Goal: Task Accomplishment & Management: Manage account settings

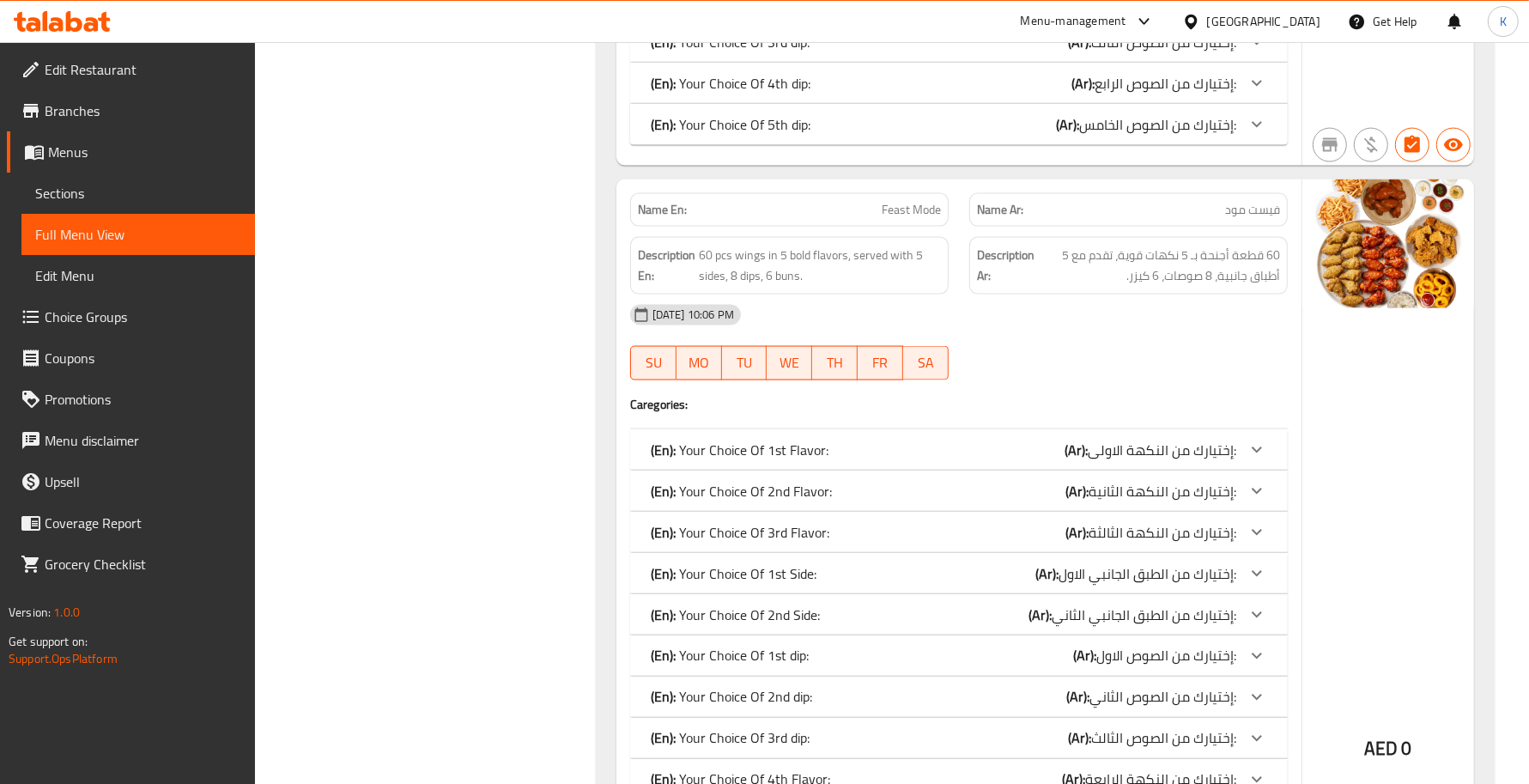
scroll to position [2422, 0]
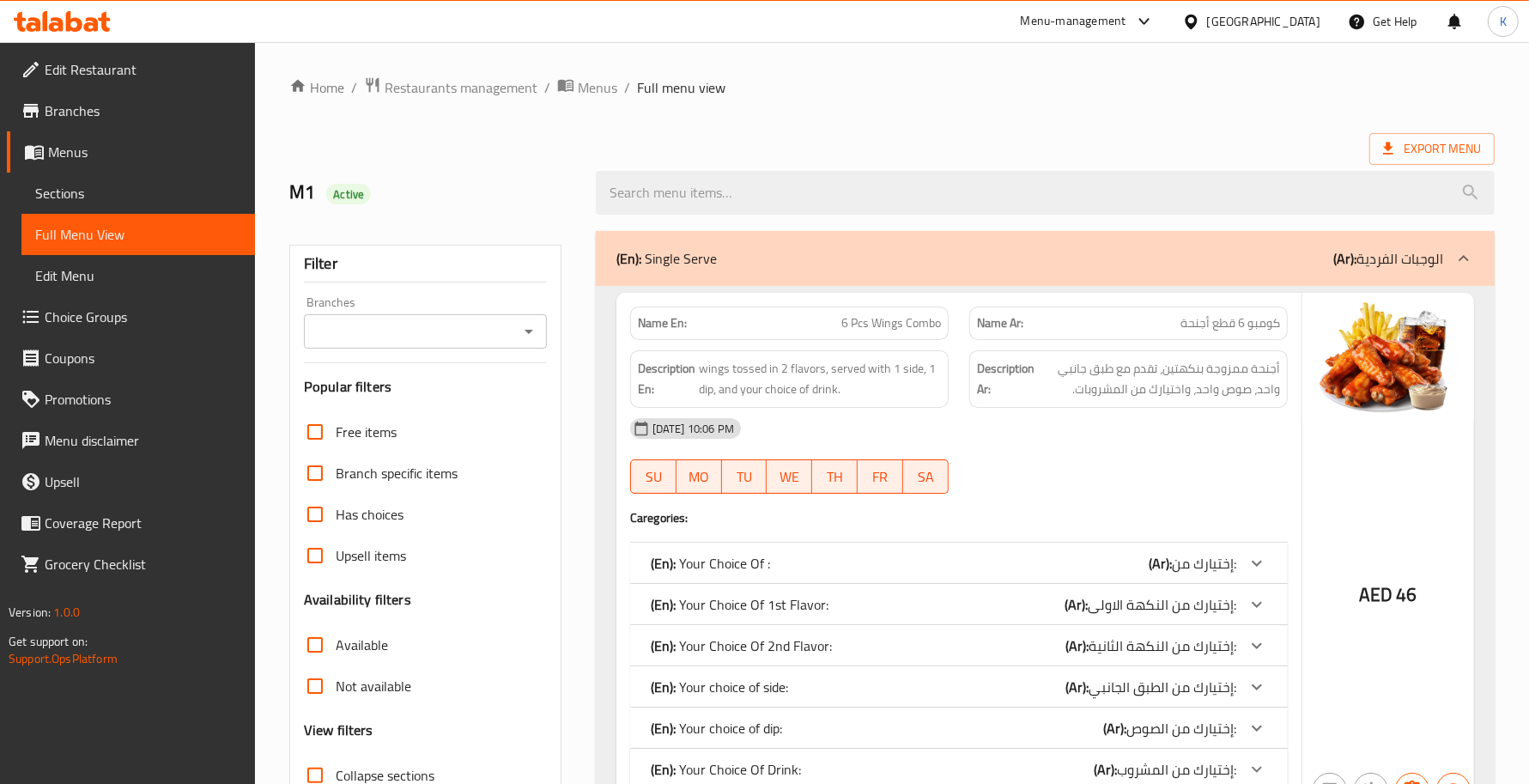
scroll to position [249, 0]
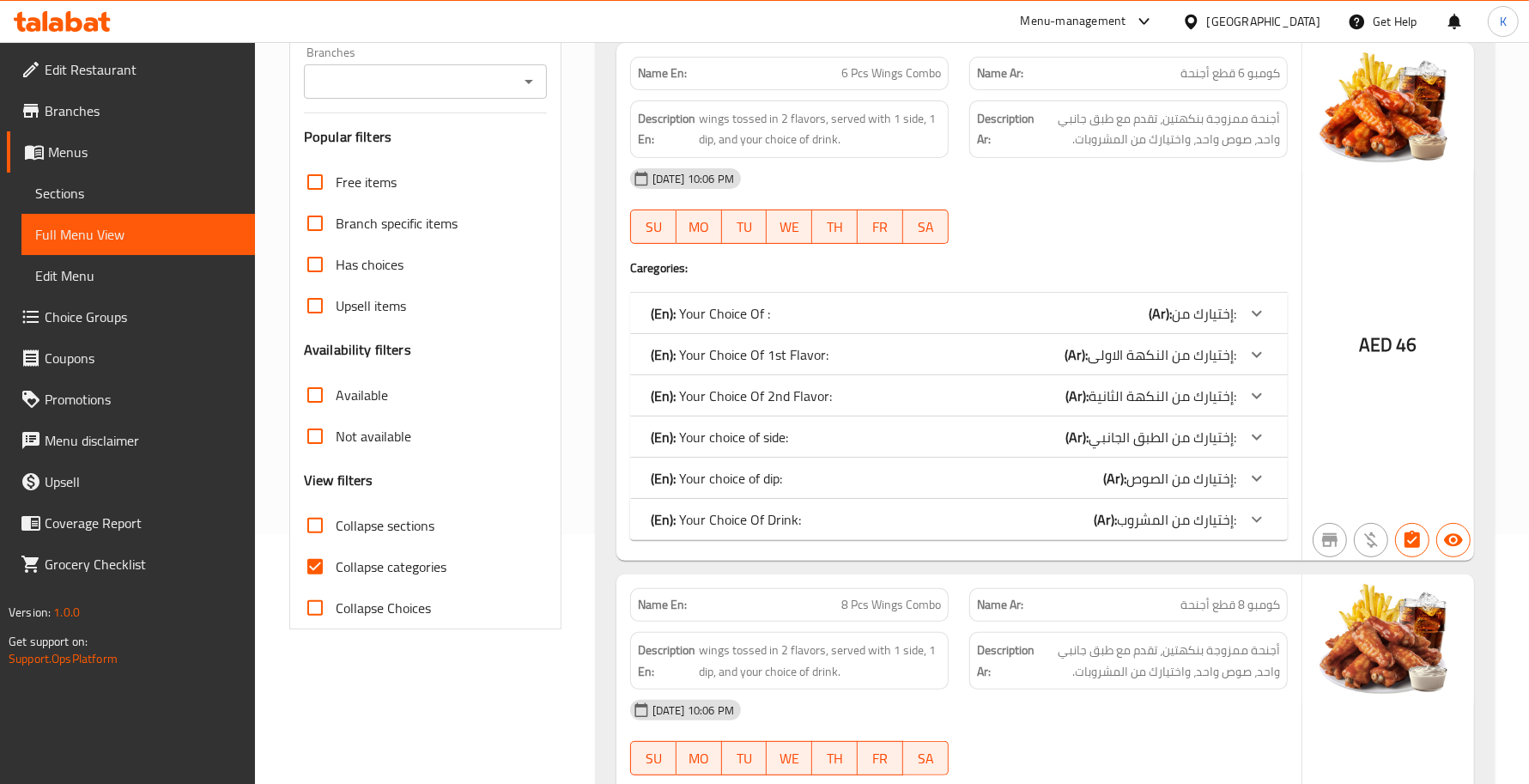
drag, startPoint x: 413, startPoint y: 519, endPoint x: 418, endPoint y: 568, distance: 49.3
click at [413, 519] on span "Collapse sections" at bounding box center [385, 525] width 99 height 21
click at [335, 519] on input "Collapse sections" at bounding box center [316, 526] width 42 height 42
checkbox input "true"
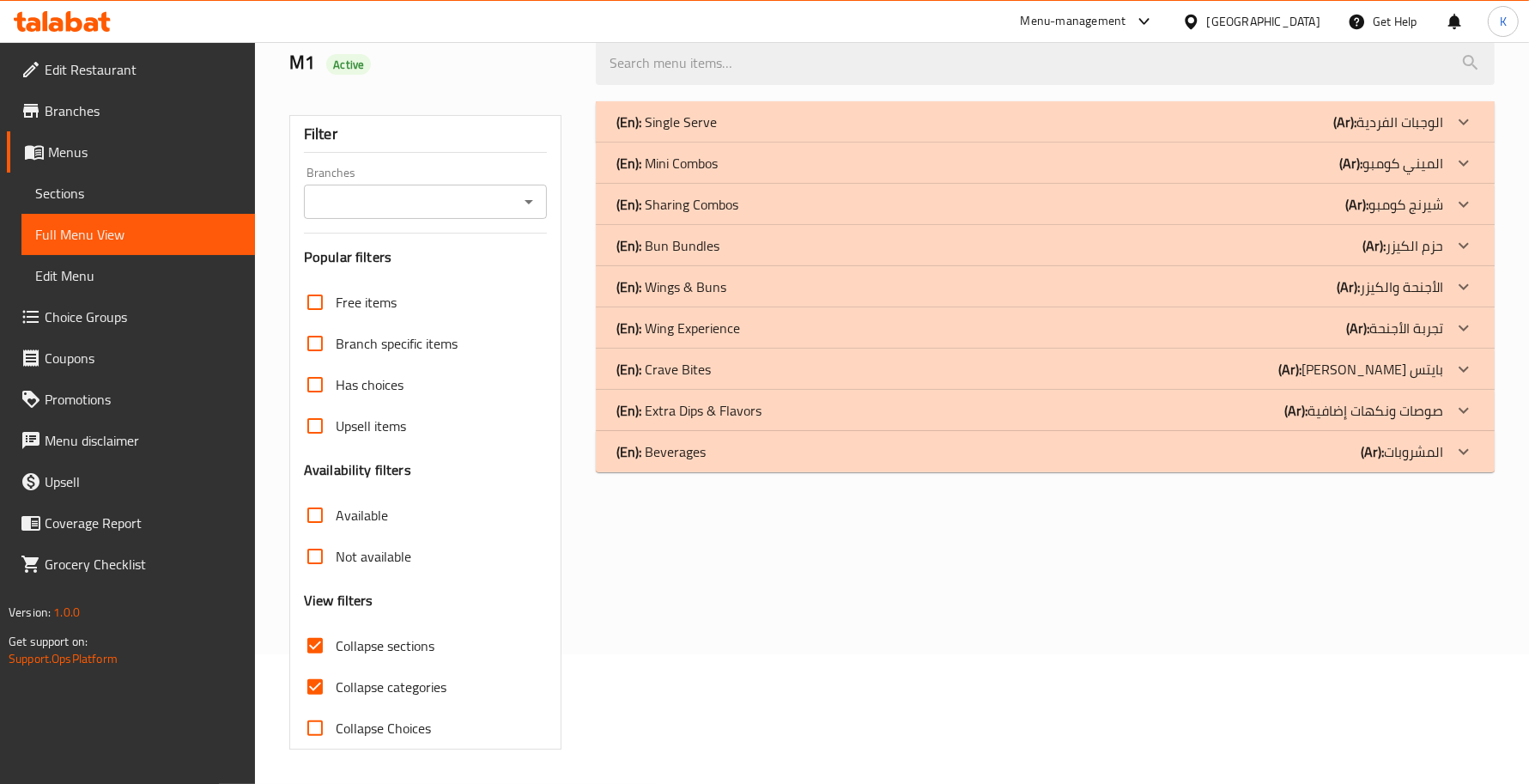
drag, startPoint x: 418, startPoint y: 568, endPoint x: 878, endPoint y: 487, distance: 467.1
click at [420, 677] on span "Collapse categories" at bounding box center [391, 687] width 111 height 21
click at [335, 666] on input "Collapse categories" at bounding box center [316, 687] width 42 height 42
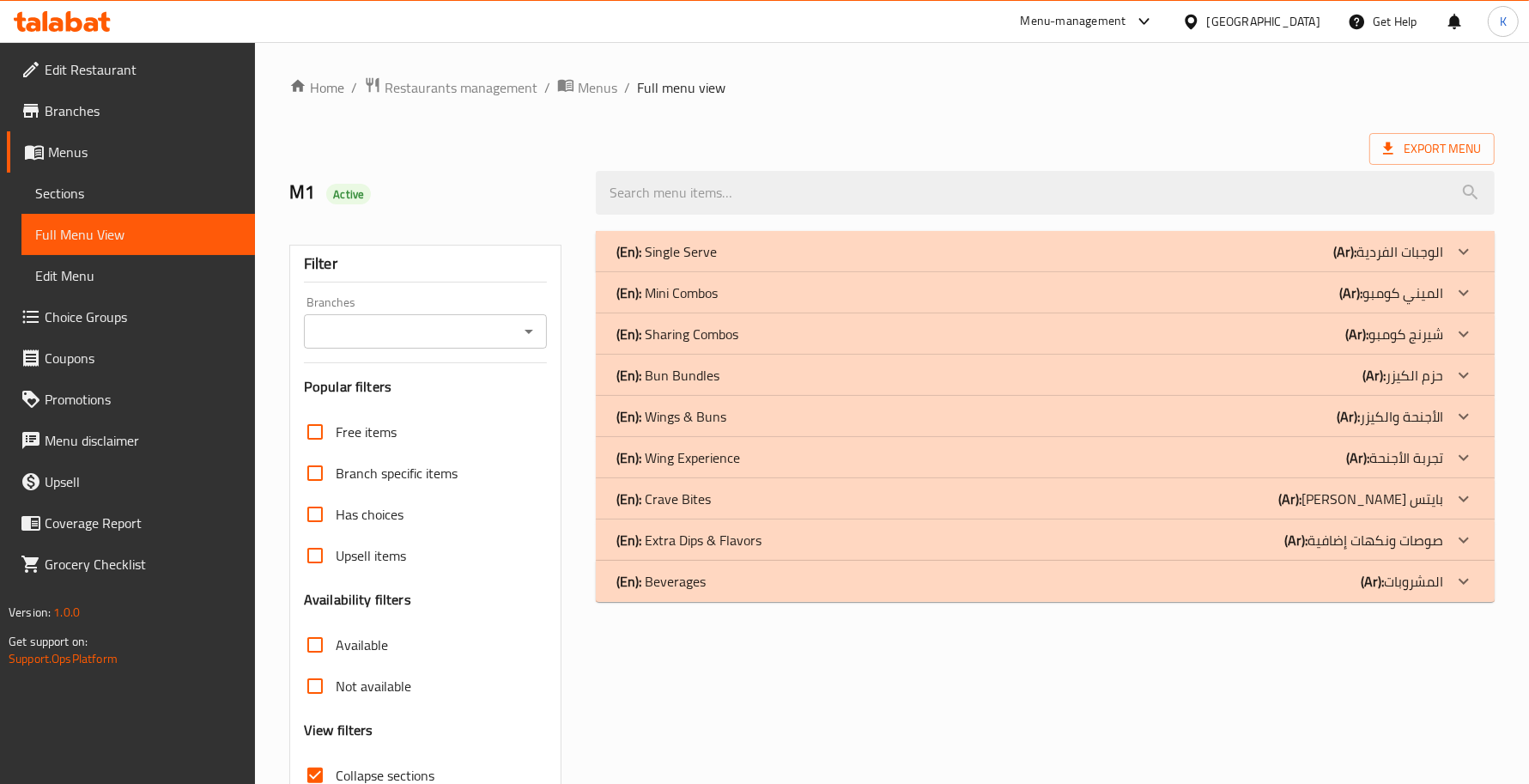
click at [717, 262] on p "(En): Sharing Combos" at bounding box center [667, 251] width 101 height 21
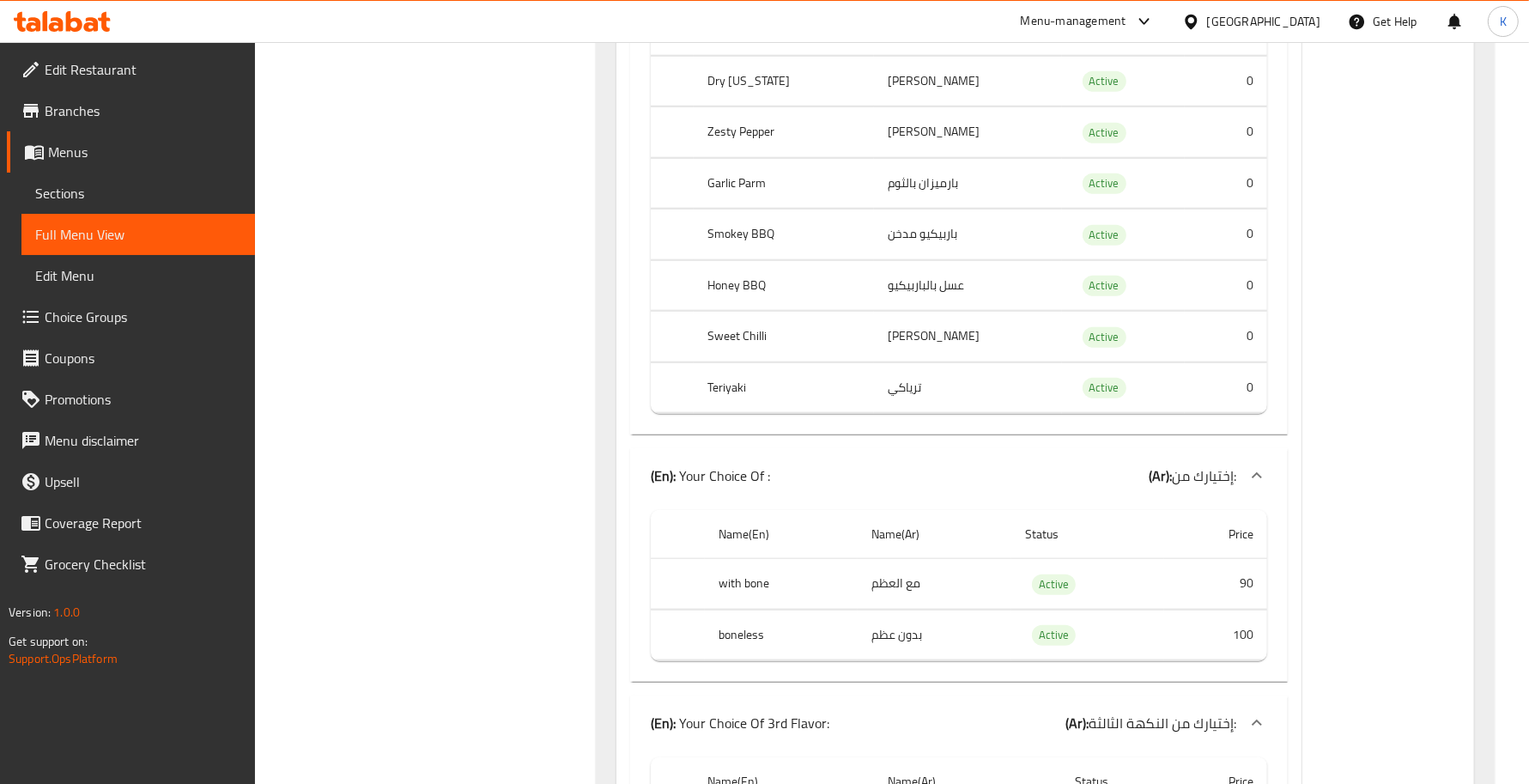
scroll to position [501, 0]
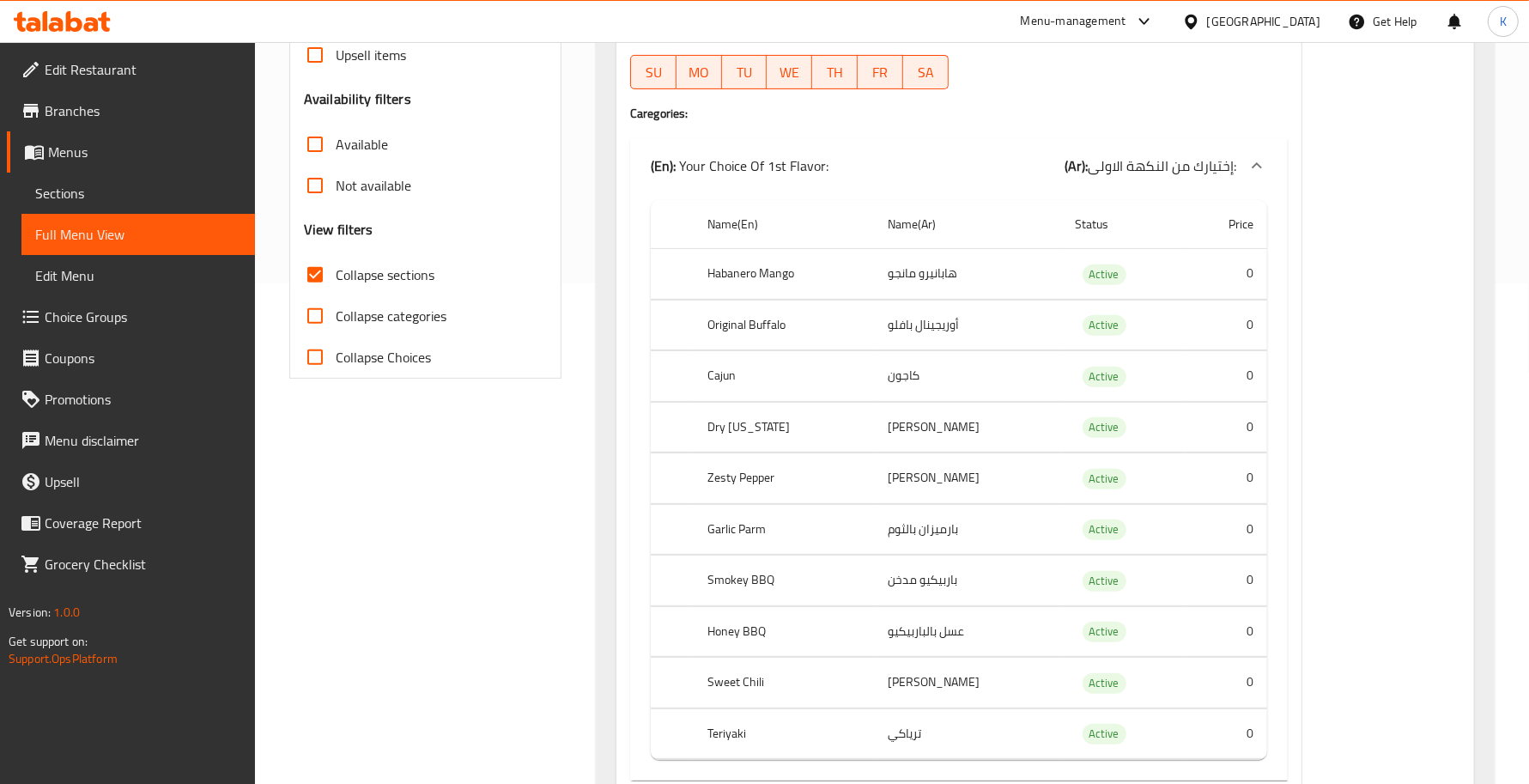
click at [400, 307] on span "Collapse categories" at bounding box center [391, 316] width 111 height 21
click at [335, 307] on input "Collapse categories" at bounding box center [316, 316] width 42 height 42
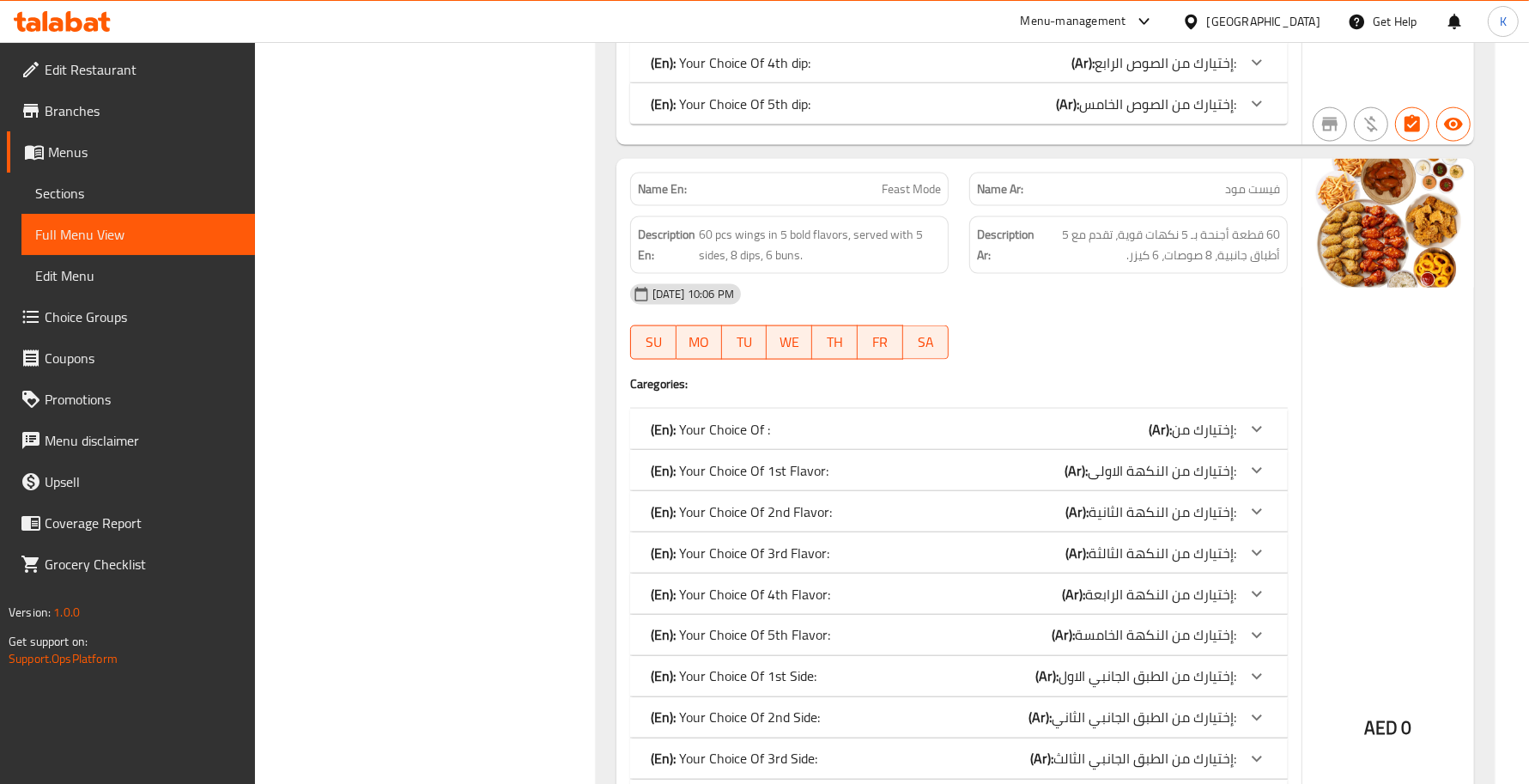
scroll to position [2753, 0]
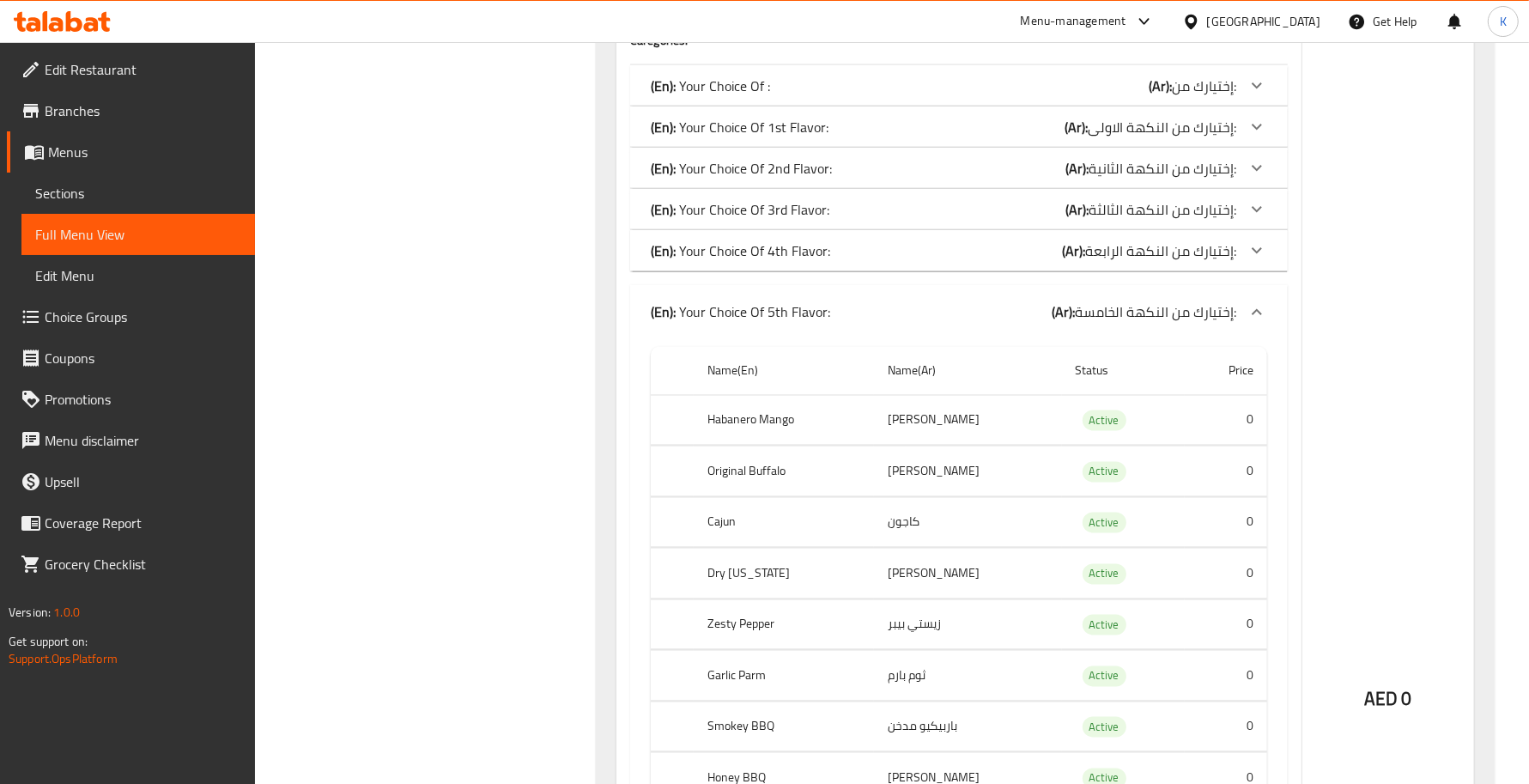
scroll to position [2503, 0]
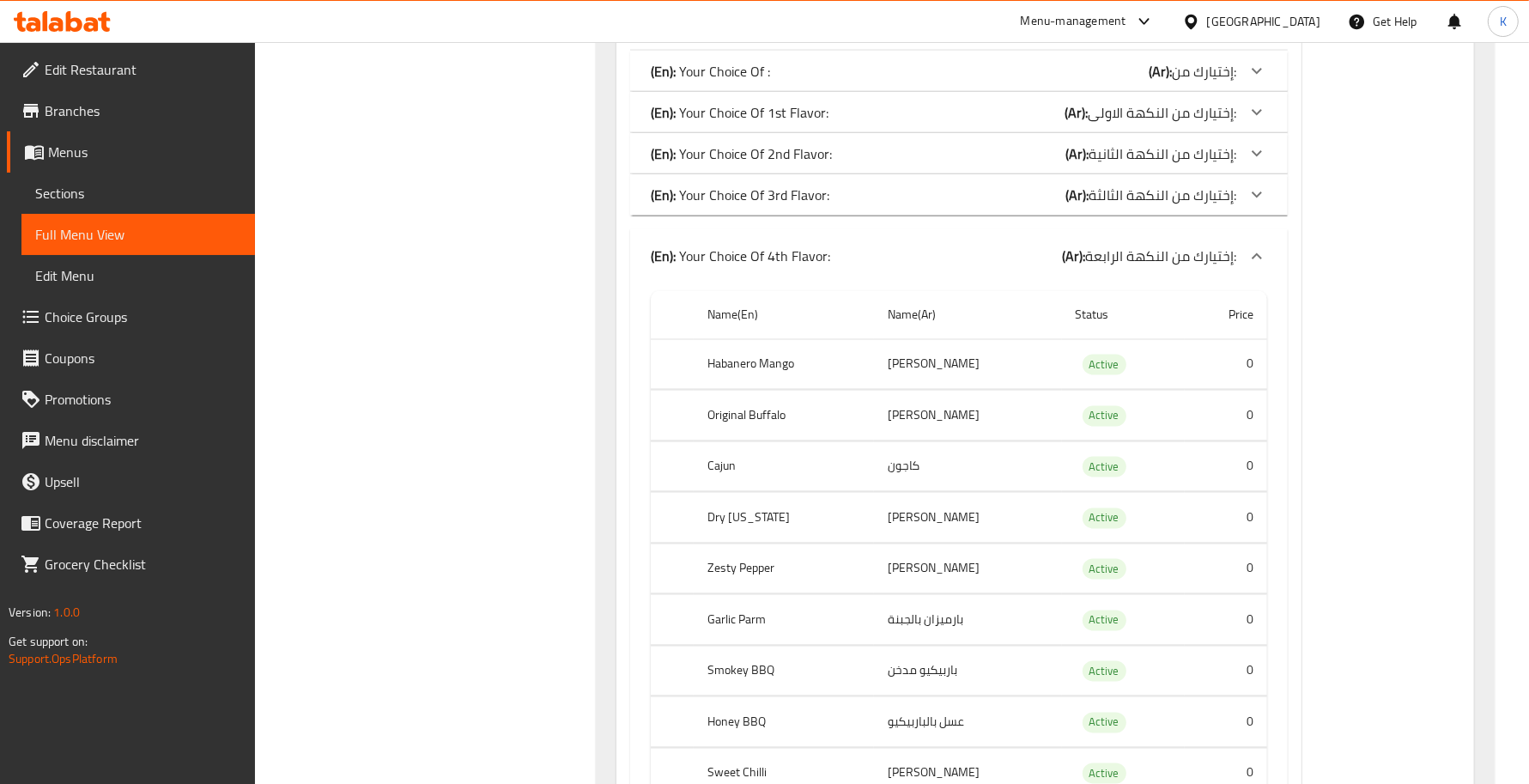
scroll to position [2753, 0]
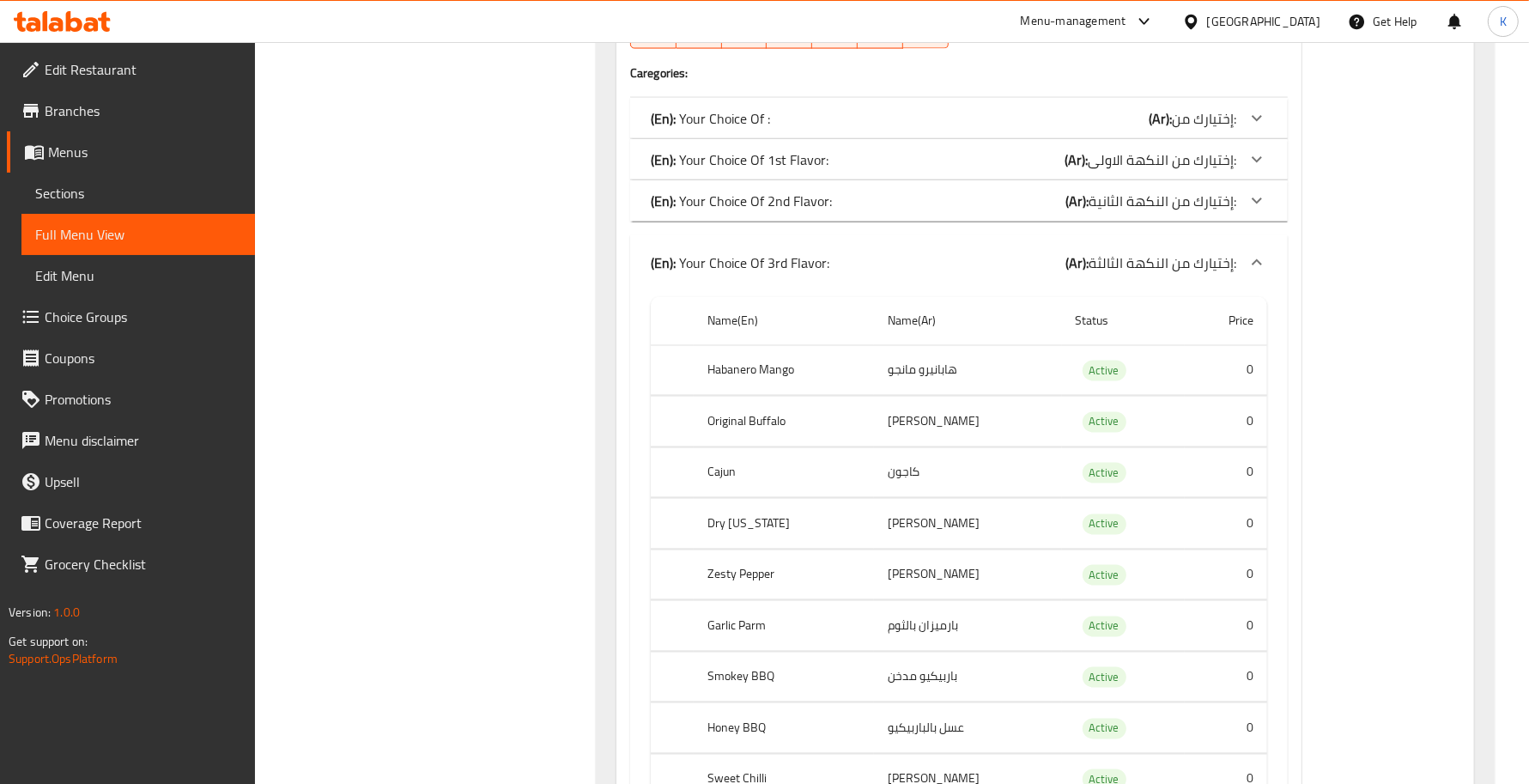
scroll to position [2503, 0]
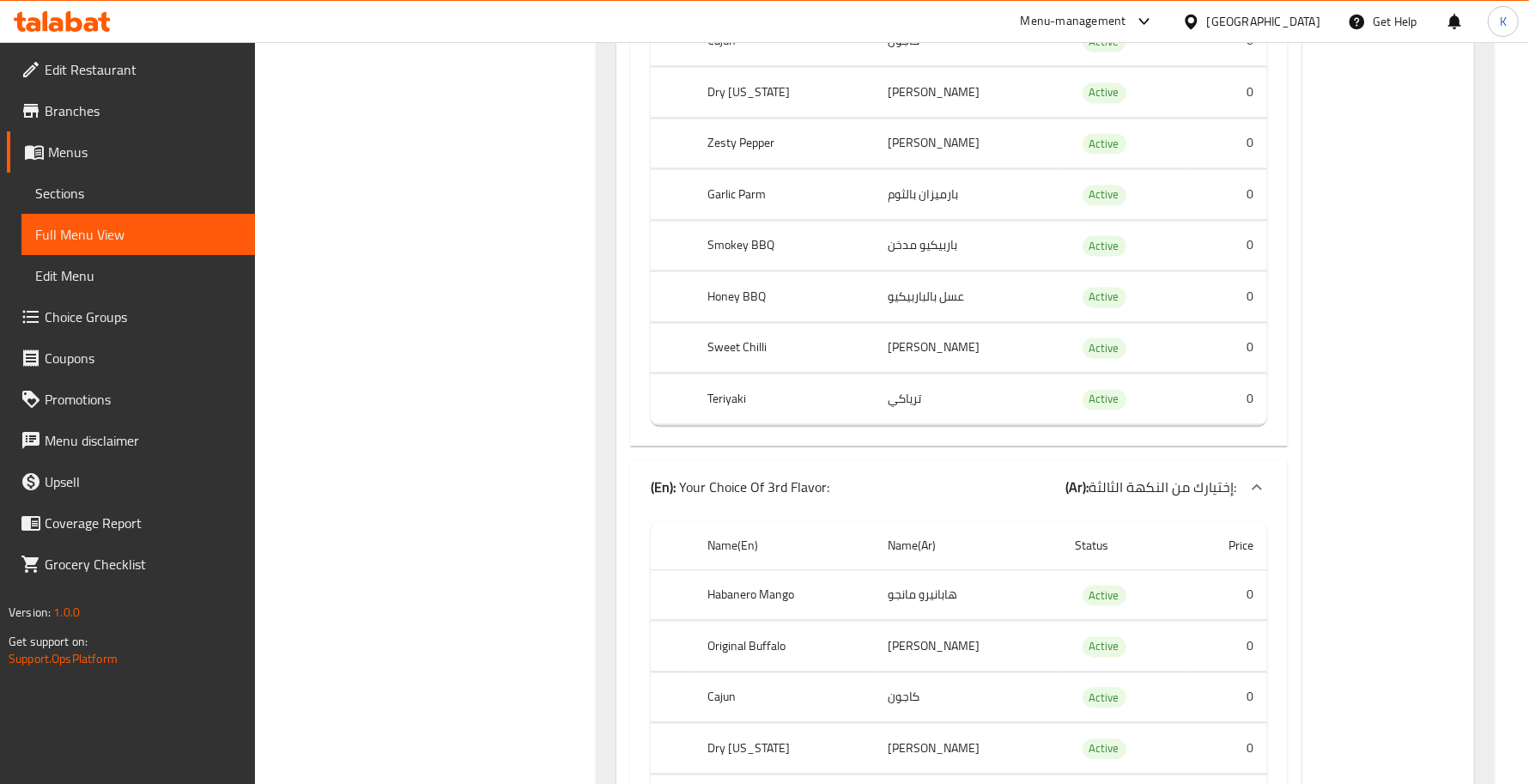
scroll to position [2753, 0]
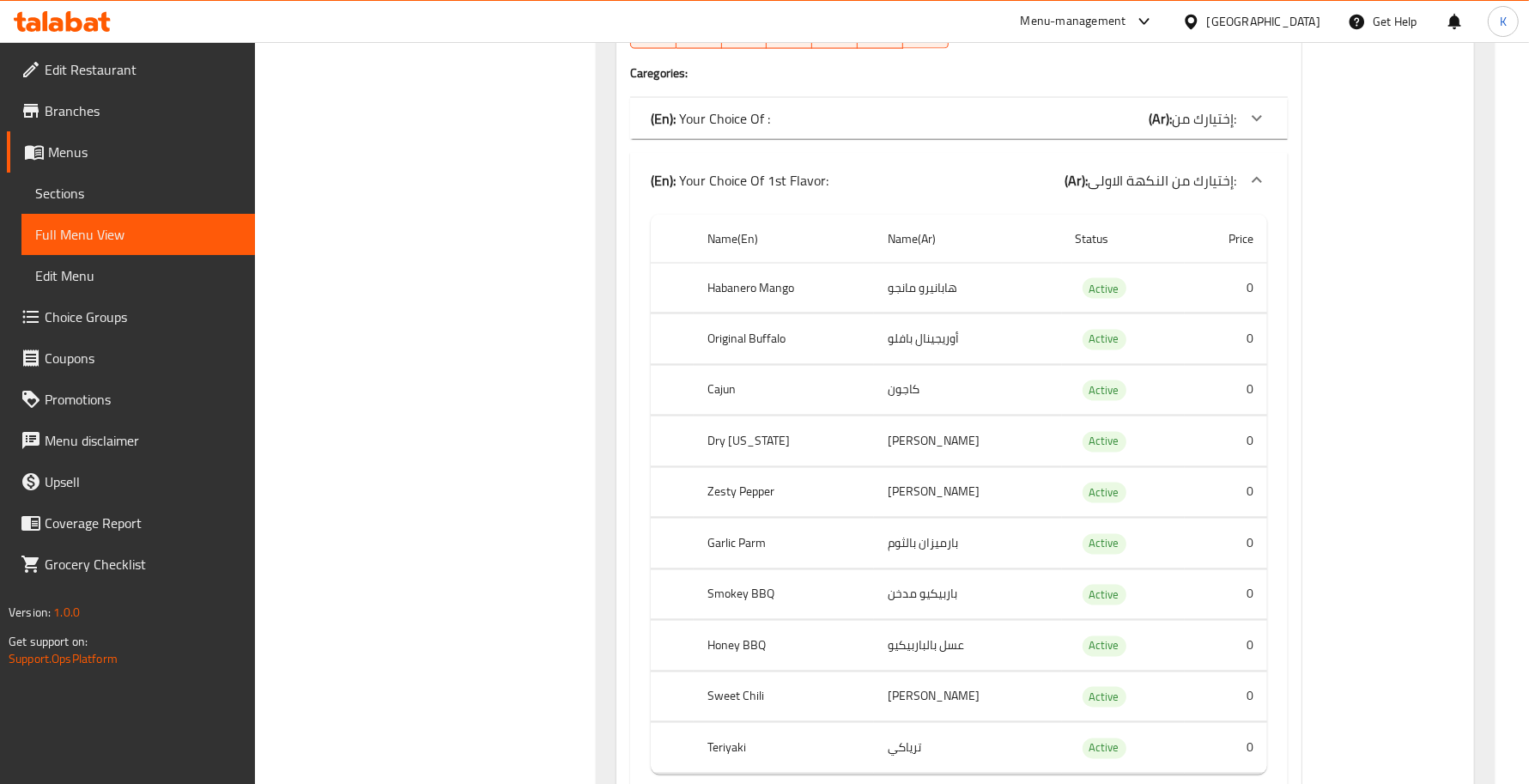
click at [817, 195] on div "(En): Your Choice Of 1st Flavor: (Ar): إختيارك من النكهة الاولى:" at bounding box center [959, 179] width 658 height 55
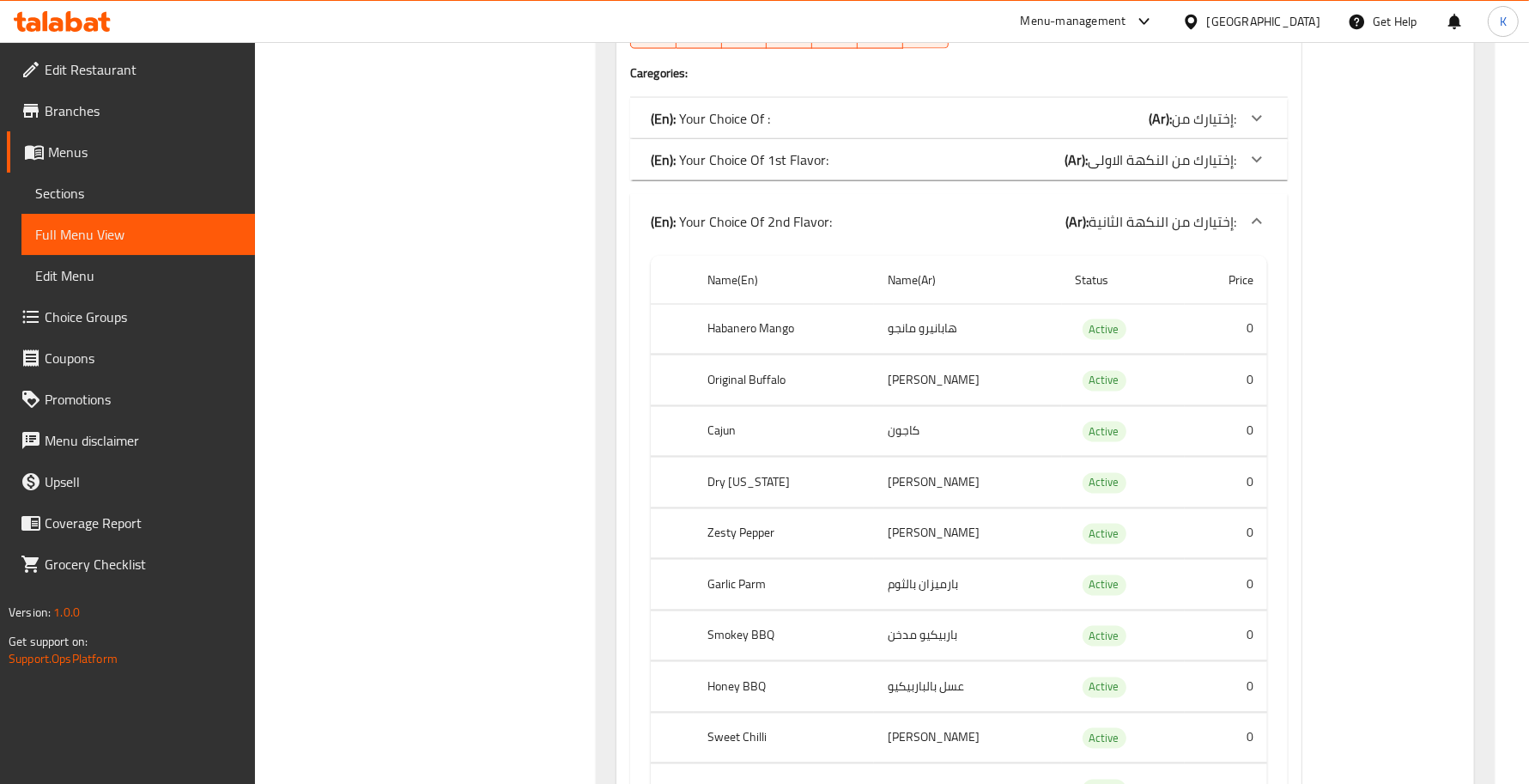
click at [830, 231] on div "(En): Your Choice Of 2nd Flavor: (Ar): إختيارك من النكهة الثانية:" at bounding box center [944, 222] width 586 height 21
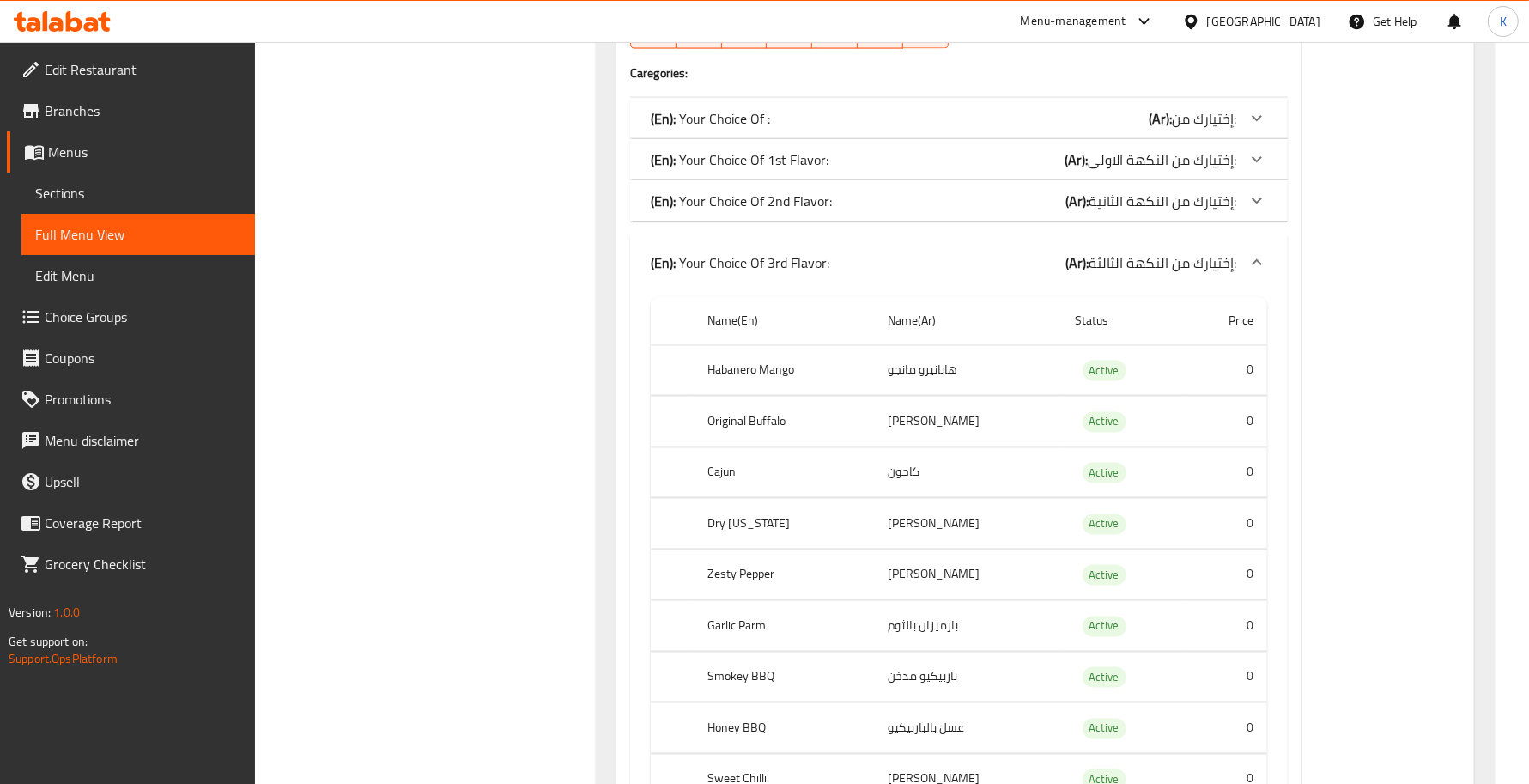
click at [835, 263] on div "(En): Your Choice Of 3rd Flavor: (Ar): إختيارك من النكهة الثالثة:" at bounding box center [944, 262] width 586 height 21
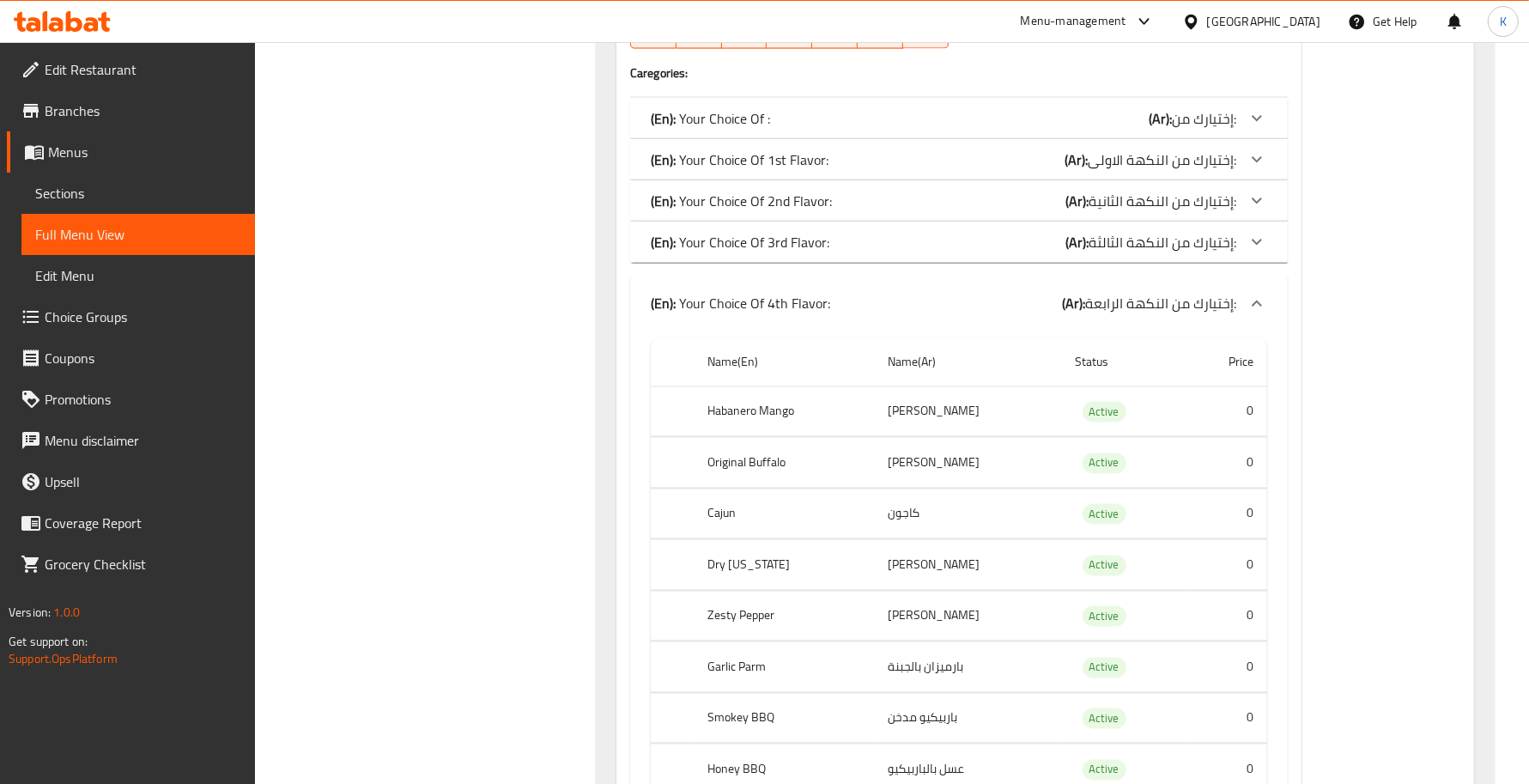
click at [805, 285] on div "(En): Your Choice Of 4th Flavor: (Ar): إختيارك من النكهة الرابعة:" at bounding box center [959, 303] width 658 height 55
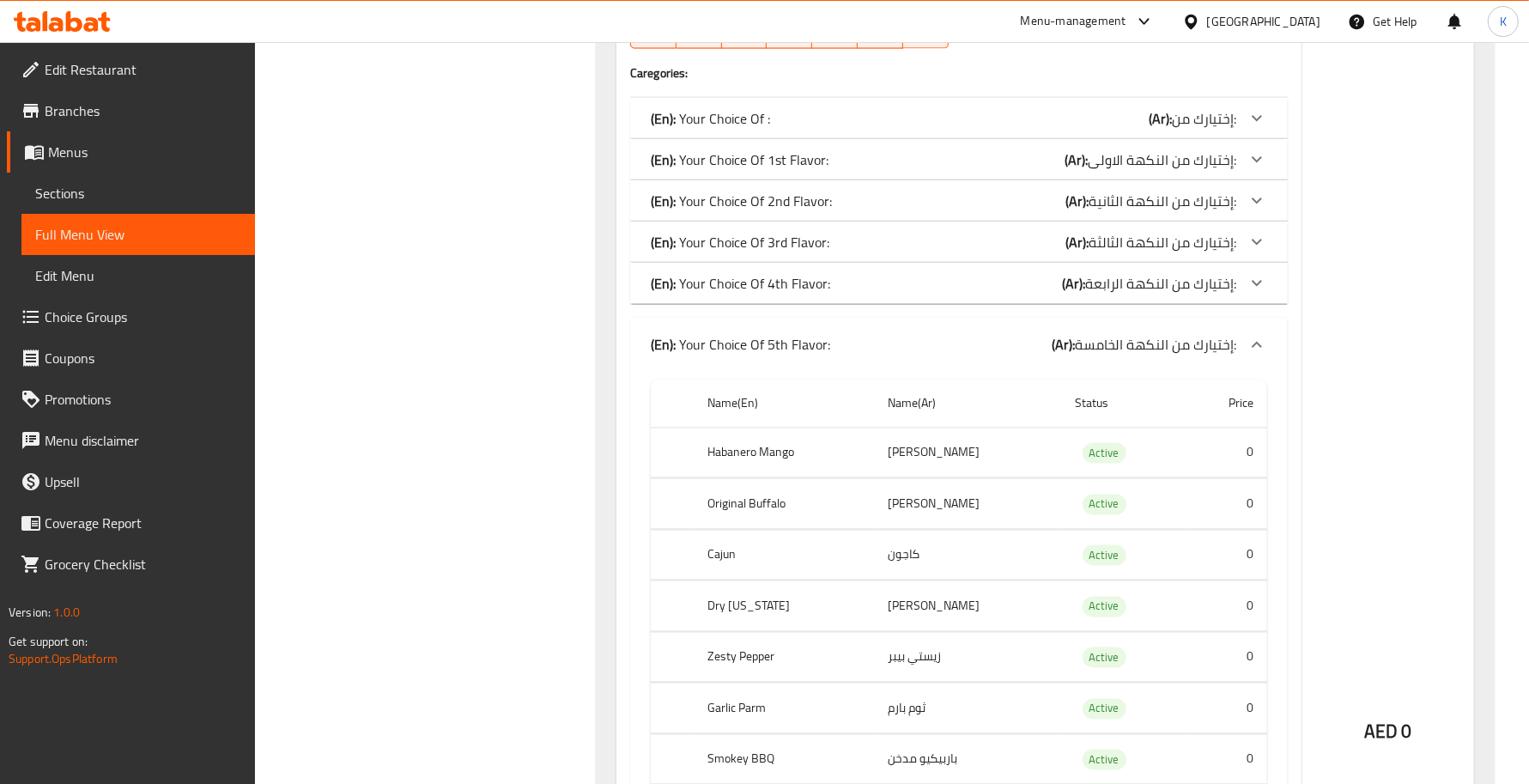
click at [817, 350] on p "(En): Your Choice Of 5th Flavor:" at bounding box center [740, 345] width 179 height 21
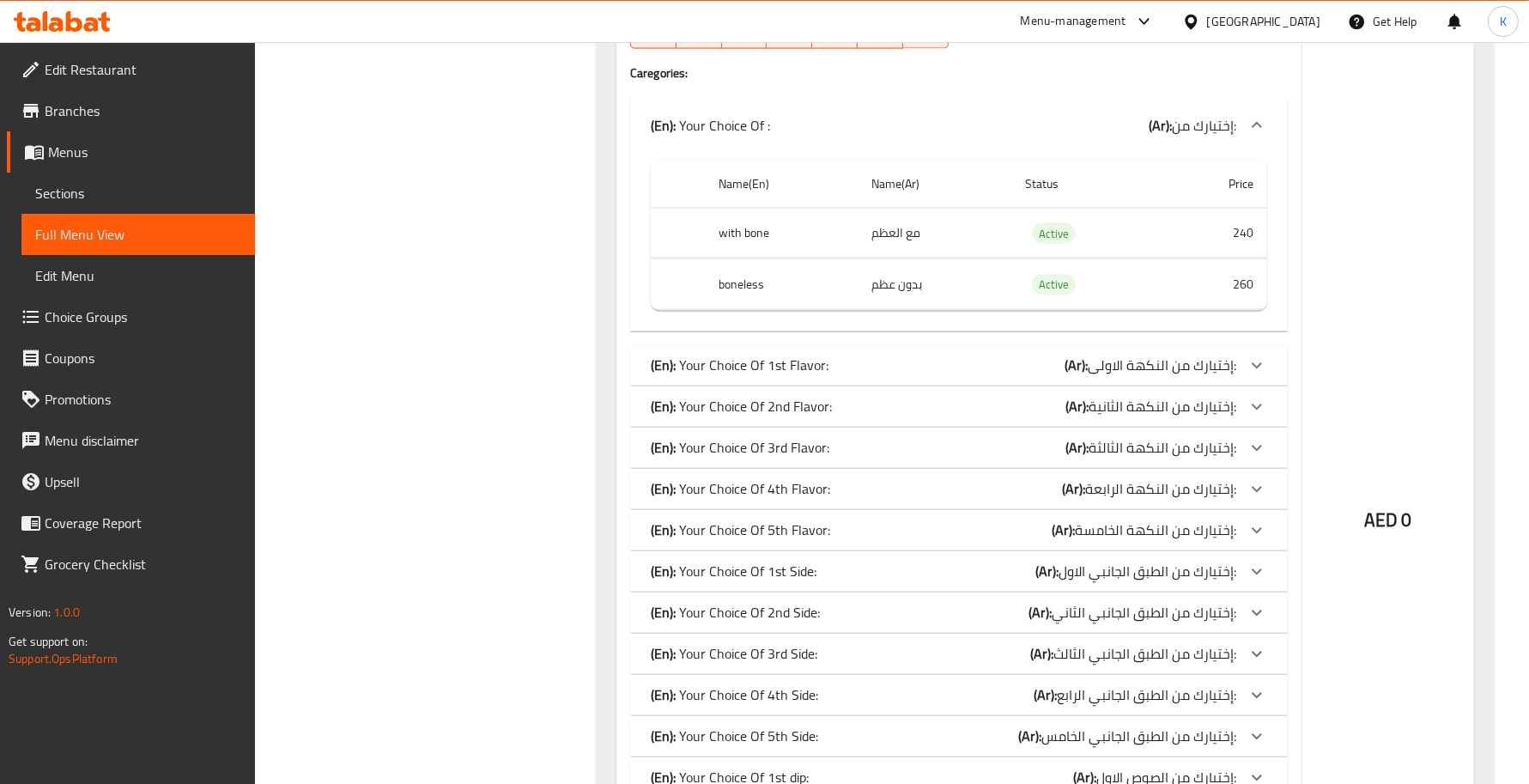
click at [827, 118] on div "(En): Your Choice Of : (Ar): إختيارك من:" at bounding box center [944, 126] width 586 height 21
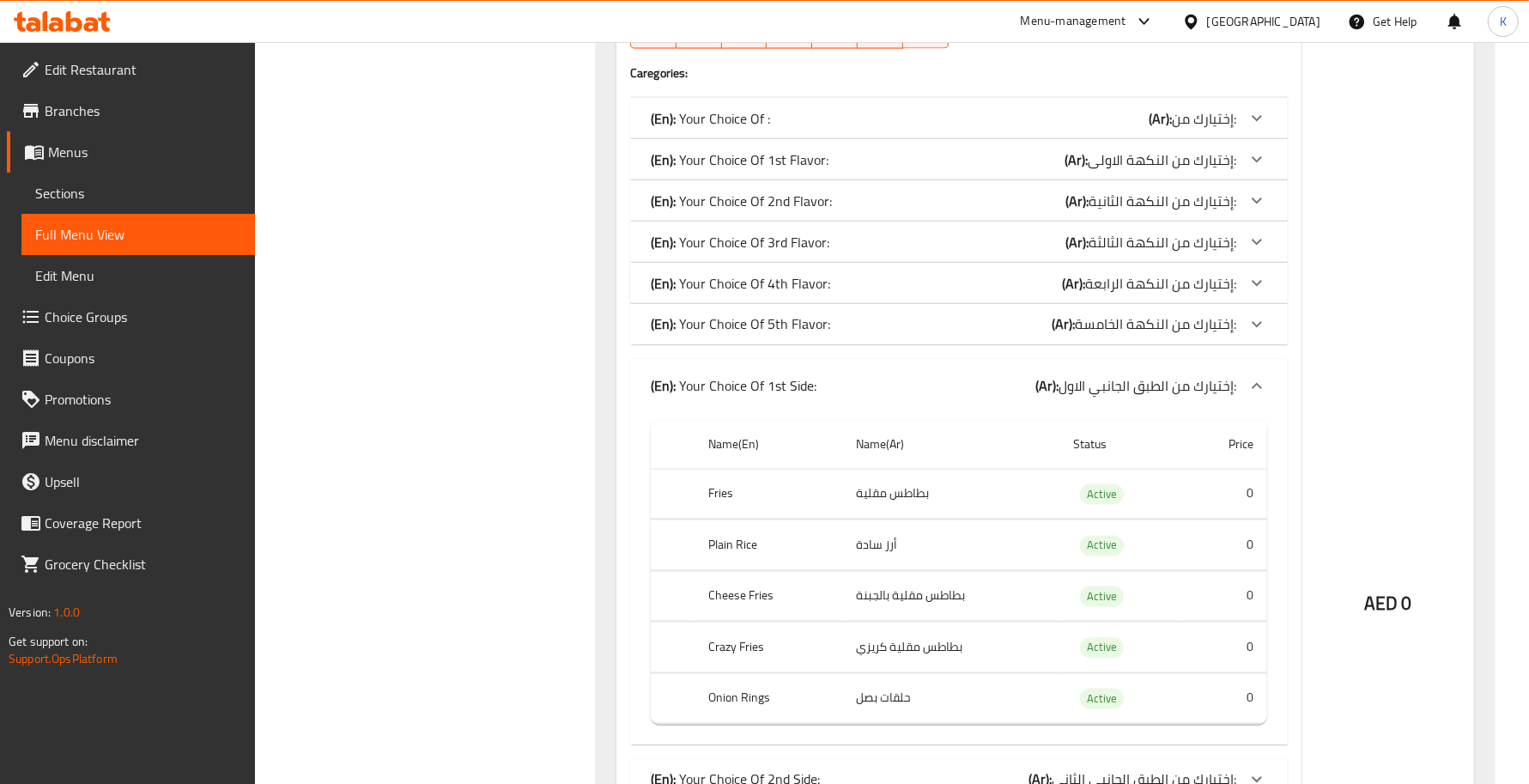
click at [870, 383] on div "(En): Your Choice Of 1st Side: (Ar): إختيارك من الطبق الجانبي الاول:" at bounding box center [944, 386] width 586 height 21
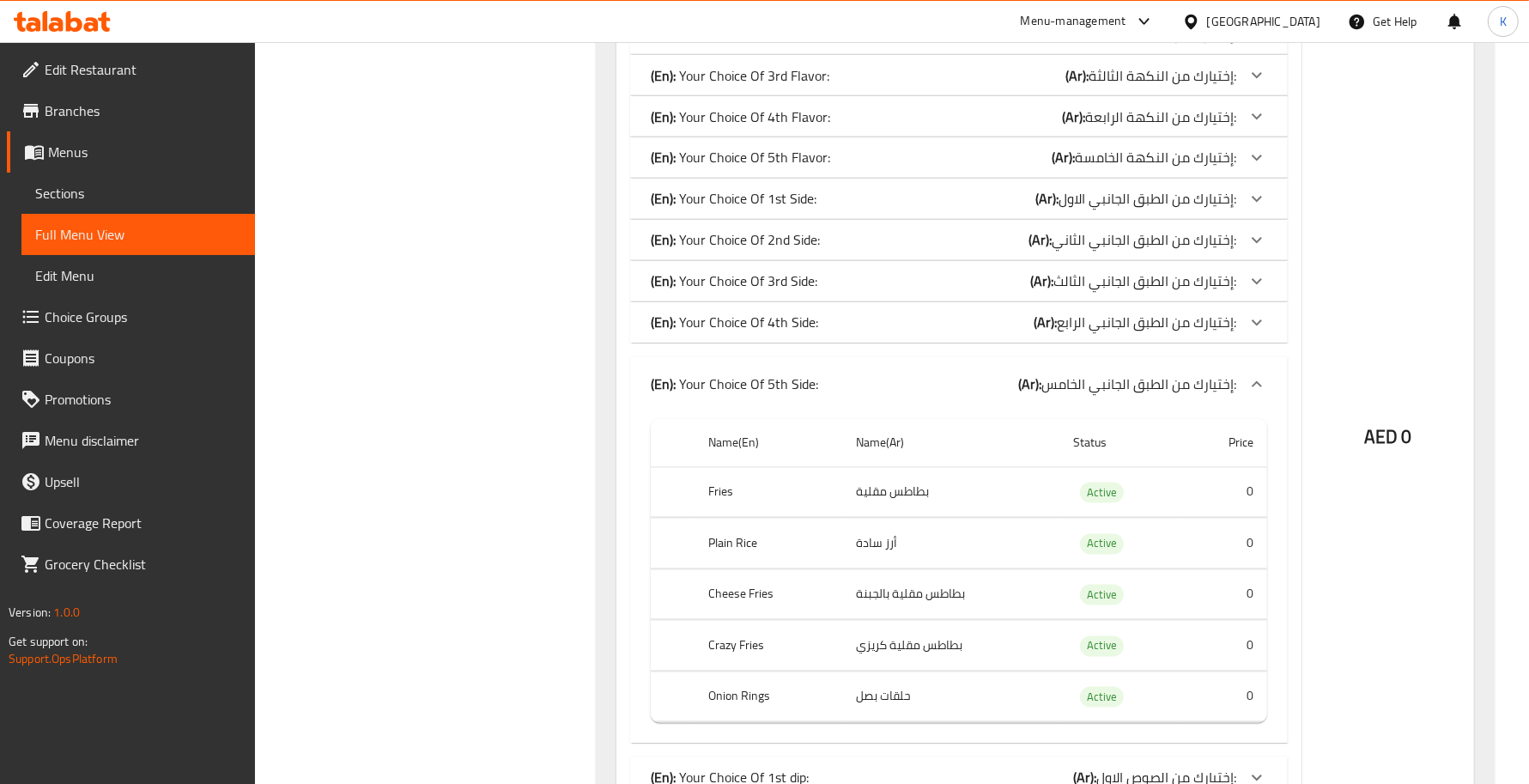
scroll to position [3003, 0]
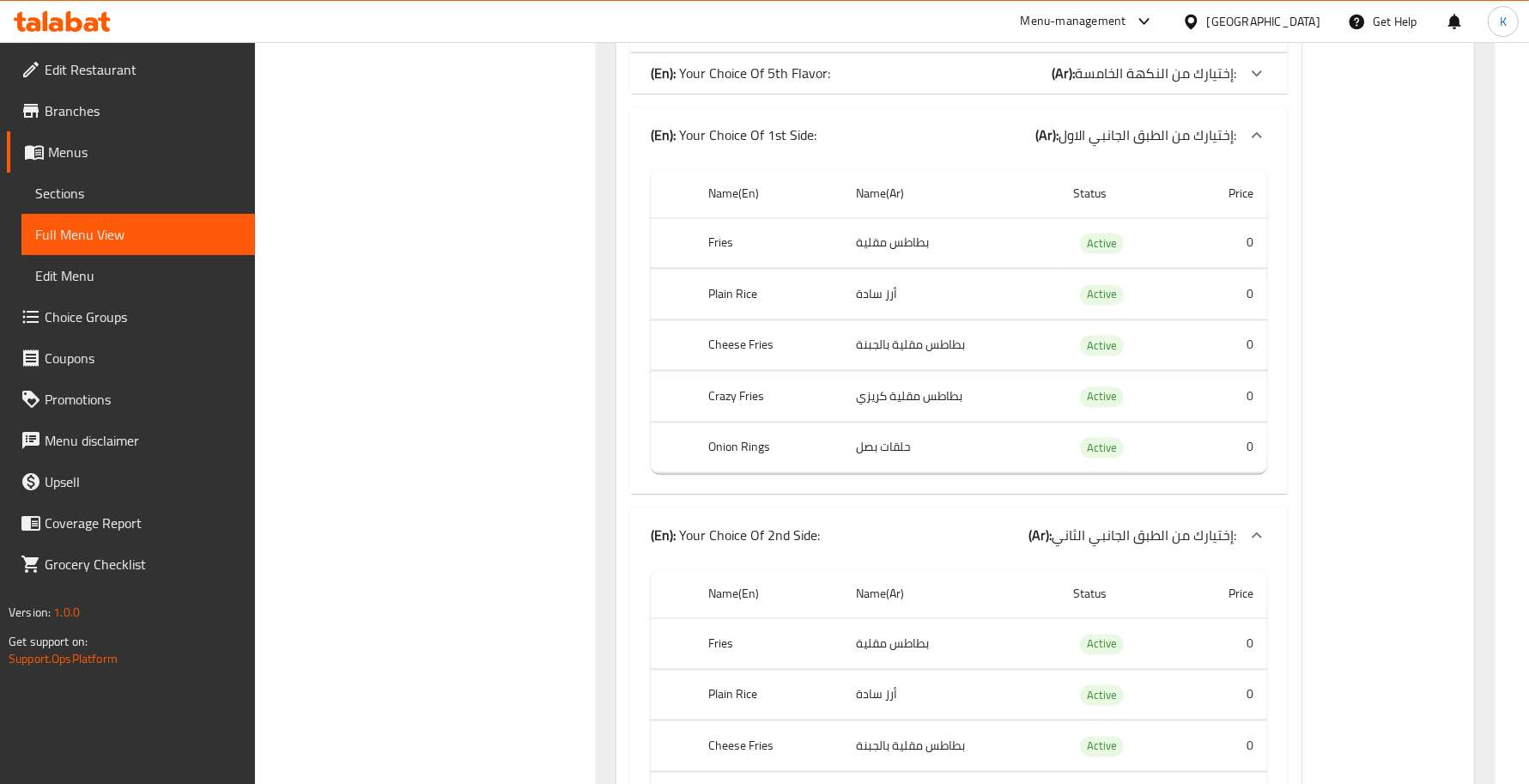
click at [860, 132] on div "(En): Your Choice Of 1st Side: (Ar): إختيارك من الطبق الجانبي الاول:" at bounding box center [944, 136] width 586 height 21
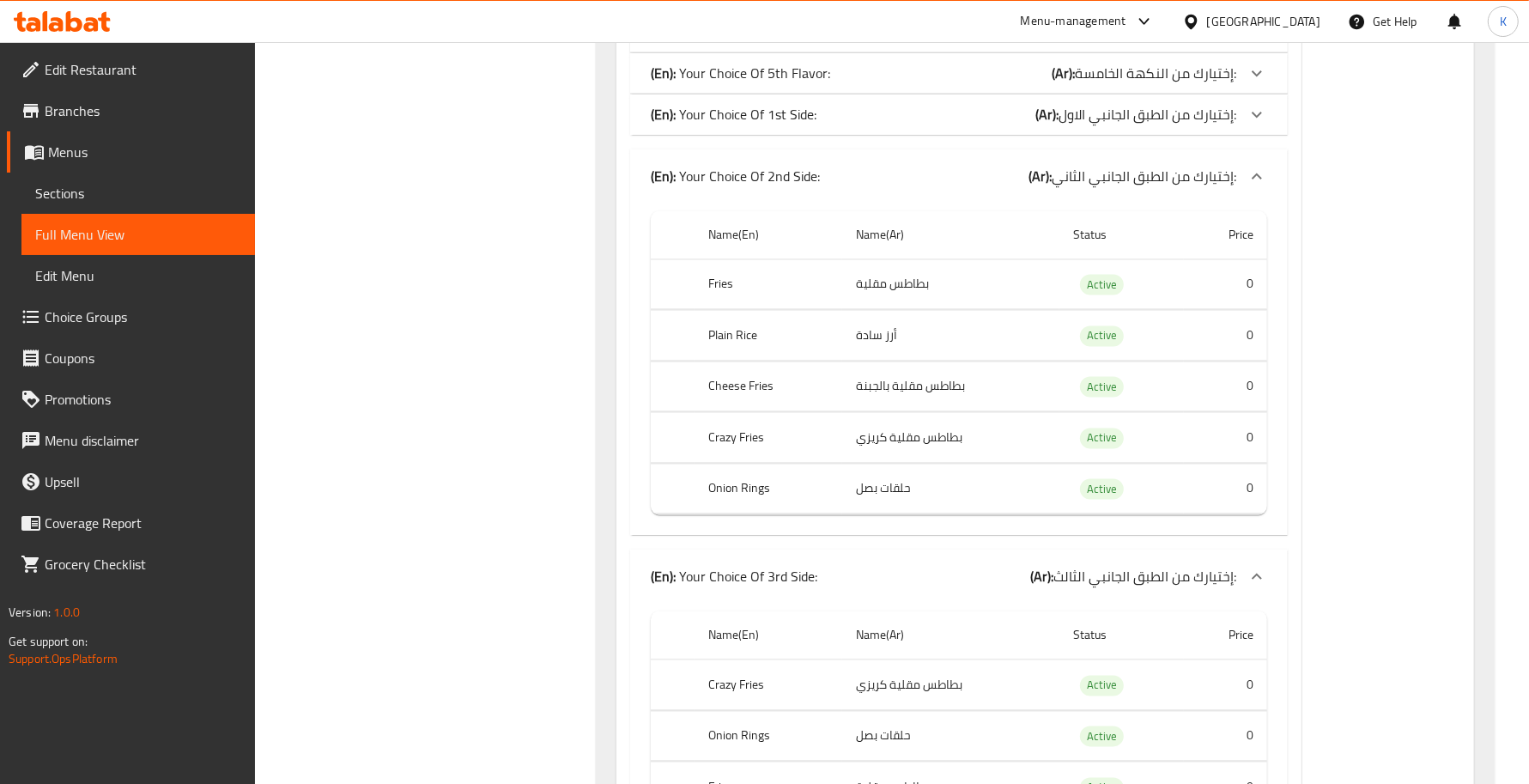
click at [818, 199] on div "(En): Your Choice Of 2nd Side: (Ar): إختيارك من الطبق الجانبي الثاني:" at bounding box center [959, 176] width 658 height 55
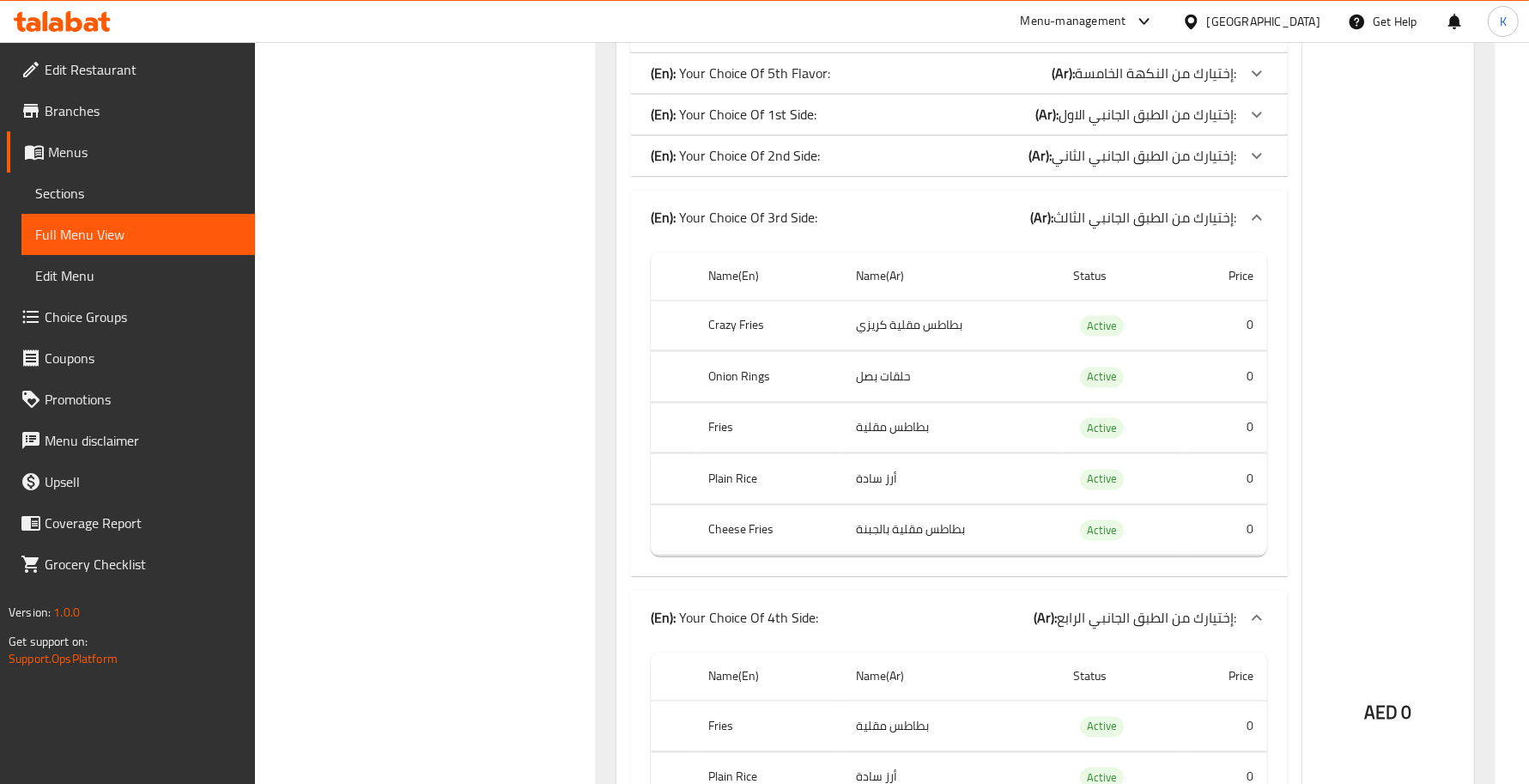
click at [844, 211] on div "(En): Your Choice Of 3rd Side: (Ar): إختيارك من الطبق الجانبي الثالث:" at bounding box center [944, 218] width 586 height 21
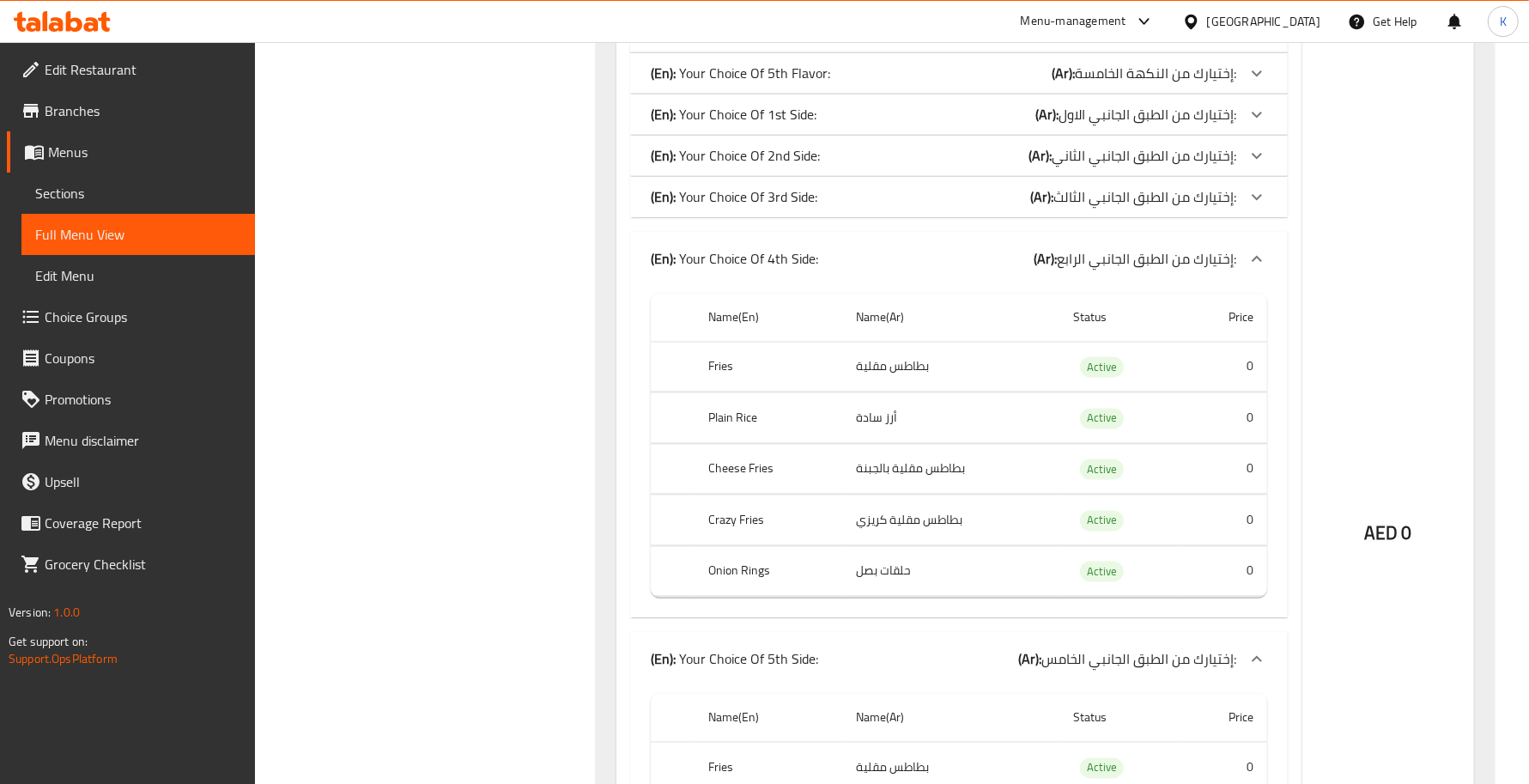
drag, startPoint x: 852, startPoint y: 255, endPoint x: 855, endPoint y: 264, distance: 9.5
click at [853, 255] on div "(En): Your Choice Of 4th Side: (Ar): إختيارك من الطبق الجانبي الرابع:" at bounding box center [944, 259] width 586 height 21
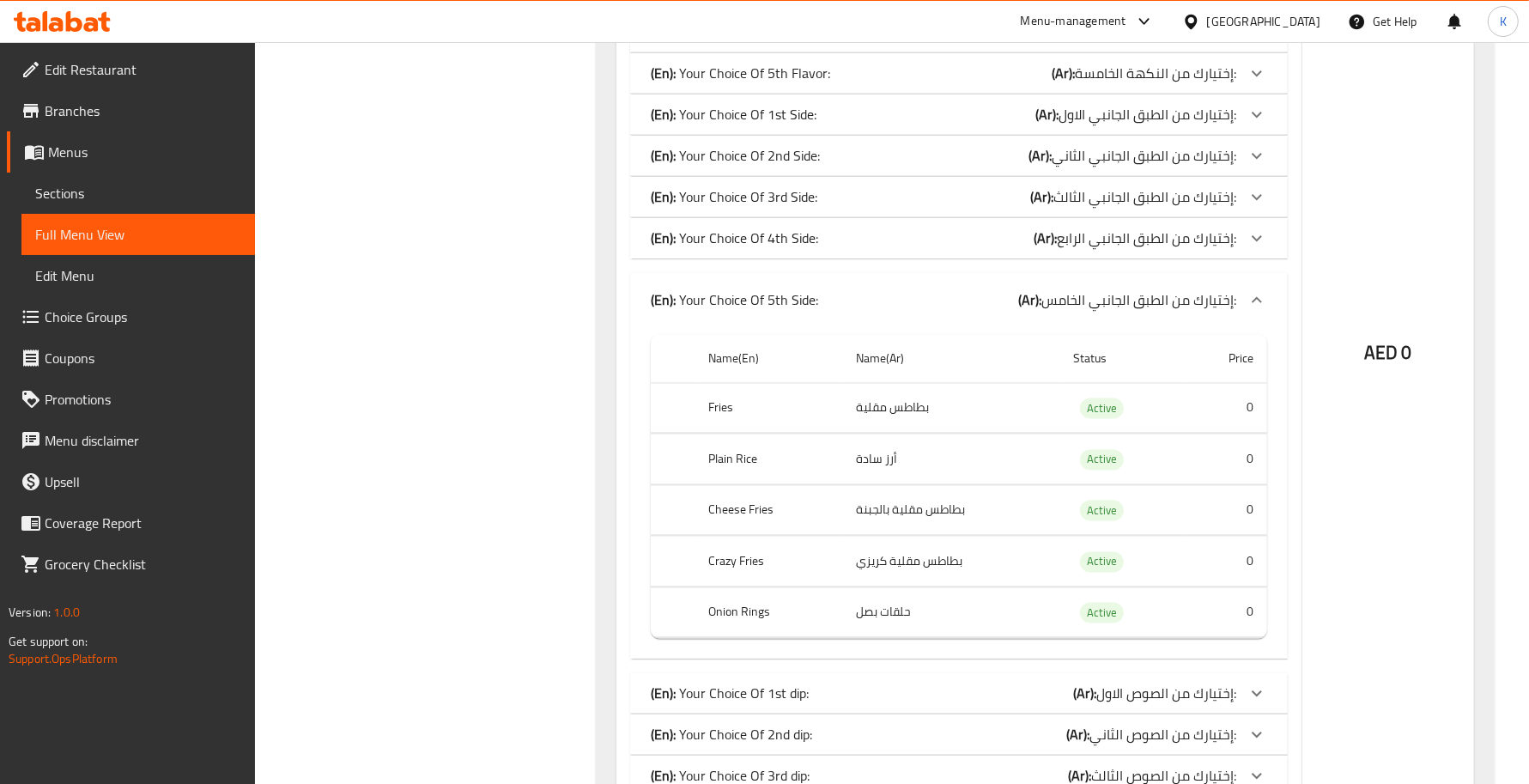
click at [853, 307] on div "(En): Your Choice Of 5th Side: (Ar): إختيارك من الطبق الجانبي الخامس:" at bounding box center [944, 301] width 586 height 21
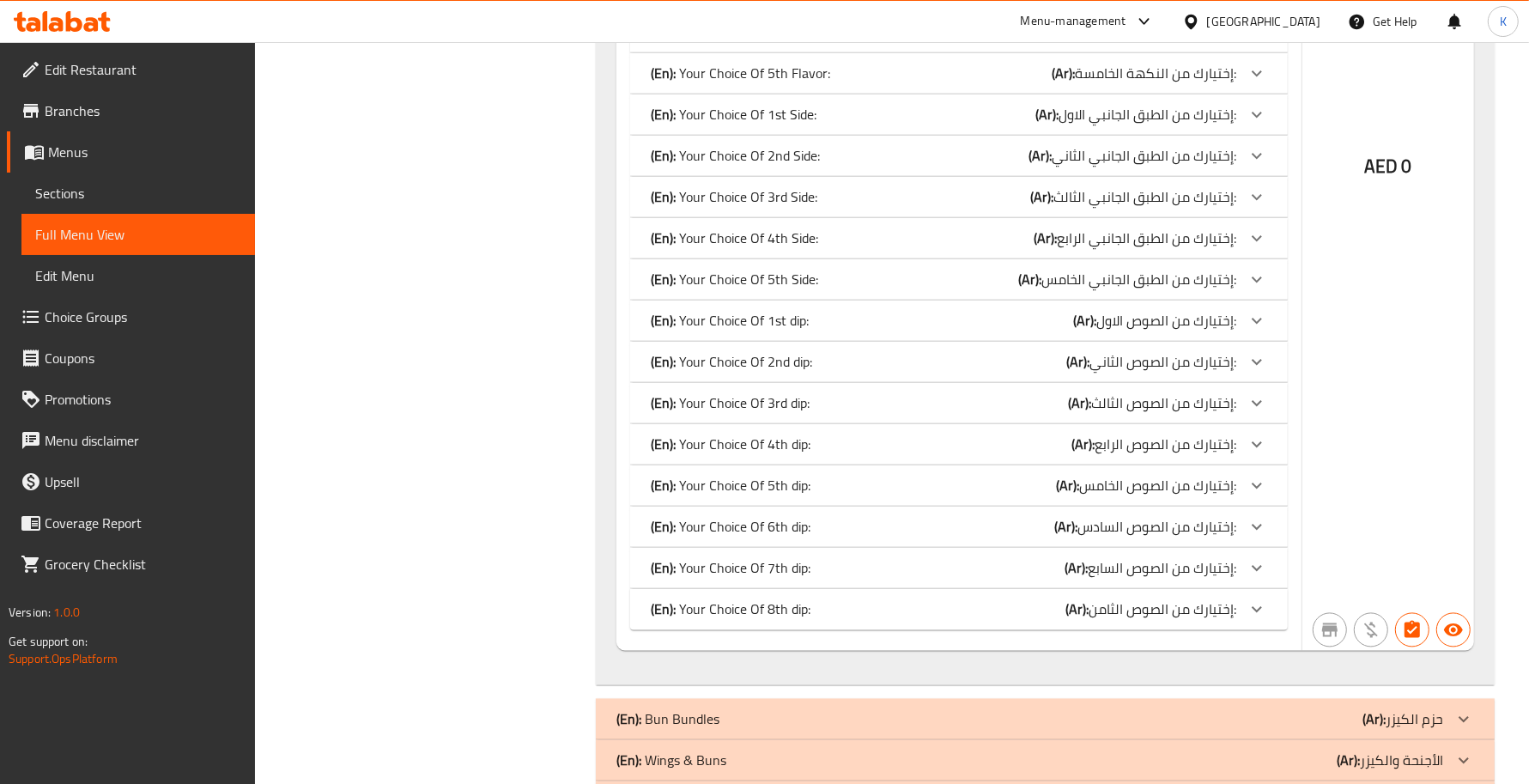
drag, startPoint x: 764, startPoint y: 616, endPoint x: 754, endPoint y: 628, distance: 15.6
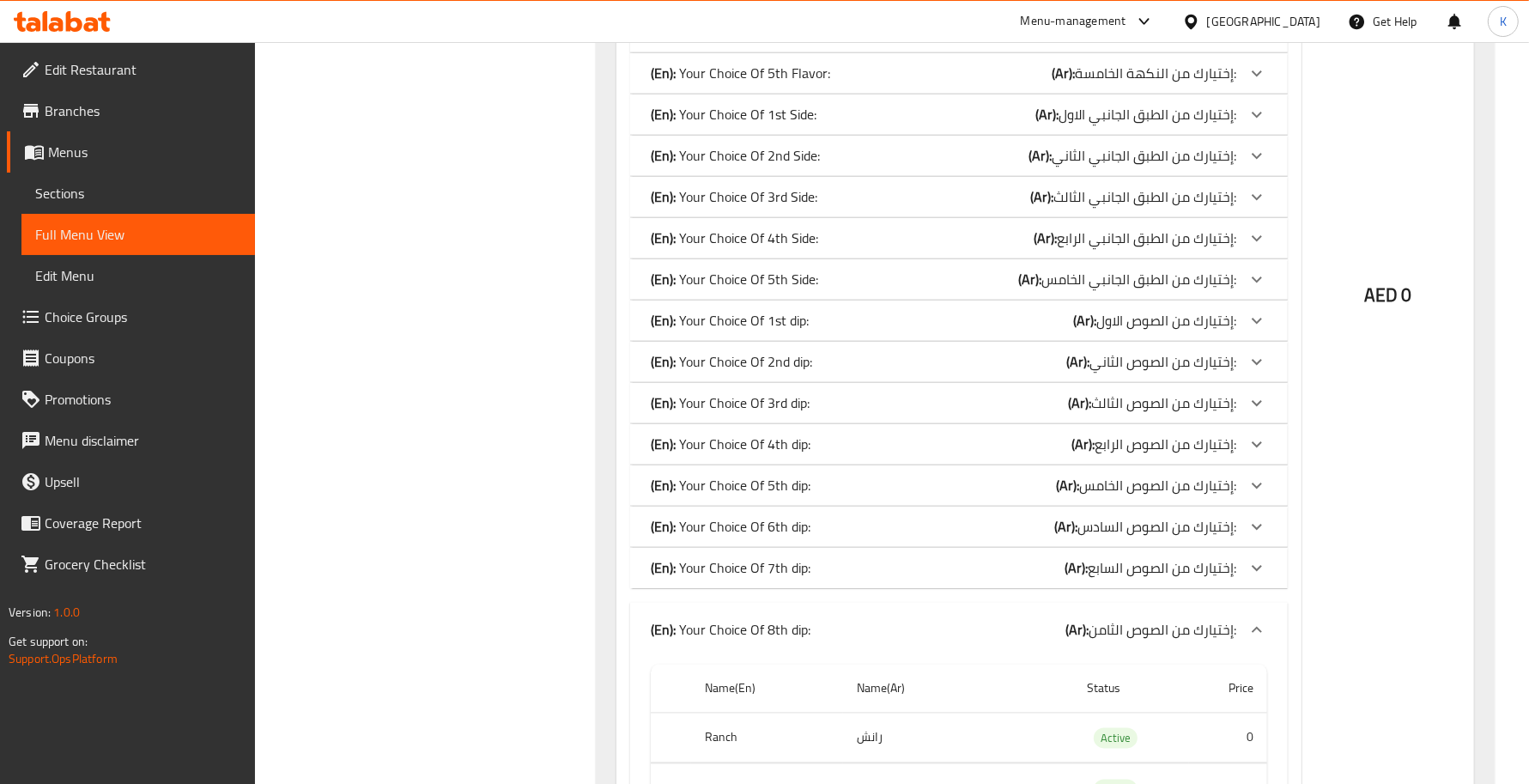
scroll to position [3205, 0]
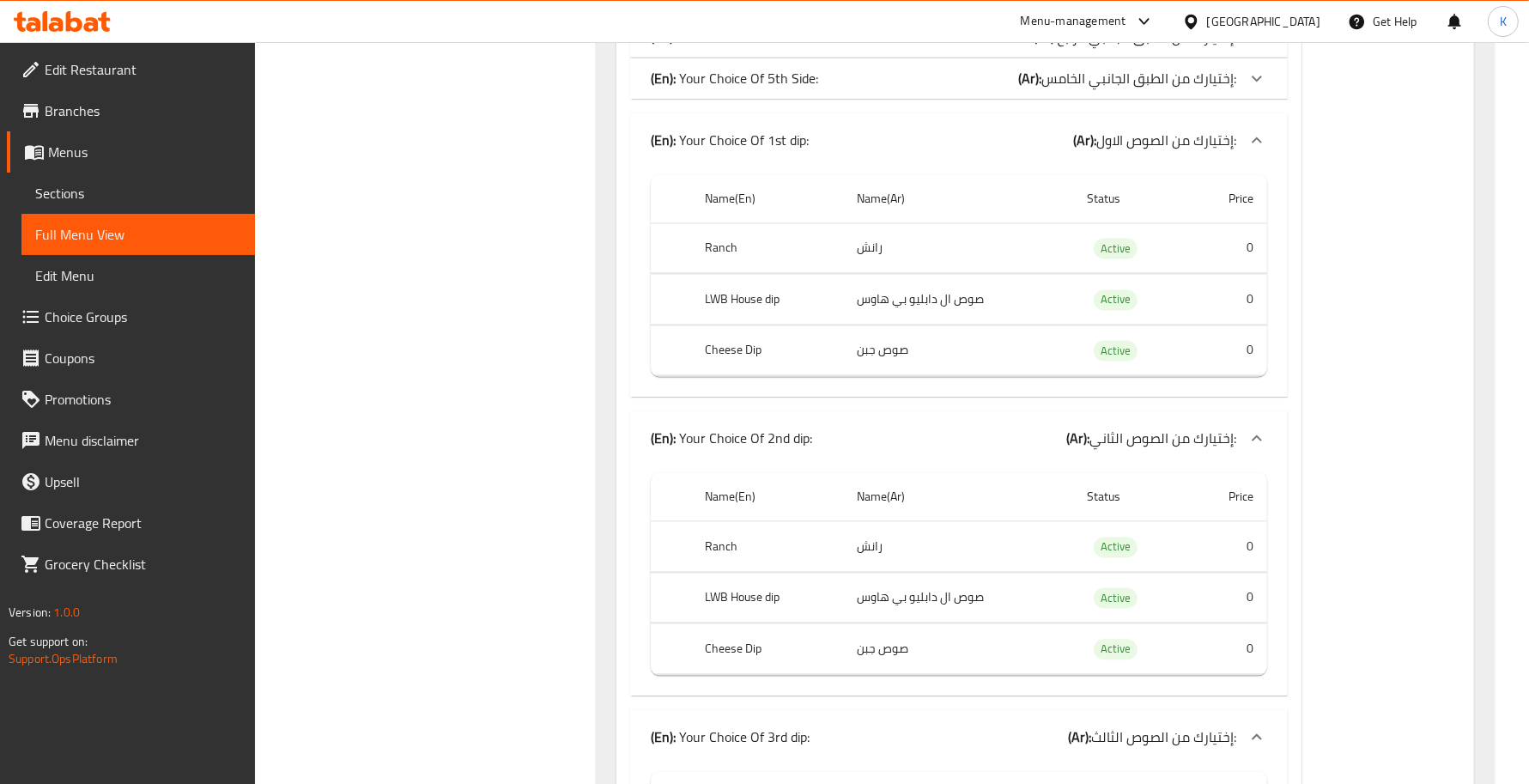
click at [717, 245] on th "Ranch" at bounding box center [767, 248] width 152 height 50
copy th "Ranch"
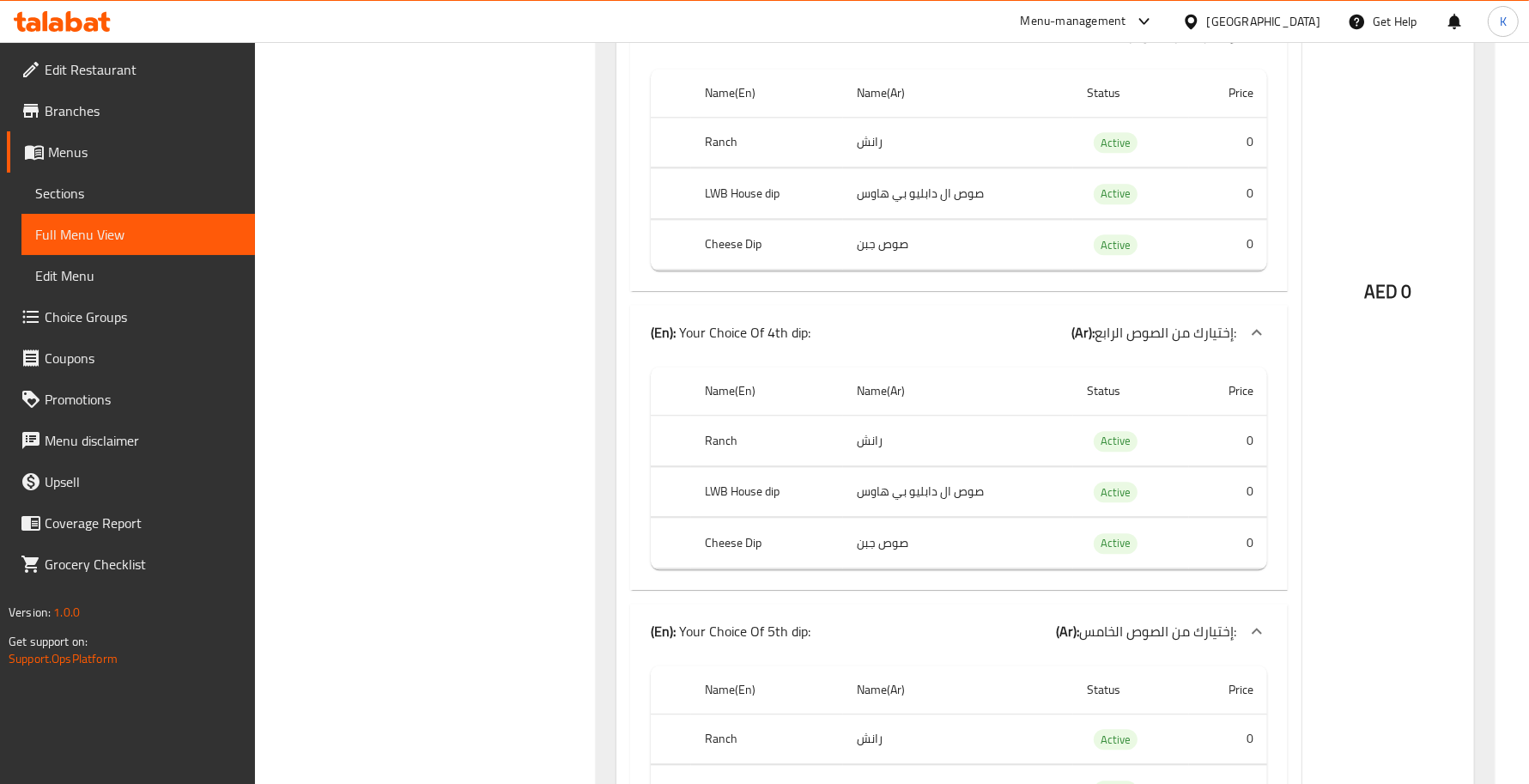
scroll to position [3956, 0]
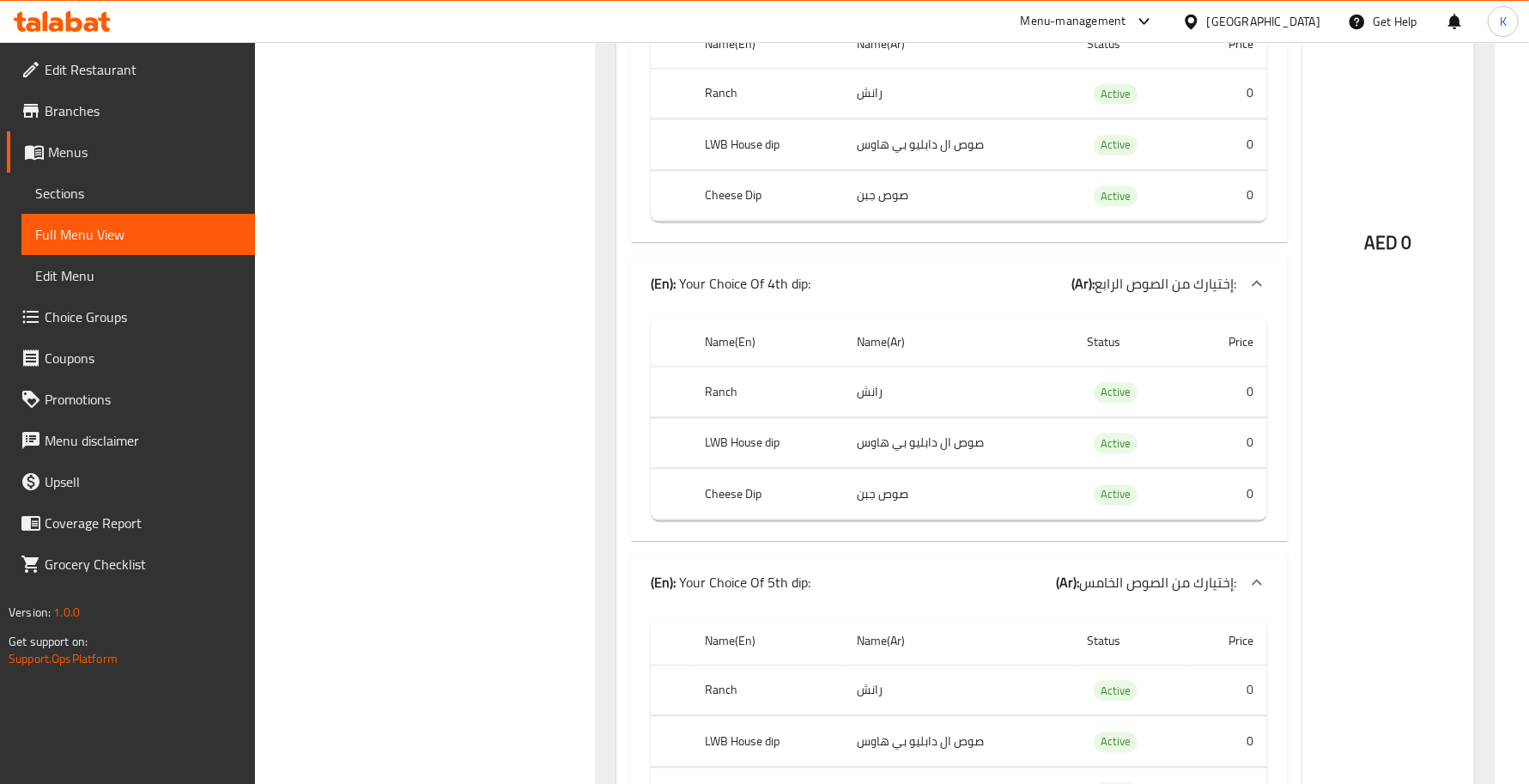
copy td "رانش"
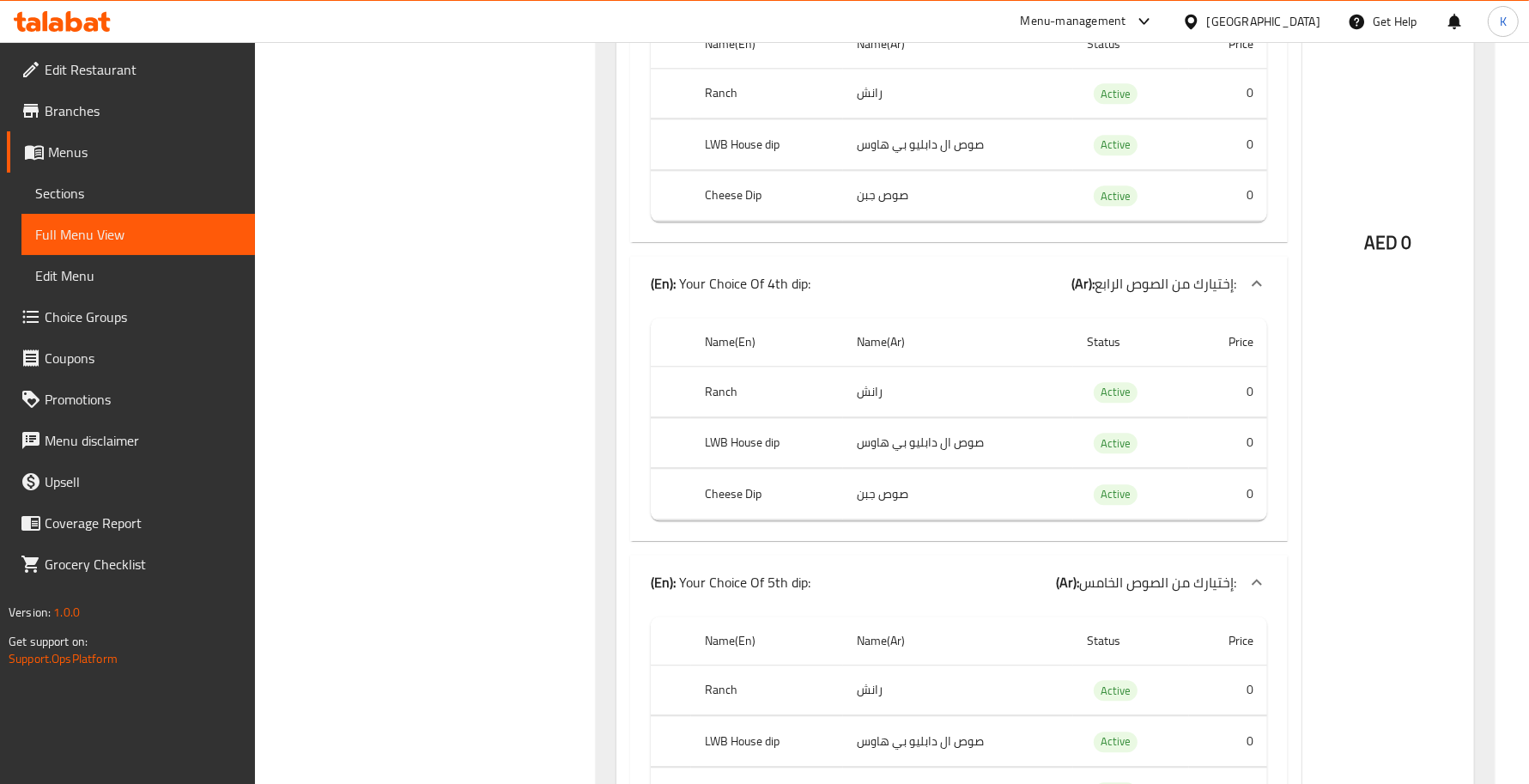
copy td "صوص ال دابليو بي هاوس"
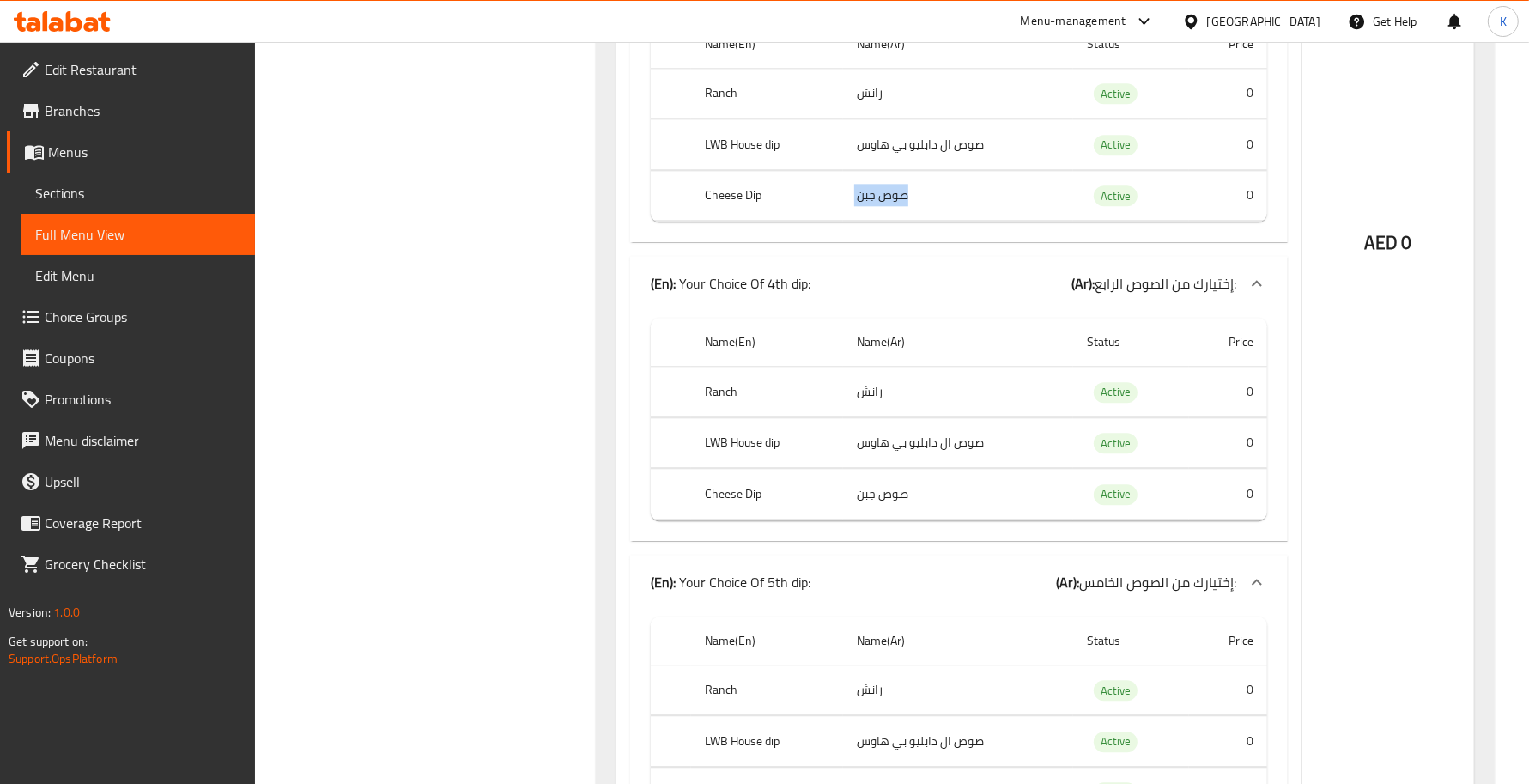
copy td "صوص جبن"
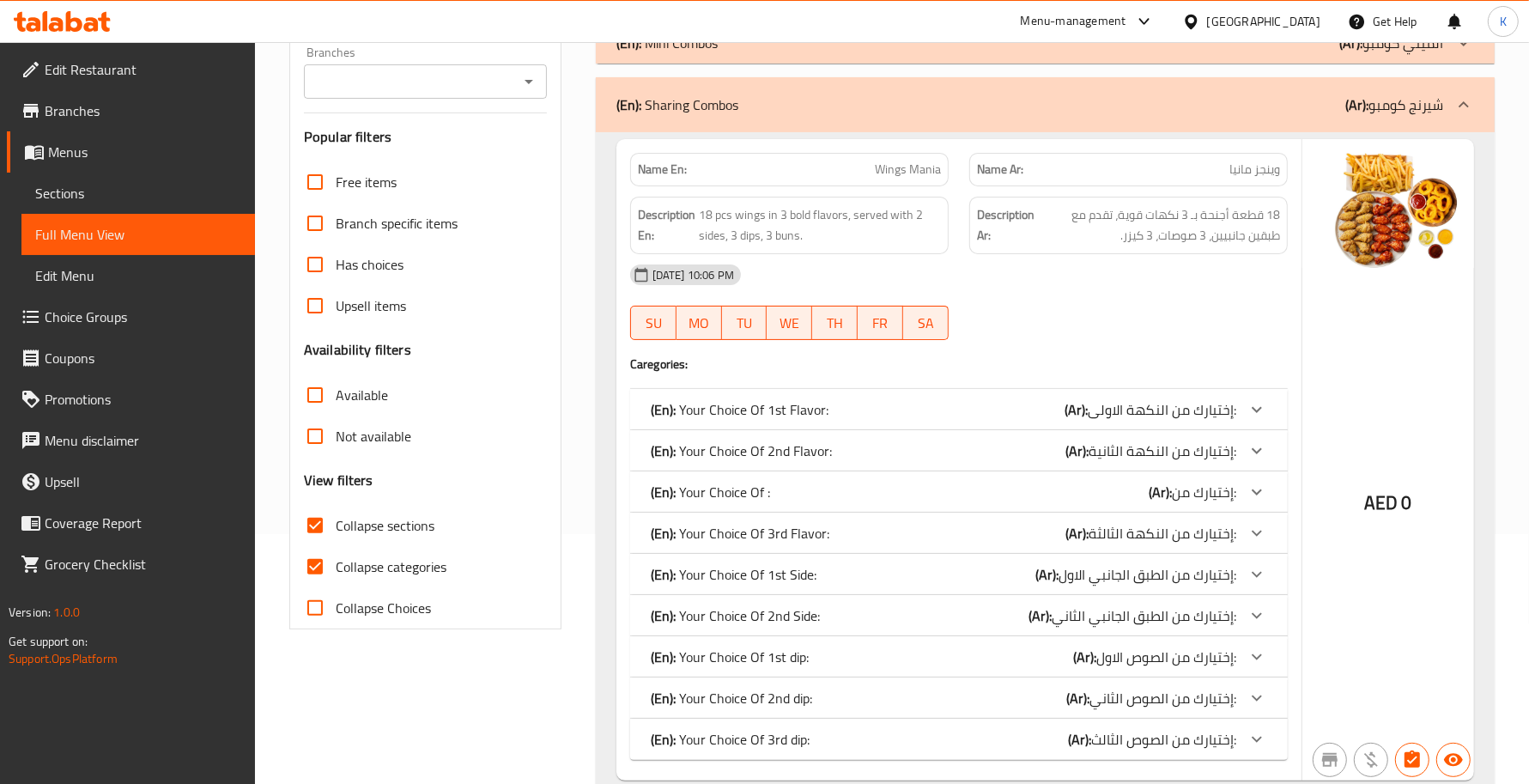
scroll to position [202, 0]
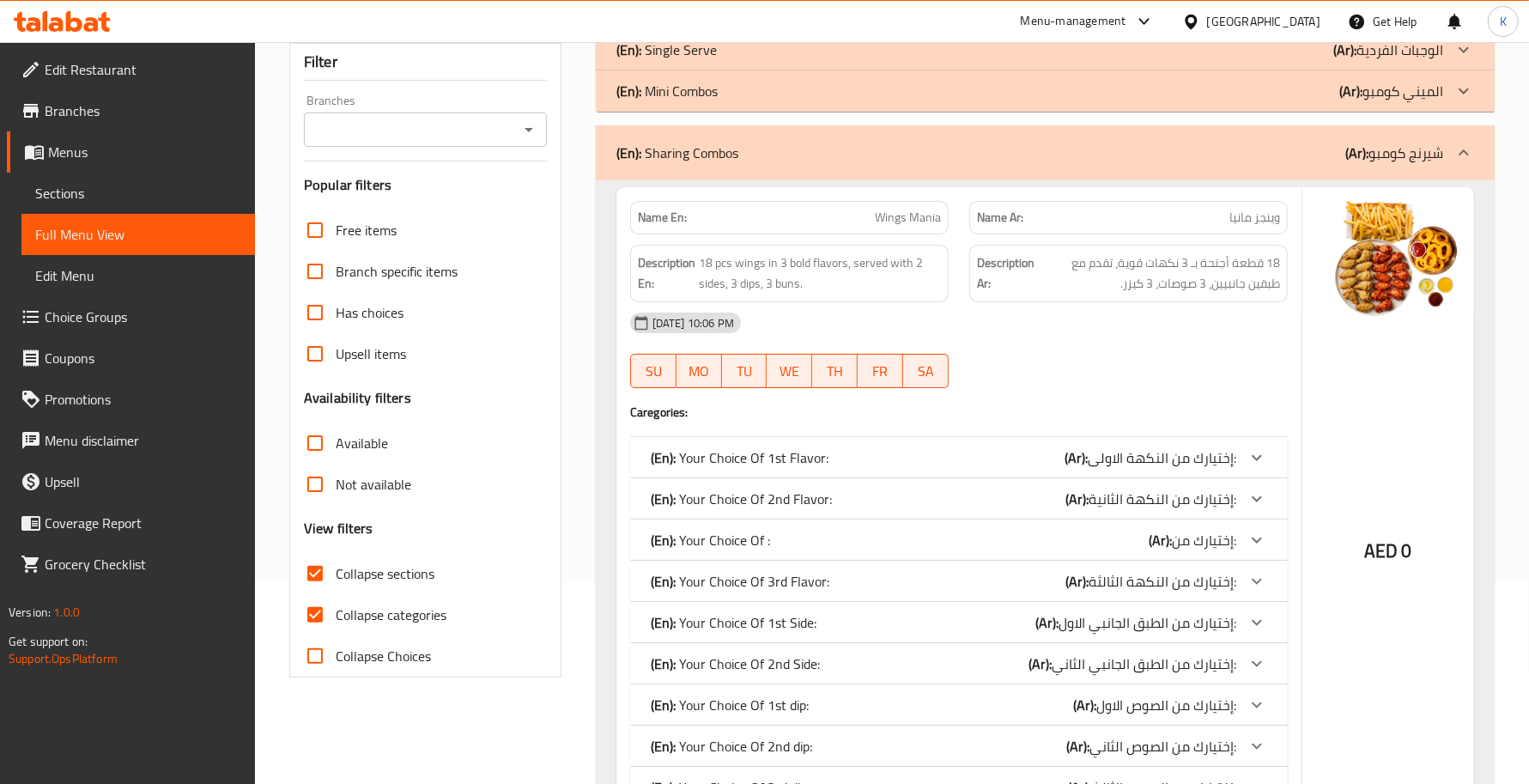
click at [378, 623] on span "Collapse categories" at bounding box center [391, 614] width 111 height 21
click at [335, 623] on input "Collapse categories" at bounding box center [316, 615] width 42 height 42
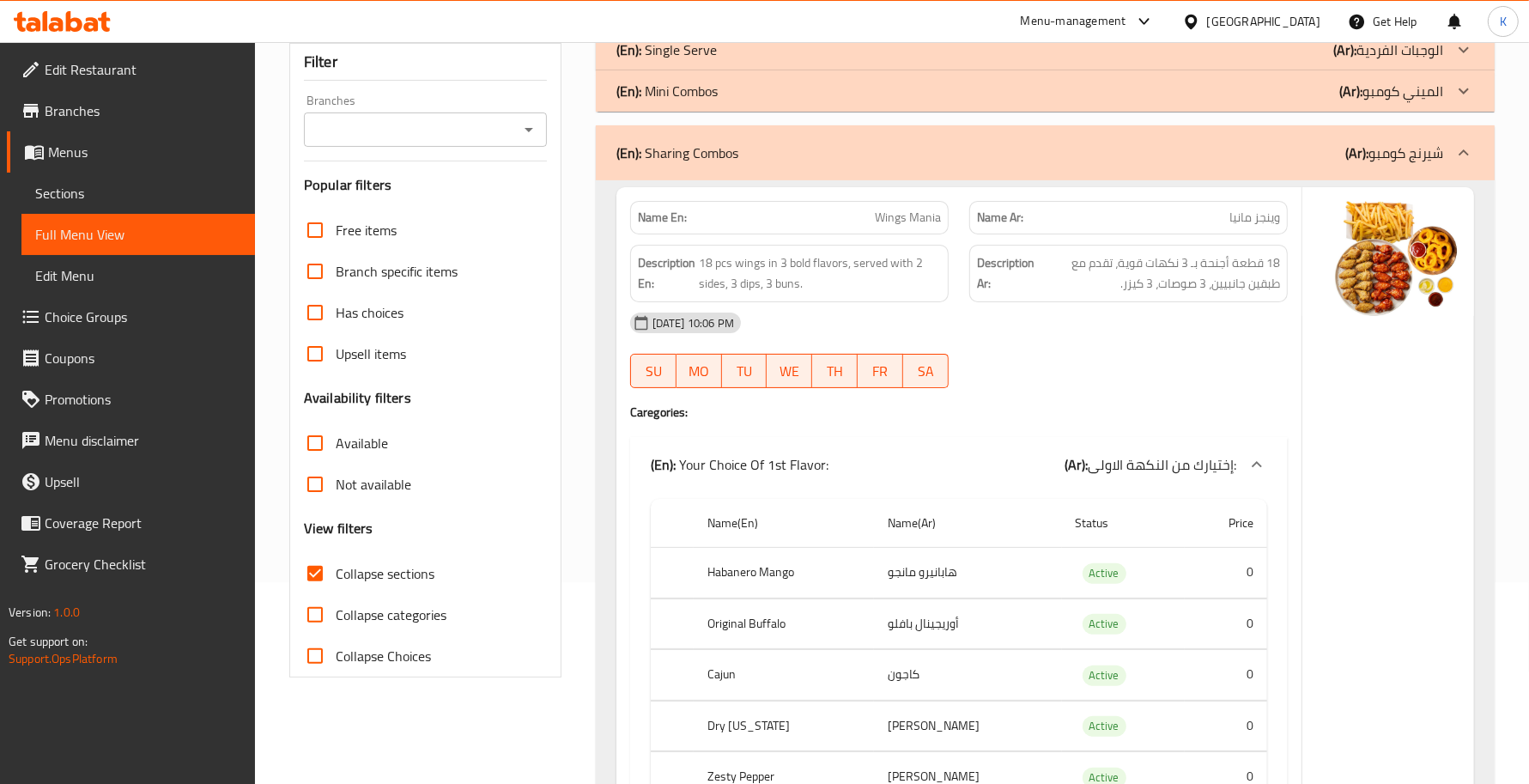
click at [388, 624] on span "Collapse categories" at bounding box center [391, 614] width 111 height 21
click at [335, 624] on input "Collapse categories" at bounding box center [316, 615] width 42 height 42
checkbox input "true"
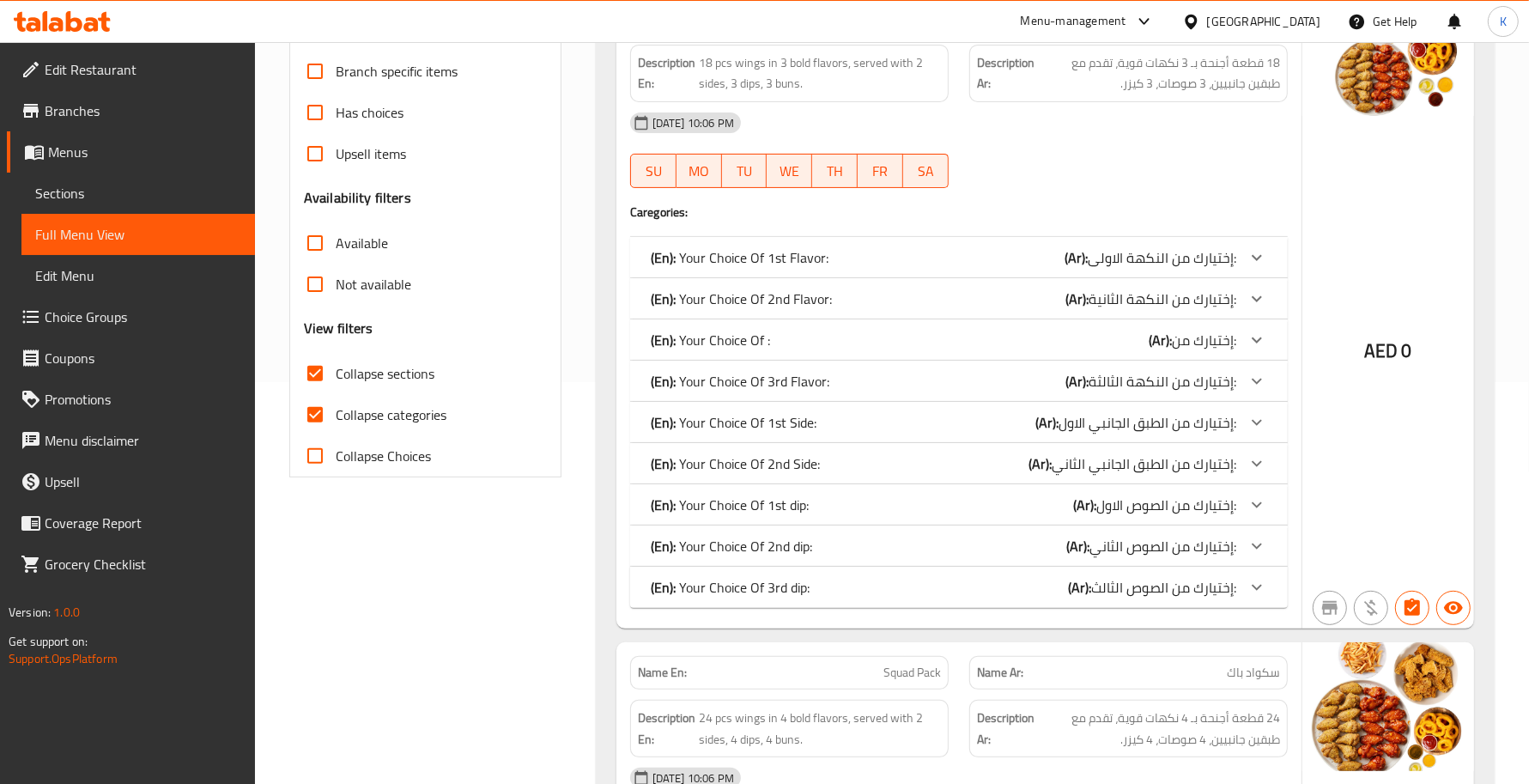
scroll to position [198, 0]
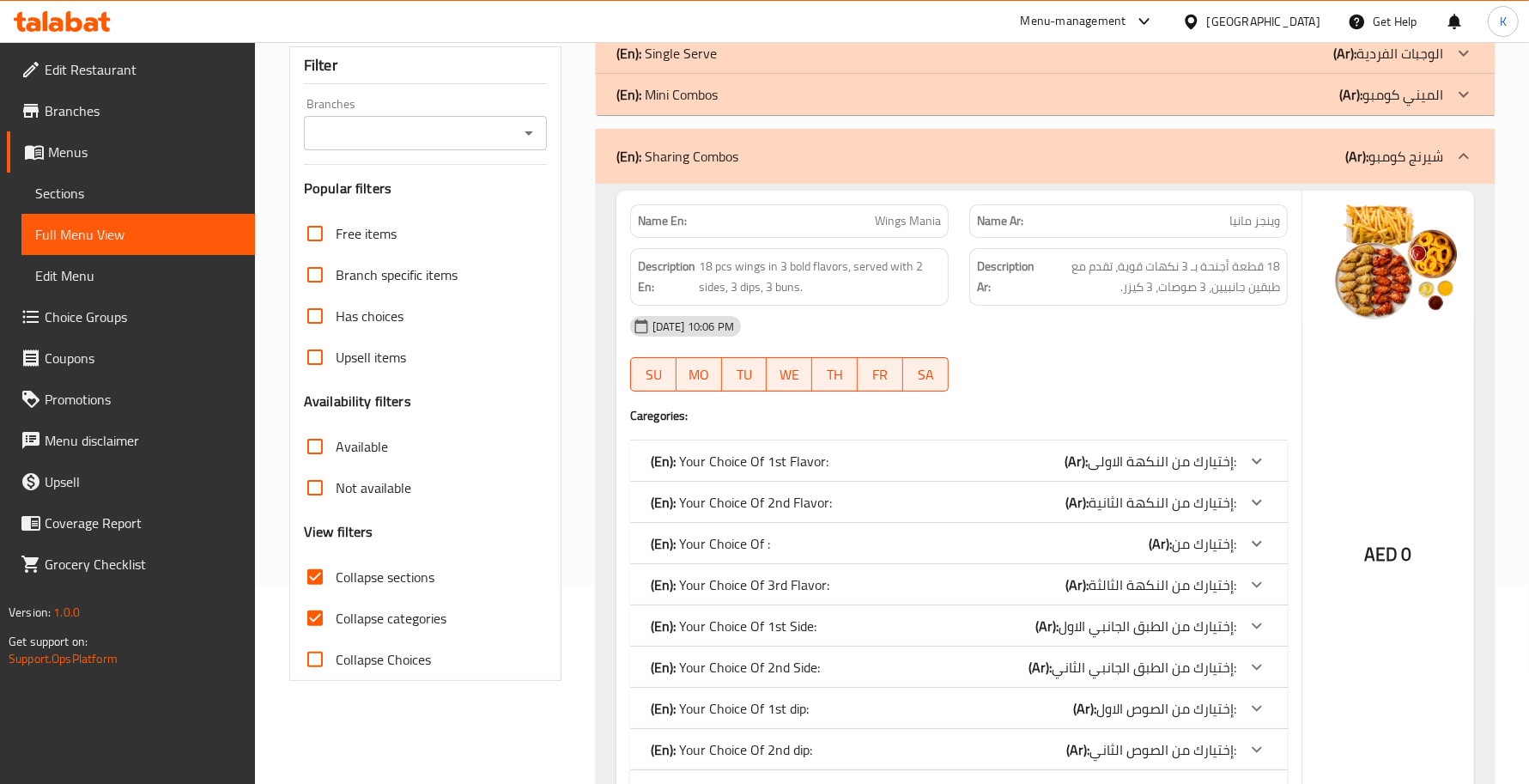
click at [702, 152] on p "(En): Sharing Combos" at bounding box center [677, 156] width 122 height 21
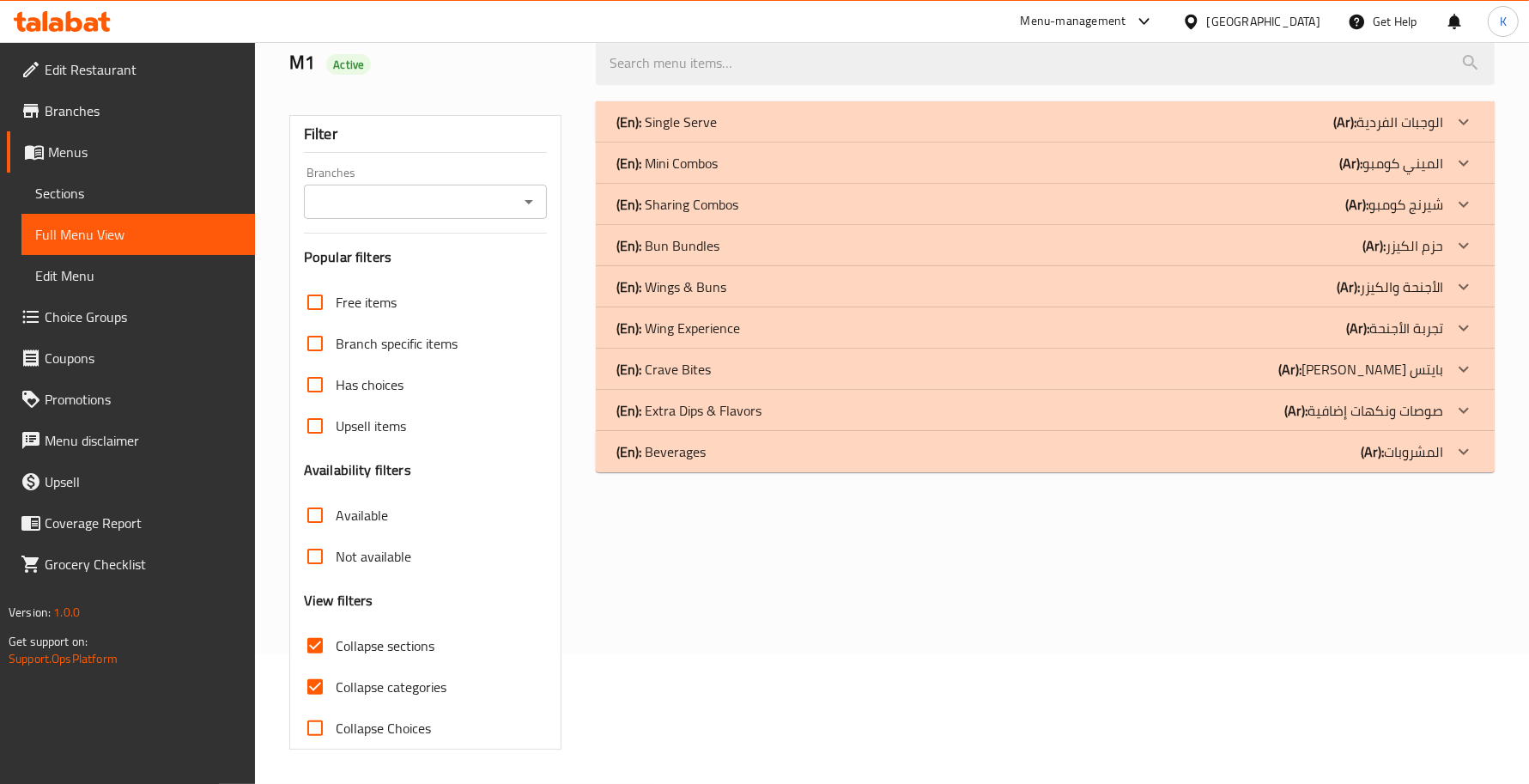
scroll to position [130, 0]
drag, startPoint x: 732, startPoint y: 247, endPoint x: 786, endPoint y: 316, distance: 87.6
click at [734, 133] on div "(En): Bun Bundles (Ar): حزم الكيزر" at bounding box center [1030, 122] width 827 height 21
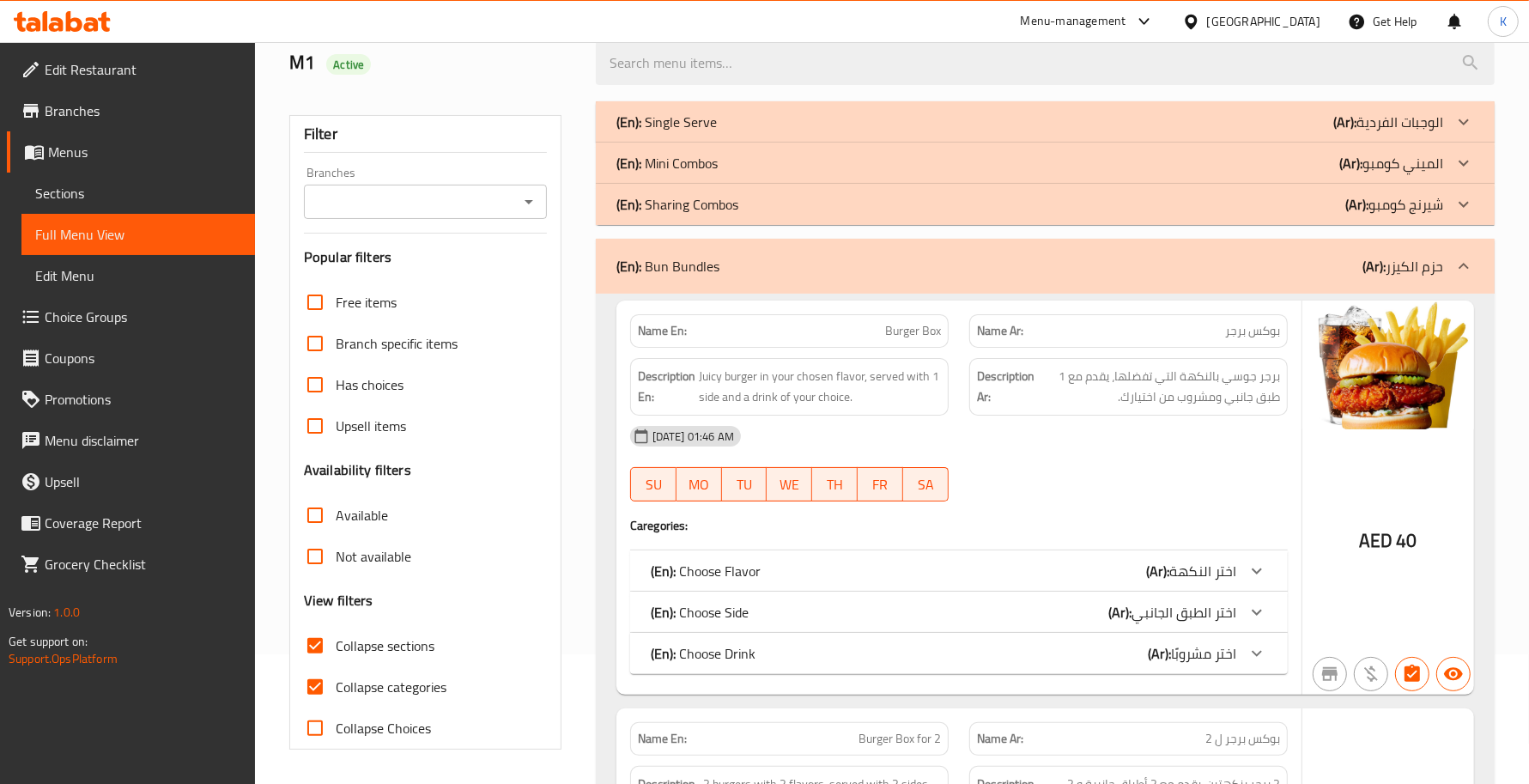
click at [786, 267] on div "(En): Bun Bundles (Ar): حزم الكيزر" at bounding box center [1030, 266] width 827 height 21
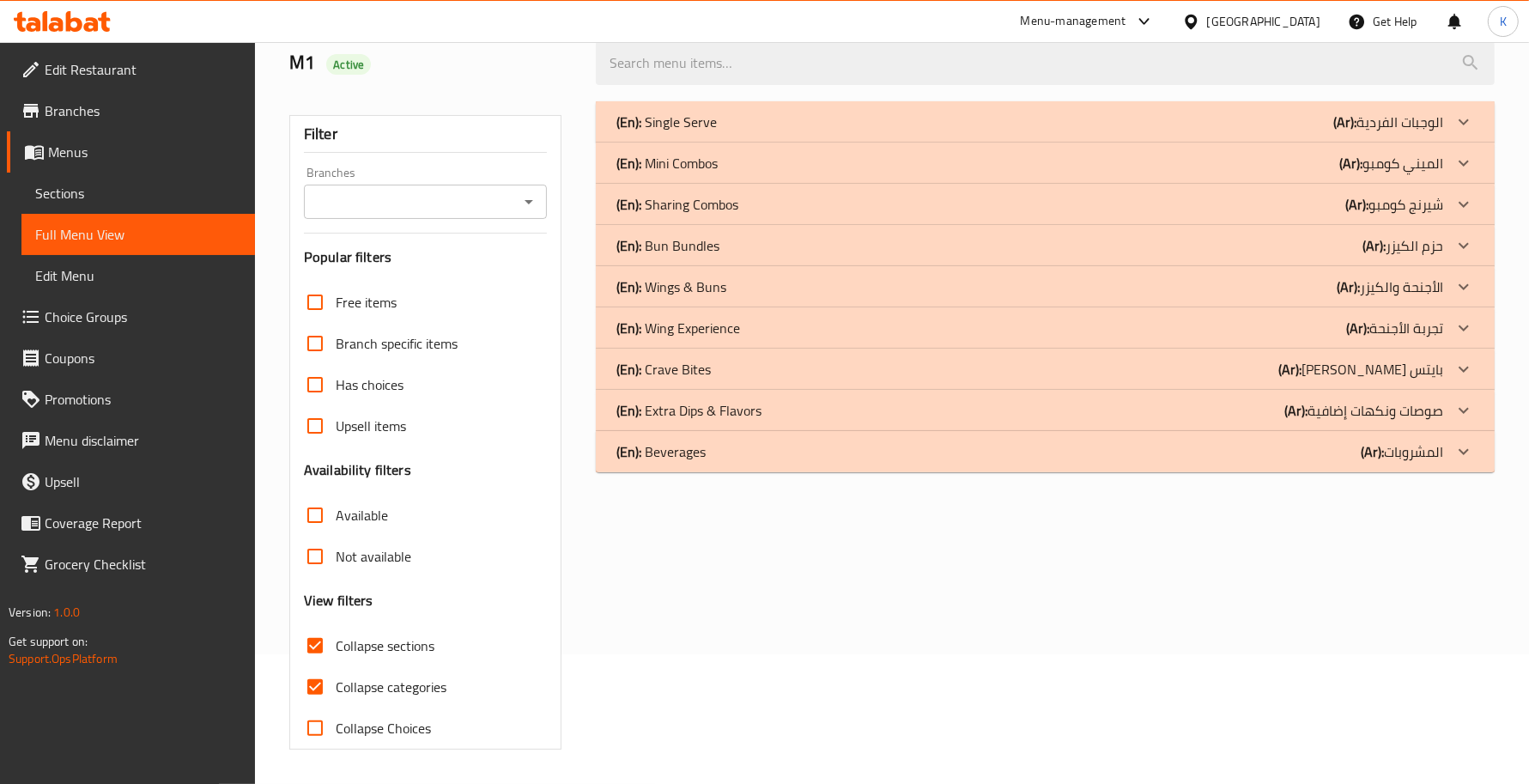
click at [766, 133] on div "(En): Bun Bundles (Ar): حزم الكيزر" at bounding box center [1030, 122] width 827 height 21
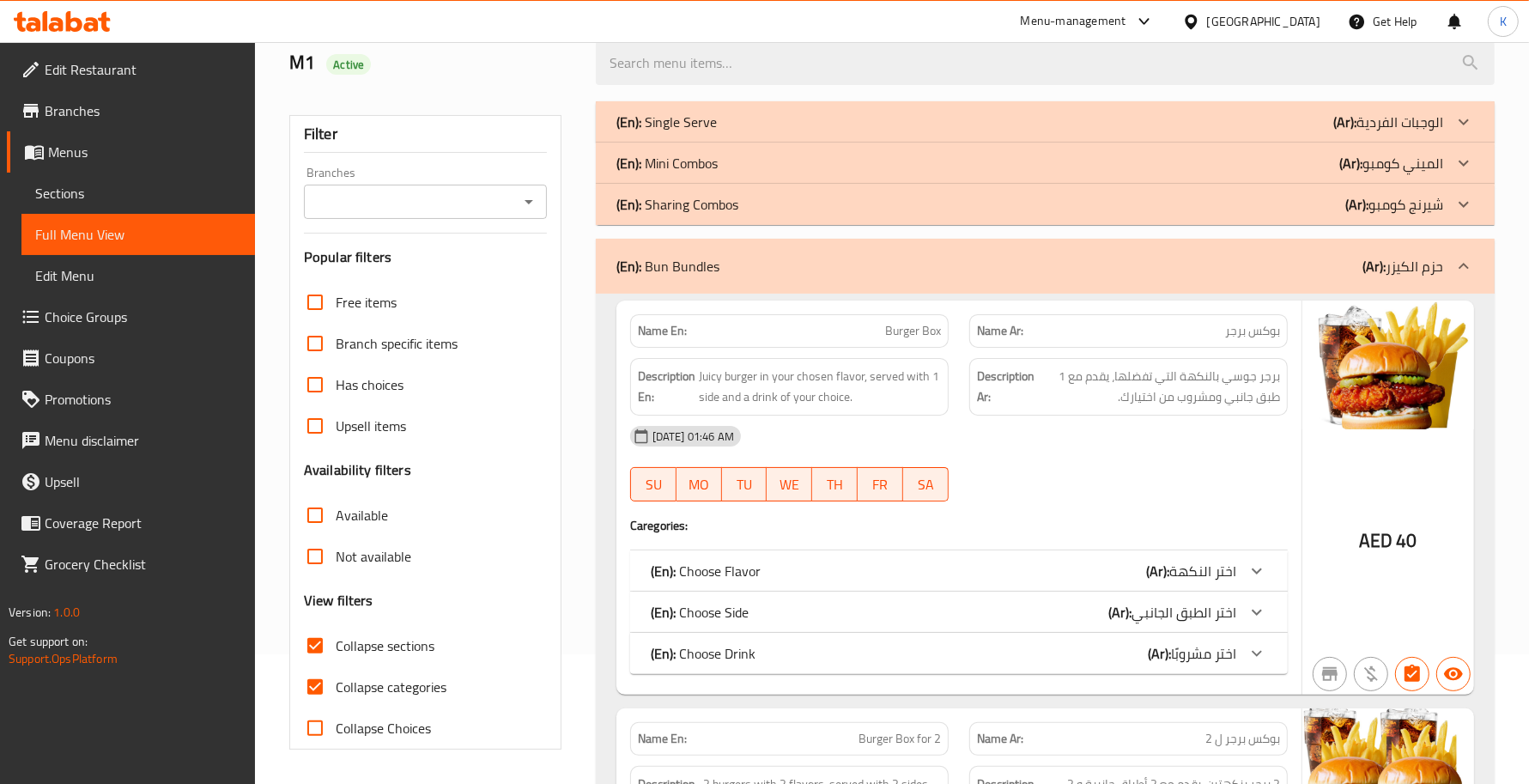
click at [764, 564] on div "(En): Choose Flavor (Ar): اختر النكهة" at bounding box center [944, 571] width 586 height 21
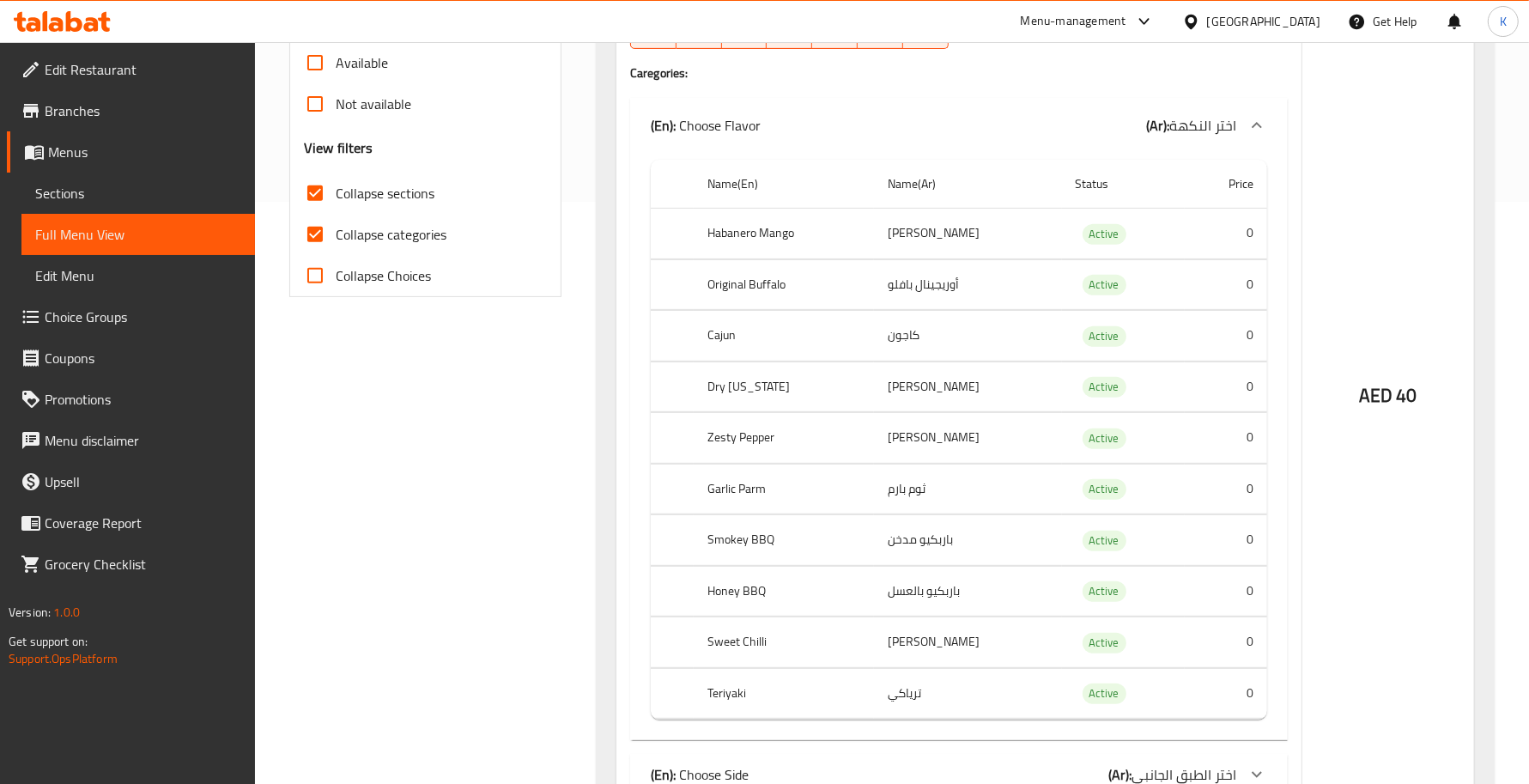
scroll to position [631, 0]
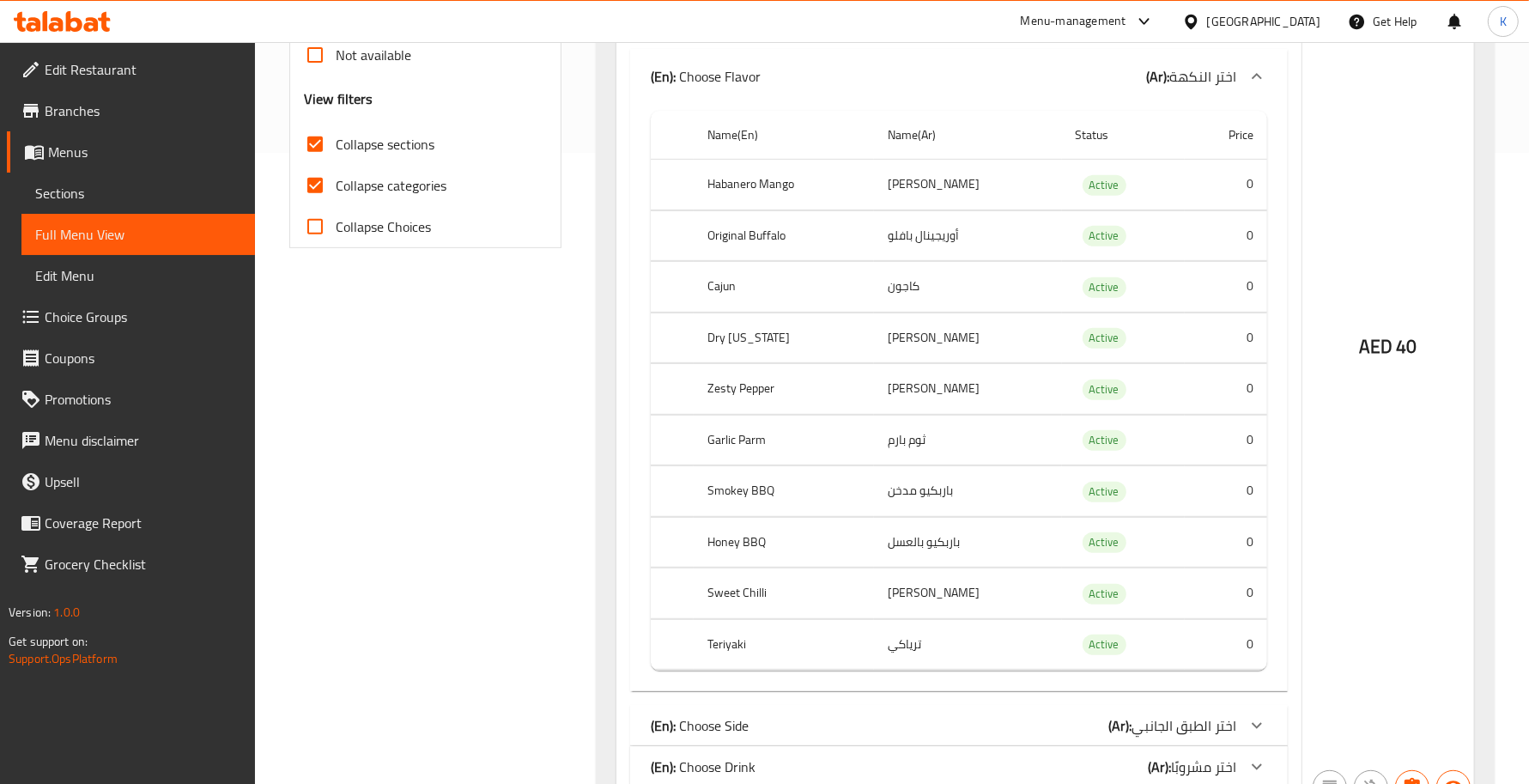
drag, startPoint x: 767, startPoint y: 64, endPoint x: 778, endPoint y: 116, distance: 53.2
click at [766, 64] on div "(En): Choose Flavor (Ar): اختر النكهة" at bounding box center [959, 75] width 658 height 55
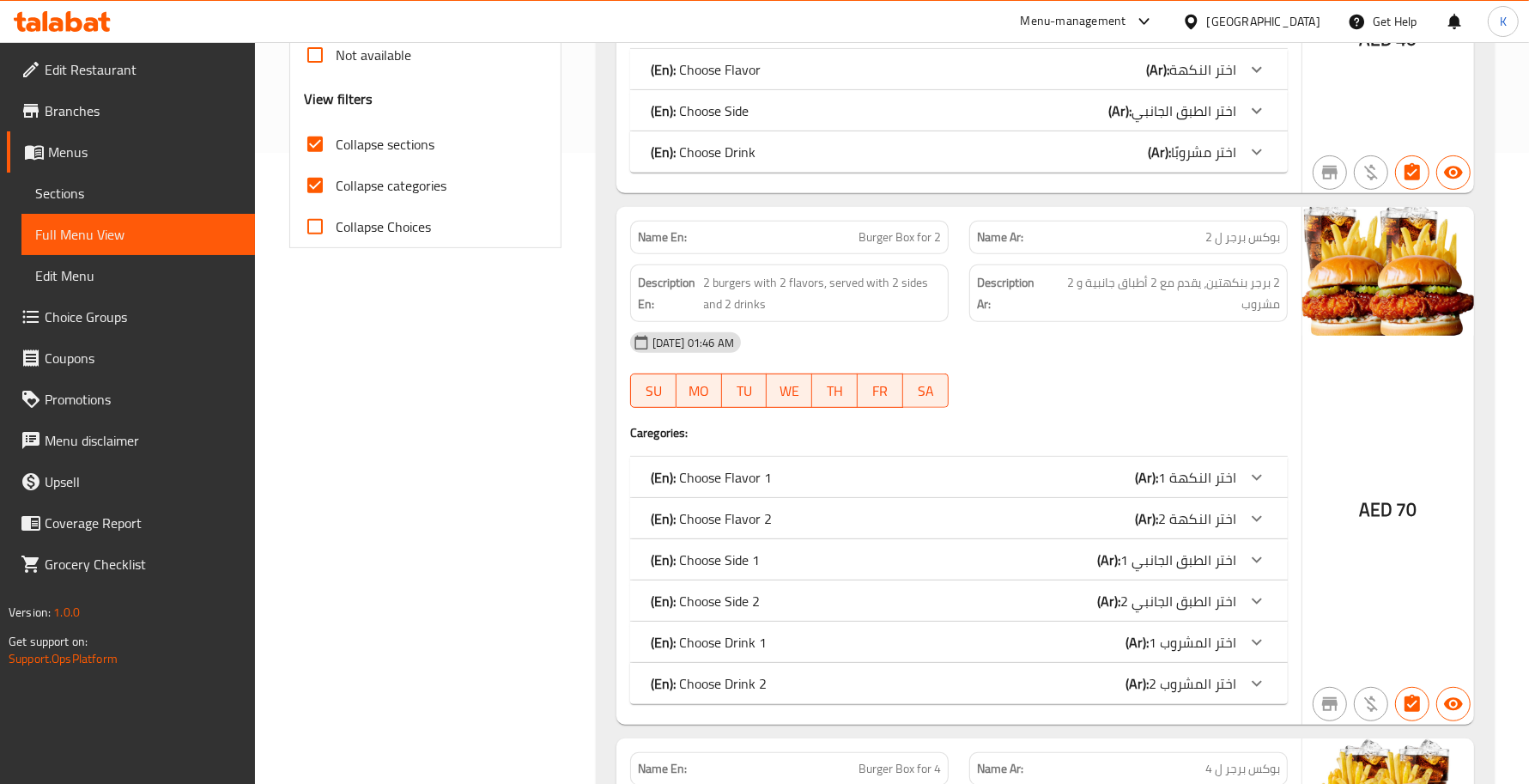
click at [730, 80] on p "(En): Choose Side" at bounding box center [706, 69] width 110 height 21
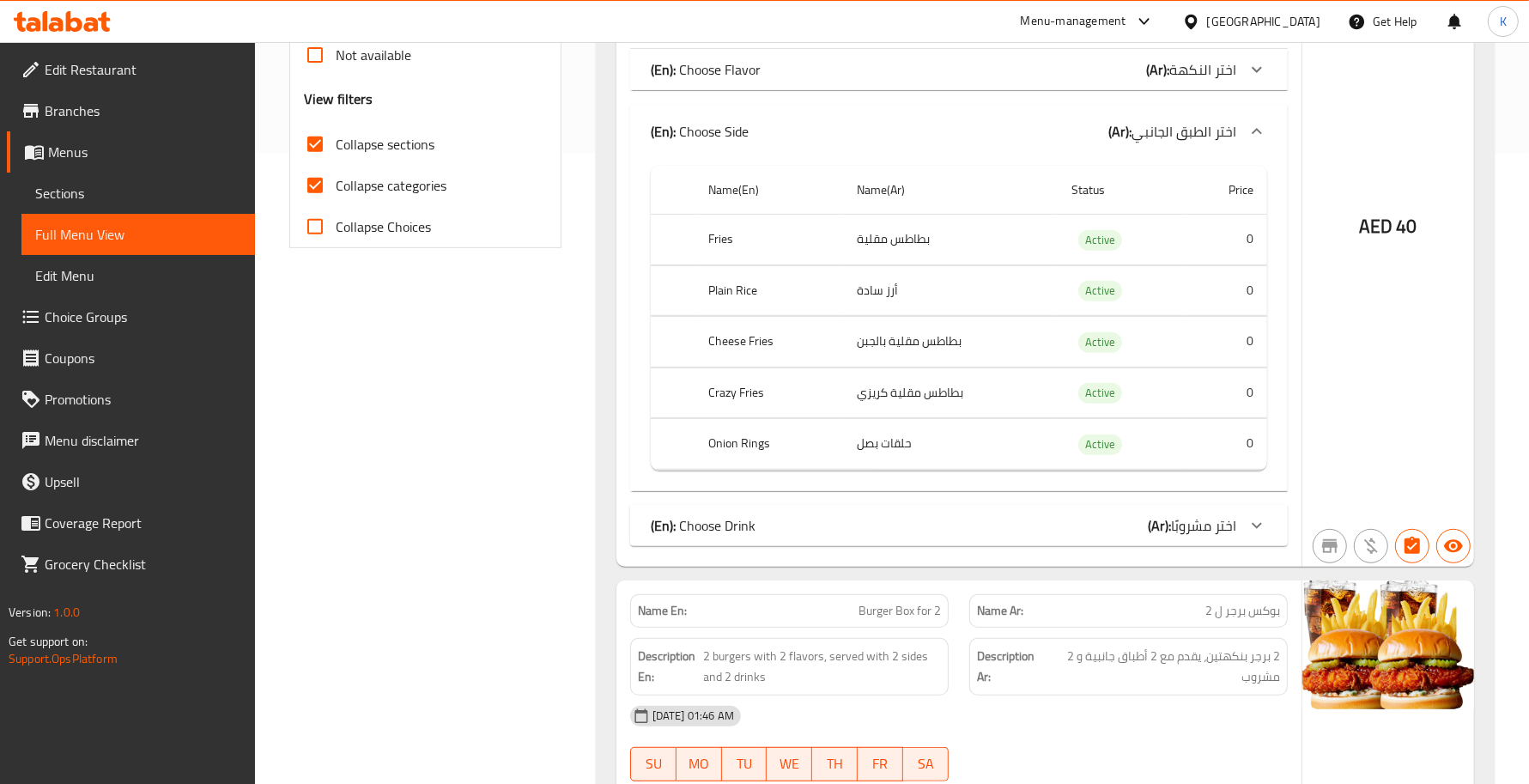
click at [906, 90] on div "(En): Choose Drink (Ar): اختر مشروبًا" at bounding box center [959, 69] width 658 height 42
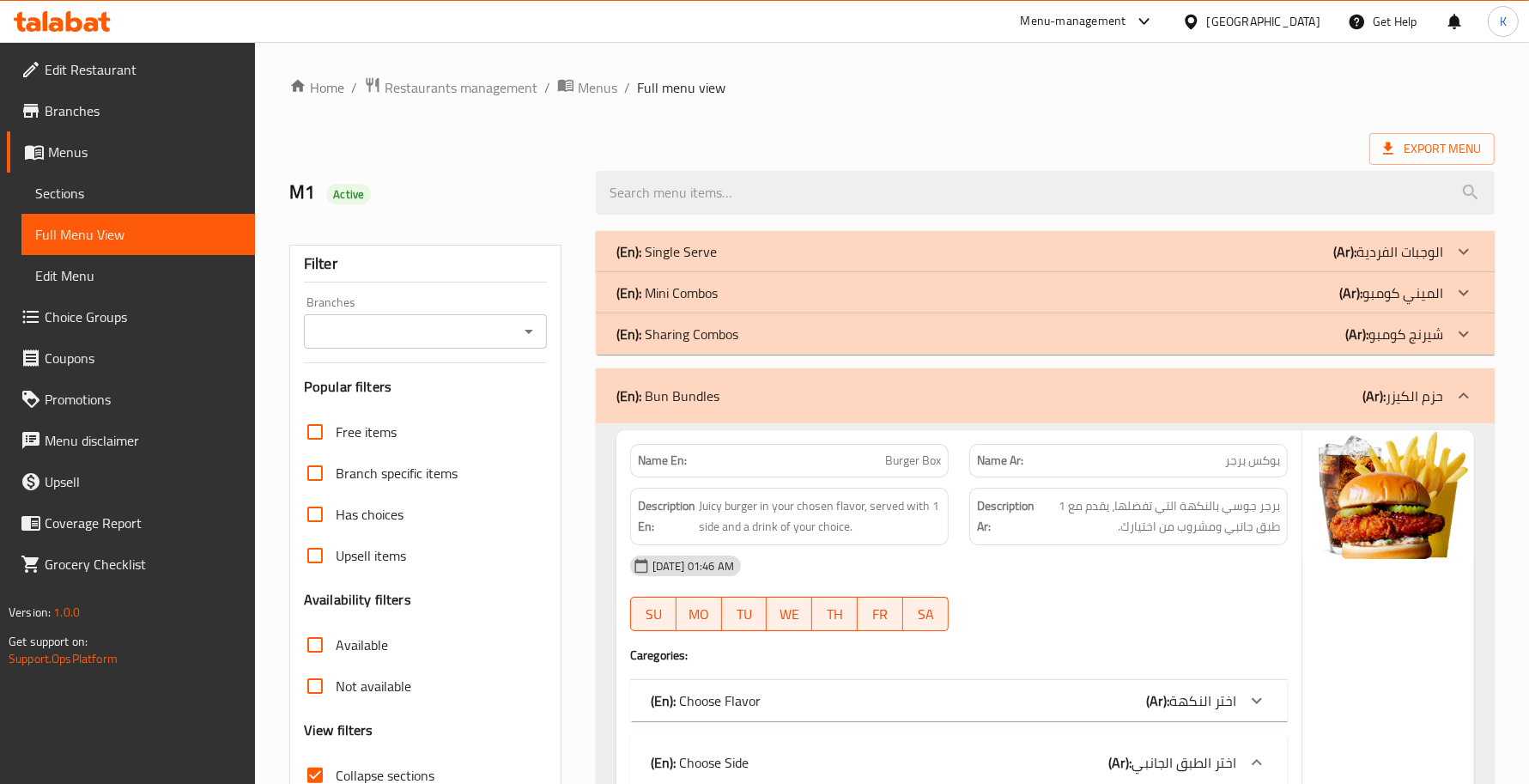
scroll to position [249, 0]
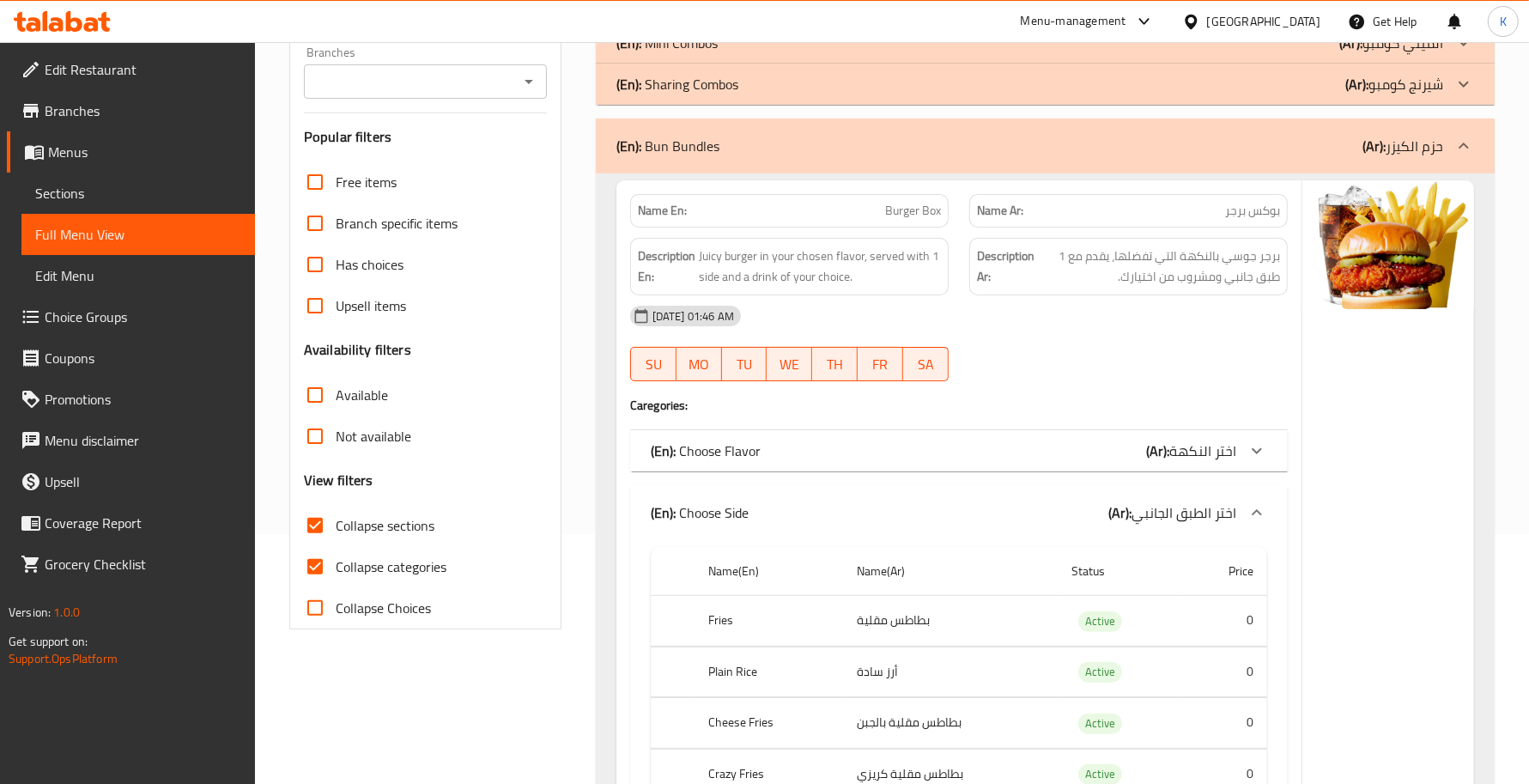
click at [837, 502] on div "(En): Choose Side (Ar): اختر الطبق الجانبي" at bounding box center [959, 512] width 658 height 55
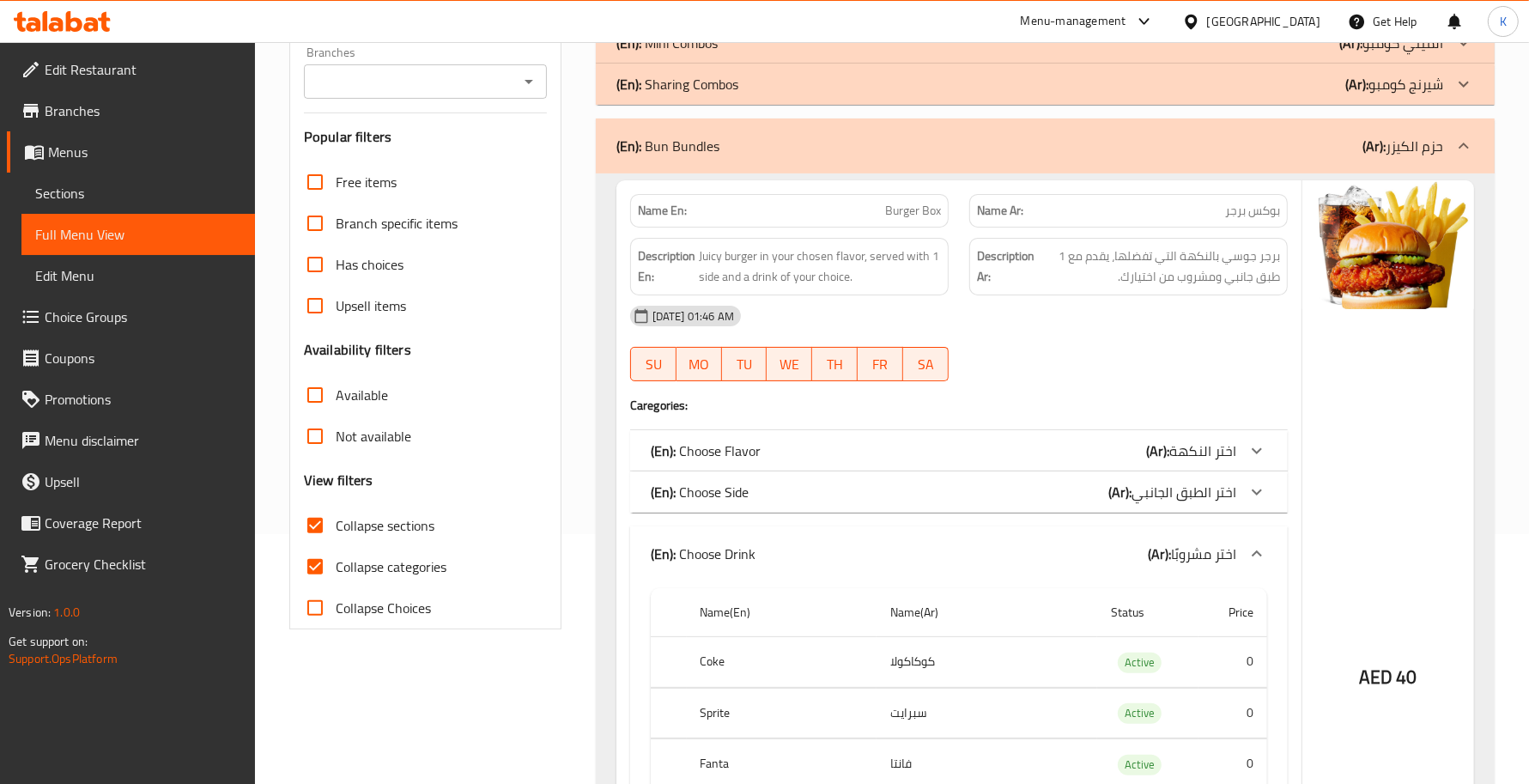
scroll to position [501, 0]
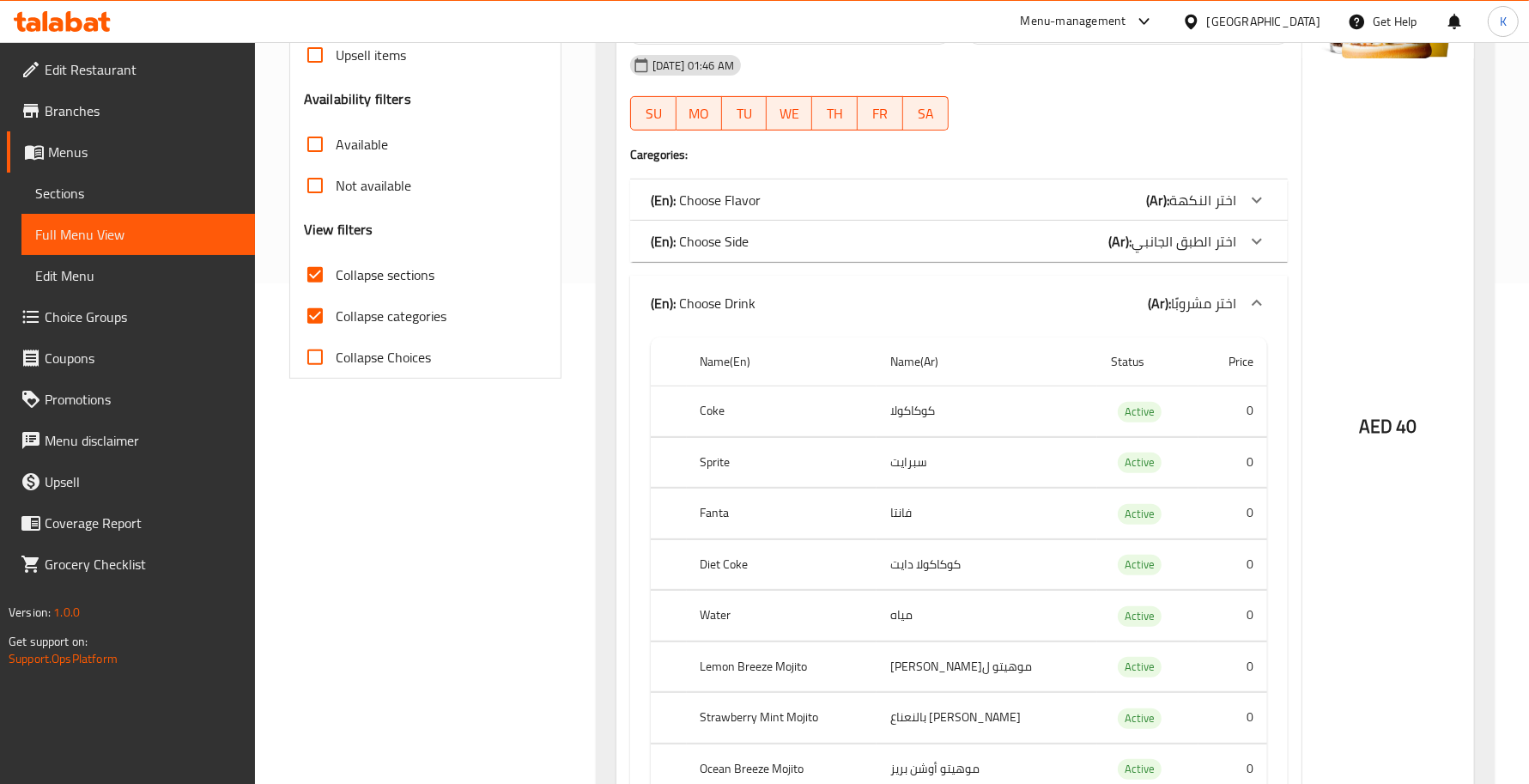
click at [837, 318] on div "(En): Choose Drink (Ar): اختر مشروبًا" at bounding box center [959, 302] width 658 height 55
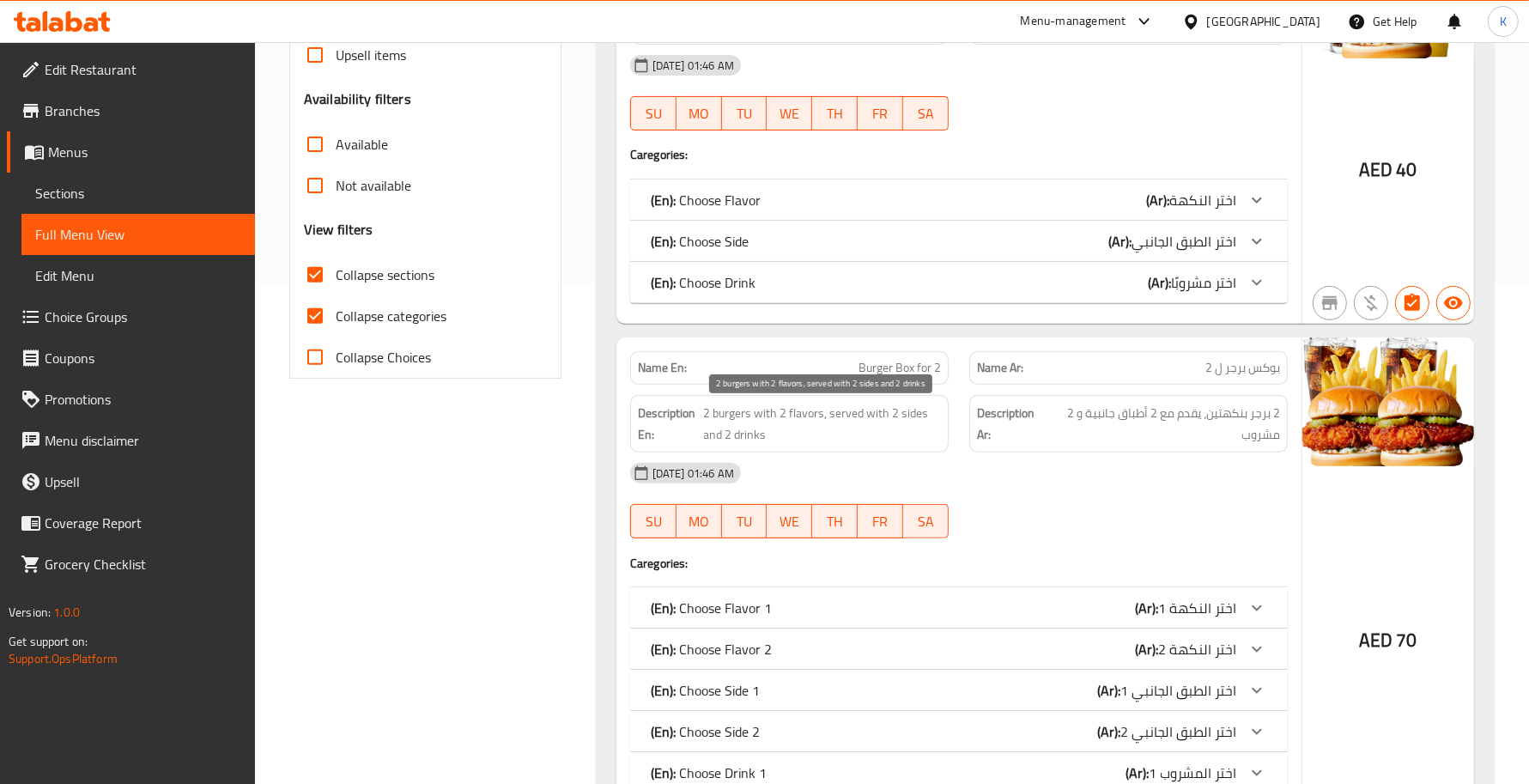
click at [877, 431] on span "2 burgers with 2 flavors, served with 2 sides and 2 drinks" at bounding box center [822, 424] width 237 height 42
click at [1018, 479] on div "17-08-2025 01:46 AM" at bounding box center [959, 473] width 679 height 42
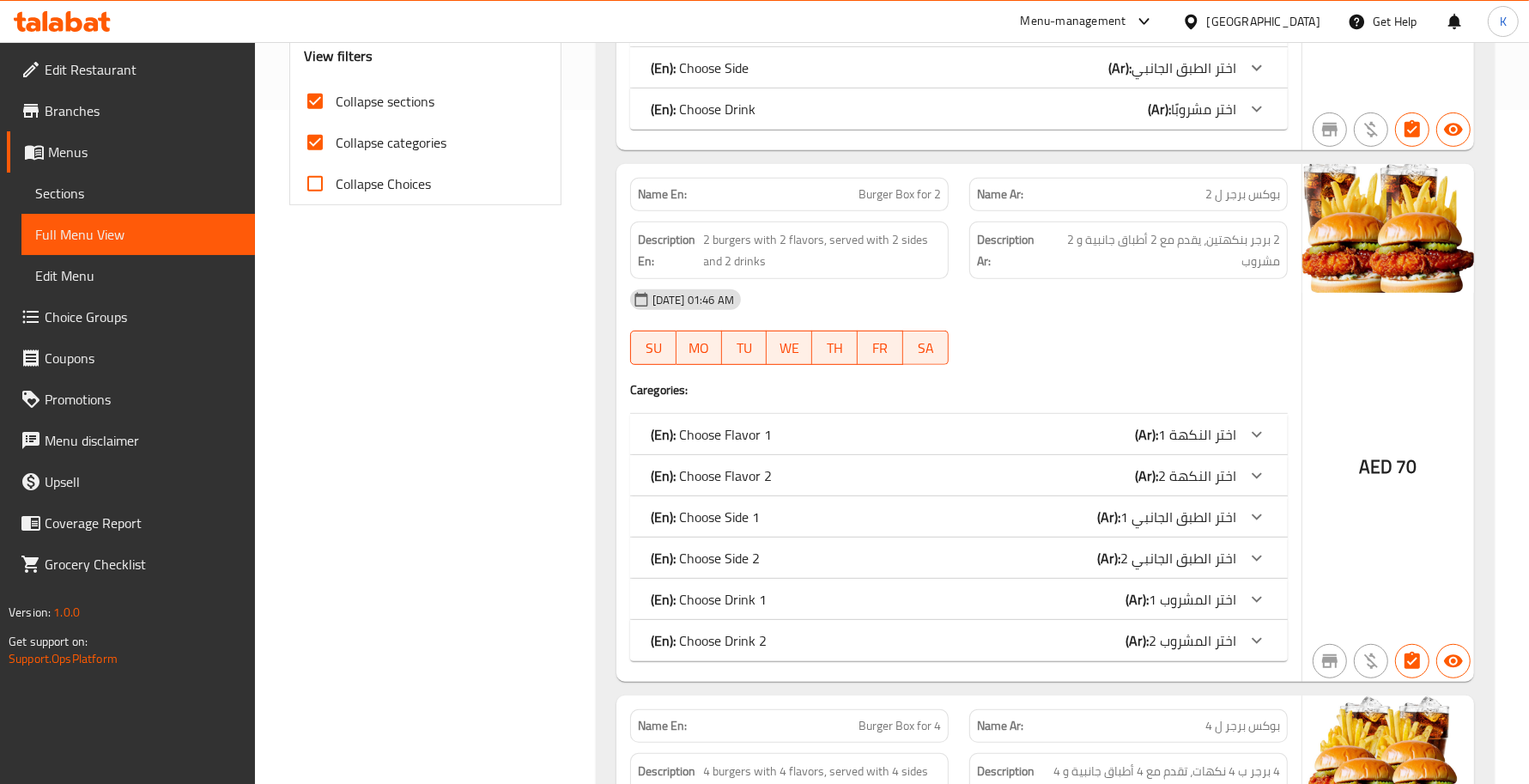
scroll to position [751, 0]
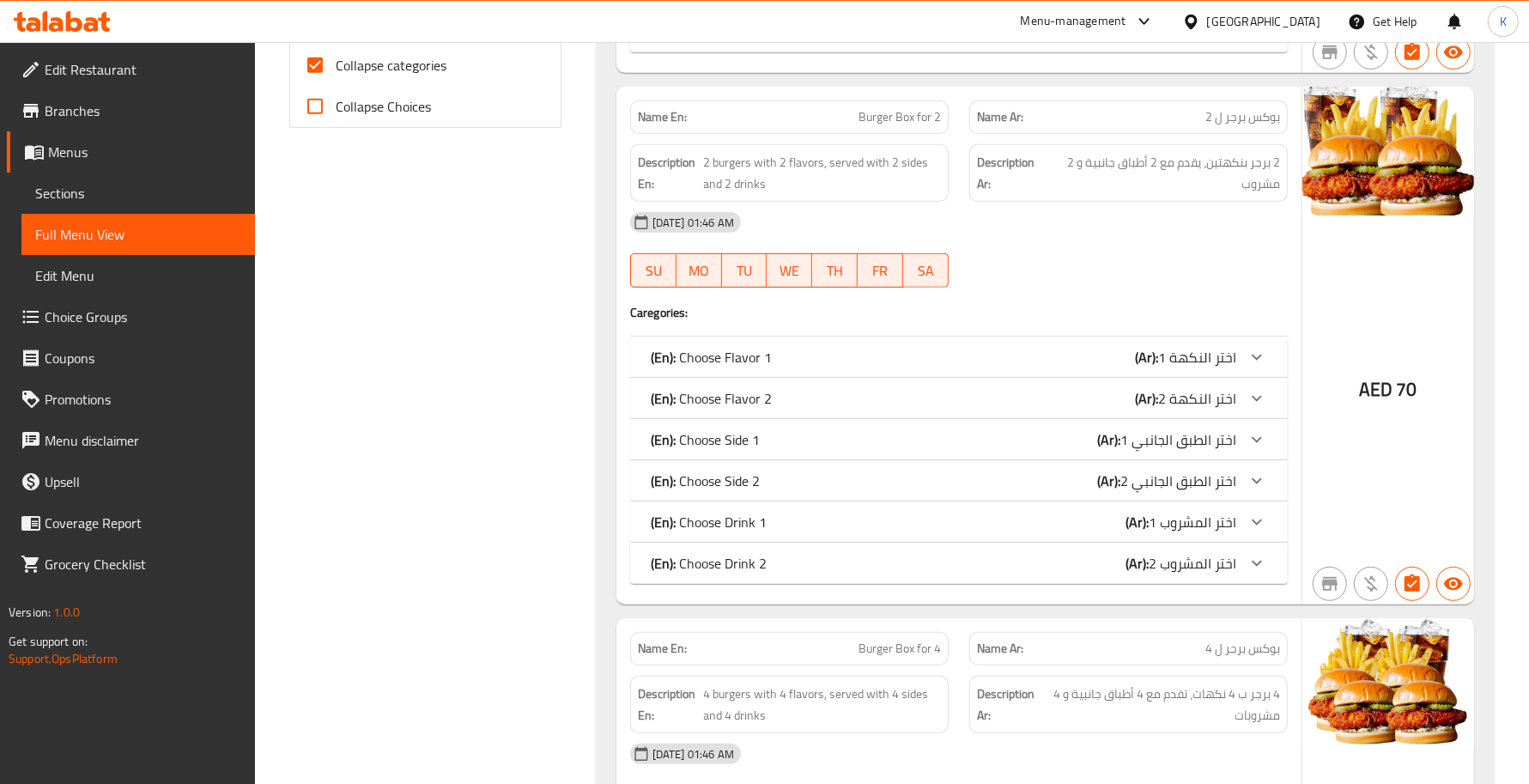
drag, startPoint x: 719, startPoint y: 399, endPoint x: 710, endPoint y: 397, distance: 9.2
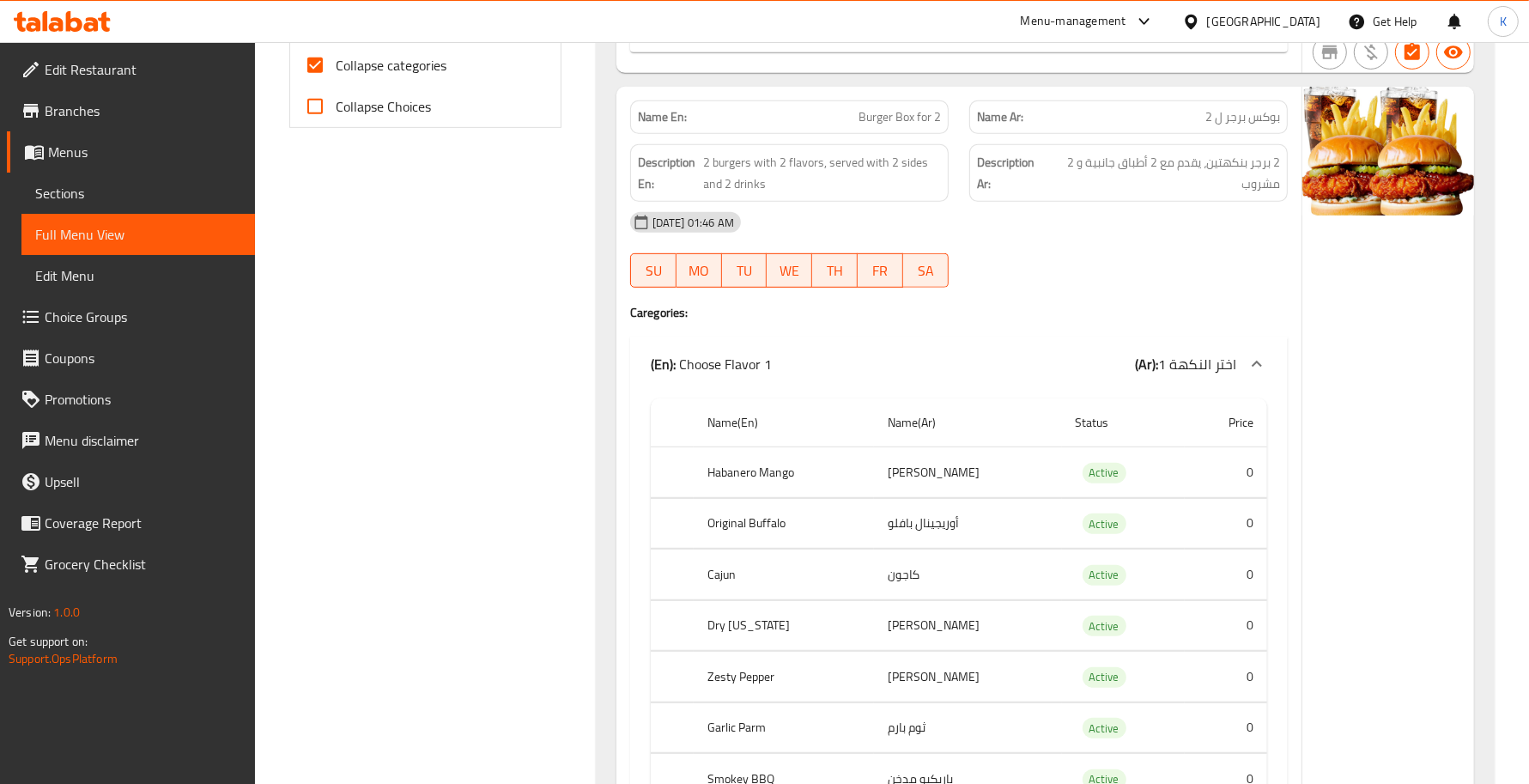
scroll to position [1001, 0]
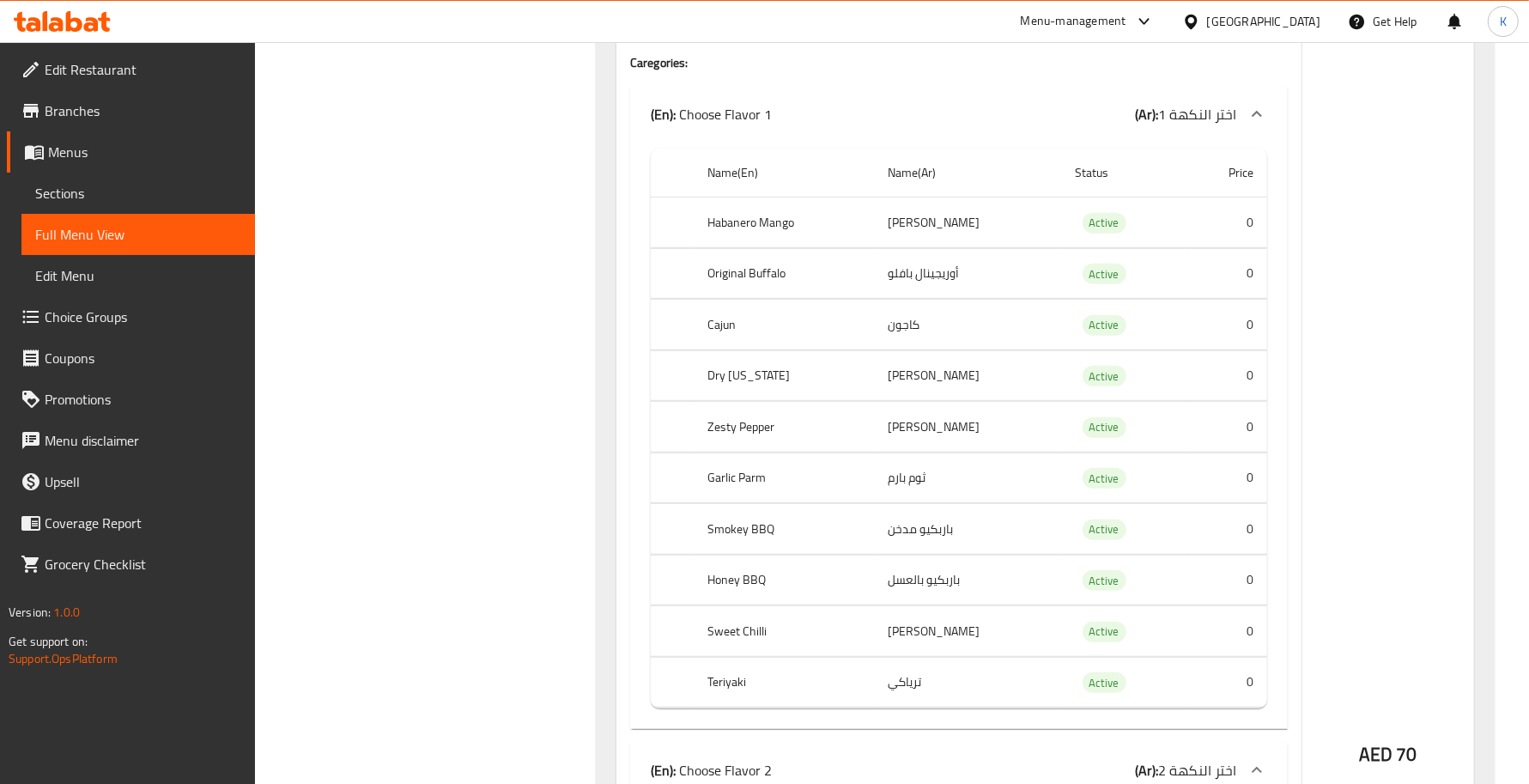
click at [758, 132] on div "(En): Choose Flavor 1 (Ar): اختر النكهة 1" at bounding box center [959, 113] width 658 height 55
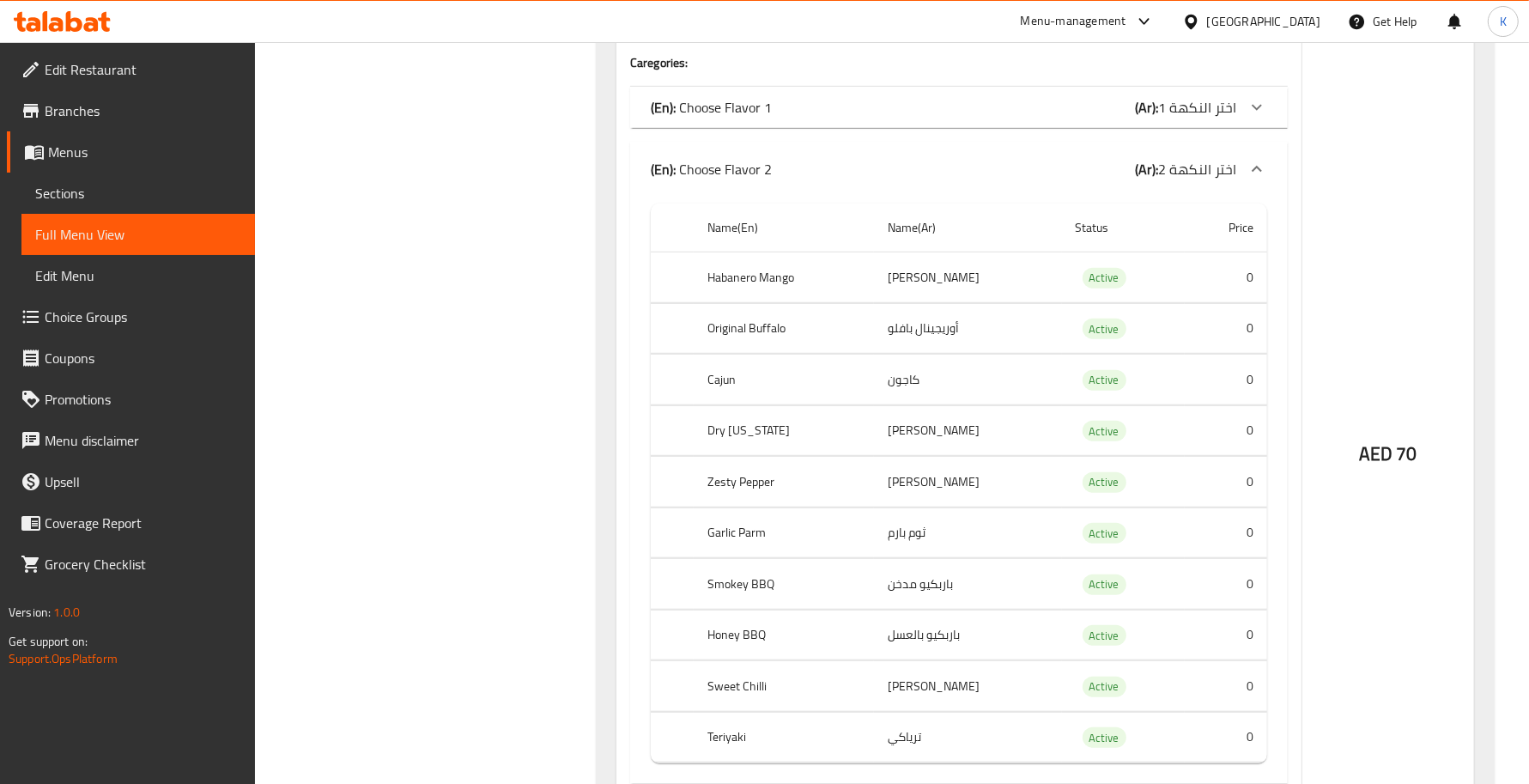
click at [754, 178] on p "(En): Choose Flavor 2" at bounding box center [712, 169] width 121 height 21
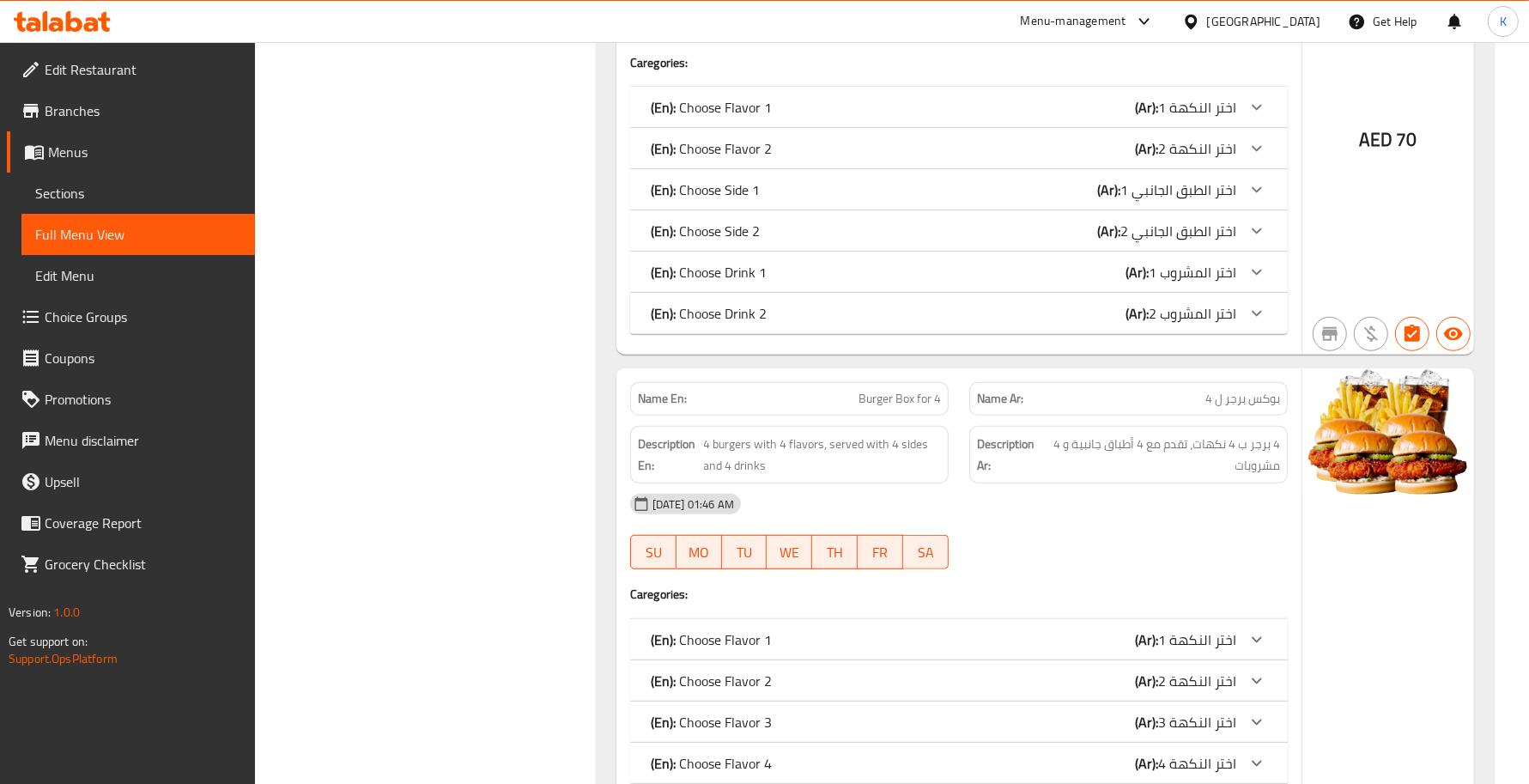
scroll to position [751, 0]
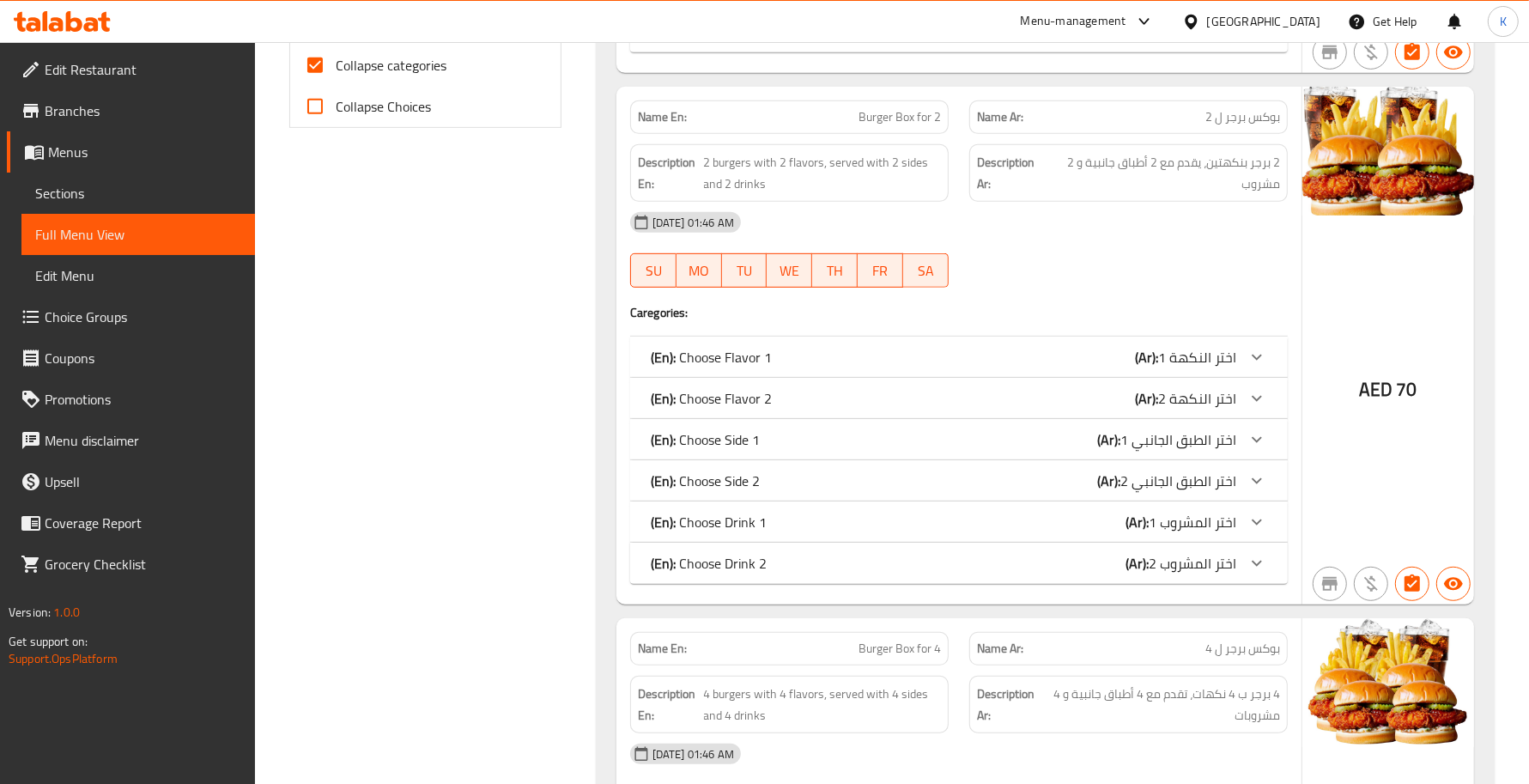
drag, startPoint x: 997, startPoint y: 453, endPoint x: 904, endPoint y: 451, distance: 93.0
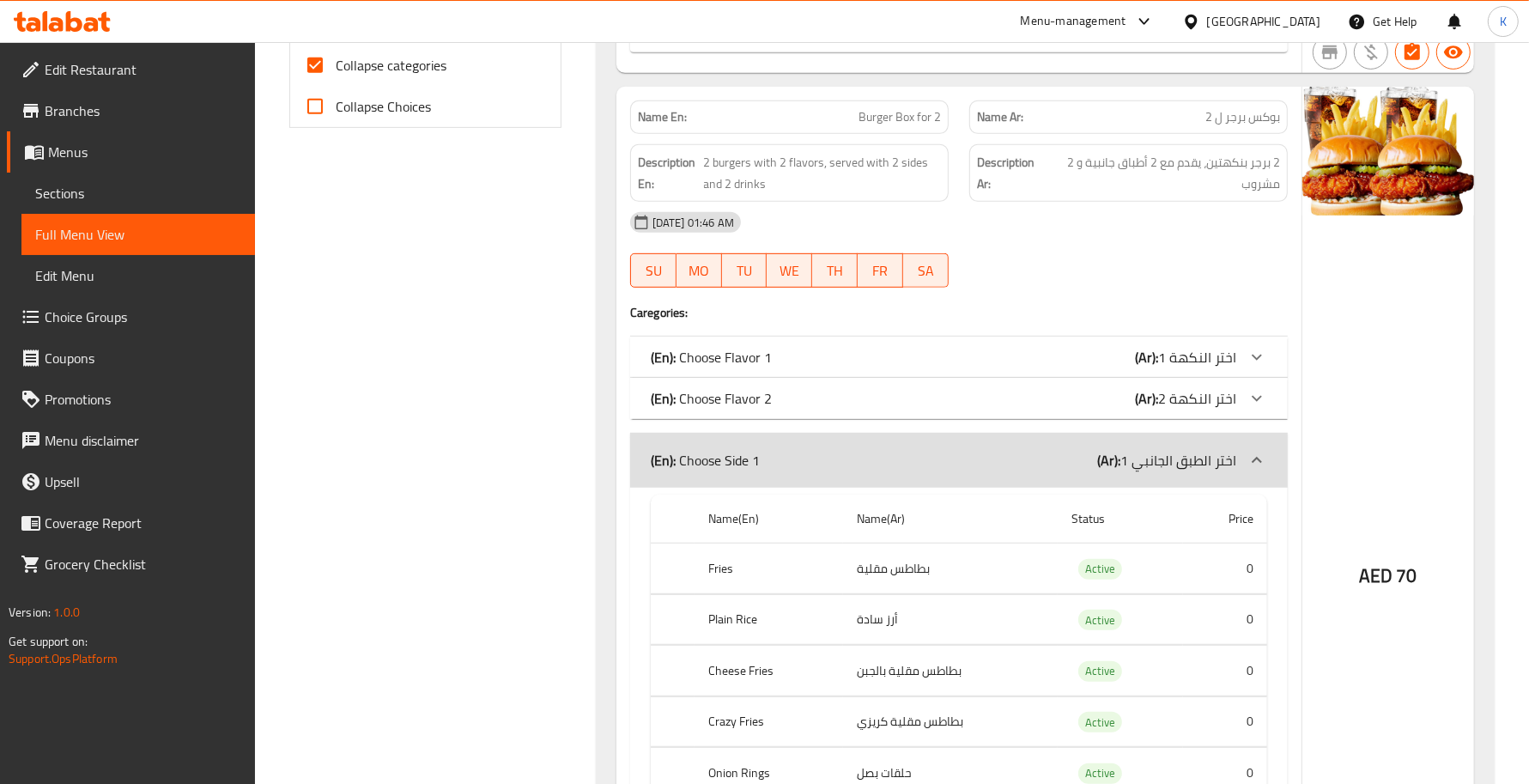
scroll to position [1001, 0]
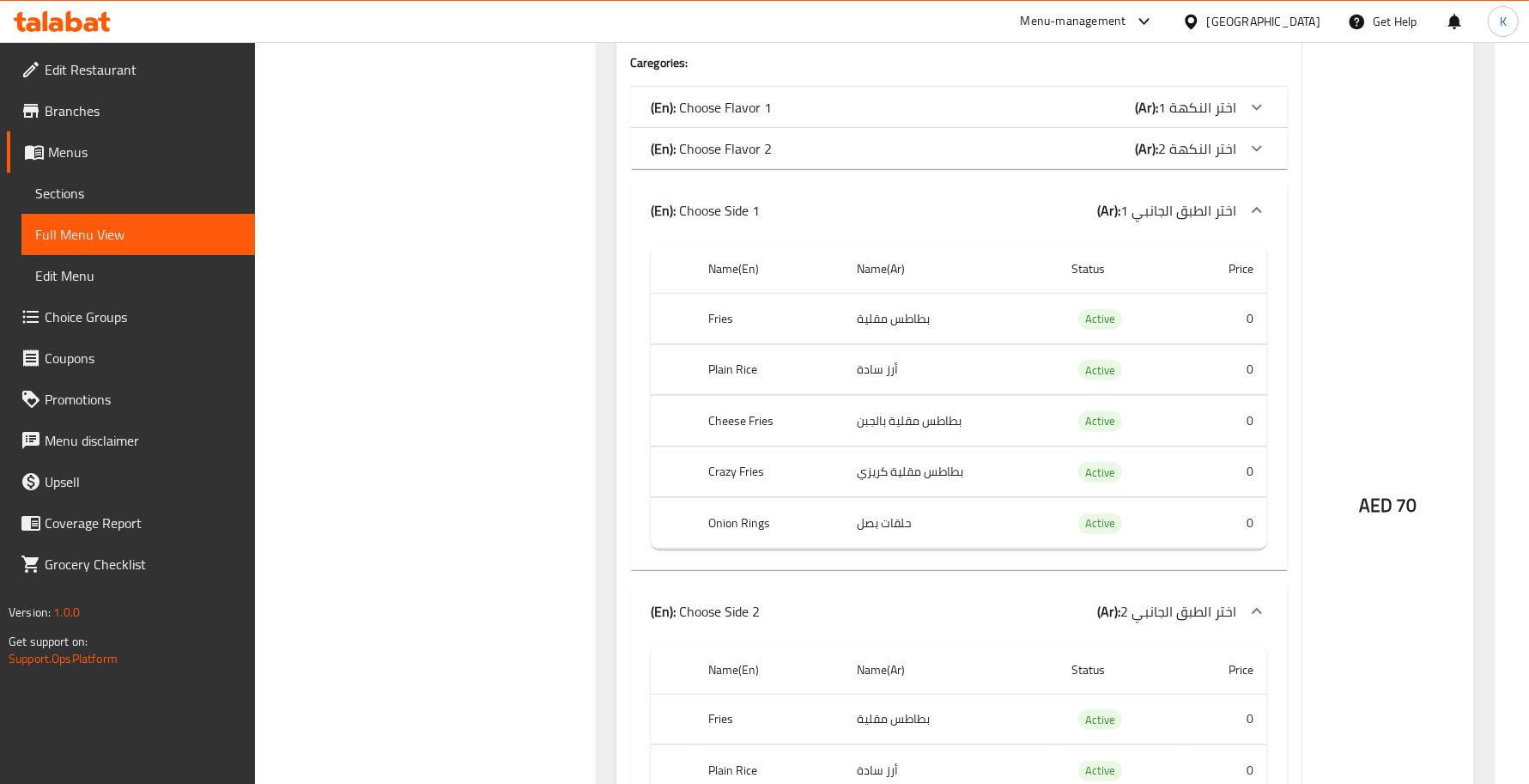
click at [780, 221] on div "(En): Choose Side 2 (Ar): اختر الطبق الجانبي 2" at bounding box center [944, 211] width 586 height 21
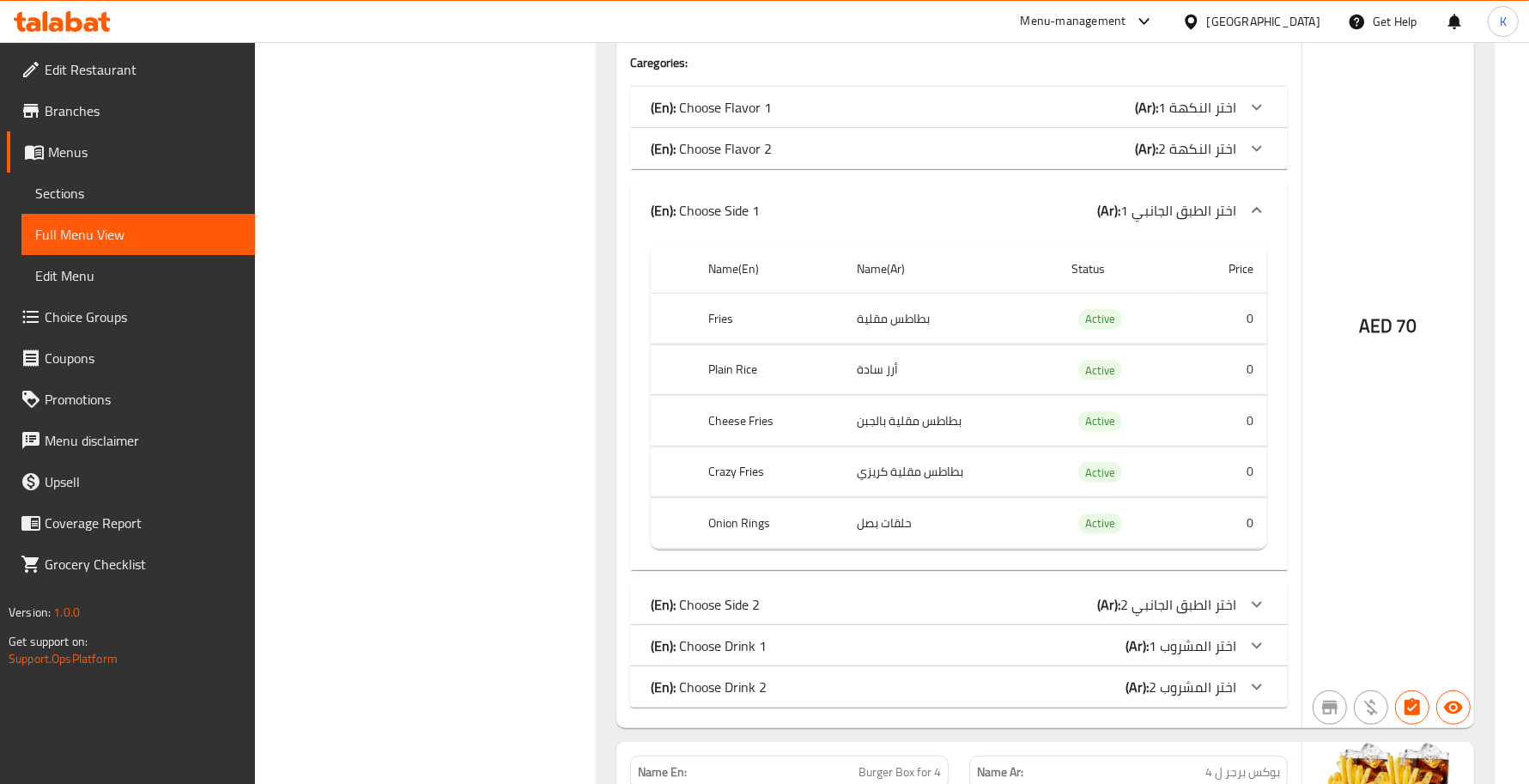
click at [817, 289] on th "Name(En)" at bounding box center [768, 269] width 148 height 49
click at [830, 272] on th "Name(En)" at bounding box center [768, 269] width 148 height 49
click at [732, 215] on p "(En): Choose Side 1" at bounding box center [706, 211] width 109 height 21
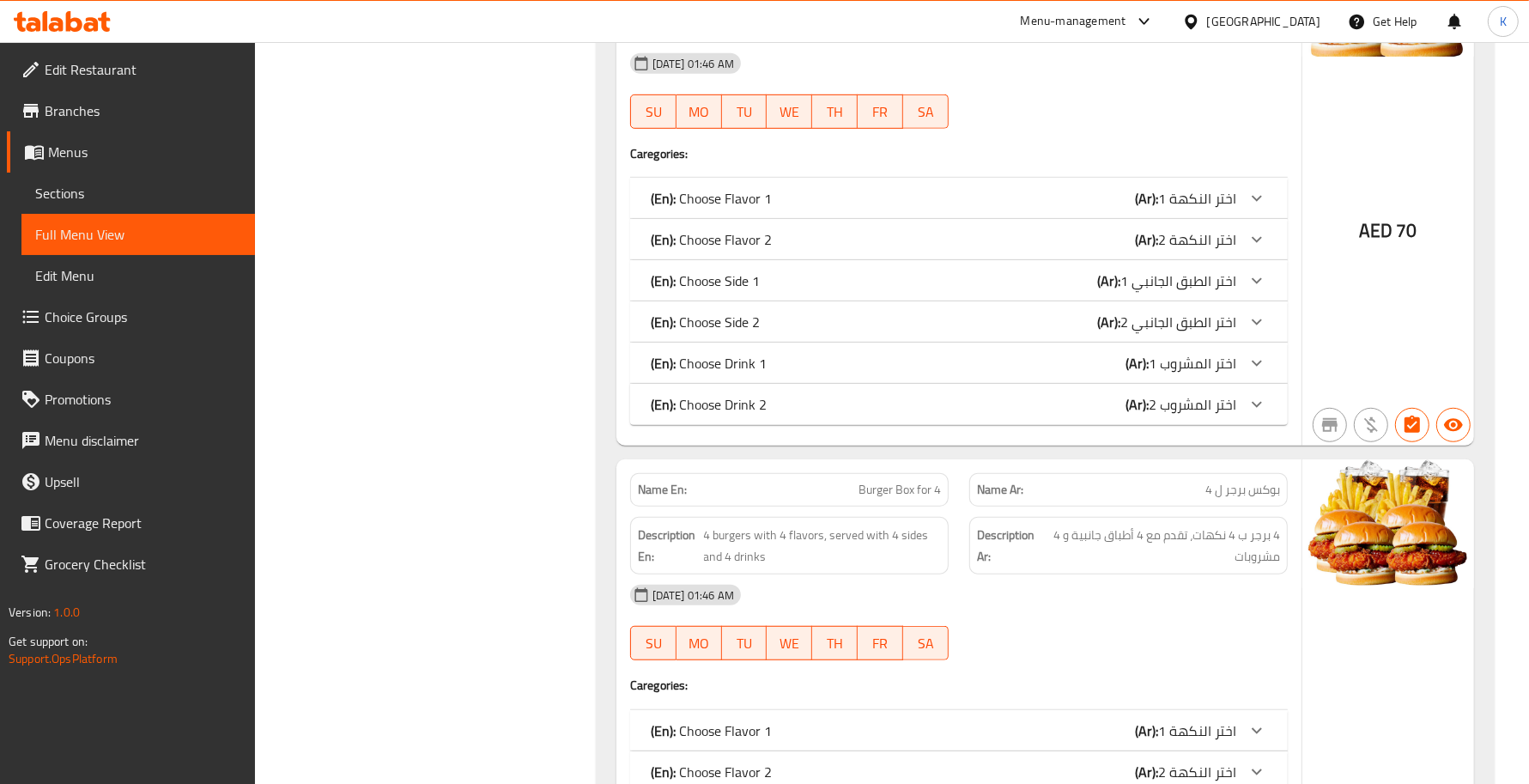
scroll to position [751, 0]
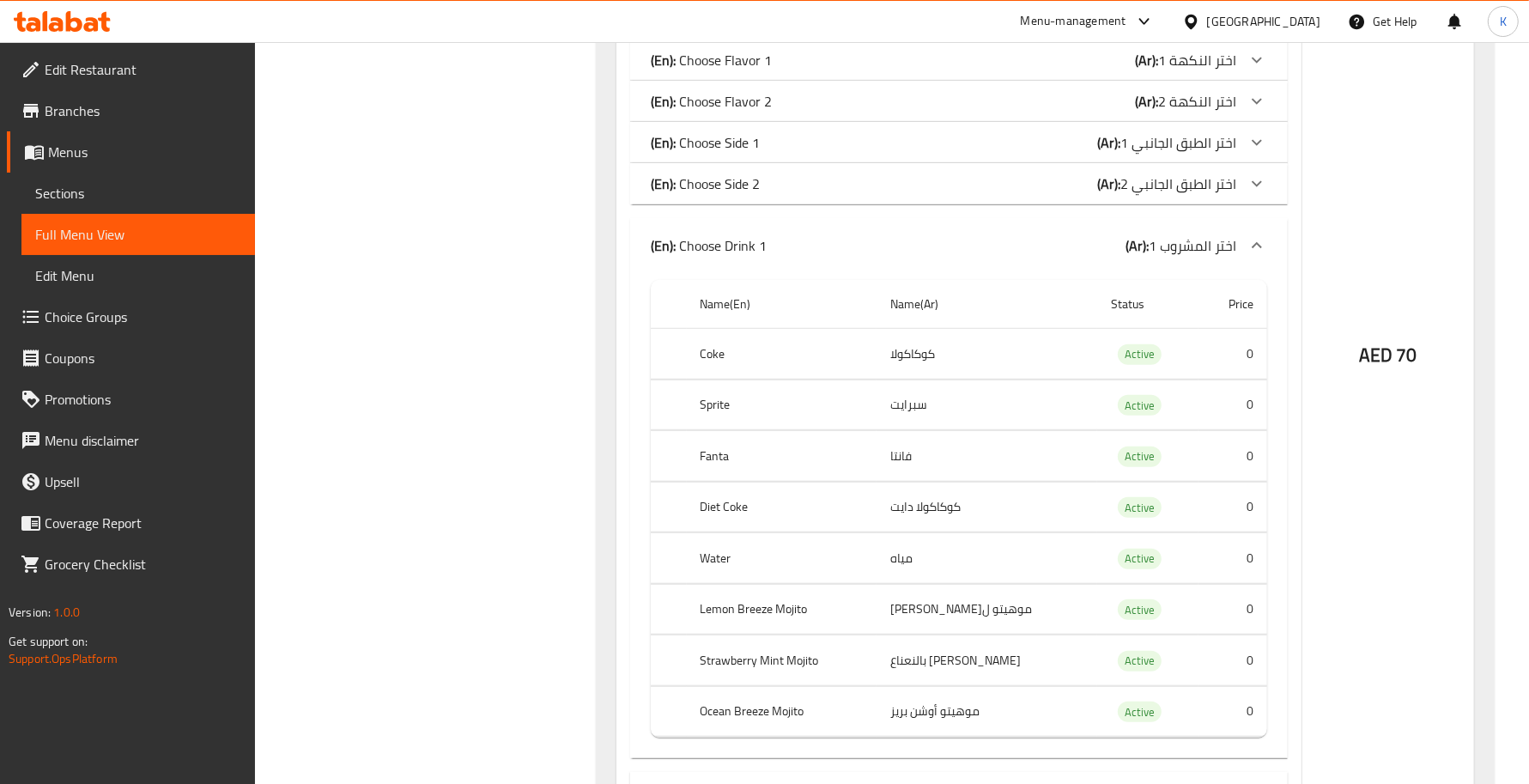
scroll to position [1001, 0]
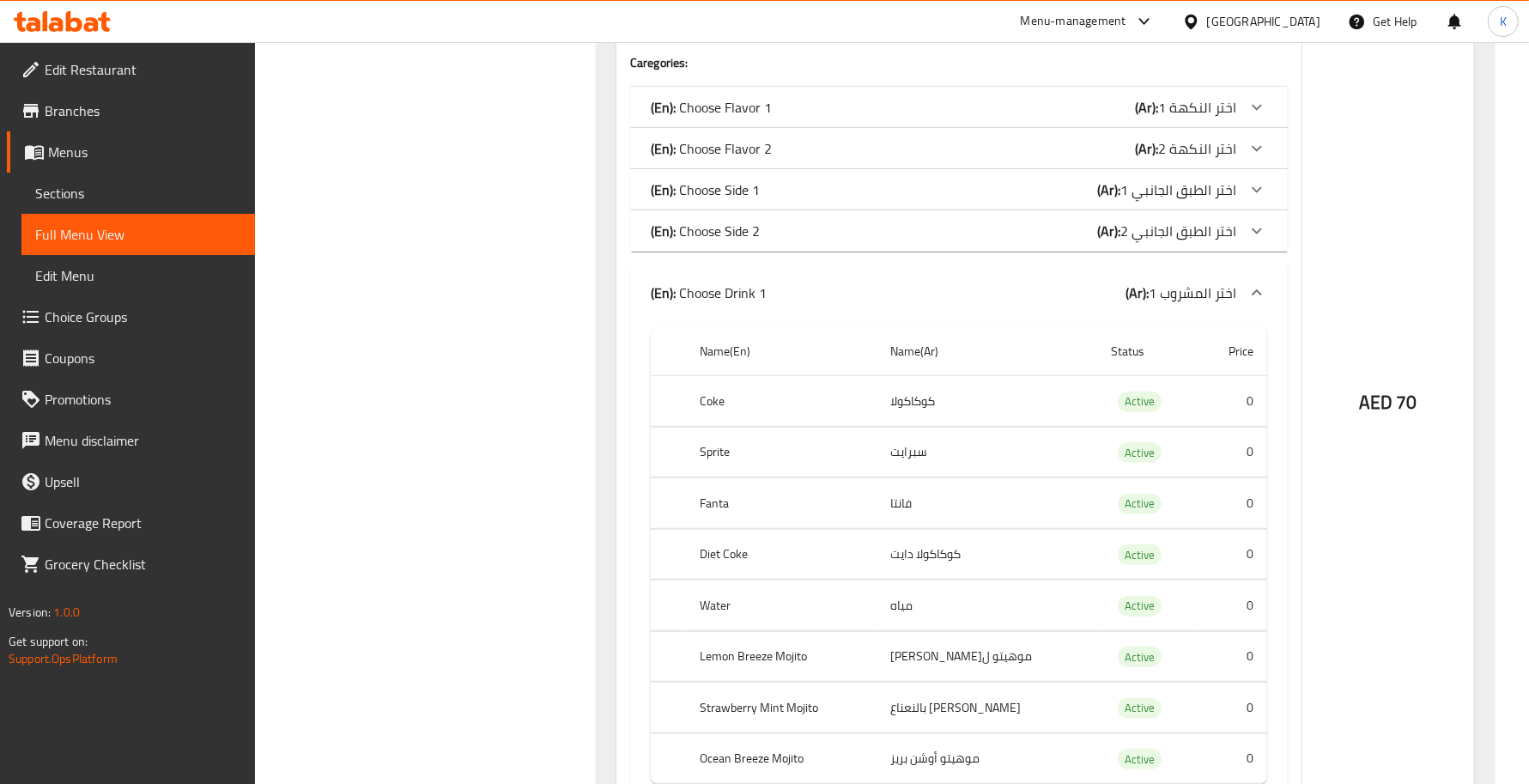
click at [780, 301] on div "(En): Choose Drink 1 (Ar): اختر المشروب 1" at bounding box center [944, 293] width 586 height 21
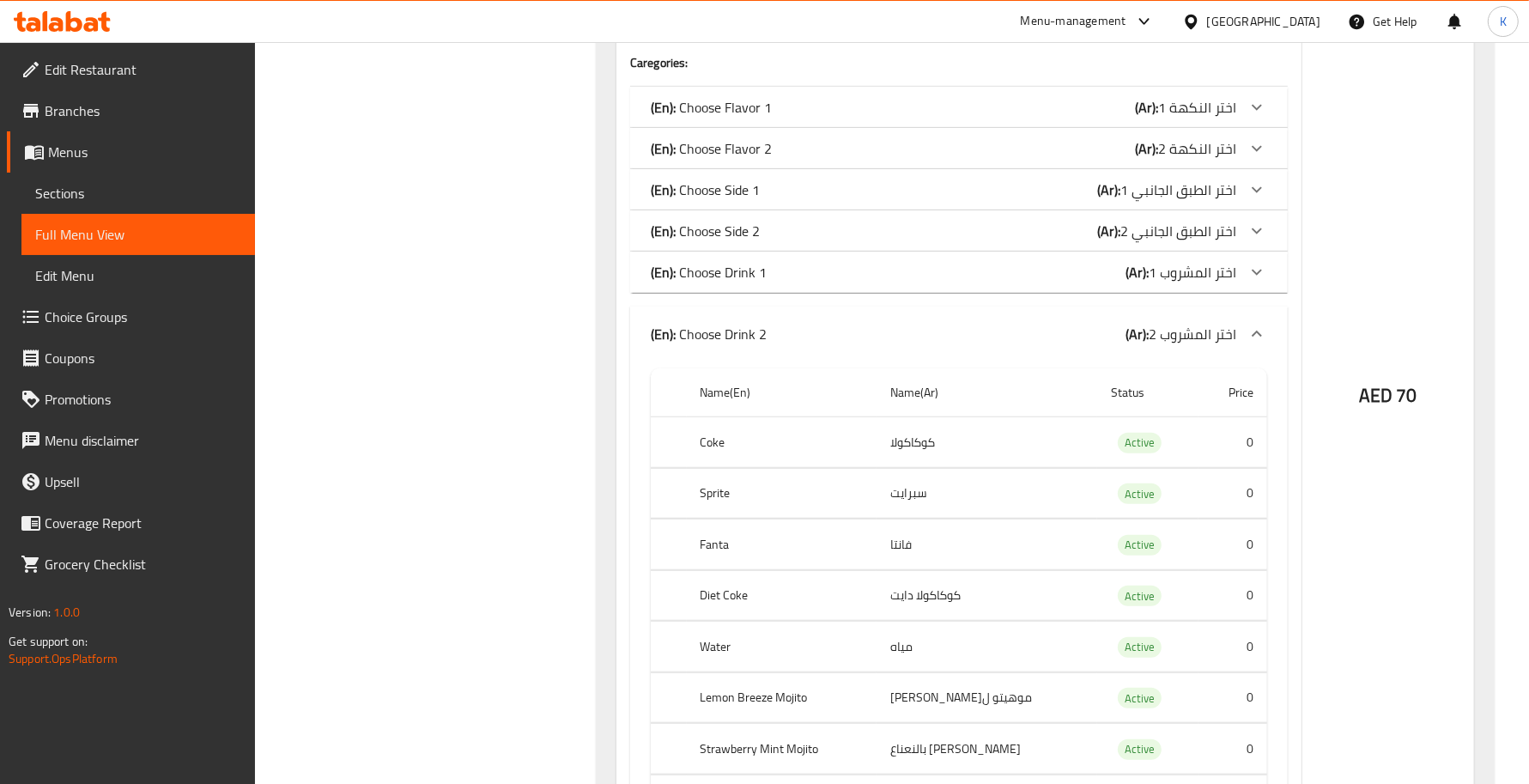
click at [803, 336] on div "(En): Choose Drink 2 (Ar): اختر المشروب 2" at bounding box center [944, 334] width 586 height 21
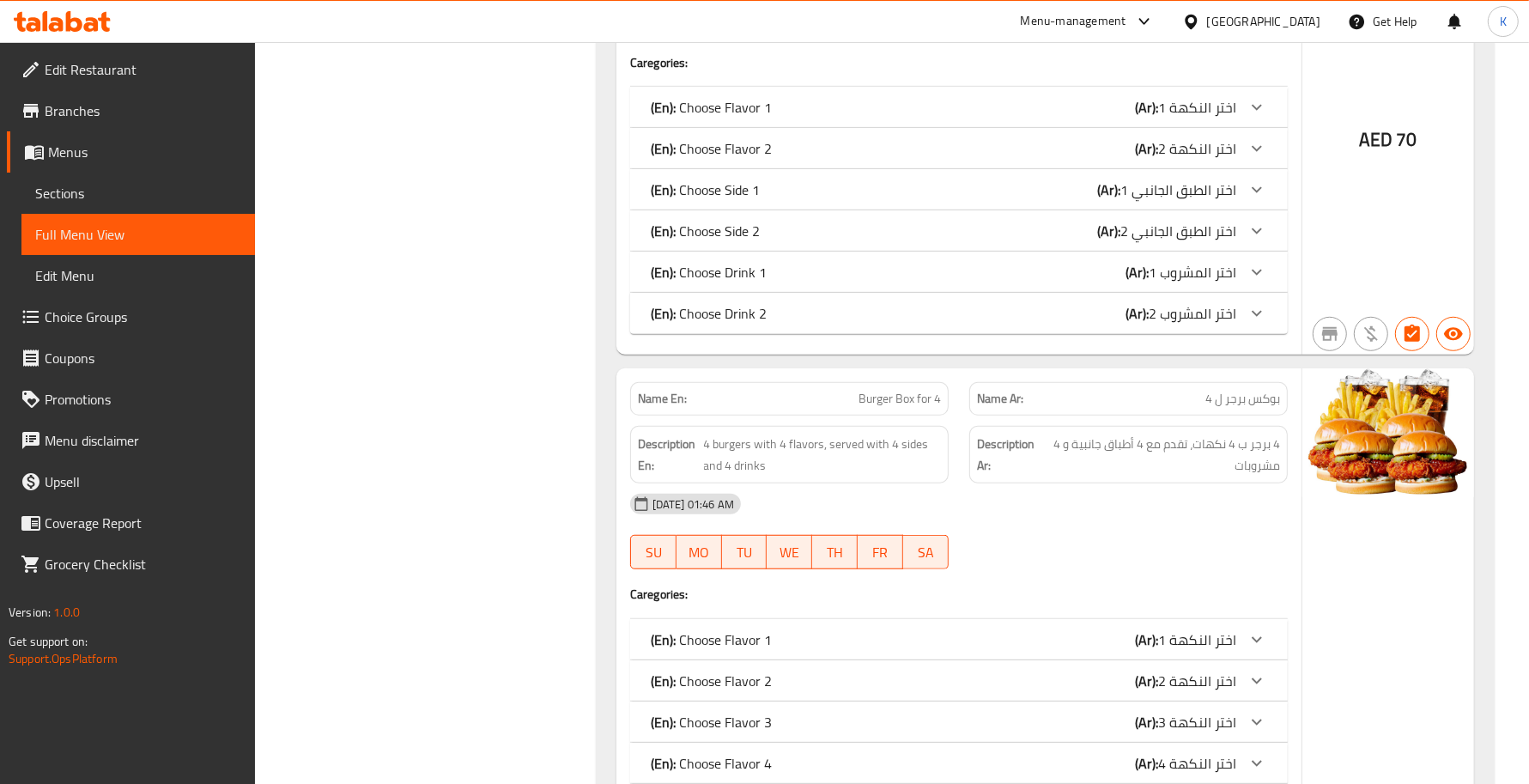
click at [353, 464] on div "Filter Branches Branches Popular filters Free items Branch specific items Has c…" at bounding box center [433, 308] width 307 height 2178
click at [1101, 464] on span "4 برجر ب 4 نكهات، تقدم مع 4 أطباق جانبية و 4 مشروبات" at bounding box center [1162, 454] width 236 height 42
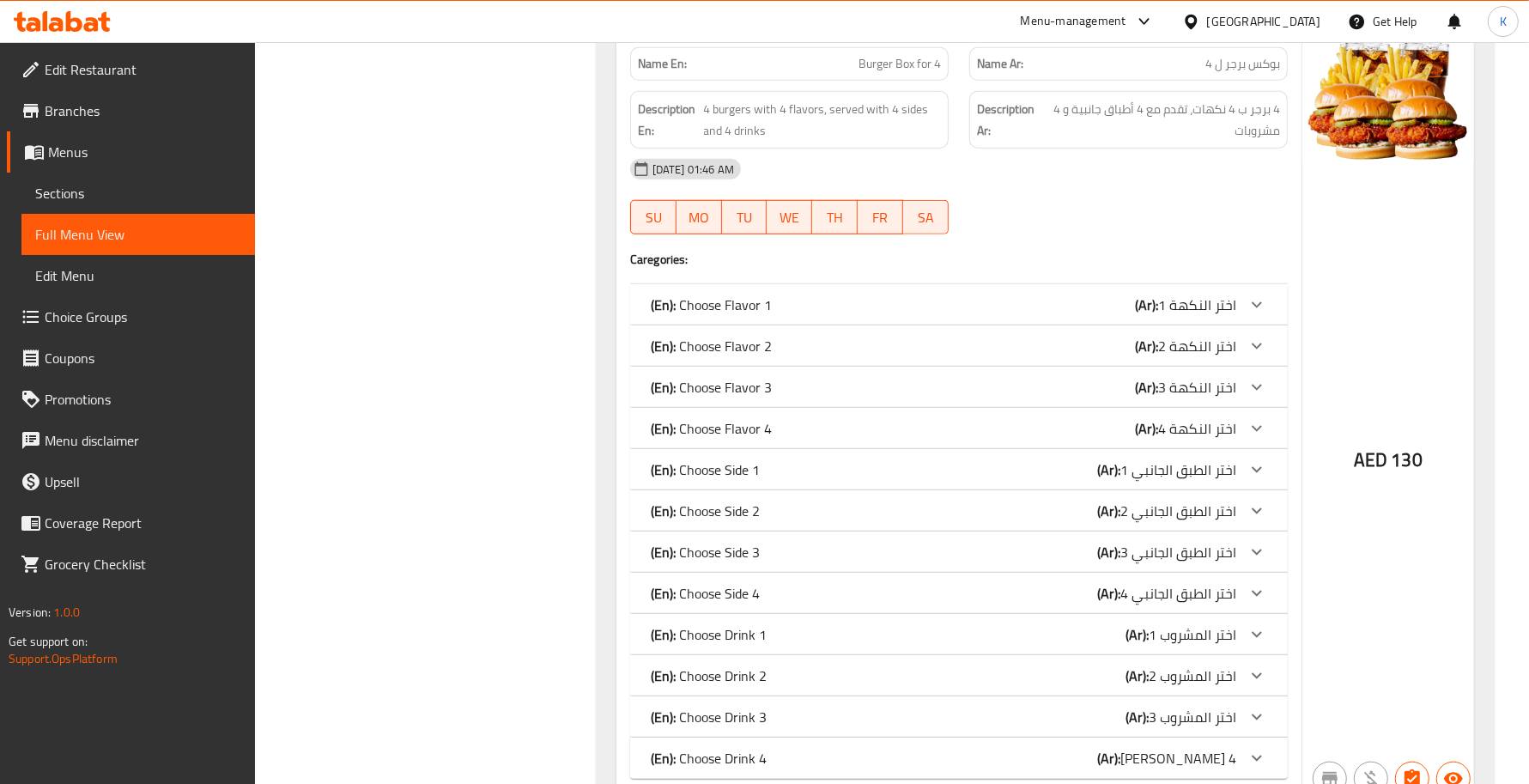
scroll to position [1251, 0]
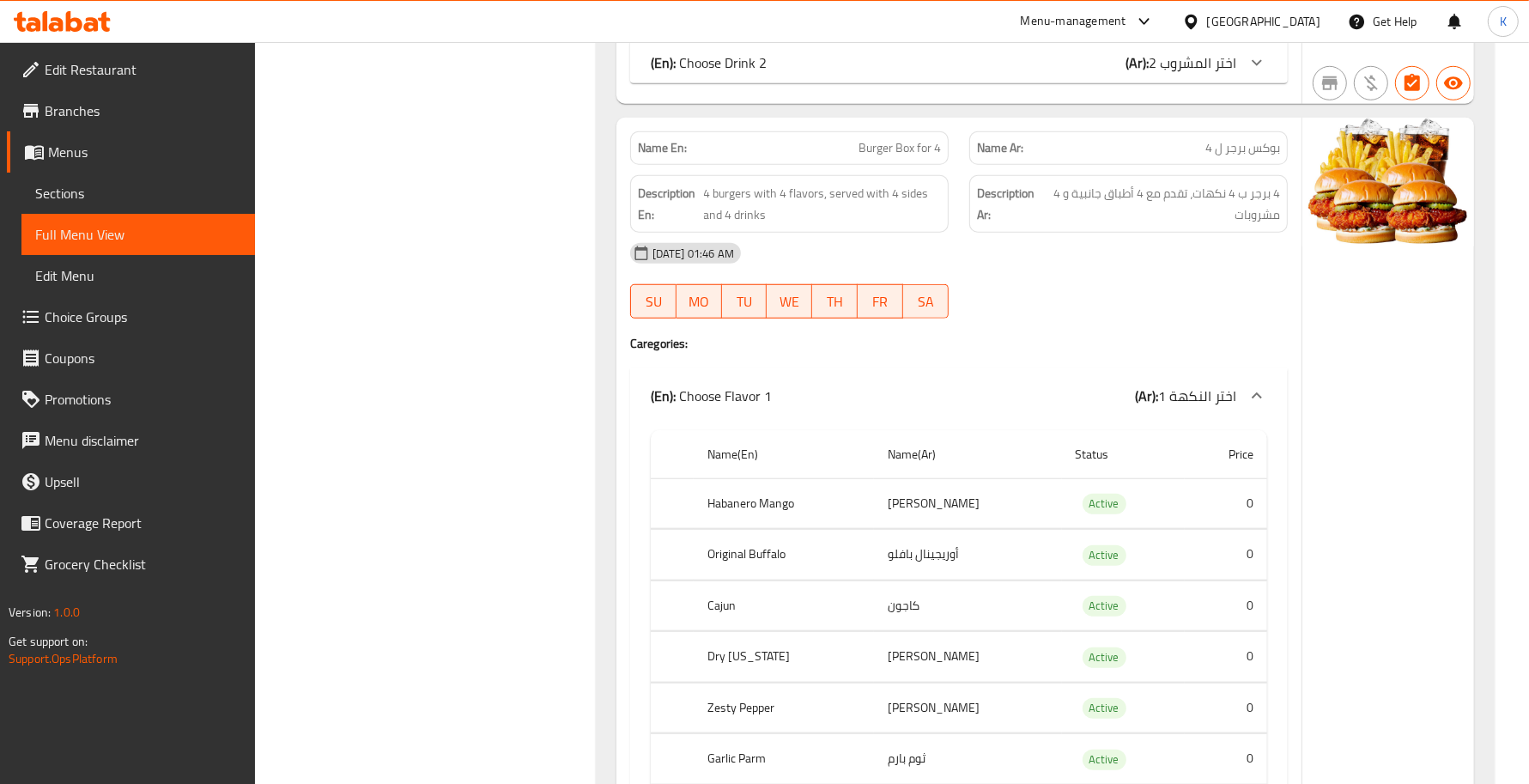
click at [946, 496] on td "مانجو هابانيرو" at bounding box center [968, 503] width 188 height 50
copy td "مانجو هابانيرو"
click at [934, 556] on td "أوريجينال بافلو" at bounding box center [968, 554] width 188 height 50
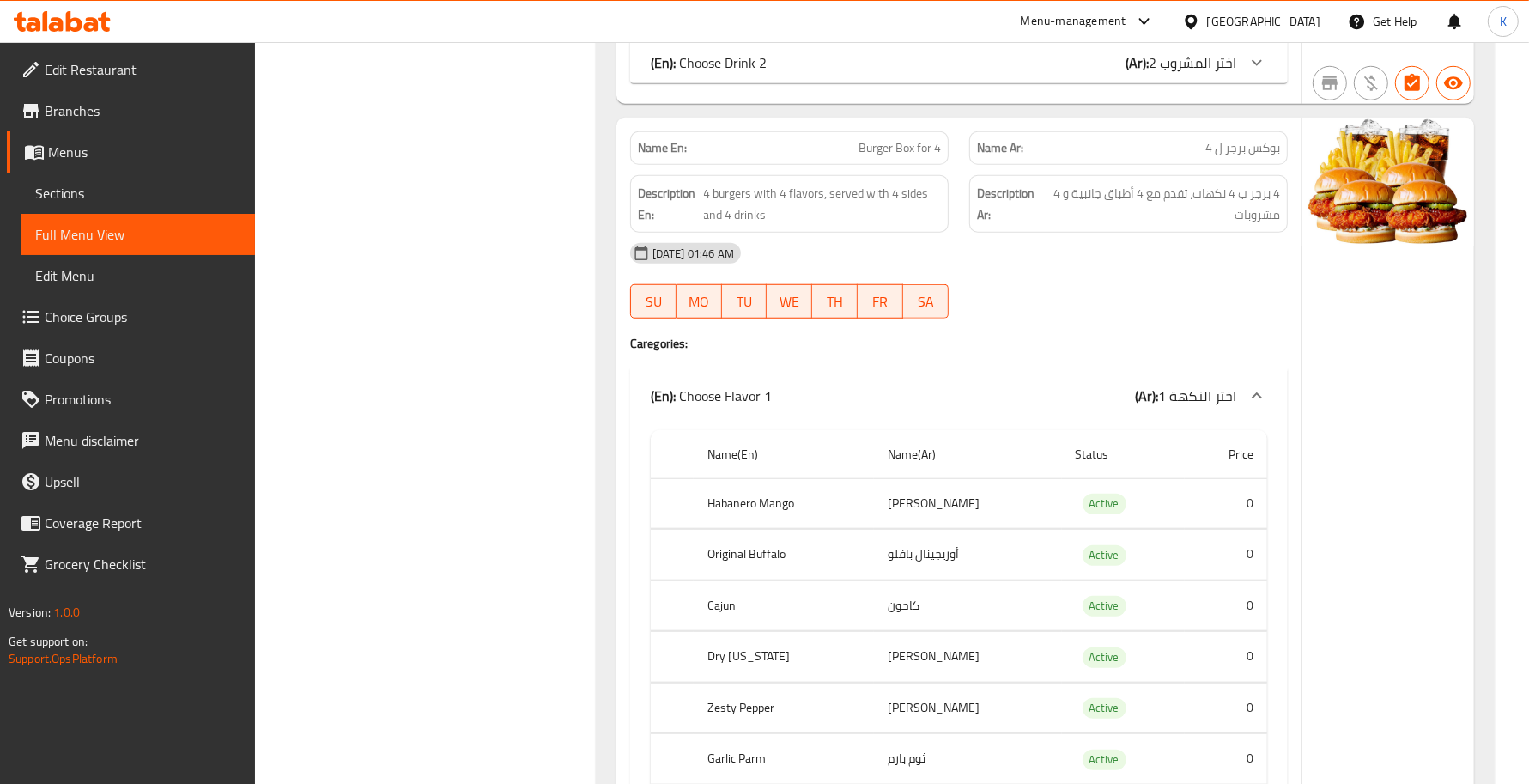
click at [934, 559] on td "أوريجينال بافلو" at bounding box center [968, 554] width 188 height 50
copy td "أوريجينال بافلو"
click at [912, 616] on td "كاجون" at bounding box center [968, 606] width 188 height 50
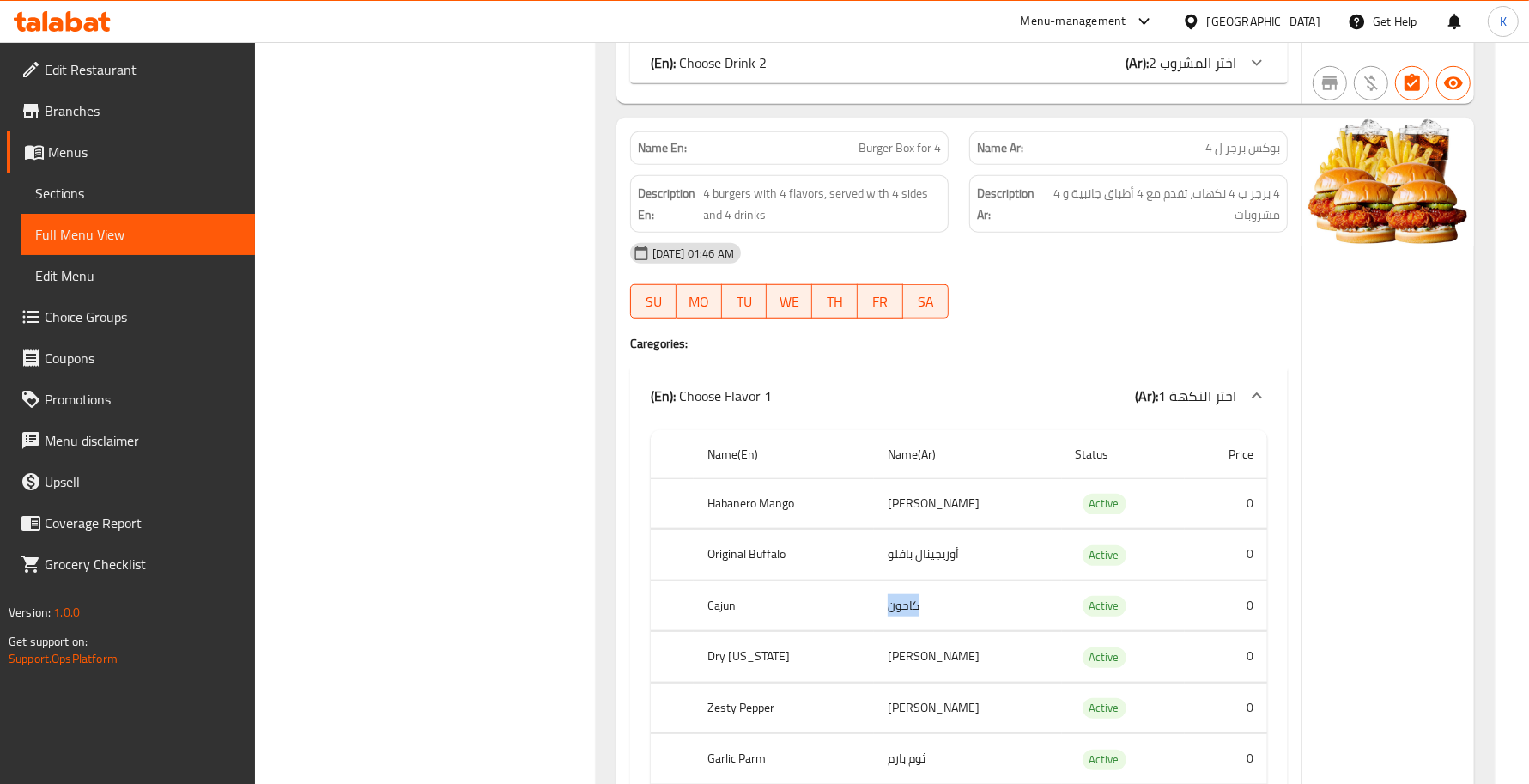
copy td "كاجون"
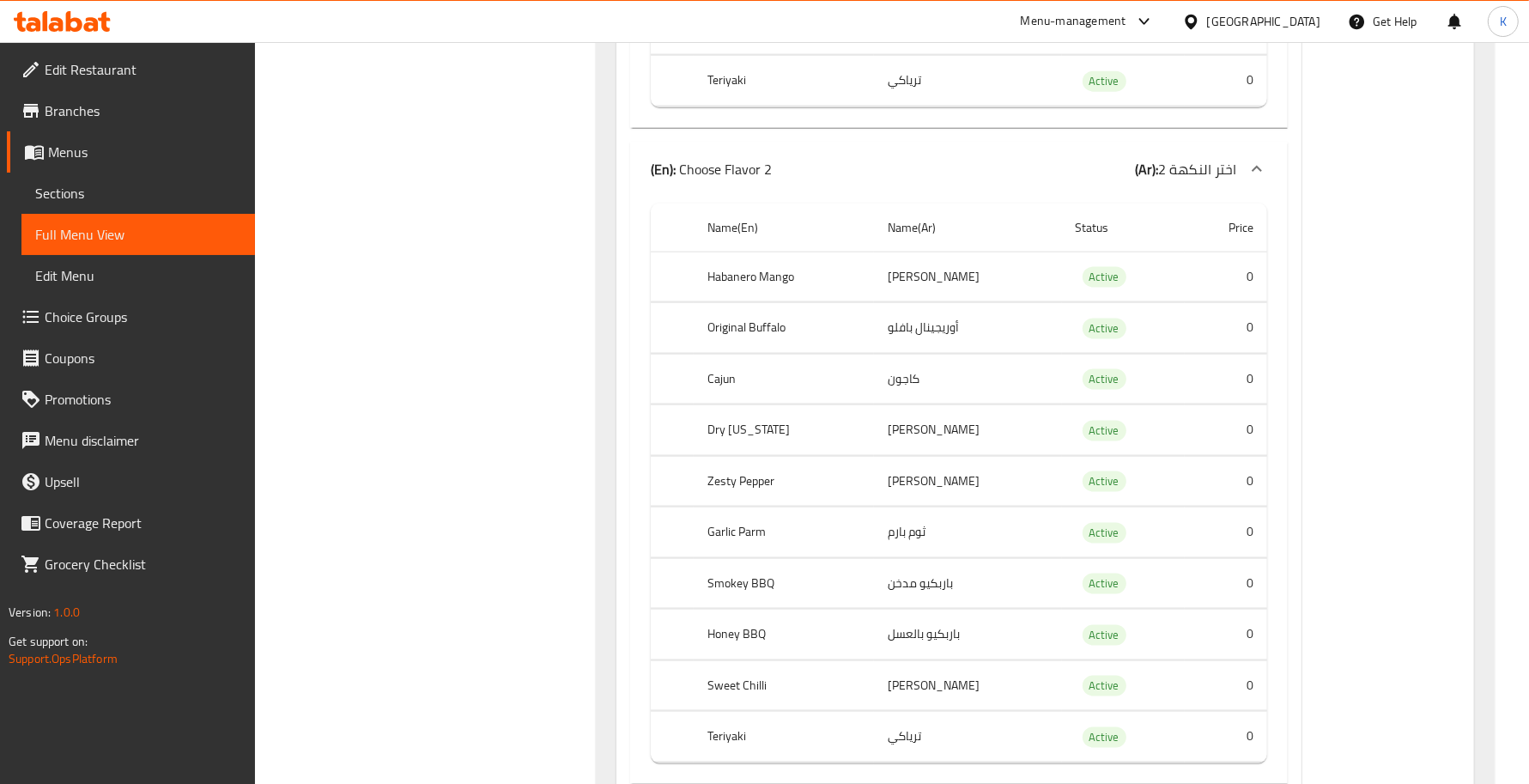
copy td "دراي لويزيانا"
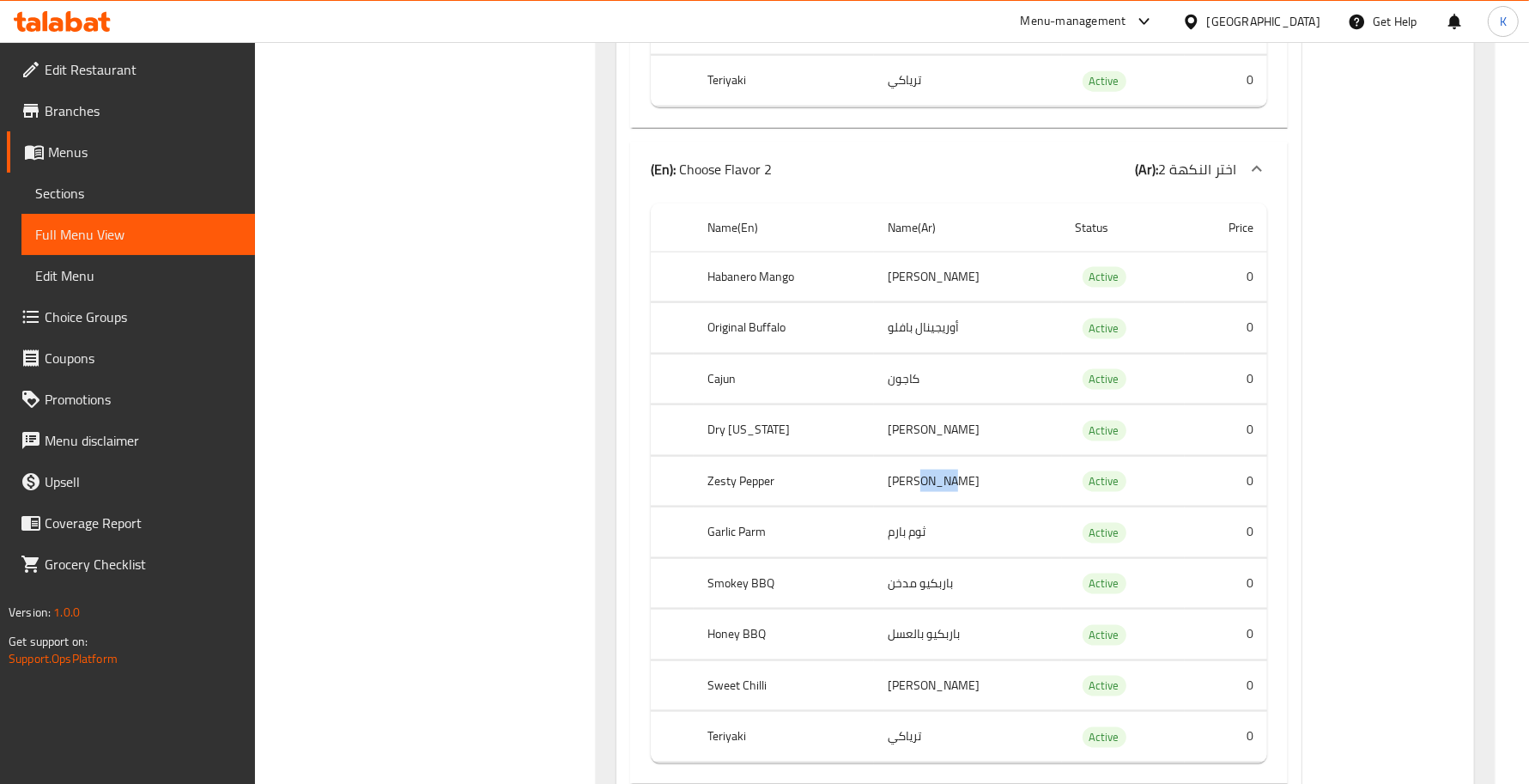
copy td "فلفل زيستي"
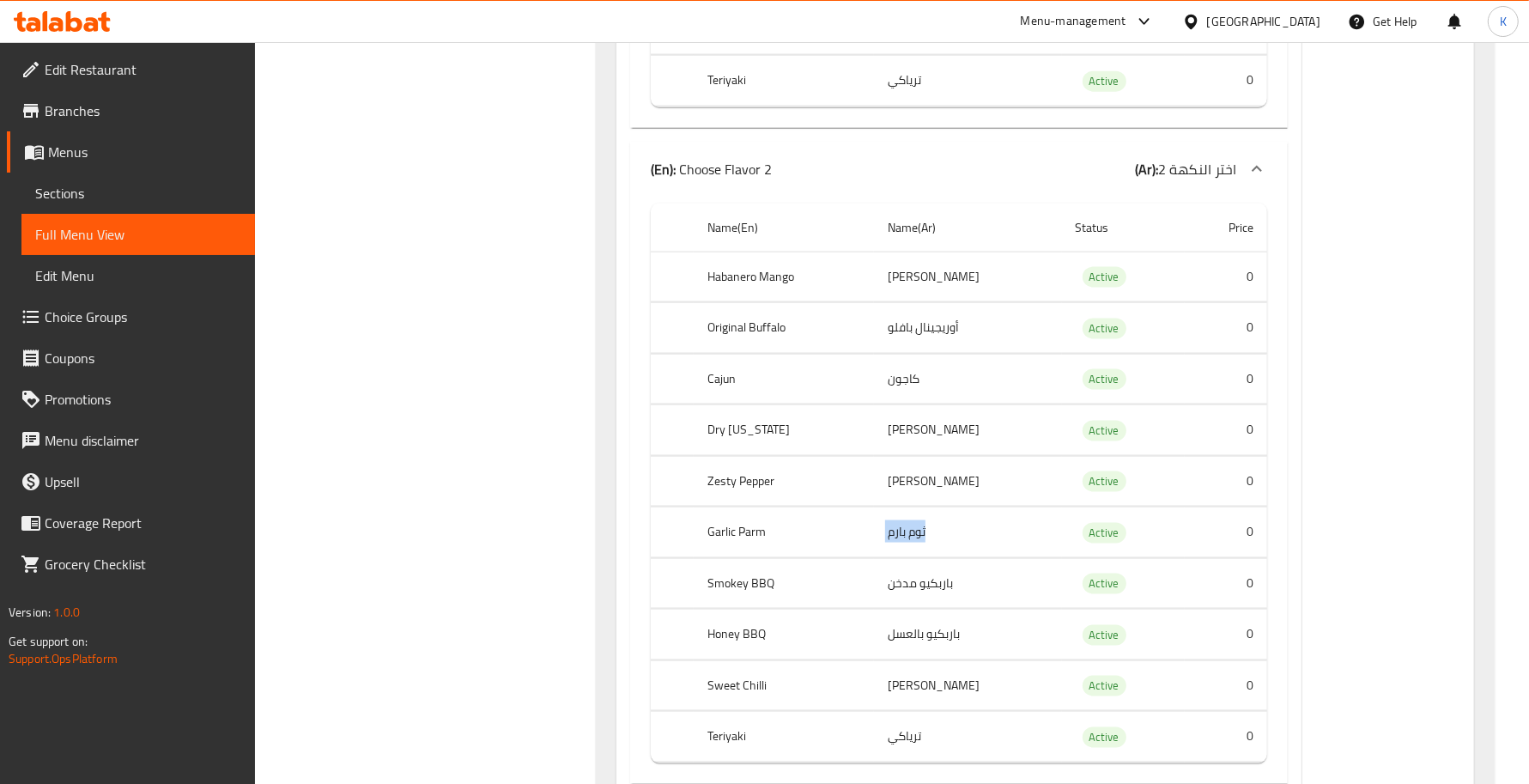
copy td "ثوم بارم"
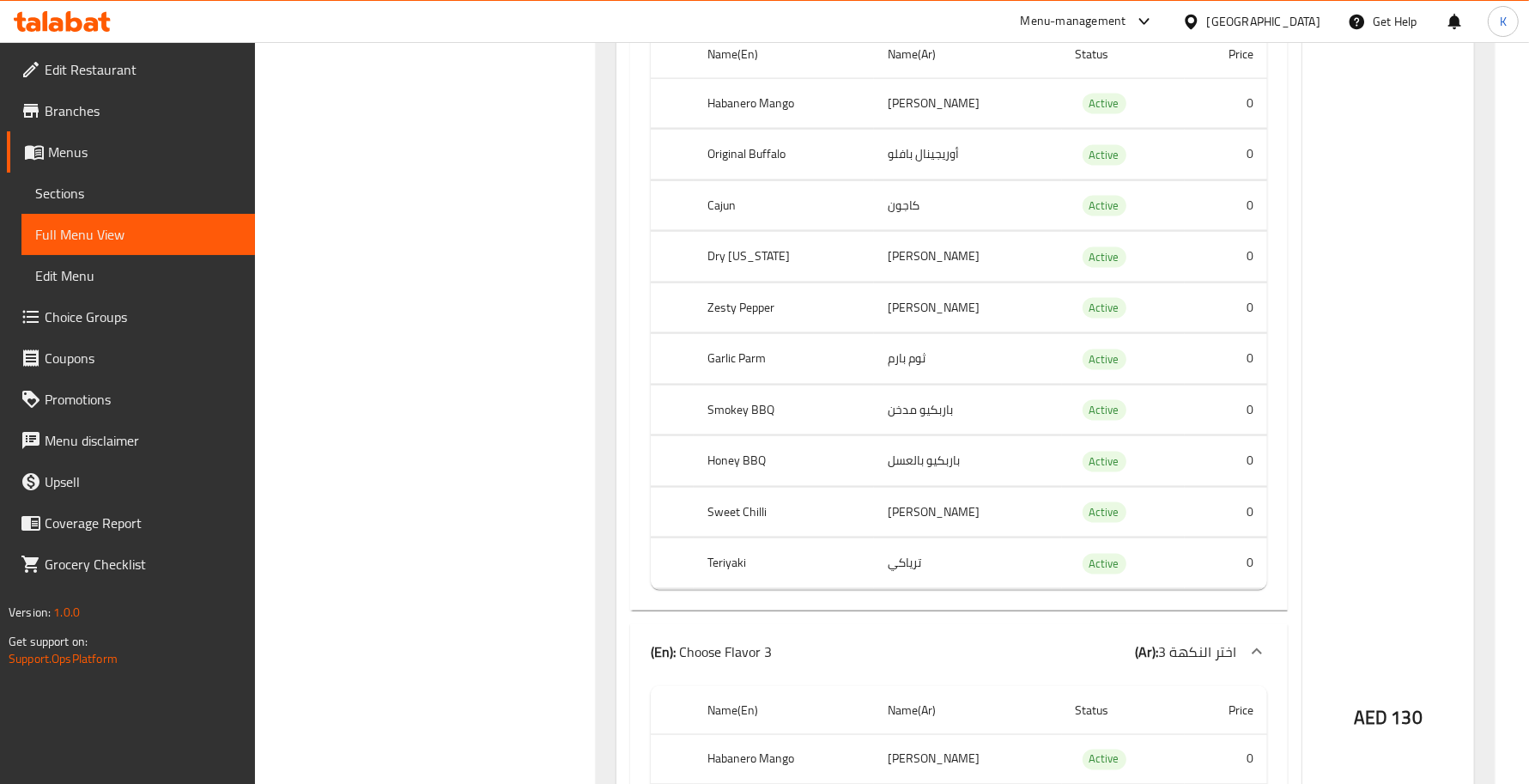
scroll to position [2383, 0]
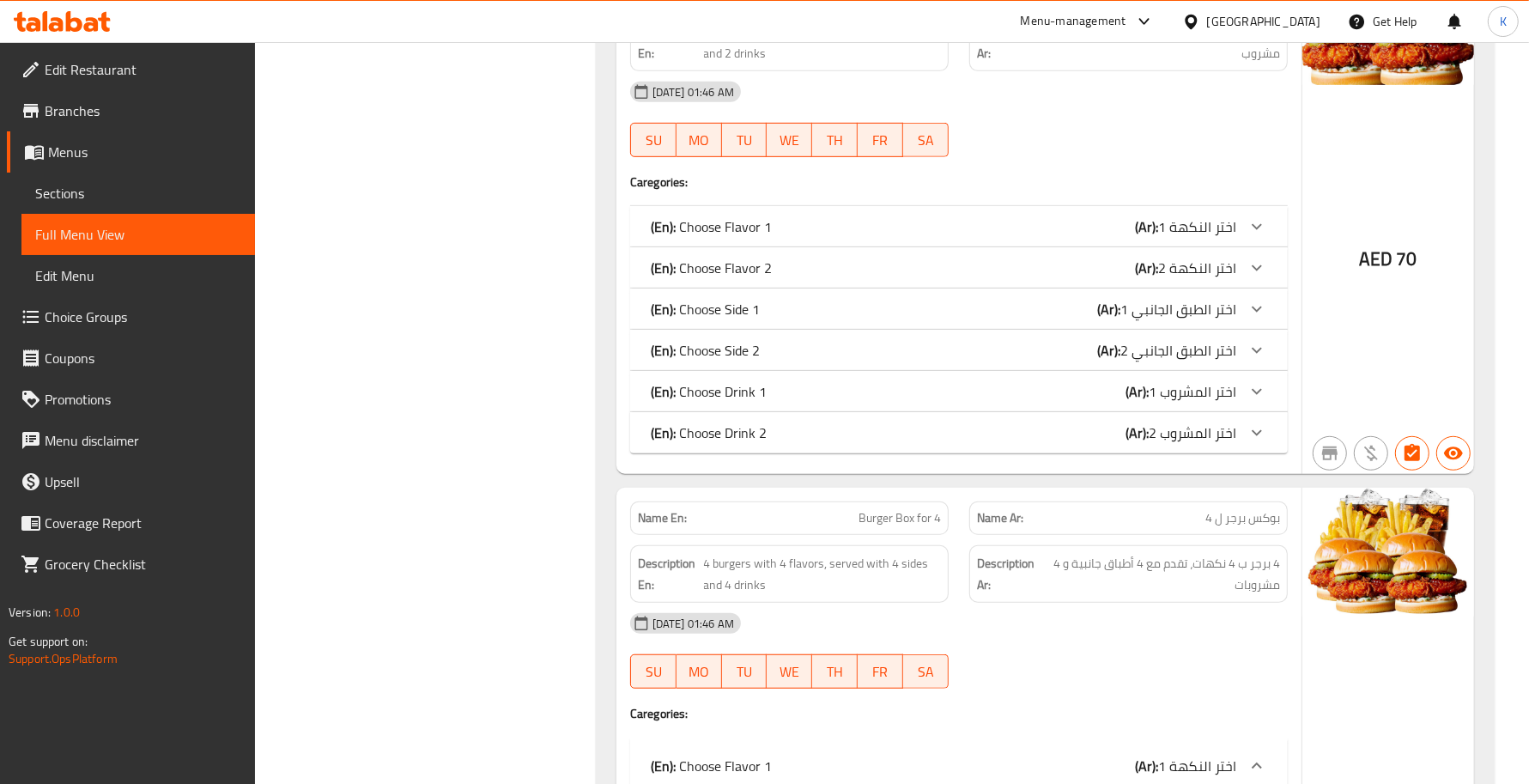
scroll to position [1131, 0]
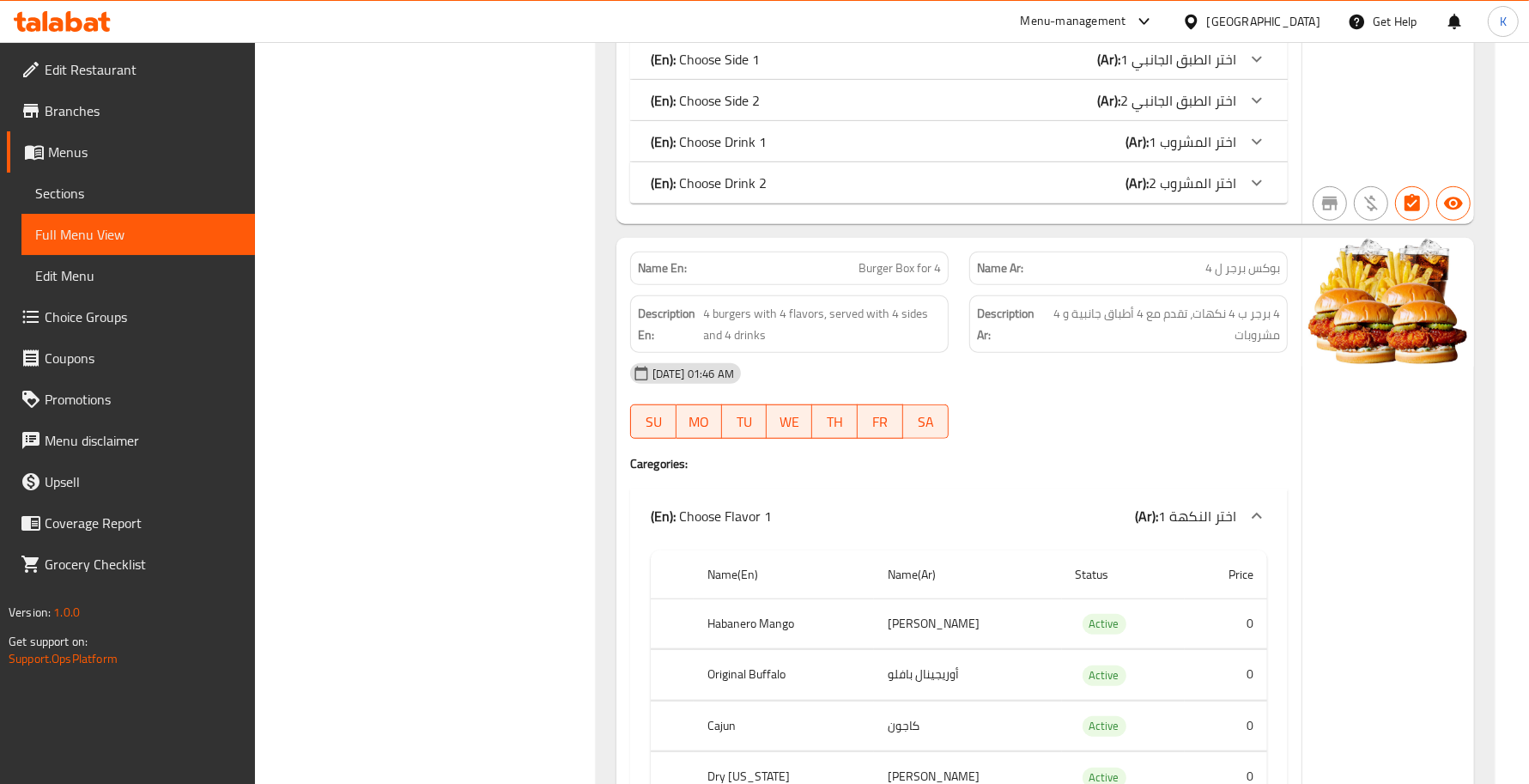
click at [782, 529] on div "(En): Choose Flavor 1 (Ar): اختر النكهة 1" at bounding box center [959, 515] width 658 height 55
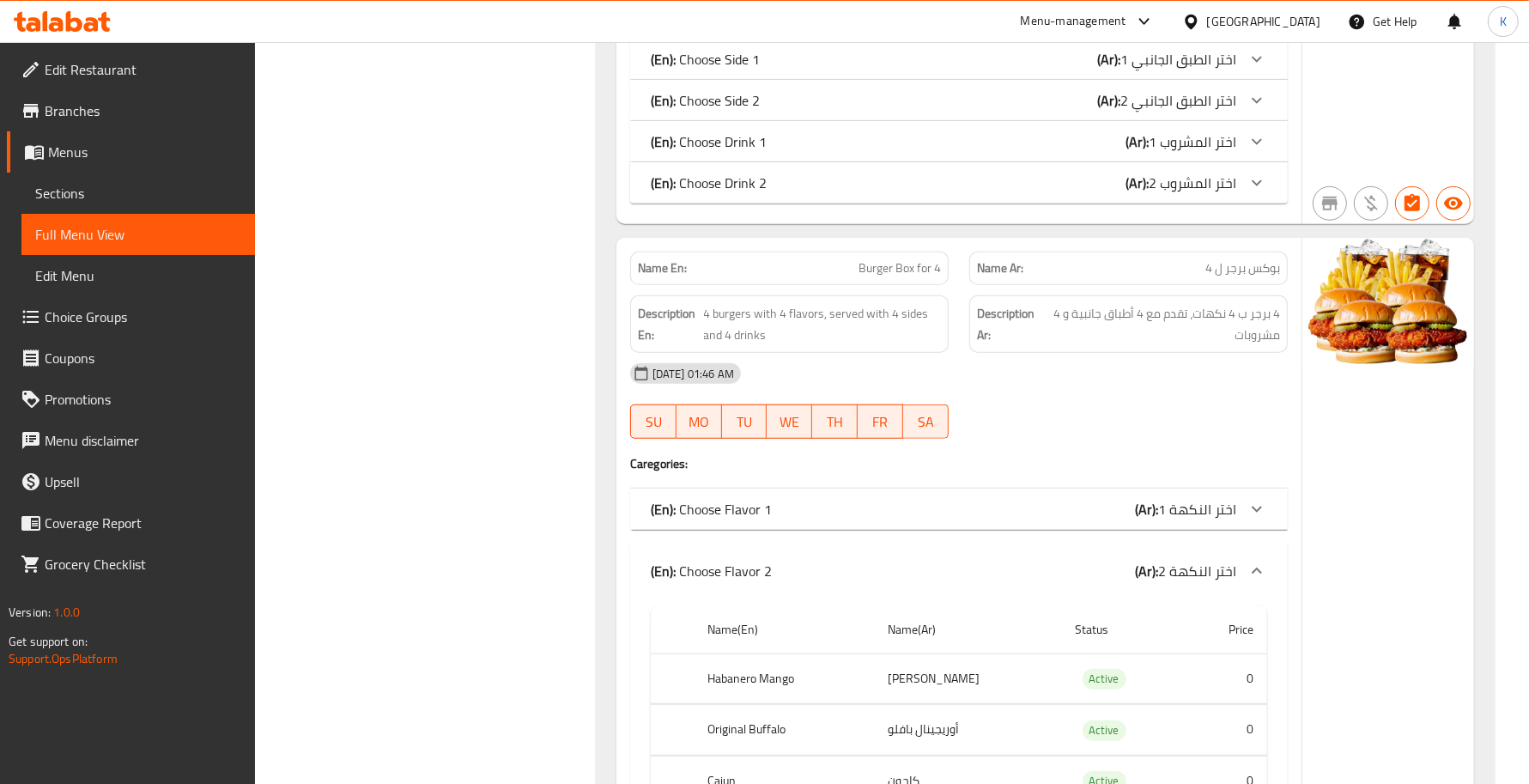
click at [823, 554] on div "(En): Choose Flavor 2 (Ar): اختر النكهة 2" at bounding box center [959, 570] width 658 height 55
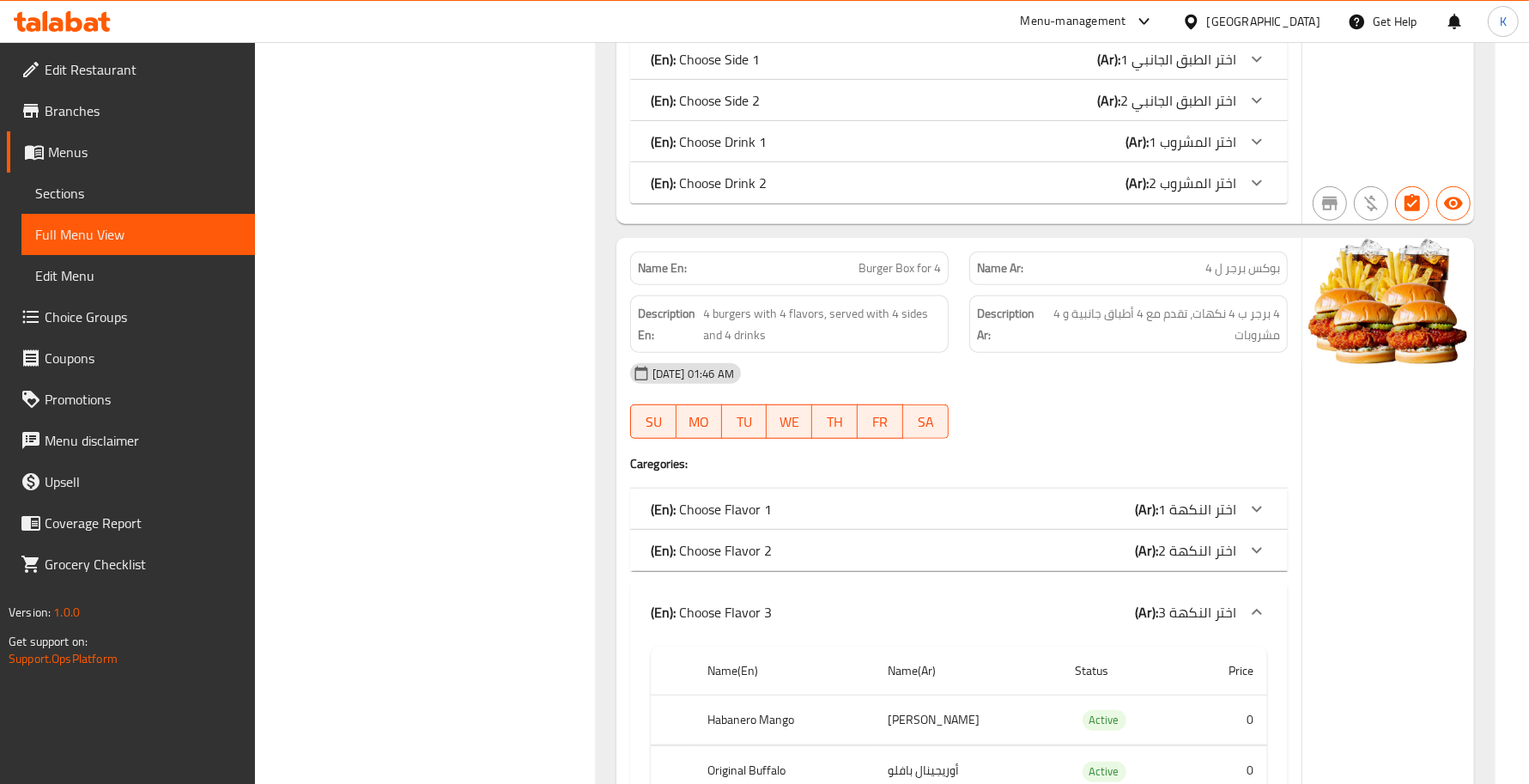
click at [831, 600] on div "(En): Choose Flavor 3 (Ar): اختر النكهة 3" at bounding box center [959, 612] width 658 height 55
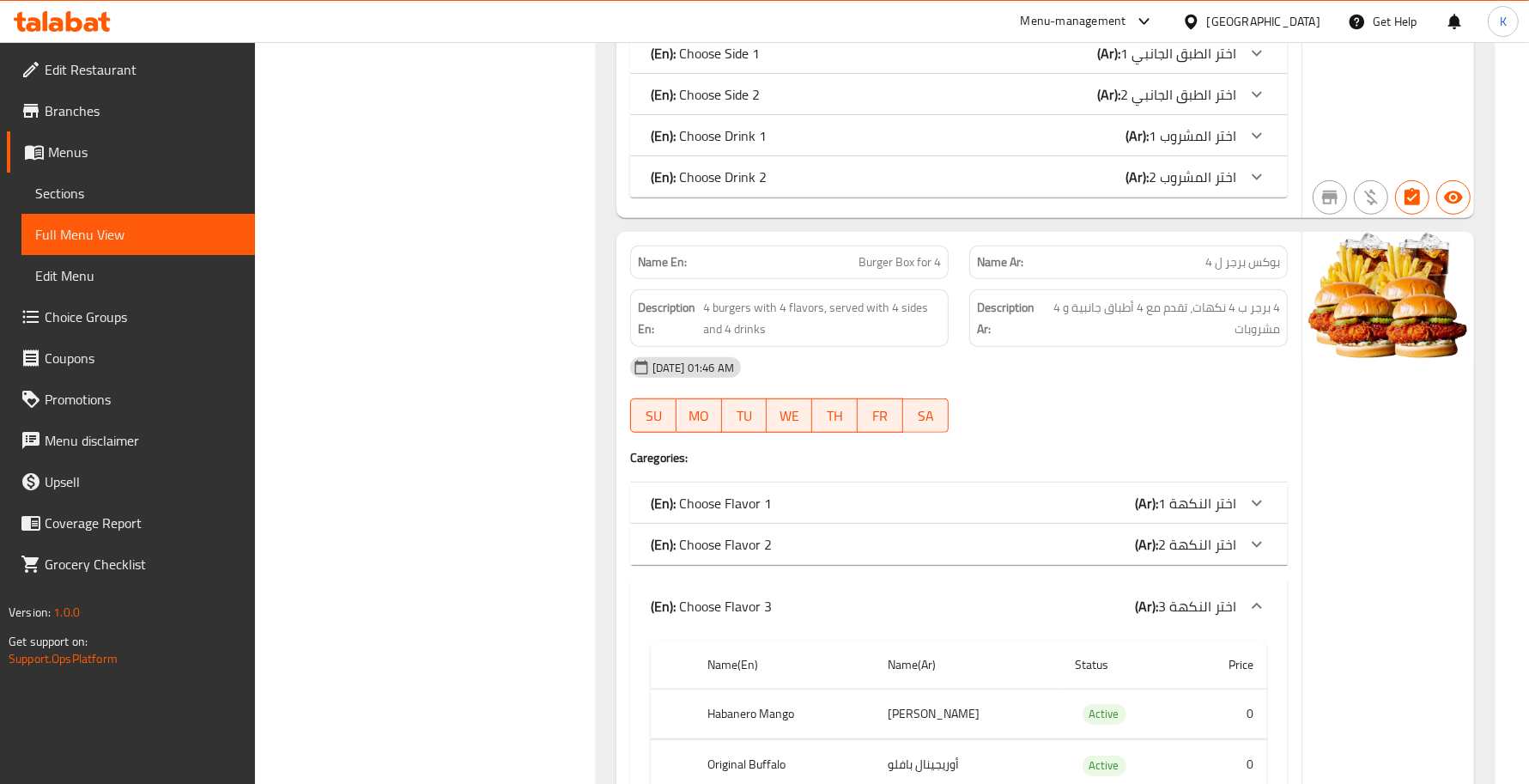
scroll to position [1383, 0]
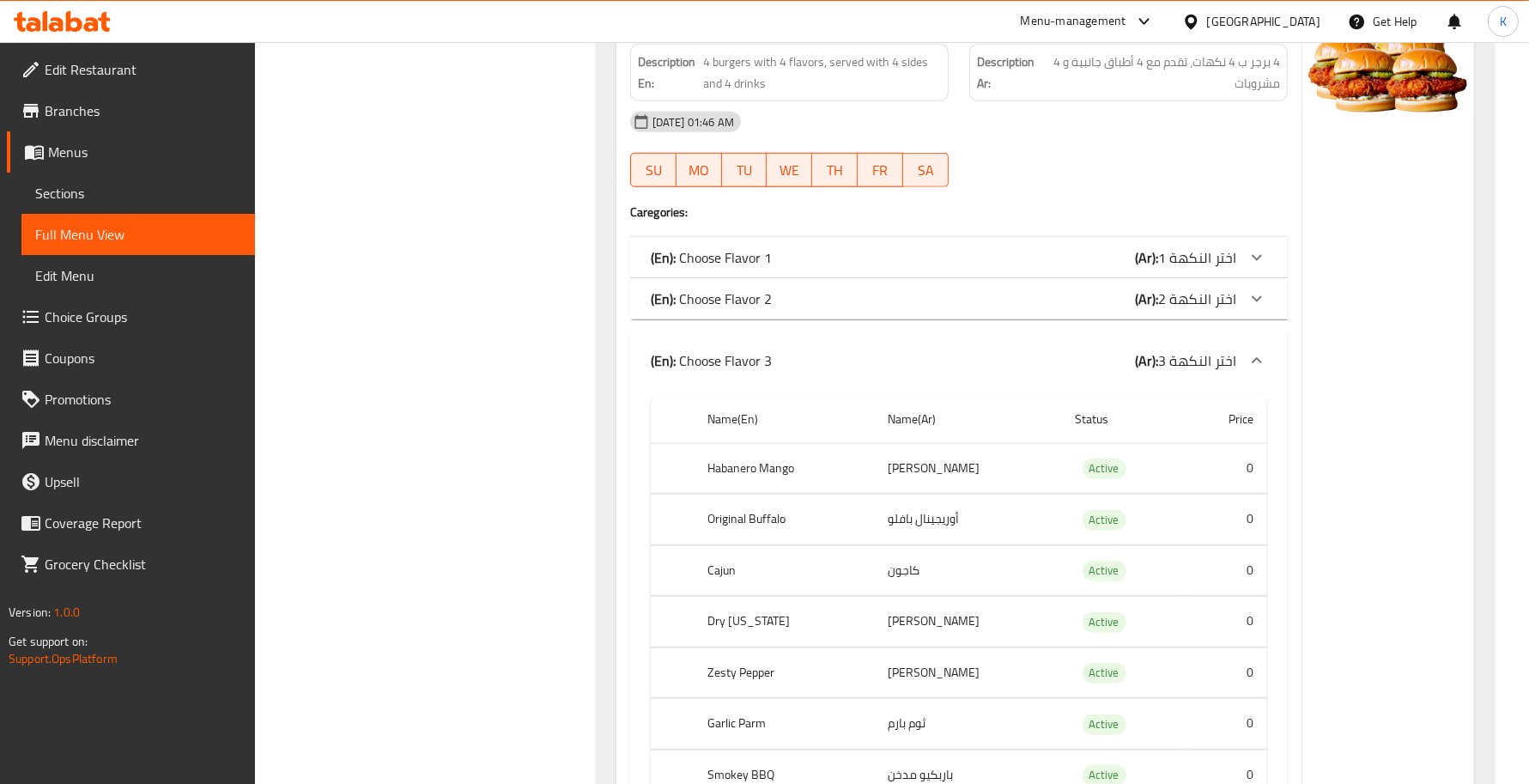
click at [804, 365] on div "(En): Choose Flavor 3 (Ar): اختر النكهة 3" at bounding box center [944, 360] width 586 height 21
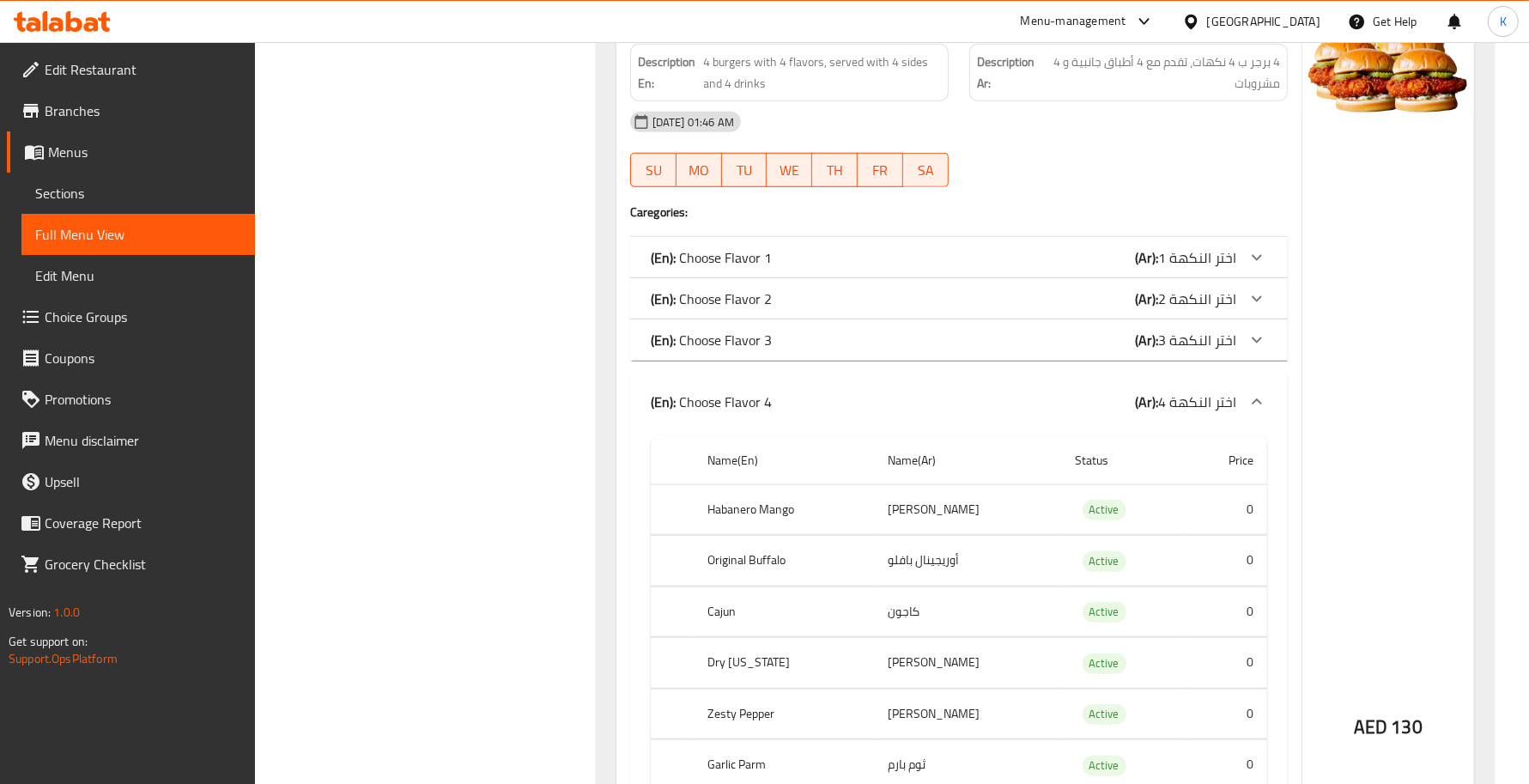
click at [667, 399] on b "(En):" at bounding box center [663, 402] width 25 height 26
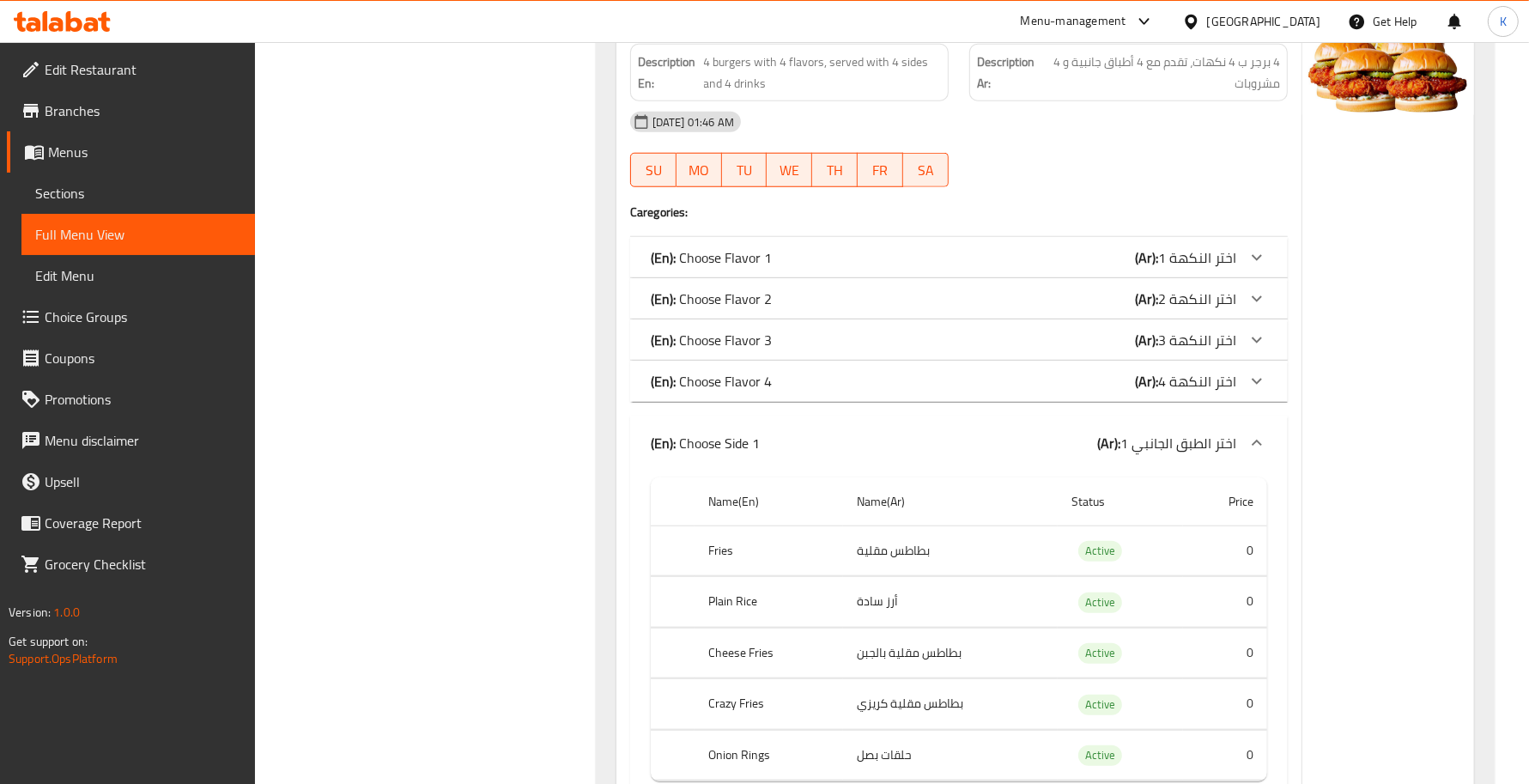
scroll to position [1632, 0]
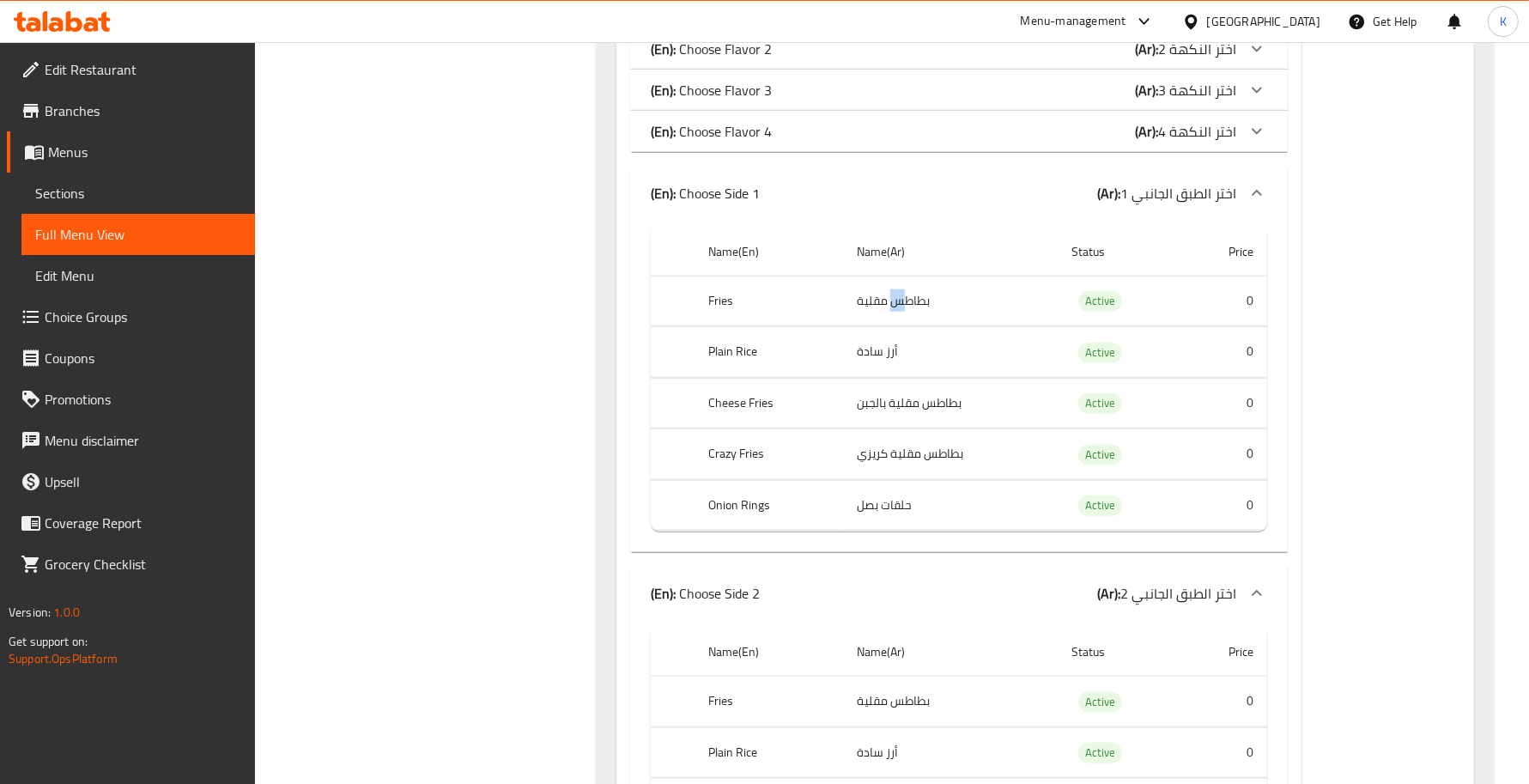
click at [897, 308] on td "بطاطس مقلية" at bounding box center [951, 301] width 215 height 50
click at [887, 352] on td "أرز سادة" at bounding box center [951, 352] width 215 height 50
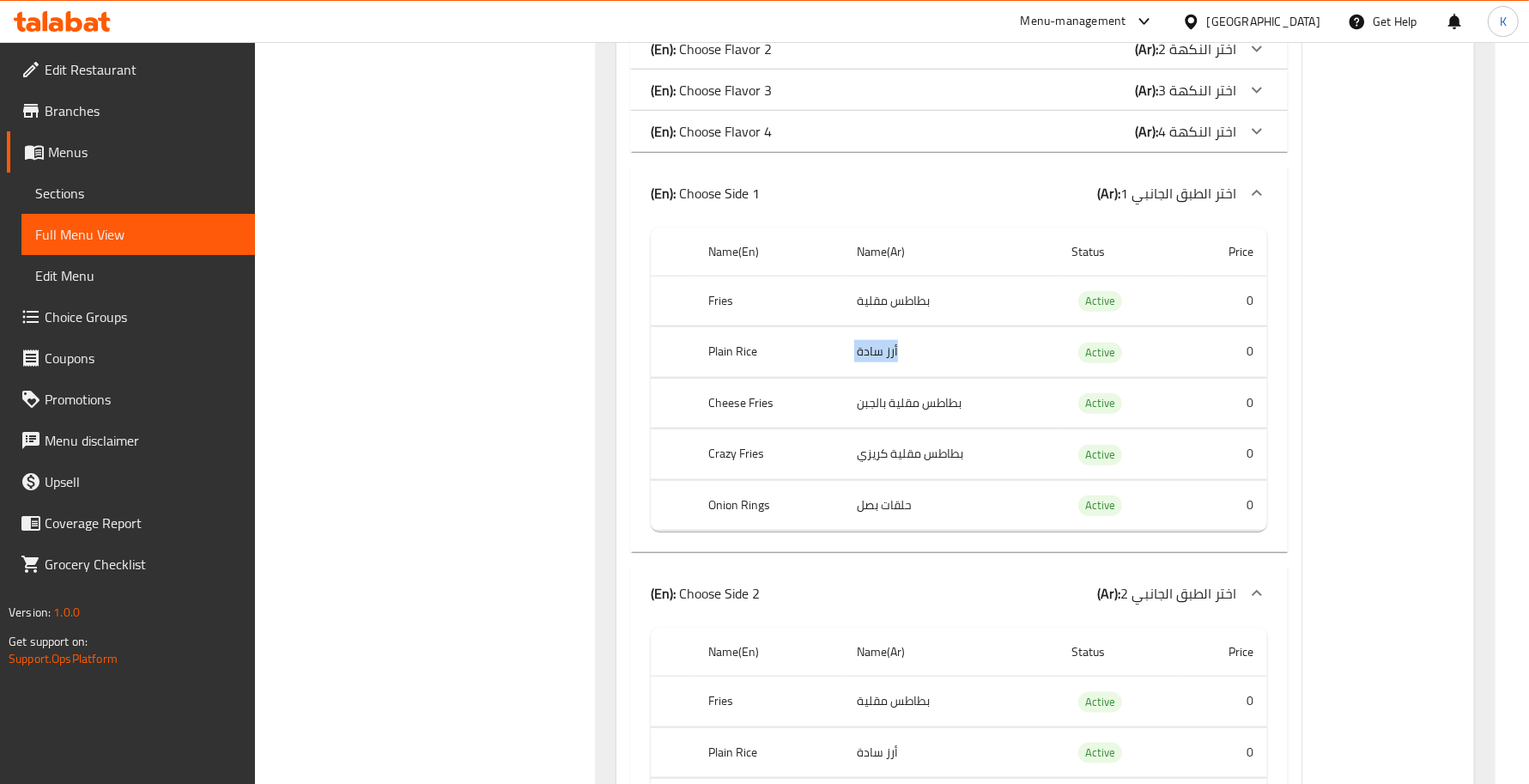
click at [887, 352] on td "أرز سادة" at bounding box center [951, 352] width 215 height 50
click at [890, 361] on td "أرز سادة" at bounding box center [951, 352] width 215 height 50
click at [927, 402] on td "بطاطس مقلية بالجبن" at bounding box center [951, 403] width 215 height 50
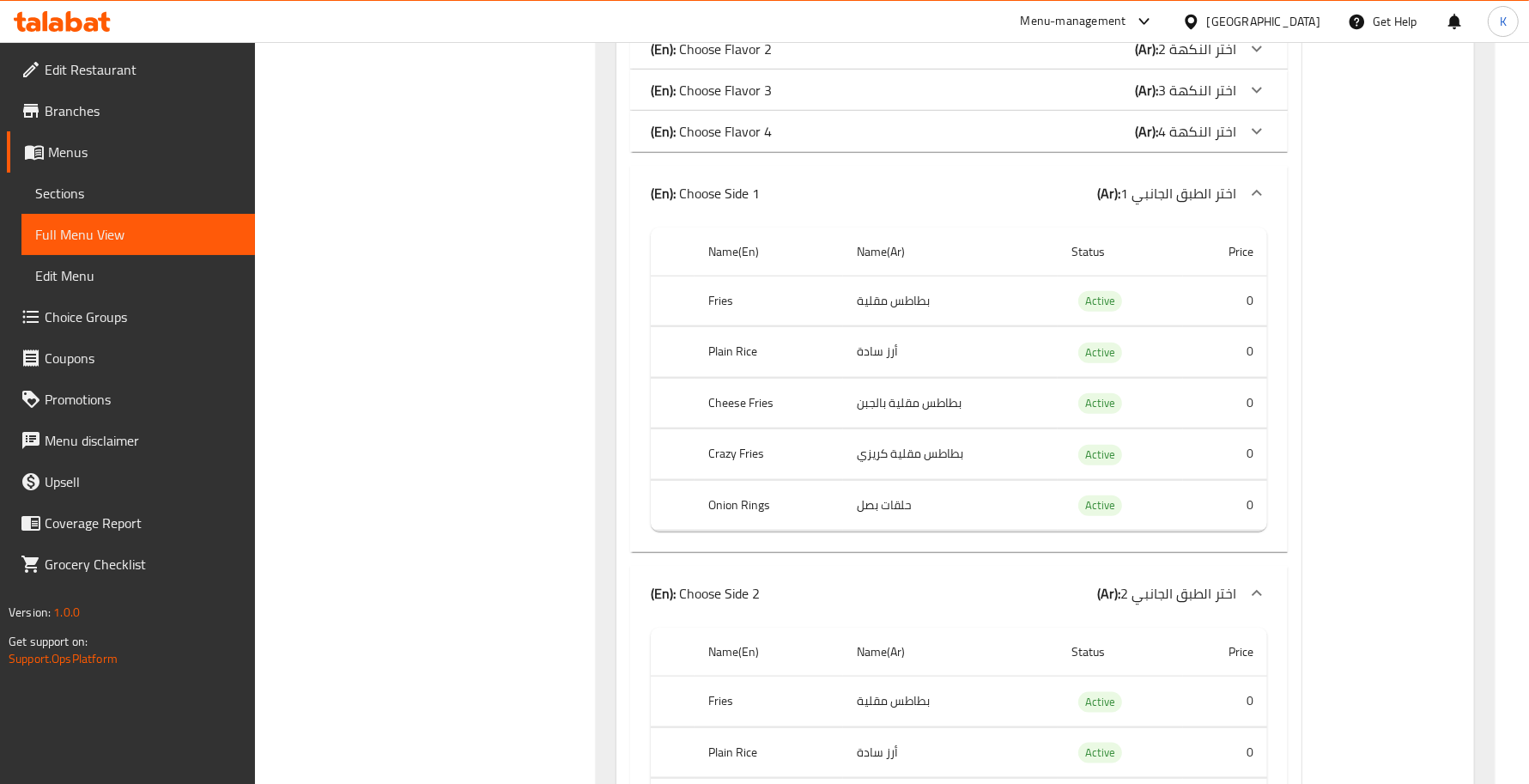
click at [927, 402] on td "بطاطس مقلية بالجبن" at bounding box center [951, 403] width 215 height 50
click at [893, 457] on td "بطاطس مقلية كريزي" at bounding box center [951, 454] width 215 height 50
click at [894, 457] on td "بطاطس مقلية كريزي" at bounding box center [951, 454] width 215 height 50
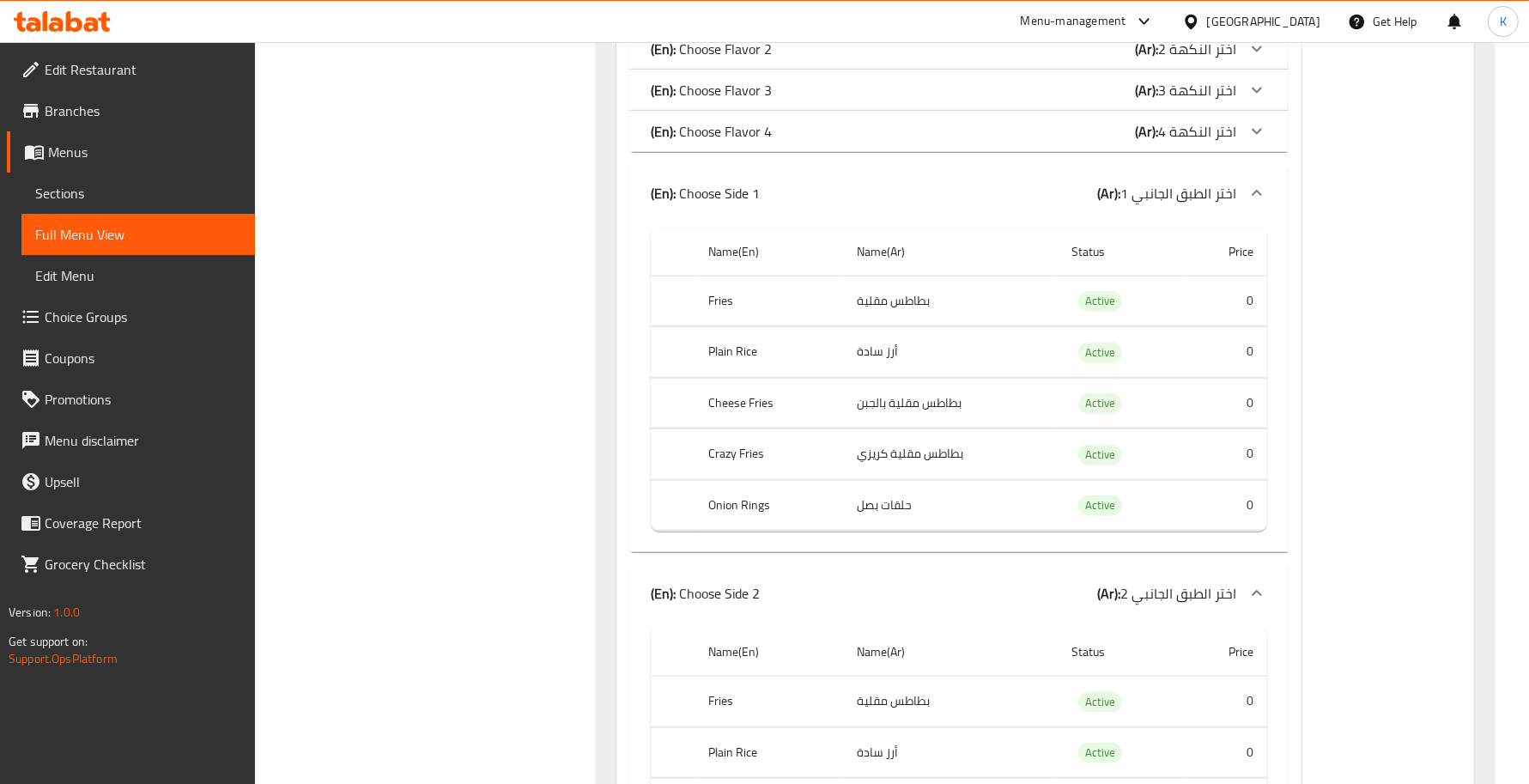
click at [880, 499] on td "حلقات بصل" at bounding box center [951, 505] width 215 height 50
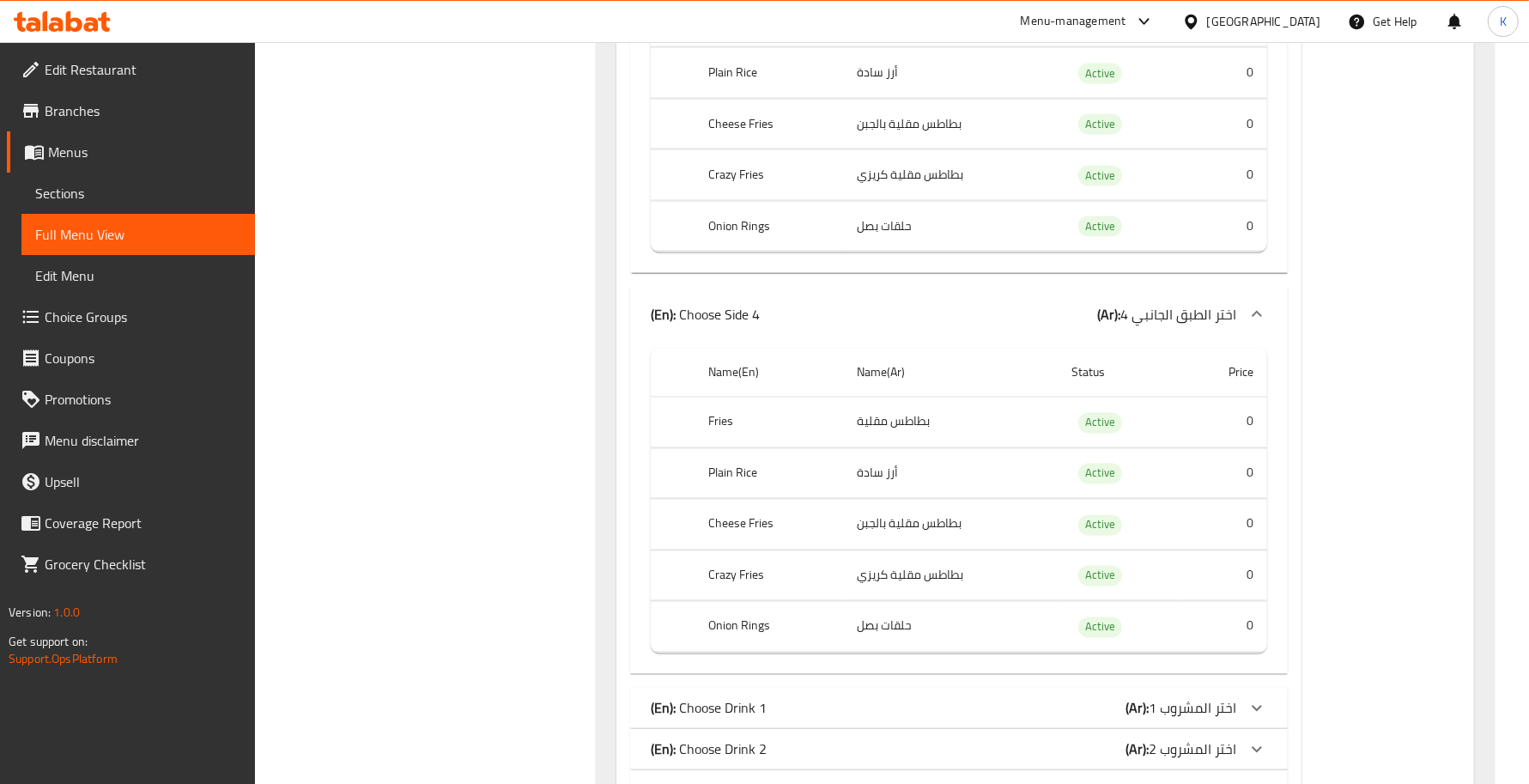
scroll to position [2608, 0]
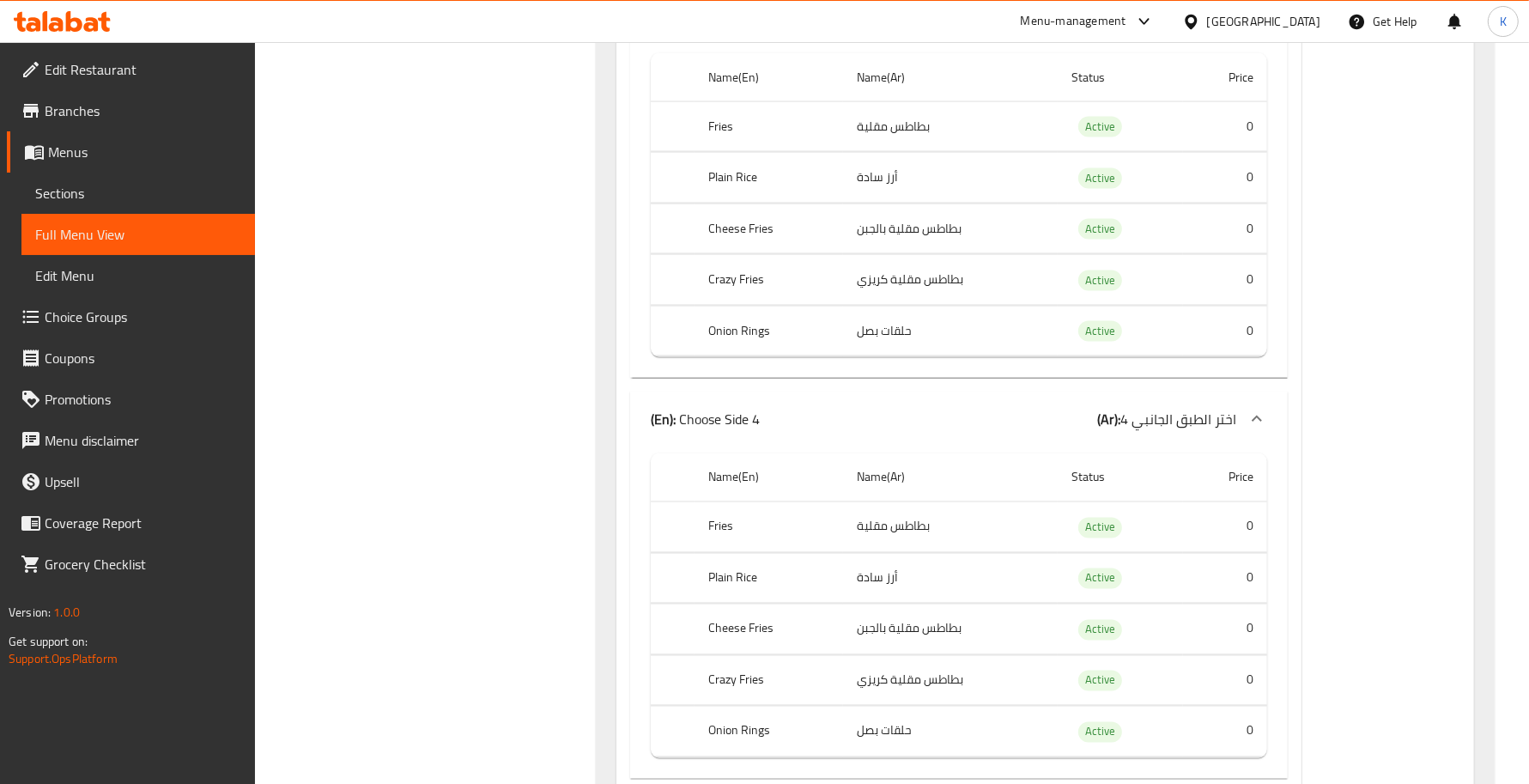
drag, startPoint x: 812, startPoint y: 446, endPoint x: 818, endPoint y: 433, distance: 14.3
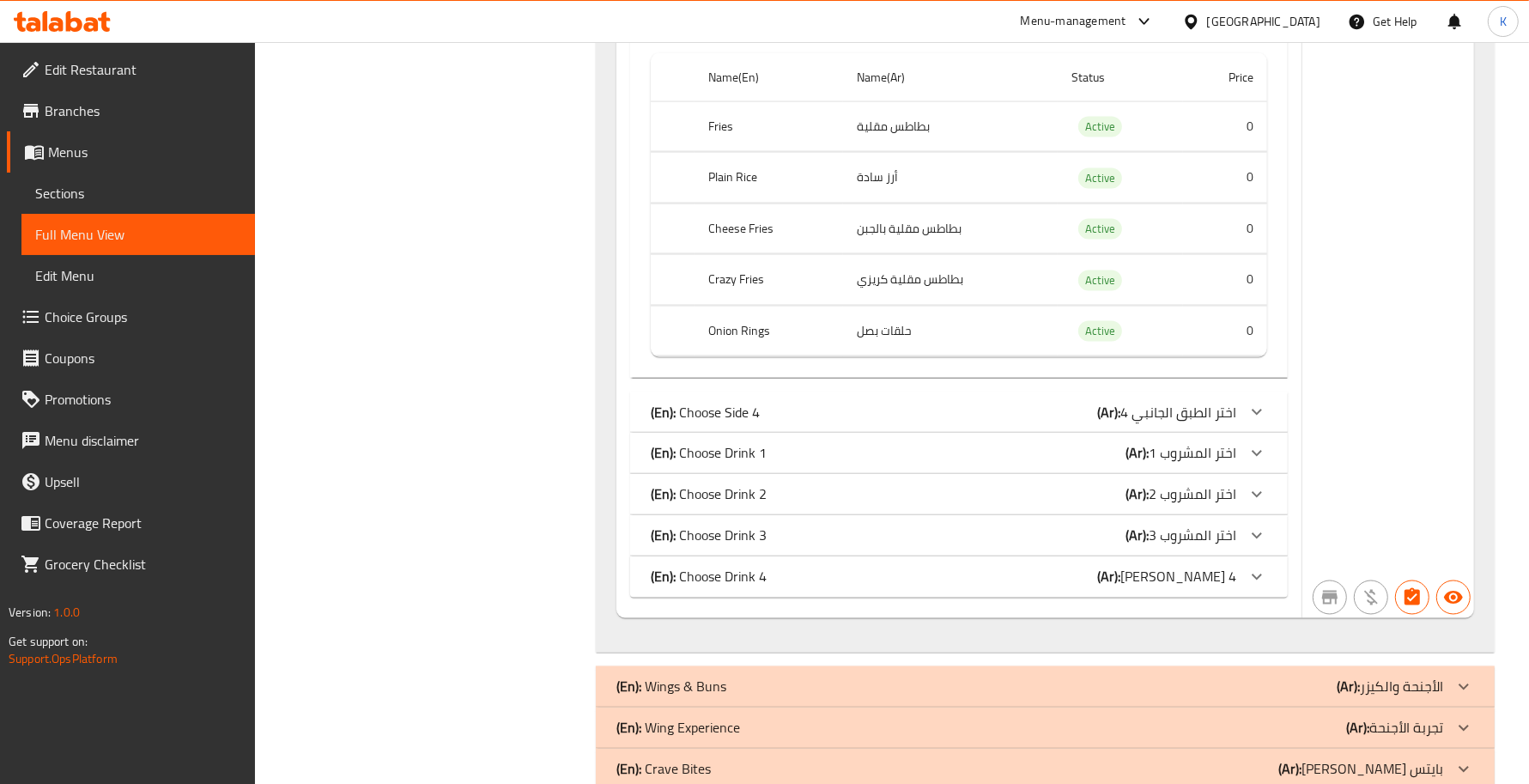
scroll to position [2357, 0]
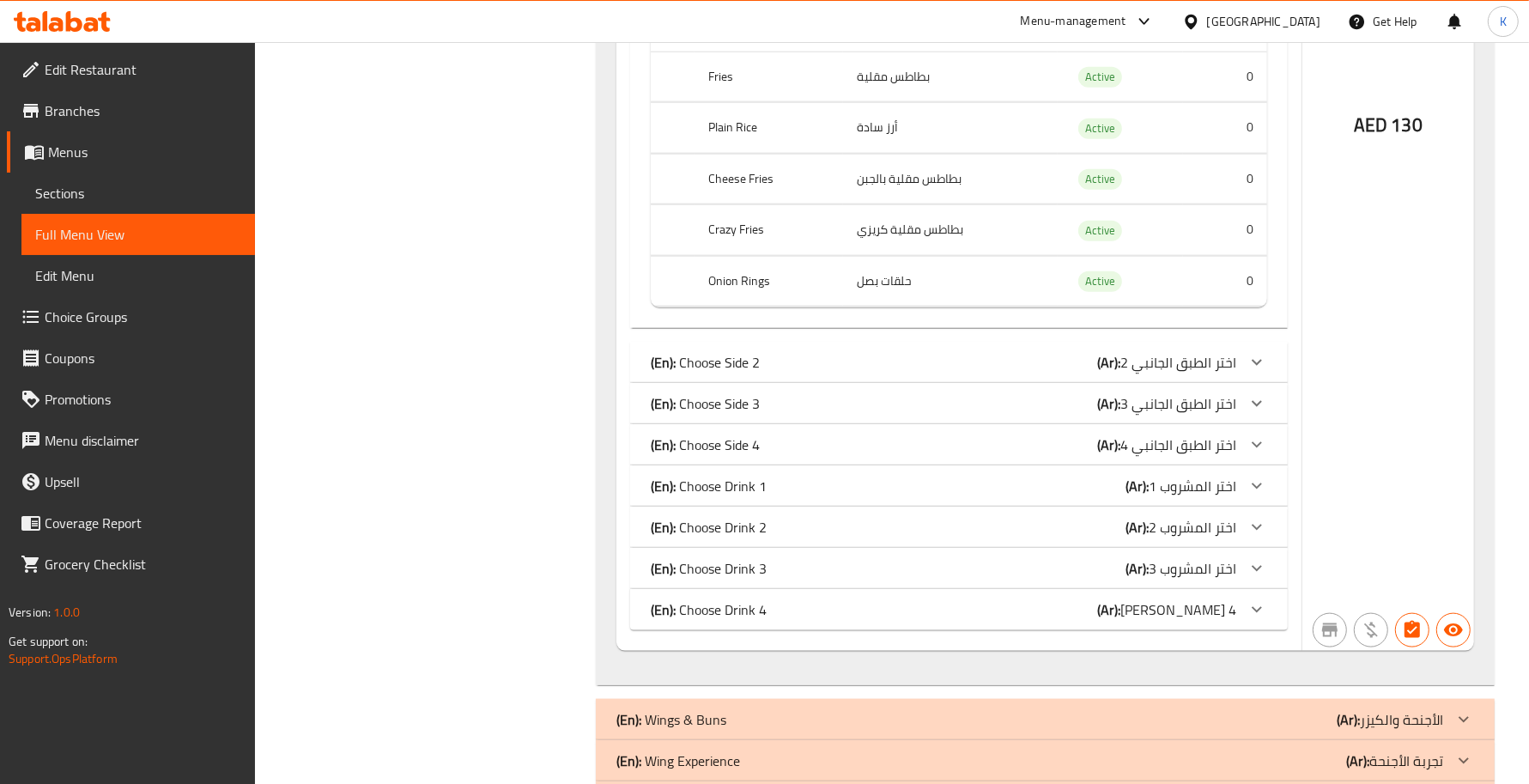
scroll to position [1357, 0]
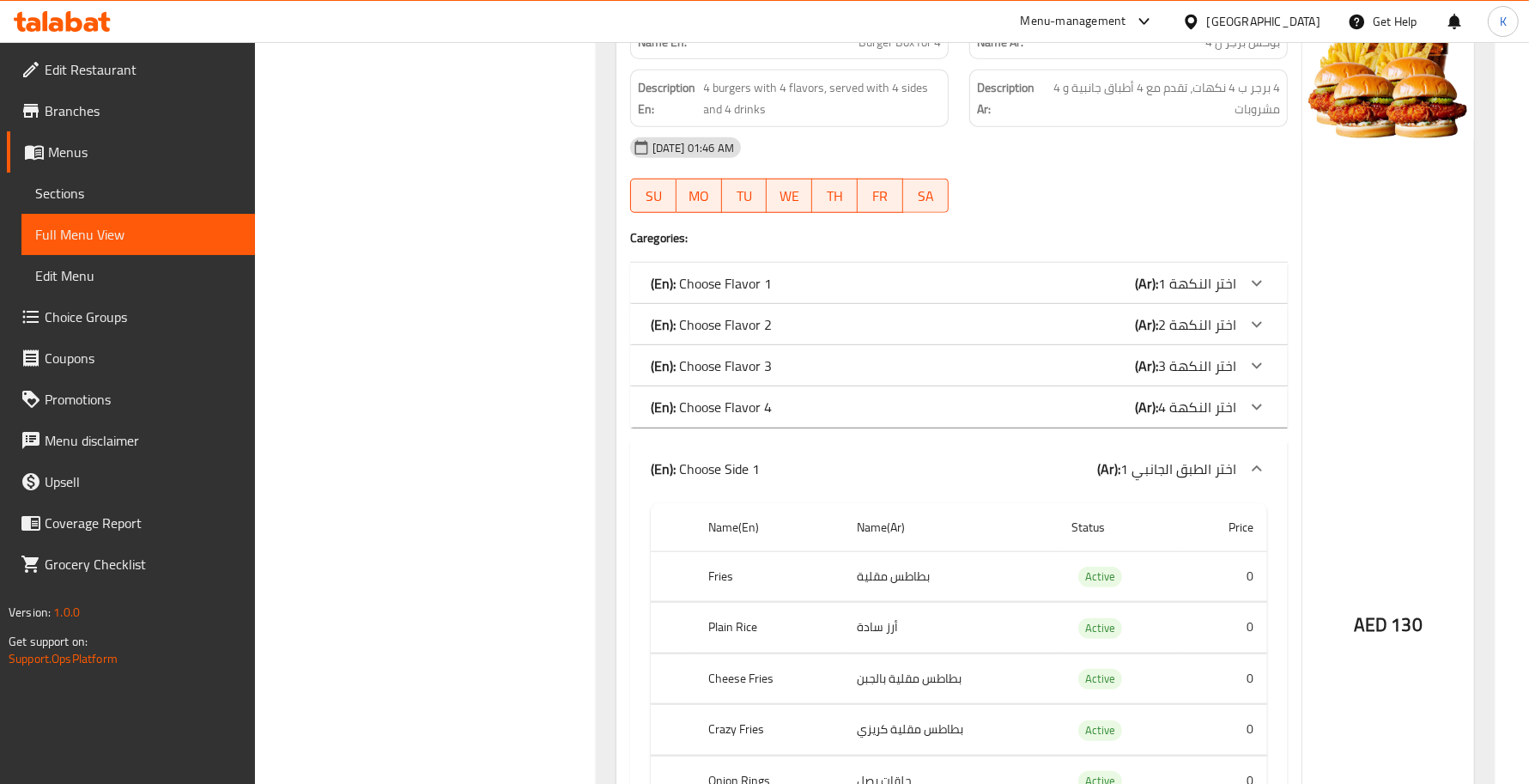
click at [820, 459] on div "(En): Choose Side 1 (Ar): اختر الطبق الجانبي 1" at bounding box center [959, 468] width 658 height 55
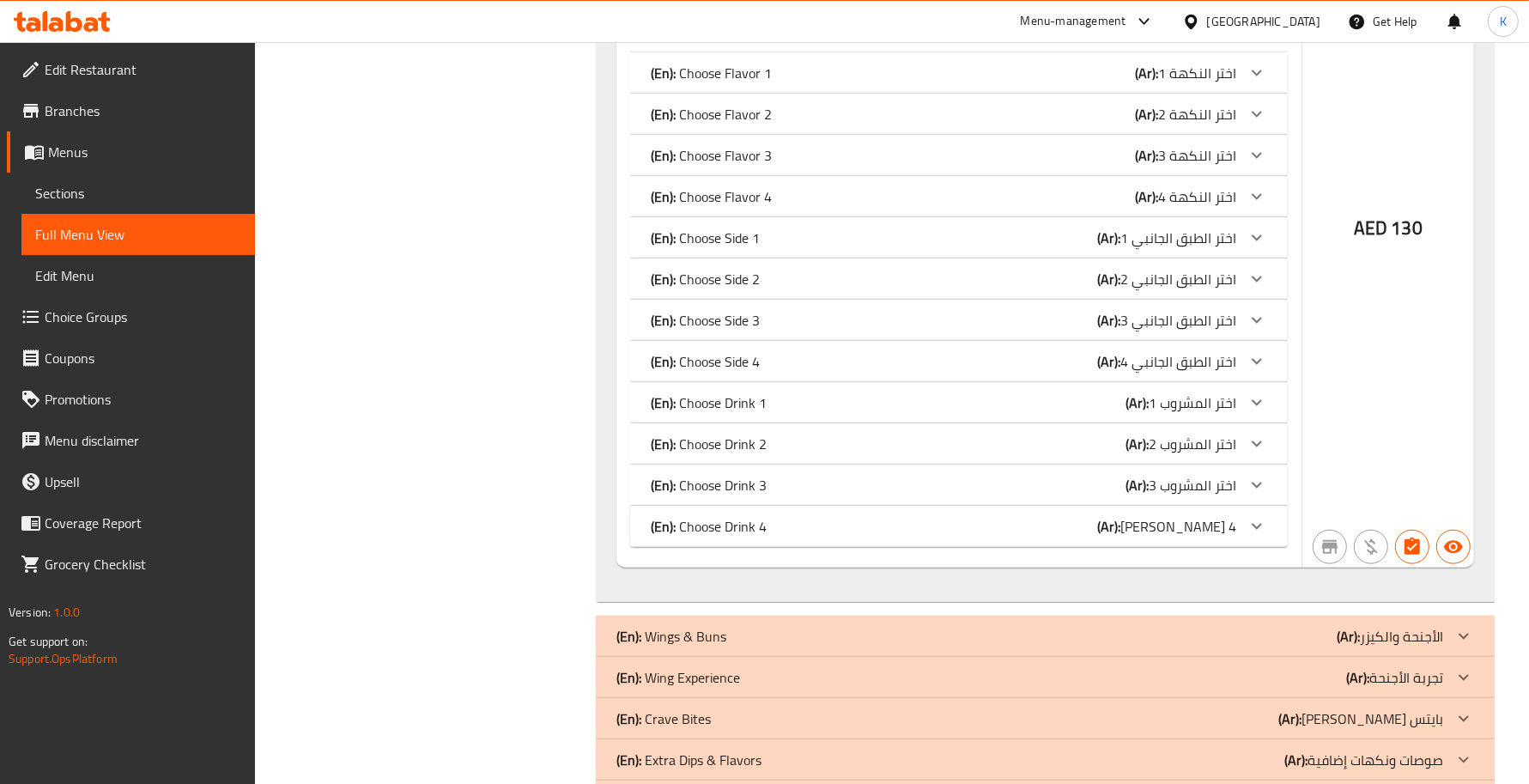
scroll to position [1607, 0]
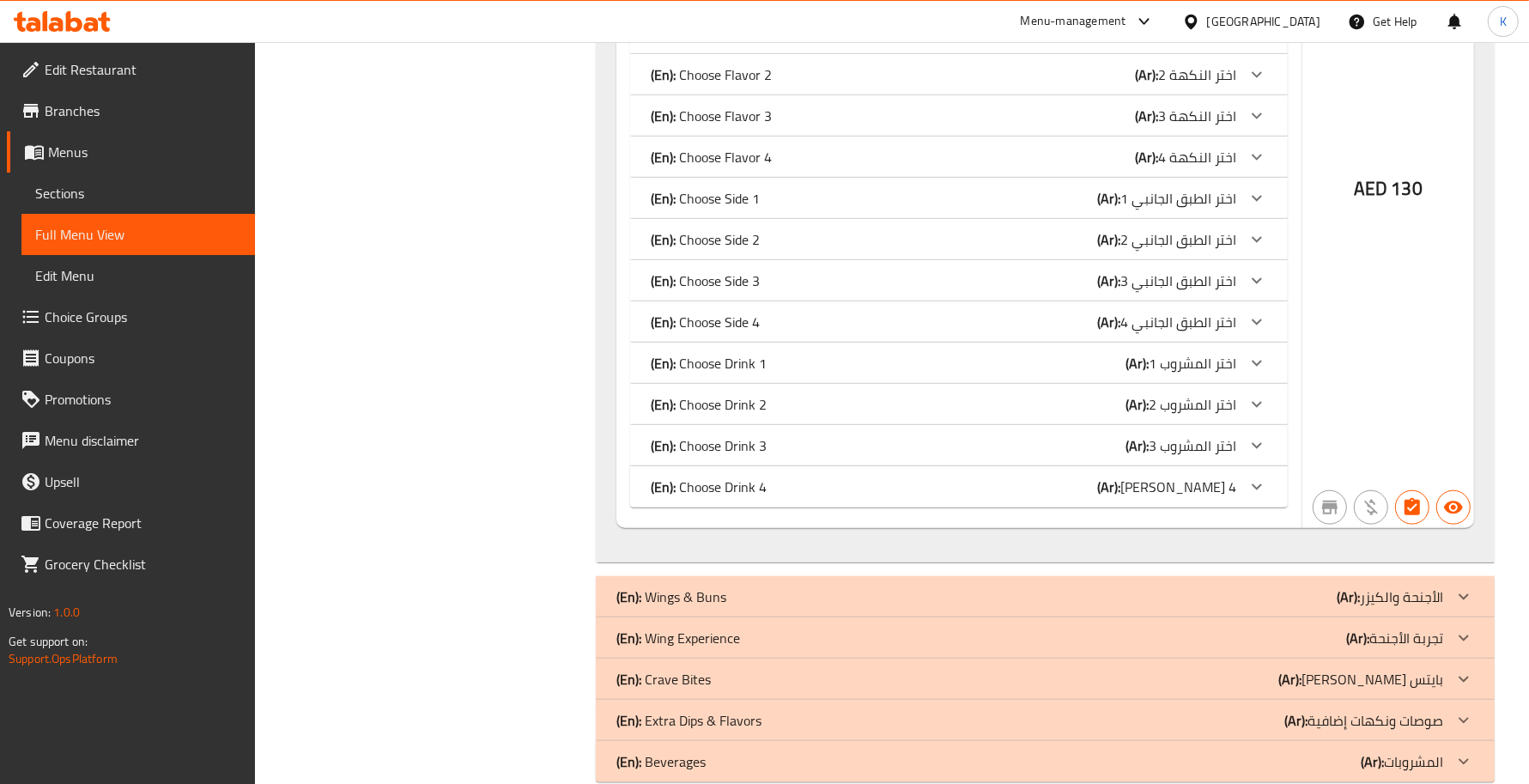
drag, startPoint x: 857, startPoint y: 483, endPoint x: 848, endPoint y: 492, distance: 12.7
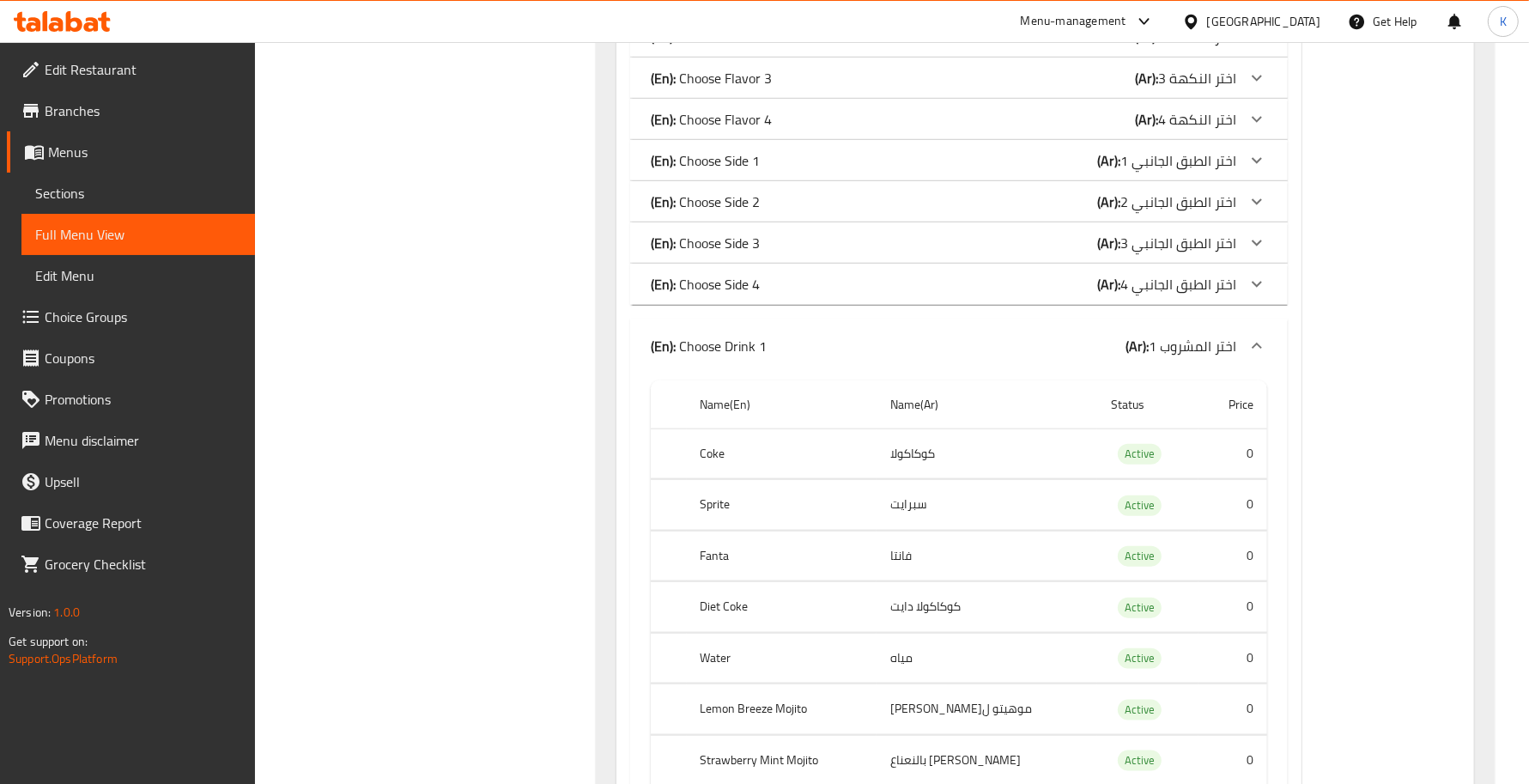
click at [927, 461] on td "كوكاكولا" at bounding box center [987, 453] width 221 height 50
click at [926, 510] on td "سبرايت" at bounding box center [987, 505] width 221 height 50
click at [925, 510] on td "سبرايت" at bounding box center [987, 505] width 221 height 50
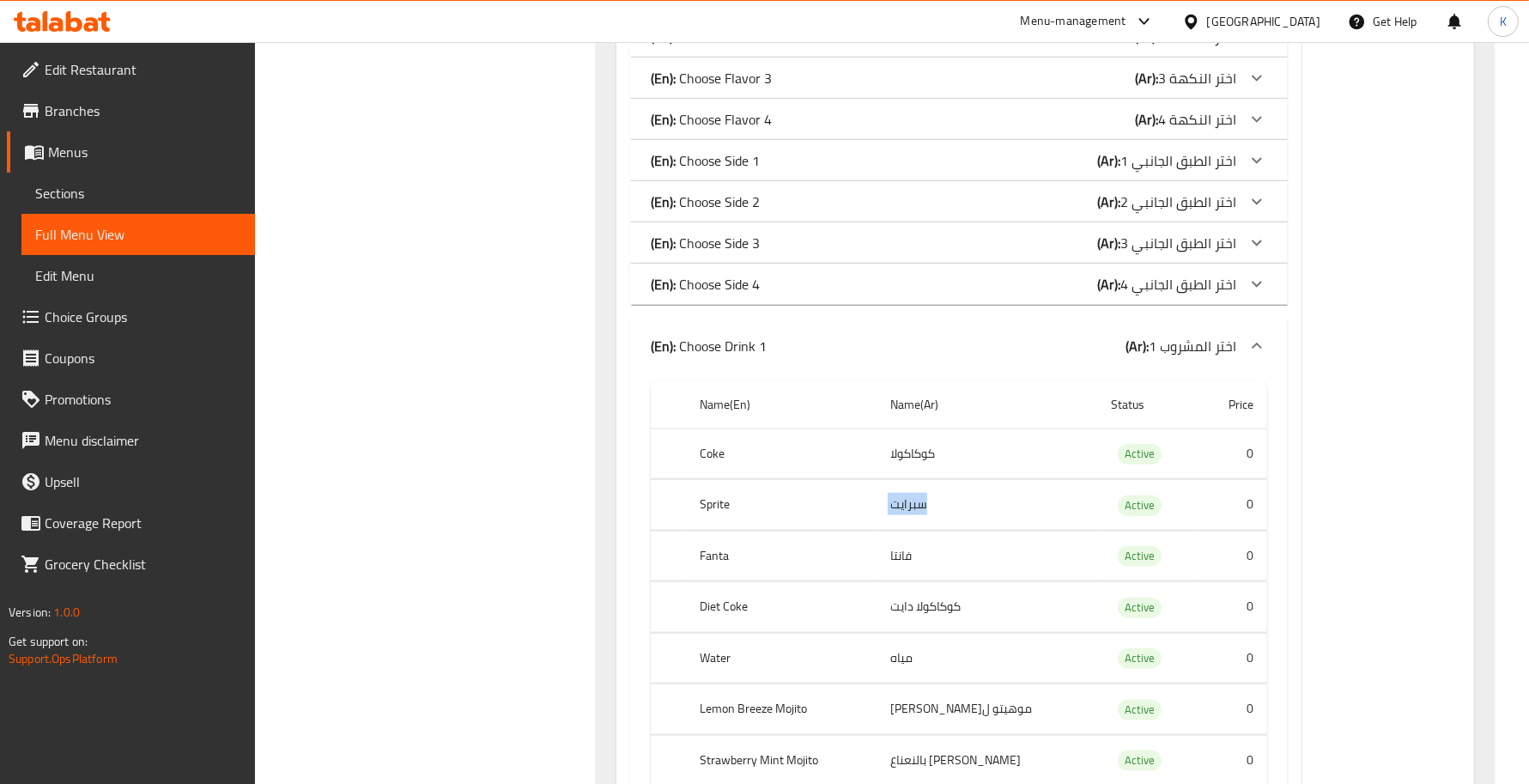
click at [925, 510] on td "سبرايت" at bounding box center [987, 505] width 221 height 50
click at [912, 546] on td "فانتا" at bounding box center [987, 555] width 221 height 50
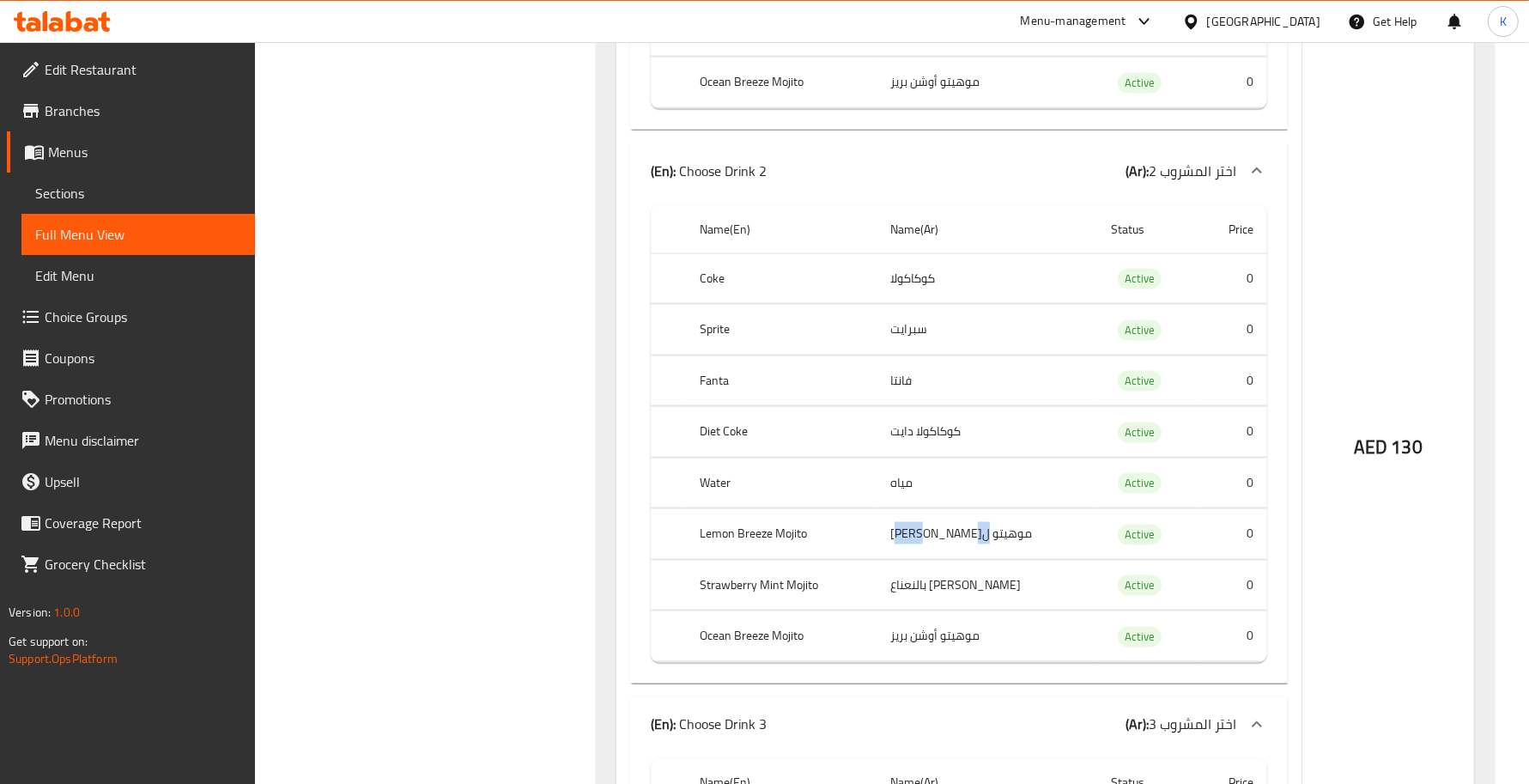
click at [964, 56] on td "موهيتو فراولة بالنعناع" at bounding box center [987, 31] width 221 height 50
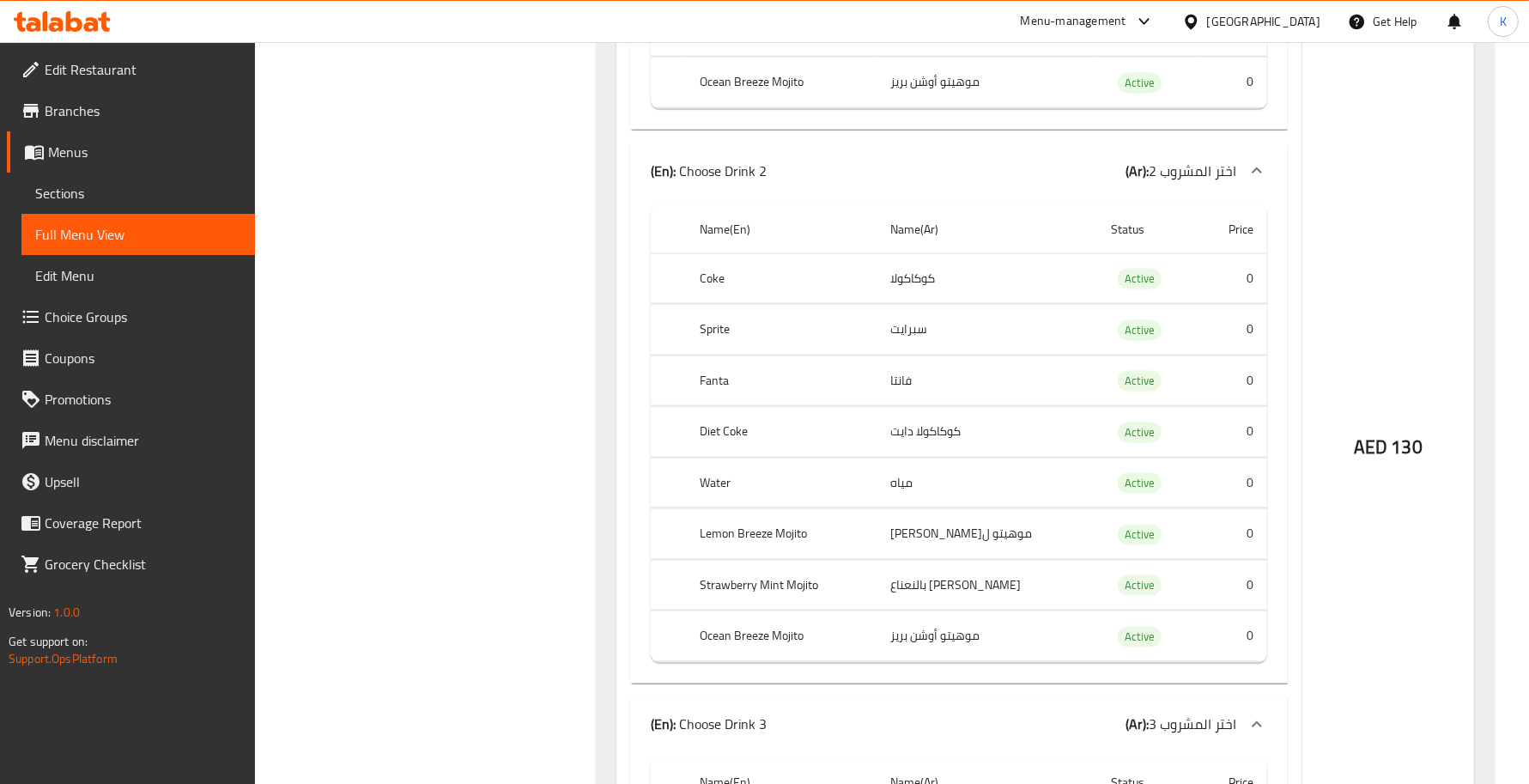
click at [974, 108] on td "موهيتو أوشن بريز" at bounding box center [987, 82] width 221 height 50
click at [973, 108] on td "موهيتو أوشن بريز" at bounding box center [987, 82] width 221 height 50
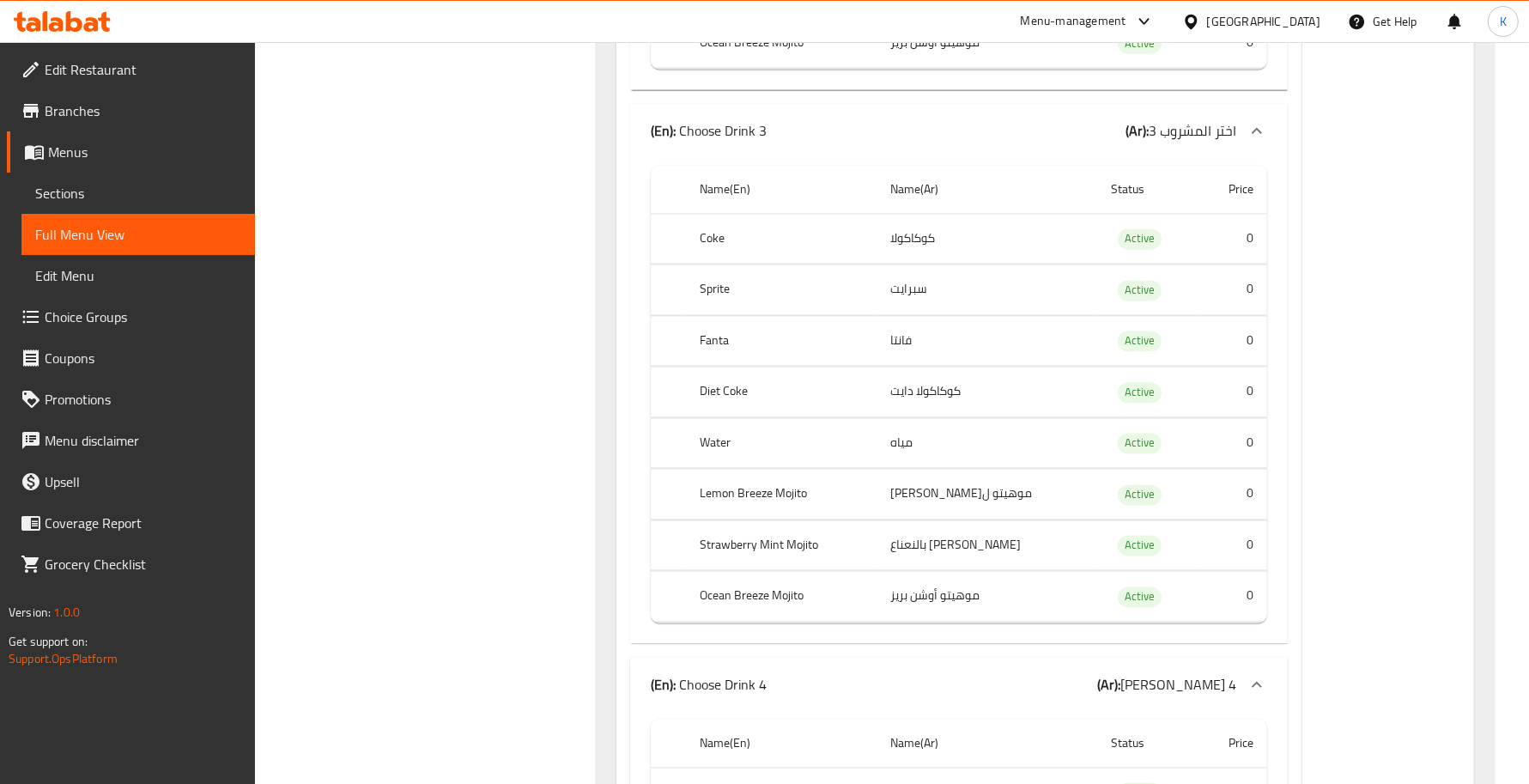
scroll to position [3124, 0]
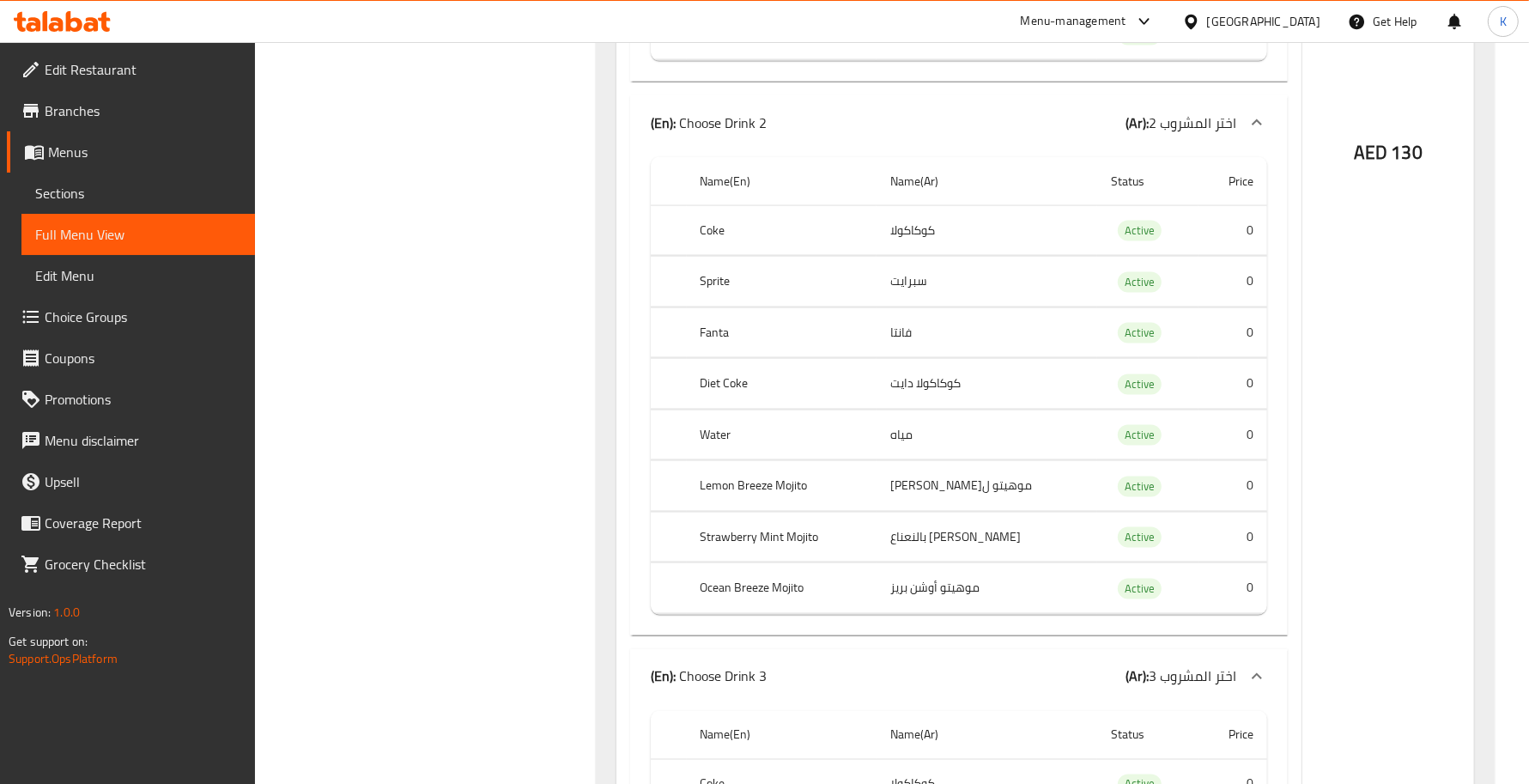
scroll to position [2373, 0]
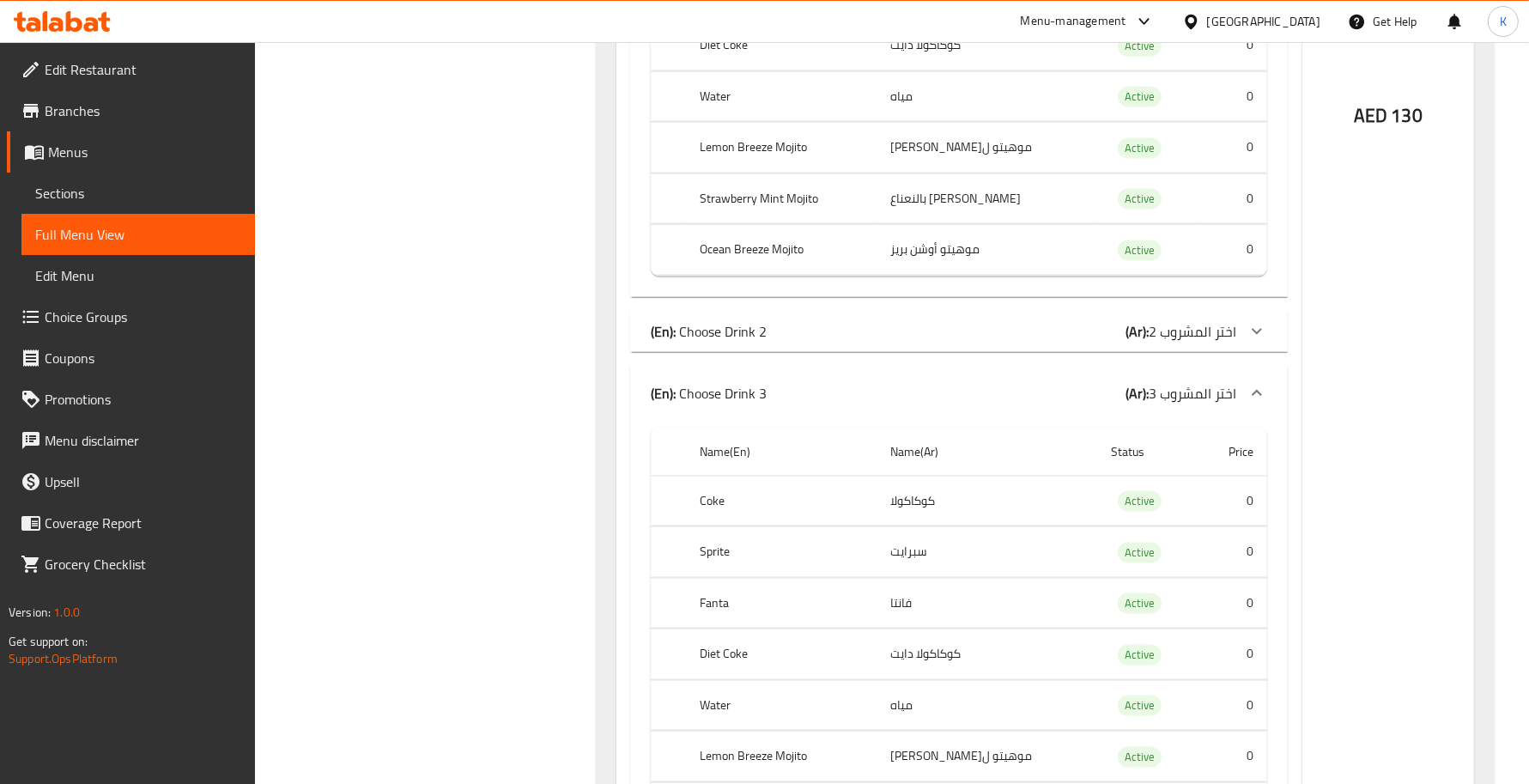
drag, startPoint x: 817, startPoint y: 401, endPoint x: 826, endPoint y: 408, distance: 11.4
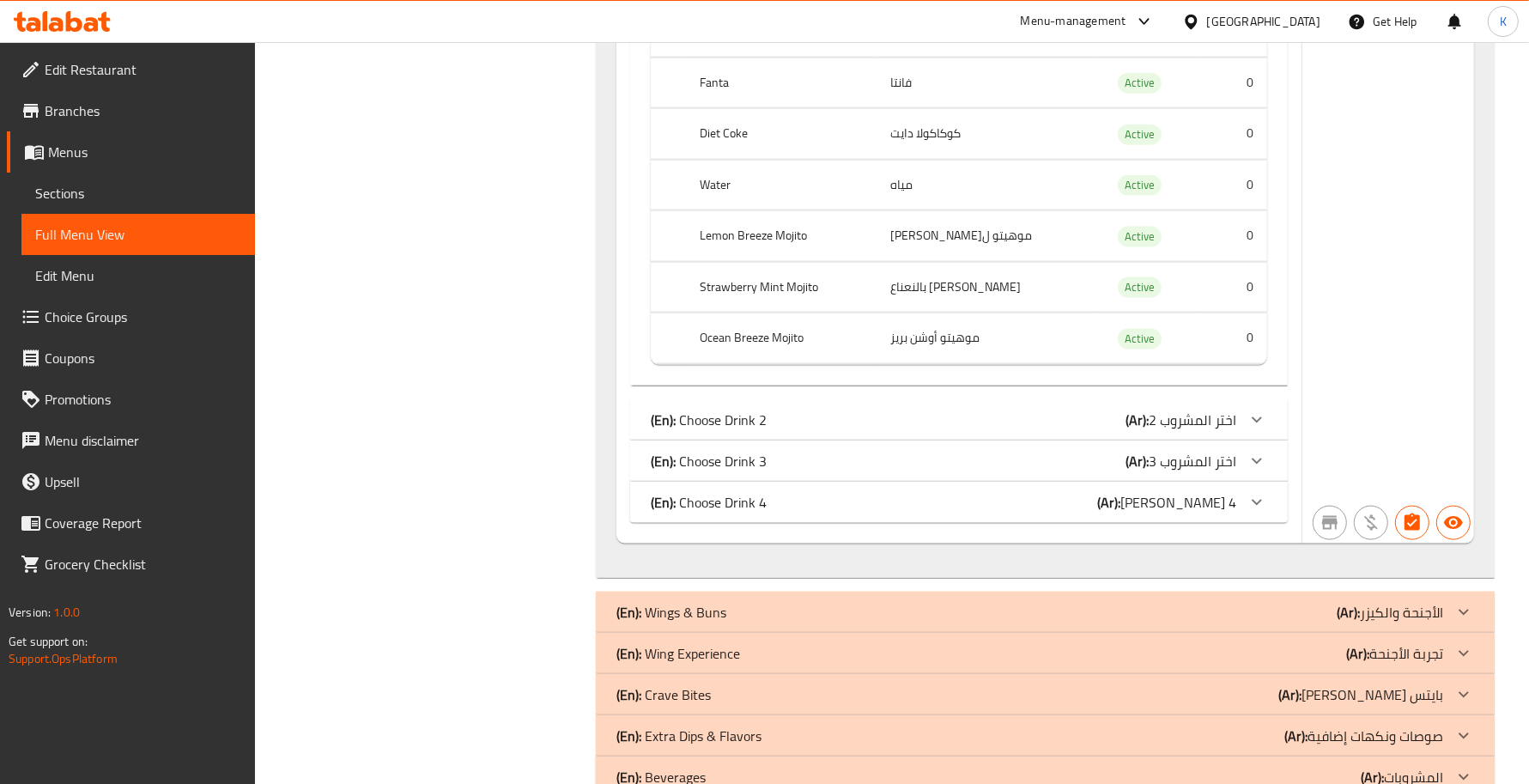
scroll to position [1455, 0]
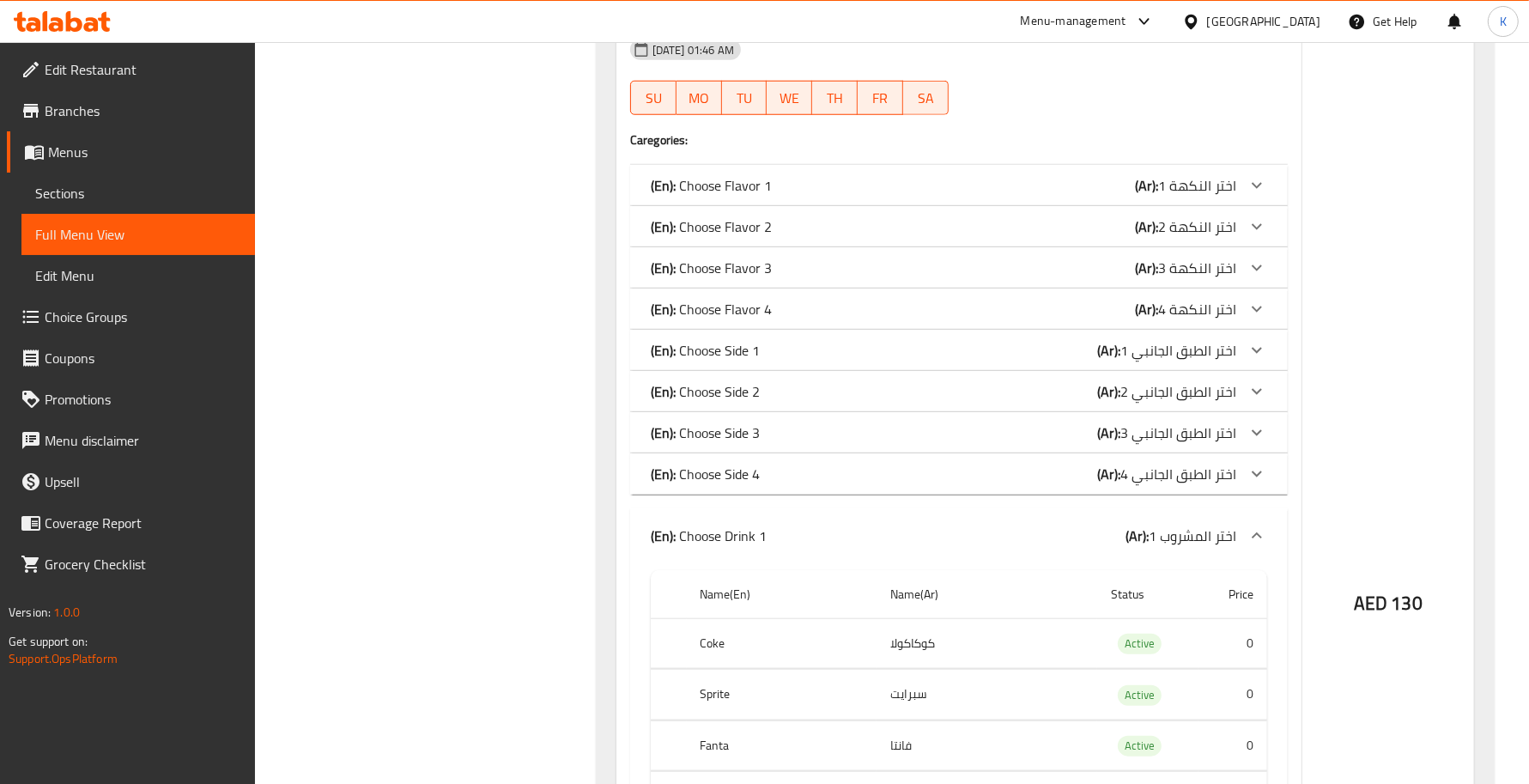
click at [680, 528] on p "(En): Choose Drink 1" at bounding box center [709, 535] width 116 height 21
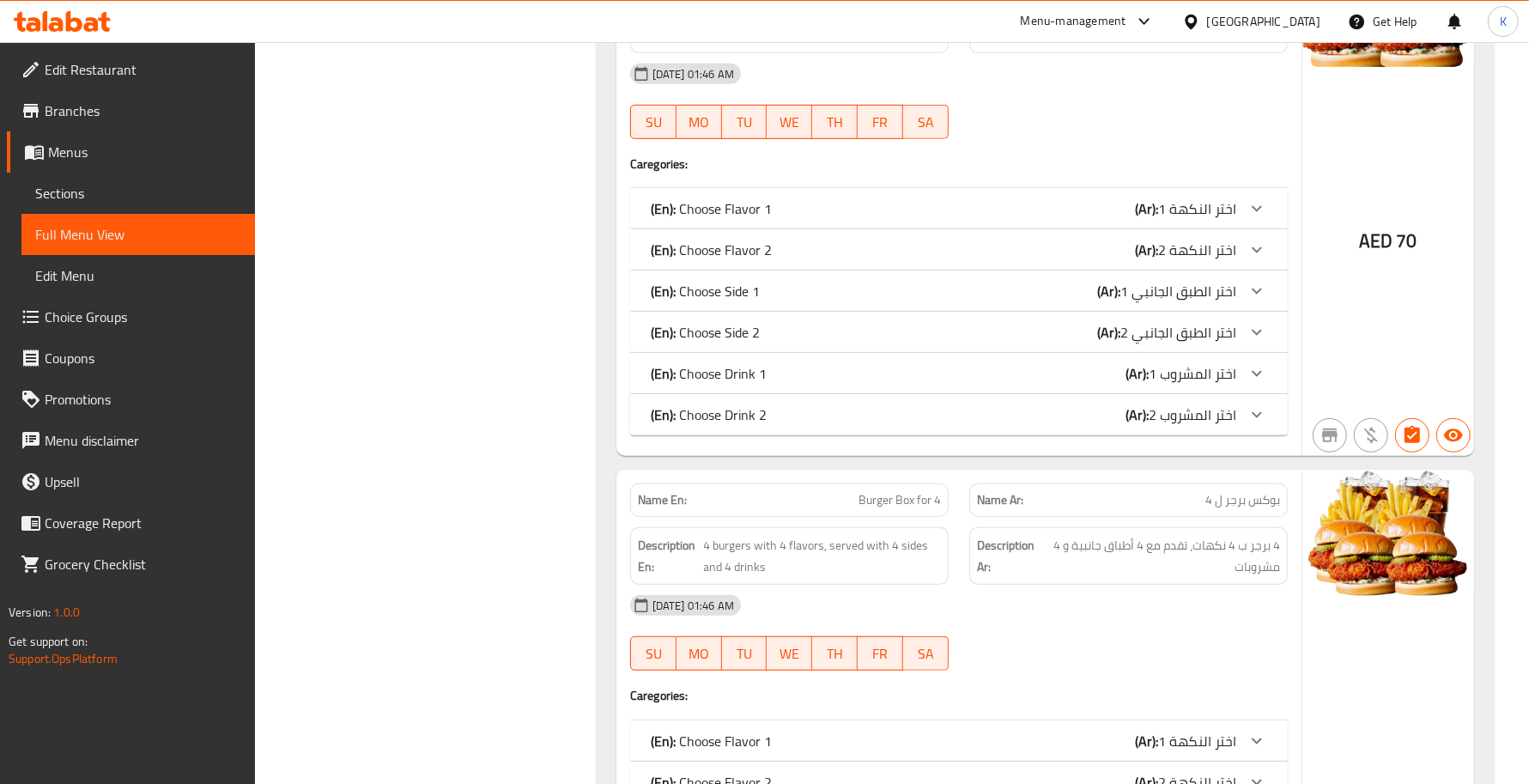
scroll to position [204, 0]
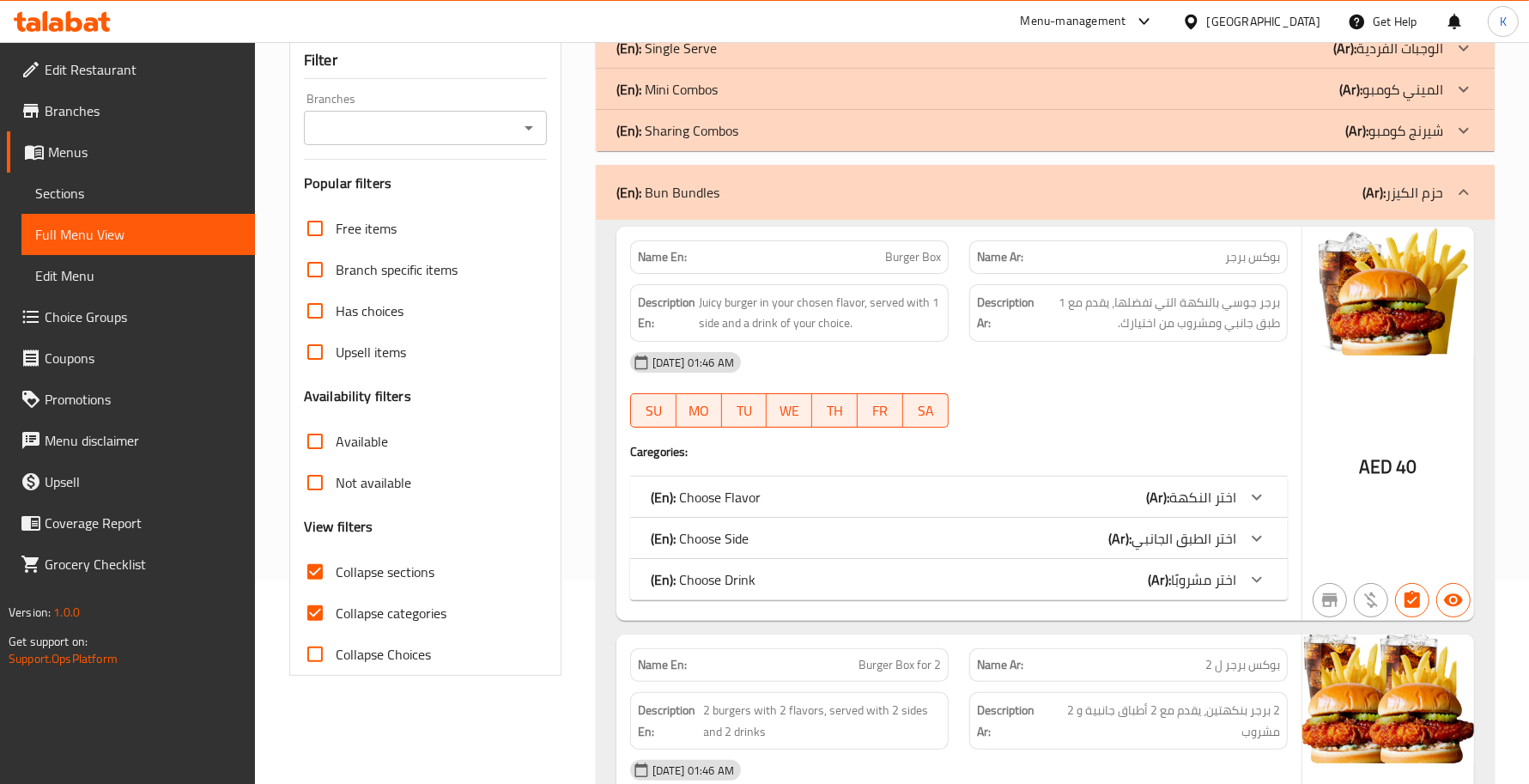
click at [811, 209] on div "(En): Bun Bundles (Ar): حزم الكيزر" at bounding box center [1045, 191] width 899 height 55
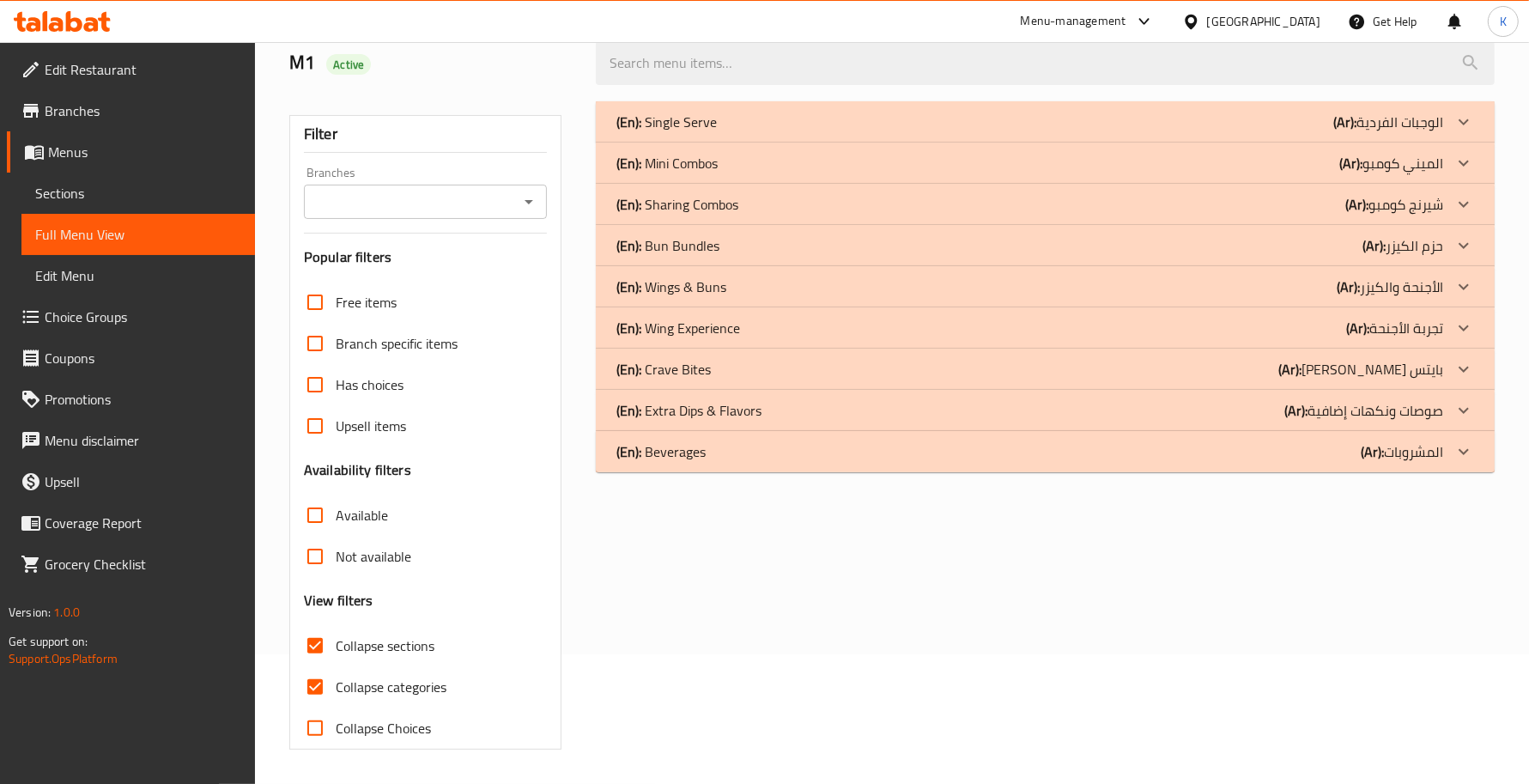
scroll to position [130, 0]
click at [973, 610] on div "(En): Single Serve (Ar): الوجبات الفردية Name En: 6 Pcs Wings Combo Name Ar: كو…" at bounding box center [1045, 425] width 920 height 669
click at [765, 133] on div "(En): Wings & Buns (Ar): الأجنحة والكيزر" at bounding box center [1030, 122] width 827 height 21
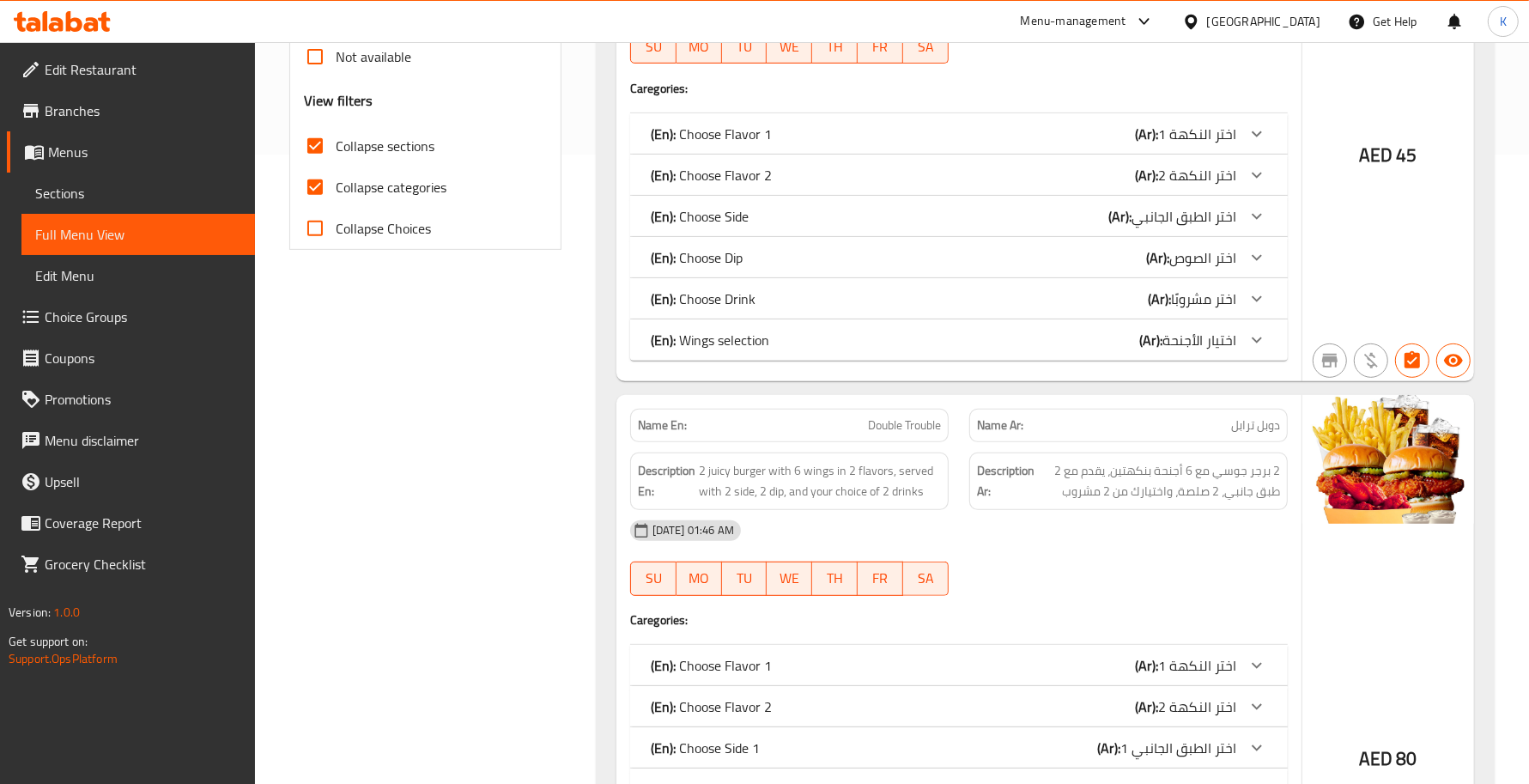
scroll to position [379, 0]
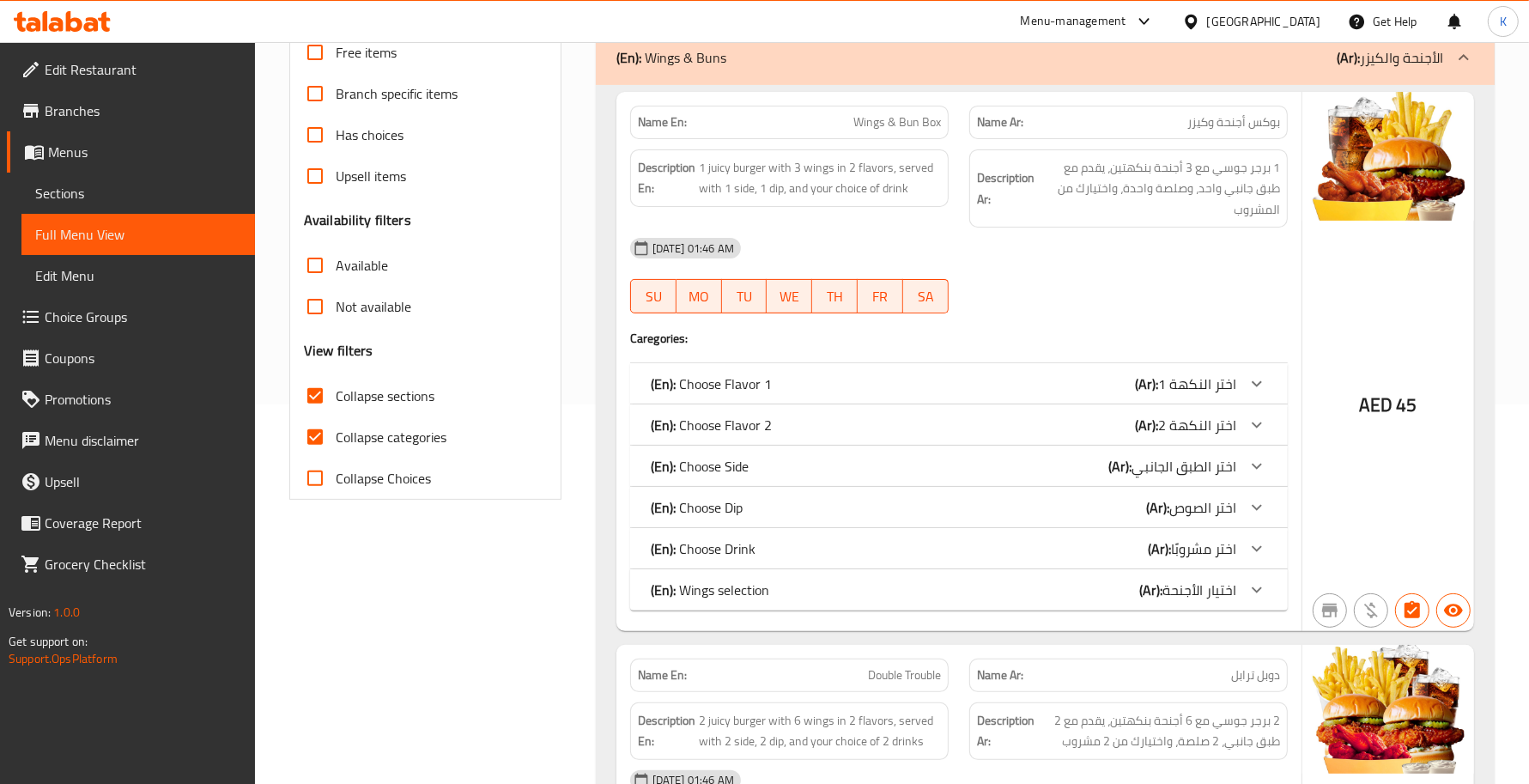
click at [1051, 202] on span "1 برجر جوسي مع 3 أجنحة بنكهتين، يقدم مع طبق جانبي واحد، وصلصة واحدة، واختيارك م…" at bounding box center [1159, 188] width 242 height 63
click at [770, 394] on p "(En): Wings selection" at bounding box center [712, 384] width 121 height 21
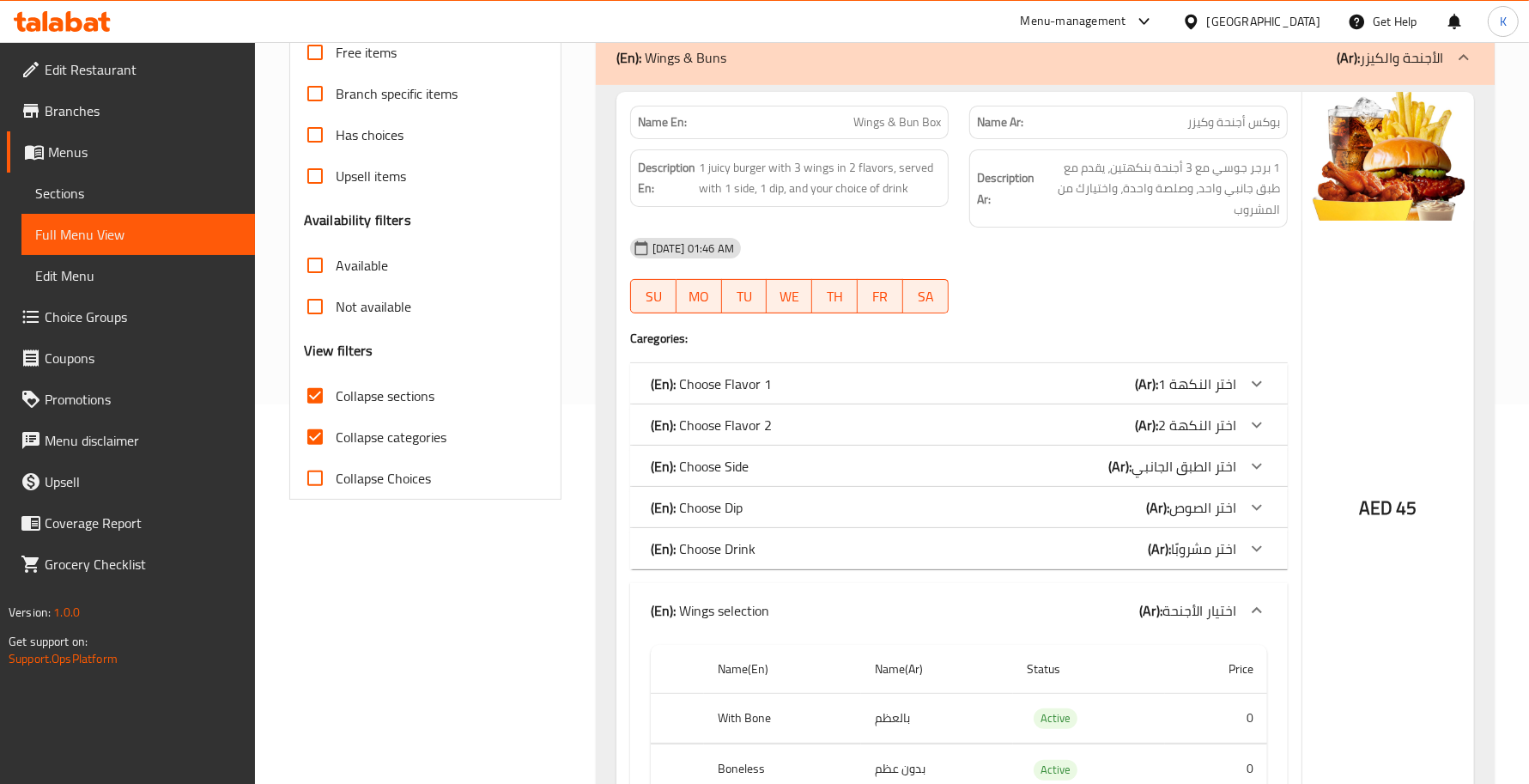
scroll to position [629, 0]
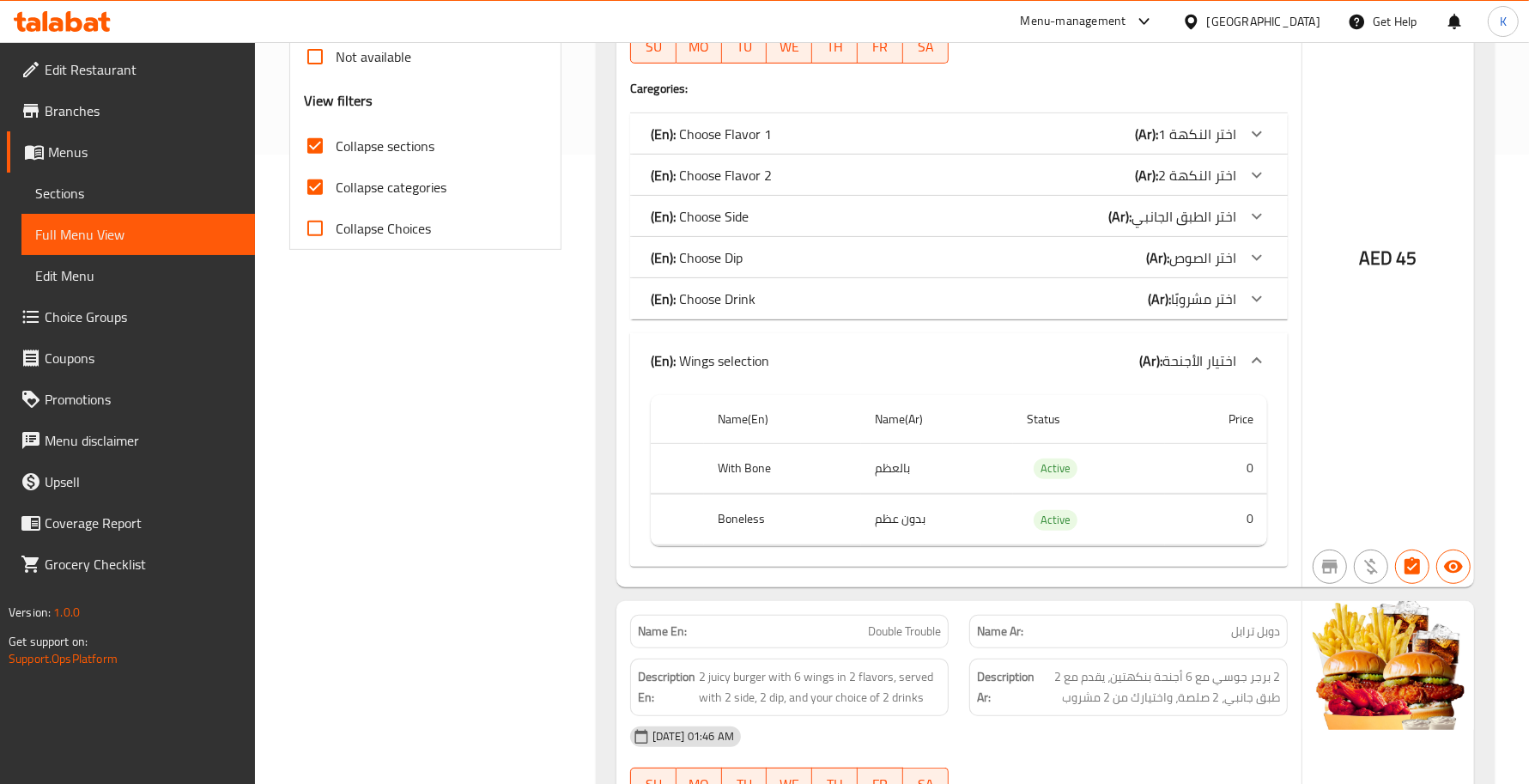
click at [792, 144] on div "(En): Choose Drink (Ar): اختر مشروبًا" at bounding box center [944, 134] width 586 height 21
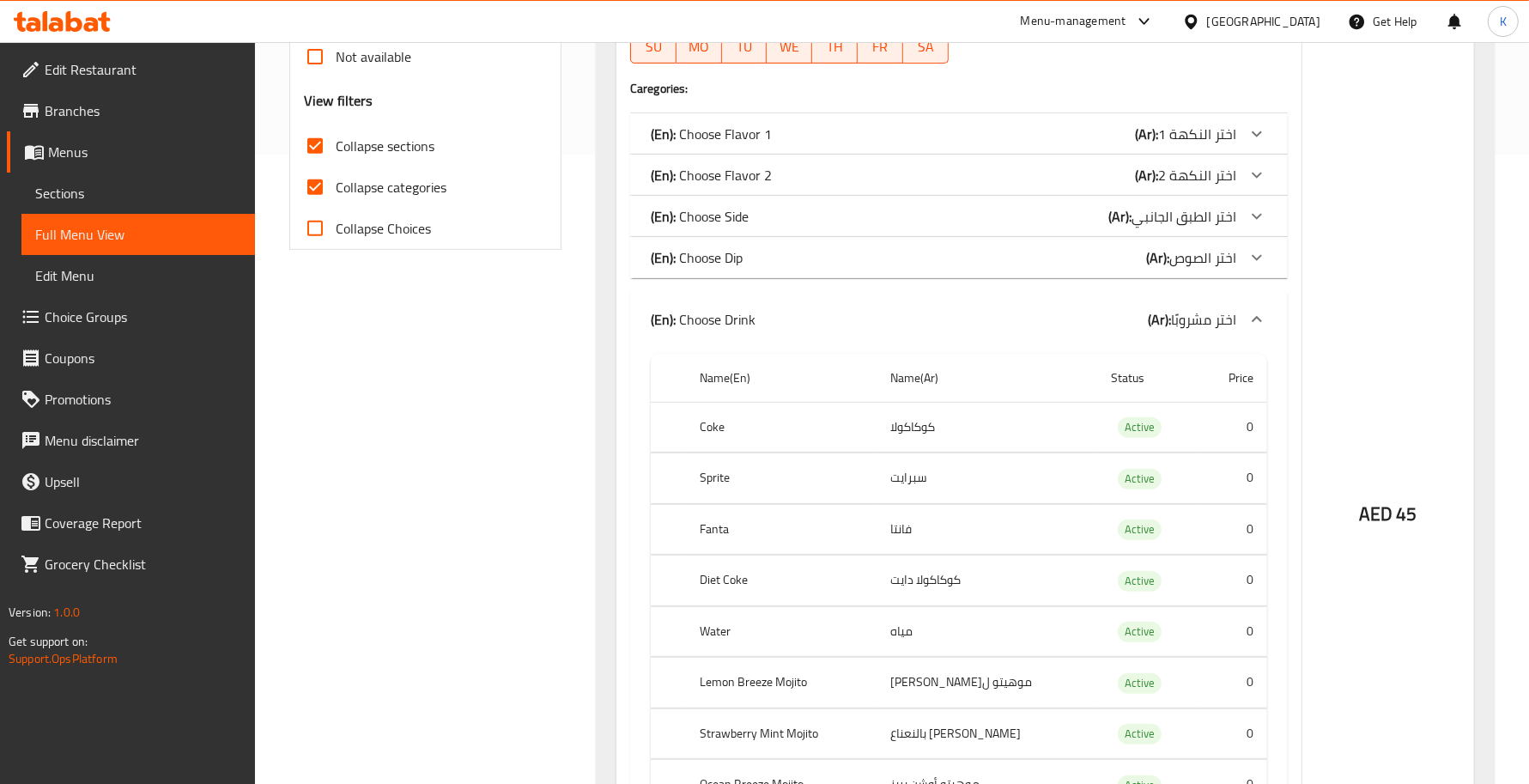
click at [791, 297] on div "(En): Choose Drink (Ar): اختر مشروبًا" at bounding box center [959, 319] width 658 height 55
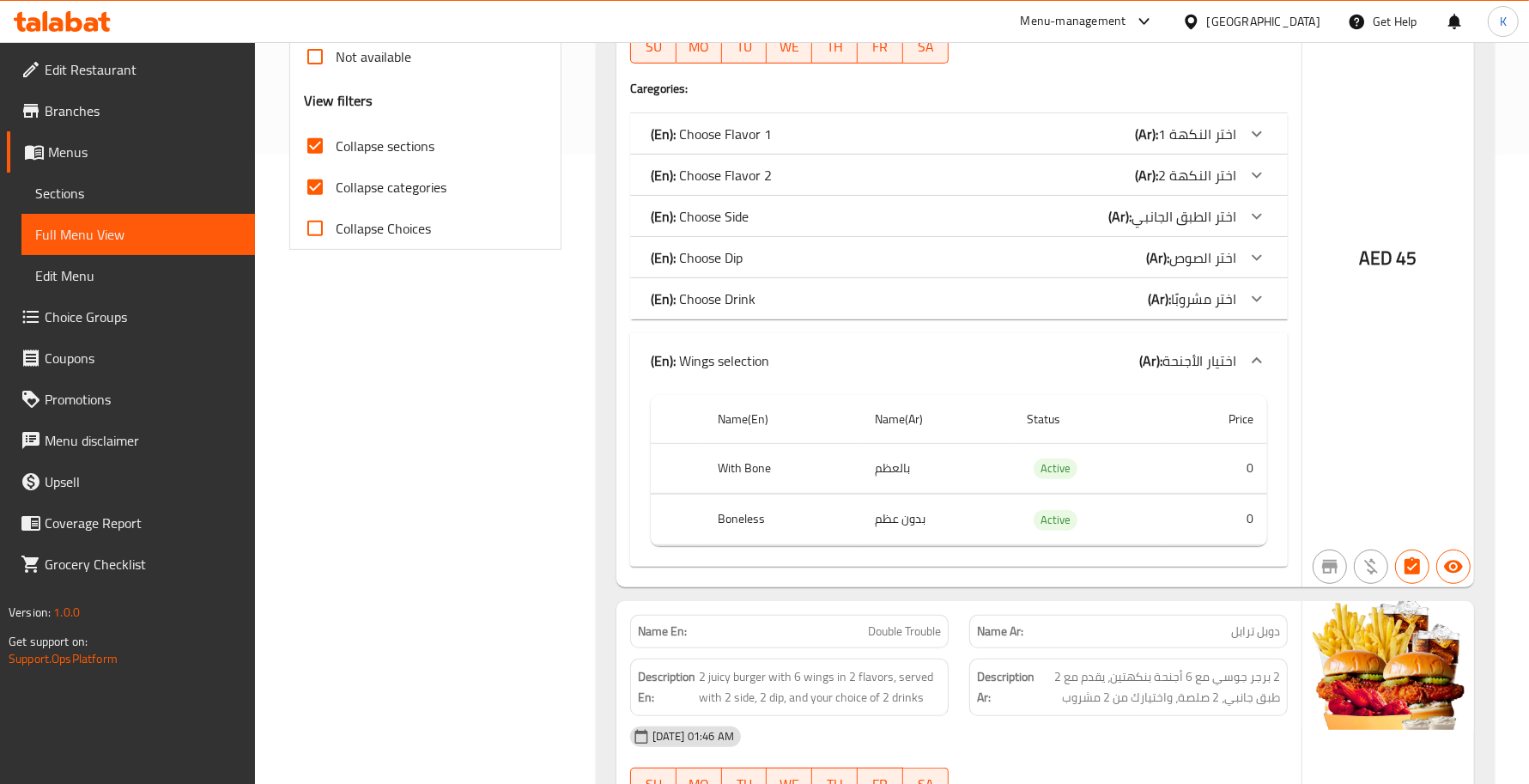
click at [761, 350] on p "(En): Wings selection" at bounding box center [710, 360] width 119 height 21
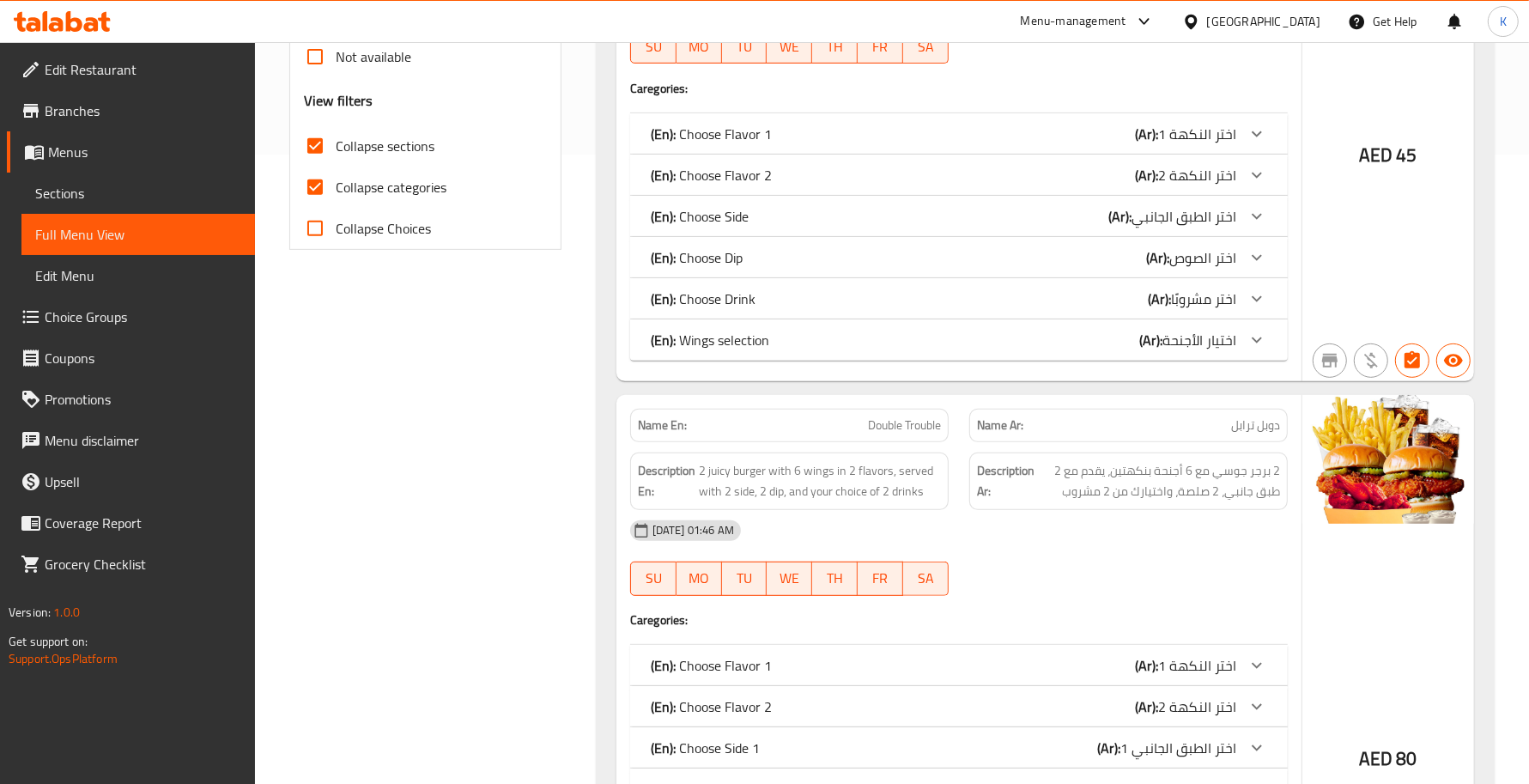
scroll to position [379, 0]
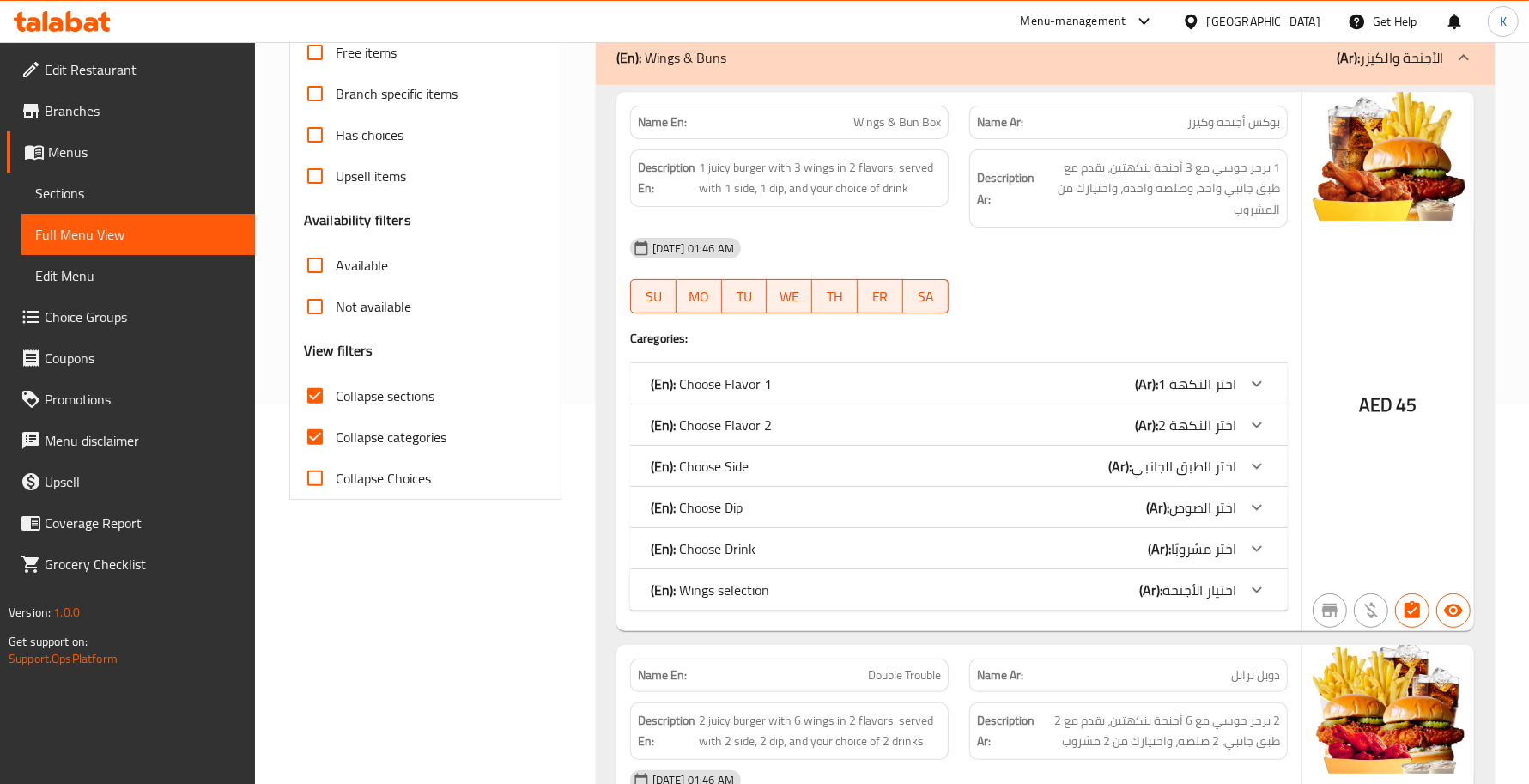
click at [835, 394] on div "(En): Choose Flavor 2 (Ar): اختر النكهة 2" at bounding box center [944, 384] width 586 height 21
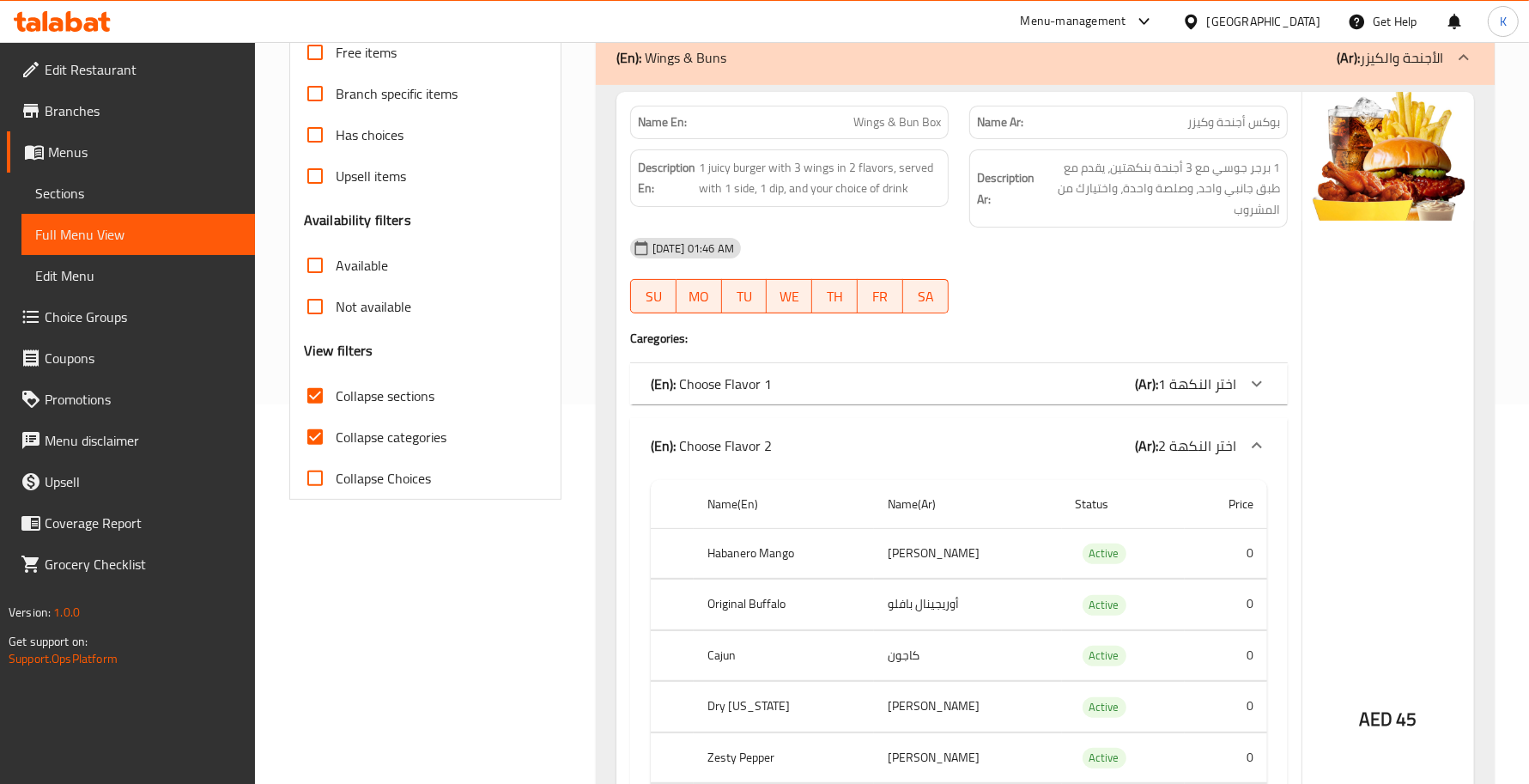
click at [818, 372] on div "(En): Choose Flavor 1 (Ar): اختر النكهة 1" at bounding box center [959, 384] width 658 height 42
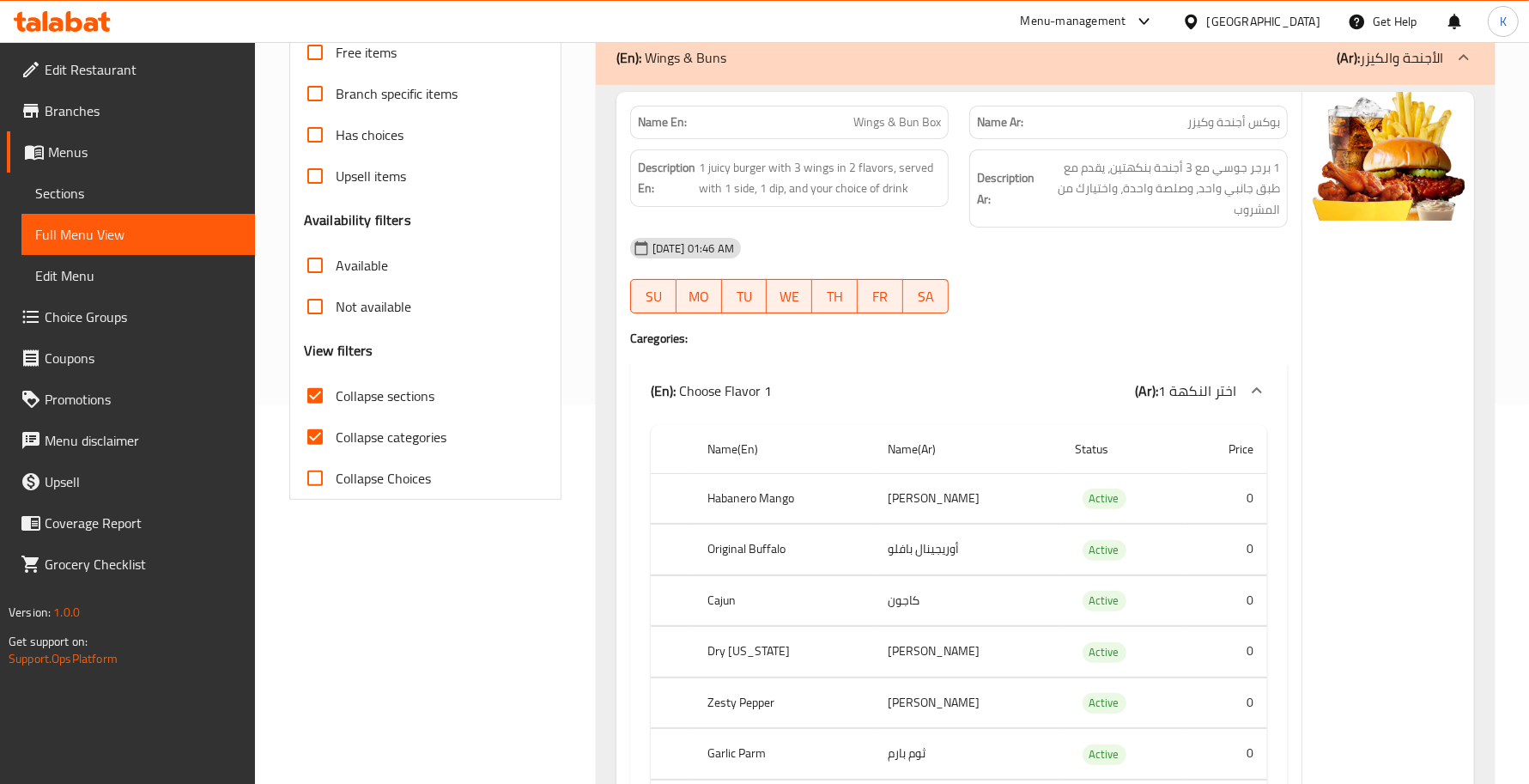
click at [958, 508] on td "مانجو هابانيرو" at bounding box center [968, 498] width 188 height 50
click at [954, 543] on td "أوريجينال بافلو" at bounding box center [968, 549] width 188 height 50
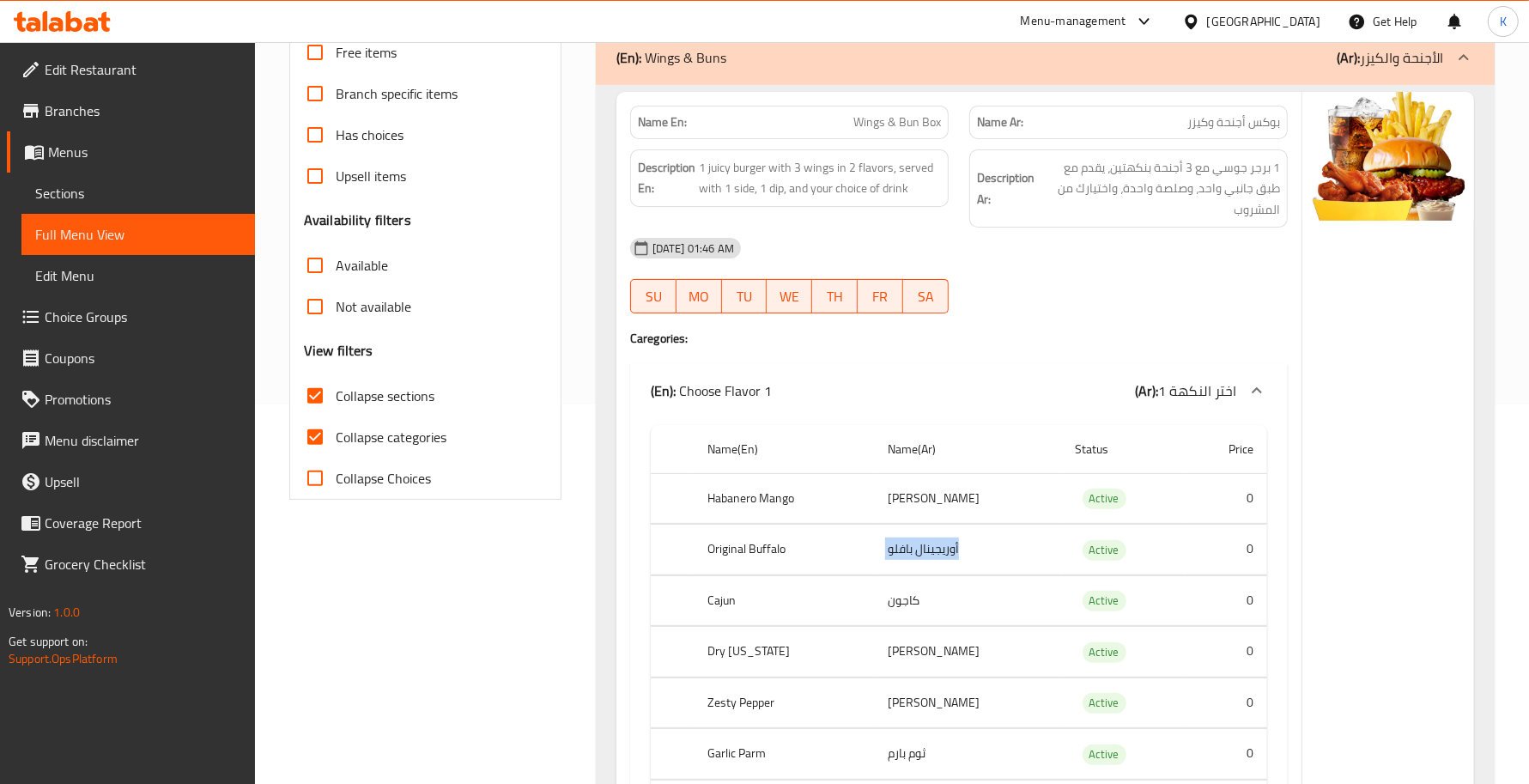
click at [954, 543] on td "أوريجينال بافلو" at bounding box center [968, 549] width 188 height 50
click at [917, 600] on td "كاجون" at bounding box center [968, 600] width 188 height 50
click at [916, 600] on td "كاجون" at bounding box center [968, 600] width 188 height 50
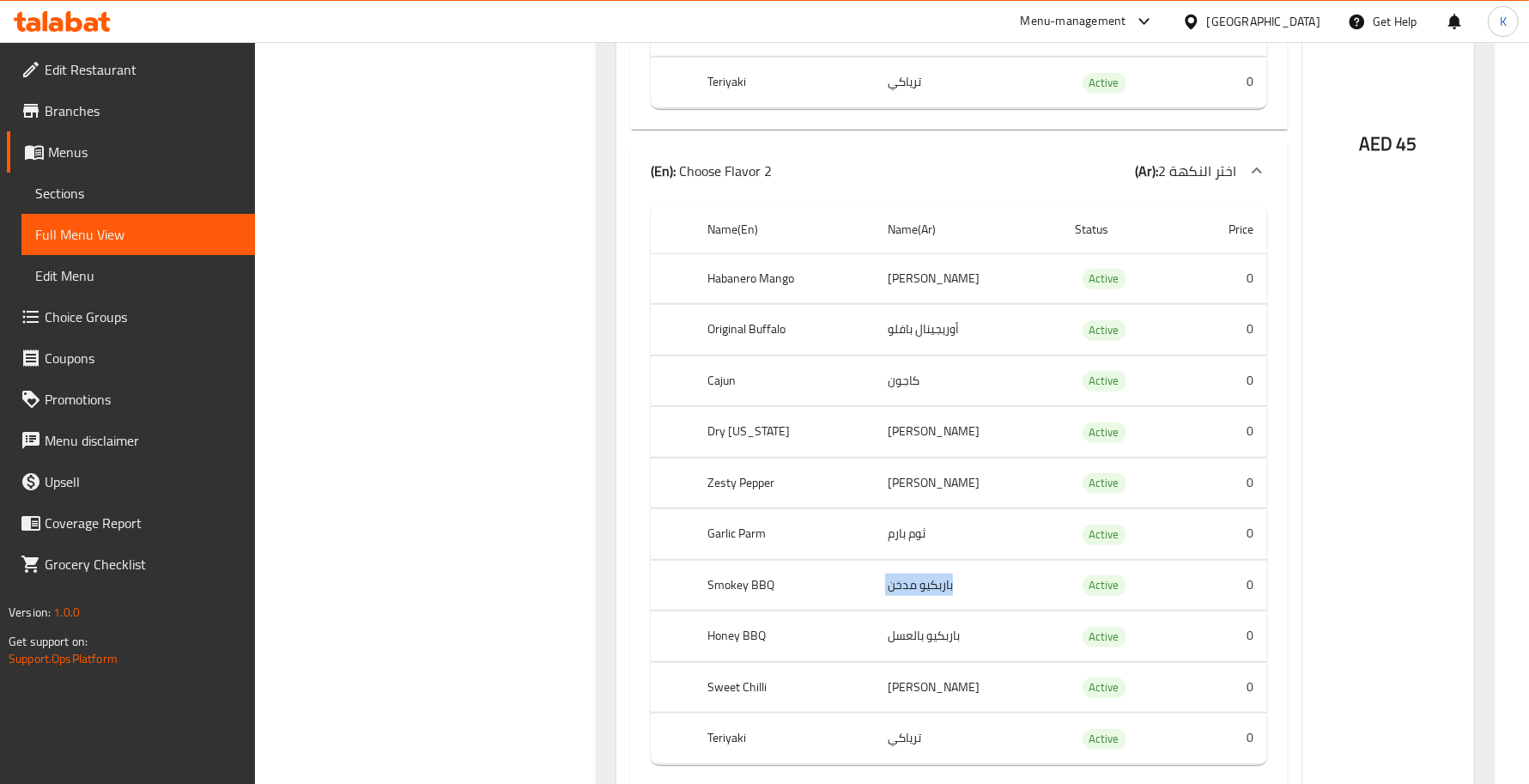
click at [939, 56] on td "سويت تشيلي" at bounding box center [968, 31] width 188 height 50
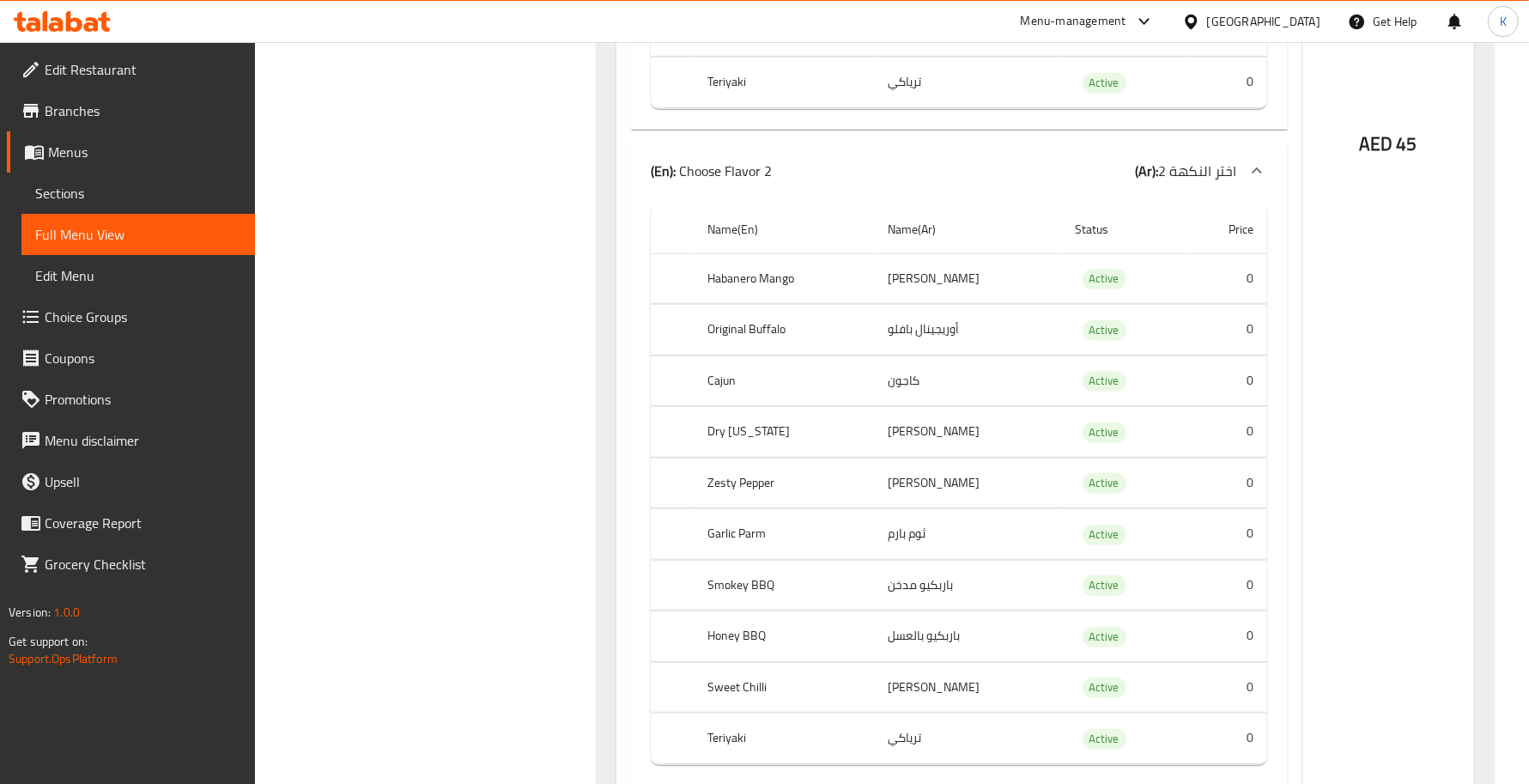
click at [951, 56] on td "سويت تشيلي" at bounding box center [968, 31] width 188 height 50
click at [912, 108] on td "ترياكي" at bounding box center [968, 82] width 188 height 50
click at [914, 108] on td "ترياكي" at bounding box center [968, 82] width 188 height 50
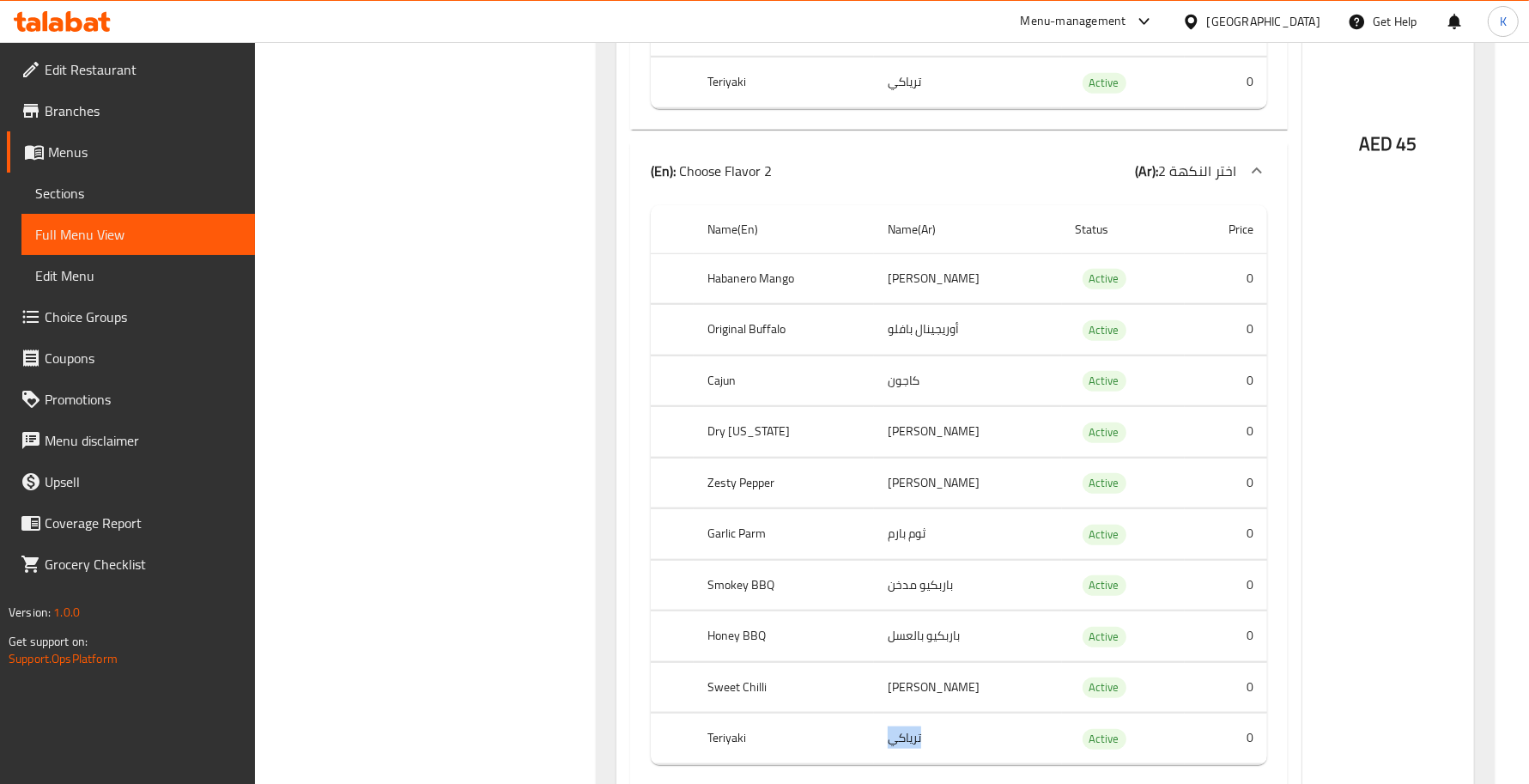
click at [914, 108] on td "ترياكي" at bounding box center [968, 82] width 188 height 50
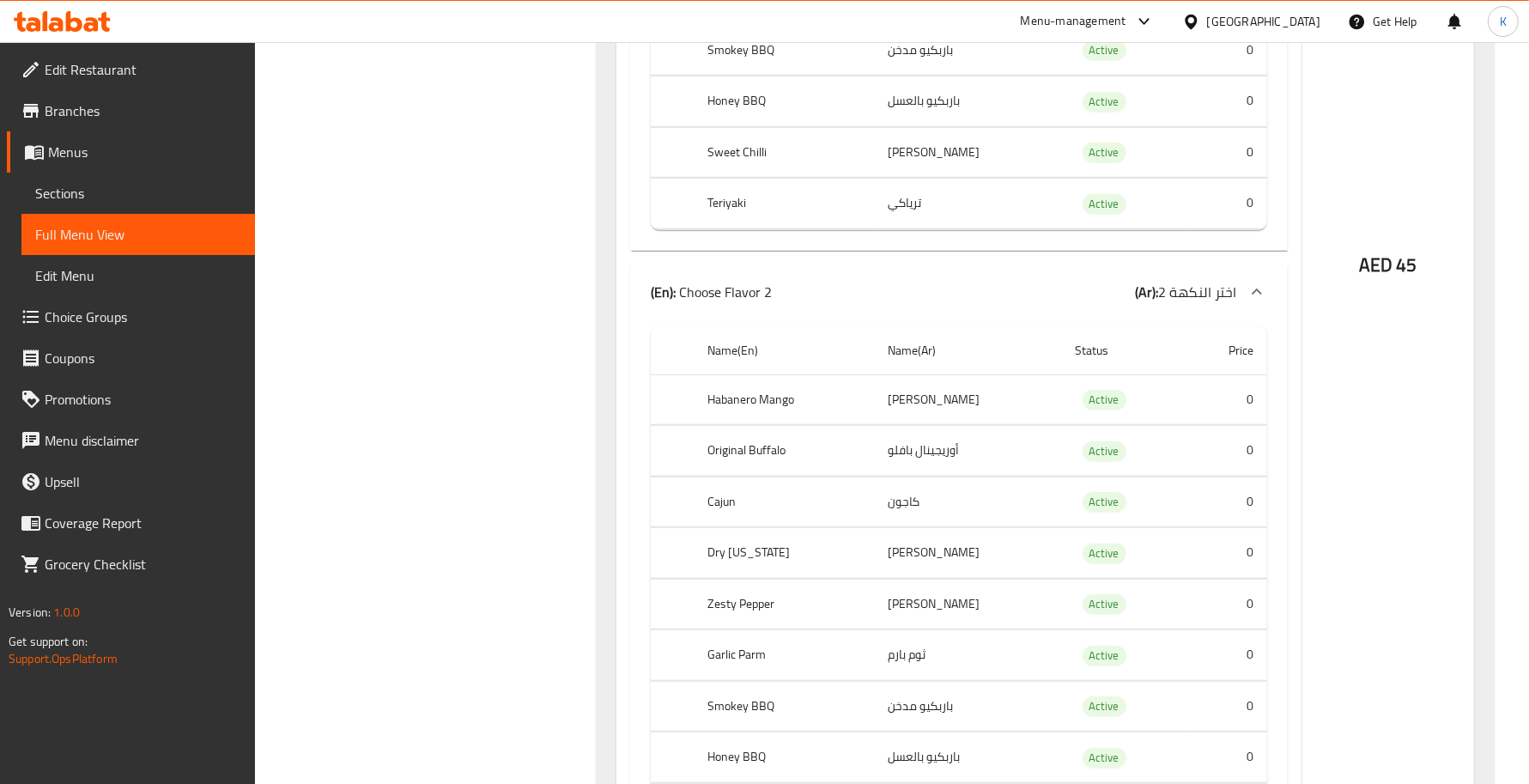
scroll to position [1005, 0]
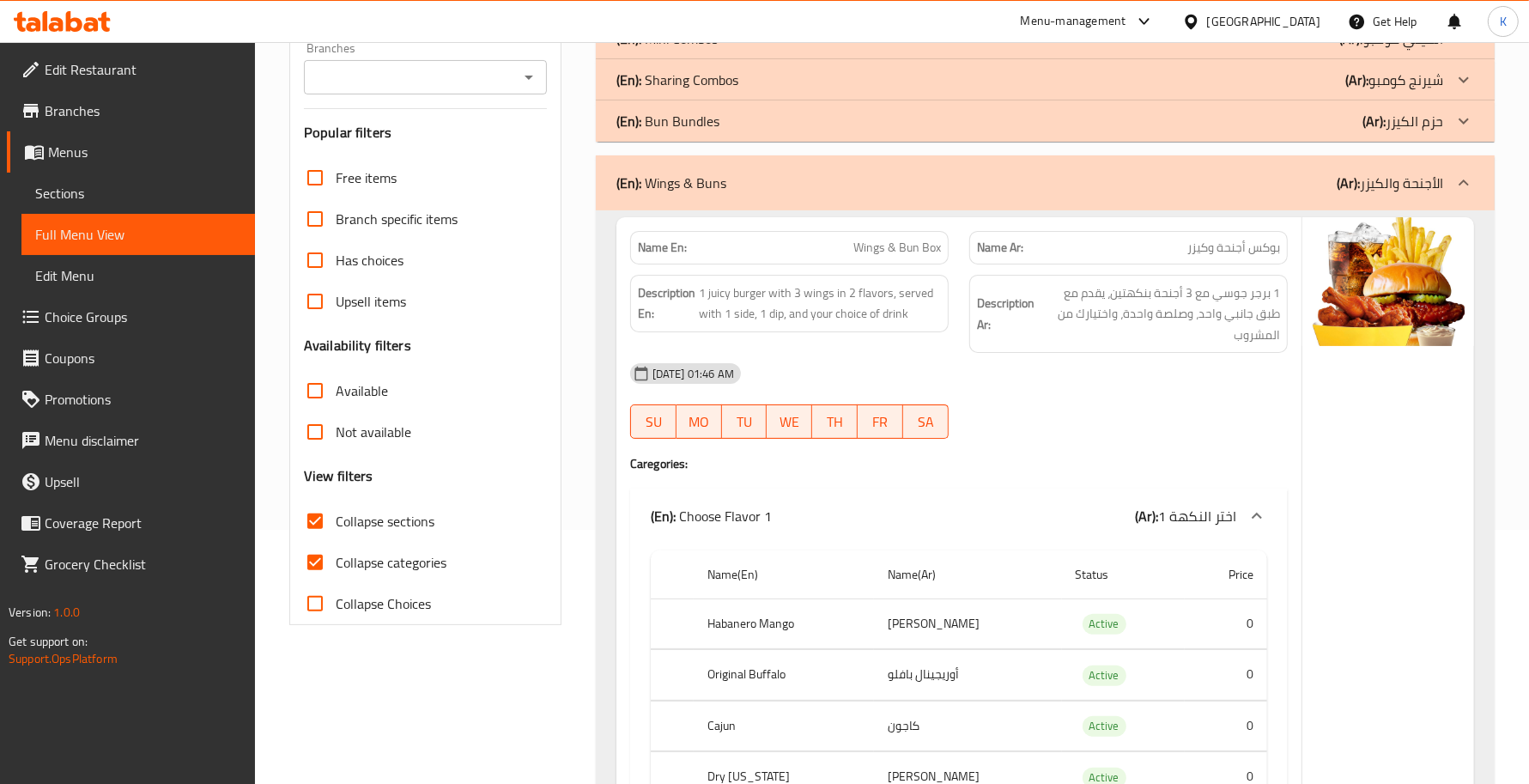
click at [831, 521] on div "(En): Choose Flavor 1 (Ar): اختر النكهة 1" at bounding box center [944, 516] width 586 height 21
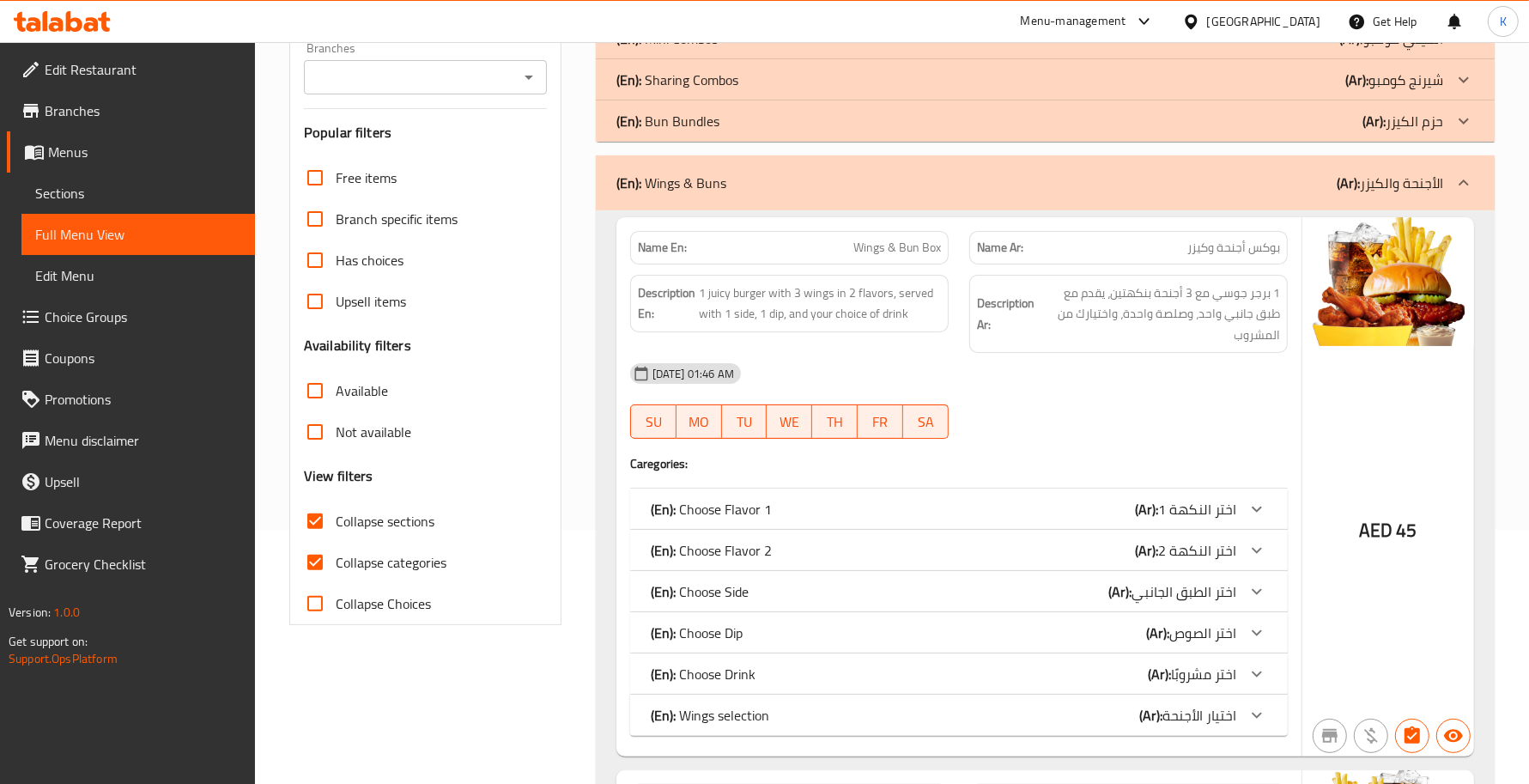
click at [1001, 529] on div "(En): Choose Side (Ar): اختر الطبق الجانبي" at bounding box center [959, 509] width 658 height 42
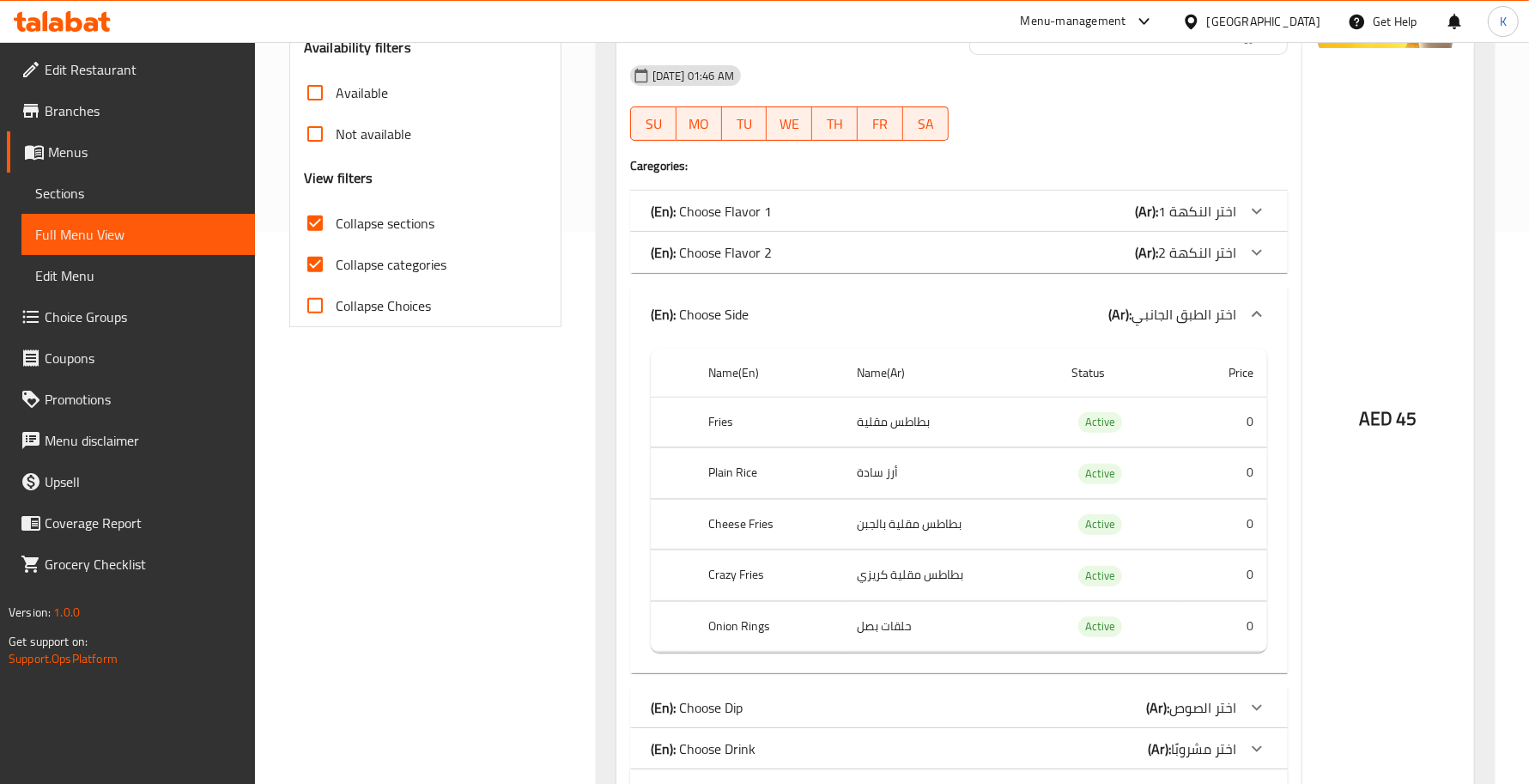
scroll to position [504, 0]
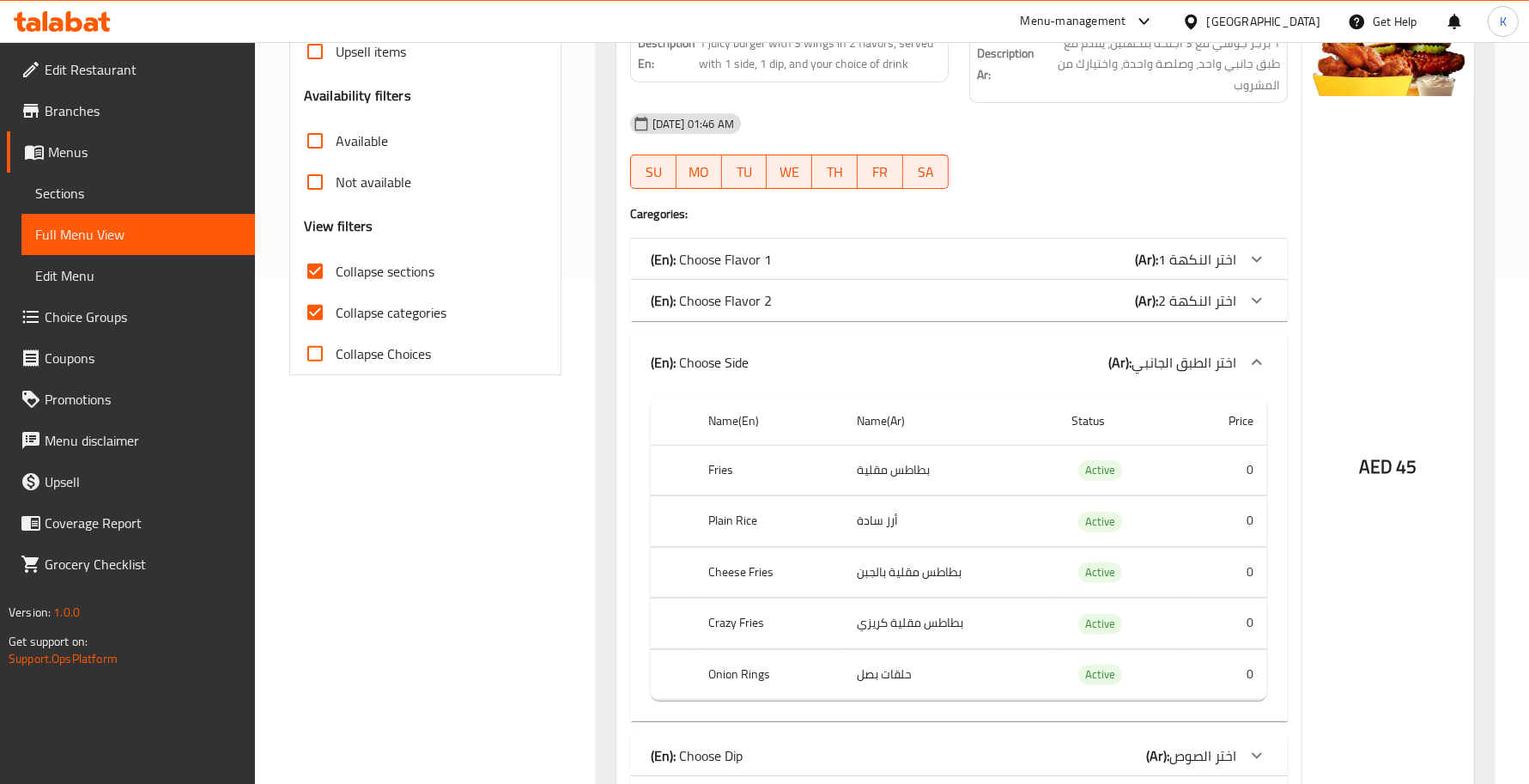
click at [811, 349] on div "(En): Choose Side (Ar): اختر الطبق الجانبي" at bounding box center [959, 361] width 658 height 55
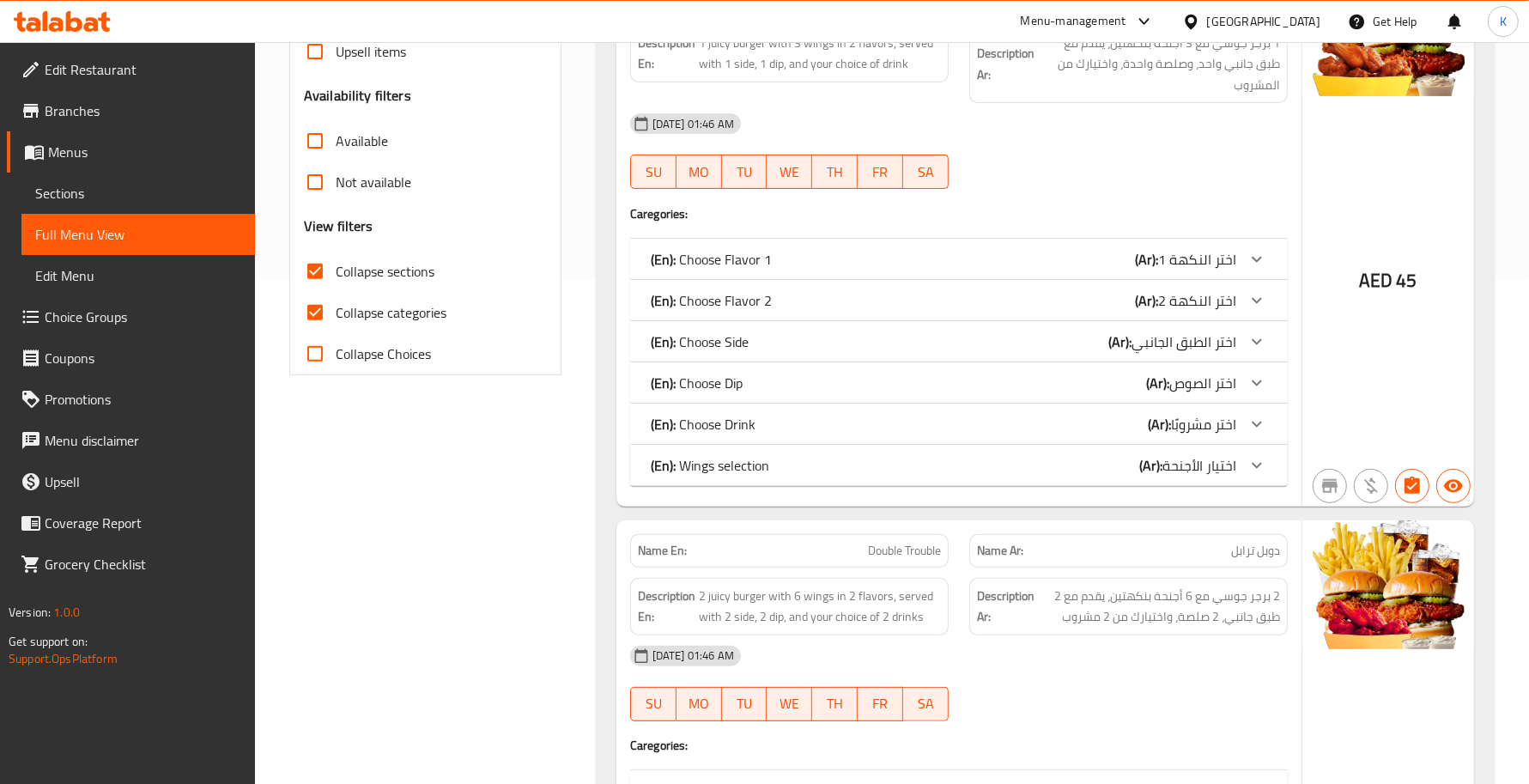
scroll to position [254, 0]
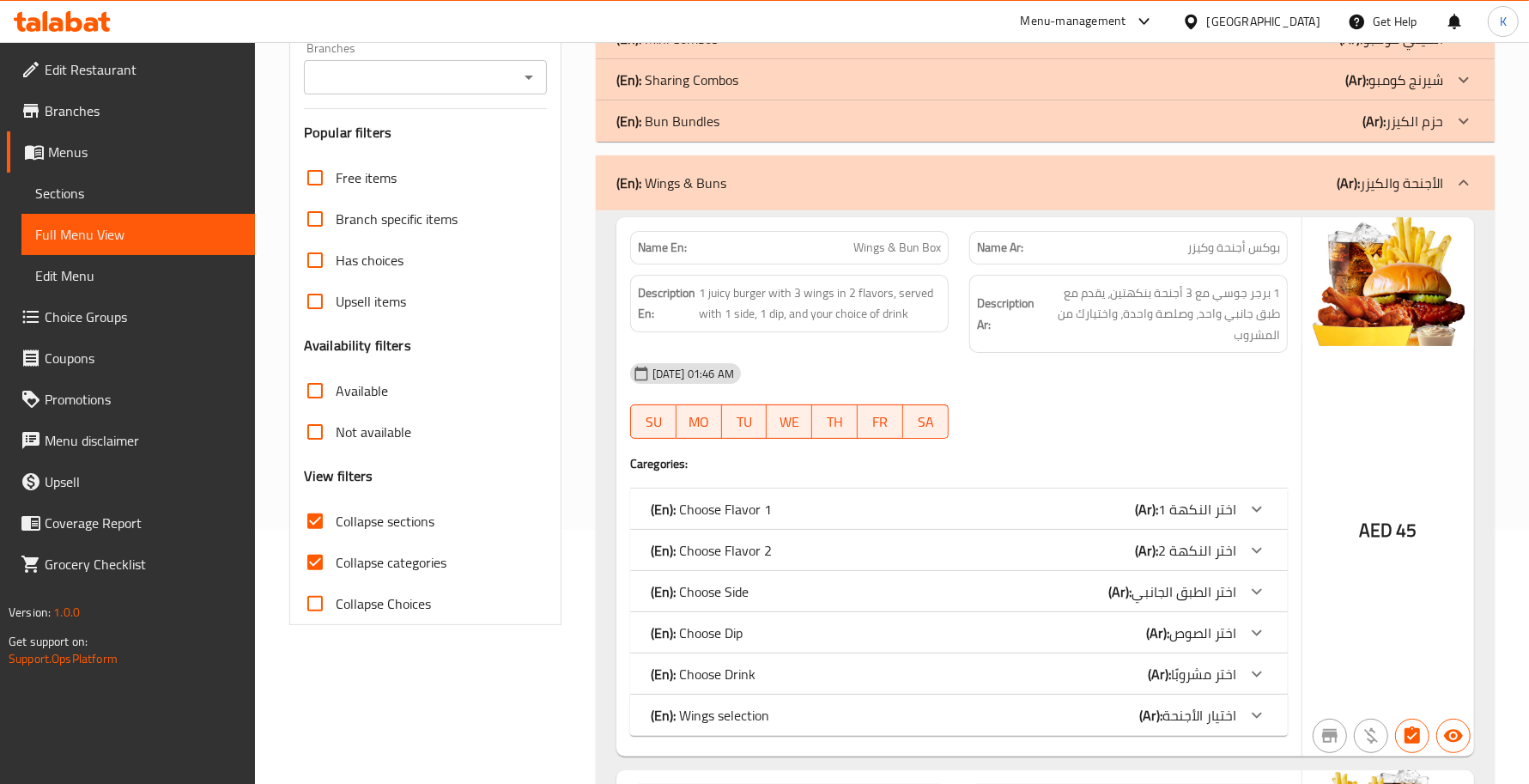
click at [949, 519] on div "(En): Choose Dip (Ar): اختر الصوص" at bounding box center [944, 509] width 586 height 21
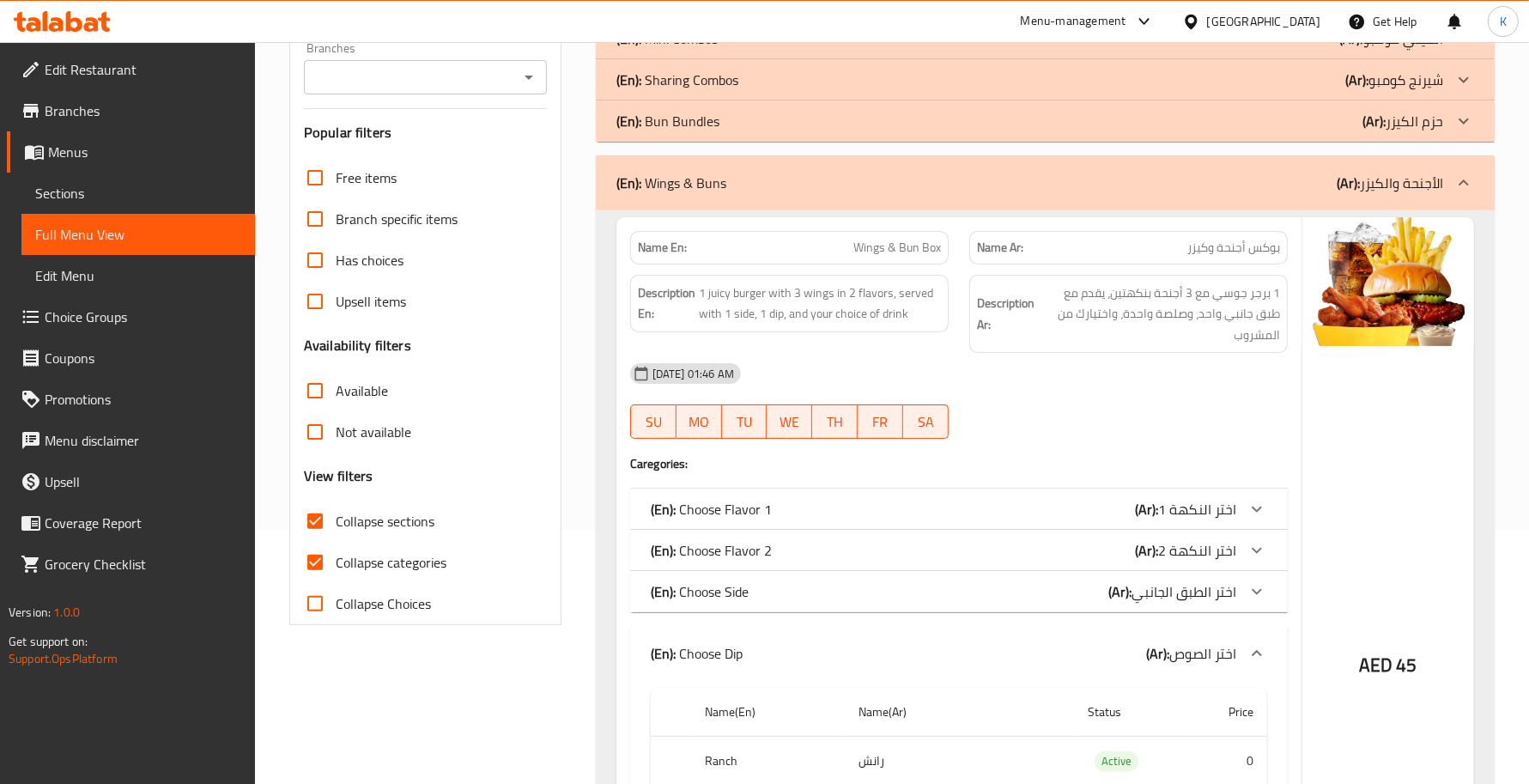
scroll to position [504, 0]
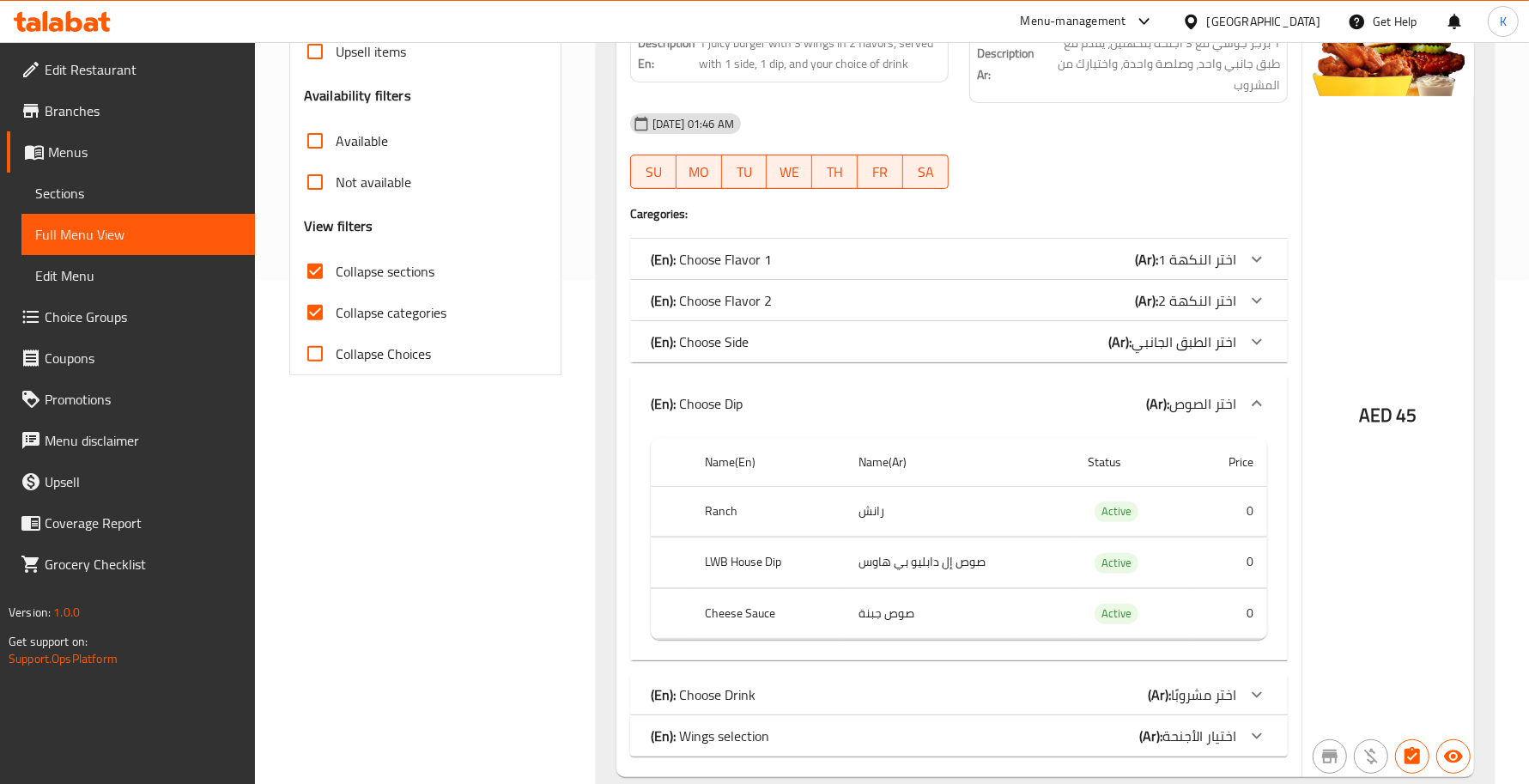
click at [1025, 386] on div "(En): Choose Dip (Ar): اختر الصوص" at bounding box center [959, 403] width 658 height 55
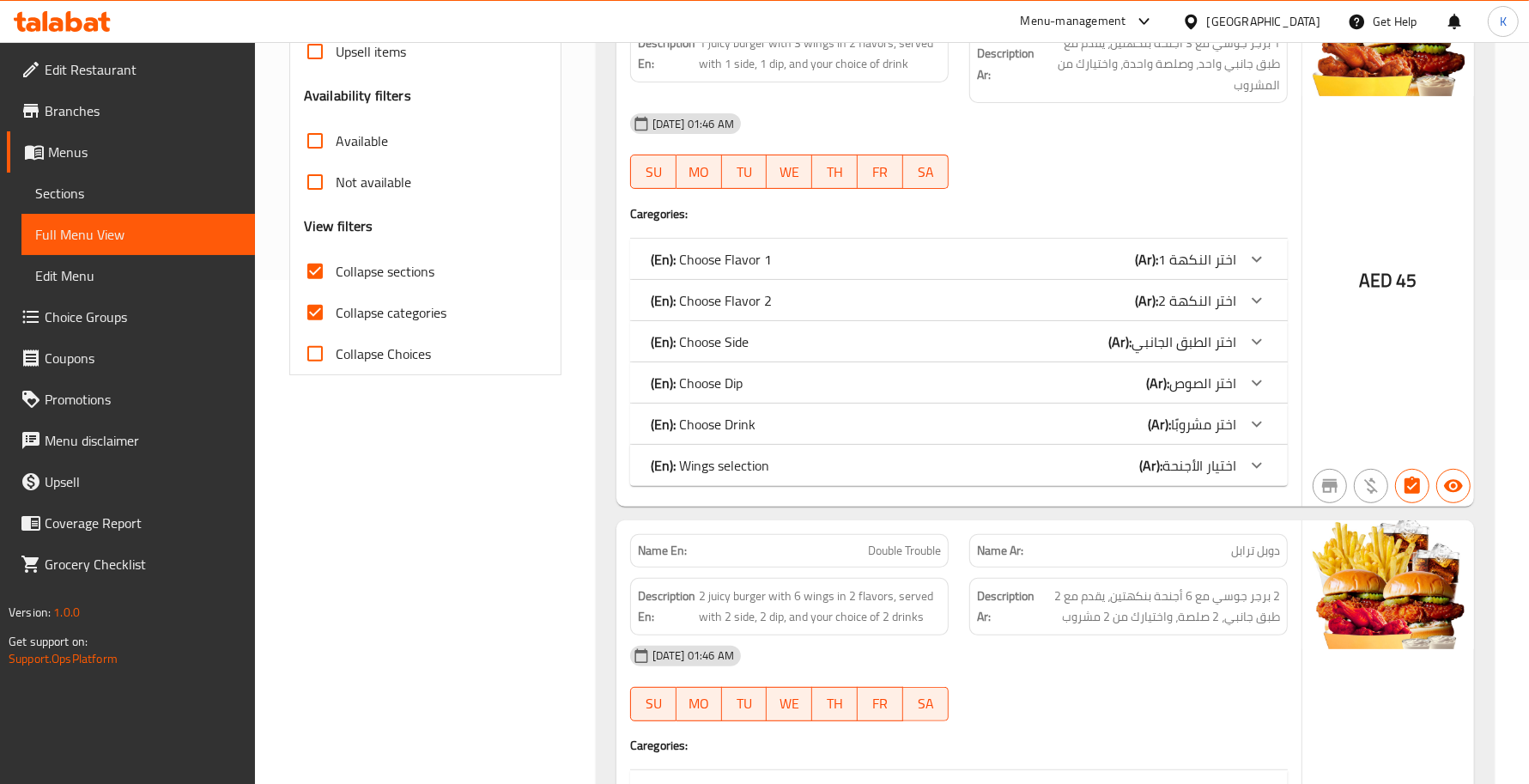
click at [1086, 269] on div "(En): Wings selection (Ar): اختيار الأجنحة" at bounding box center [944, 259] width 586 height 21
click at [1088, 280] on div "(En): Wings selection (Ar): اختيار الأجنحة" at bounding box center [959, 259] width 658 height 42
click at [1070, 269] on div "(En): Choose Drink (Ar): اختر مشروبًا" at bounding box center [944, 259] width 586 height 21
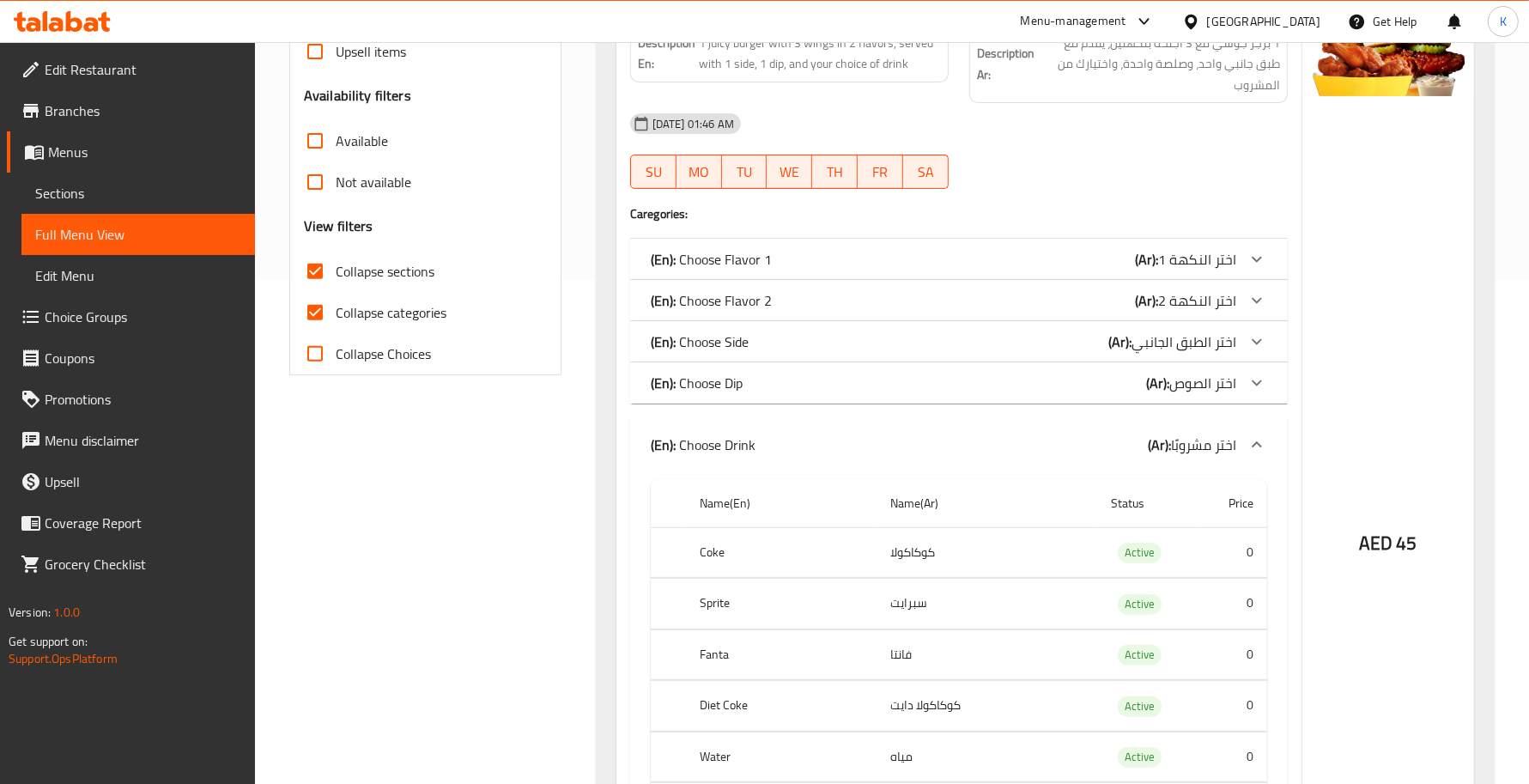
scroll to position [754, 0]
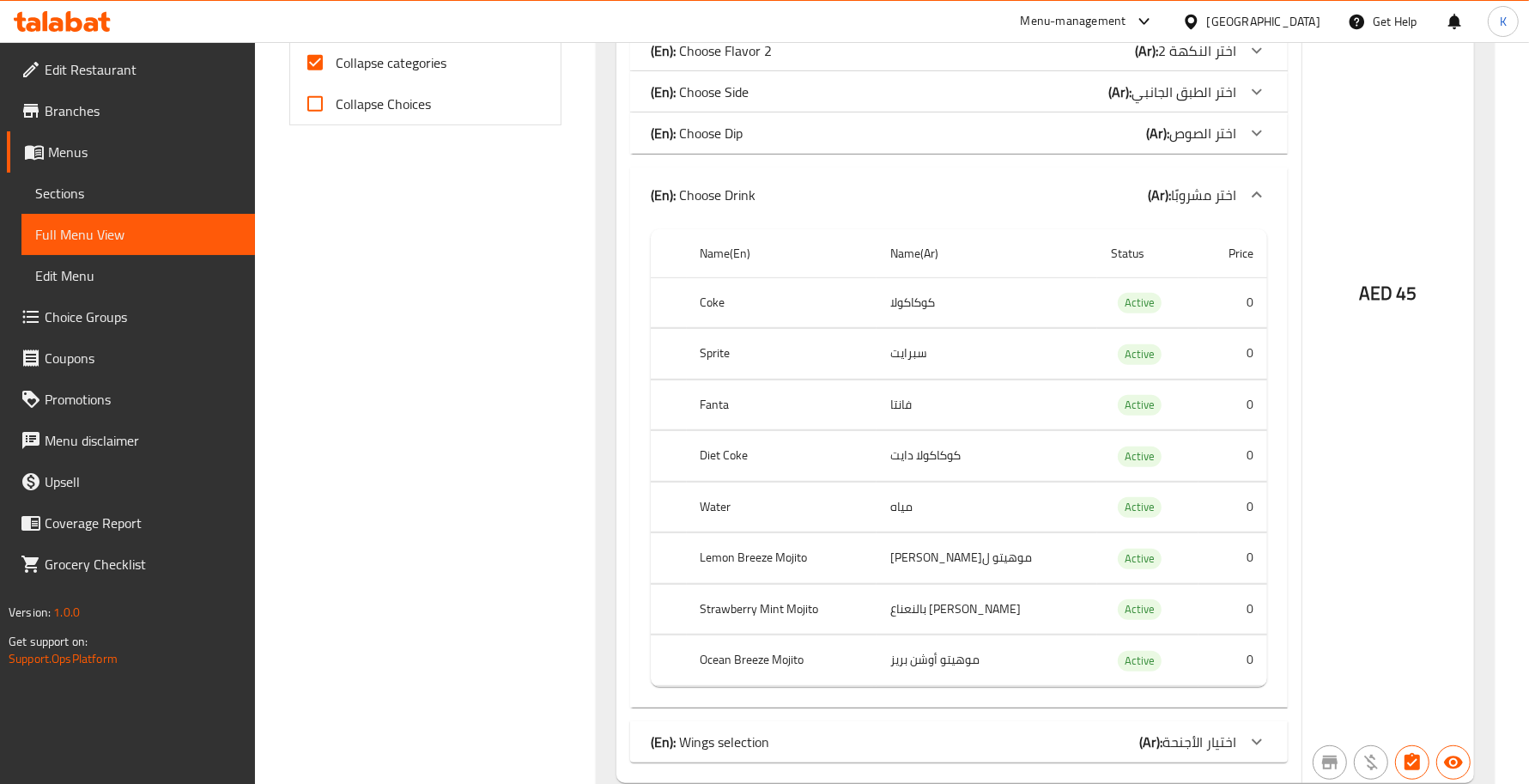
click at [563, 350] on div "Filter Branches Branches Popular filters Free items Branch specific items Has c…" at bounding box center [433, 564] width 307 height 2193
click at [760, 177] on div "(En): Choose Drink (Ar): اختر مشروبًا" at bounding box center [959, 194] width 658 height 55
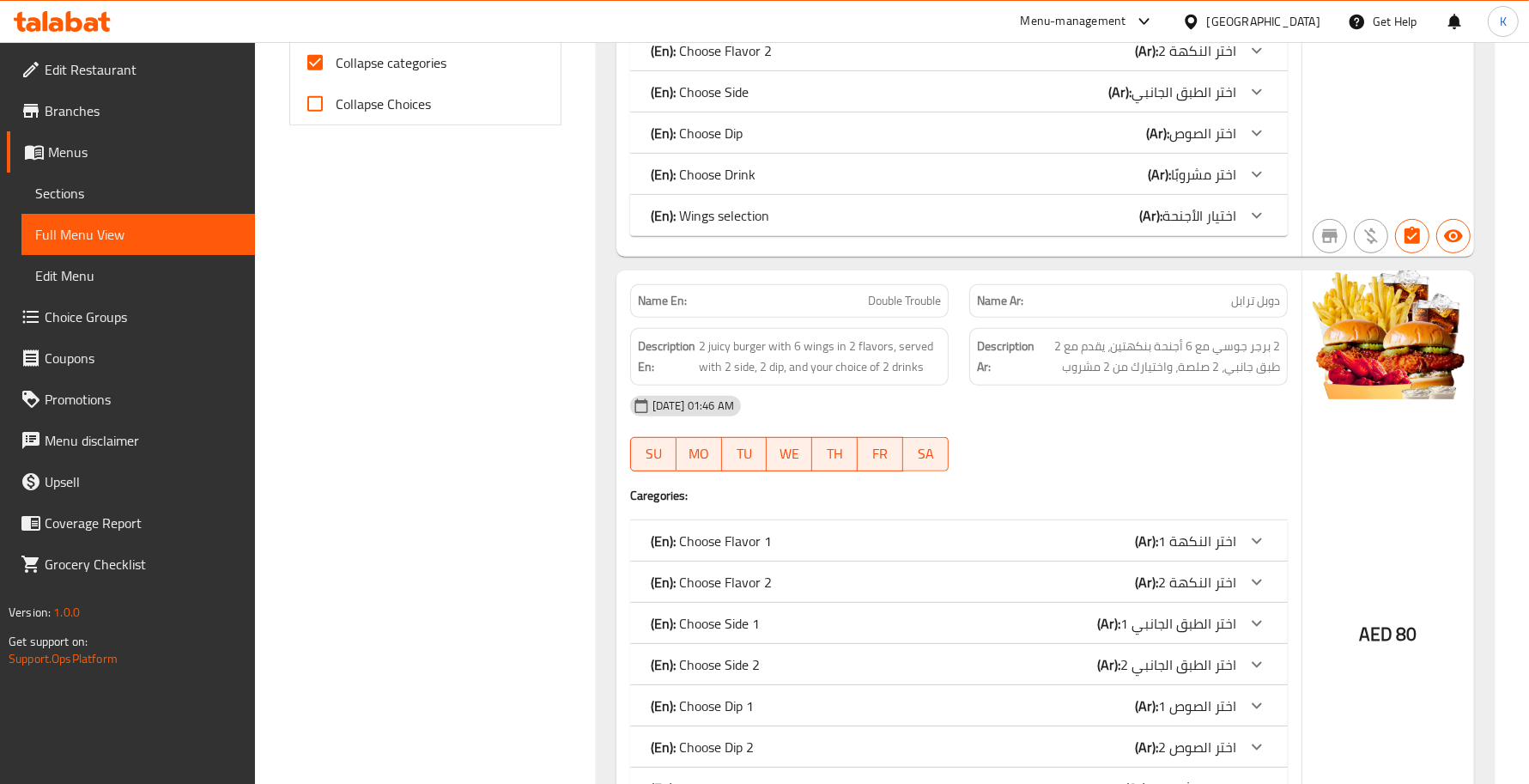
click at [576, 430] on div "Filter Branches Branches Popular filters Free items Branch specific items Has c…" at bounding box center [433, 301] width 307 height 1668
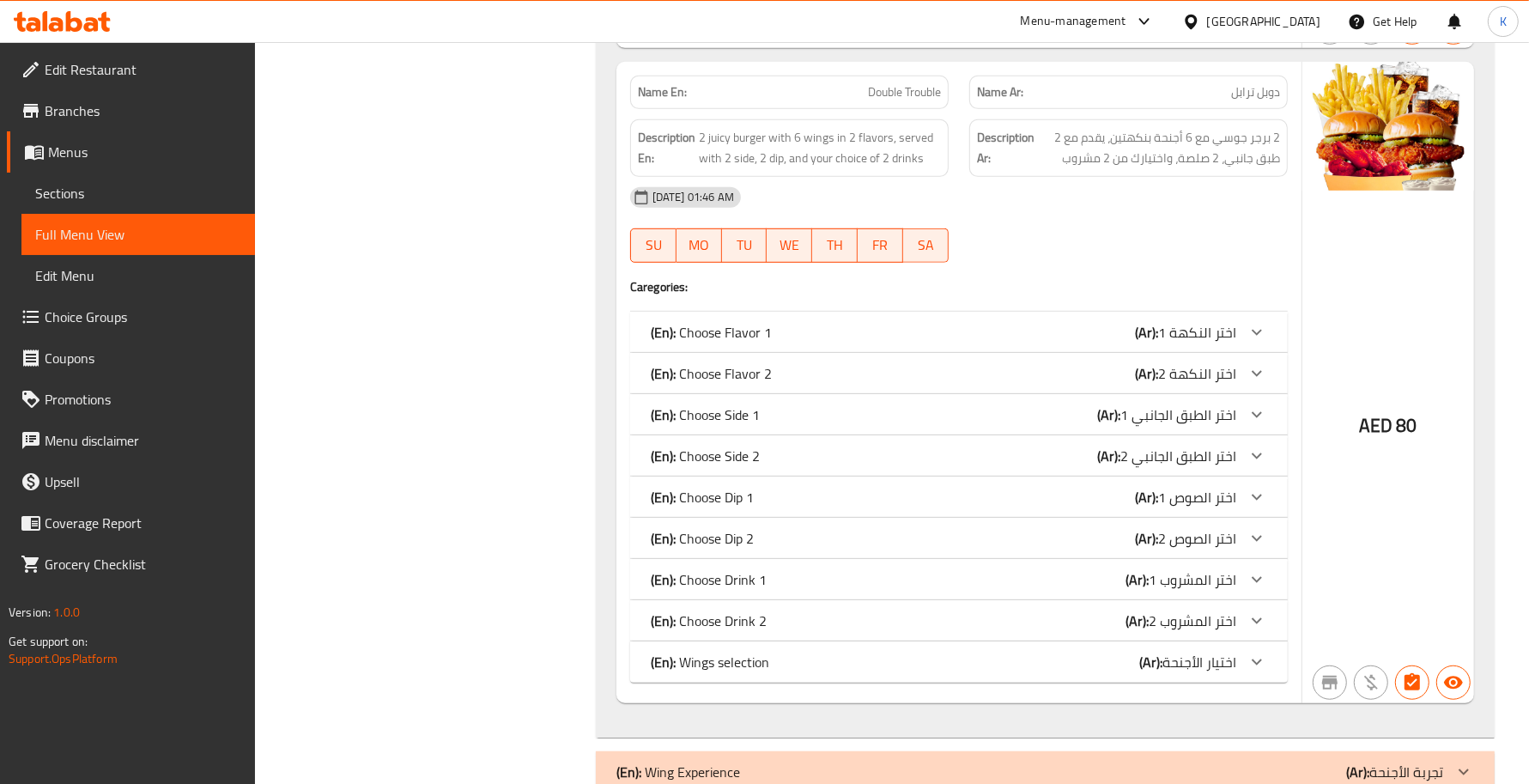
scroll to position [1005, 0]
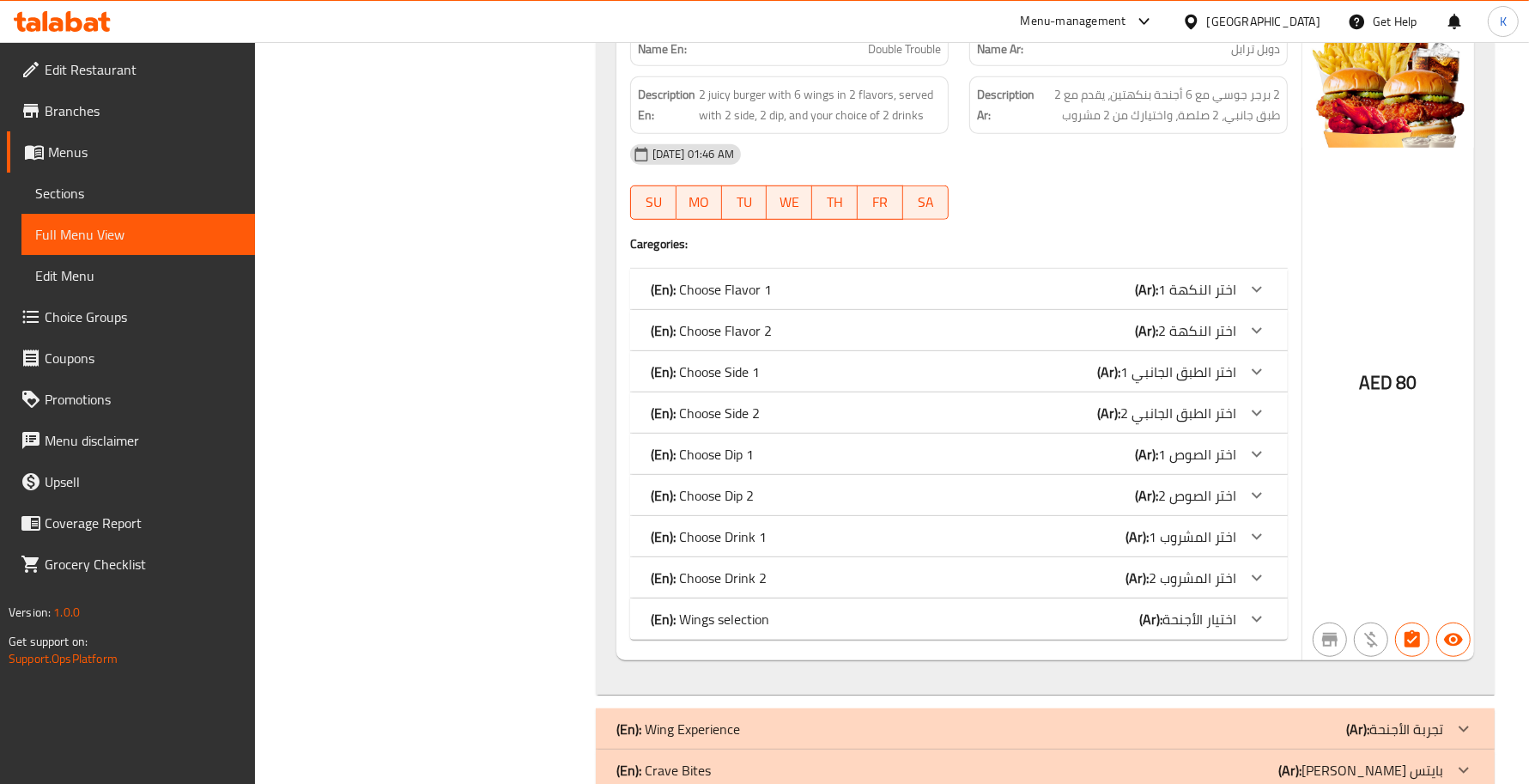
drag, startPoint x: 727, startPoint y: 620, endPoint x: 657, endPoint y: 599, distance: 73.1
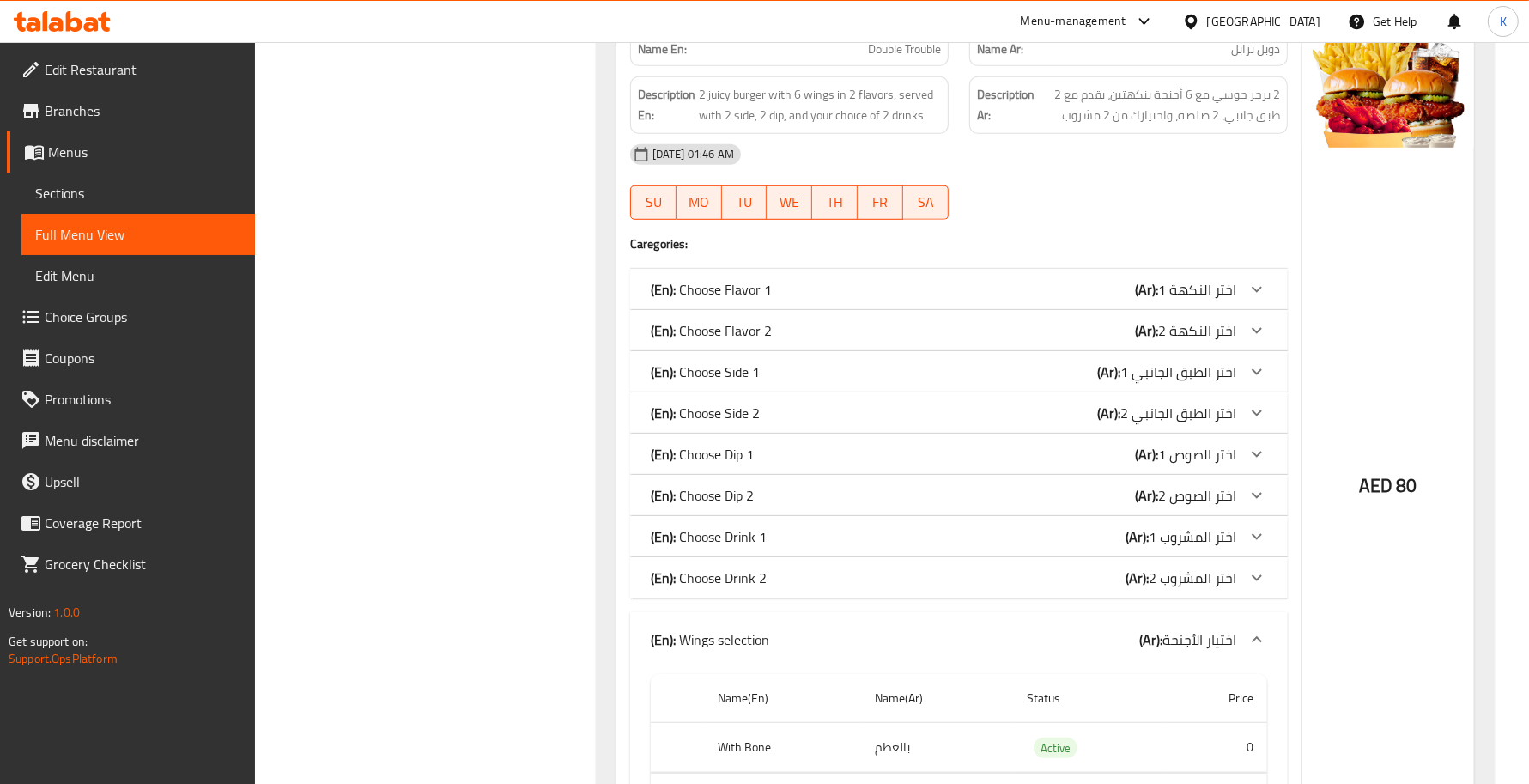
scroll to position [1131, 0]
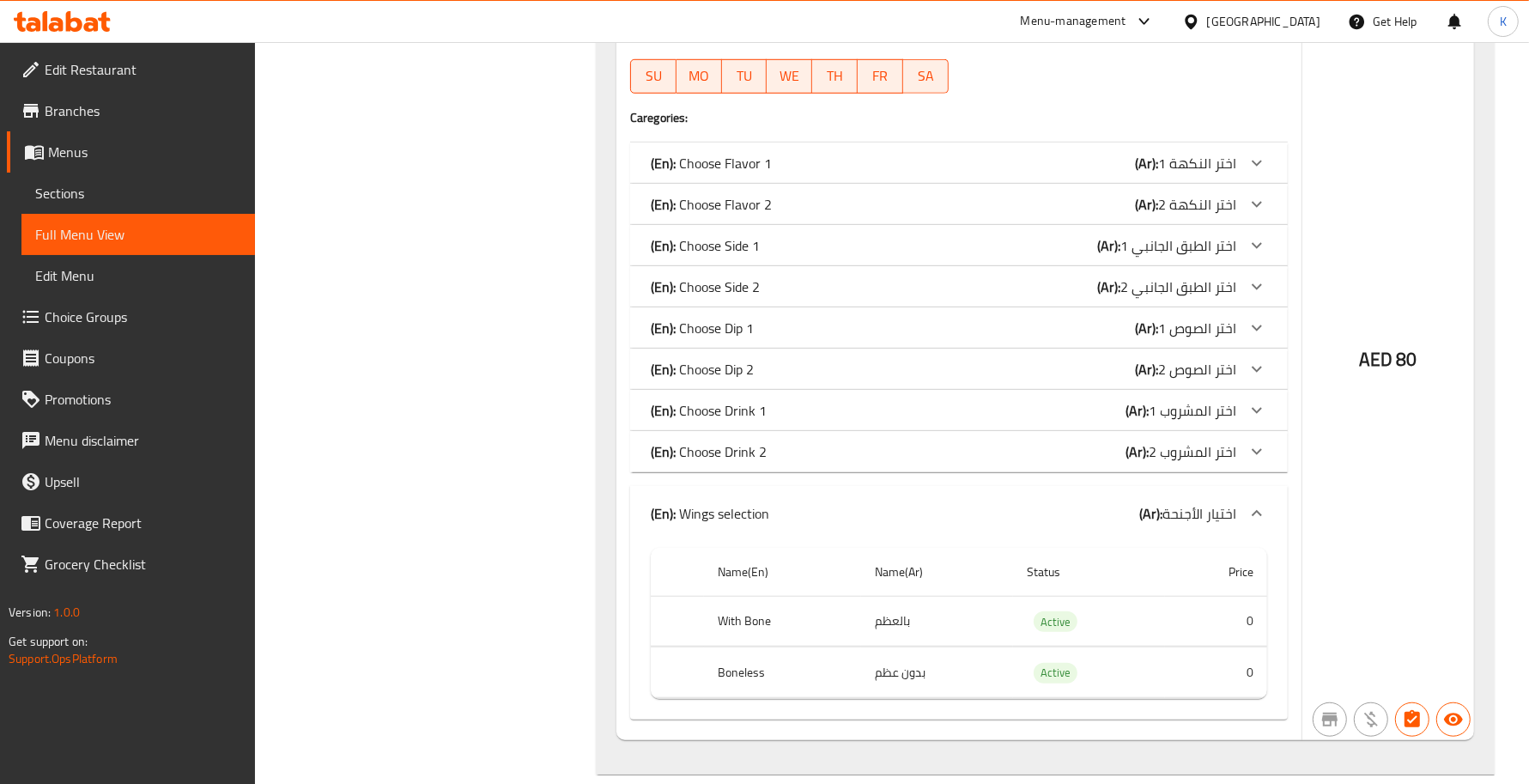
click at [794, 496] on div "(En): Wings selection (Ar): اختيار الأجنحة" at bounding box center [959, 513] width 658 height 55
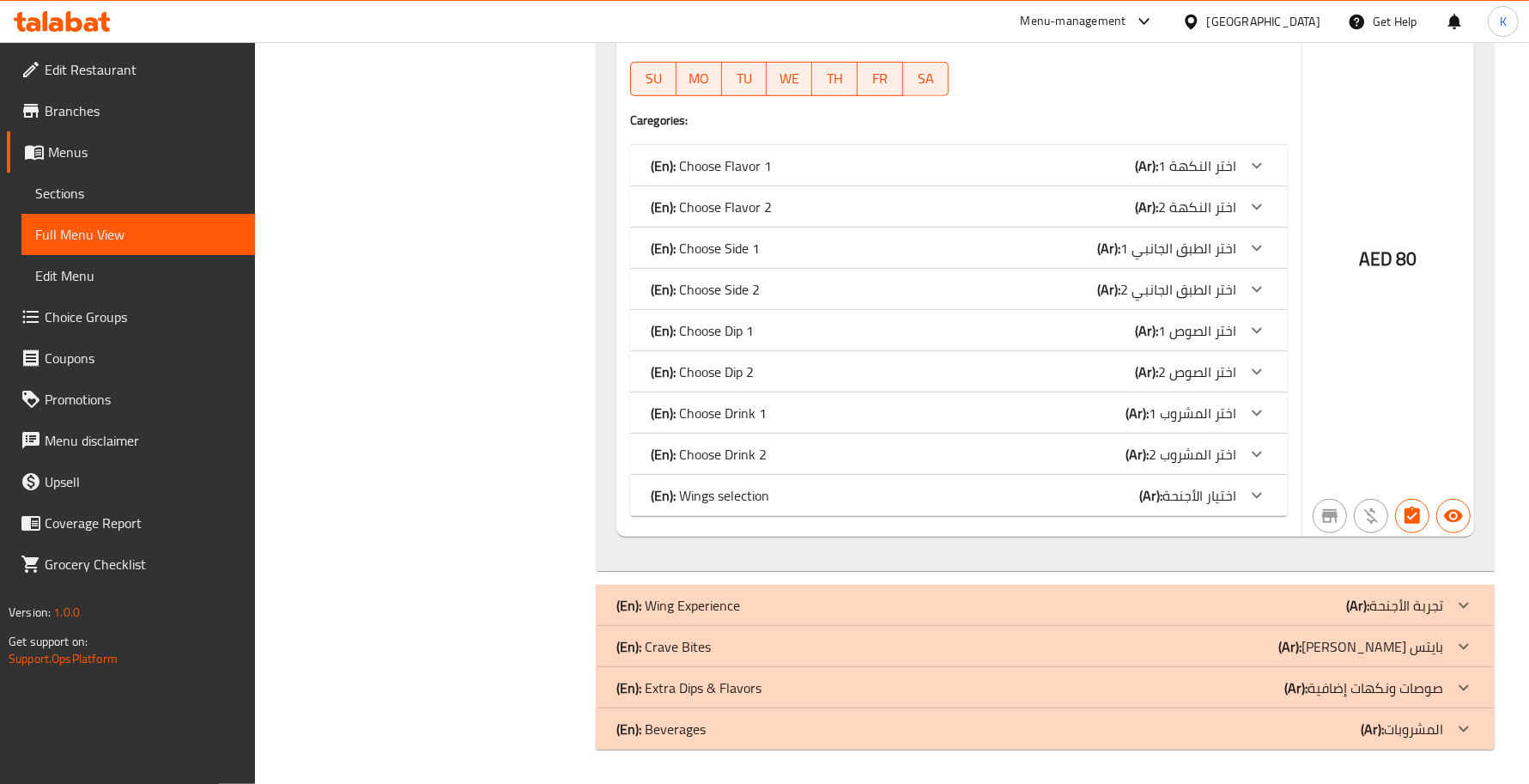
scroll to position [1130, 0]
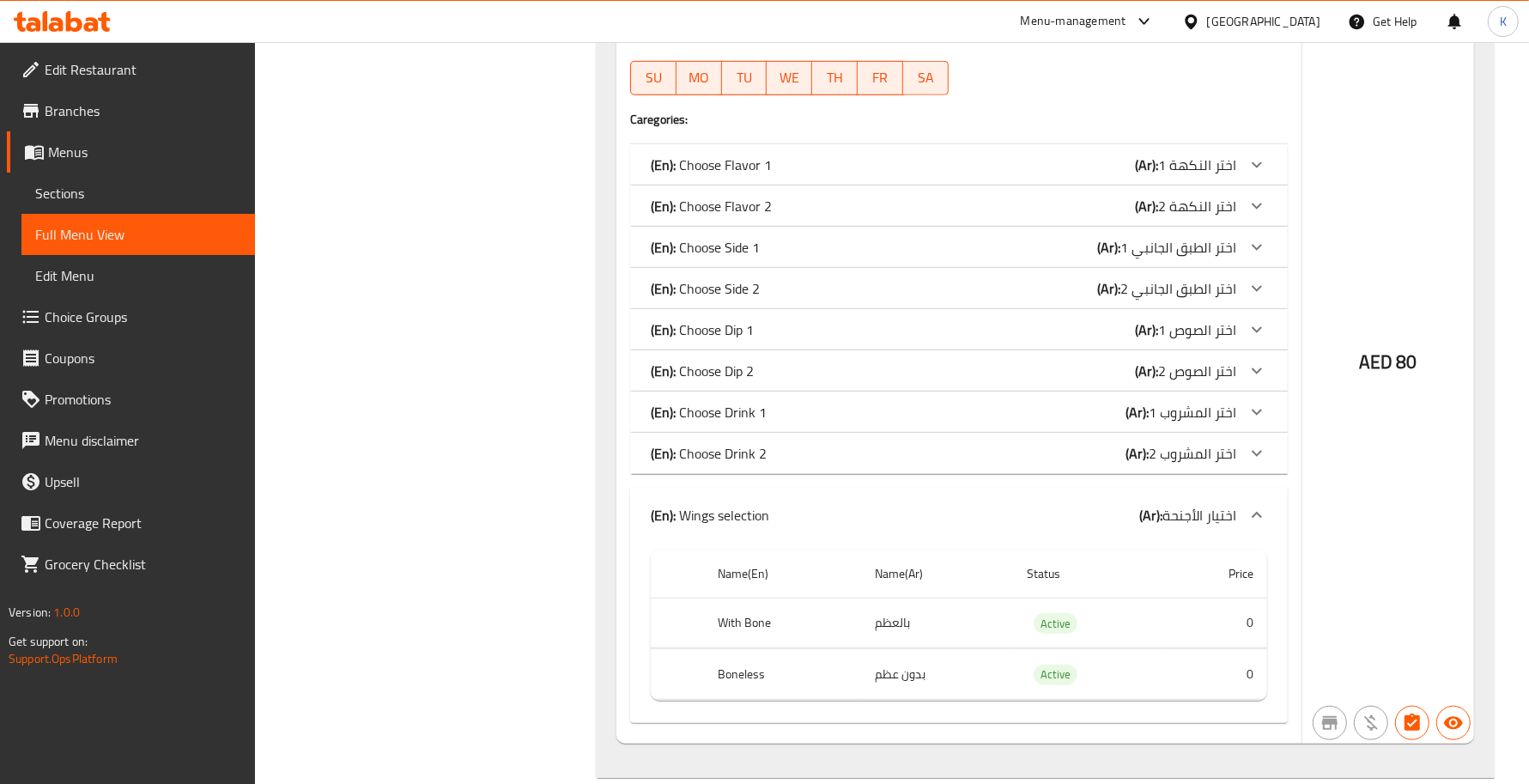
scroll to position [1131, 0]
click at [787, 509] on div "(En): Wings selection (Ar): اختيار الأجنحة" at bounding box center [944, 514] width 586 height 21
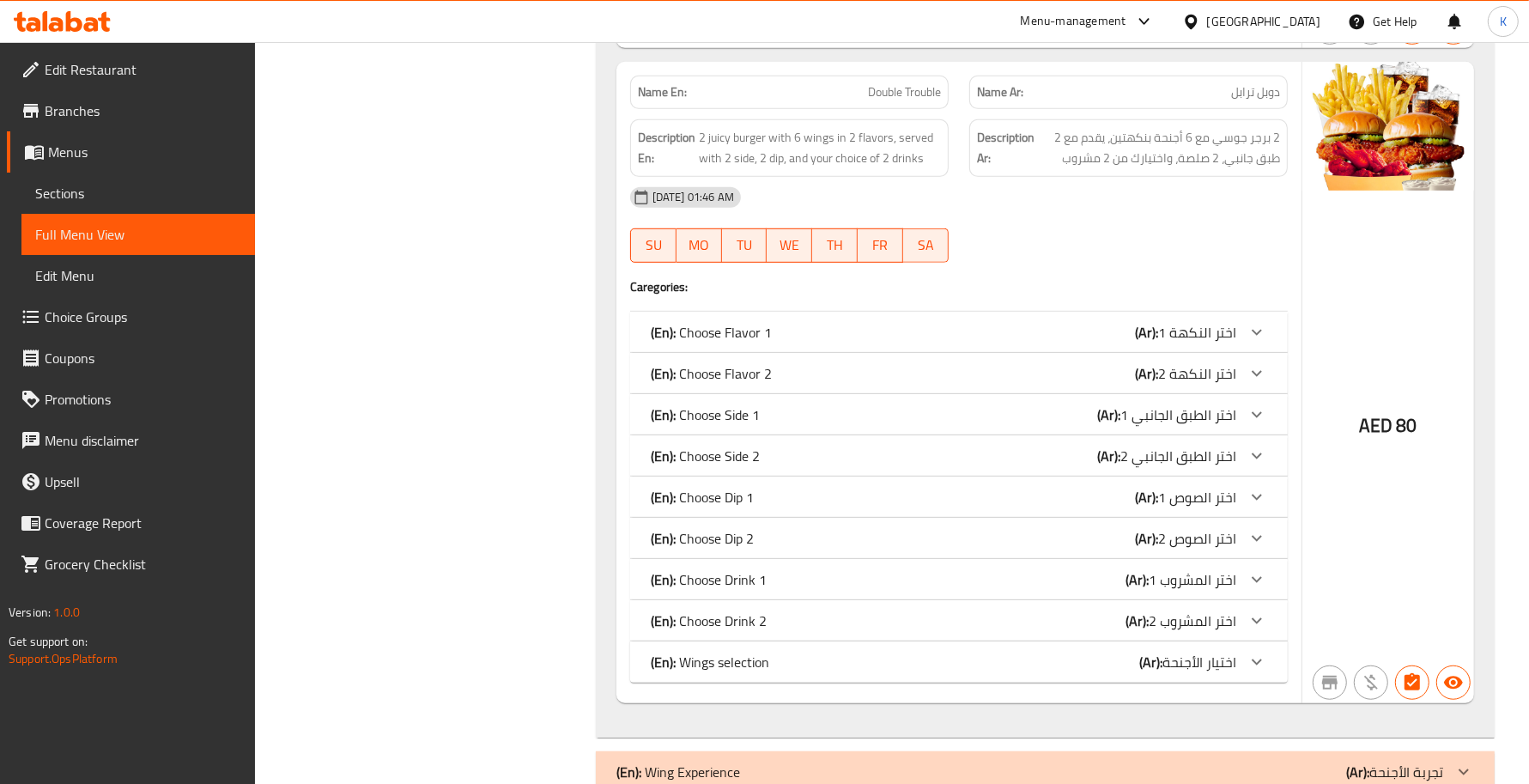
scroll to position [879, 0]
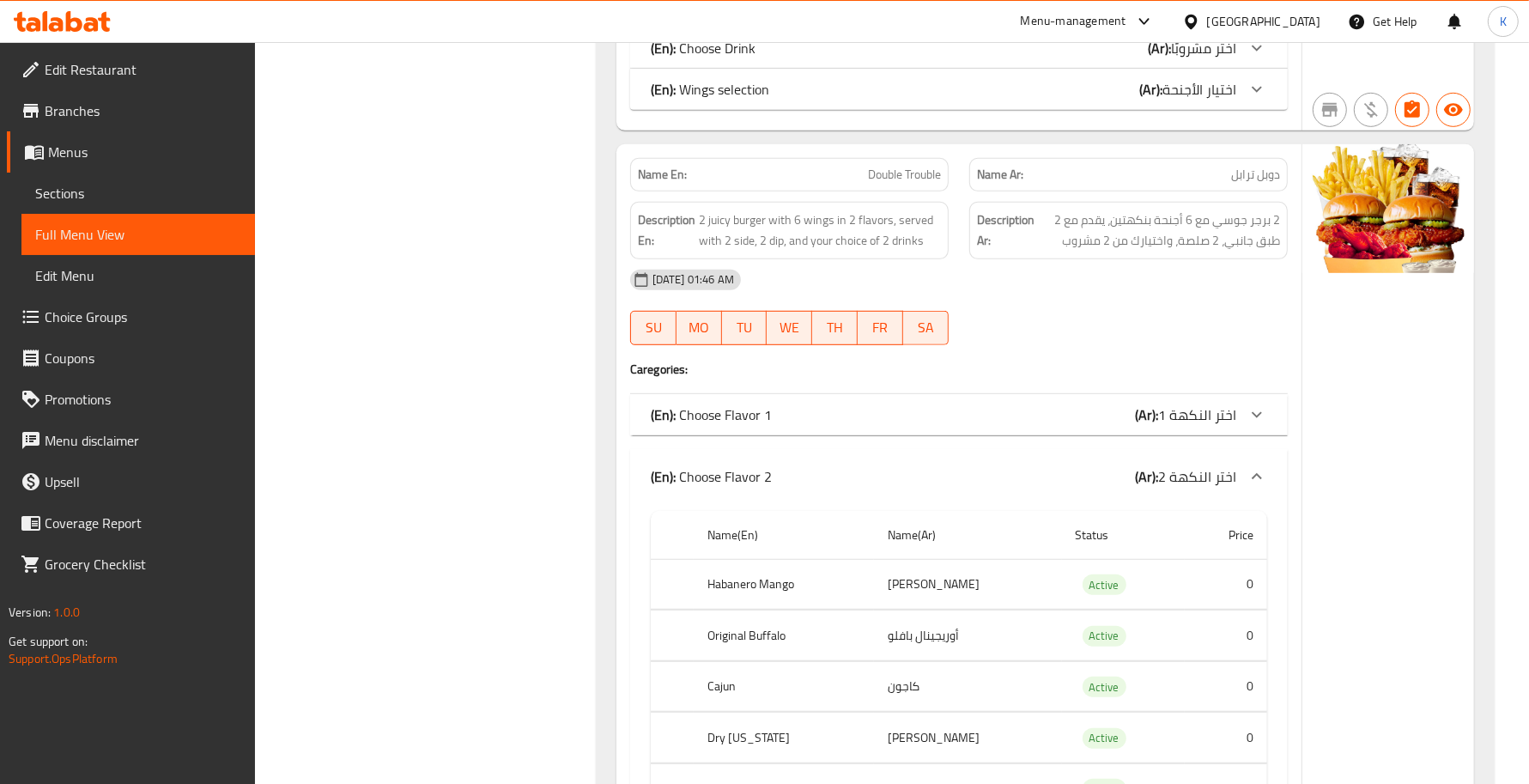
click at [824, 468] on div "(En): Choose Flavor 2 (Ar): اختر النكهة 2" at bounding box center [944, 476] width 586 height 21
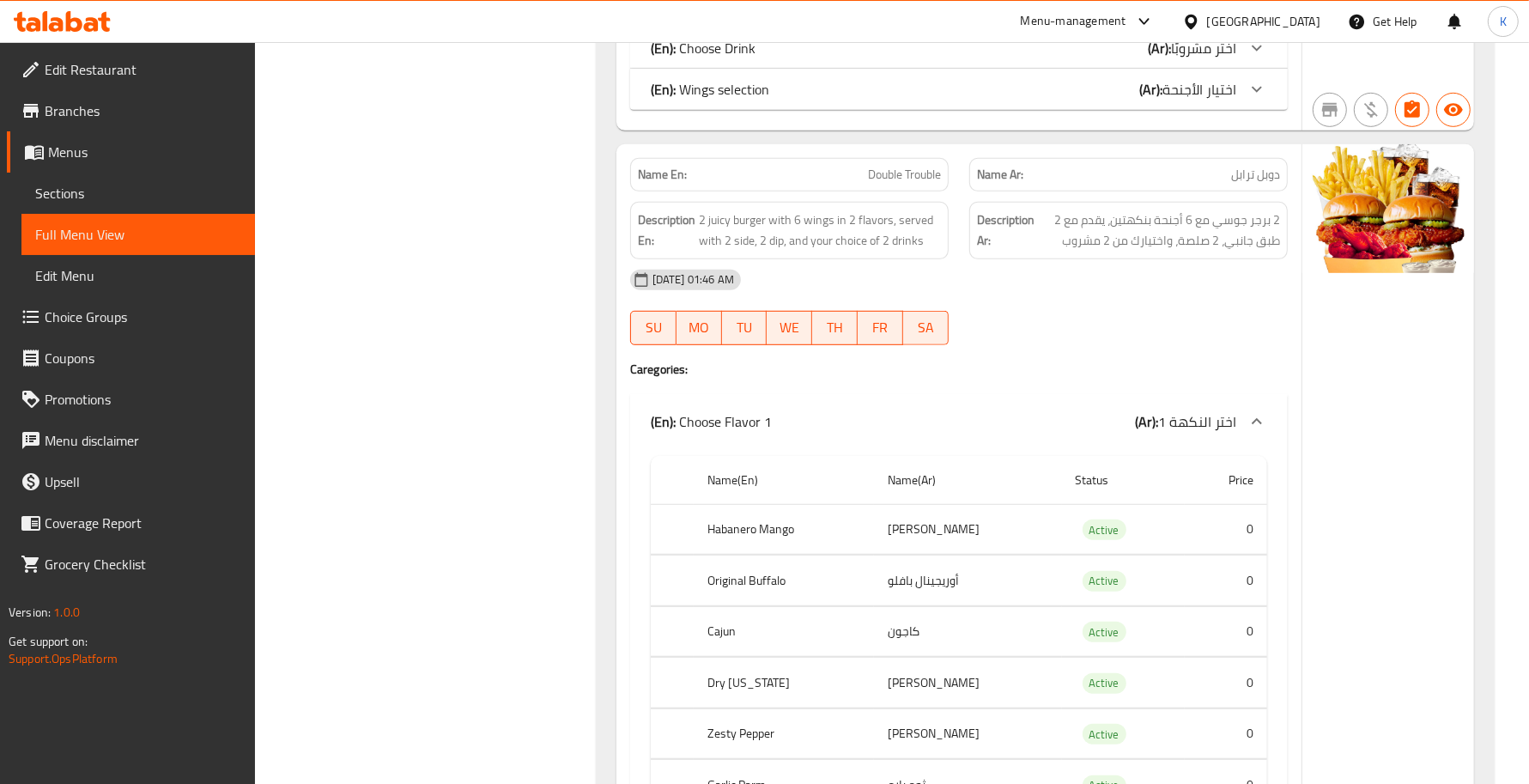
click at [809, 427] on div "(En): Choose Flavor 1 (Ar): اختر النكهة 1" at bounding box center [944, 422] width 586 height 21
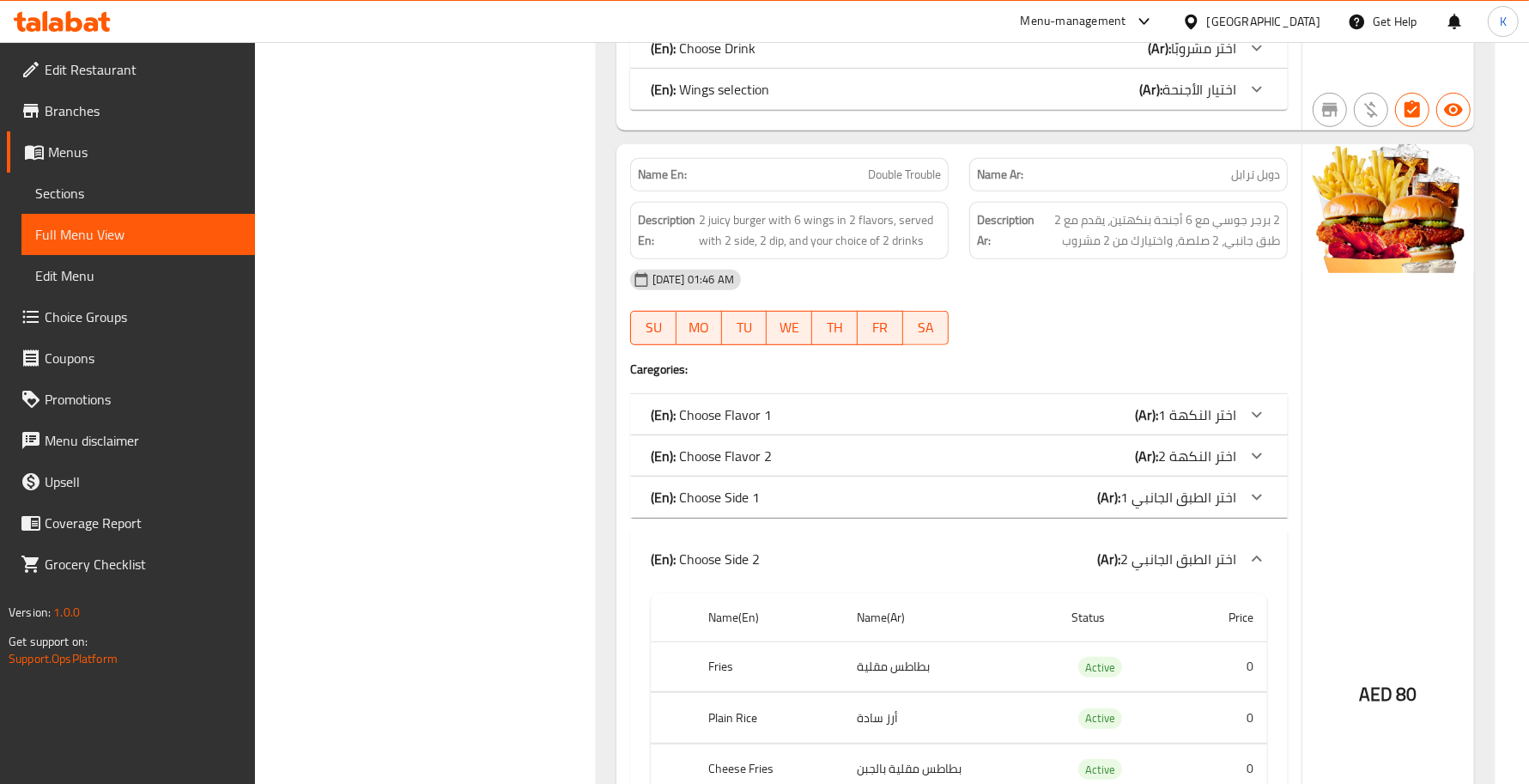
scroll to position [1130, 0]
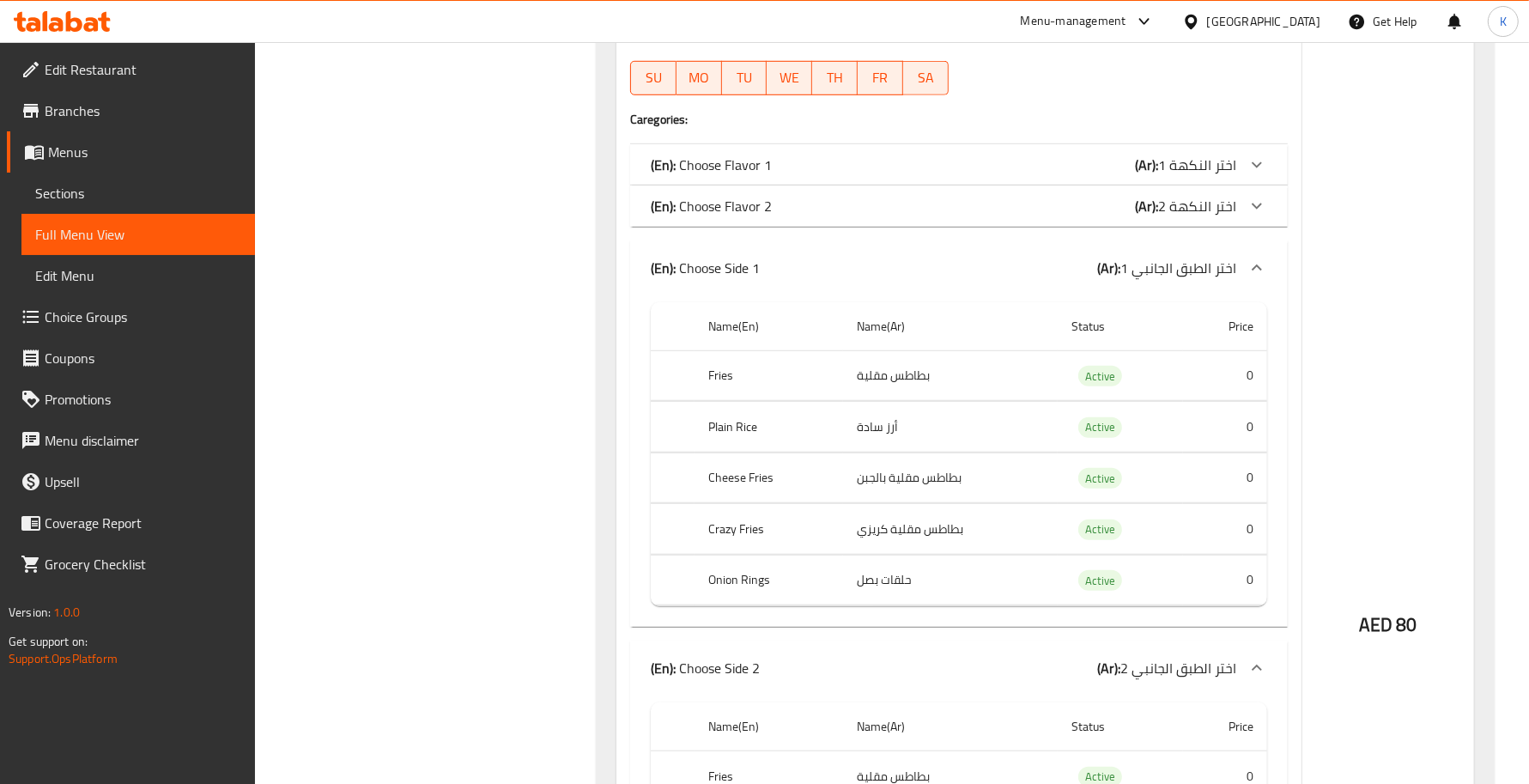
scroll to position [1379, 0]
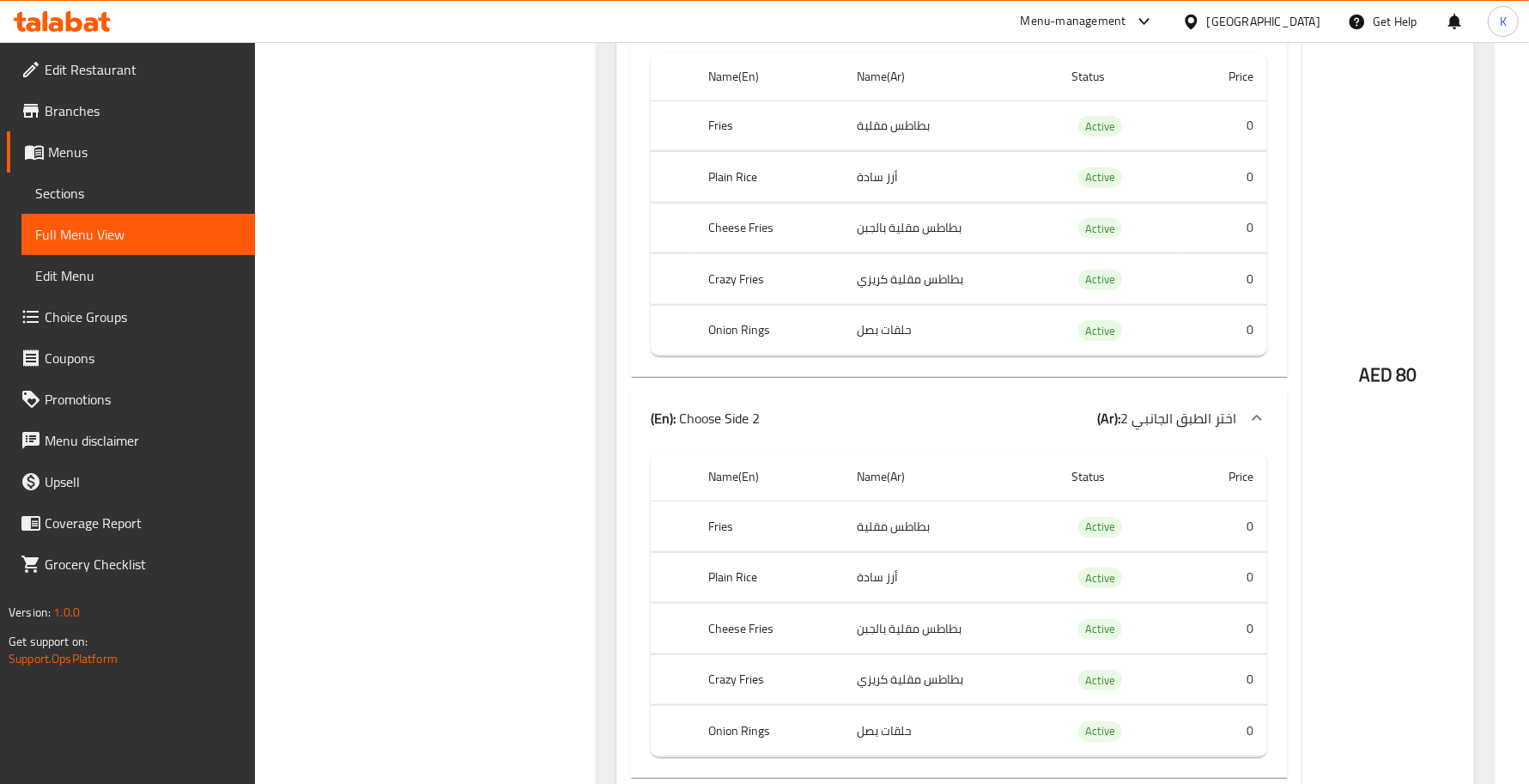
click at [882, 29] on div "(En): Choose Side 2 (Ar): اختر الطبق الجانبي 2" at bounding box center [944, 18] width 586 height 21
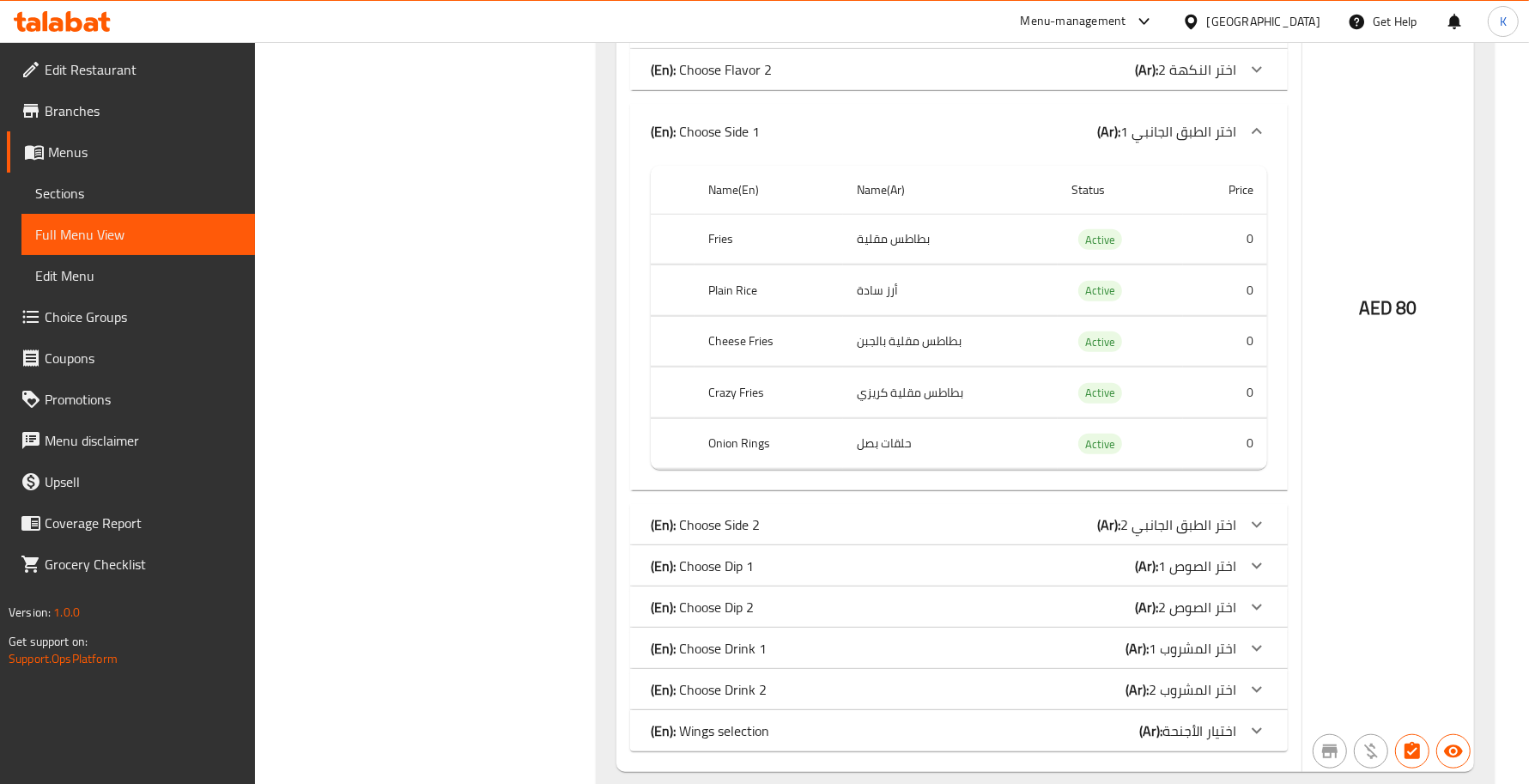
scroll to position [879, 0]
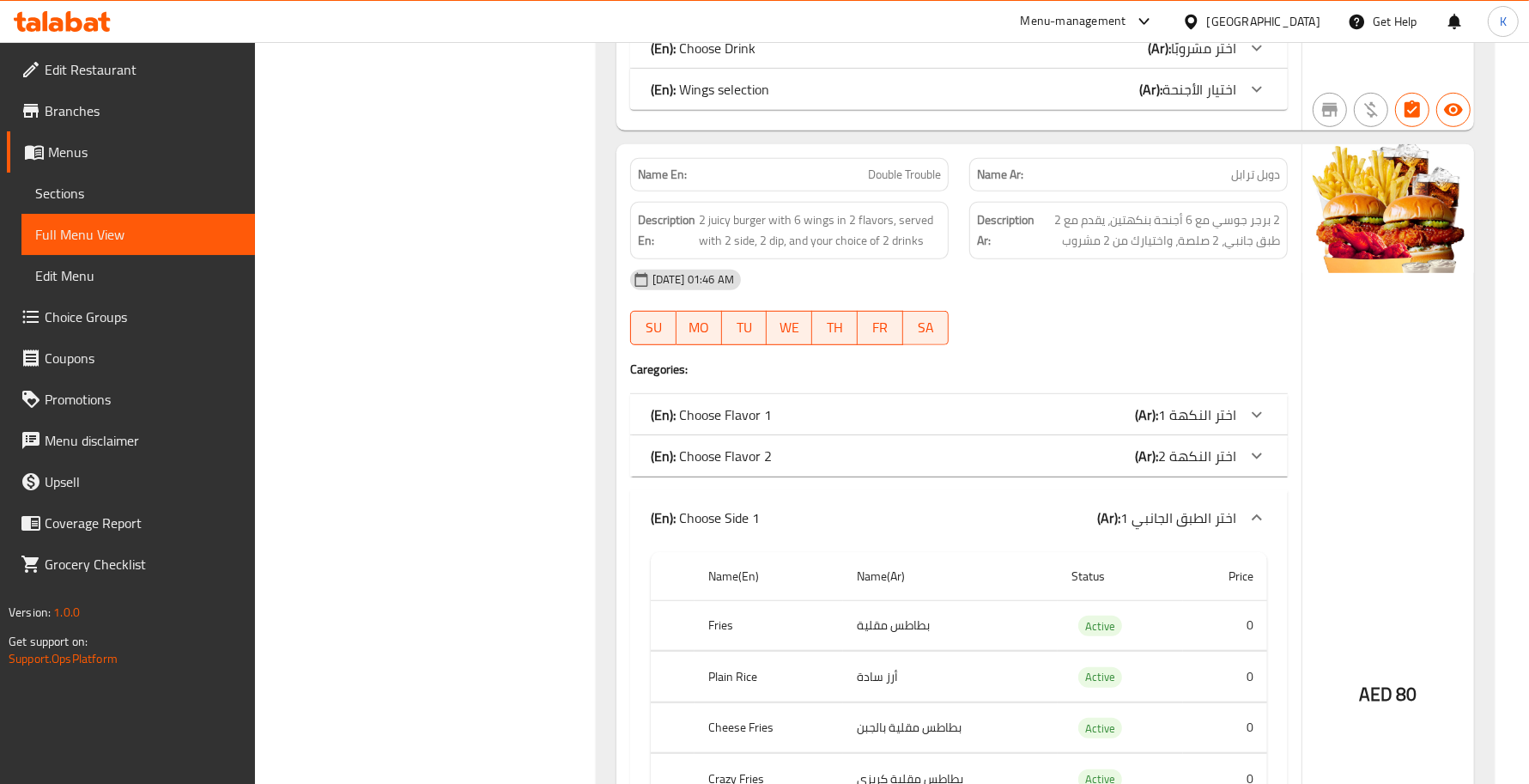
click at [851, 488] on div "Name En: Double Trouble Name Ar: دوبل ترابل Description En: 2 juicy burger with…" at bounding box center [959, 651] width 686 height 1014
click at [856, 510] on div "(En): Choose Side 1 (Ar): اختر الطبق الجانبي 1" at bounding box center [944, 518] width 586 height 21
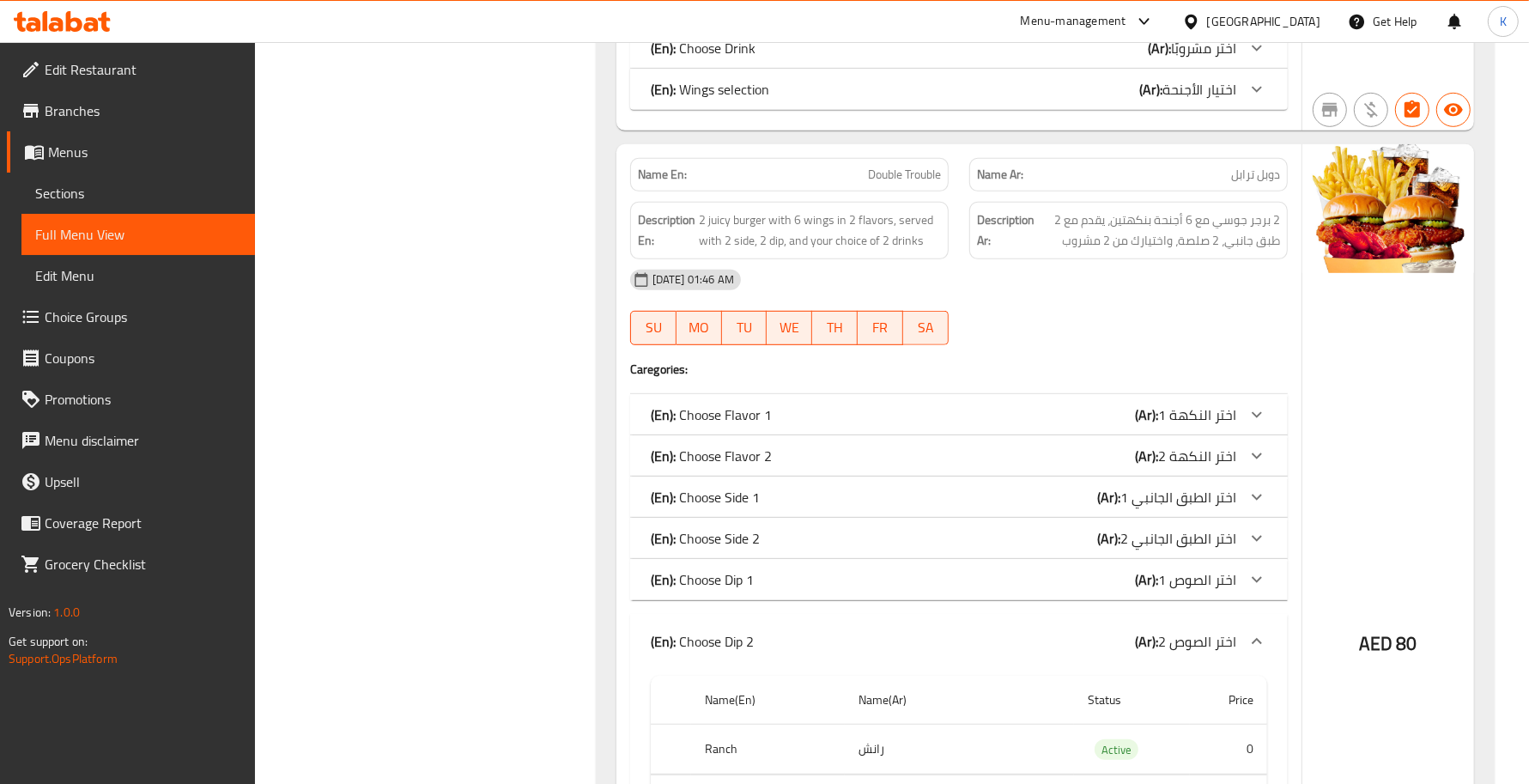
scroll to position [1130, 0]
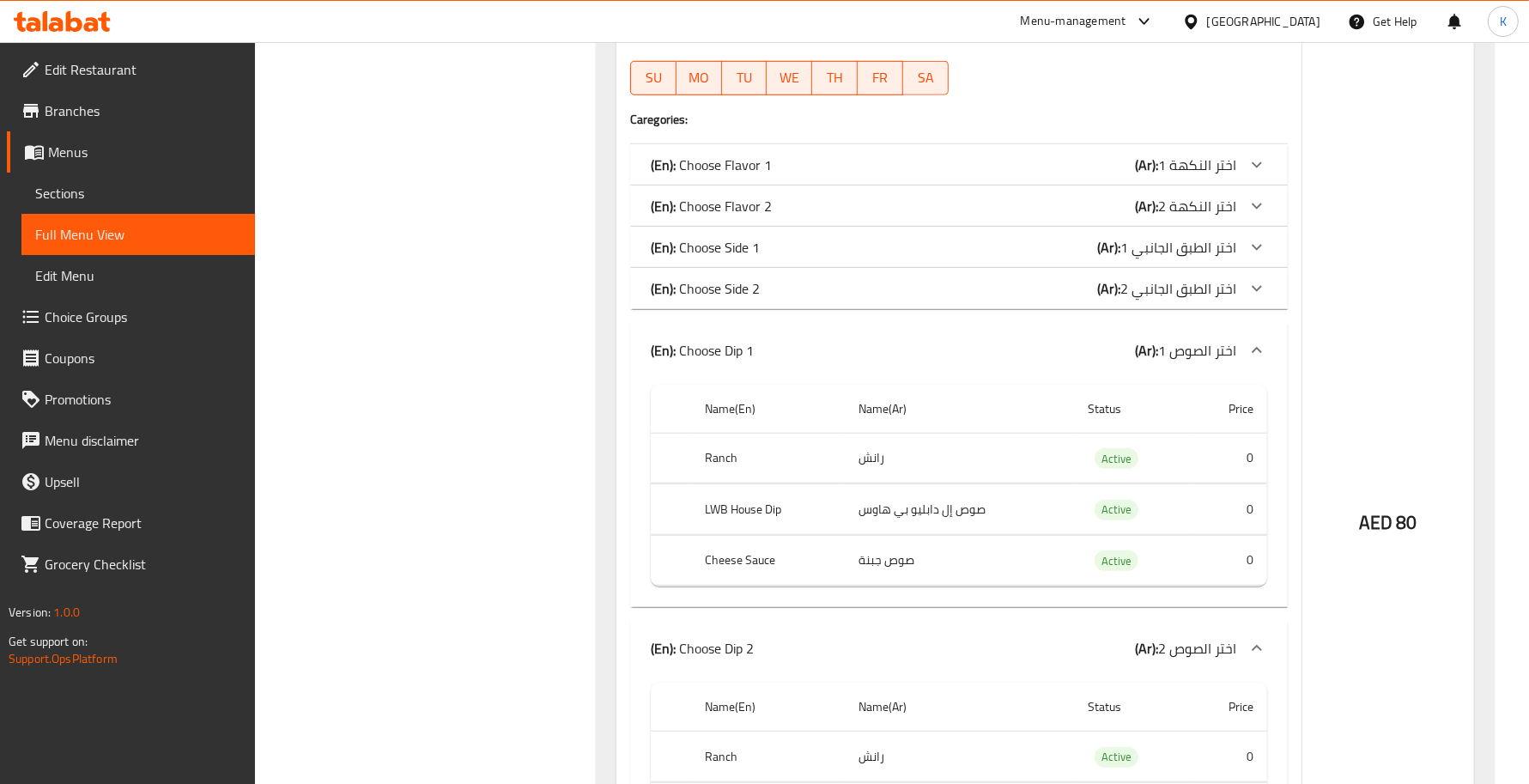
click at [989, 335] on div "(En): Choose Dip 1 (Ar): اختر الصوص 1" at bounding box center [959, 350] width 658 height 55
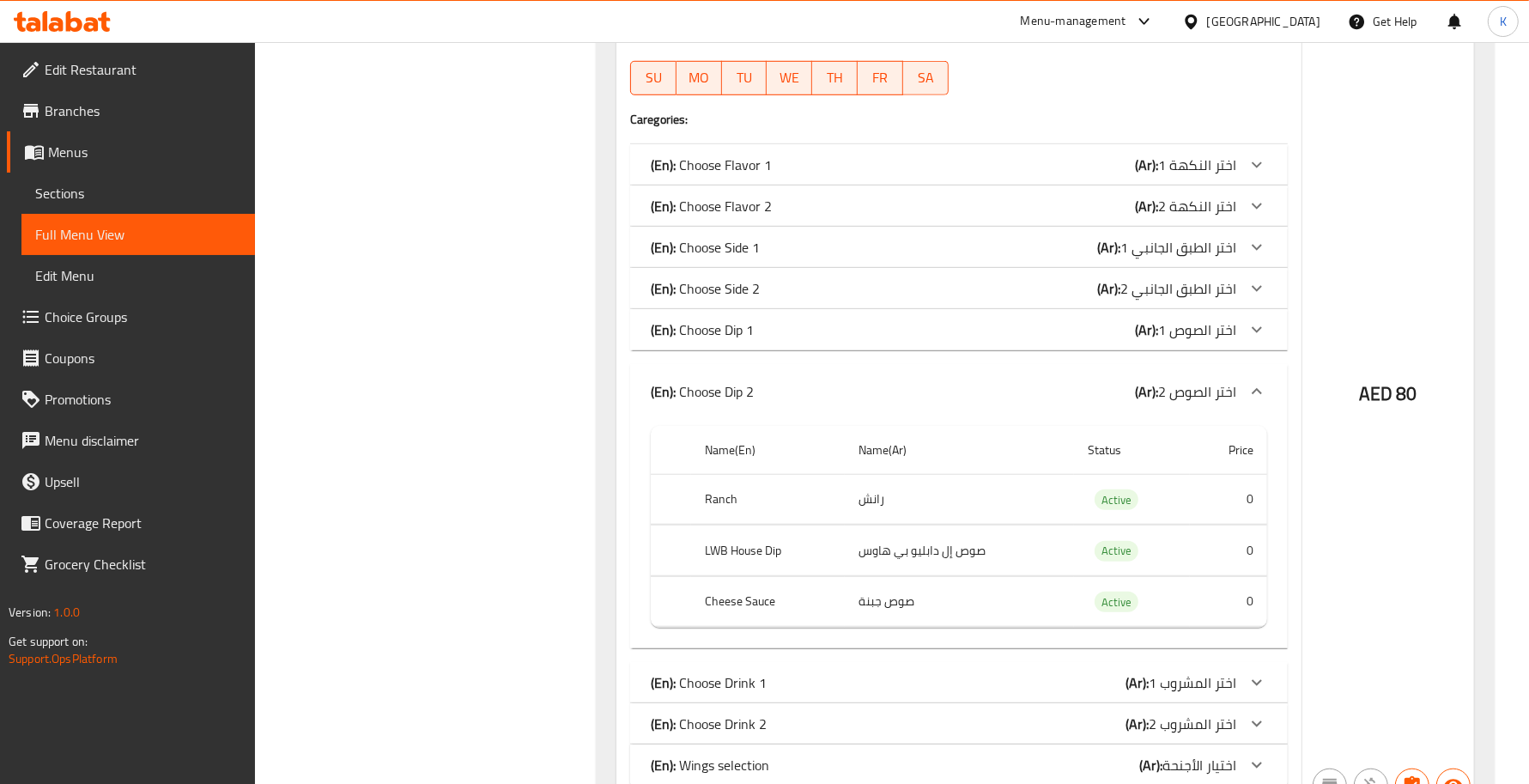
click at [769, 373] on div "(En): Choose Dip 2 (Ar): اختر الصوص 2" at bounding box center [959, 391] width 658 height 55
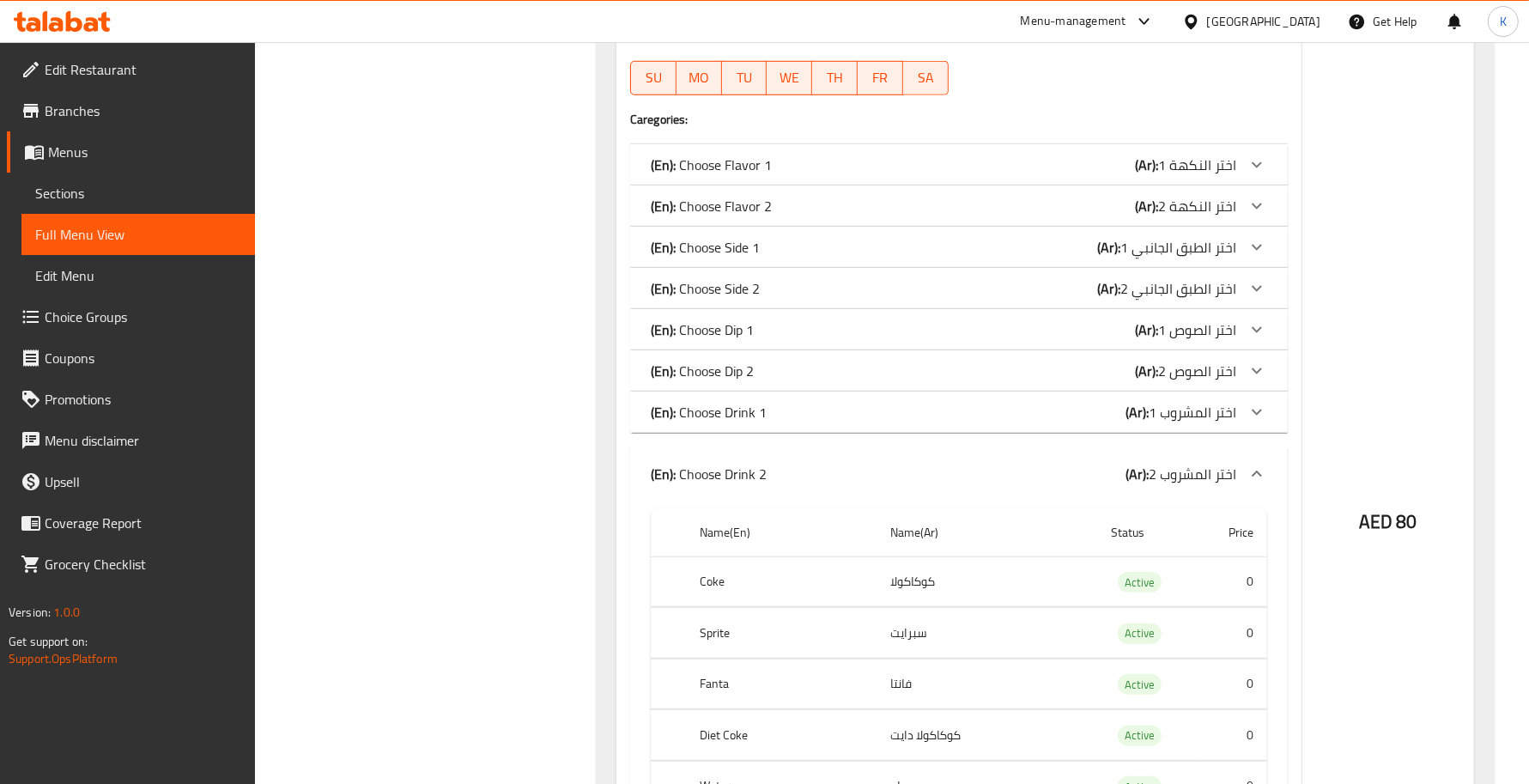
scroll to position [1379, 0]
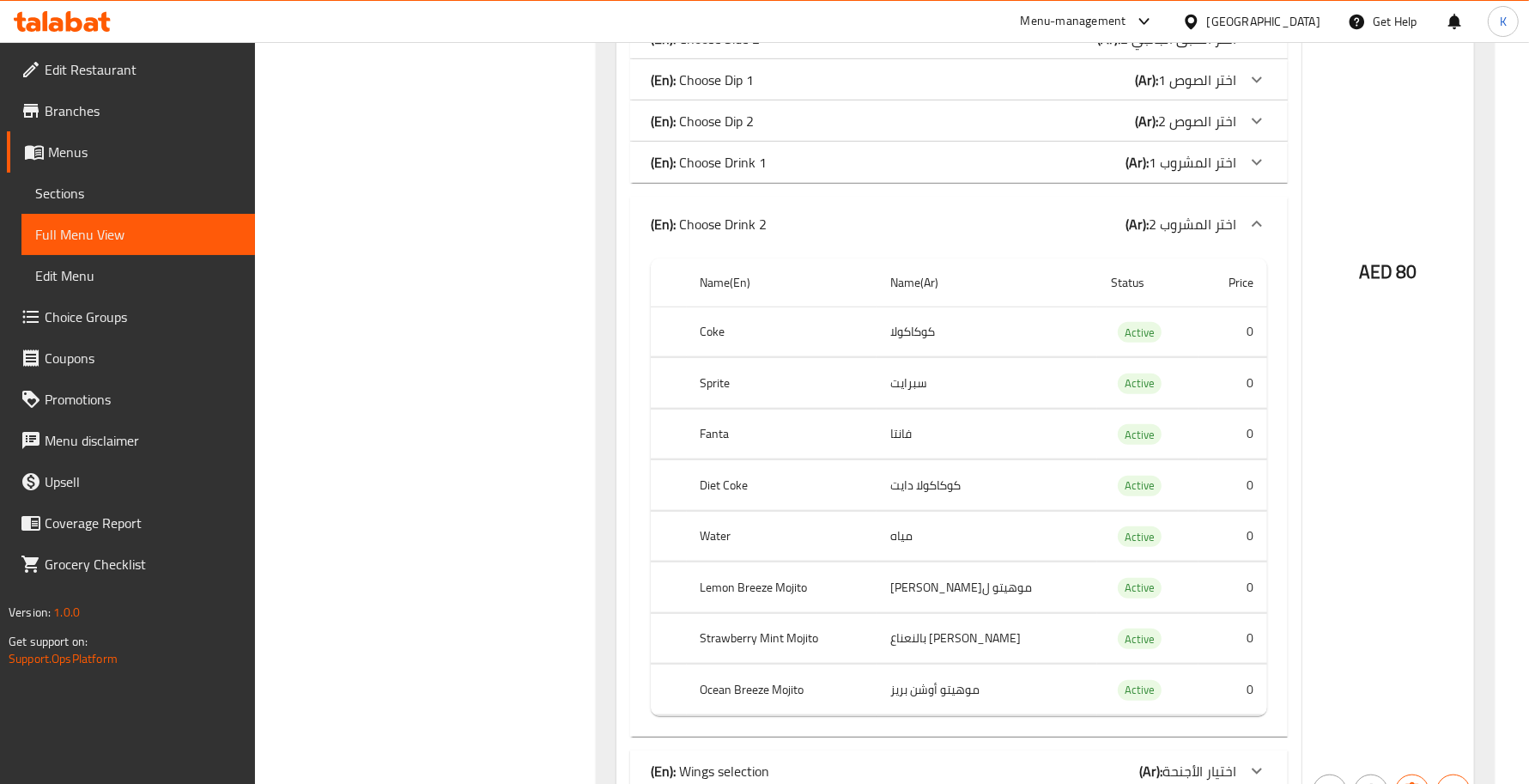
click at [799, 234] on div "(En): Choose Drink 2 (Ar): اختر المشروب 2" at bounding box center [944, 224] width 586 height 21
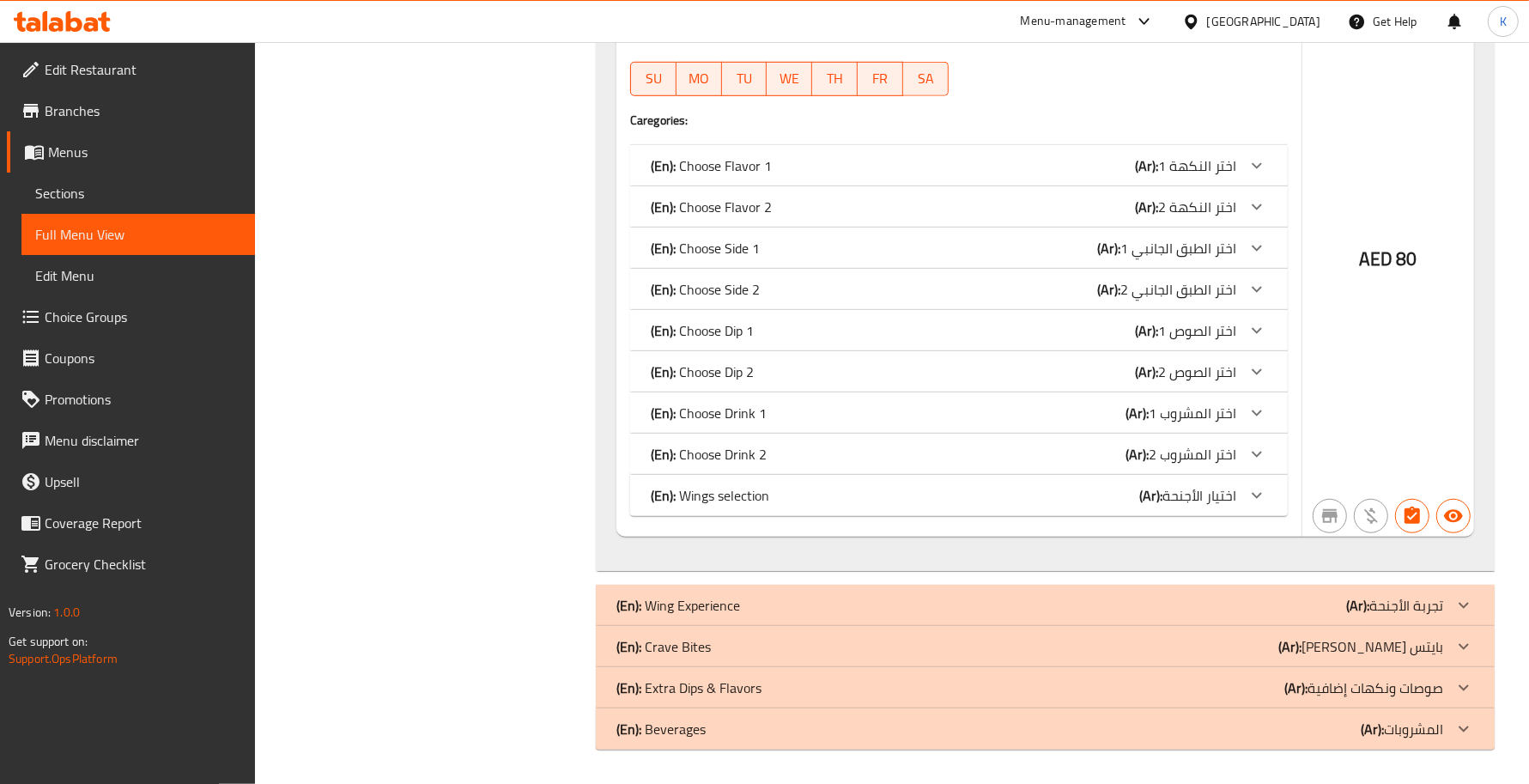
scroll to position [1130, 0]
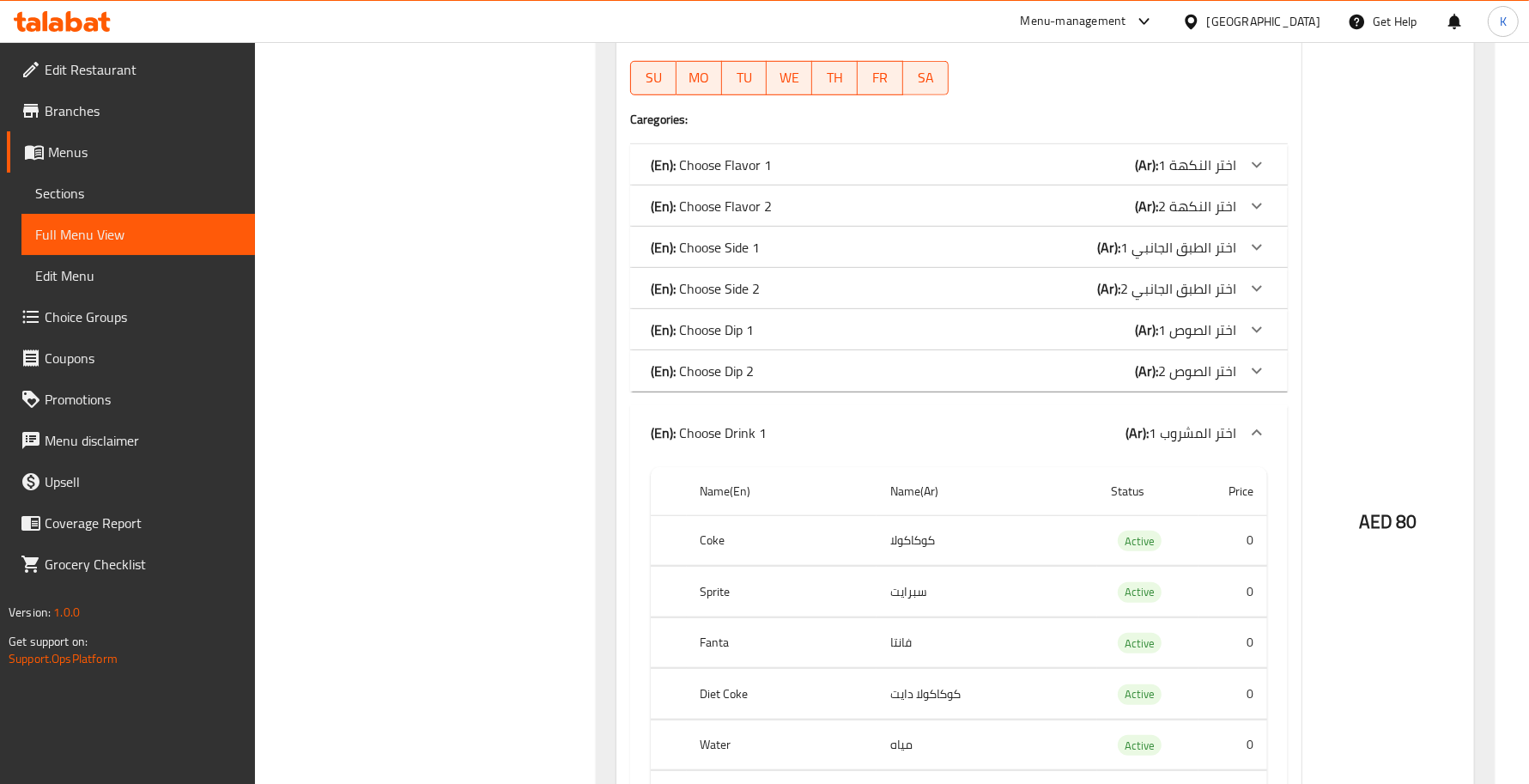
click at [741, 413] on div "(En): Choose Drink 1 (Ar): اختر المشروب 1" at bounding box center [959, 432] width 658 height 55
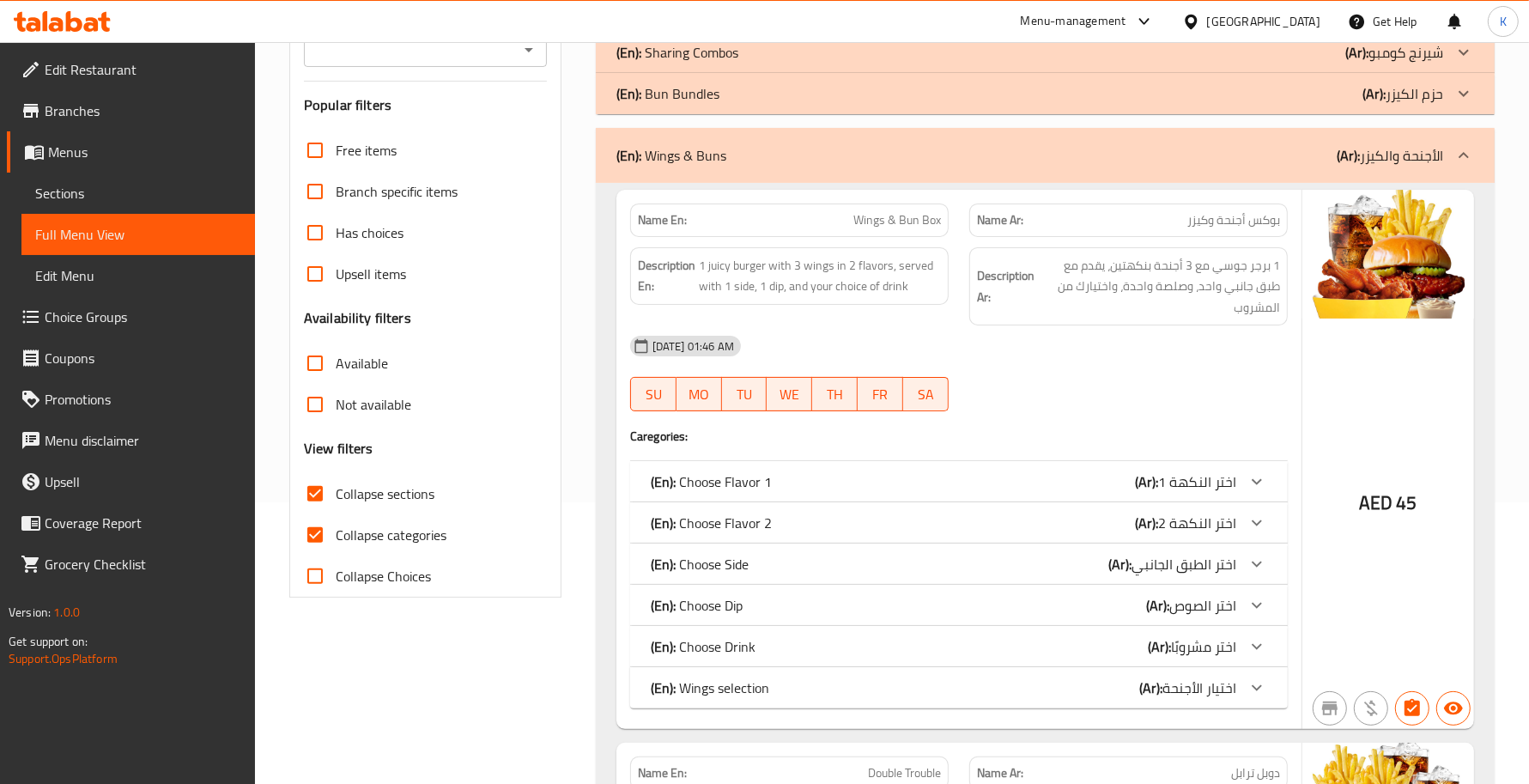
scroll to position [249, 0]
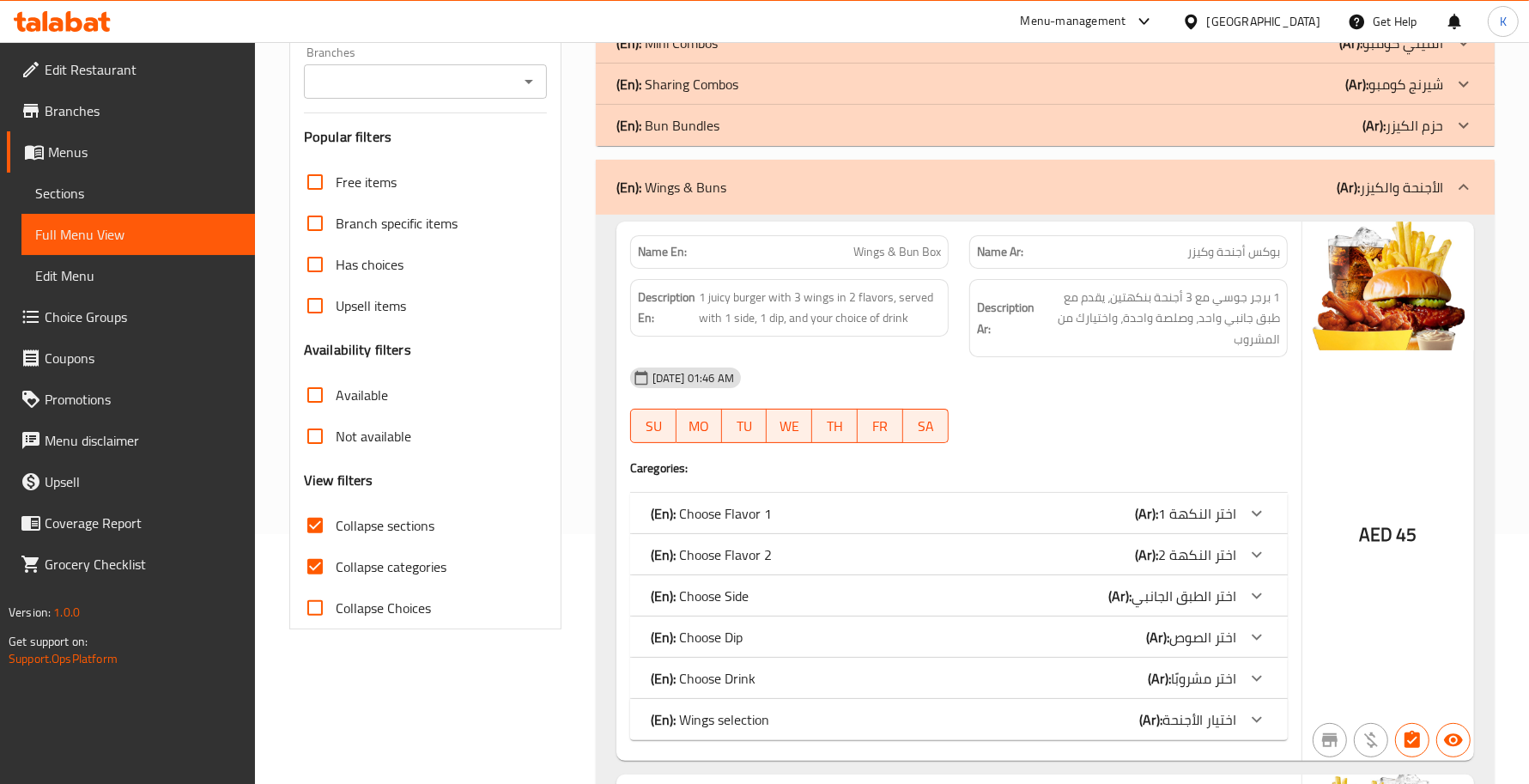
drag, startPoint x: 965, startPoint y: 200, endPoint x: 230, endPoint y: 362, distance: 752.6
click at [965, 200] on div "(En): Wings & Buns (Ar): الأجنحة والكيزر" at bounding box center [1045, 186] width 899 height 55
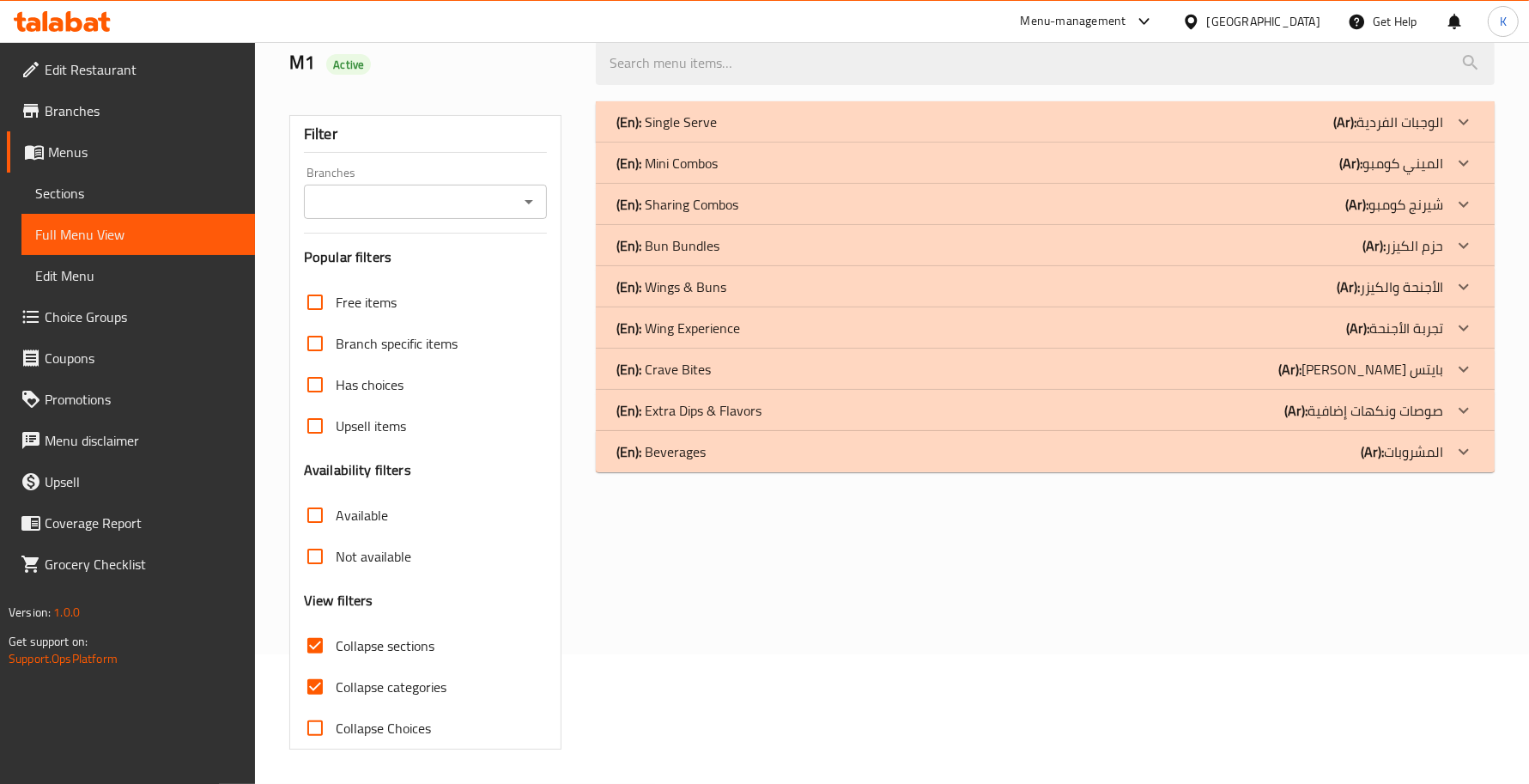
scroll to position [130, 0]
click at [712, 133] on p "(En): Wing Experience" at bounding box center [667, 122] width 101 height 21
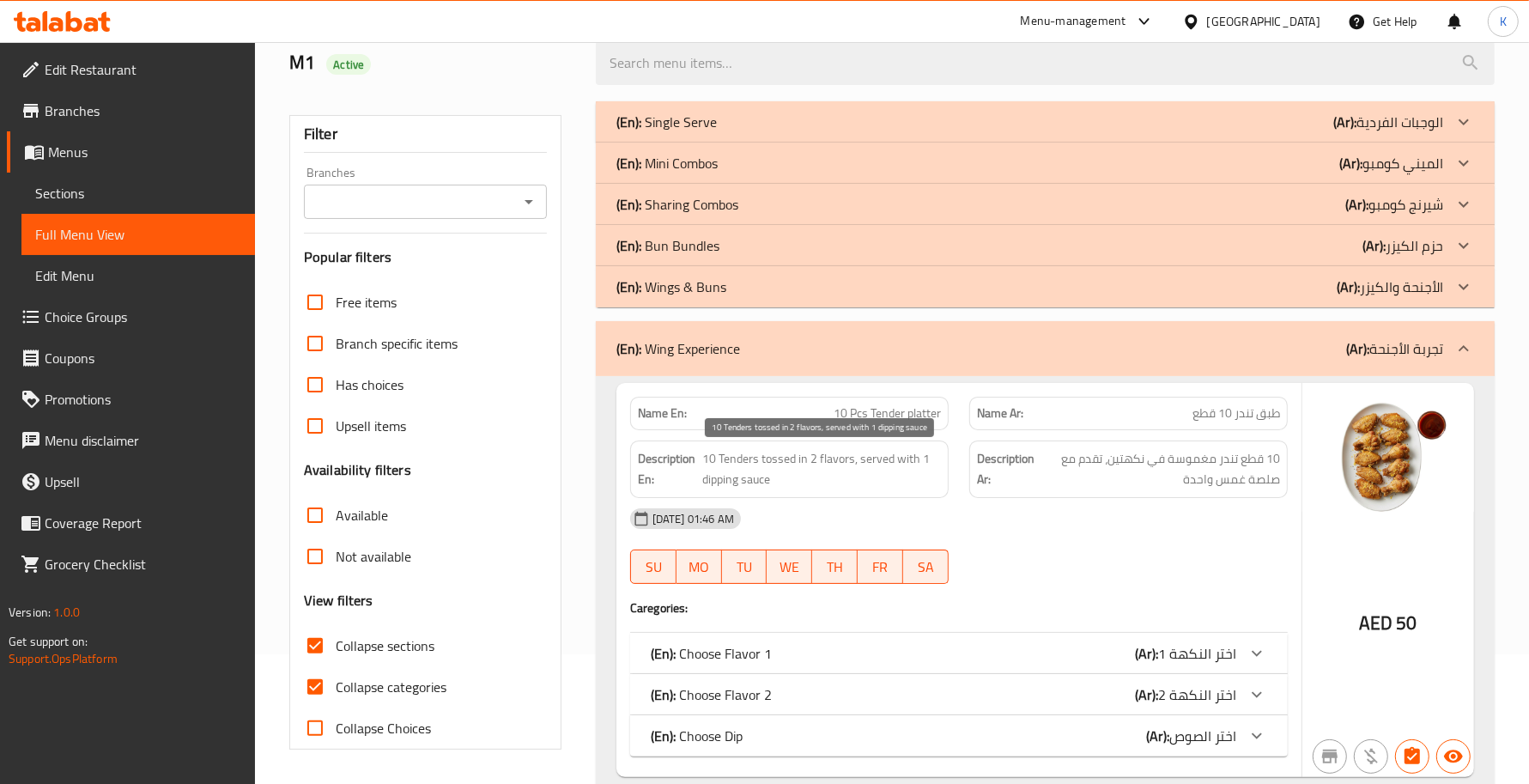
scroll to position [328, 0]
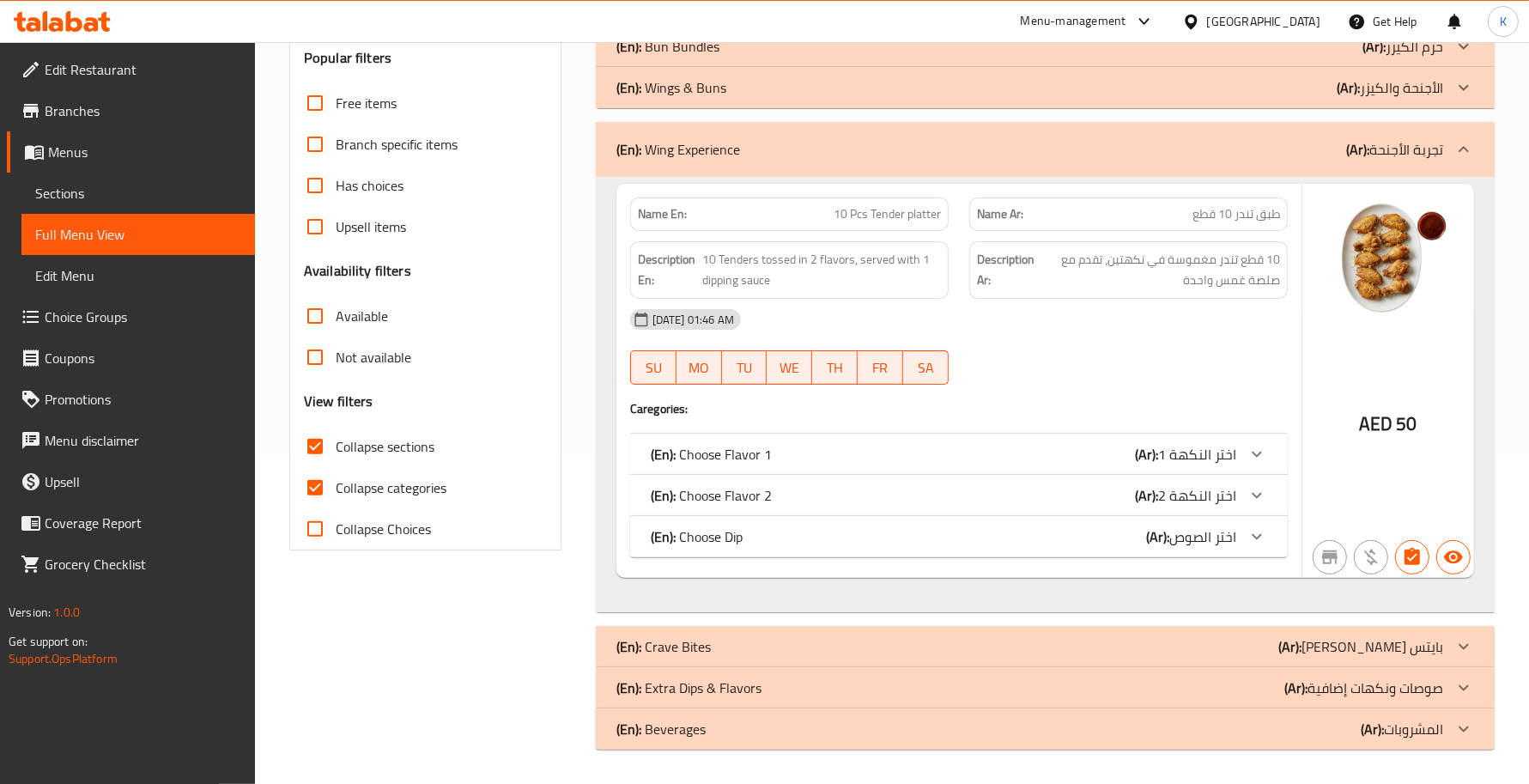
click at [959, 346] on div "SU MO TU WE TH FR SA" at bounding box center [789, 366] width 339 height 55
click at [1036, 319] on div "17-08-2025 01:46 AM" at bounding box center [959, 320] width 679 height 42
click at [1065, 332] on div "17-08-2025 01:46 AM" at bounding box center [959, 320] width 679 height 42
click at [1012, 255] on strong "Description Ar:" at bounding box center [1005, 269] width 57 height 42
click at [859, 205] on span "10 Pcs Tender platter" at bounding box center [888, 214] width 107 height 18
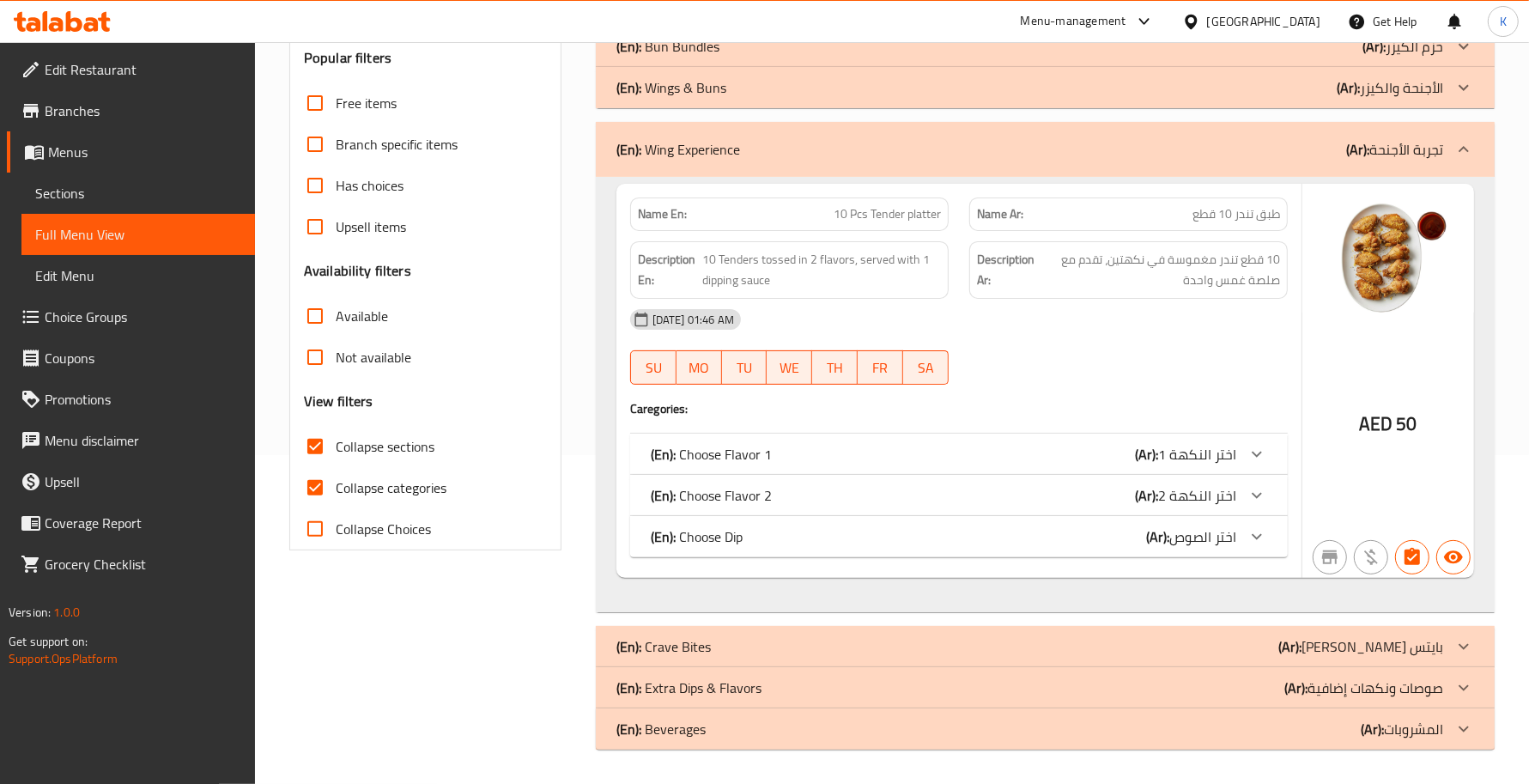
click at [862, 212] on span "10 Pcs Tender platter" at bounding box center [888, 214] width 107 height 18
click at [865, 216] on span "10 Pcs Tender platter" at bounding box center [888, 214] width 107 height 18
click at [868, 217] on span "10 Pcs Tender platter" at bounding box center [888, 214] width 107 height 18
click at [870, 220] on span "10 Pcs Tender platter" at bounding box center [888, 214] width 107 height 18
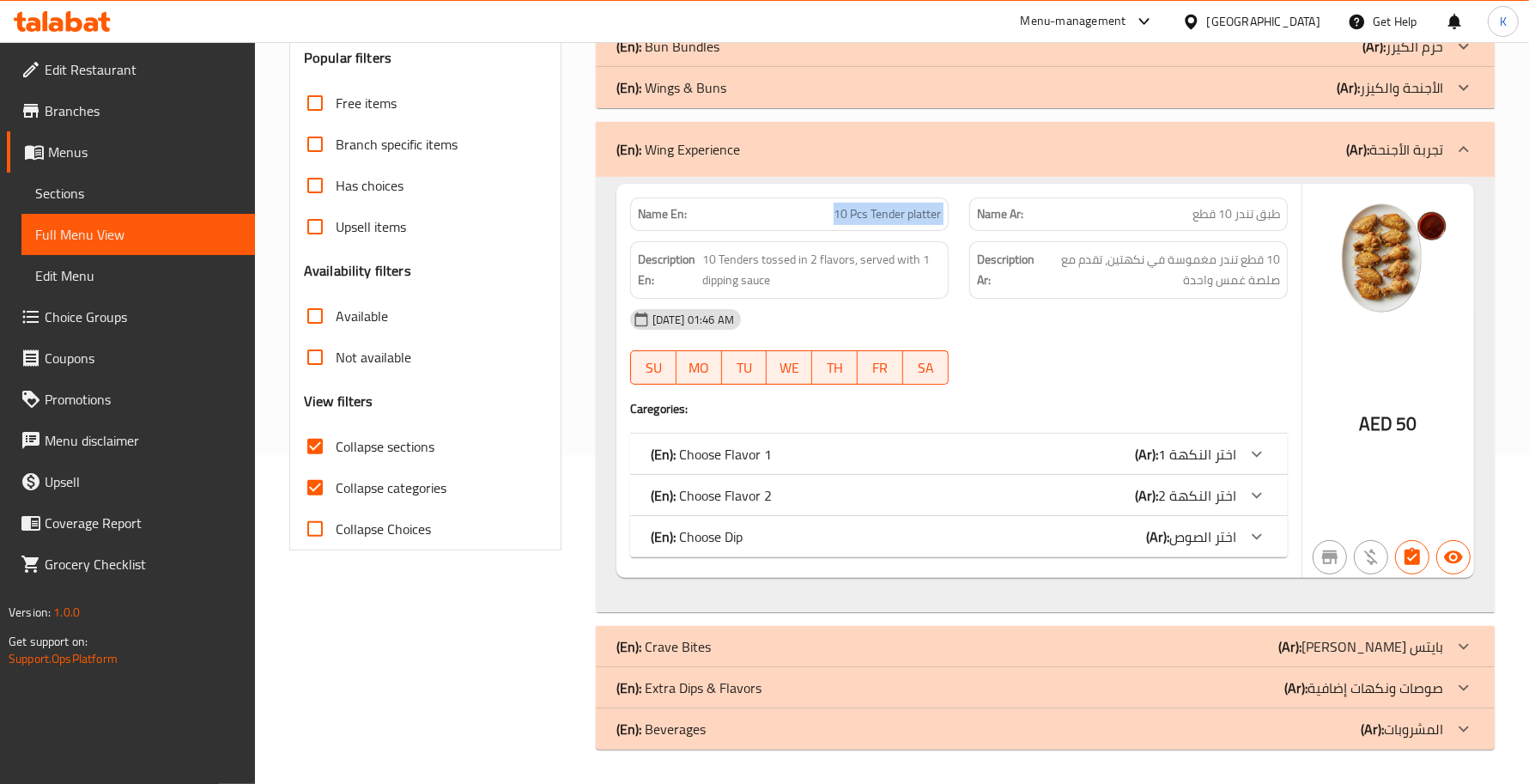
click at [873, 221] on span "10 Pcs Tender platter" at bounding box center [888, 214] width 107 height 18
click at [1019, 301] on div "17-08-2025 01:46 AM" at bounding box center [959, 320] width 679 height 42
type button "0"
drag, startPoint x: 889, startPoint y: 499, endPoint x: 885, endPoint y: 451, distance: 48.2
click at [890, 464] on div "(En): Choose Flavor 2 (Ar): اختر النكهة 2" at bounding box center [944, 454] width 586 height 21
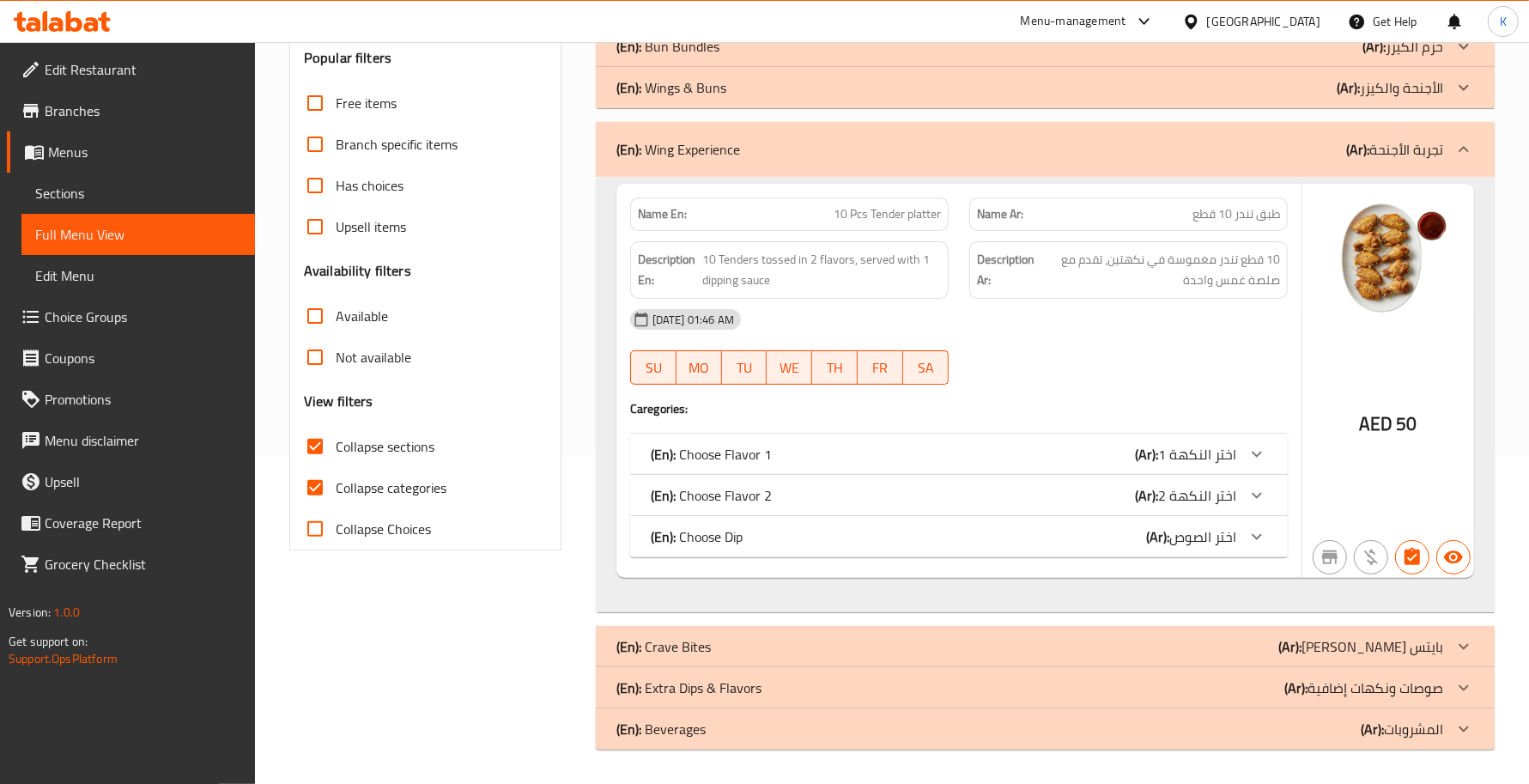
click at [885, 446] on div "(En): Choose Flavor 1 (Ar): اختر النكهة 1" at bounding box center [944, 454] width 586 height 21
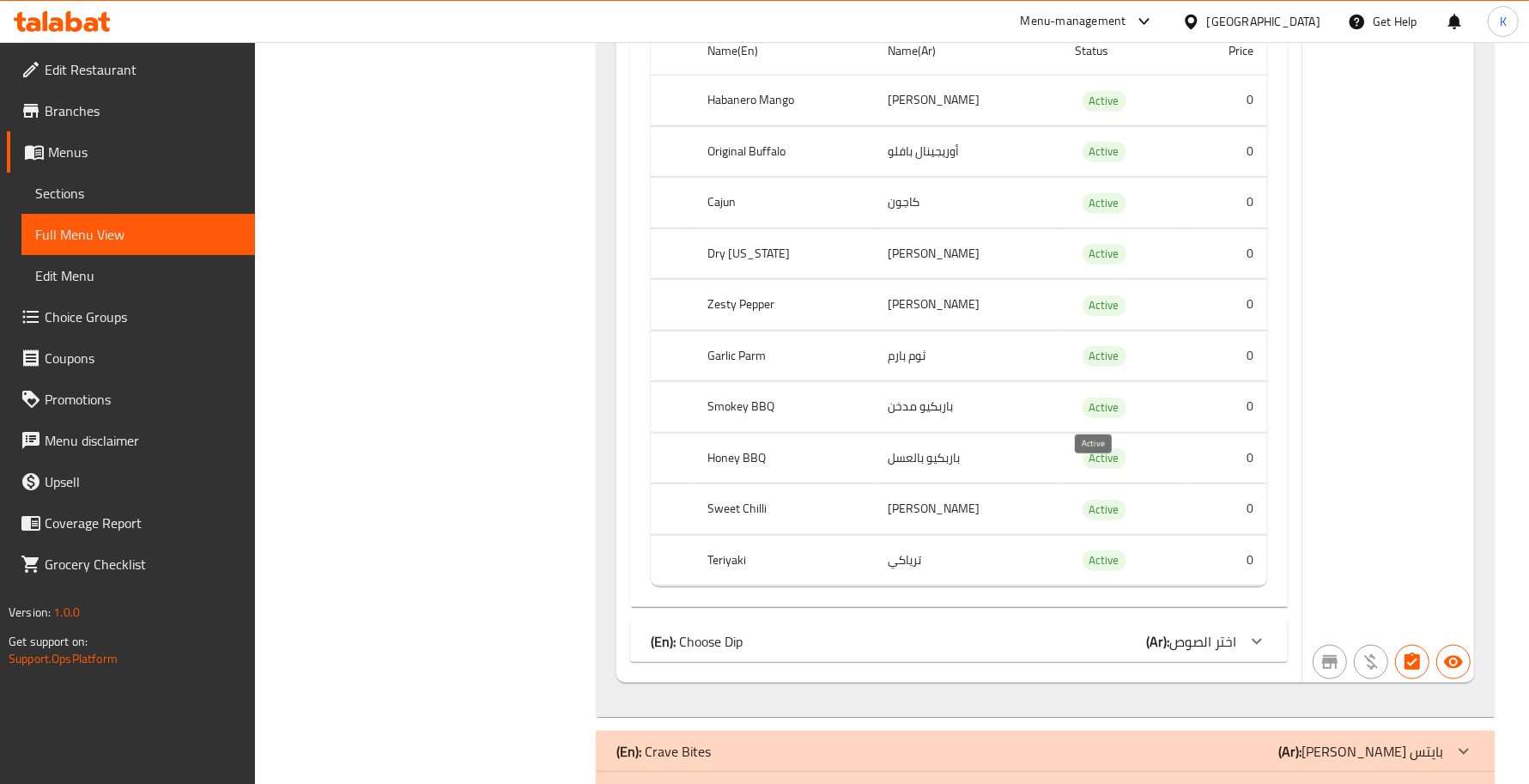
scroll to position [1502, 0]
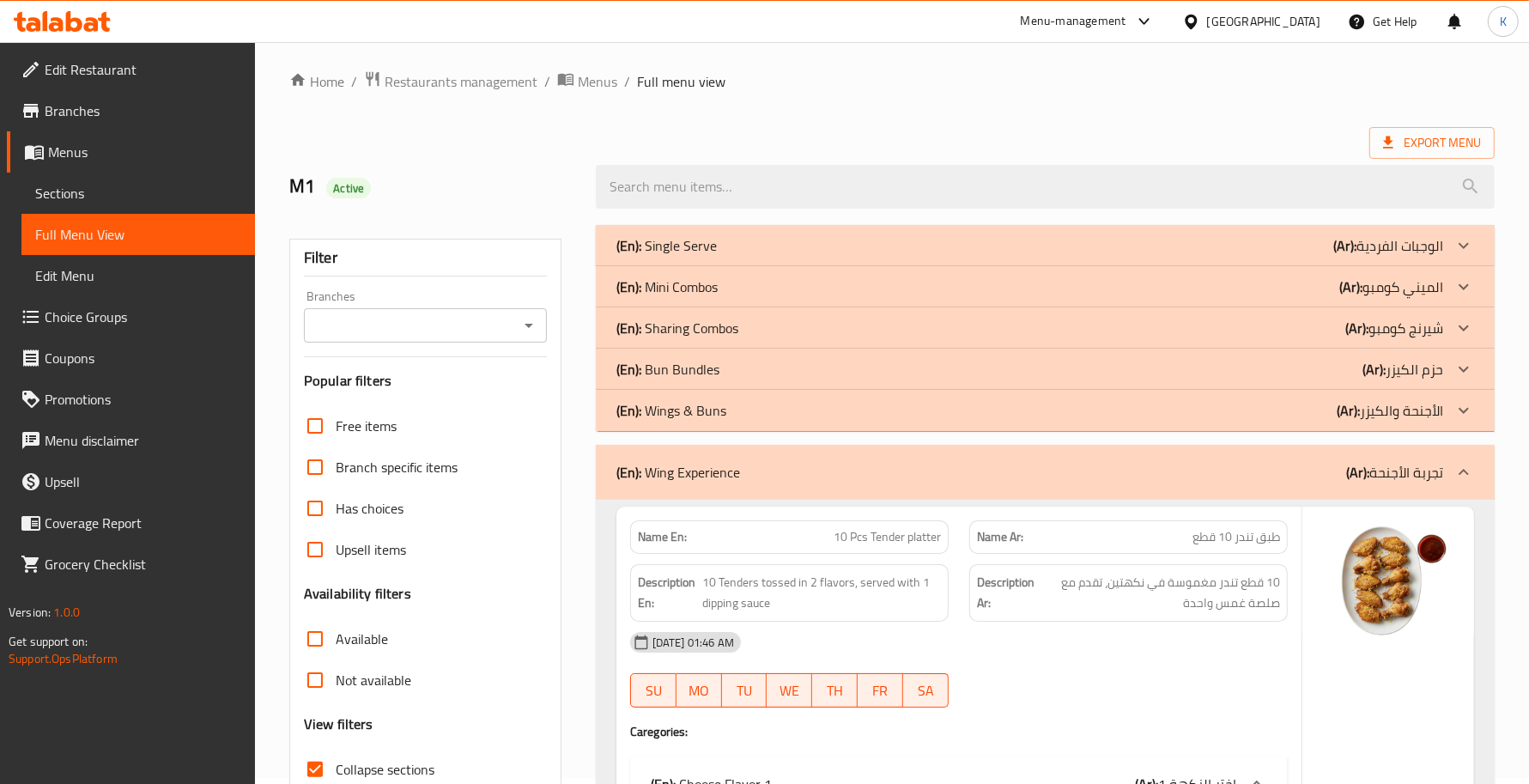
scroll to position [0, 0]
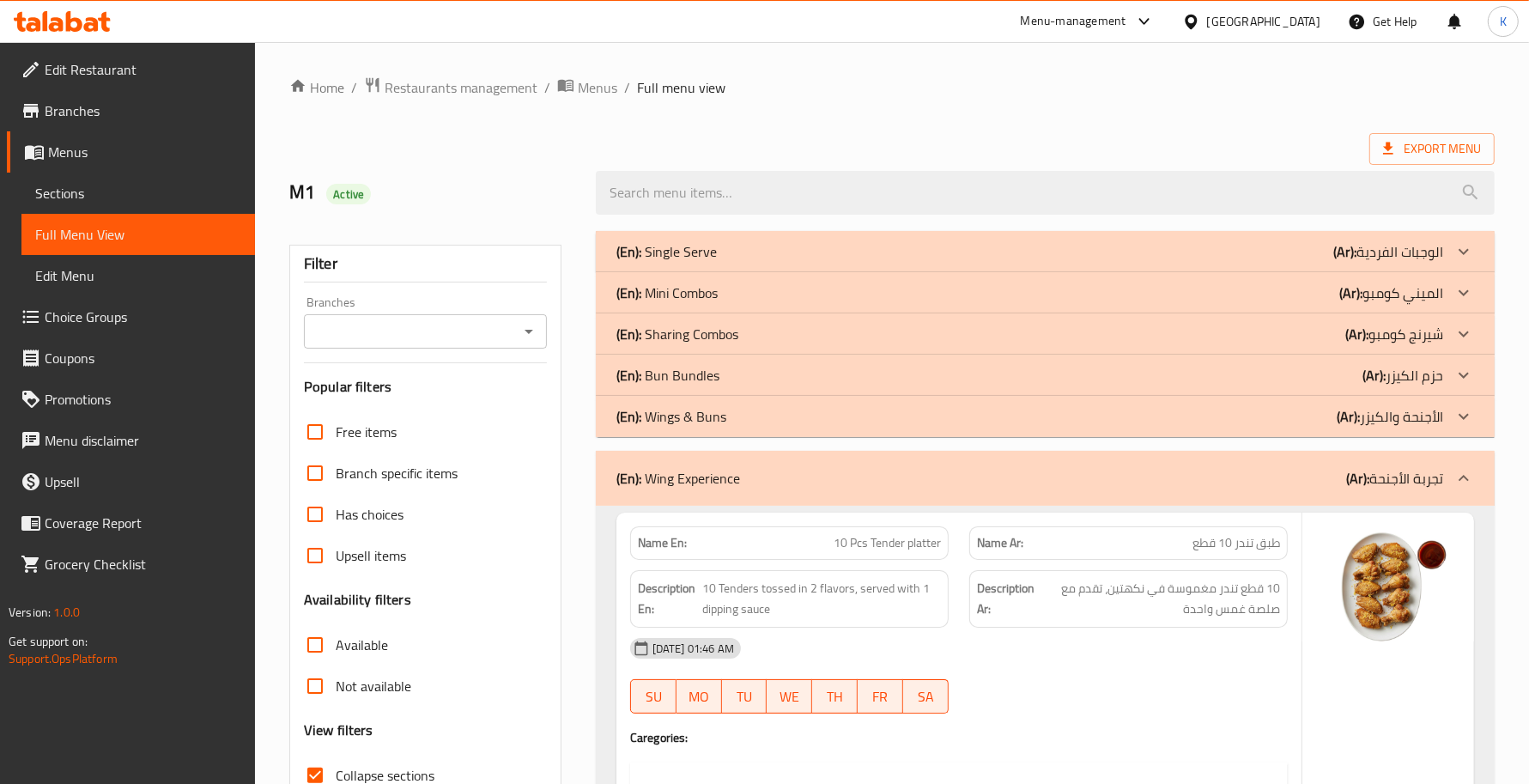
click at [829, 486] on div "(En): Wing Experience (Ar): تجربة الأجنحة" at bounding box center [1030, 478] width 827 height 21
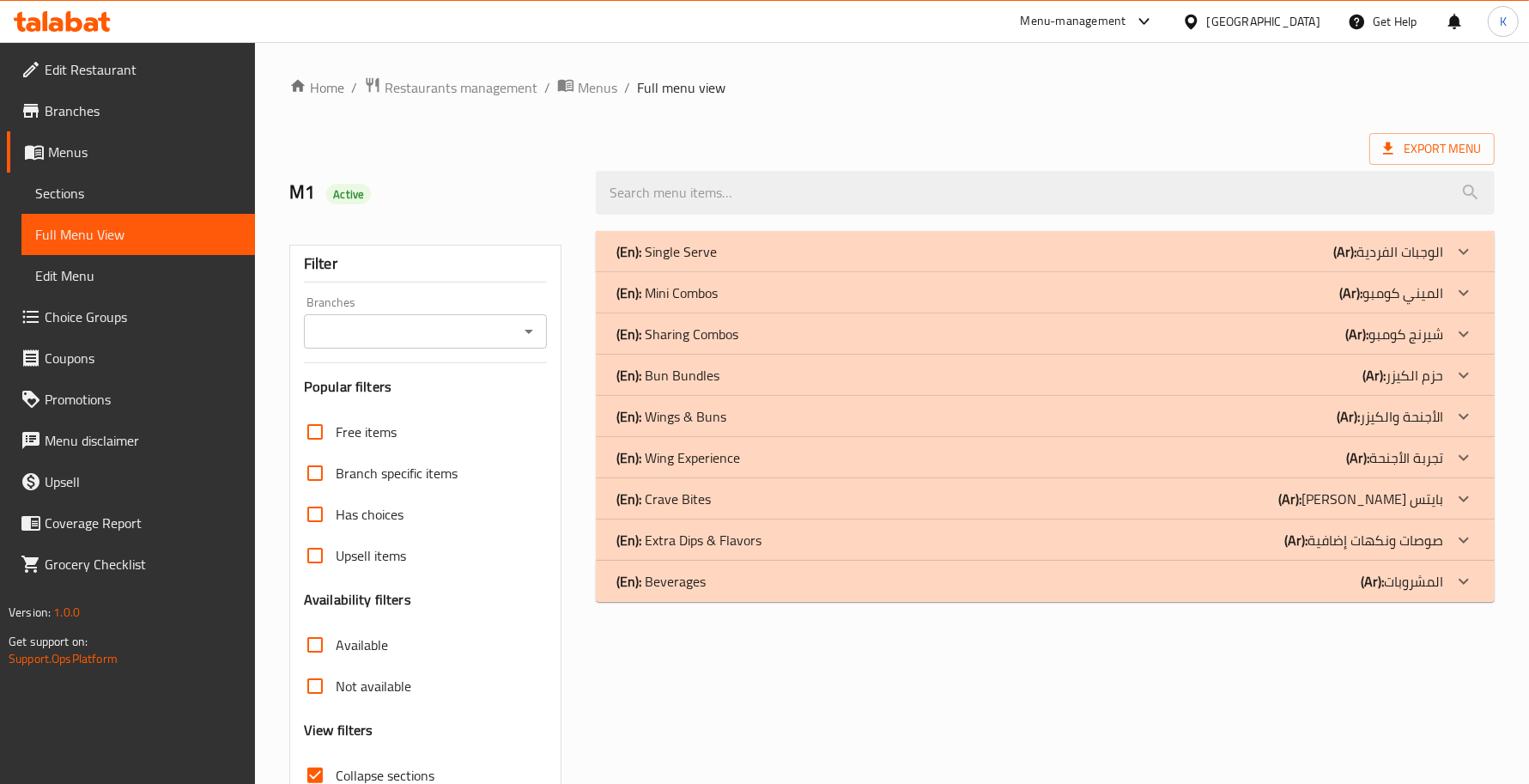
click at [822, 262] on div "(En): Wing Experience (Ar): تجربة الأجنحة" at bounding box center [1030, 251] width 827 height 21
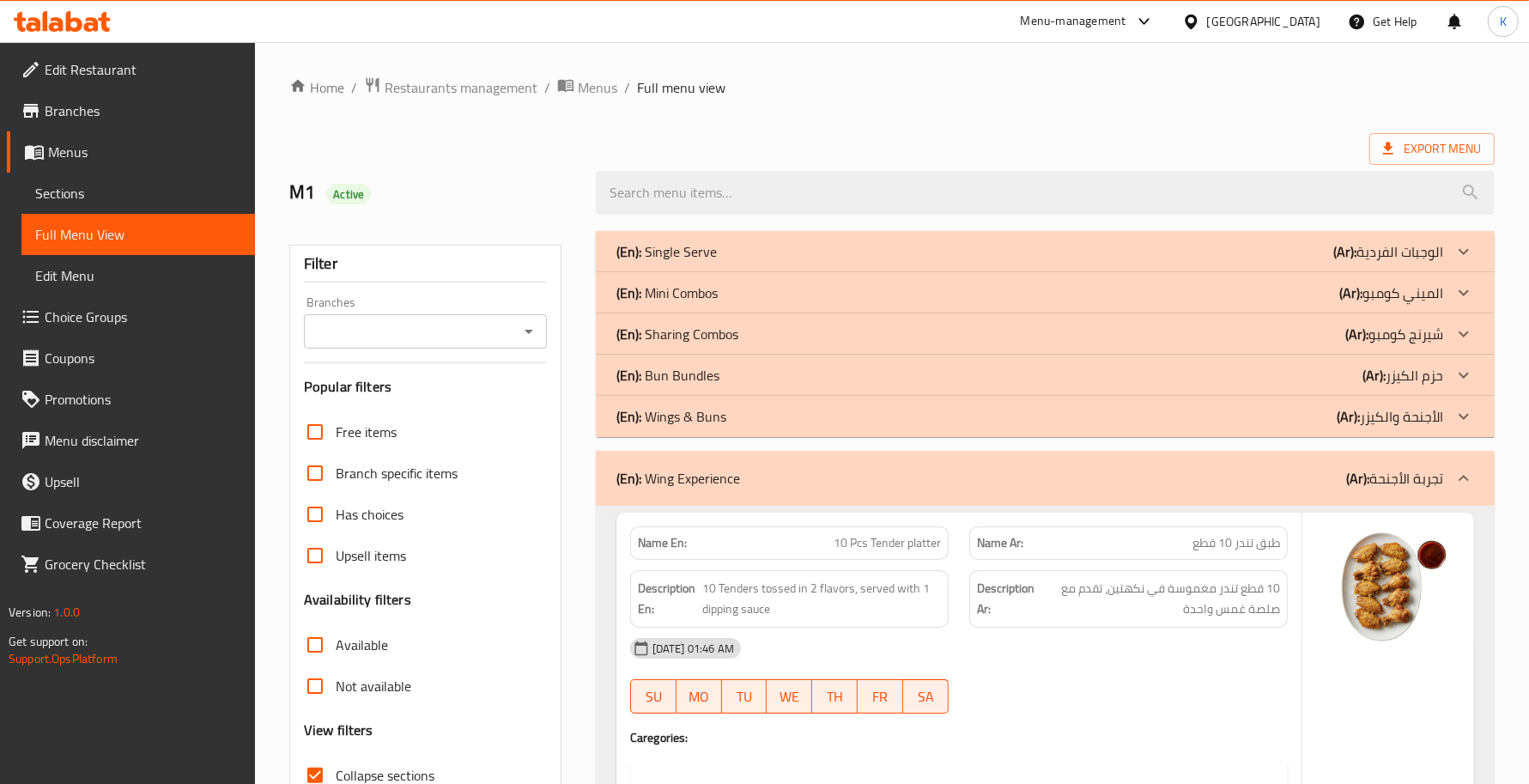
drag, startPoint x: 701, startPoint y: 483, endPoint x: 754, endPoint y: 410, distance: 90.2
click at [701, 483] on p "(En): Wing Experience" at bounding box center [678, 478] width 124 height 21
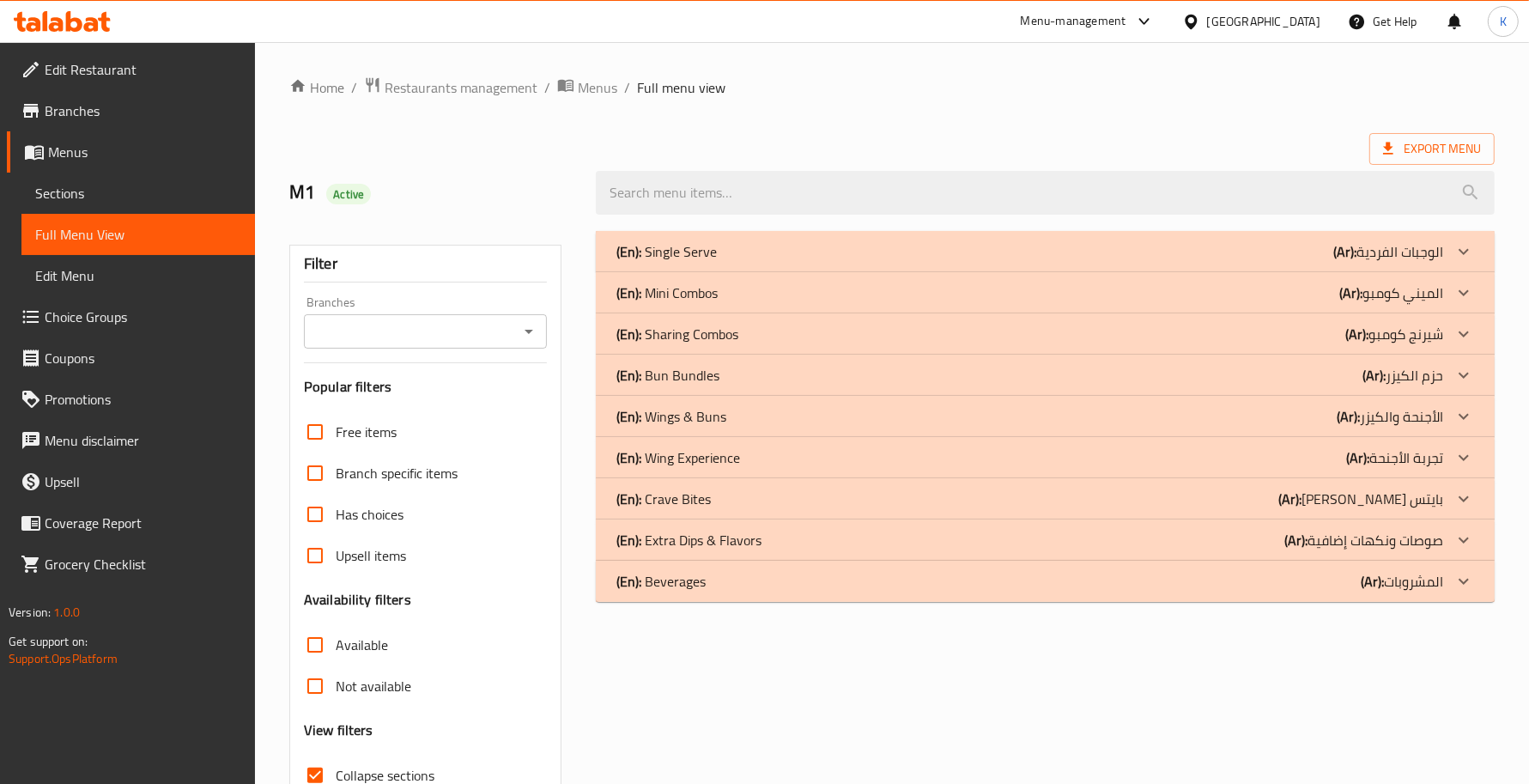
click at [718, 262] on div "(En): Crave Bites (Ar): كريف بايتس" at bounding box center [1030, 251] width 827 height 21
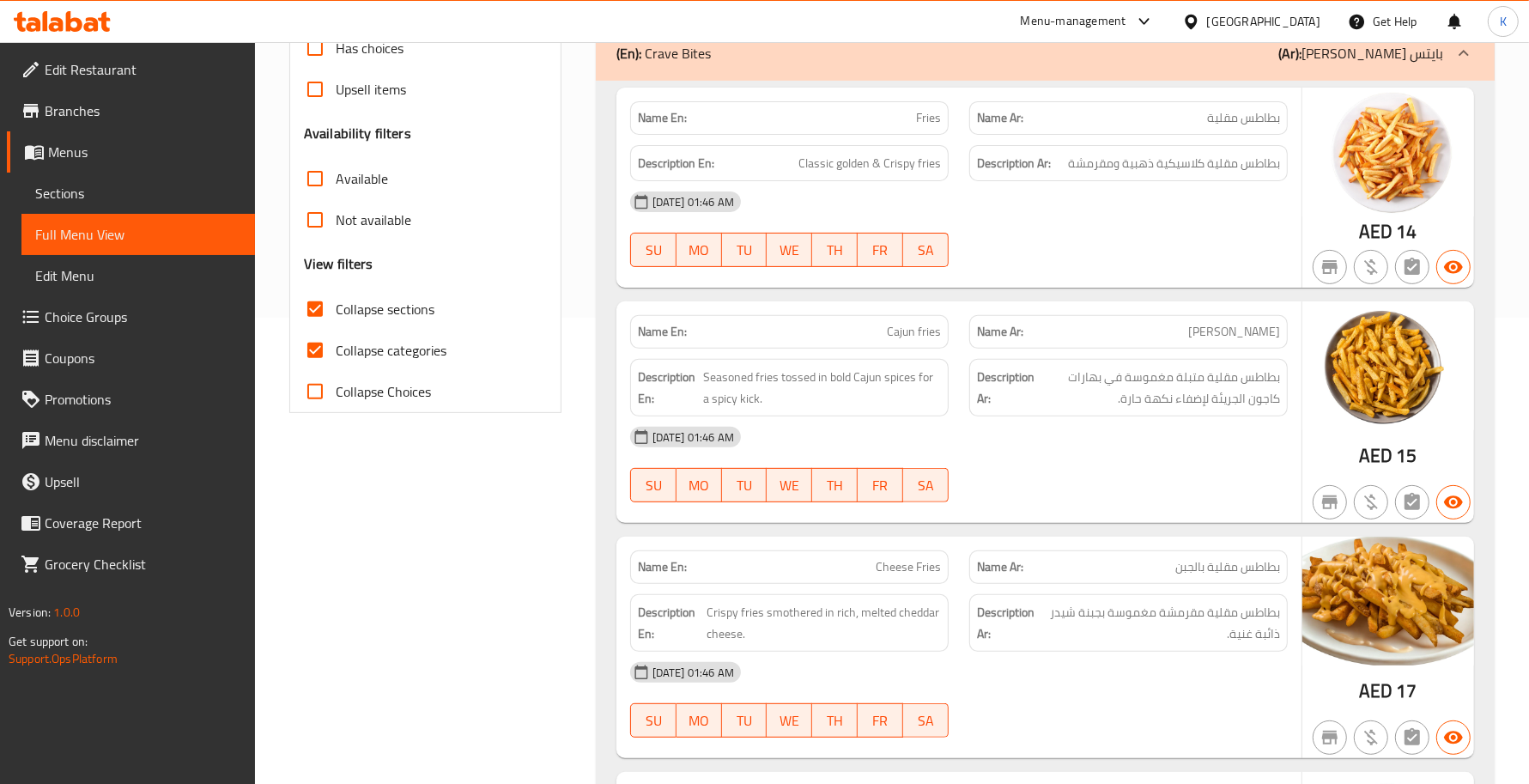
scroll to position [501, 0]
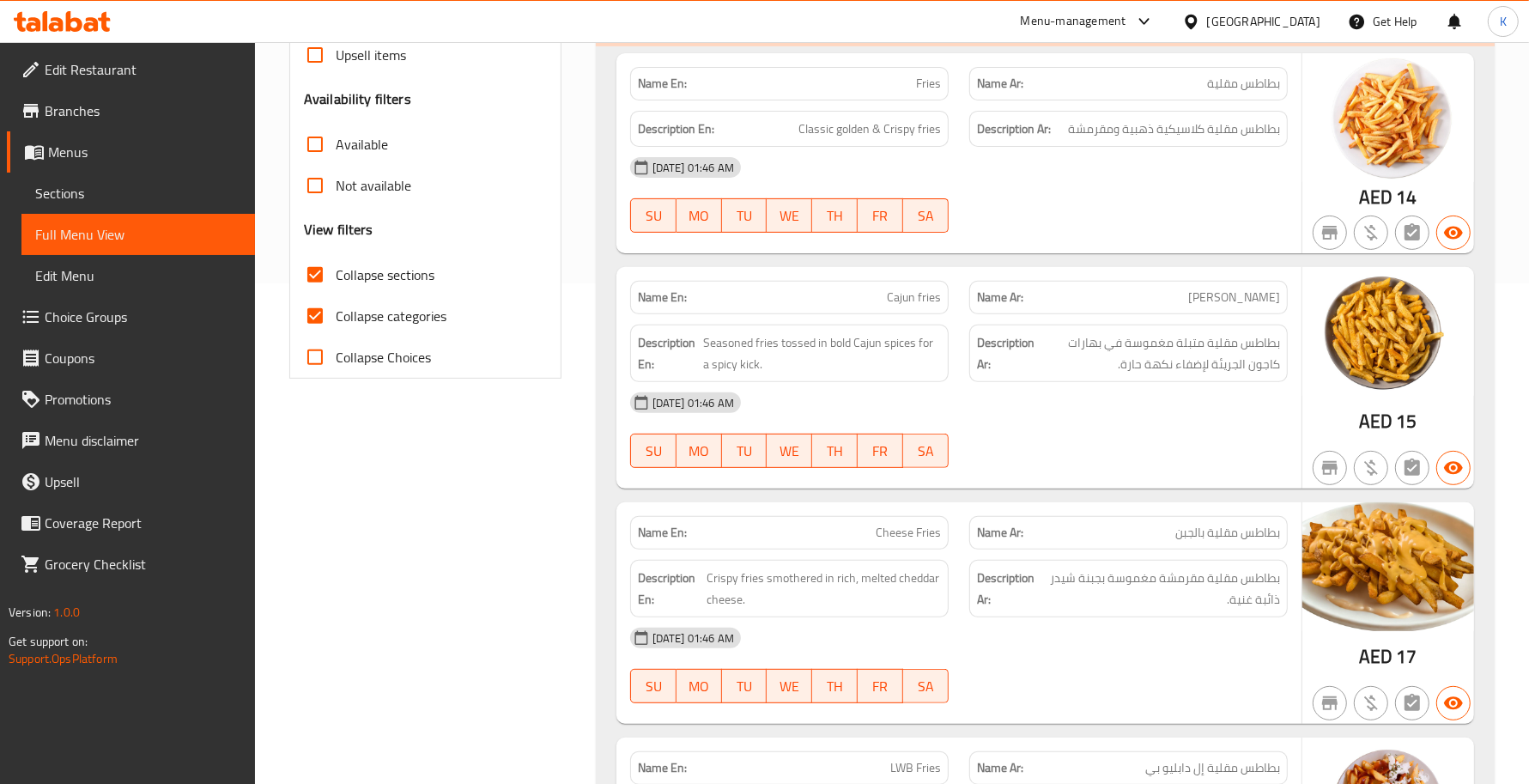
click at [1018, 423] on div "17-08-2025 01:46 AM" at bounding box center [959, 403] width 679 height 42
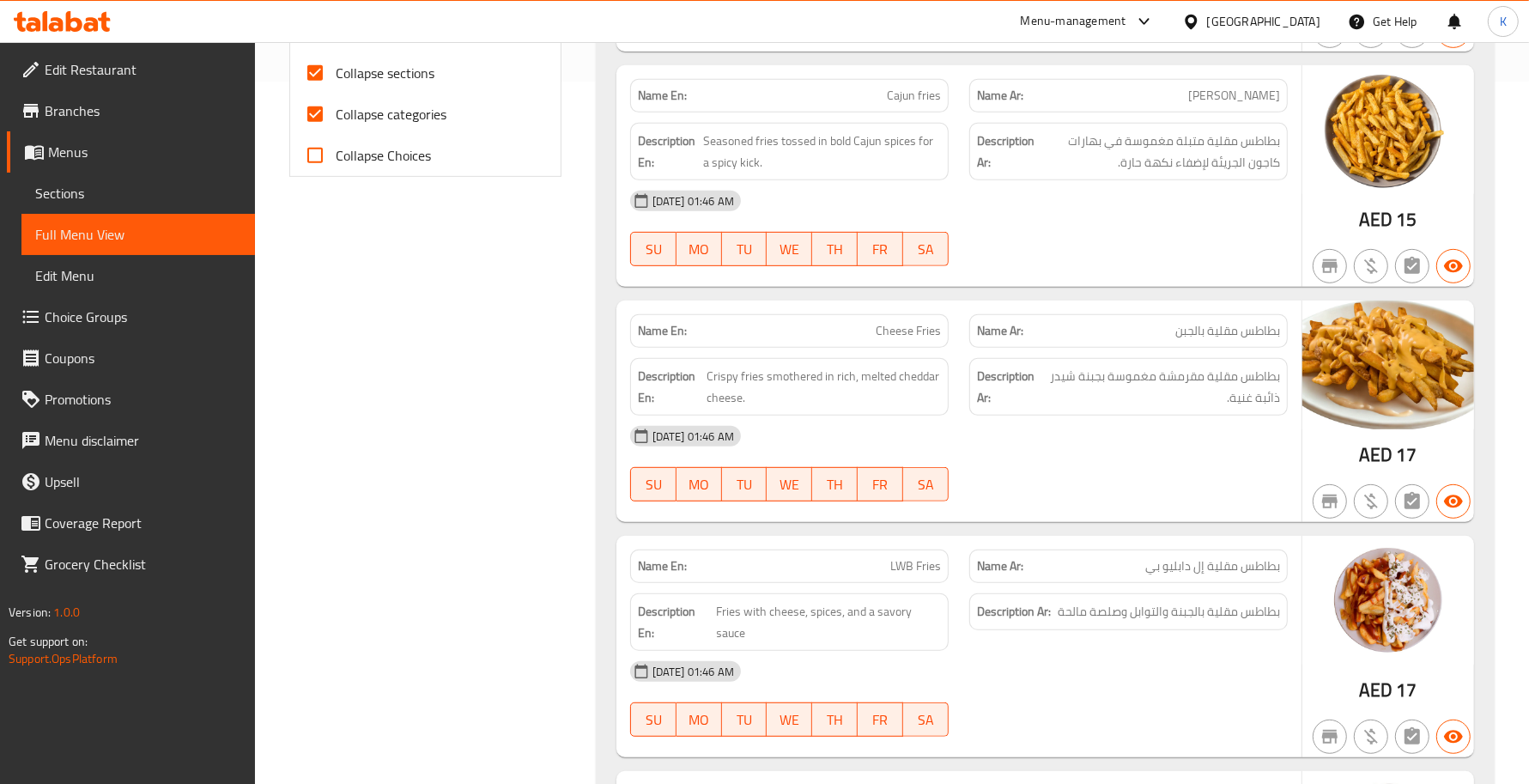
scroll to position [751, 0]
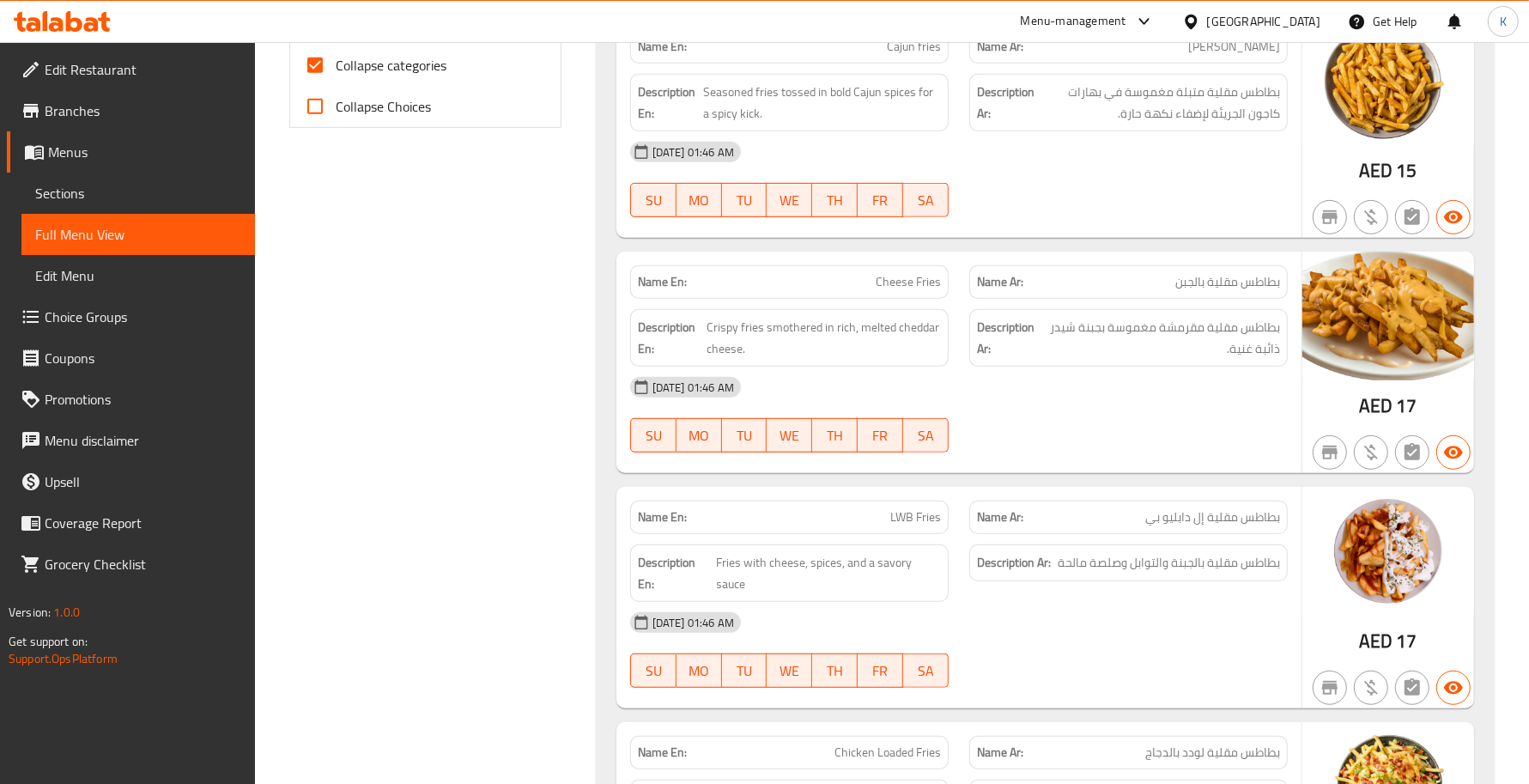
click at [911, 393] on div "17-08-2025 01:46 AM" at bounding box center [959, 387] width 679 height 42
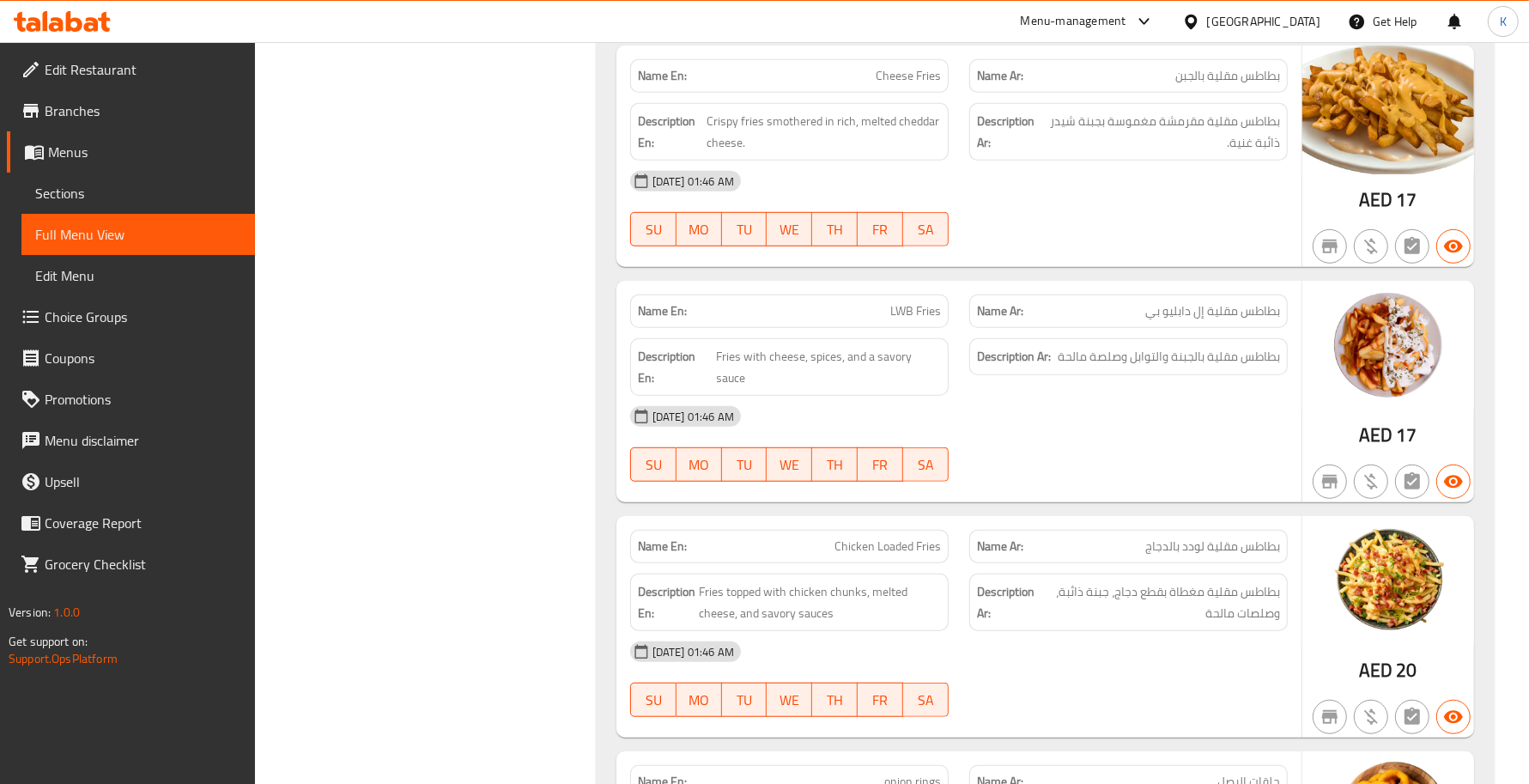
scroll to position [1001, 0]
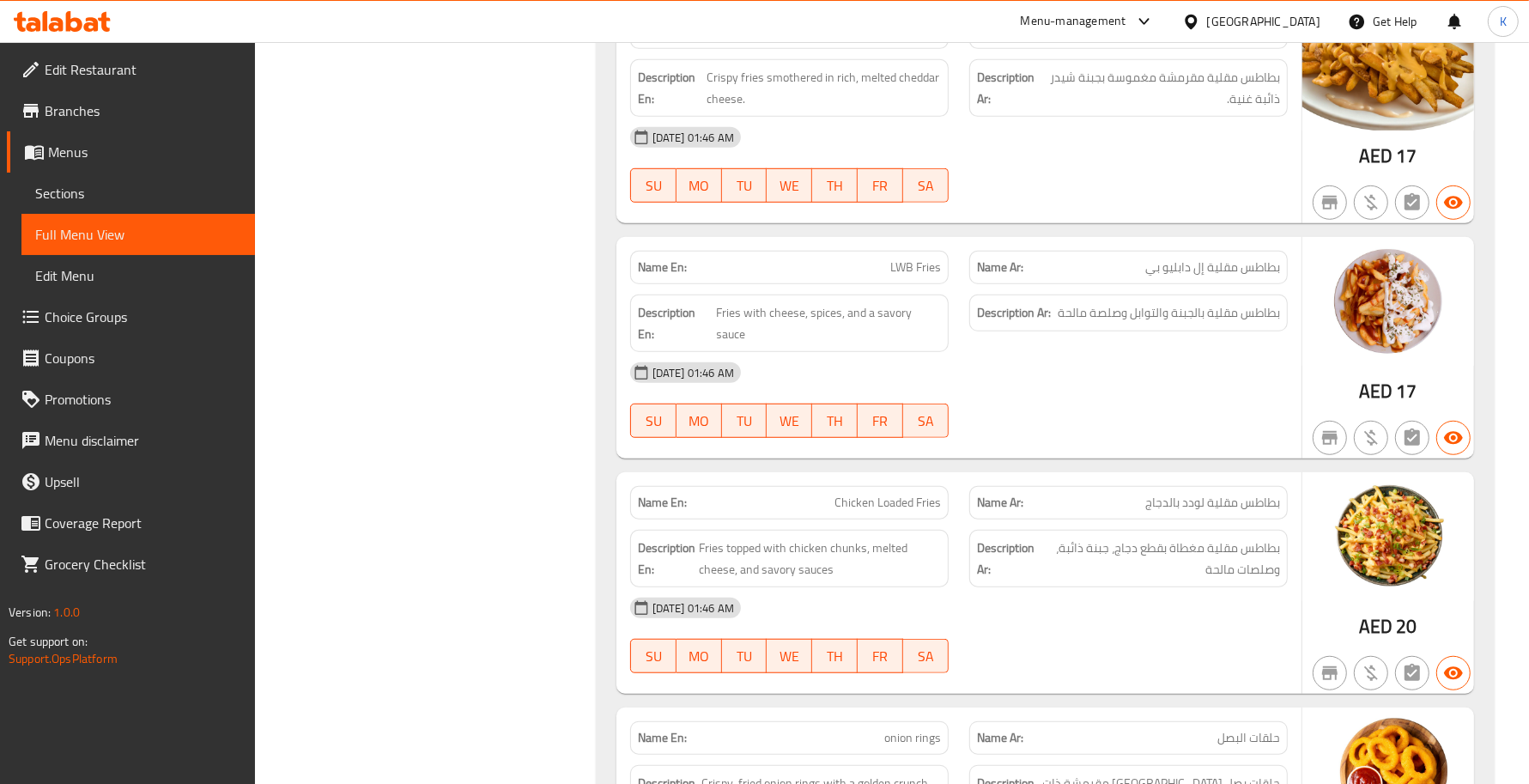
click at [926, 270] on span "LWB Fries" at bounding box center [915, 267] width 50 height 18
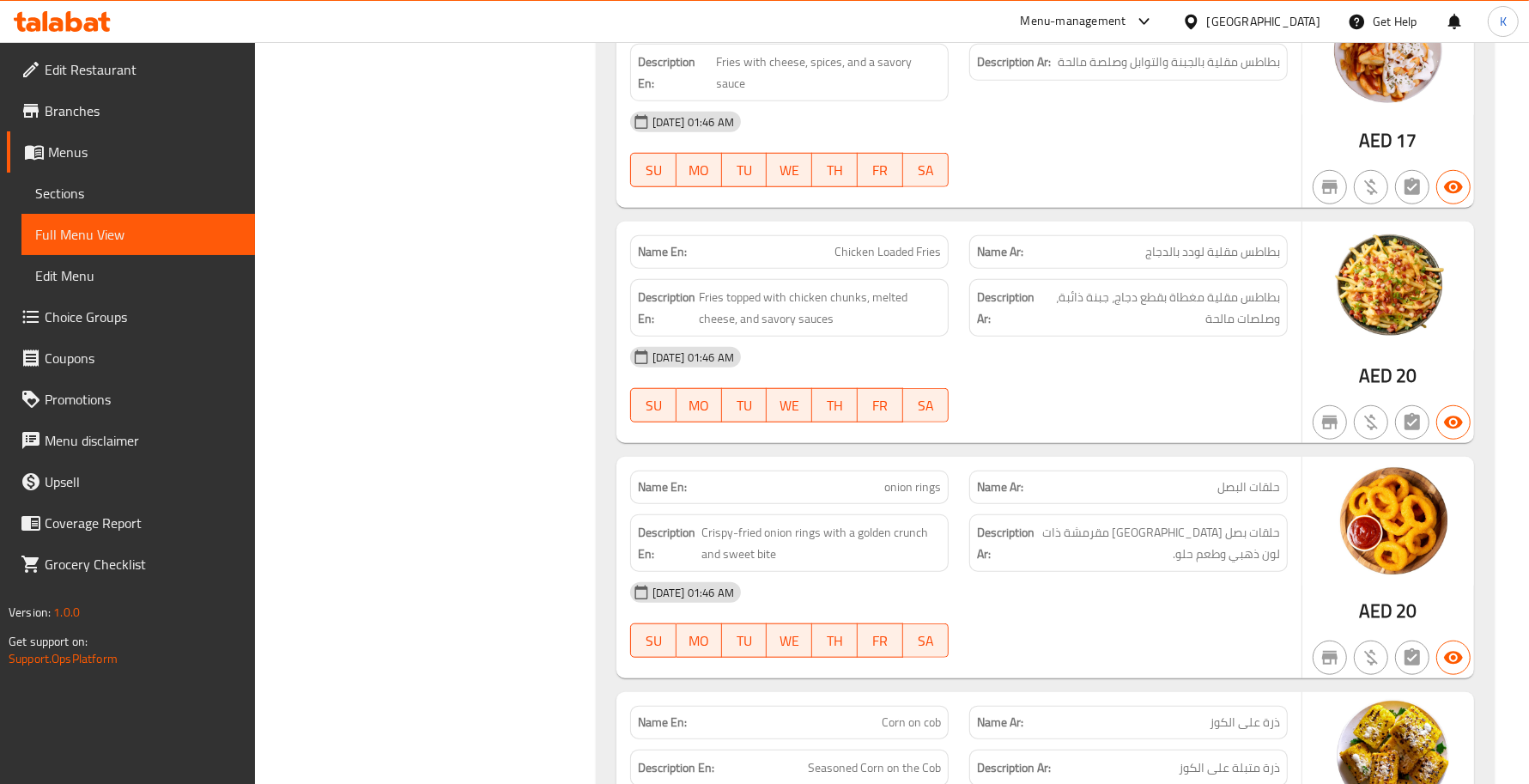
click at [943, 266] on div "Name En: Chicken Loaded Fries" at bounding box center [790, 251] width 319 height 34
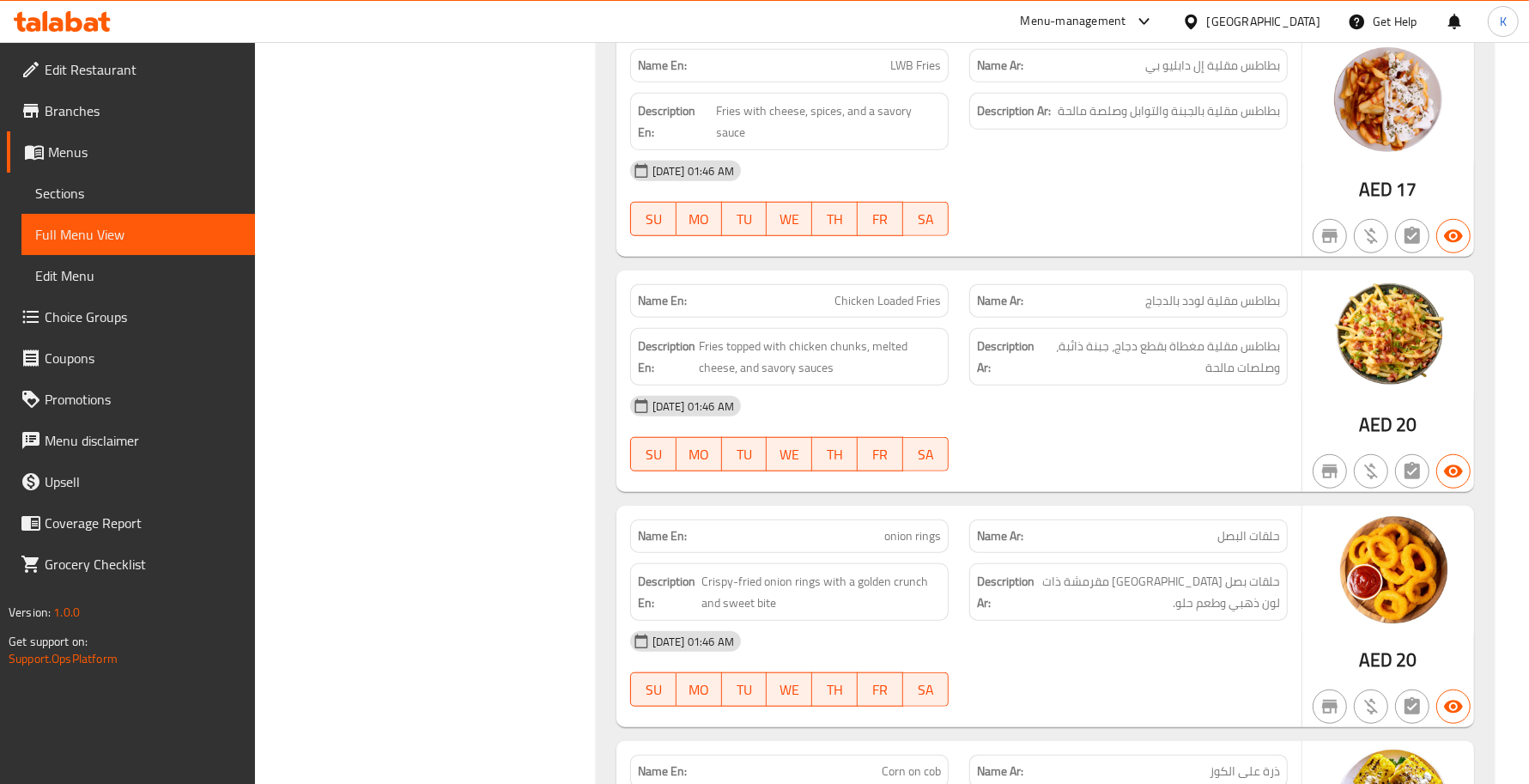
scroll to position [1251, 0]
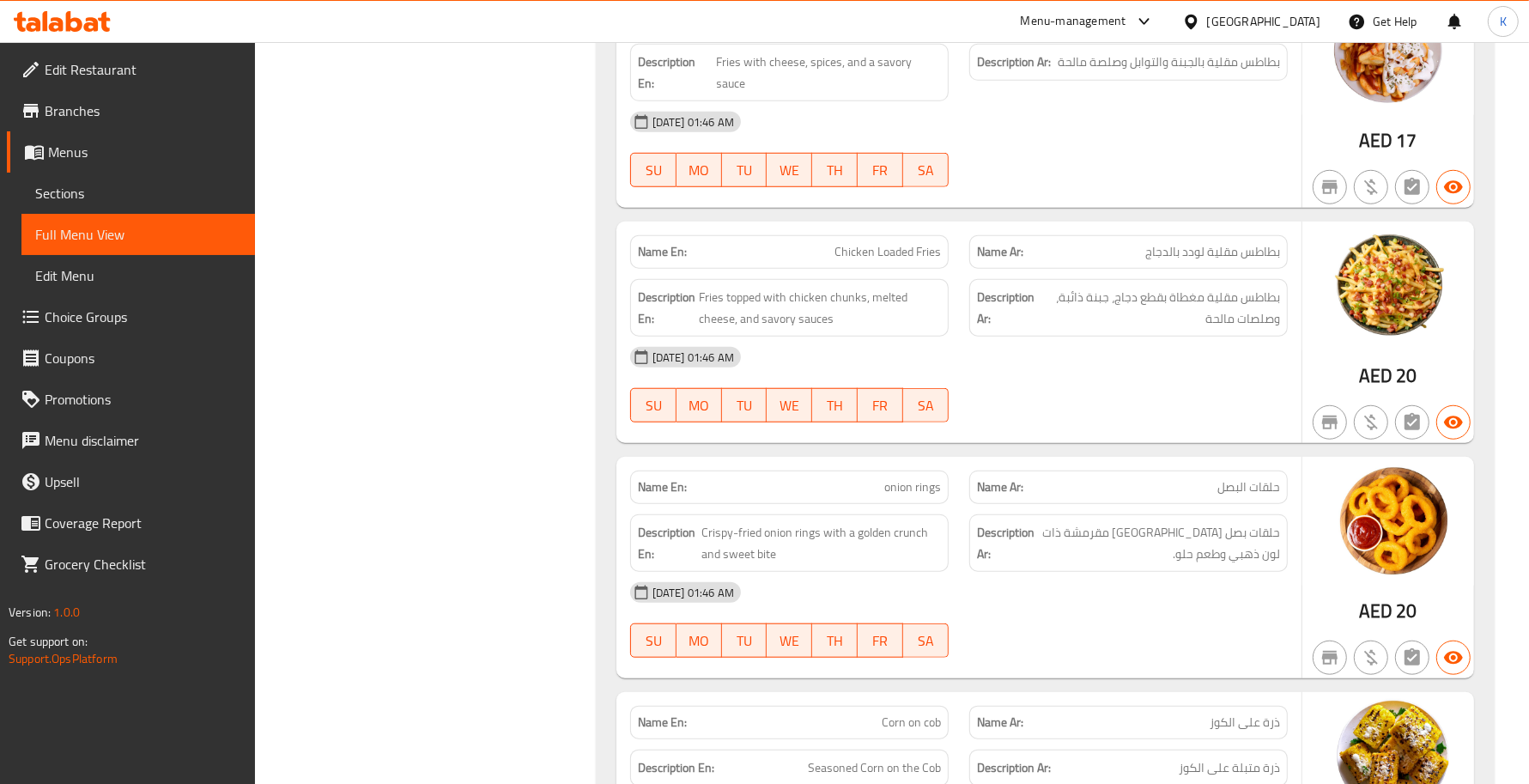
click at [1212, 363] on div "17-08-2025 01:46 AM" at bounding box center [959, 357] width 679 height 42
click at [1083, 664] on div at bounding box center [1129, 658] width 339 height 21
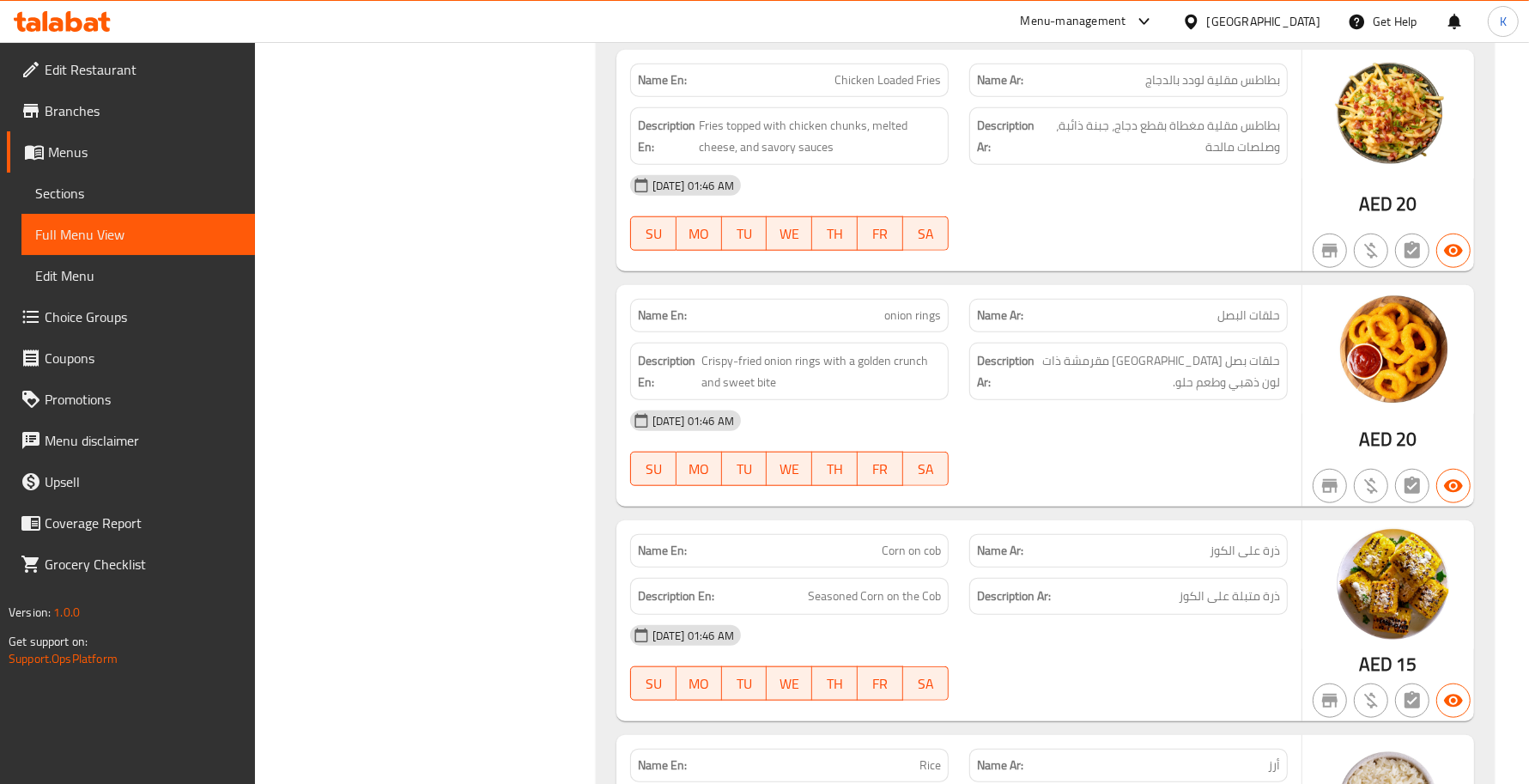
scroll to position [1502, 0]
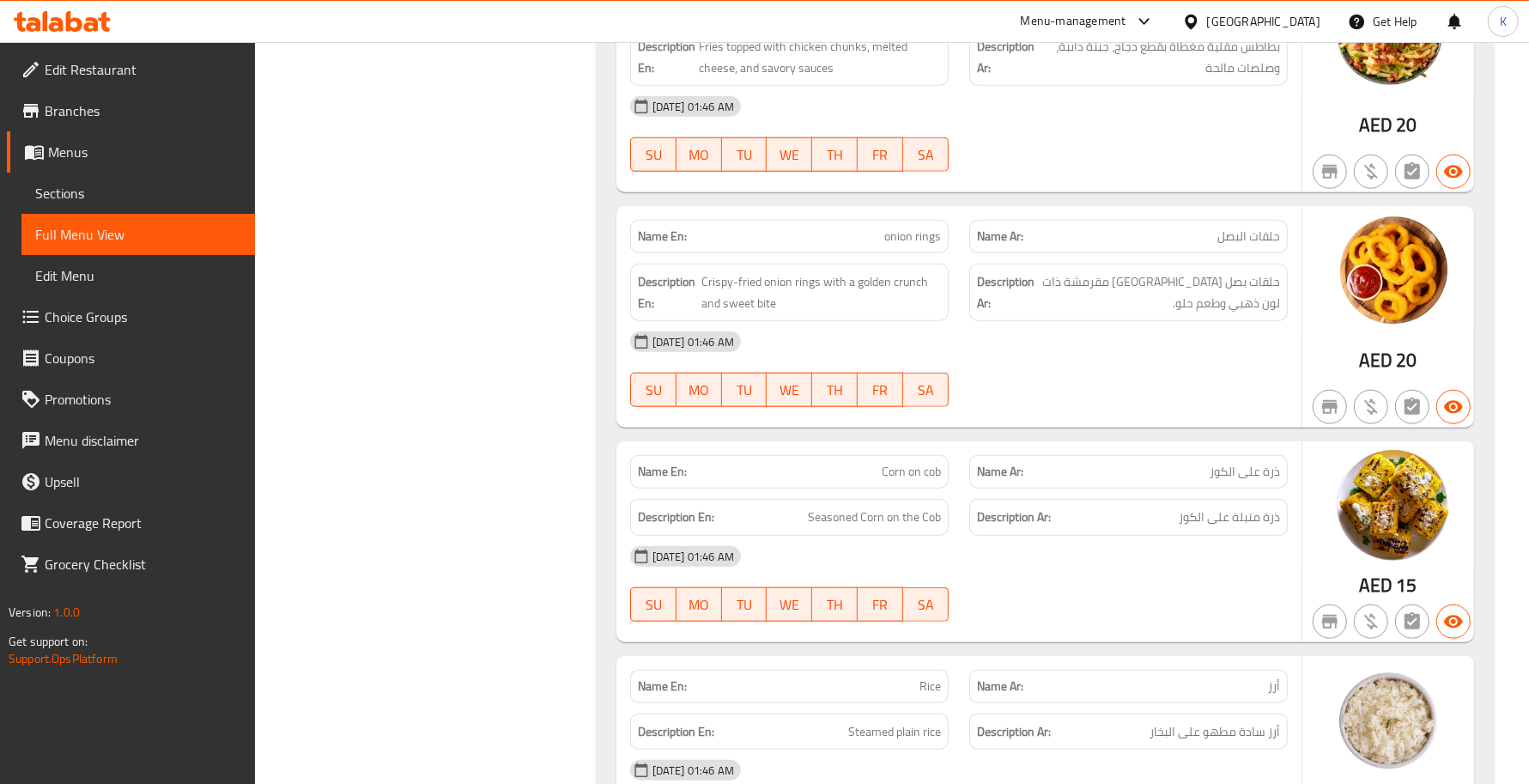
click at [881, 476] on p "Name En: Corn on cob" at bounding box center [790, 471] width 303 height 18
click at [882, 476] on span "Corn on cob" at bounding box center [911, 471] width 59 height 18
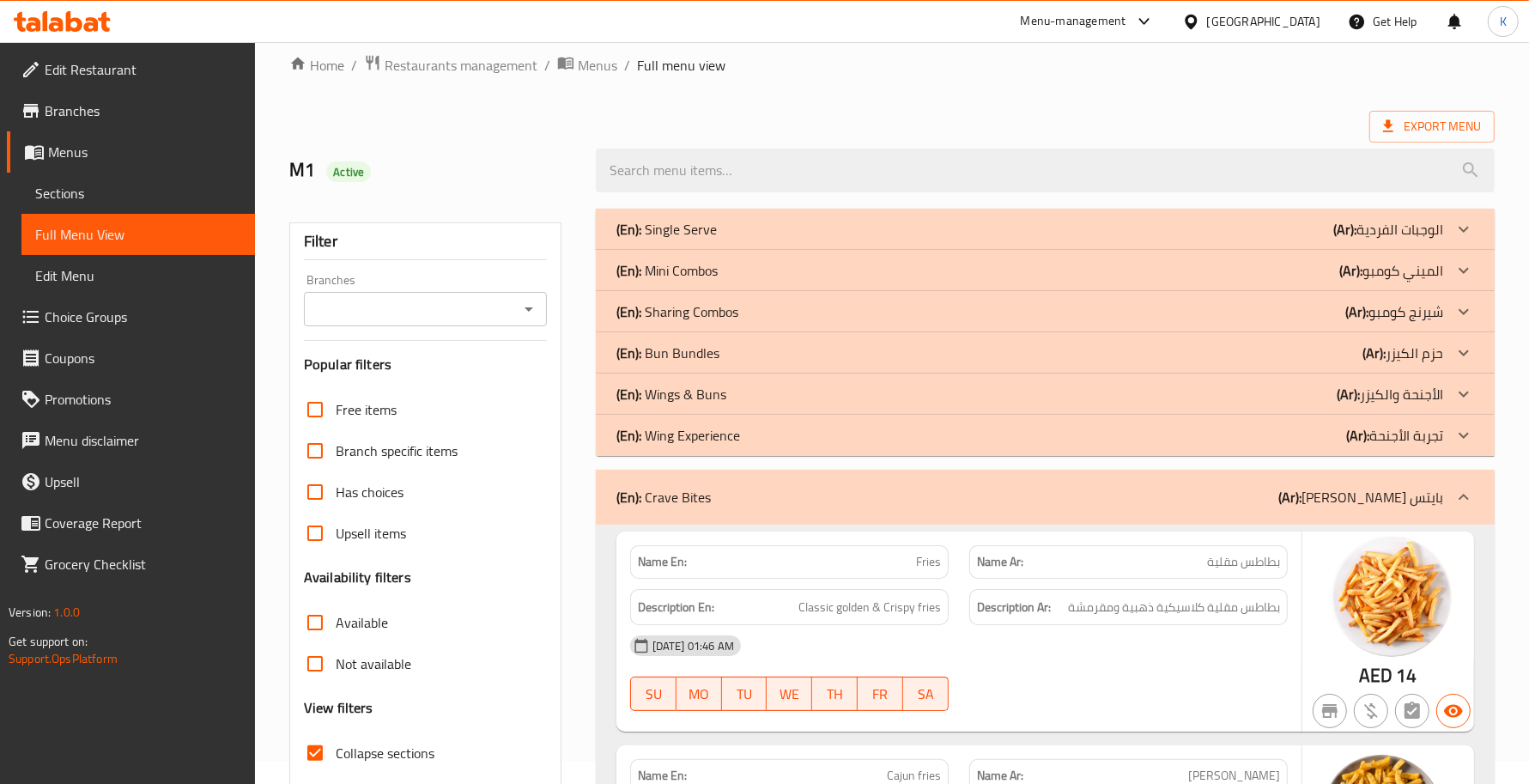
scroll to position [0, 0]
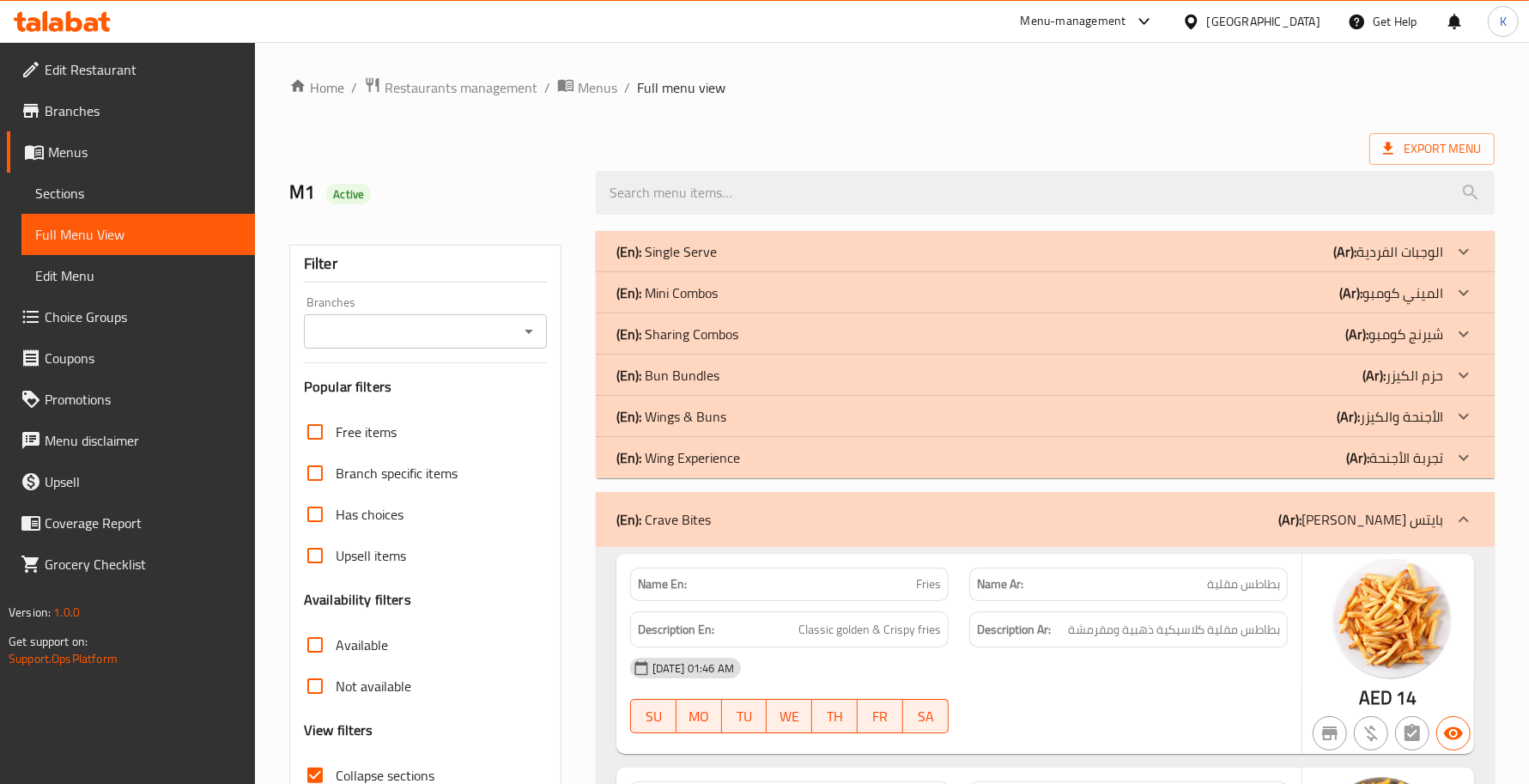
drag, startPoint x: 756, startPoint y: 529, endPoint x: 767, endPoint y: 560, distance: 32.9
click at [760, 532] on div "(En): Crave Bites (Ar): كريف بايتس" at bounding box center [1045, 519] width 899 height 55
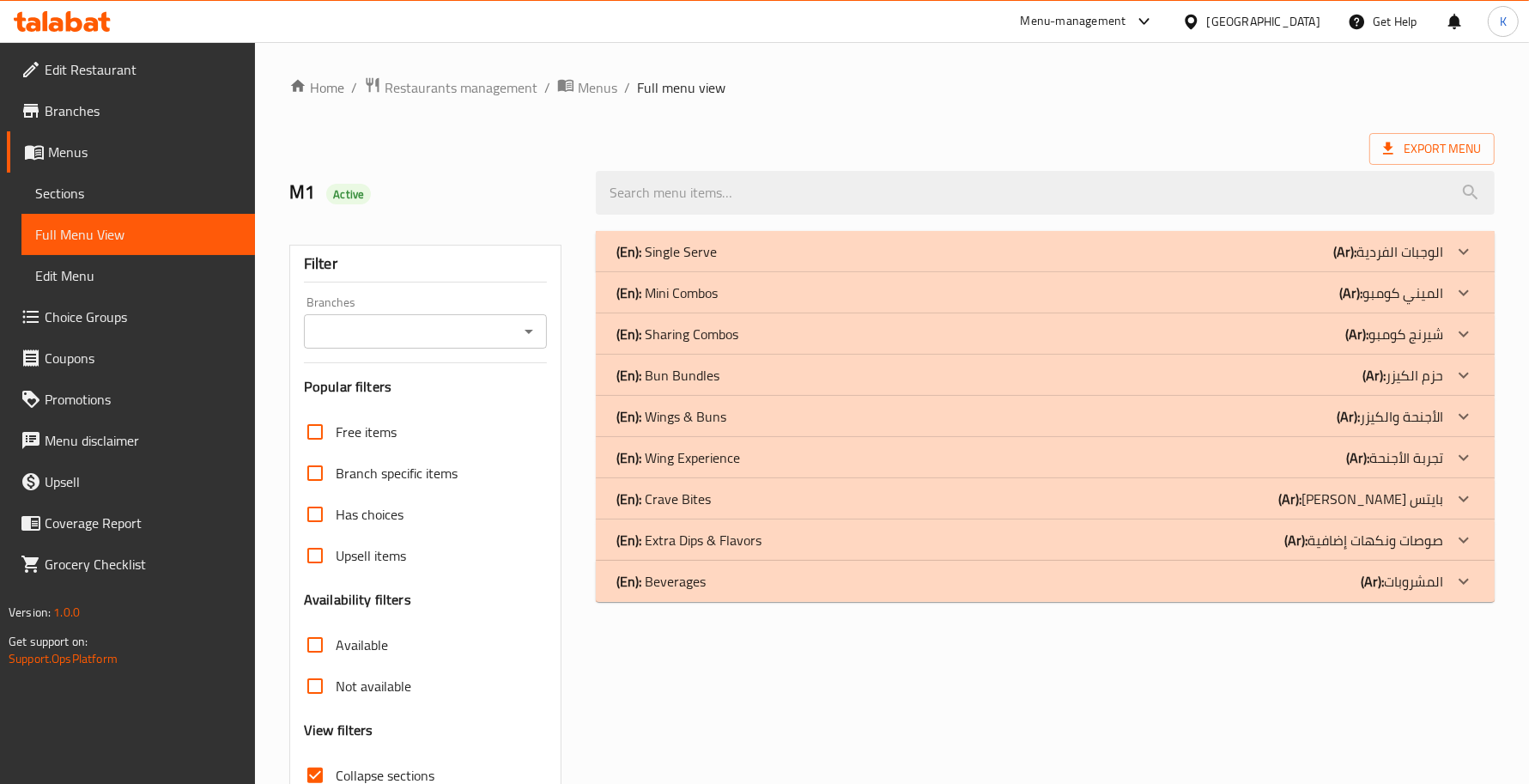
click at [985, 620] on div "(En): Single Serve (Ar): الوجبات الفردية Name En: 6 Pcs Wings Combo Name Ar: كو…" at bounding box center [1045, 555] width 920 height 669
click at [898, 272] on div "(En): Extra Dips & Flavors (Ar): صوصات ونكهات إضافية" at bounding box center [1045, 252] width 899 height 42
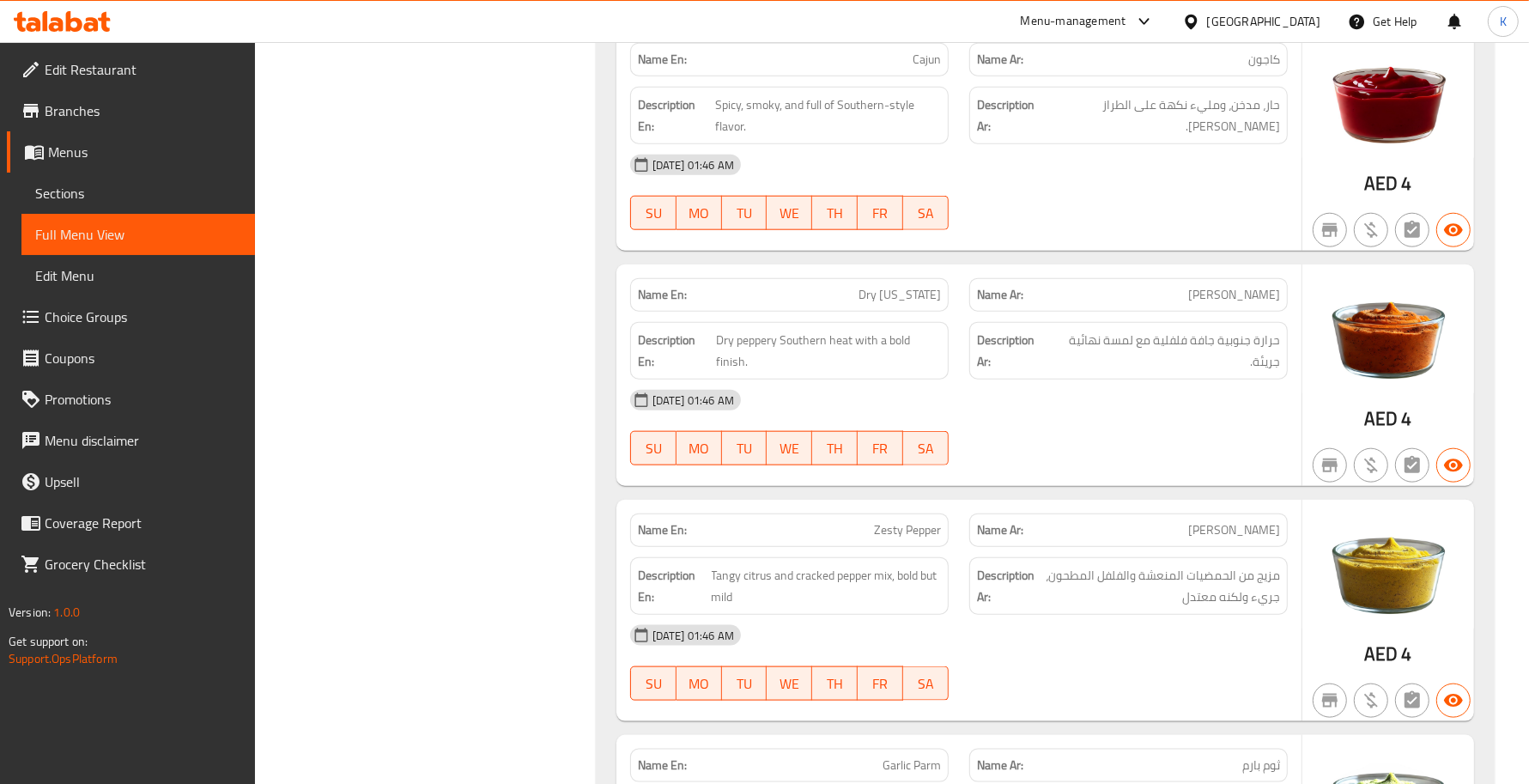
scroll to position [1752, 0]
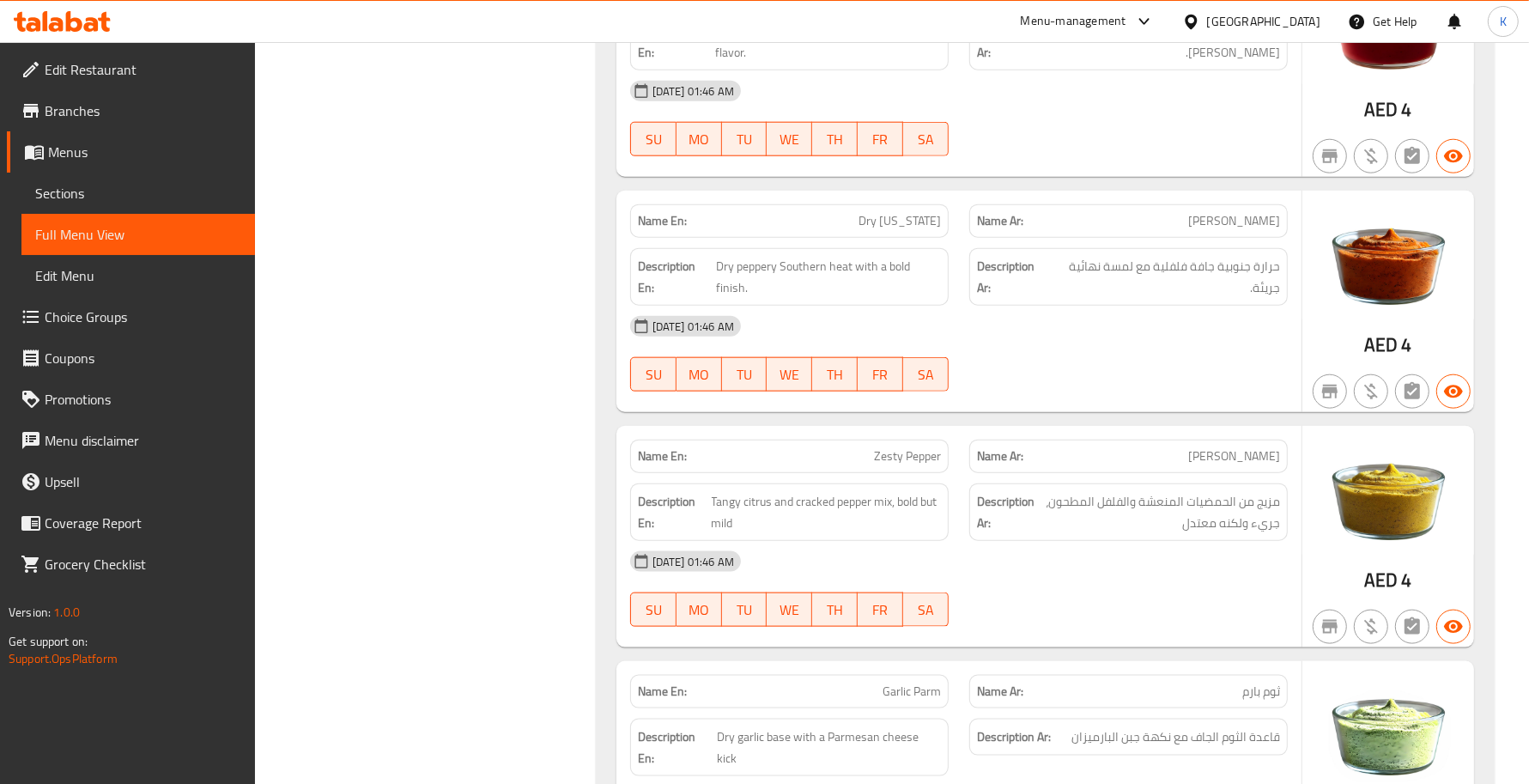
click at [952, 582] on div "SU MO TU WE TH FR SA" at bounding box center [789, 609] width 339 height 55
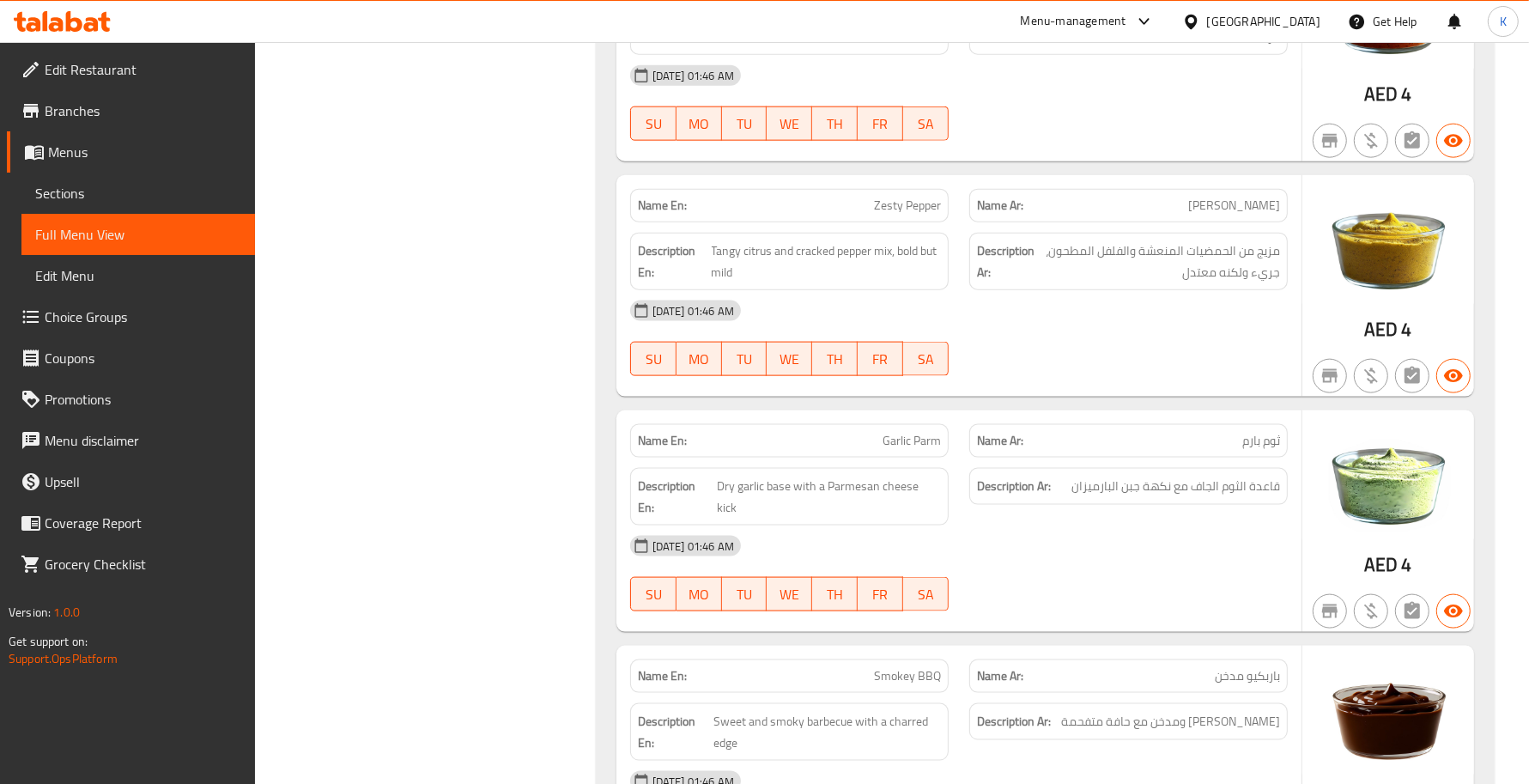
click at [897, 431] on span "Garlic Parm" at bounding box center [911, 440] width 58 height 18
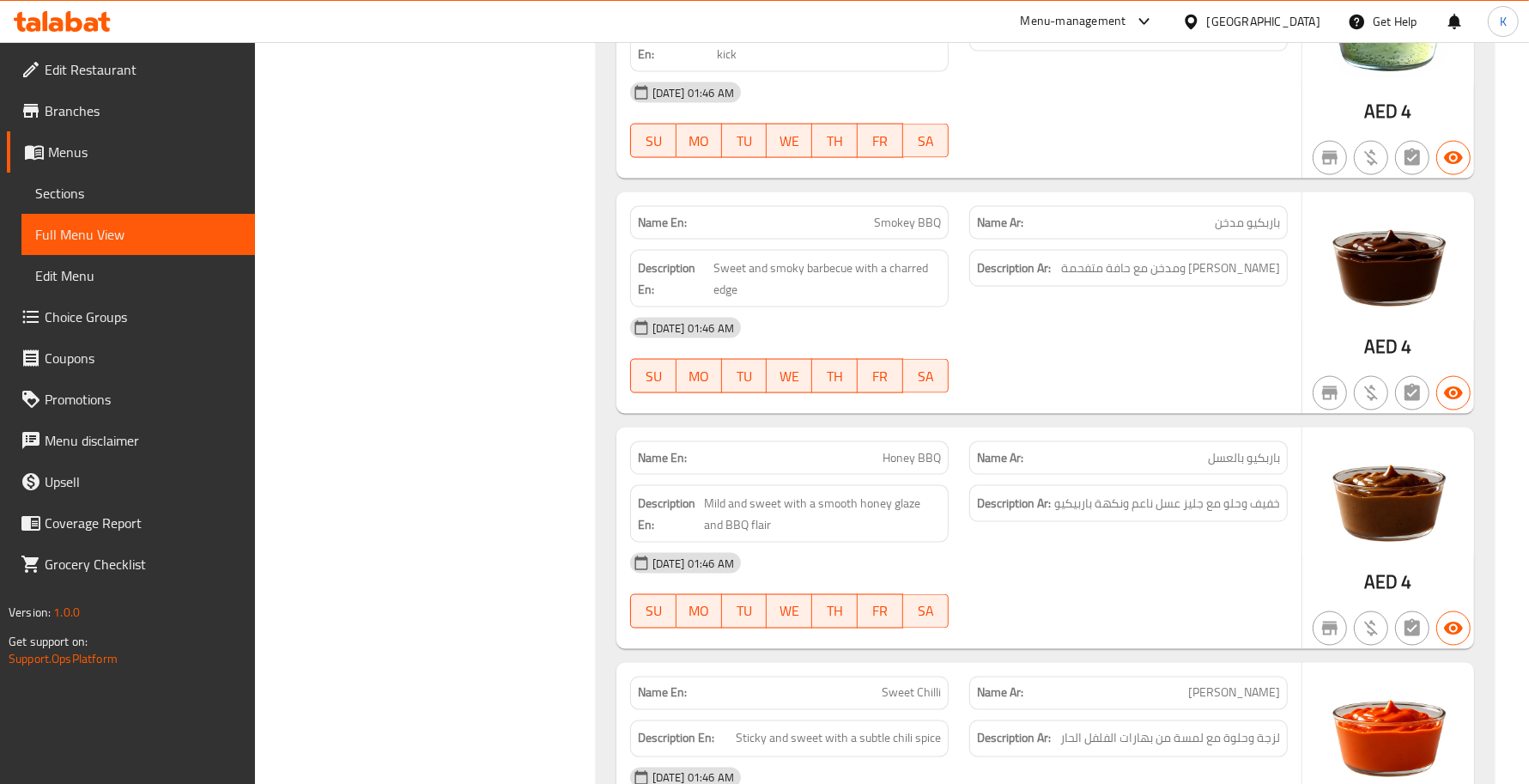
scroll to position [2503, 0]
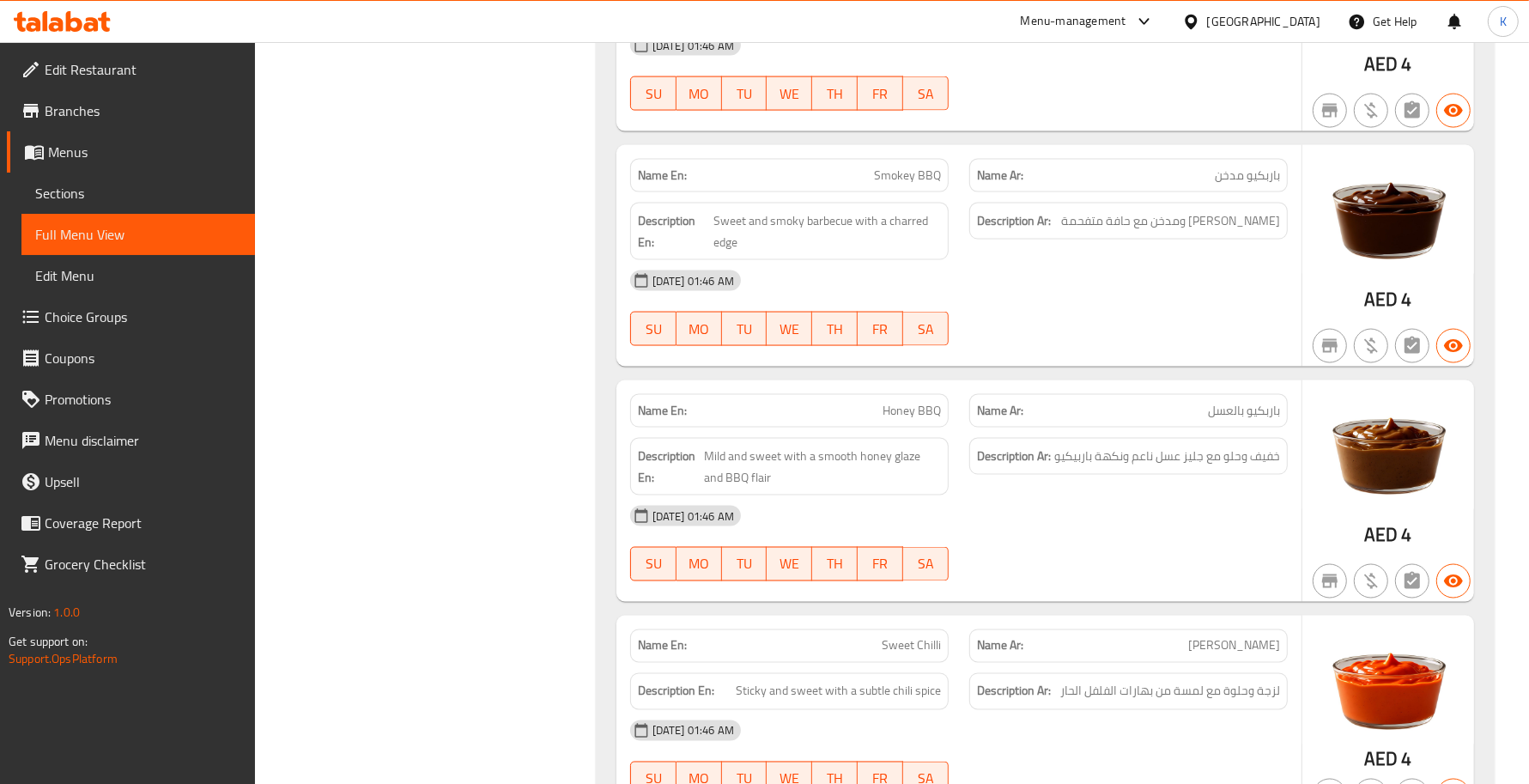
click at [914, 402] on span "Honey BBQ" at bounding box center [911, 411] width 58 height 18
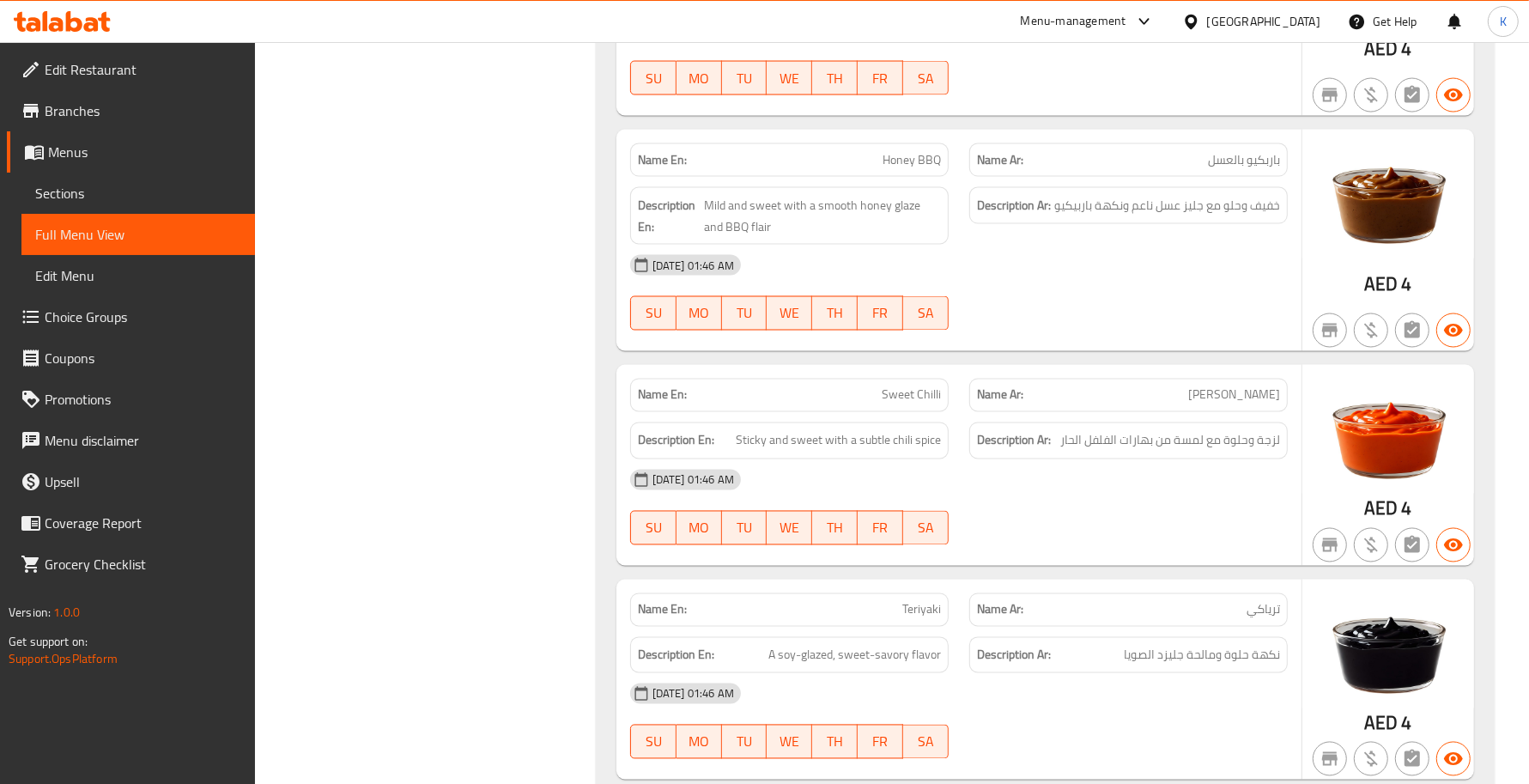
click at [897, 600] on p "Name En: Teriyaki" at bounding box center [790, 609] width 303 height 18
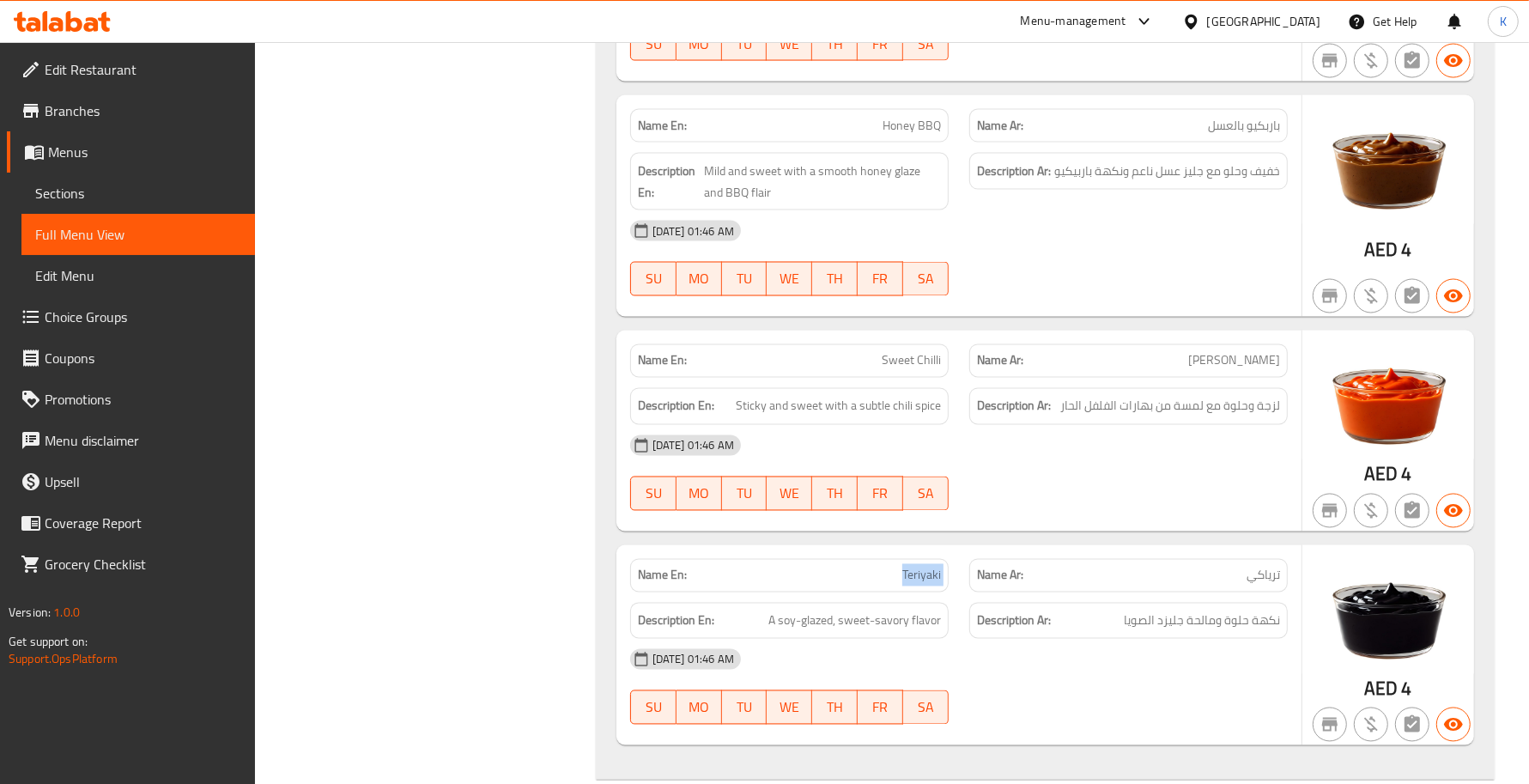
scroll to position [2819, 0]
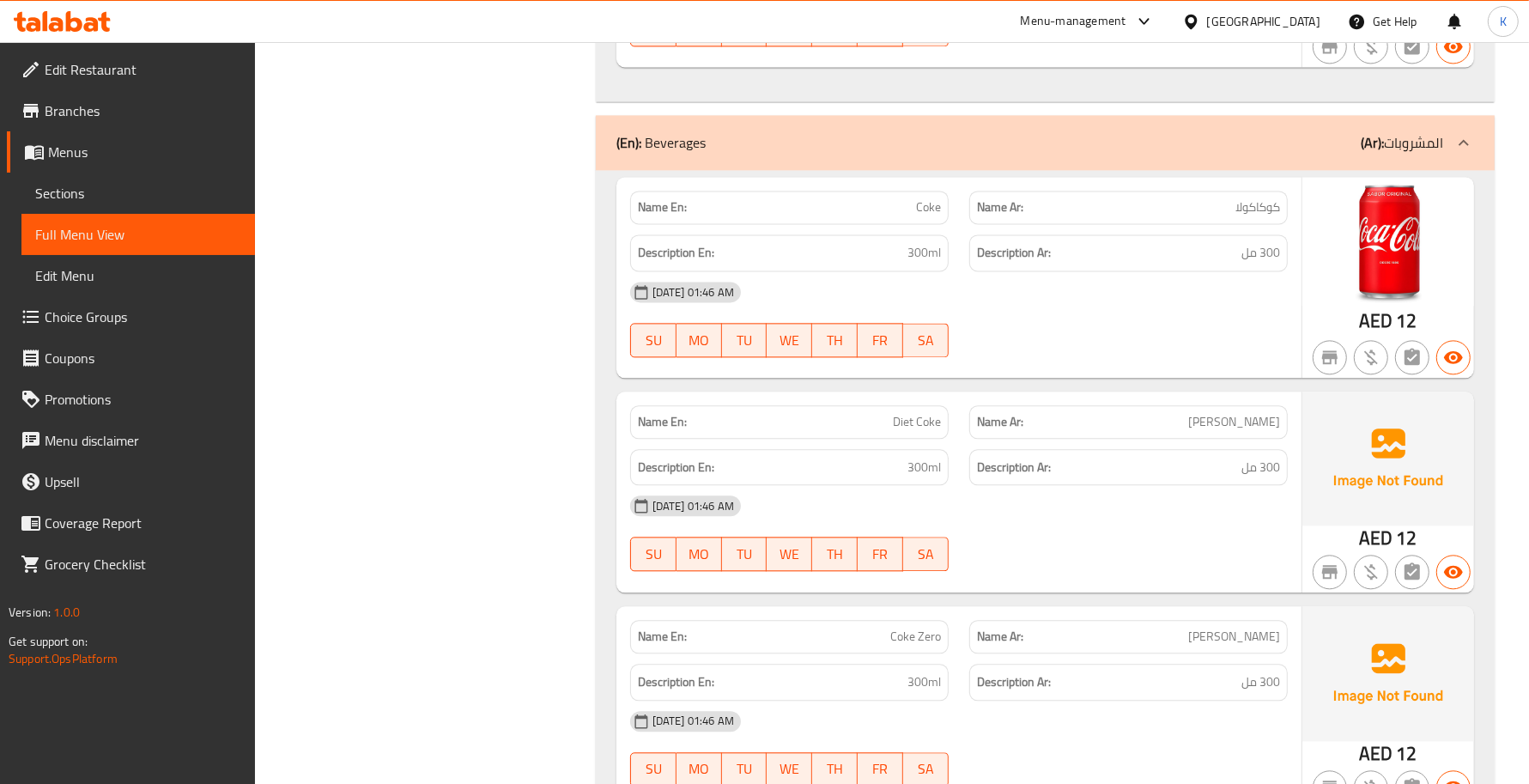
scroll to position [3320, 0]
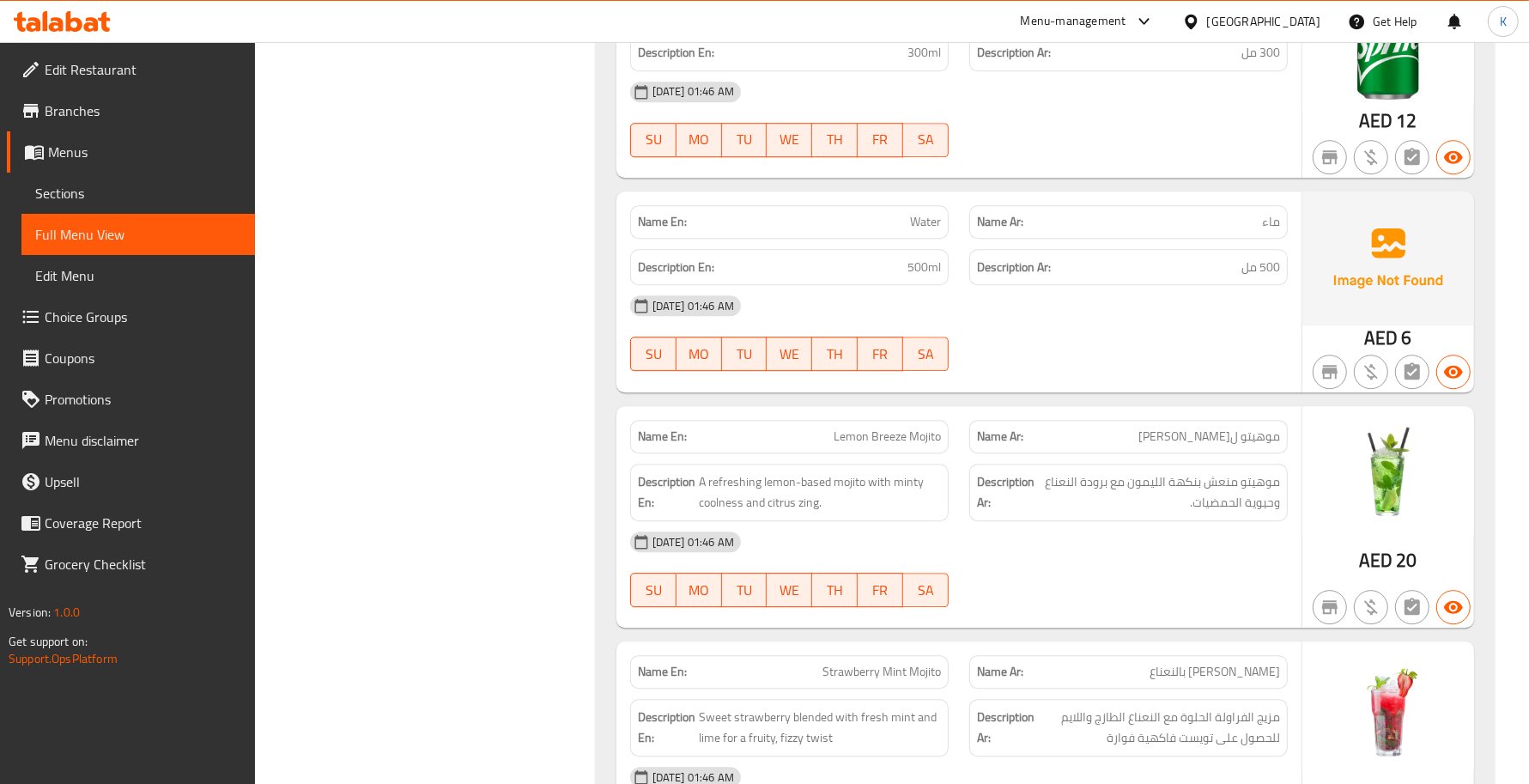
scroll to position [4571, 0]
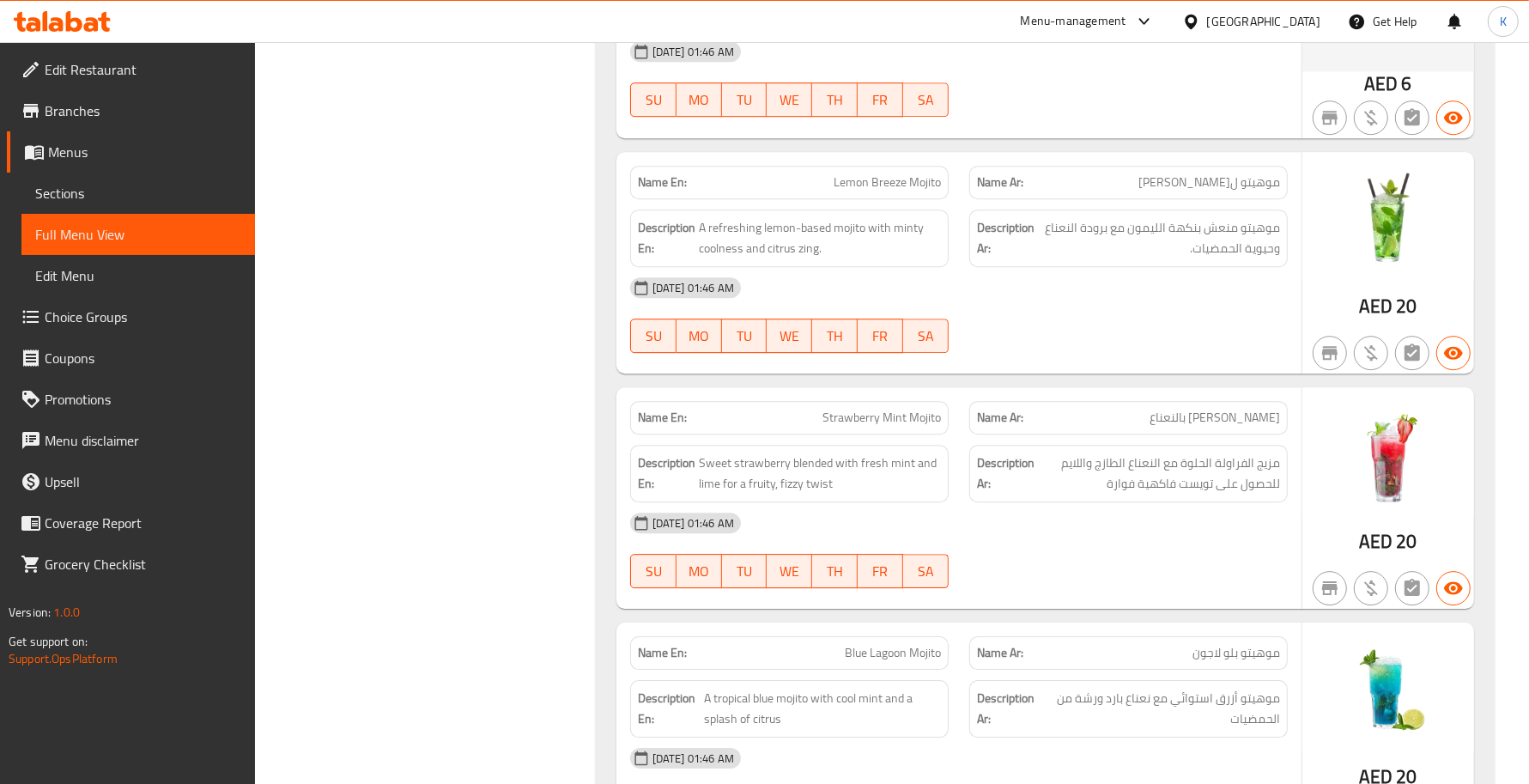
scroll to position [4822, 0]
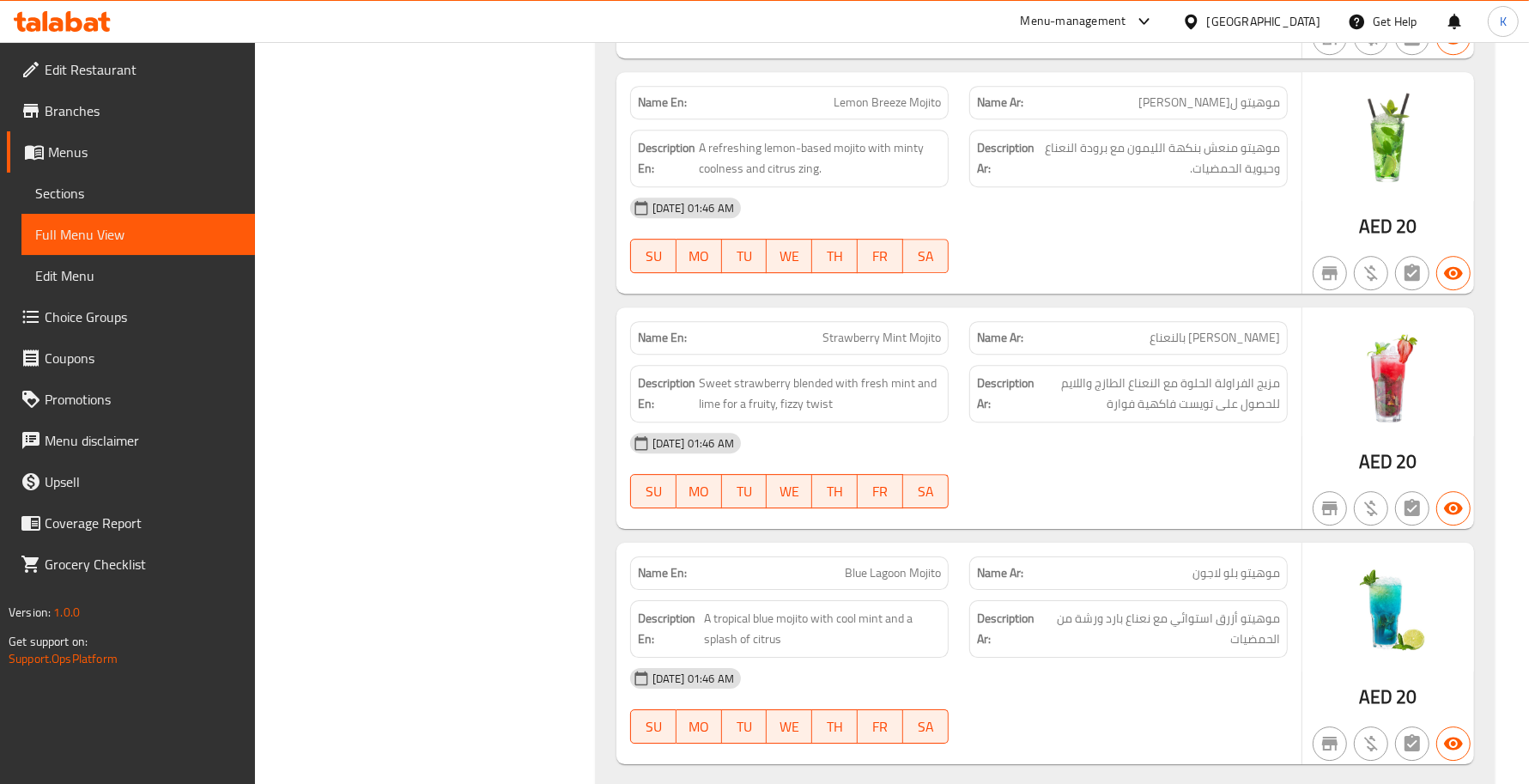
click at [54, 198] on span "Sections" at bounding box center [139, 193] width 206 height 21
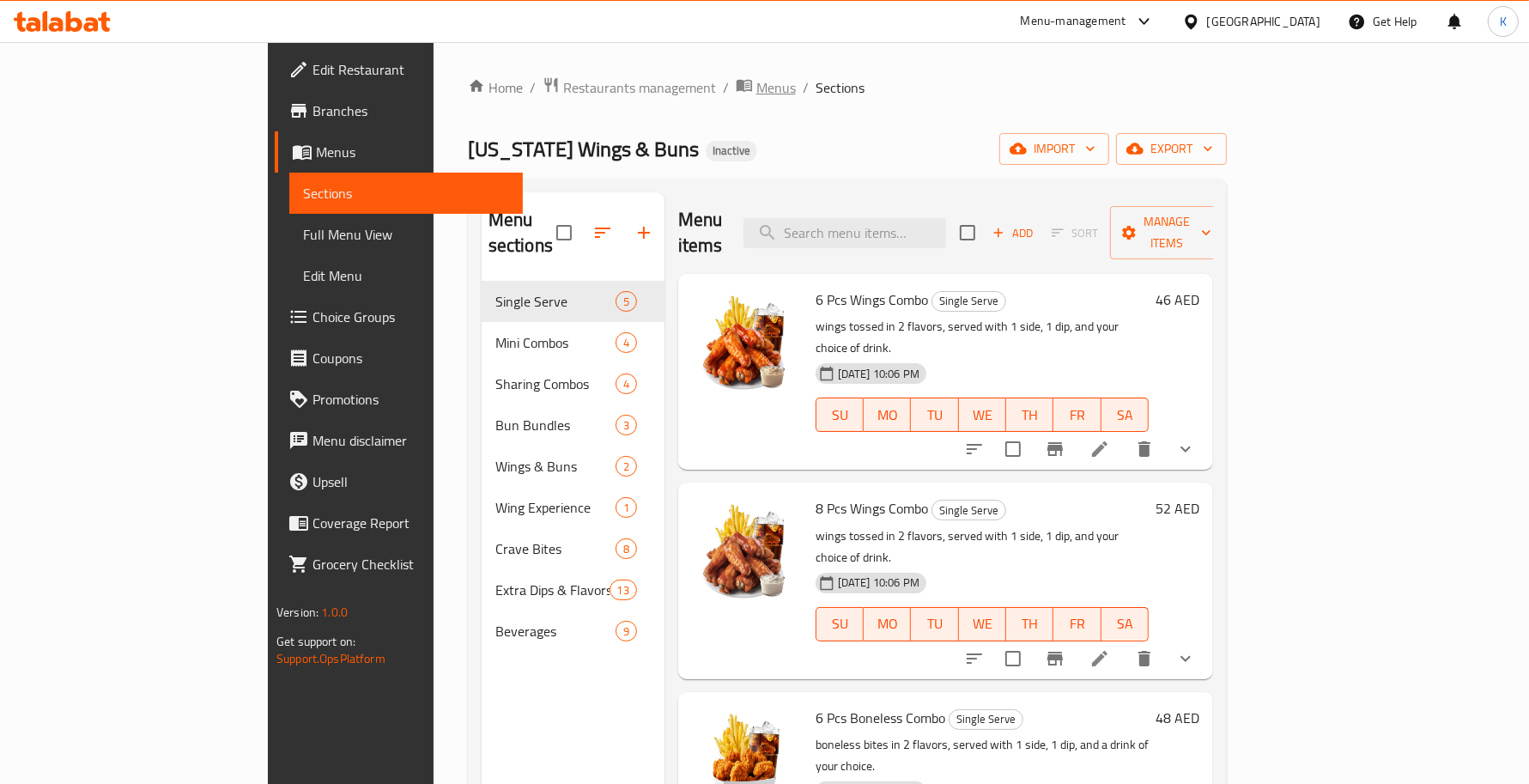
click at [757, 77] on span "Menus" at bounding box center [777, 87] width 40 height 21
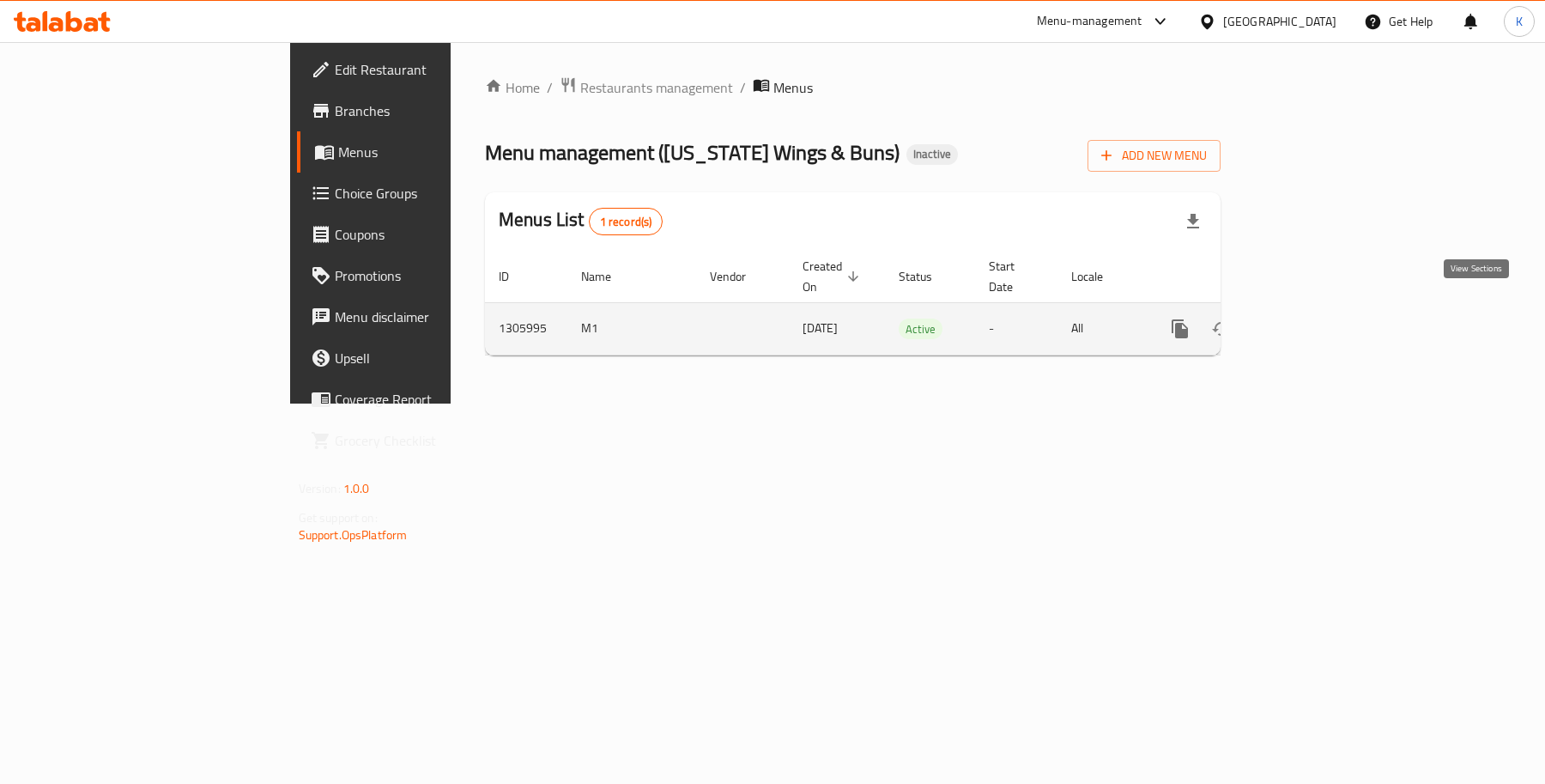
click at [1315, 319] on icon "enhanced table" at bounding box center [1304, 329] width 21 height 21
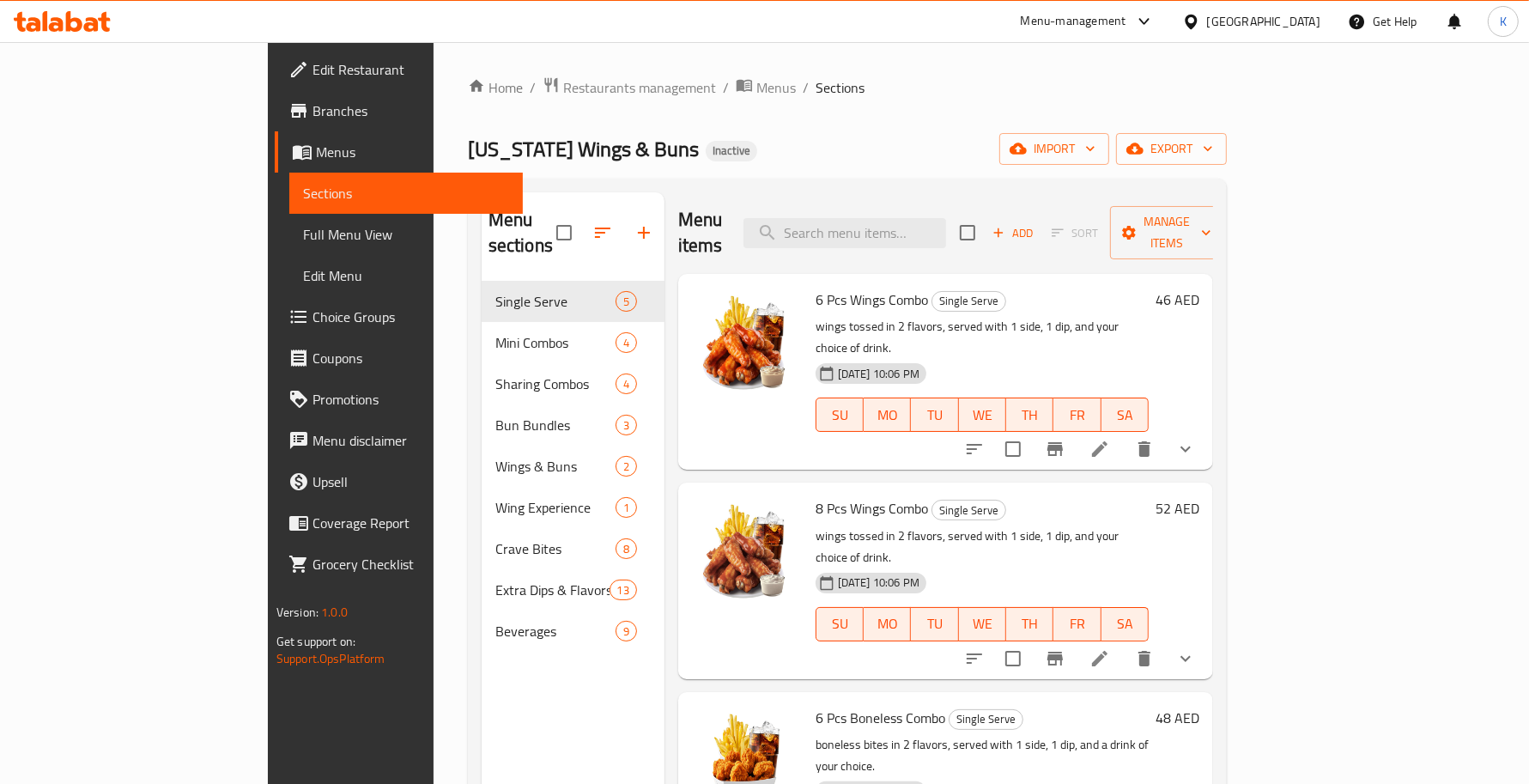
click at [1227, 168] on div "Home / Restaurants management / Menus / Sections Louisiana Wings & Buns Inactiv…" at bounding box center [848, 533] width 759 height 913
click at [1227, 165] on button "export" at bounding box center [1172, 149] width 111 height 32
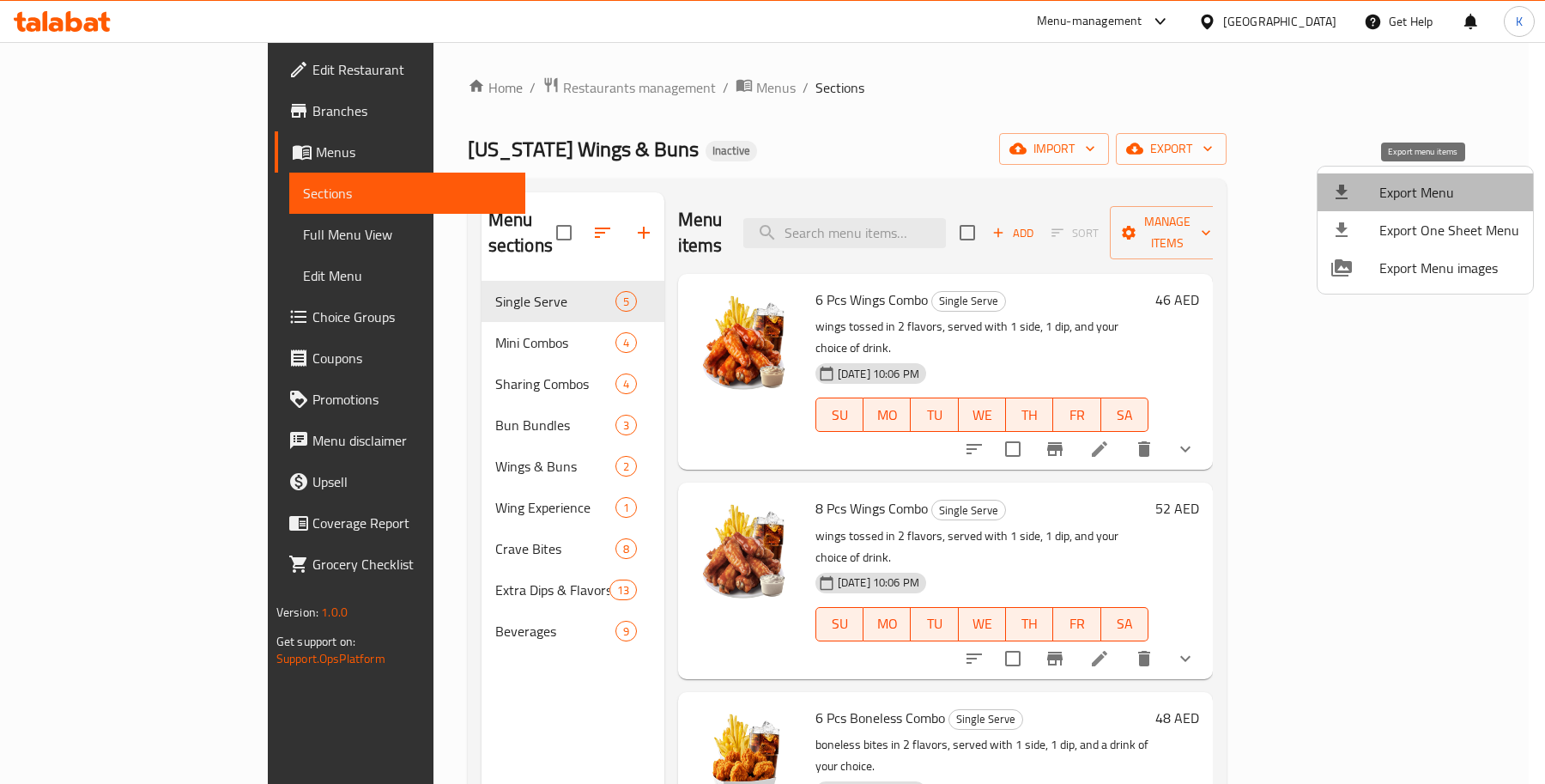
click at [1436, 182] on span "Export Menu" at bounding box center [1449, 192] width 140 height 21
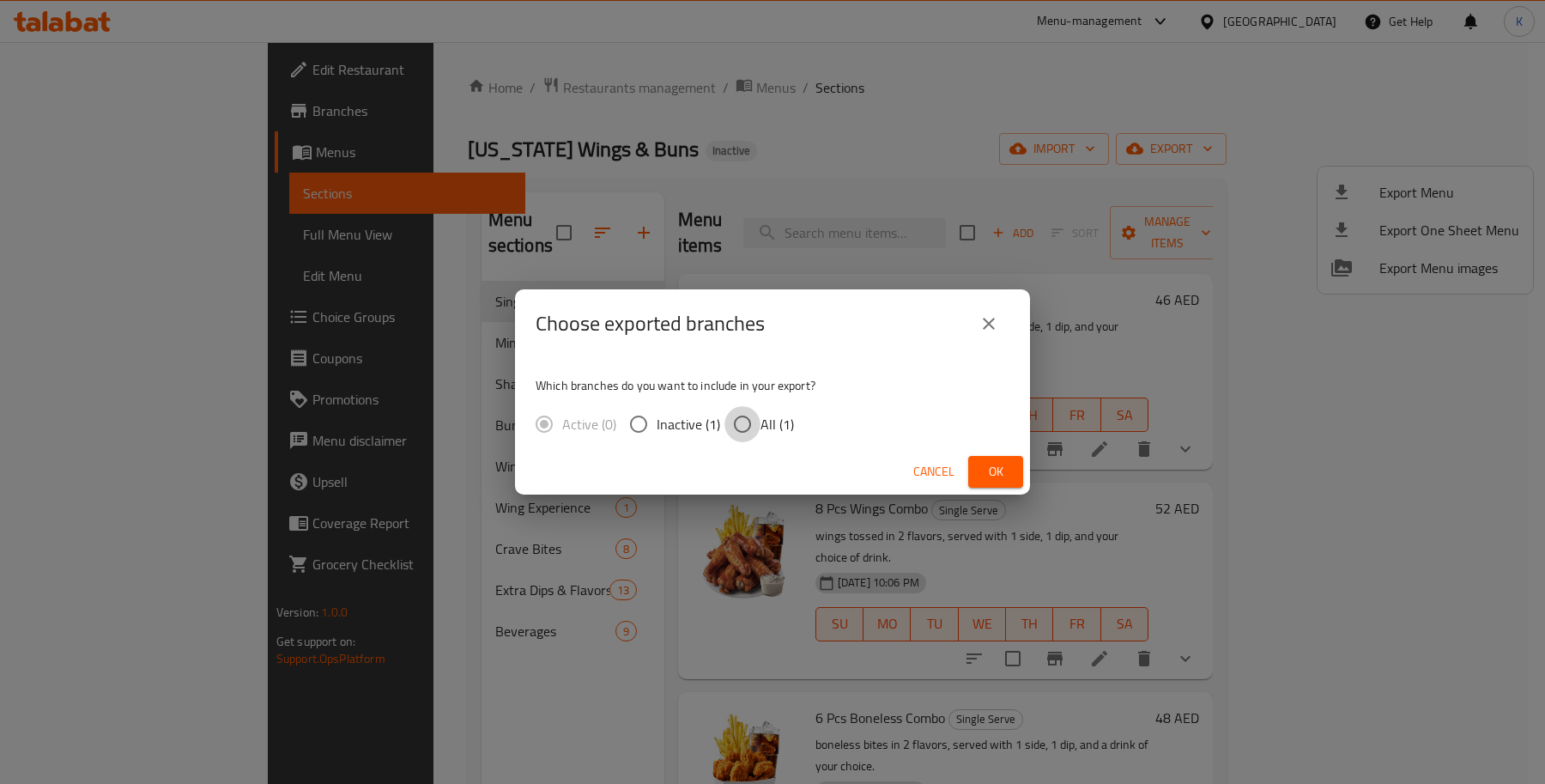
click at [748, 431] on input "All (1)" at bounding box center [743, 424] width 36 height 36
radio input "true"
click at [1009, 486] on button "Ok" at bounding box center [996, 471] width 55 height 32
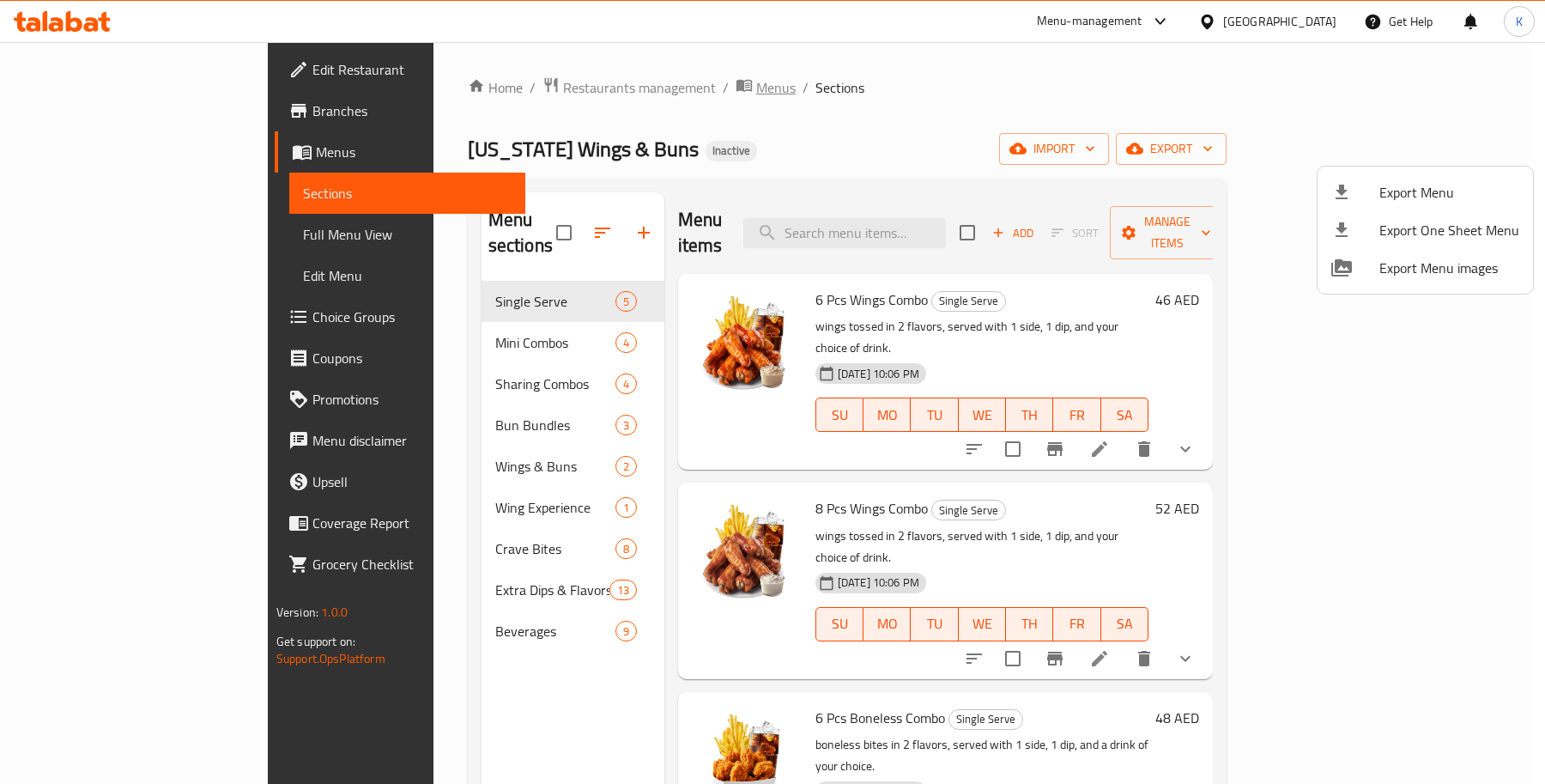
click at [590, 87] on div at bounding box center [772, 392] width 1545 height 784
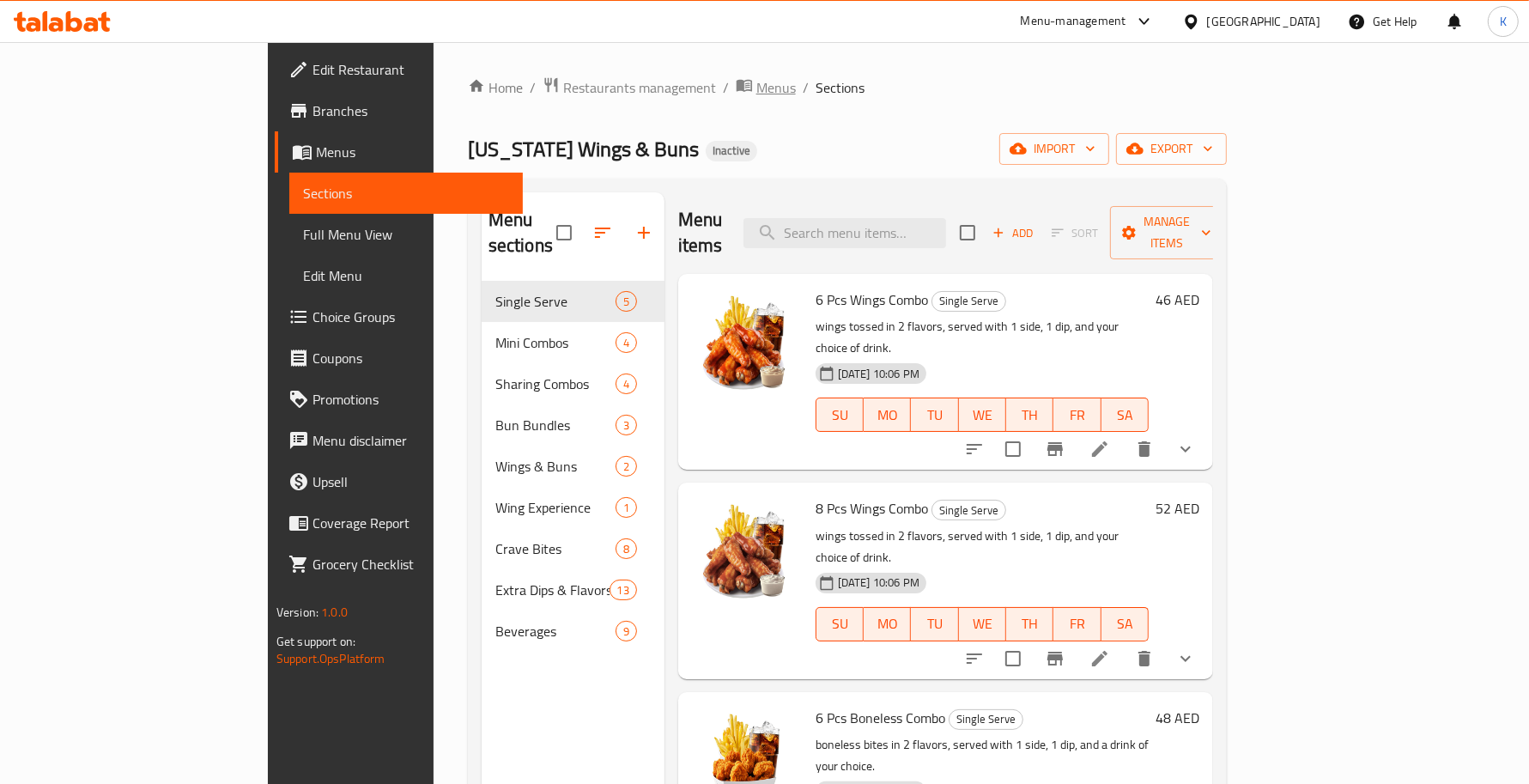
click at [757, 93] on span "Menus" at bounding box center [777, 87] width 40 height 21
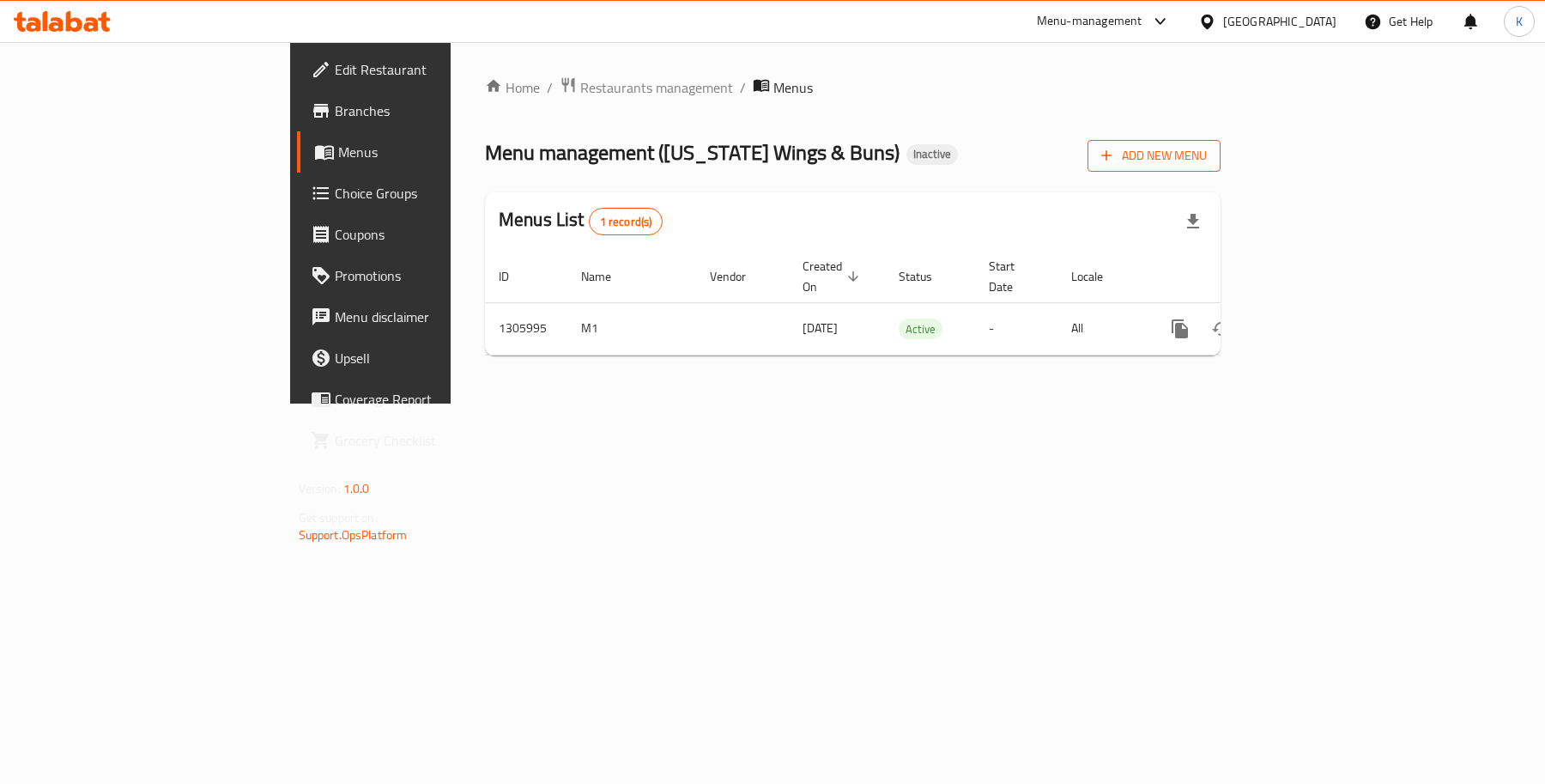
click at [1221, 167] on button "Add New Menu" at bounding box center [1154, 155] width 133 height 32
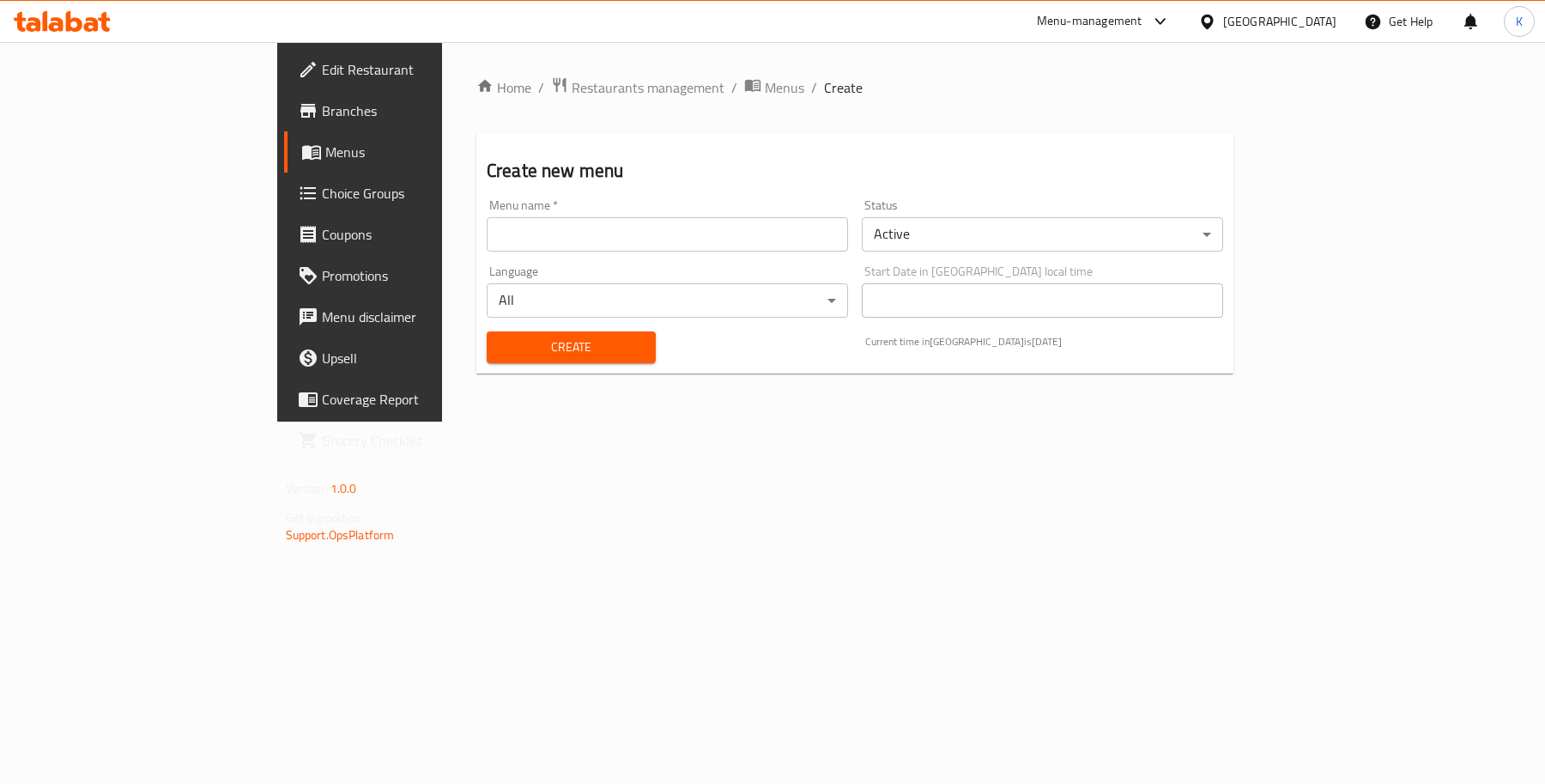
click at [691, 241] on input "text" at bounding box center [667, 235] width 361 height 35
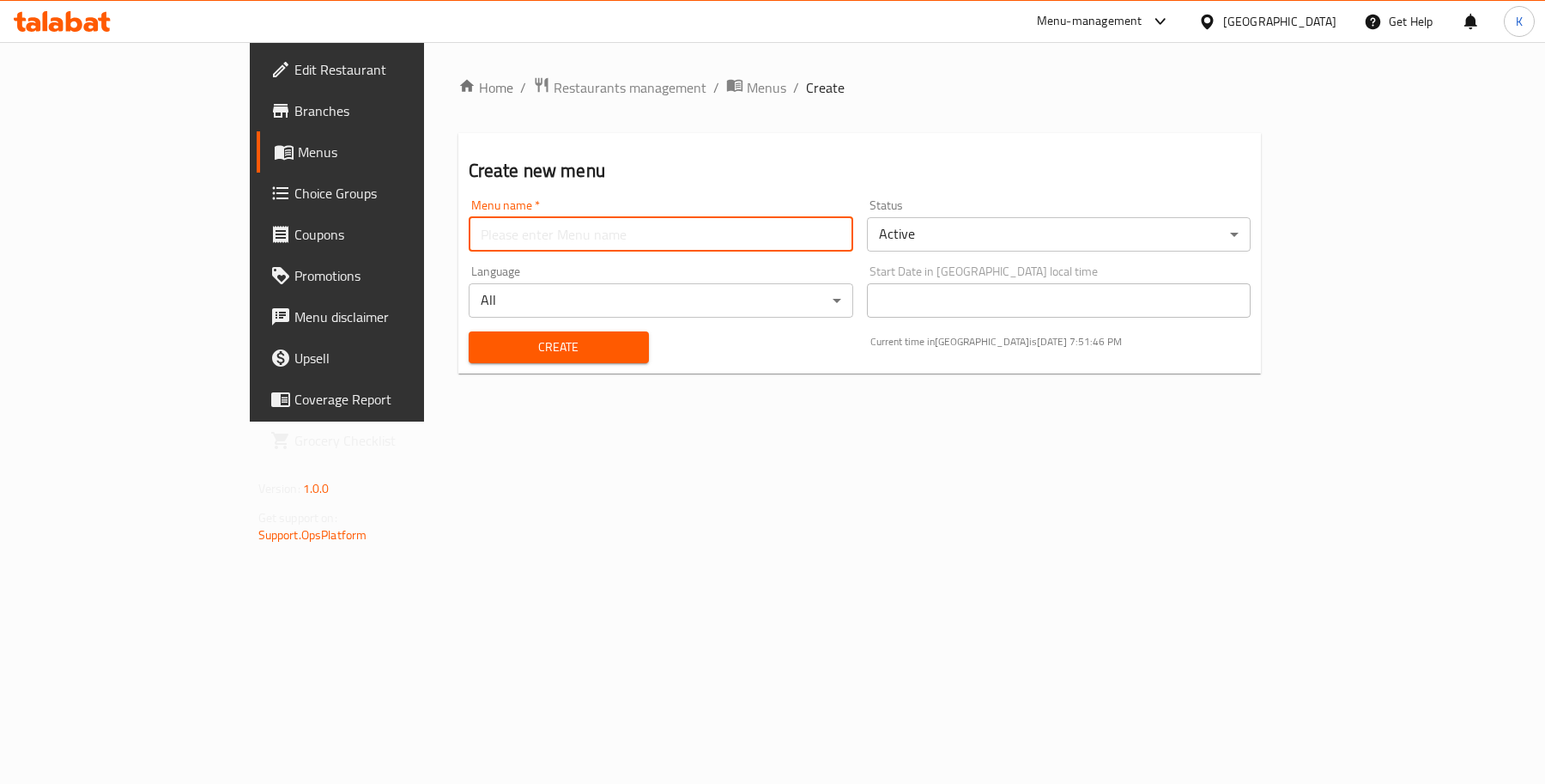
type input "New Menu1"
click at [481, 365] on div "Create" at bounding box center [559, 347] width 201 height 52
click at [486, 360] on button "Create" at bounding box center [559, 347] width 180 height 32
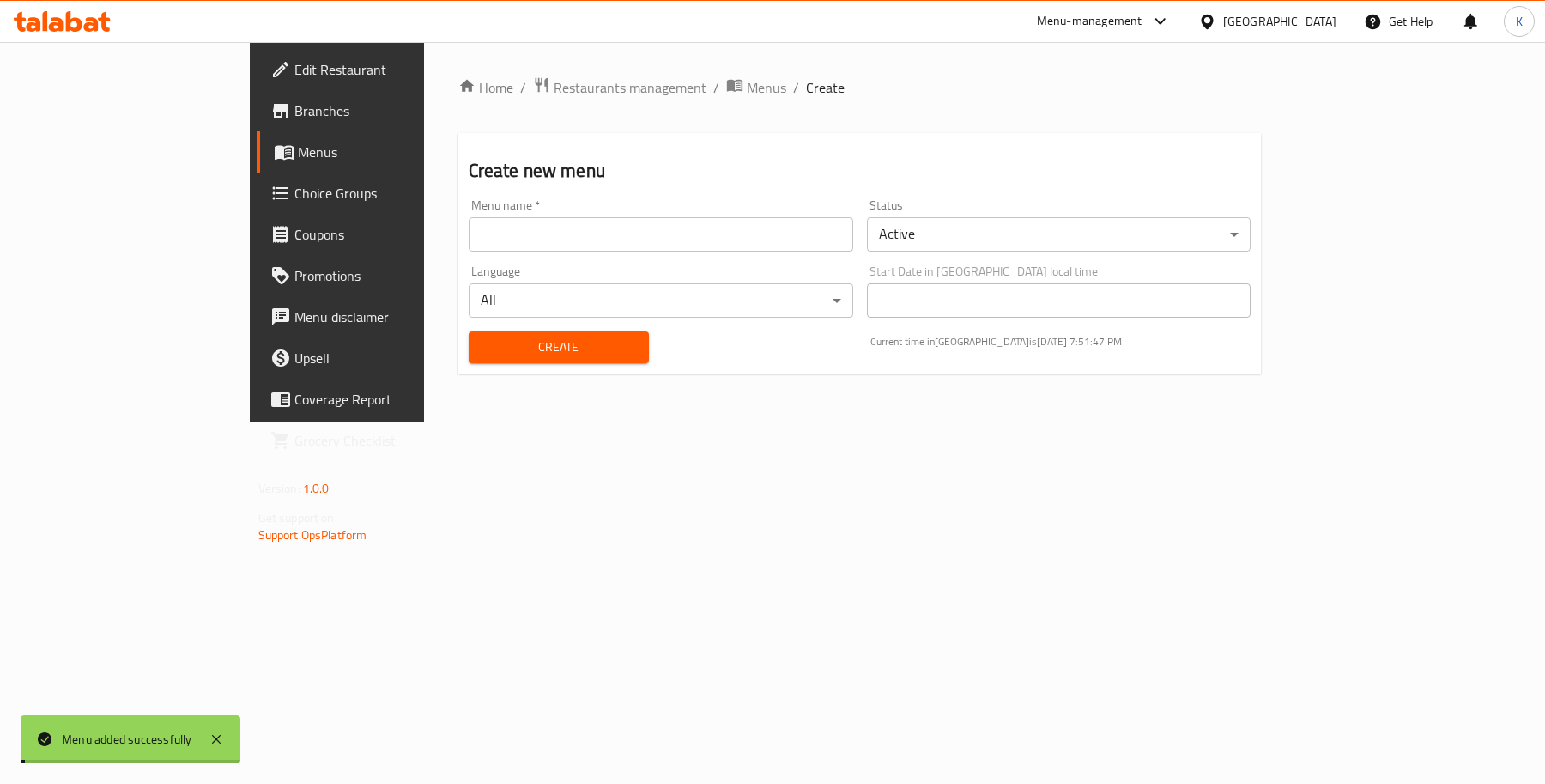
click at [747, 92] on span "Menus" at bounding box center [767, 87] width 40 height 21
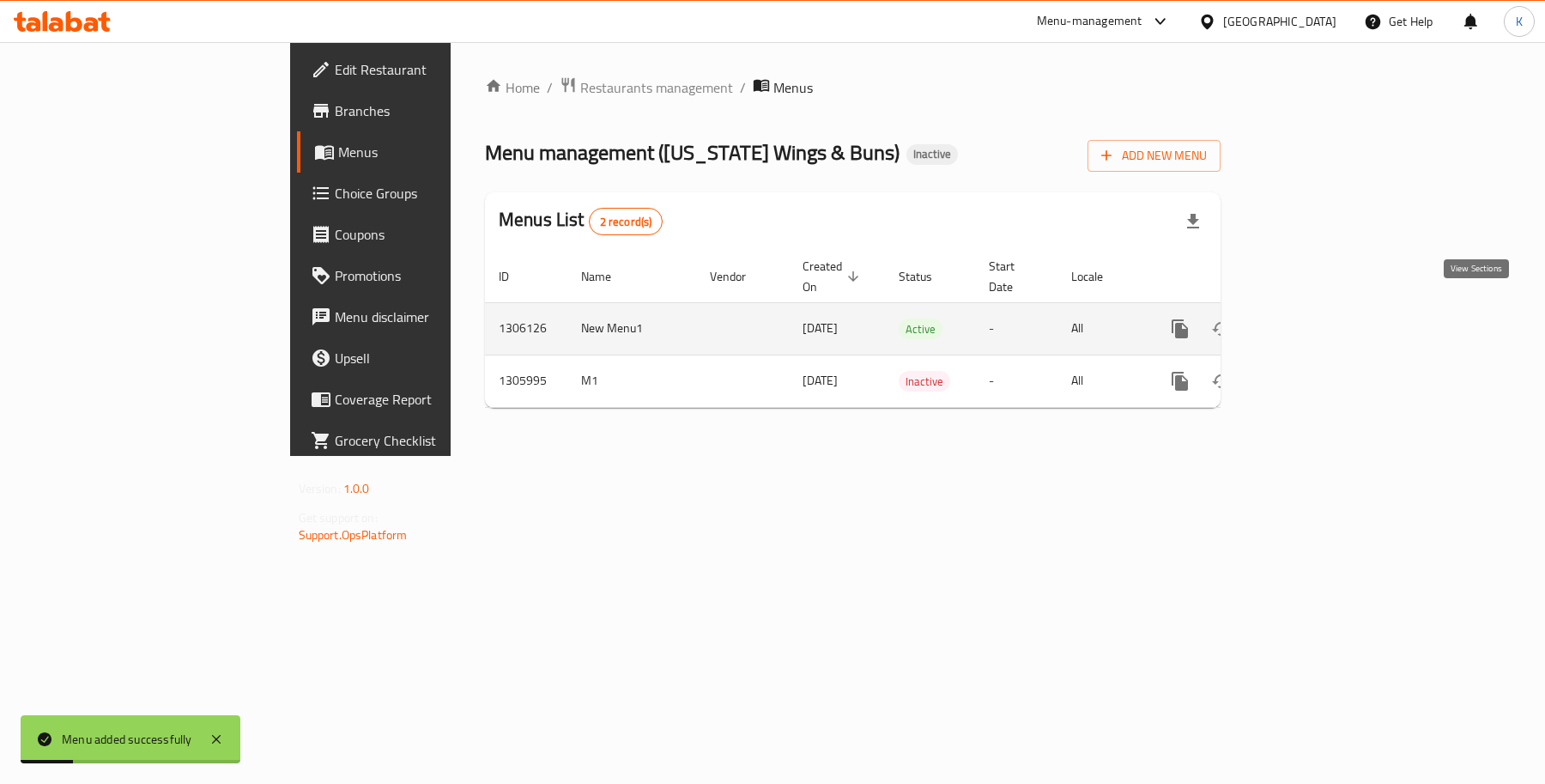
click at [1315, 320] on icon "enhanced table" at bounding box center [1304, 329] width 21 height 21
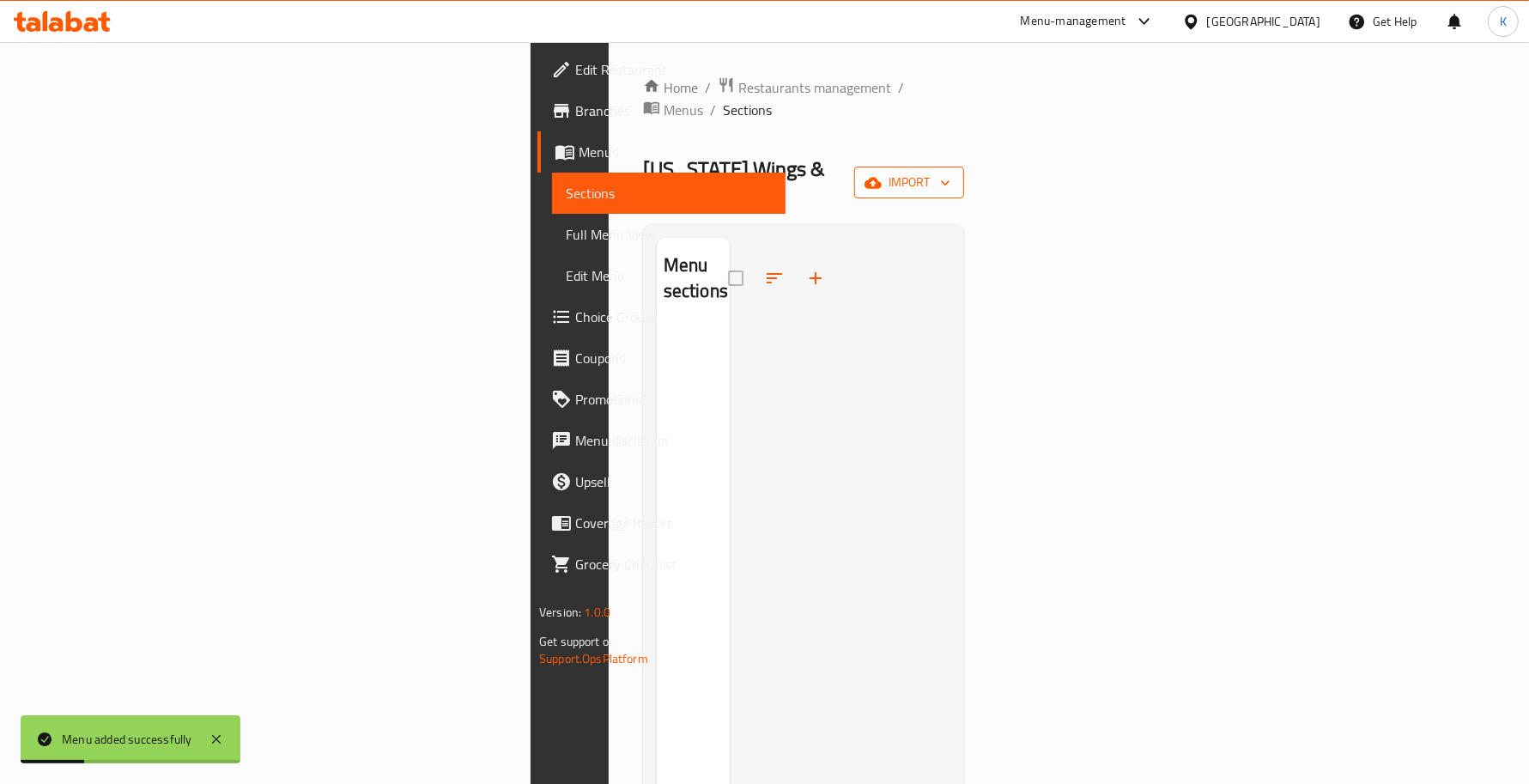
click at [951, 172] on span "import" at bounding box center [909, 182] width 82 height 22
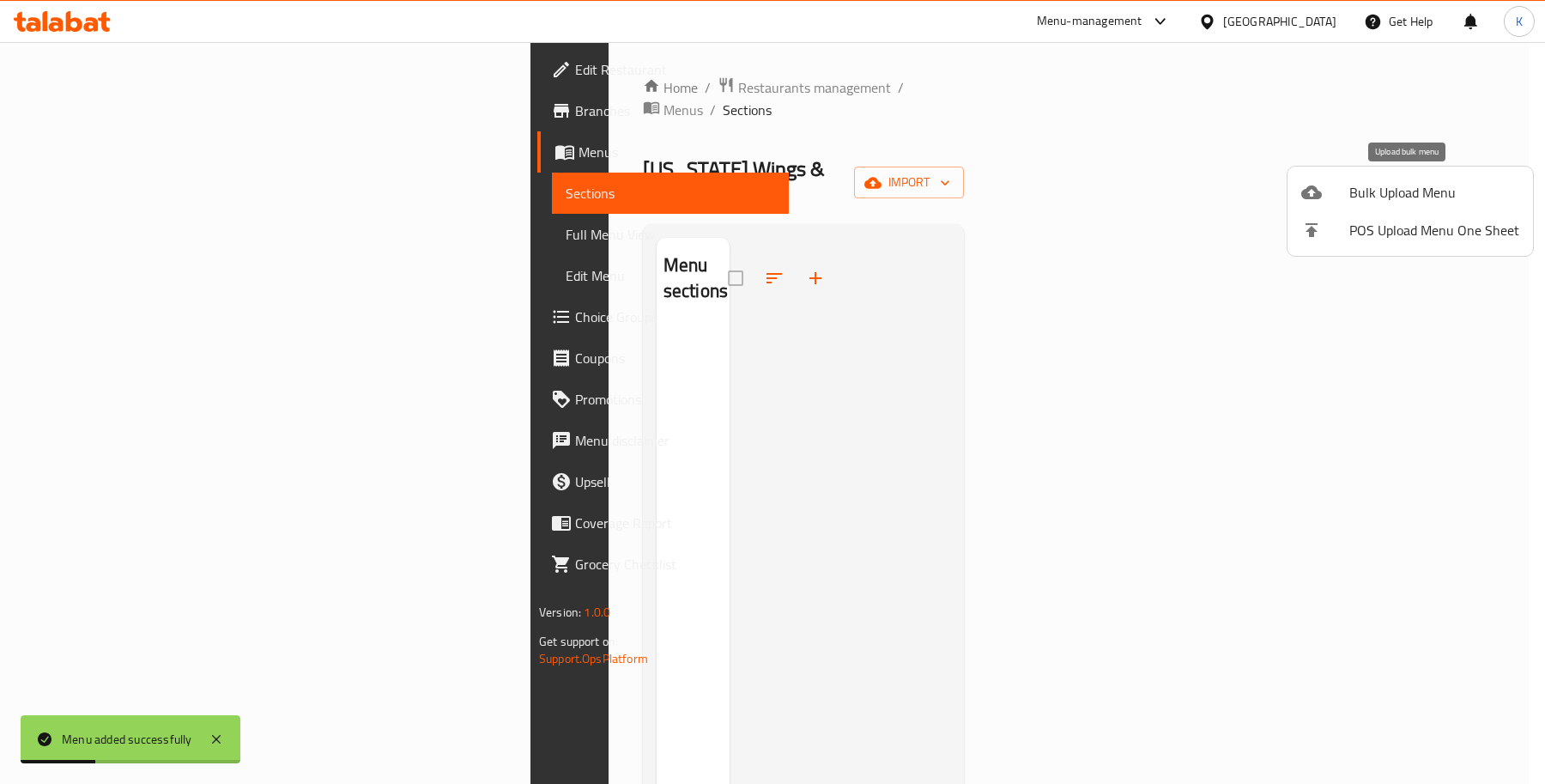
click at [1387, 191] on span "Bulk Upload Menu" at bounding box center [1434, 192] width 170 height 21
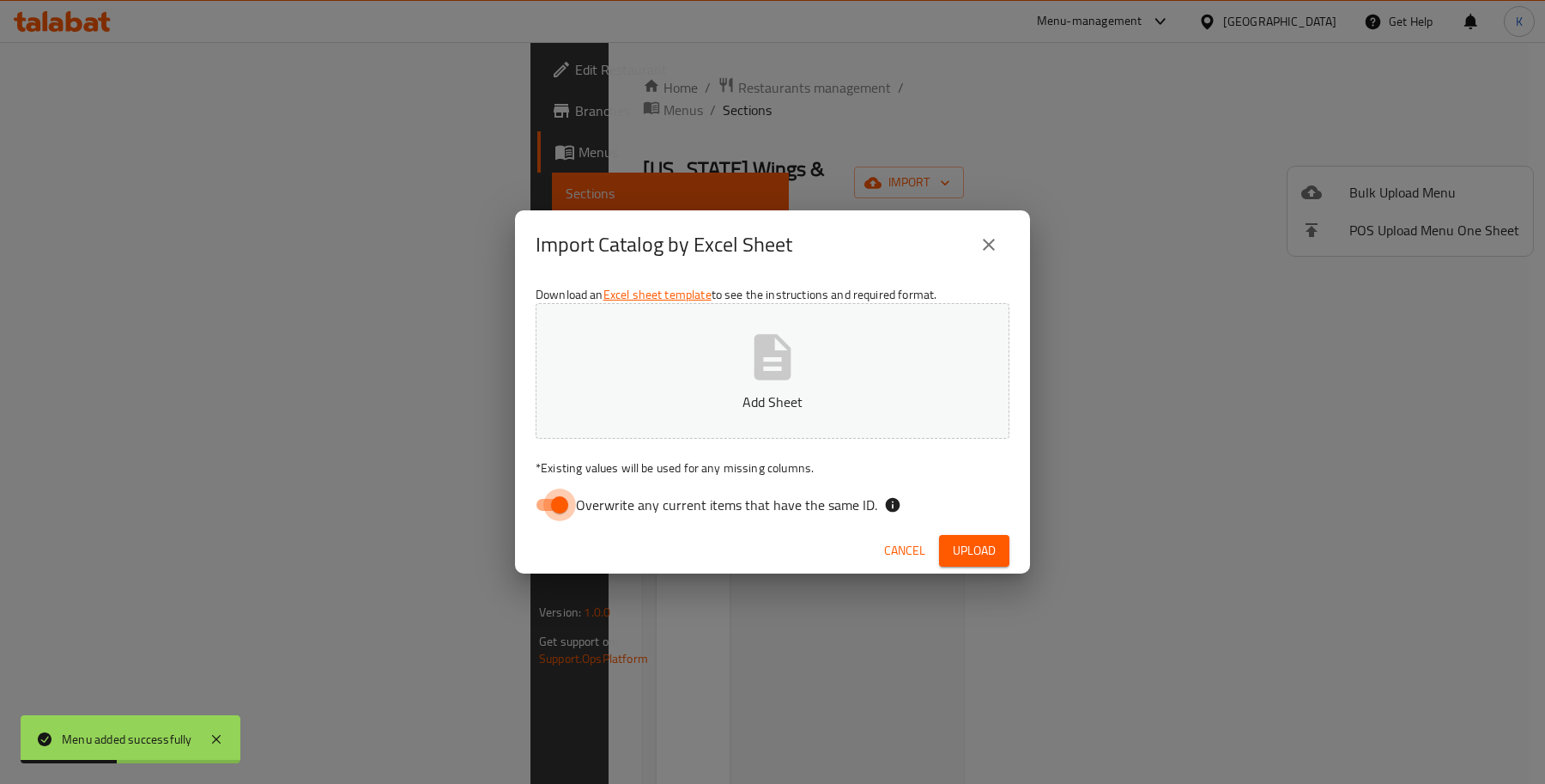
click at [563, 498] on input "Overwrite any current items that have the same ID." at bounding box center [559, 505] width 98 height 33
checkbox input "false"
click at [627, 344] on button "Add Sheet" at bounding box center [772, 371] width 474 height 136
click at [1013, 551] on div "Cancel Upload" at bounding box center [772, 550] width 515 height 46
click at [1004, 555] on button "Upload" at bounding box center [974, 550] width 70 height 32
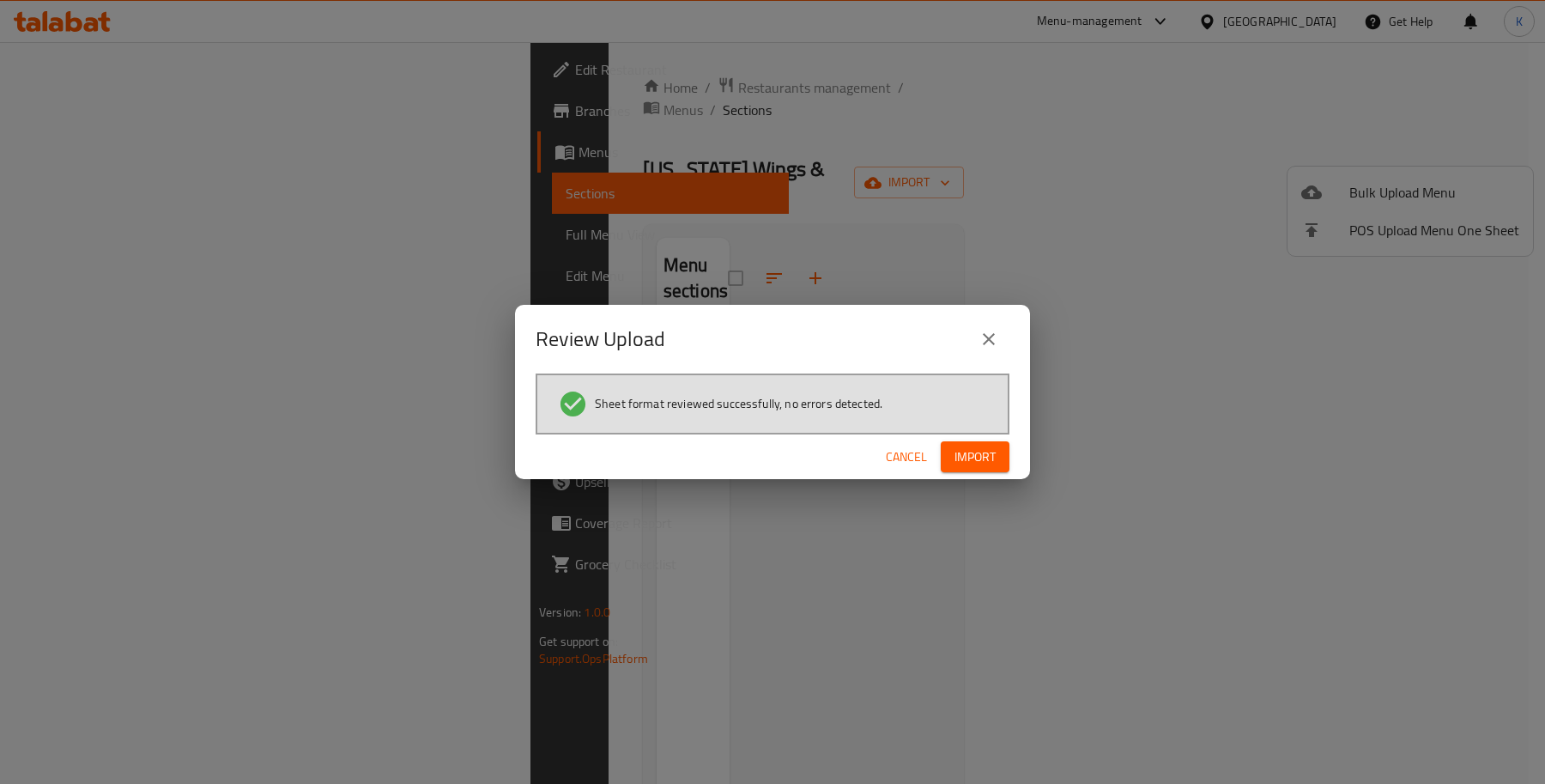
click at [987, 447] on span "Import" at bounding box center [976, 457] width 42 height 22
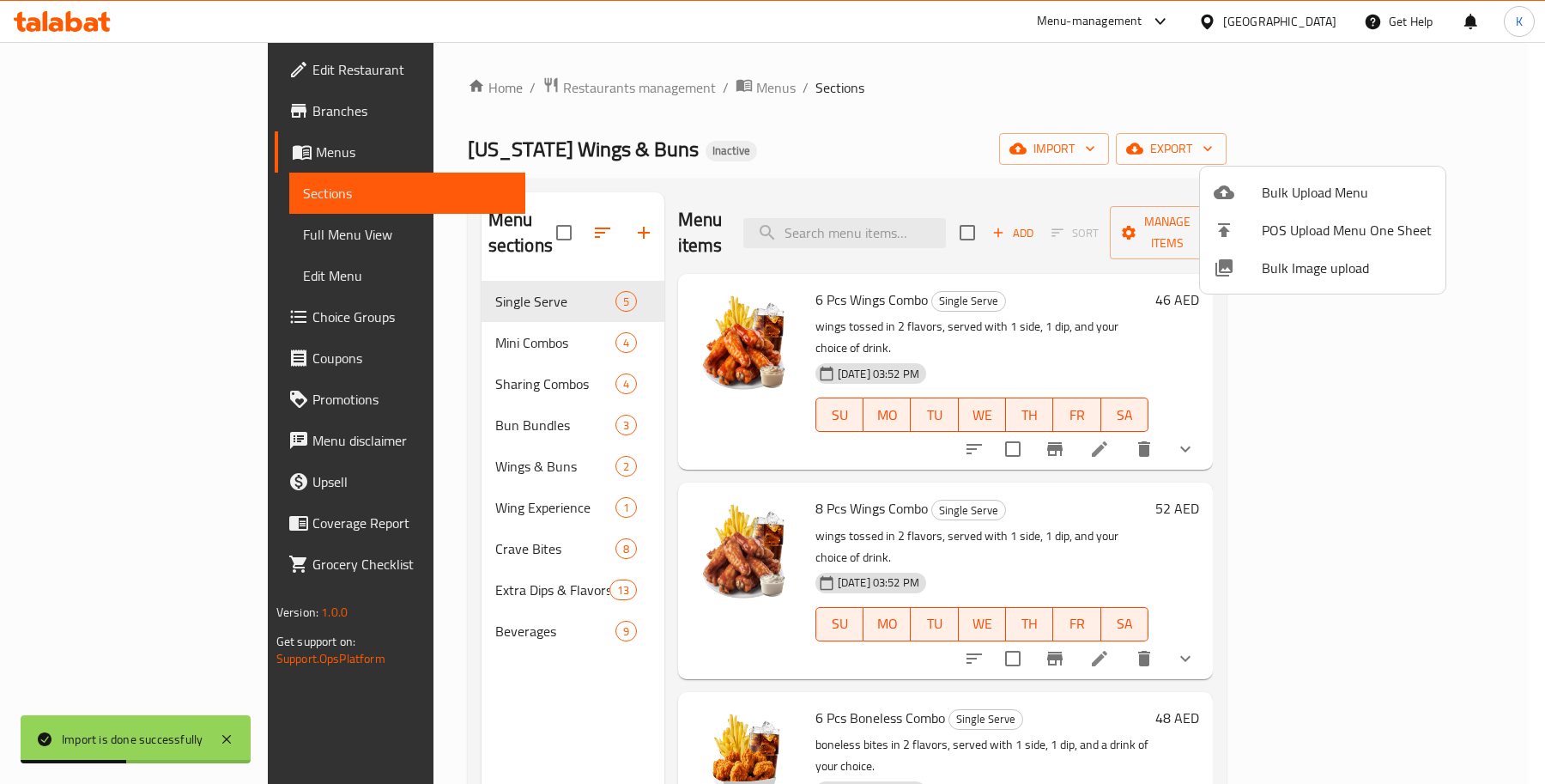
click at [157, 236] on div at bounding box center [772, 392] width 1545 height 784
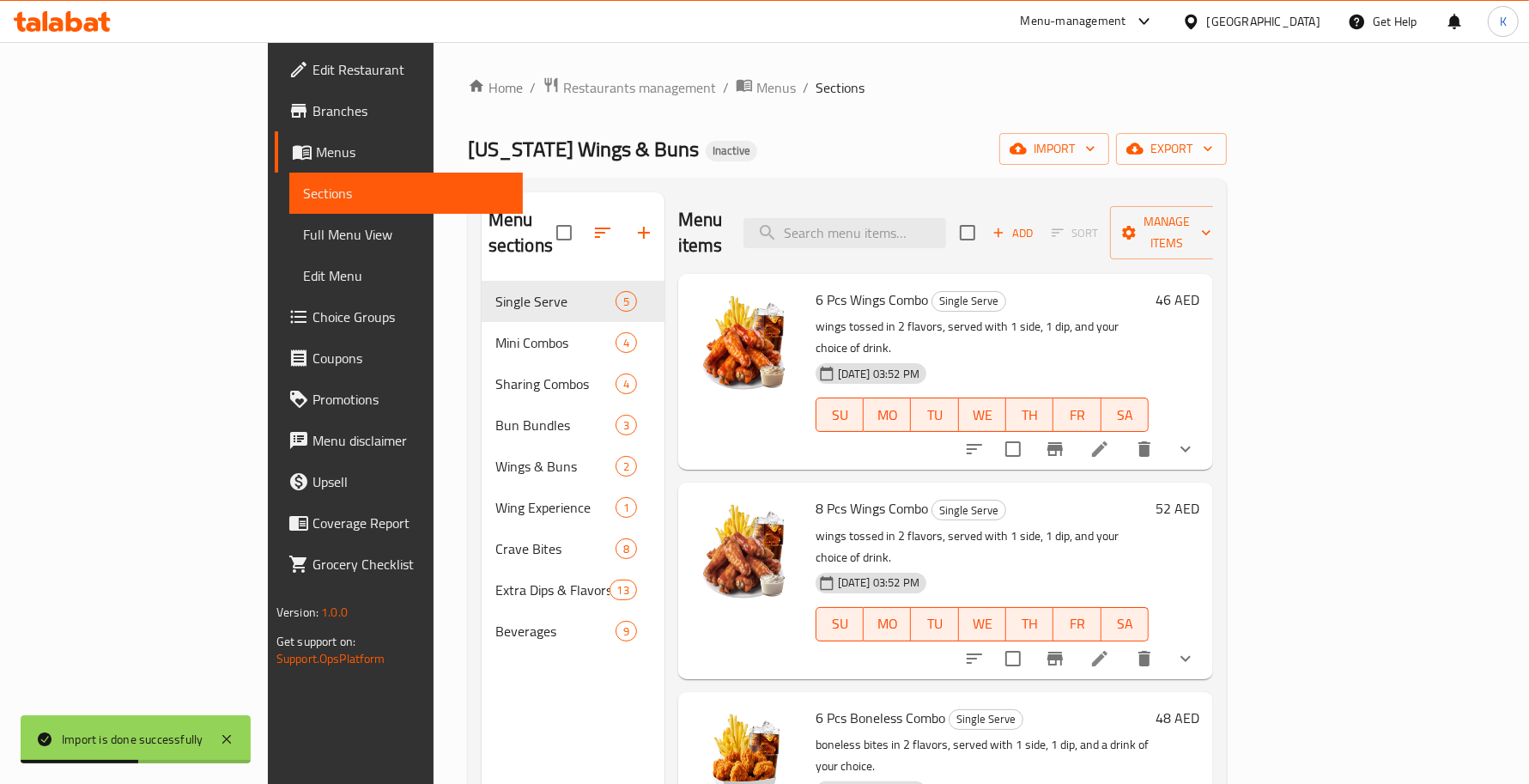
click at [303, 238] on span "Full Menu View" at bounding box center [407, 235] width 206 height 21
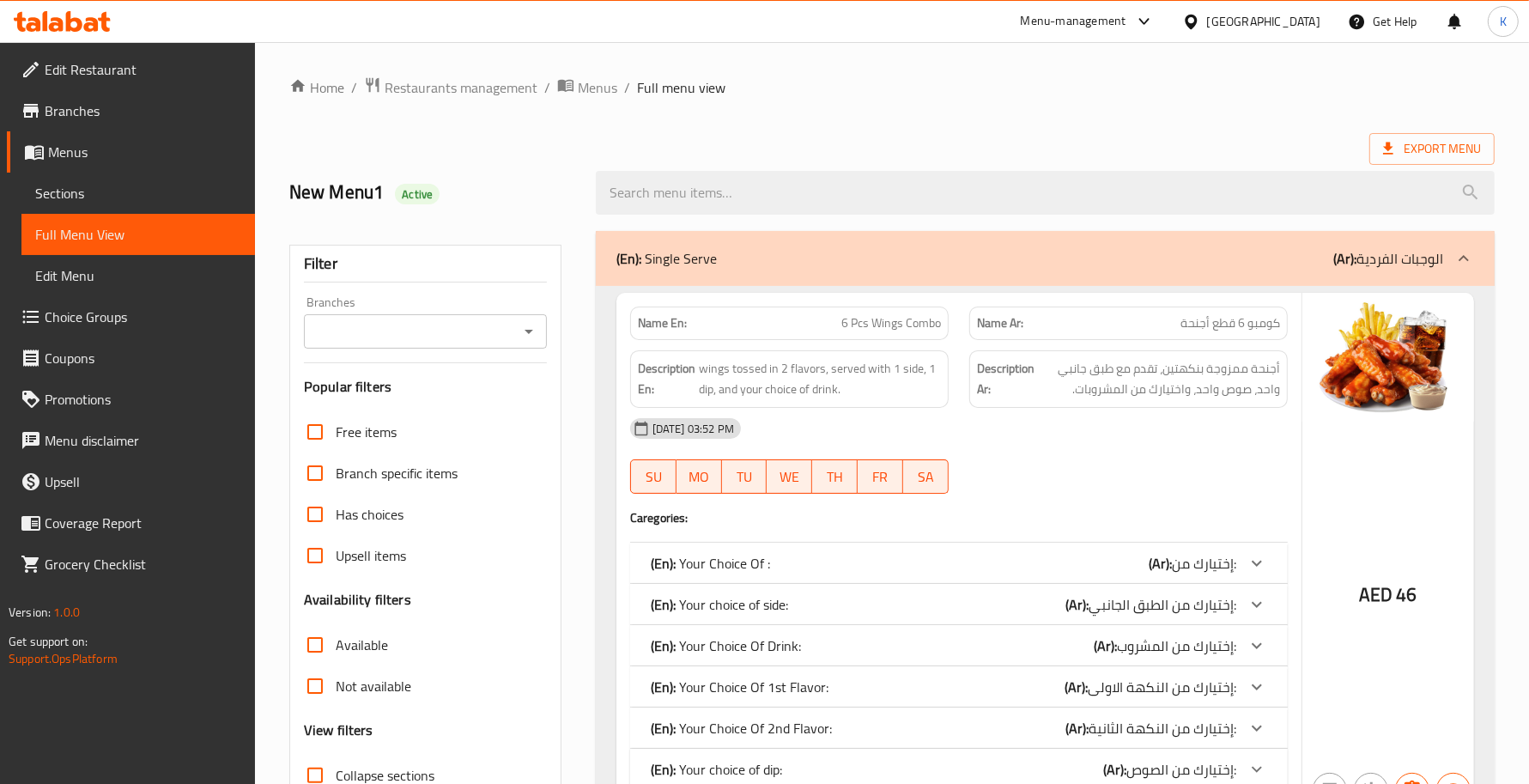
scroll to position [249, 0]
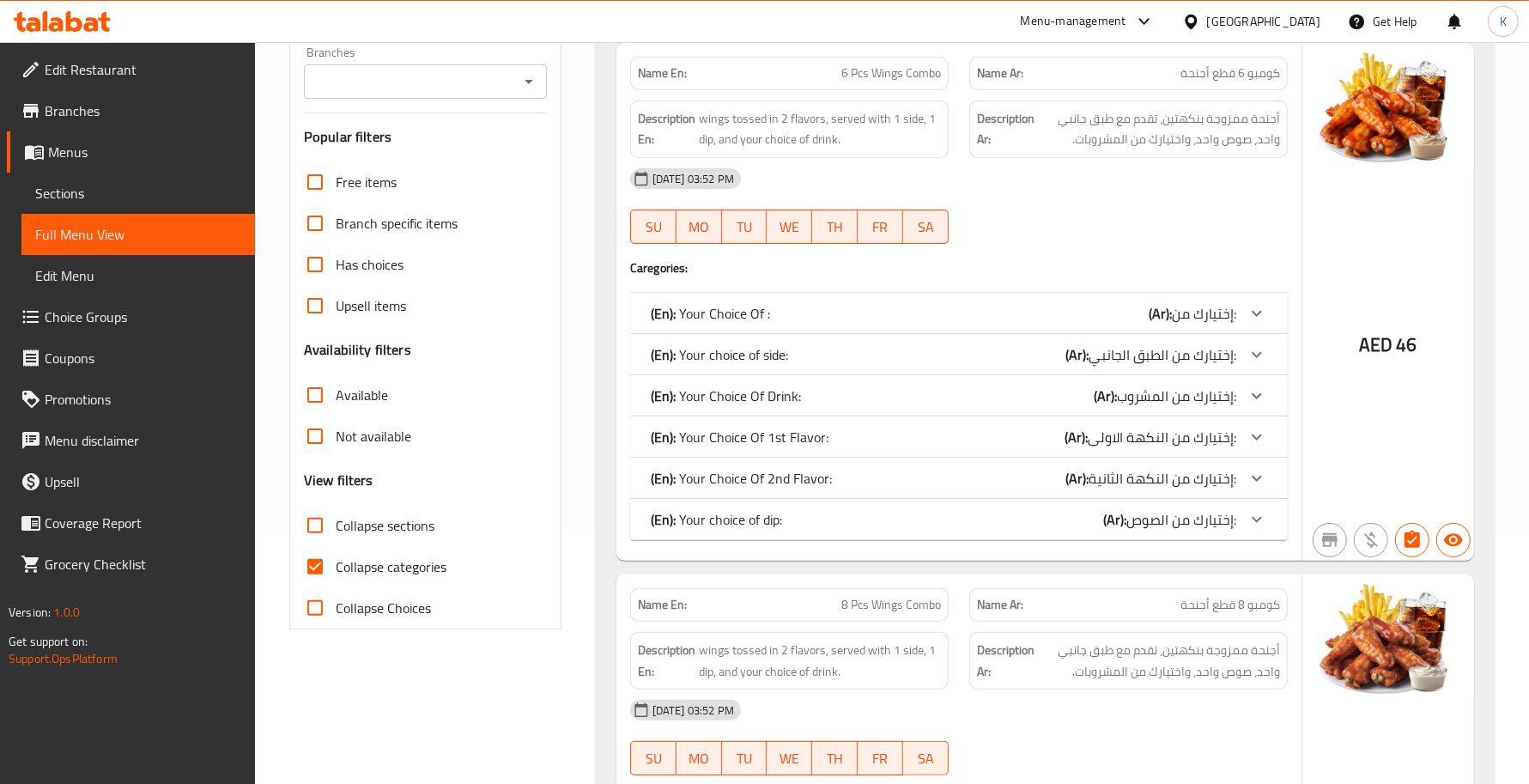
click at [415, 569] on span "Collapse categories" at bounding box center [391, 567] width 111 height 21
click at [335, 569] on input "Collapse categories" at bounding box center [316, 567] width 42 height 42
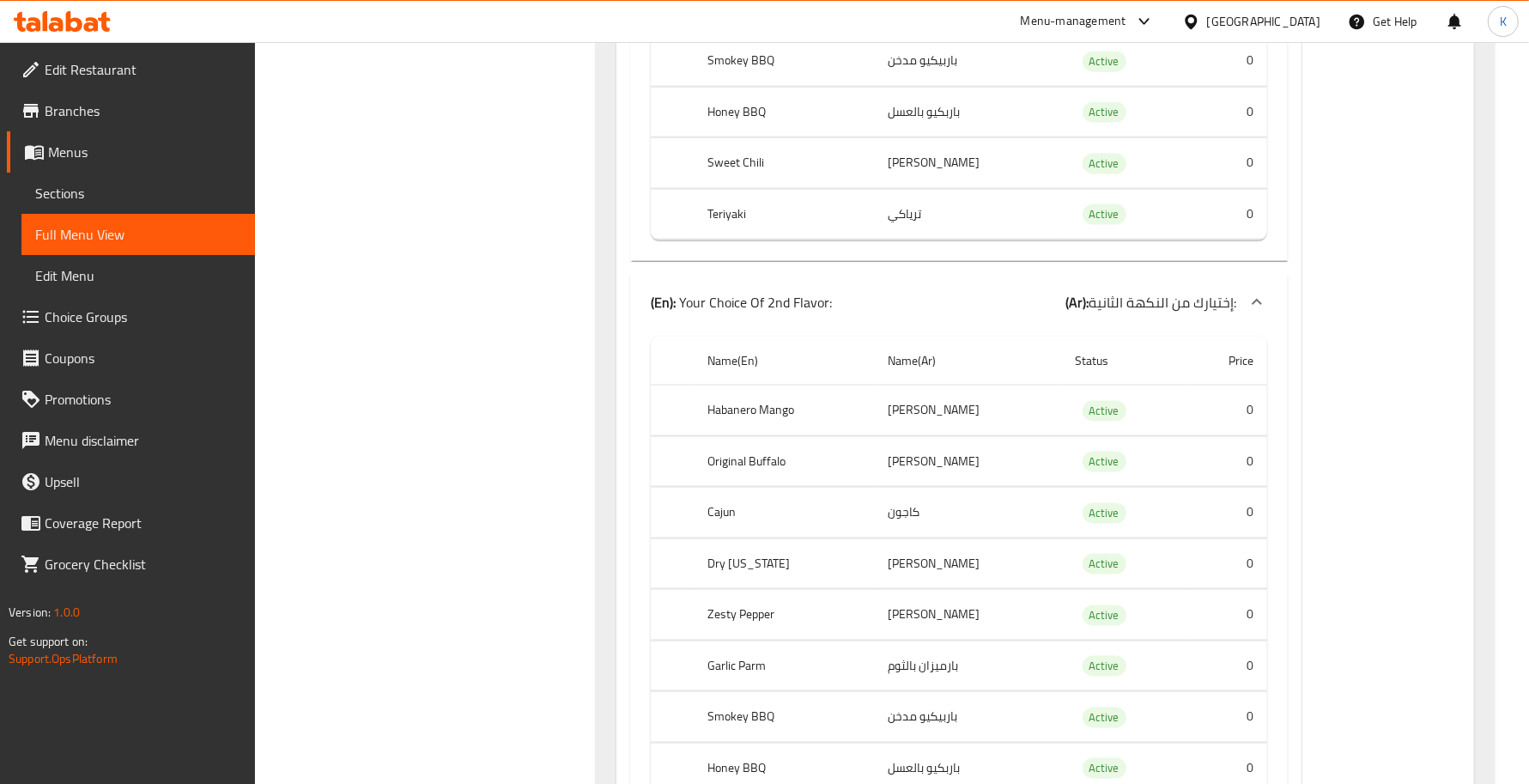
scroll to position [2253, 0]
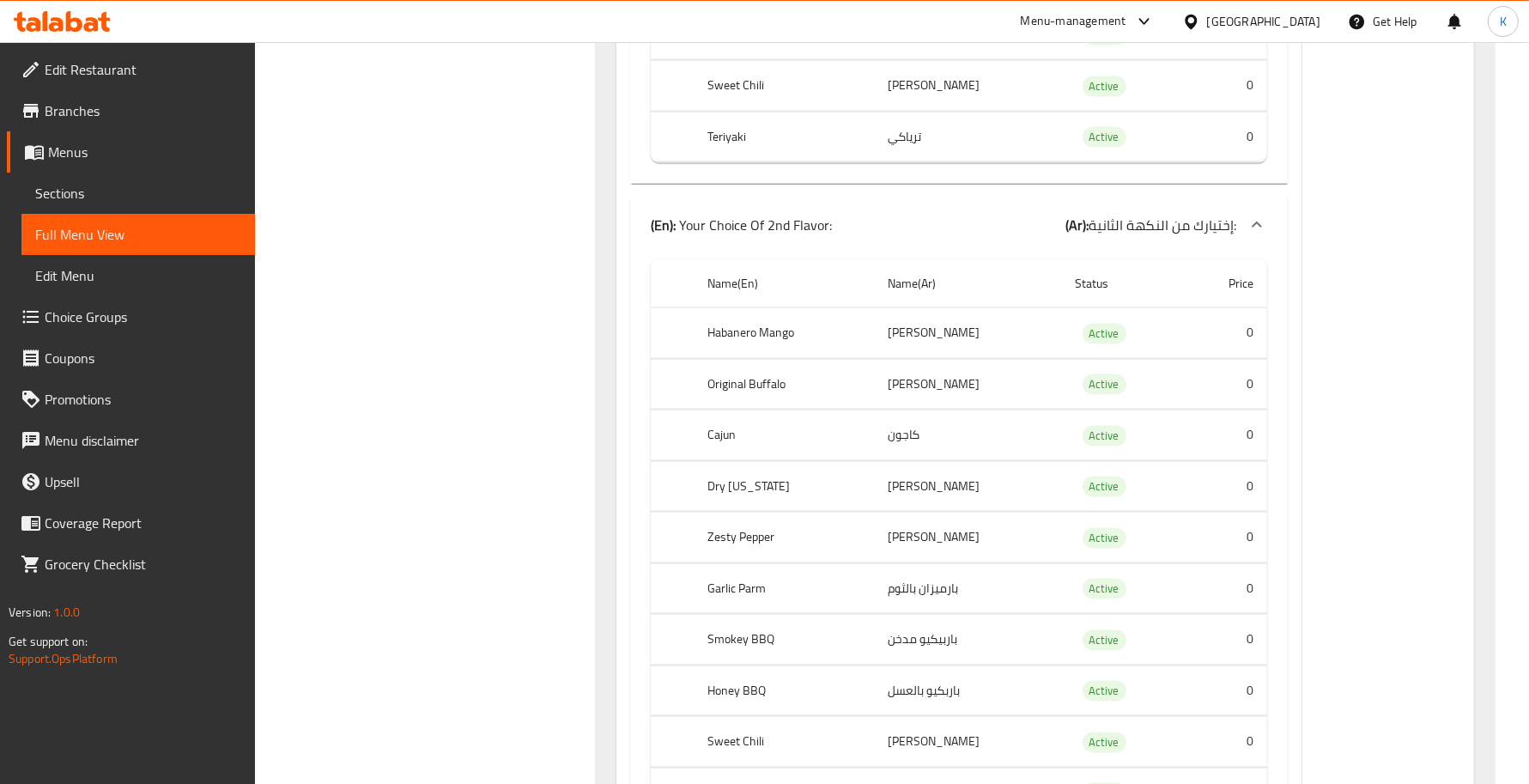
click at [760, 108] on th "Sweet Chili" at bounding box center [783, 86] width 179 height 50
click at [758, 108] on th "Sweet Chili" at bounding box center [783, 86] width 179 height 50
click at [757, 107] on th "Sweet Chili" at bounding box center [783, 86] width 179 height 50
click at [762, 110] on th "Sweet Chili" at bounding box center [783, 86] width 179 height 50
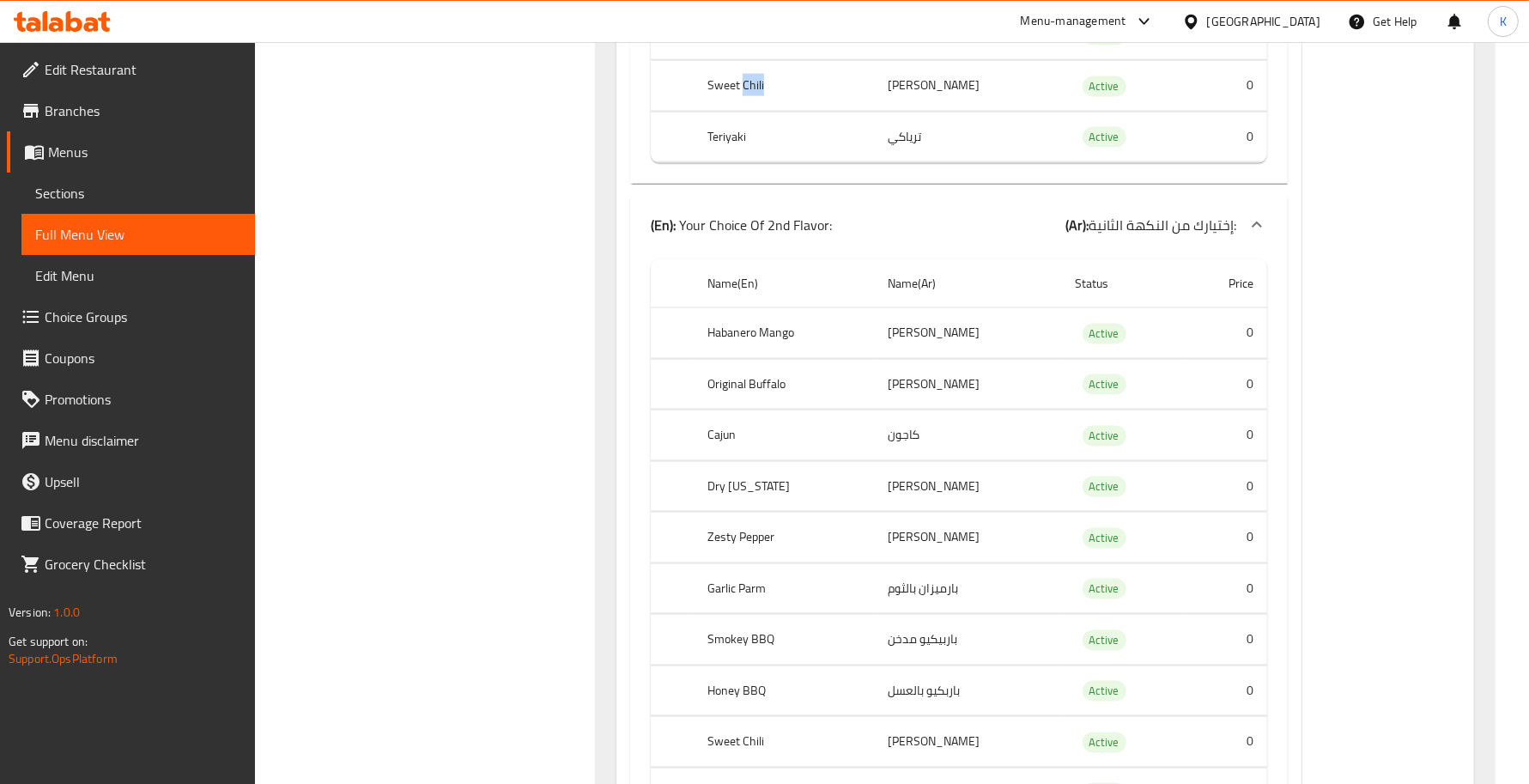
click at [762, 110] on th "Sweet Chili" at bounding box center [783, 86] width 179 height 50
click at [940, 112] on td "سويت تشيلي" at bounding box center [968, 86] width 188 height 50
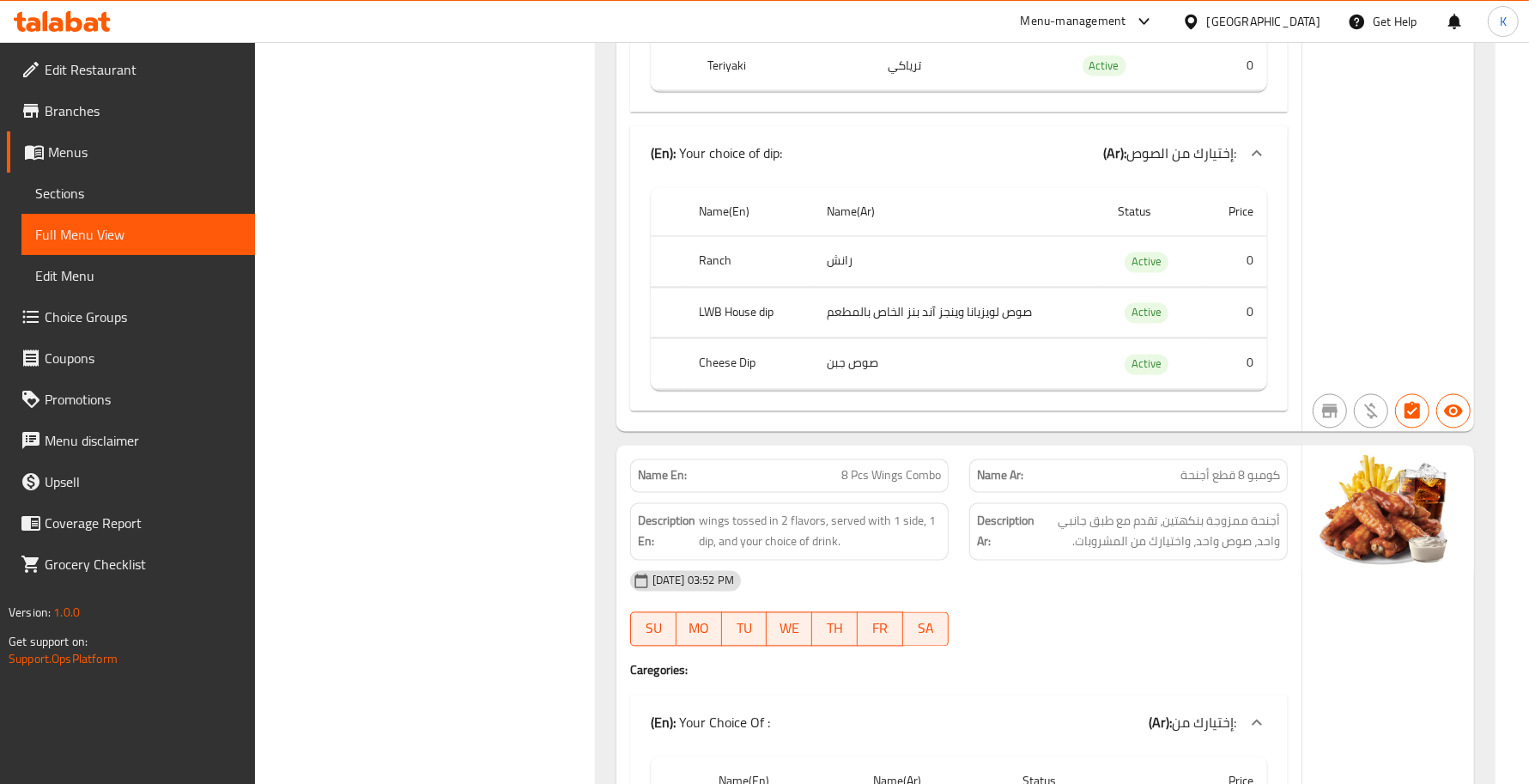
scroll to position [3003, 0]
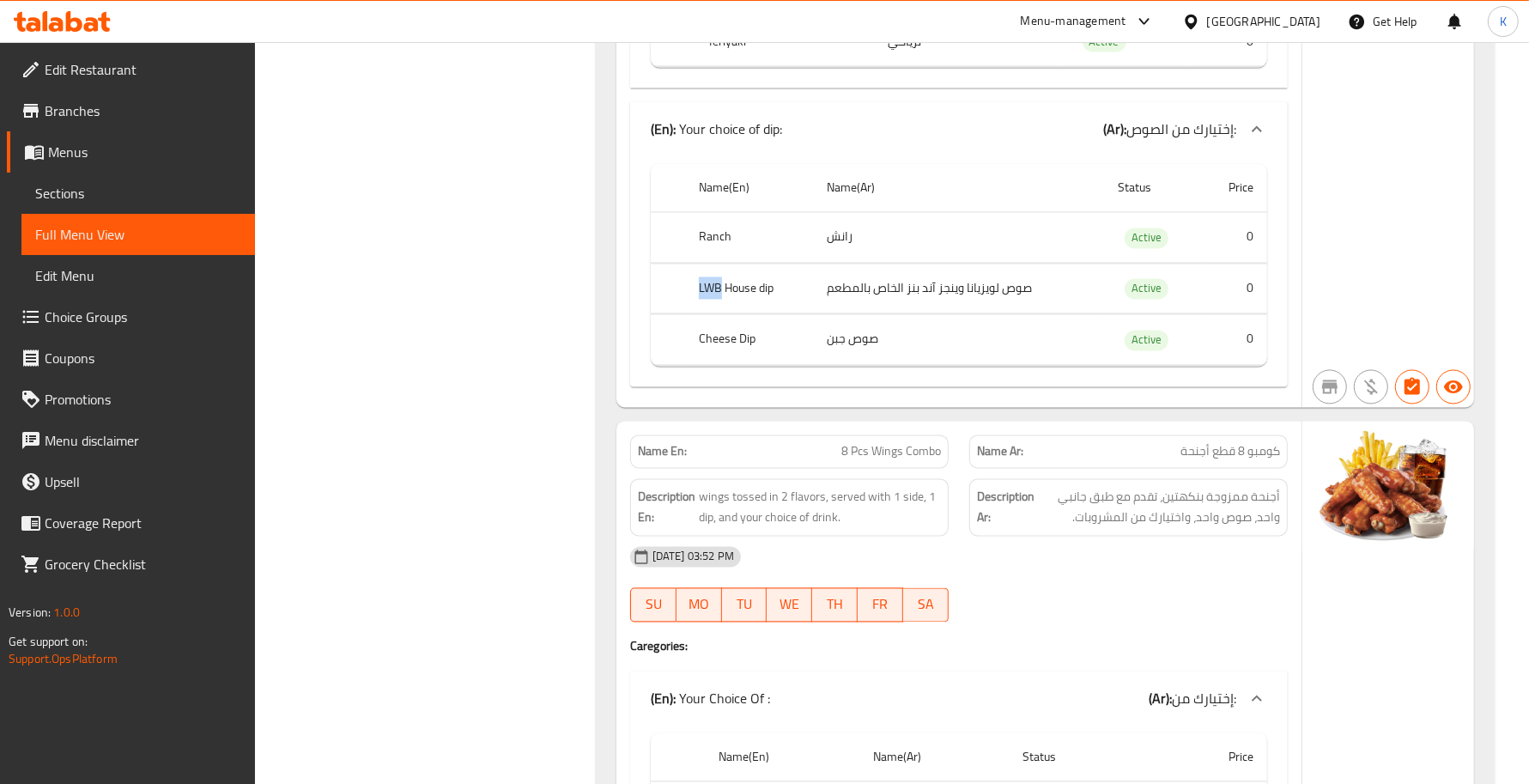
drag, startPoint x: 695, startPoint y: 322, endPoint x: 723, endPoint y: 323, distance: 28.0
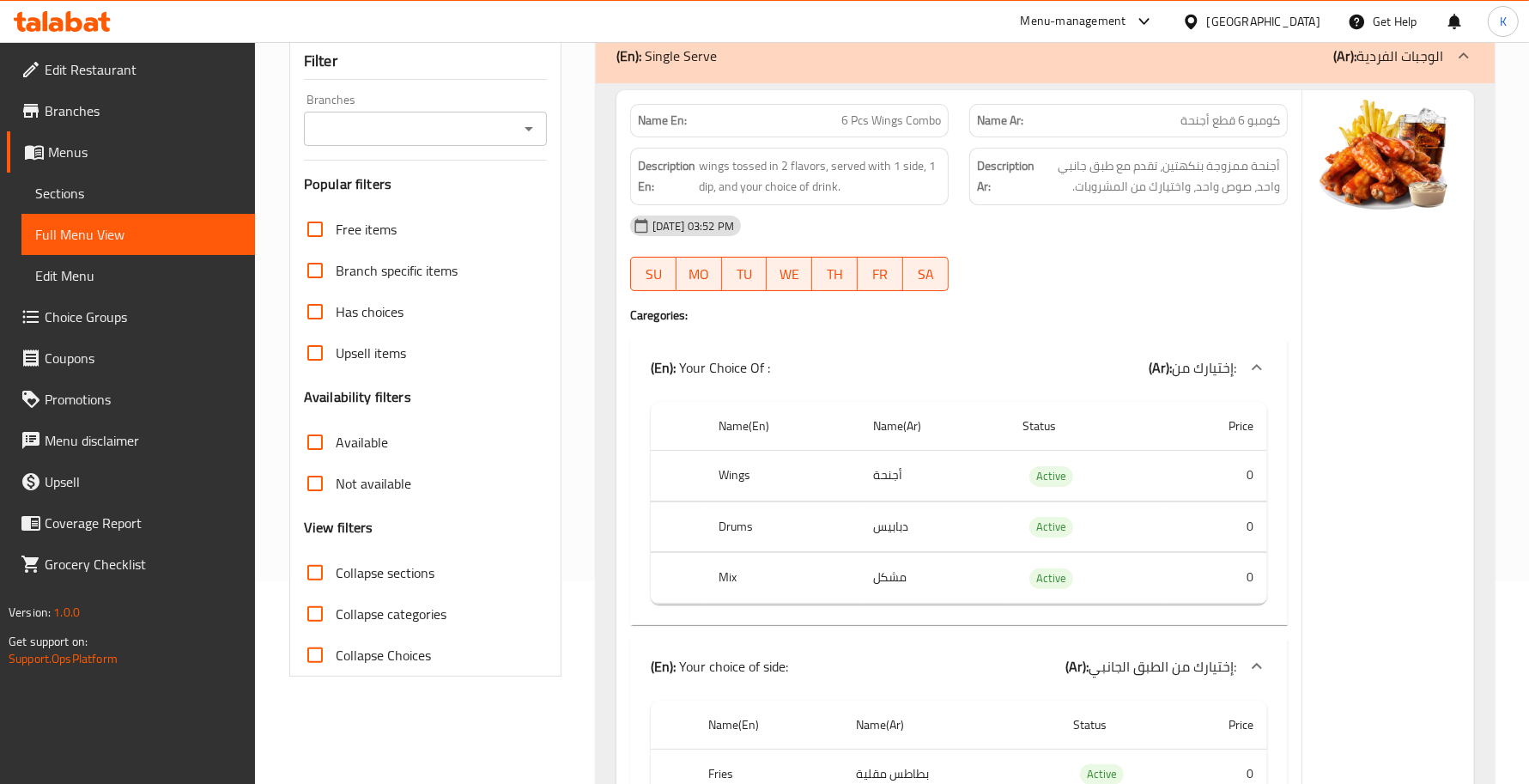
scroll to position [249, 0]
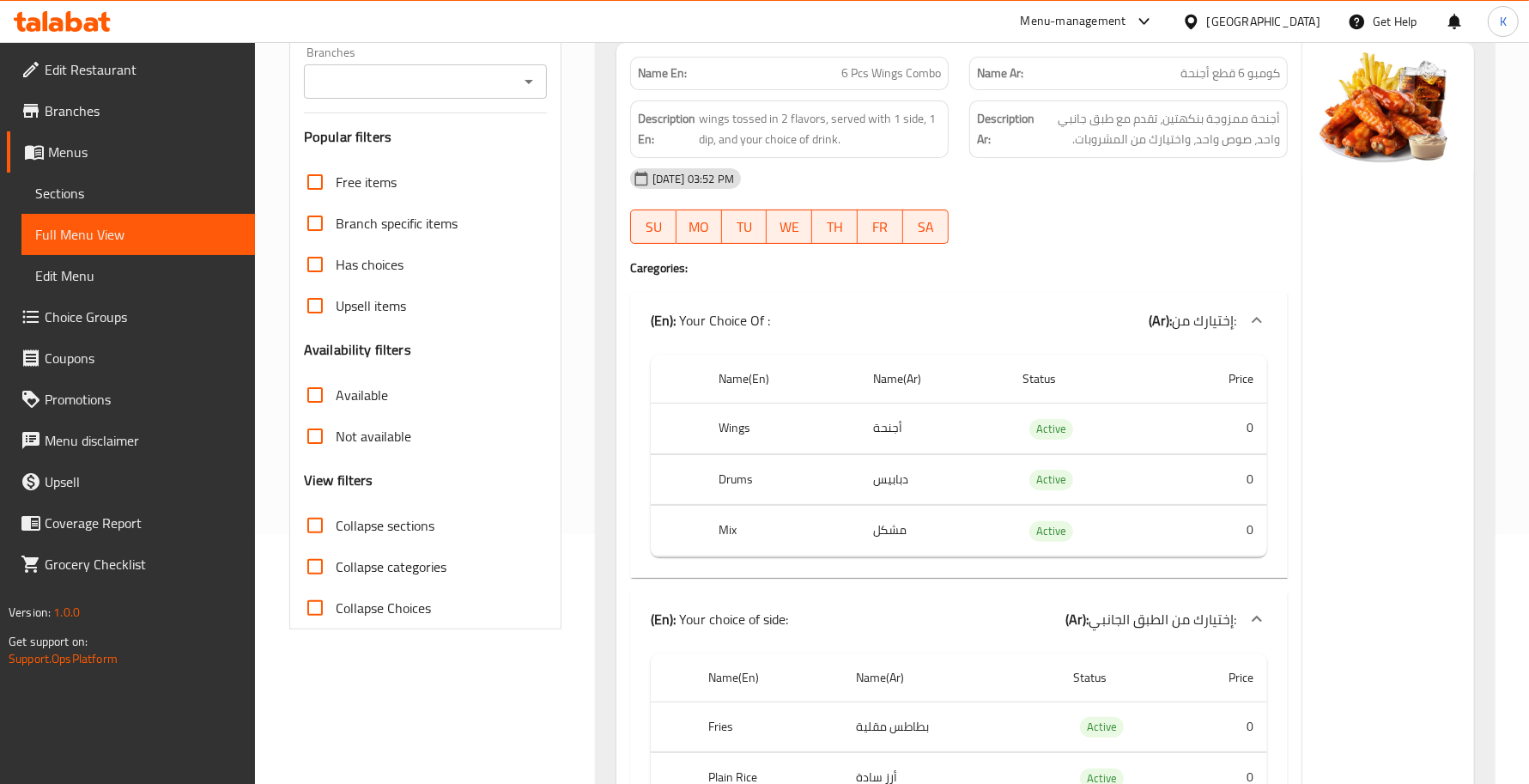
click at [432, 569] on span "Collapse categories" at bounding box center [391, 567] width 111 height 21
click at [335, 569] on input "Collapse categories" at bounding box center [316, 567] width 42 height 42
checkbox input "true"
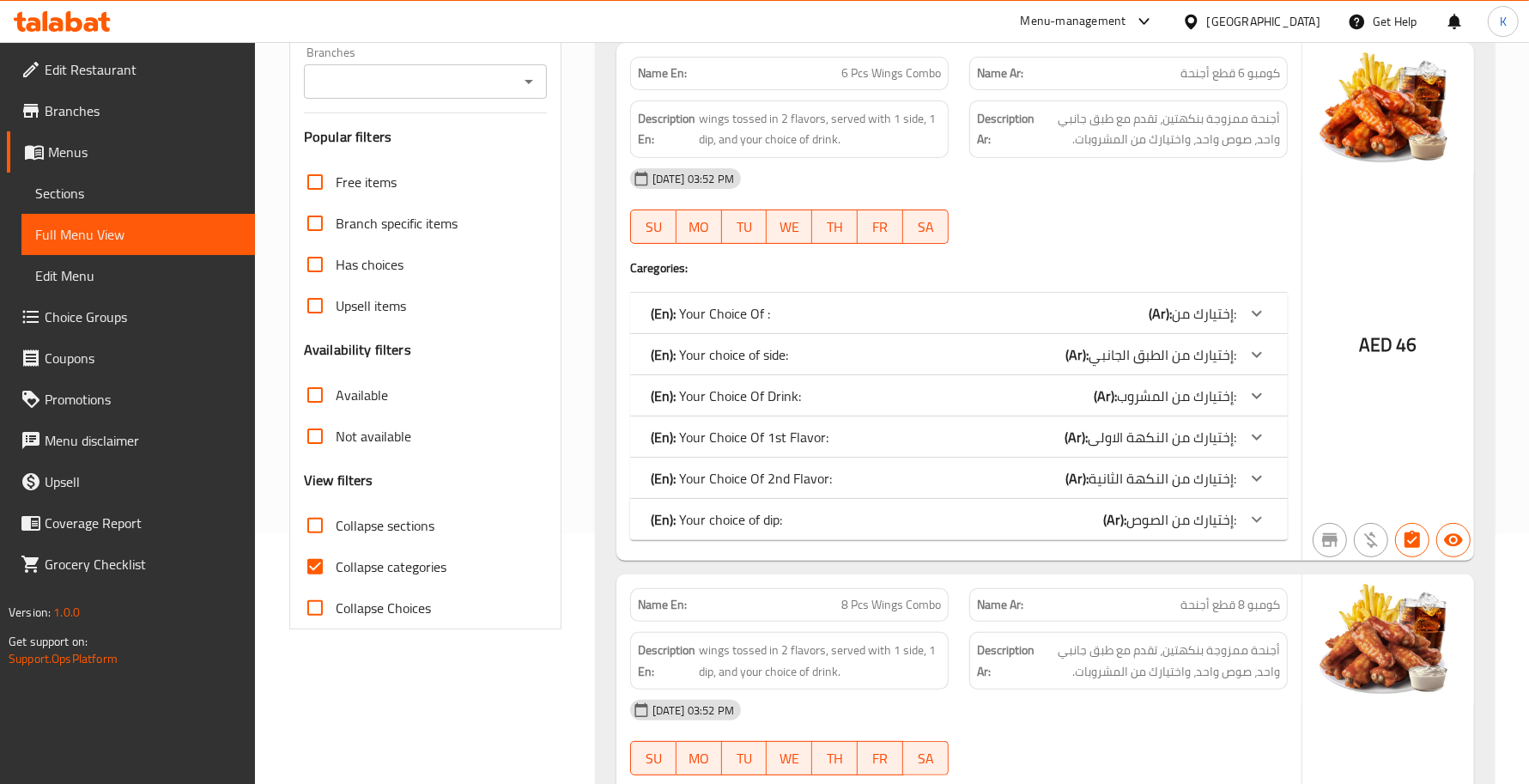
click at [1195, 173] on div "[DATE] 03:52 PM" at bounding box center [959, 178] width 679 height 42
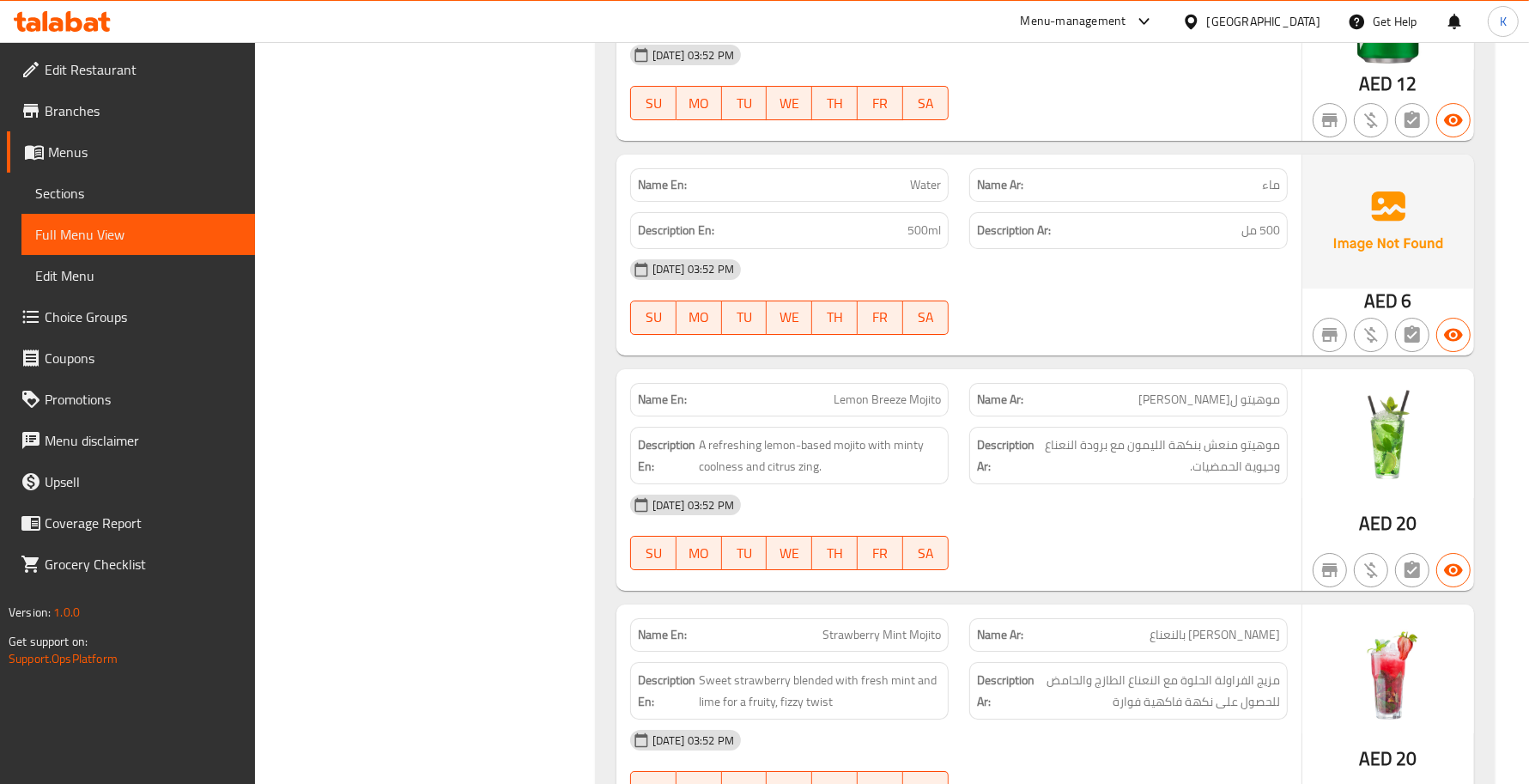
scroll to position [17773, 0]
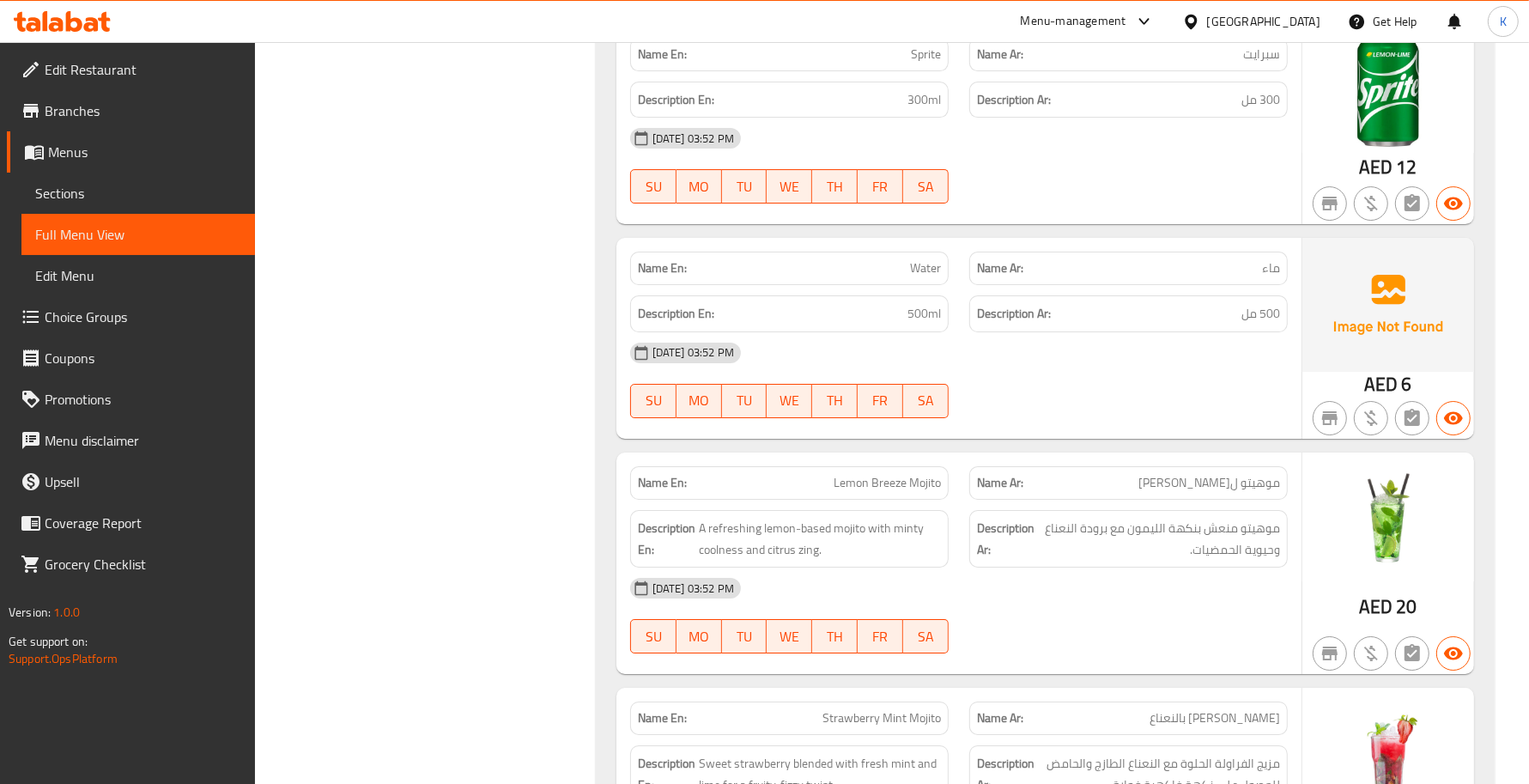
click at [55, 132] on link "Menus" at bounding box center [131, 152] width 248 height 42
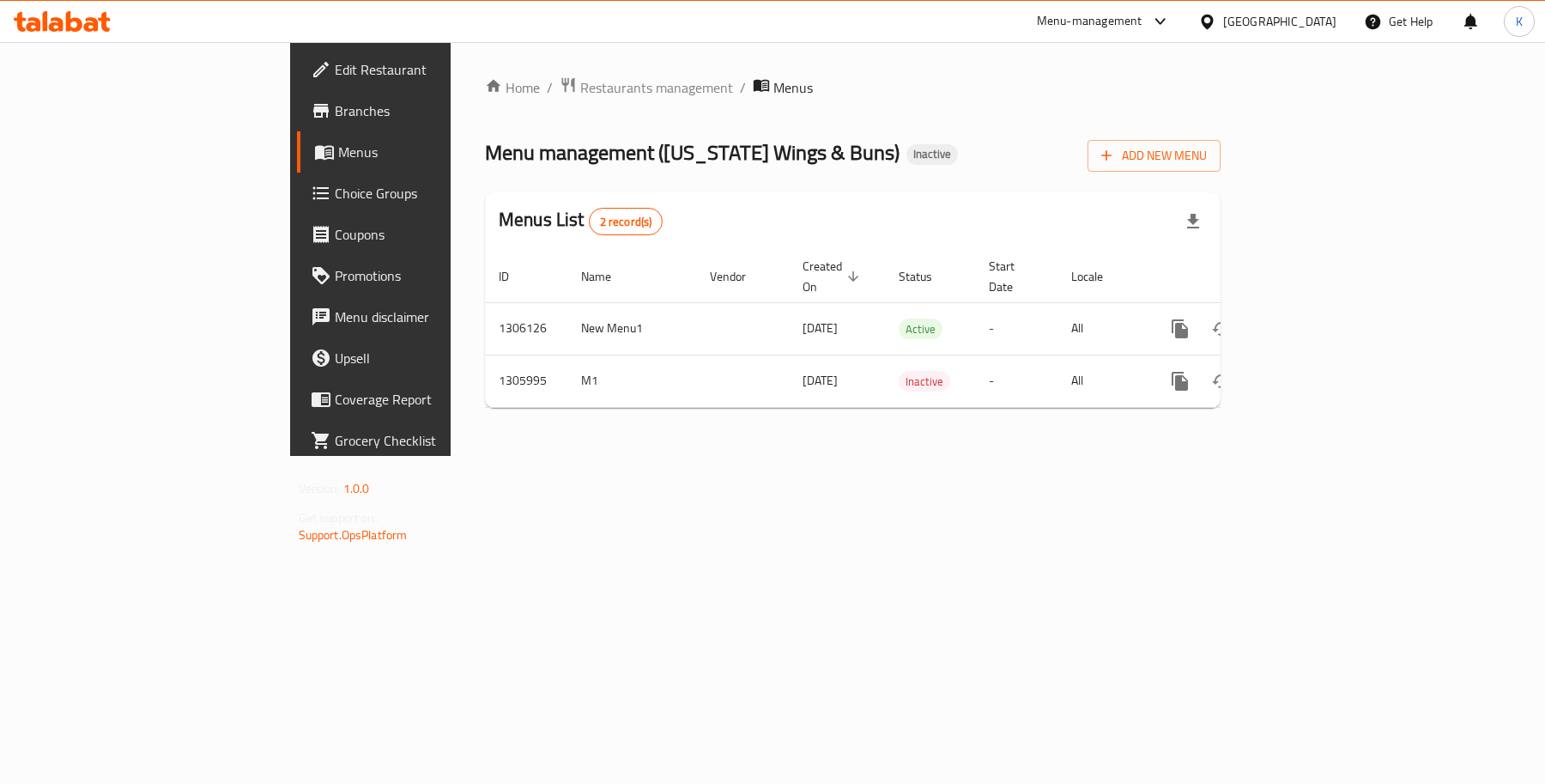
click at [1221, 178] on div "Home / Restaurants management / Menus Menu management ( Louisiana Wings & Buns …" at bounding box center [853, 249] width 736 height 345
drag, startPoint x: 908, startPoint y: 481, endPoint x: 1246, endPoint y: 463, distance: 338.5
click at [908, 456] on div "Home / Restaurants management / Menus Menu management ( Louisiana Wings & Buns …" at bounding box center [853, 249] width 804 height 414
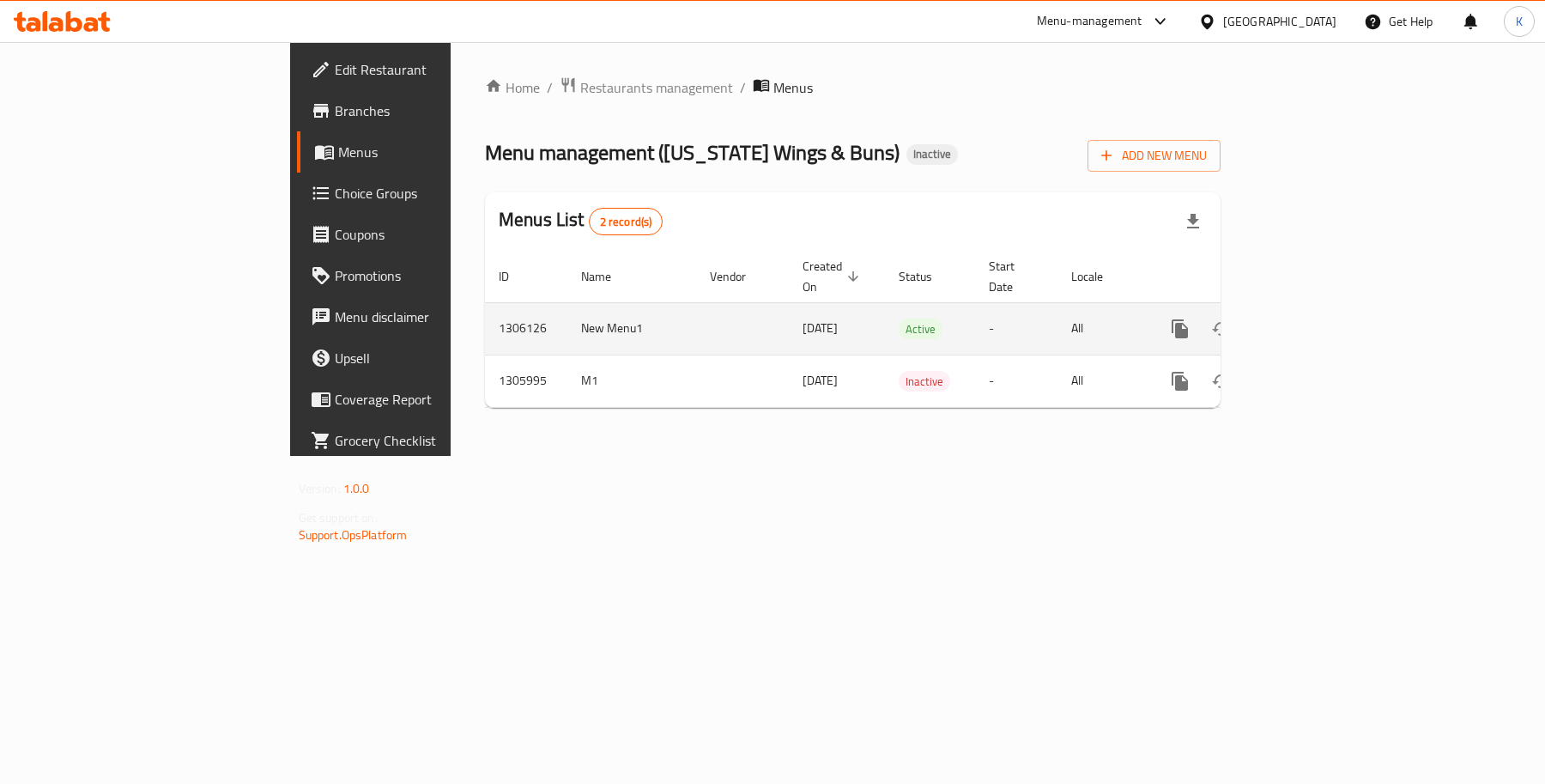
click at [1315, 319] on icon "enhanced table" at bounding box center [1304, 329] width 21 height 21
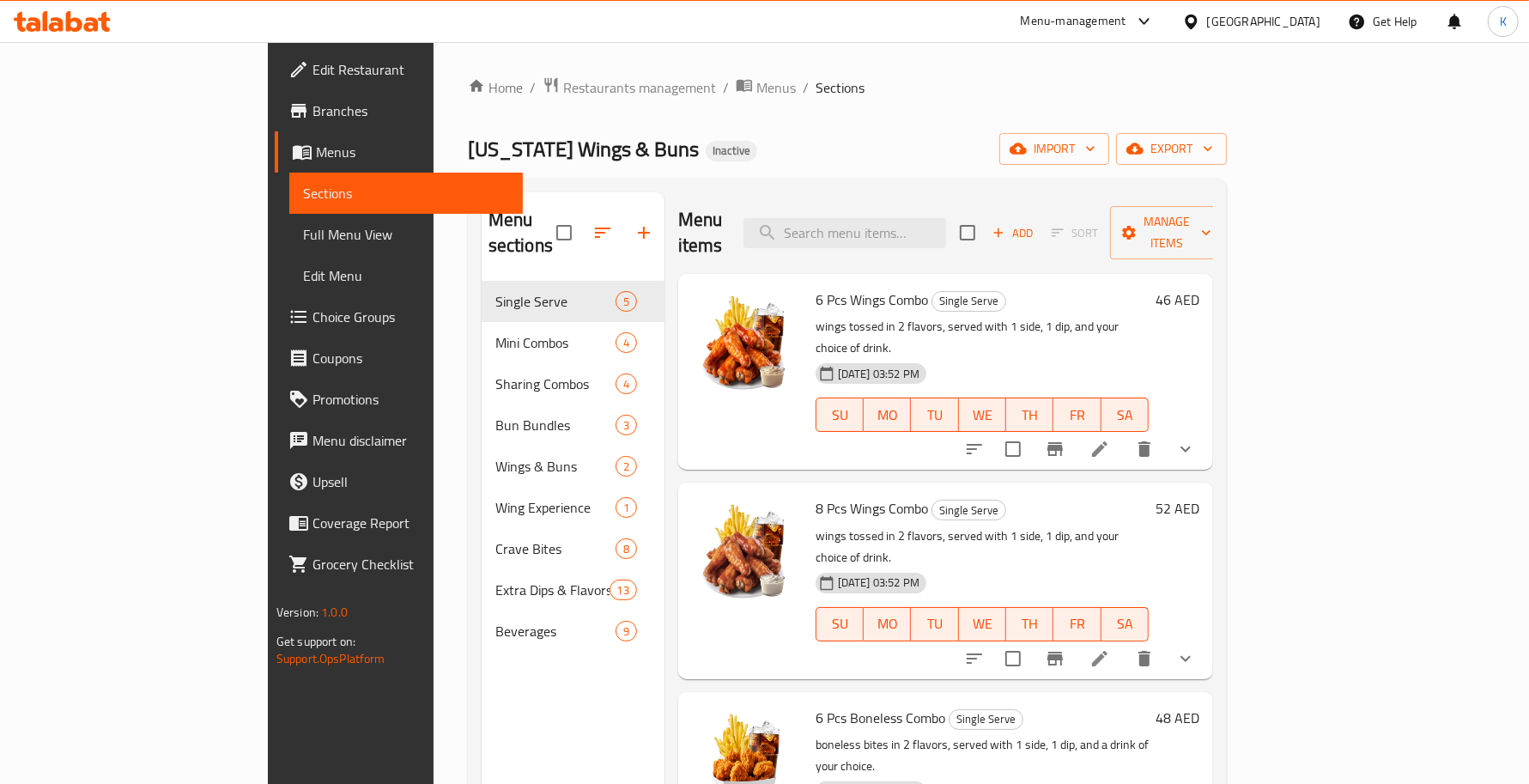
click at [303, 233] on span "Full Menu View" at bounding box center [407, 235] width 206 height 21
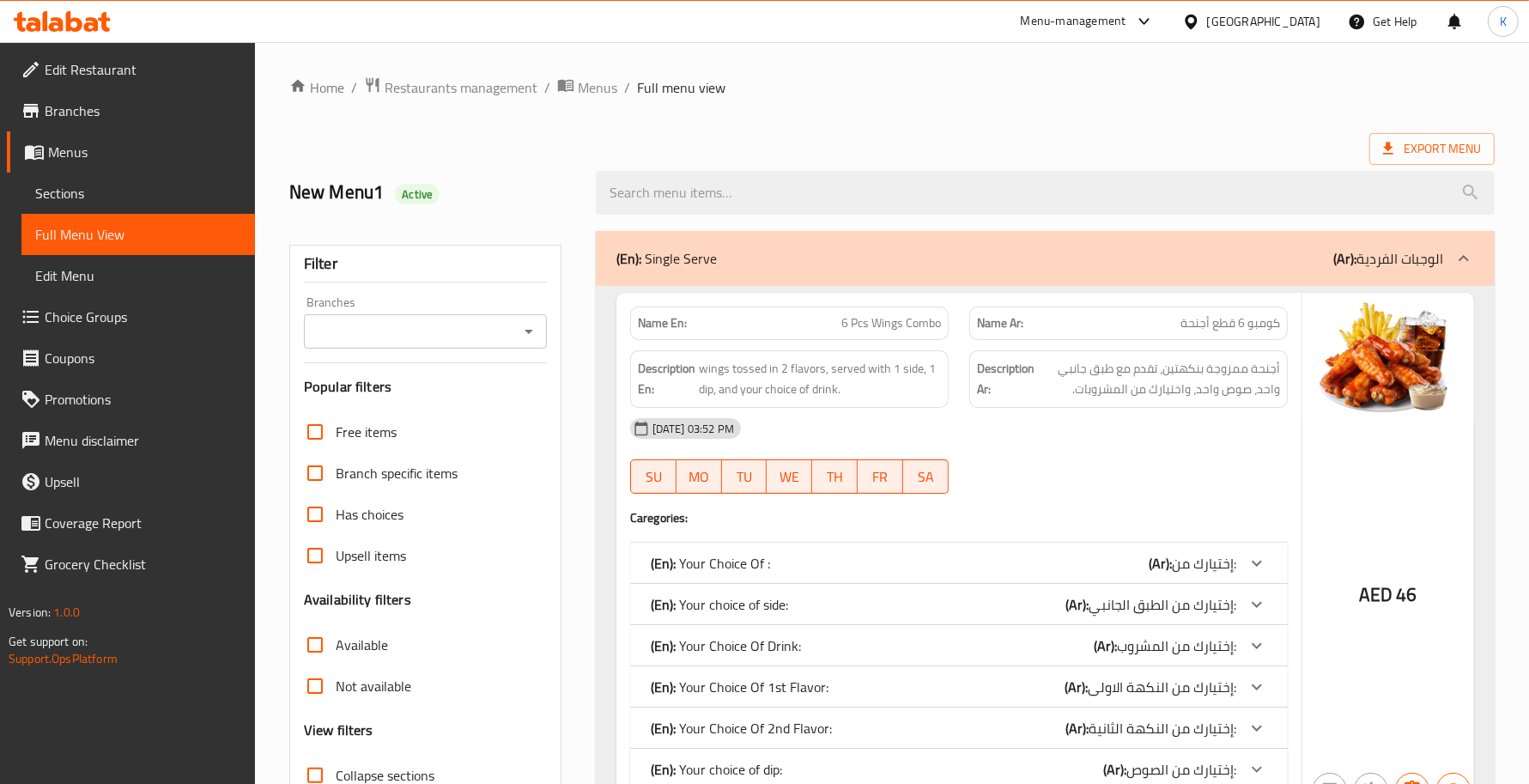
scroll to position [249, 0]
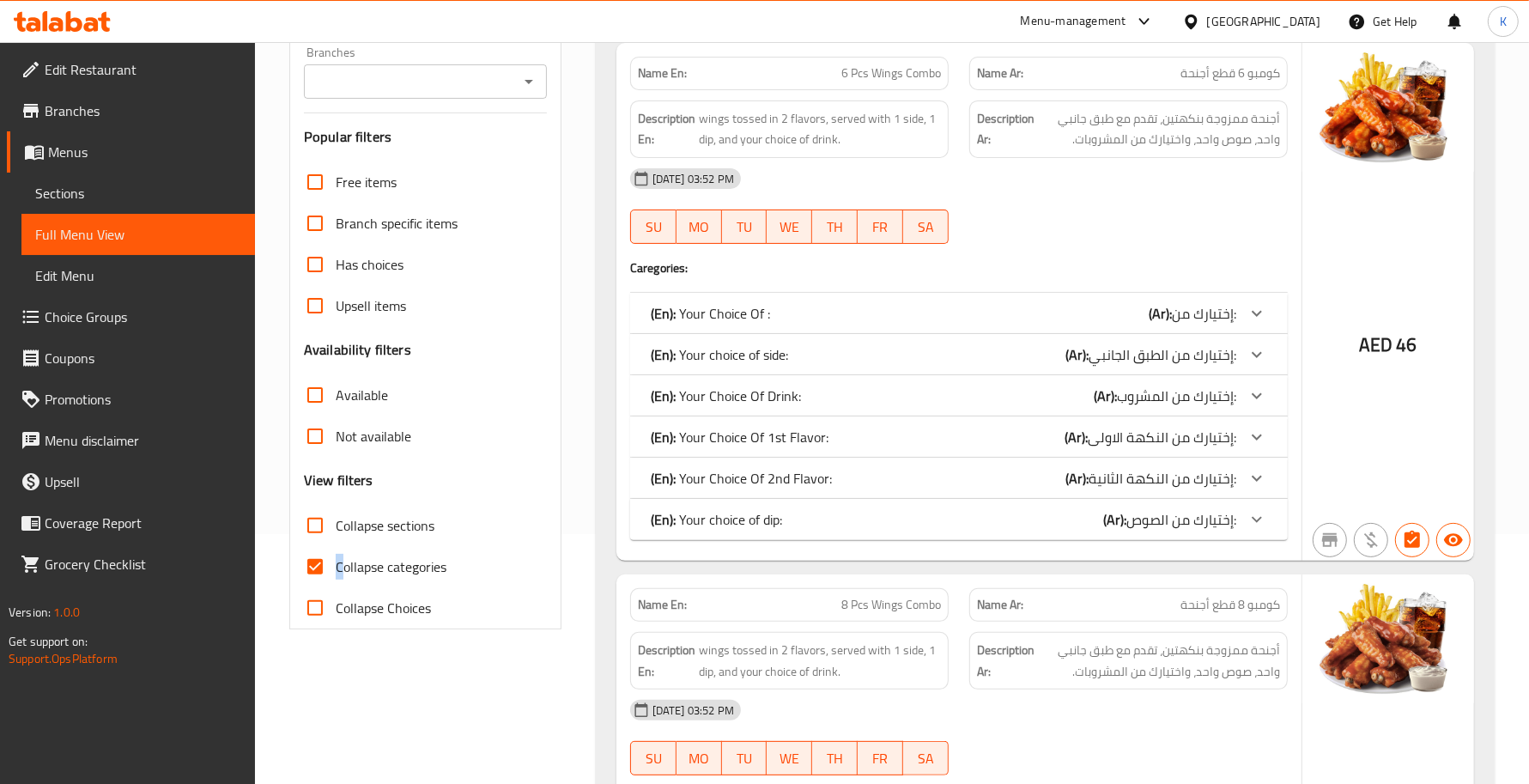
click at [339, 560] on span "Collapse categories" at bounding box center [391, 567] width 111 height 21
click at [316, 569] on input "Collapse categories" at bounding box center [316, 567] width 42 height 42
checkbox input "false"
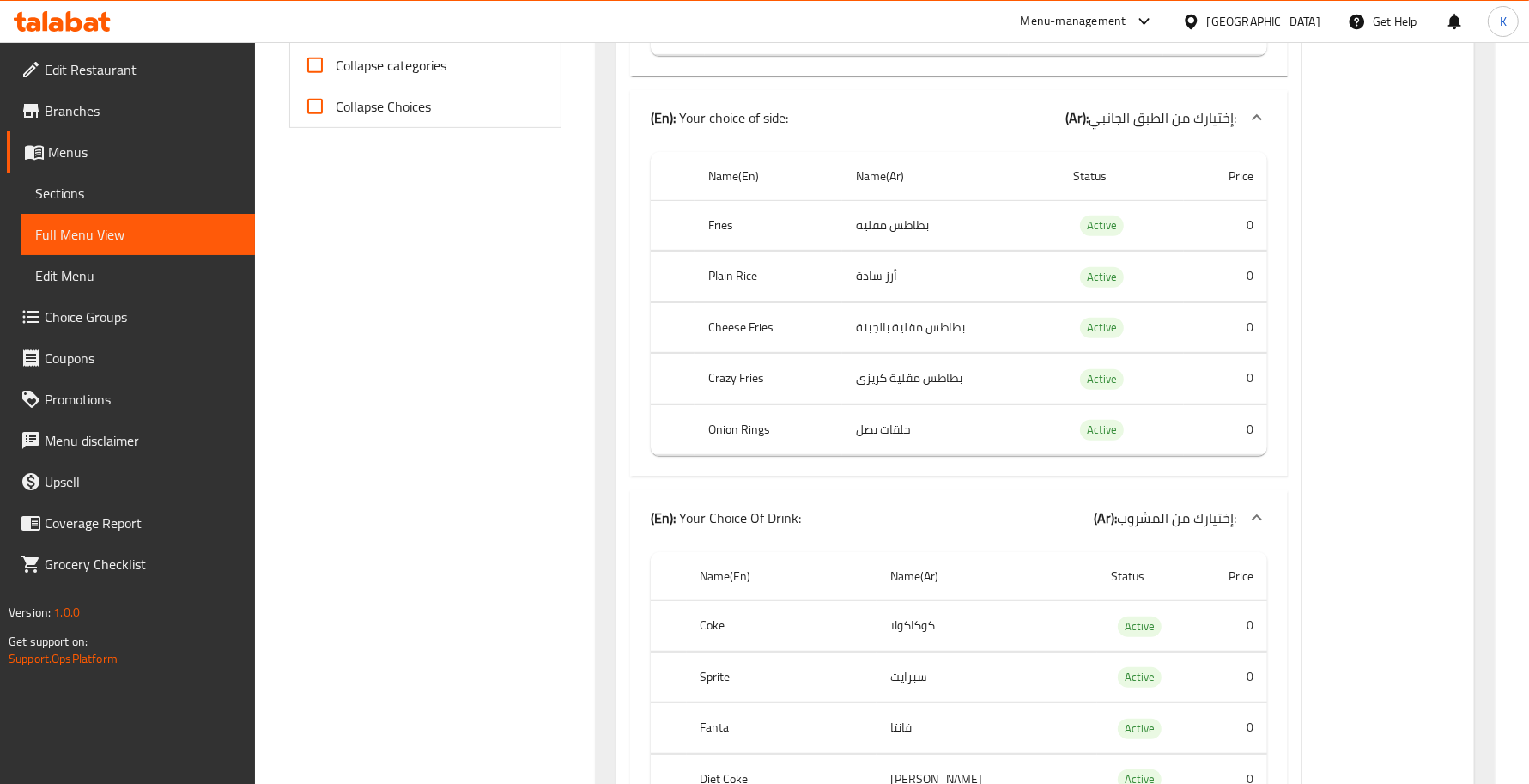
scroll to position [501, 0]
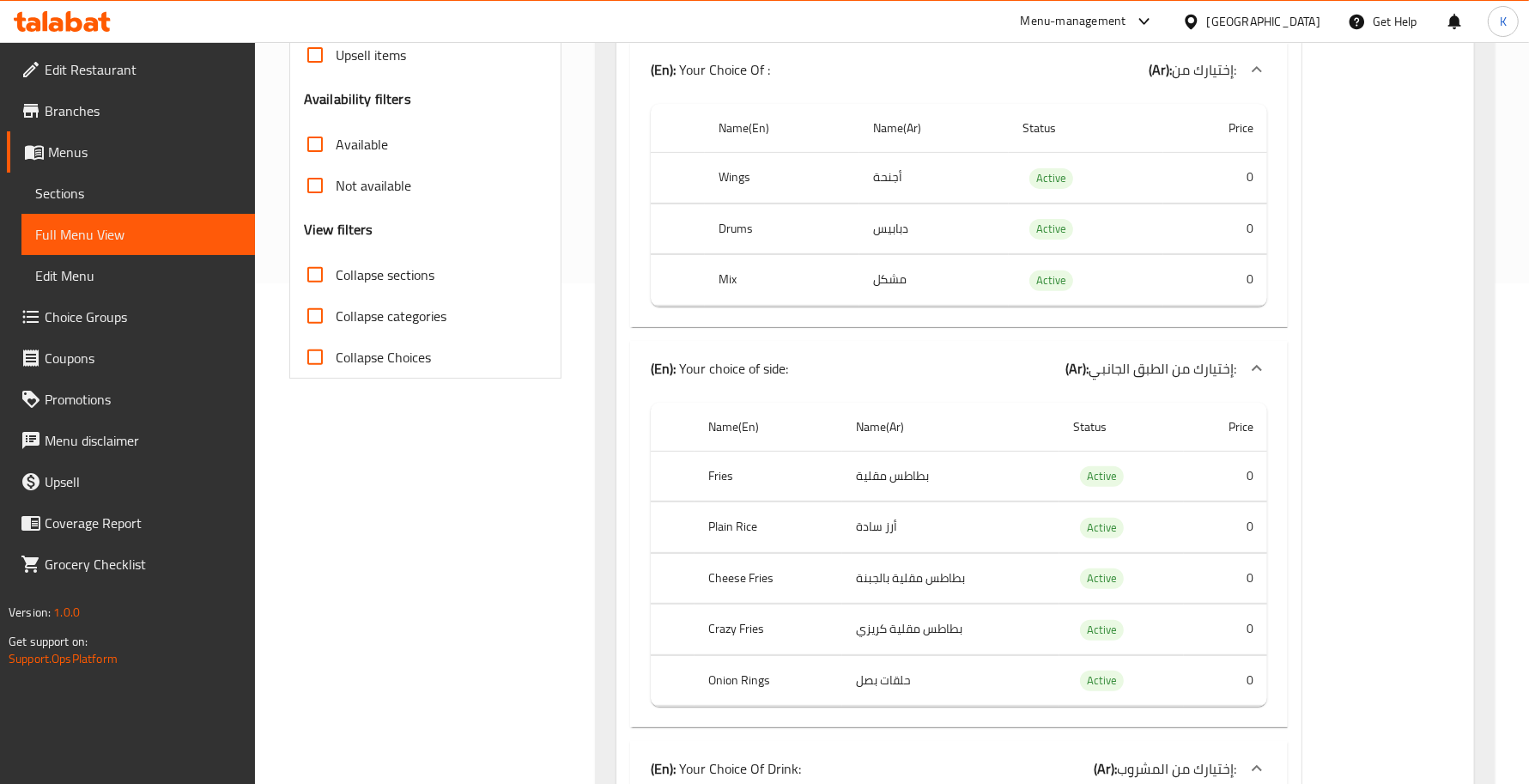
click at [365, 279] on span "Collapse sections" at bounding box center [385, 275] width 99 height 21
click at [335, 279] on input "Collapse sections" at bounding box center [316, 275] width 42 height 42
checkbox input "true"
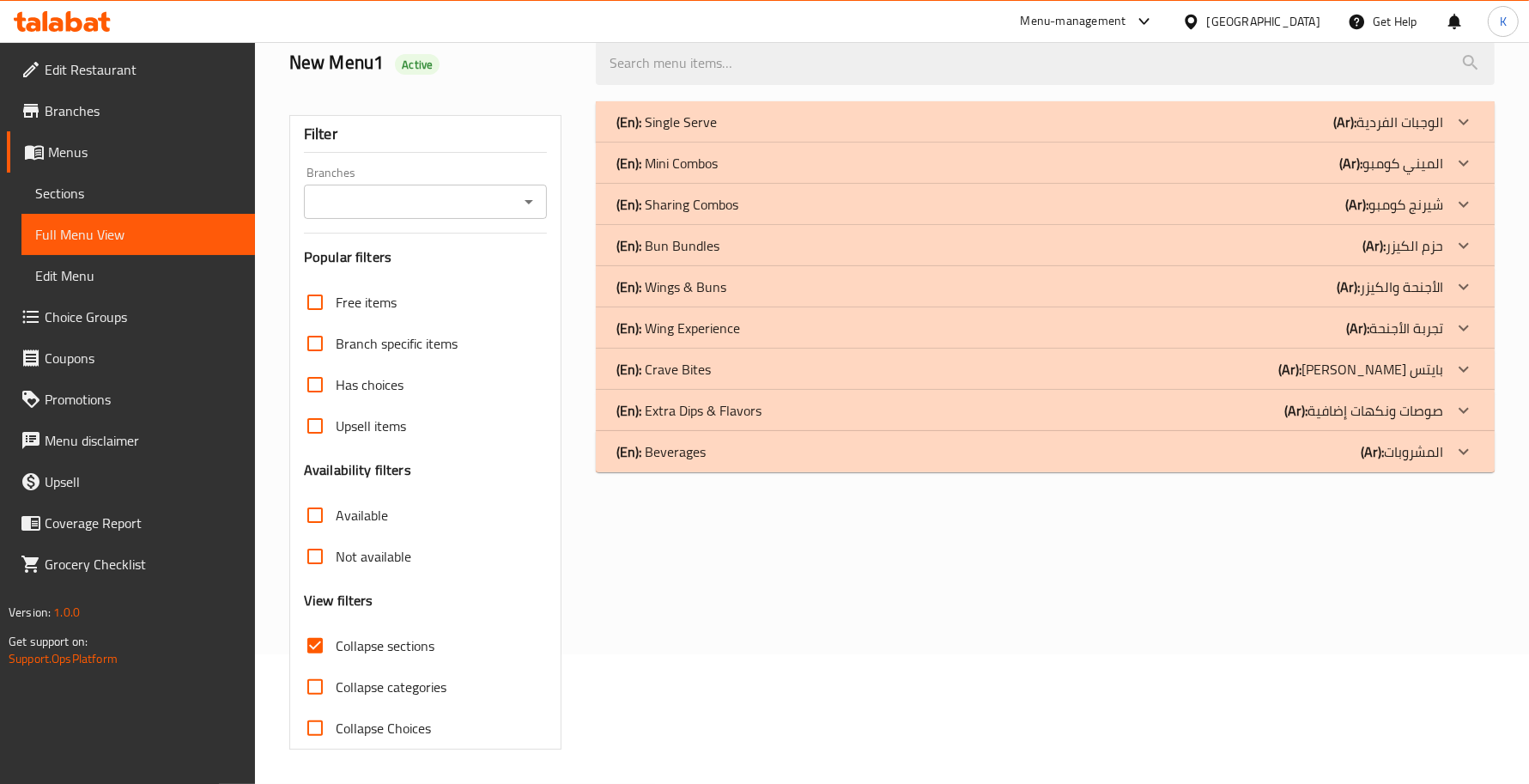
scroll to position [0, 0]
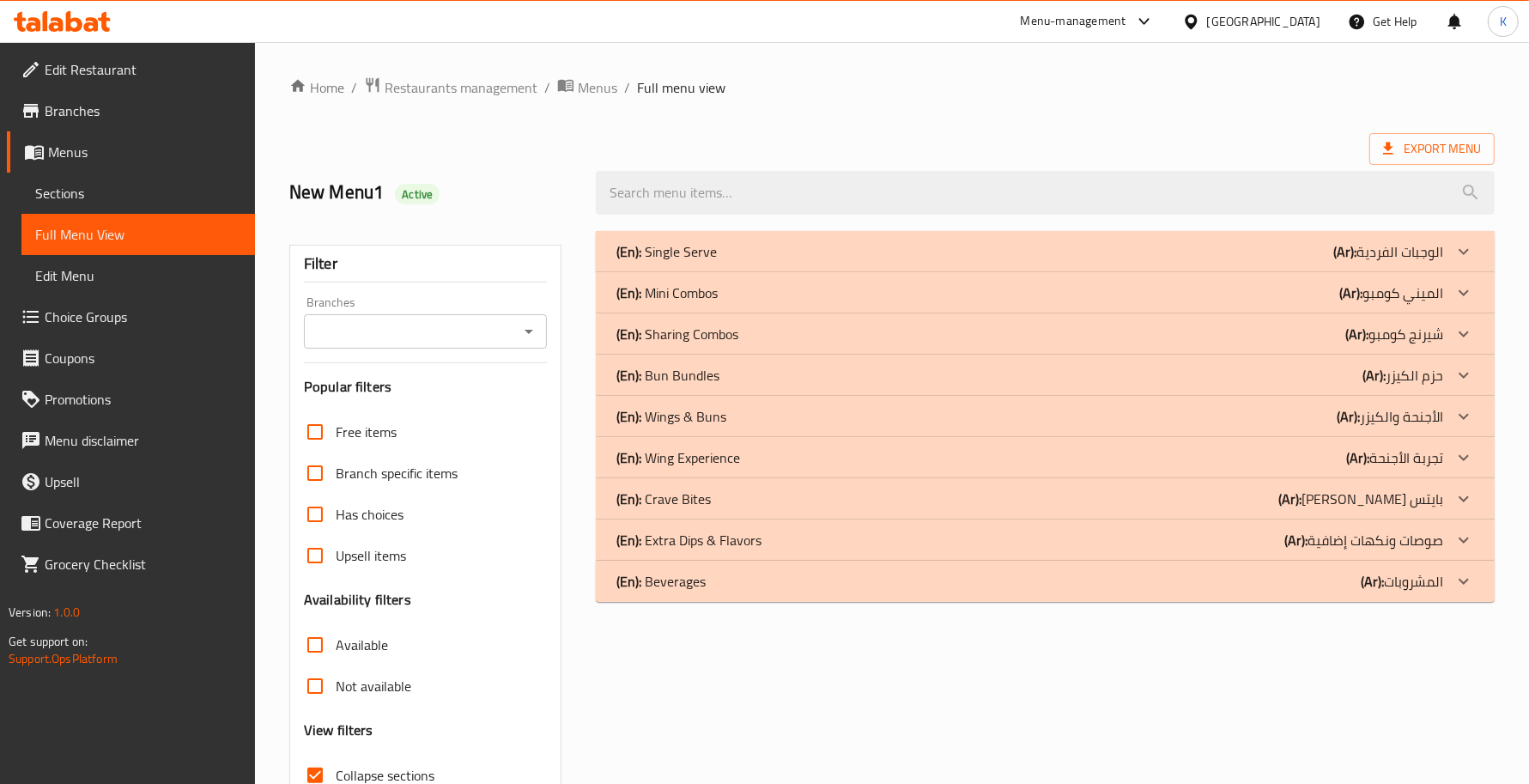
click at [193, 187] on span "Sections" at bounding box center [139, 193] width 206 height 21
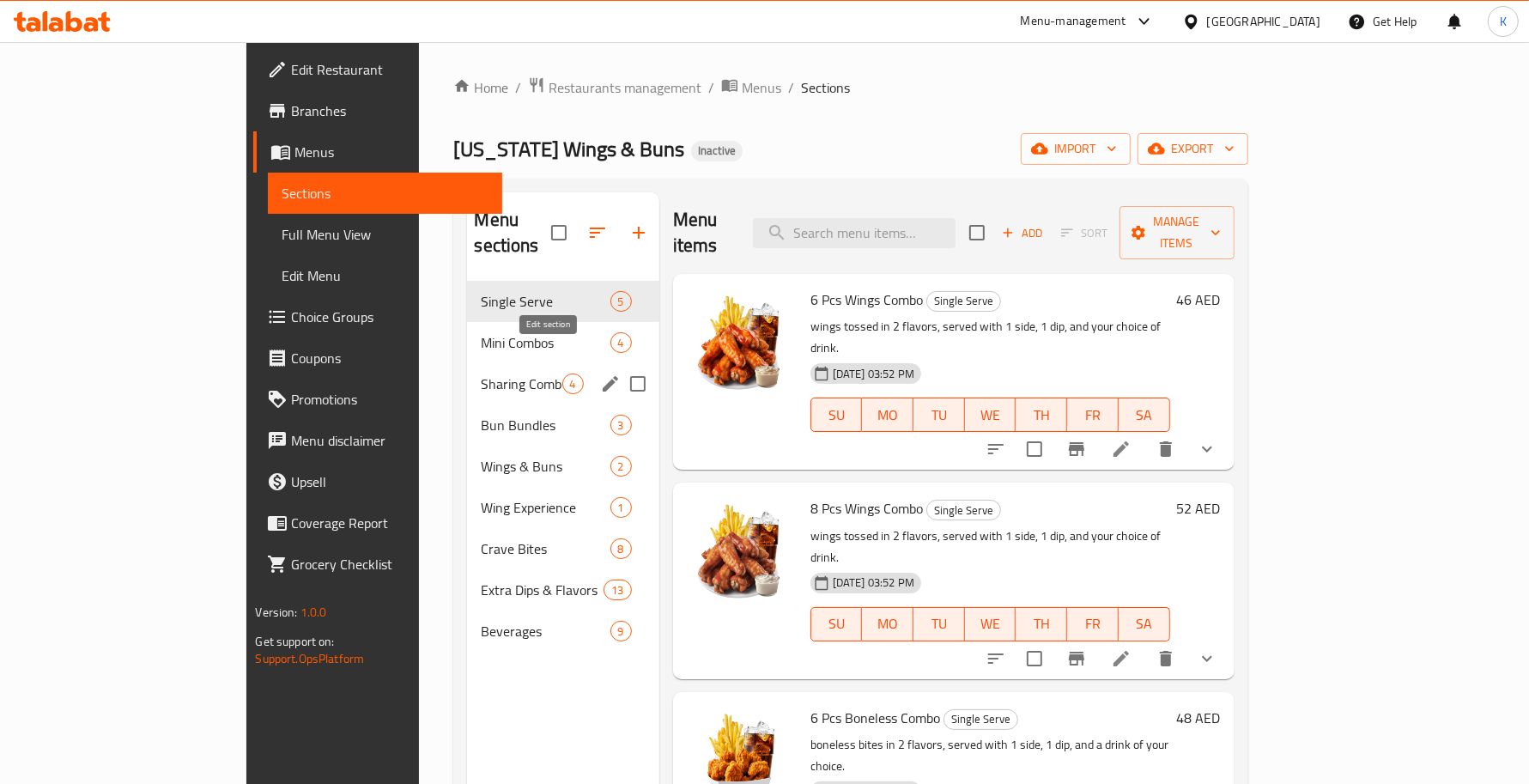
click at [601, 373] on icon "edit" at bounding box center [611, 384] width 21 height 21
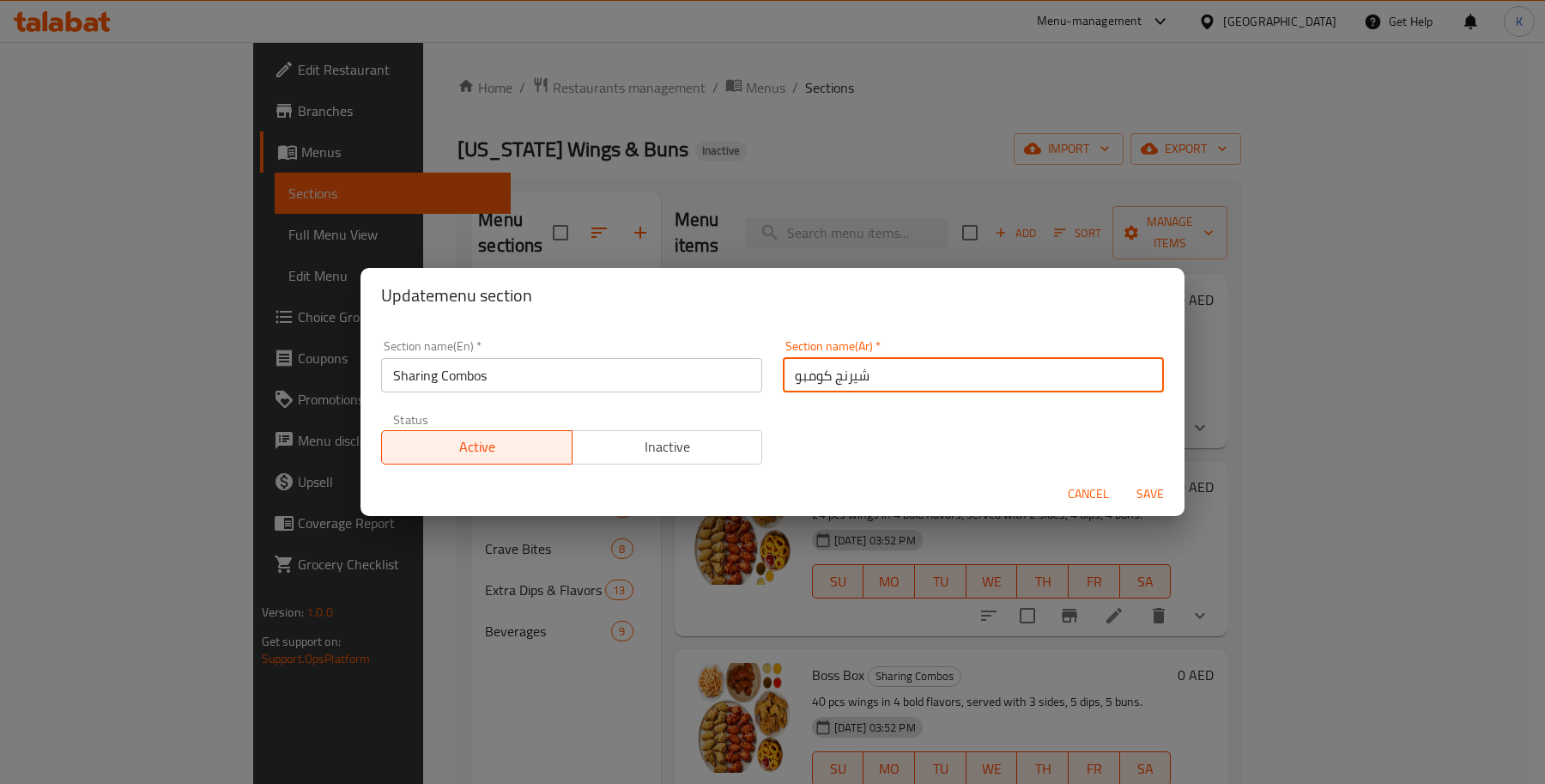
click at [872, 366] on input "شيرنج كومبو" at bounding box center [974, 375] width 381 height 35
type input "كومبو المشاركة"
click at [1123, 478] on button "Save" at bounding box center [1150, 494] width 55 height 32
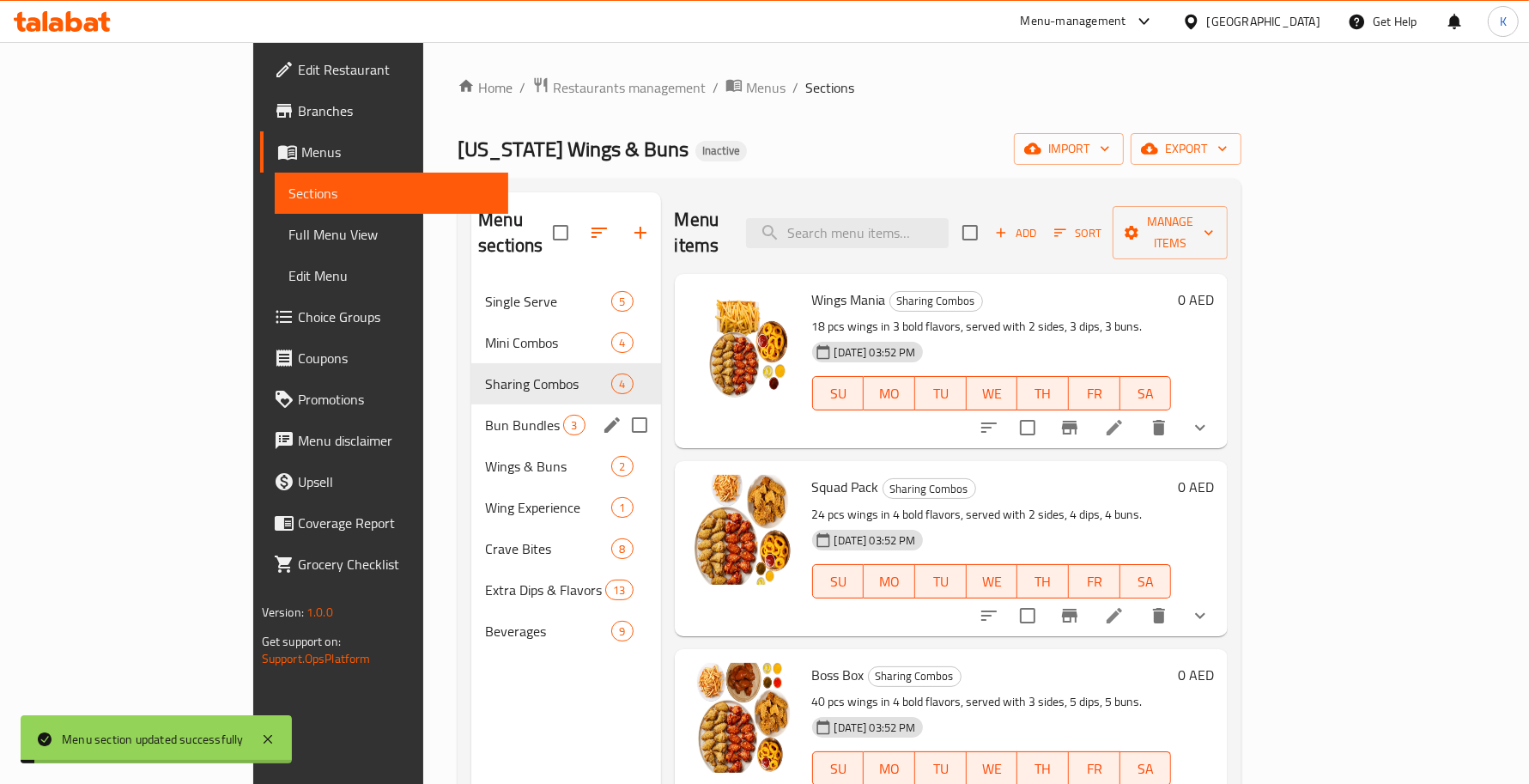
click at [604, 417] on icon "edit" at bounding box center [612, 424] width 16 height 16
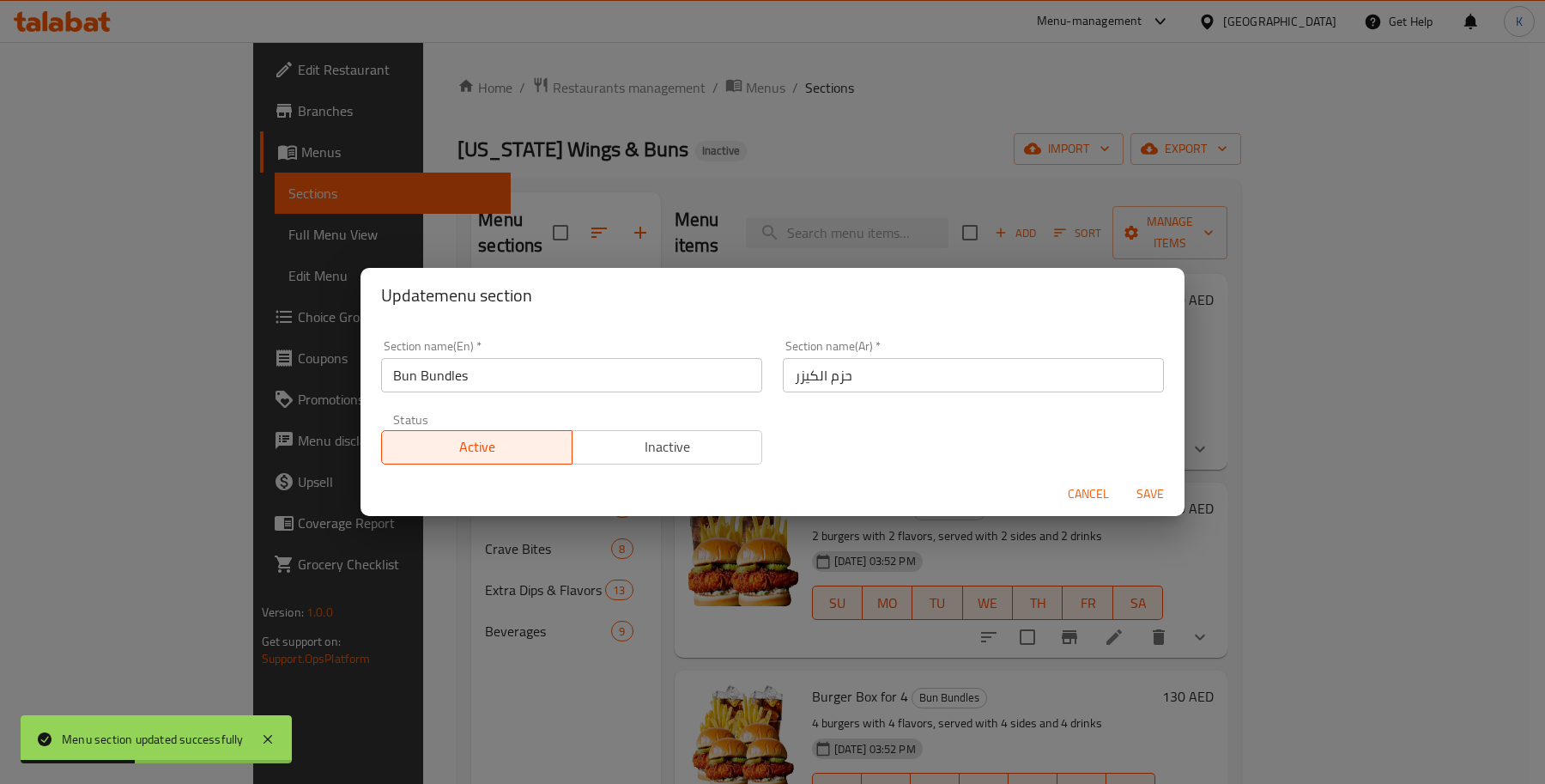
click at [876, 379] on input "حزم الكيزر" at bounding box center [974, 375] width 381 height 35
type input "باندلز الكيزر"
click at [1123, 478] on button "Save" at bounding box center [1150, 494] width 55 height 32
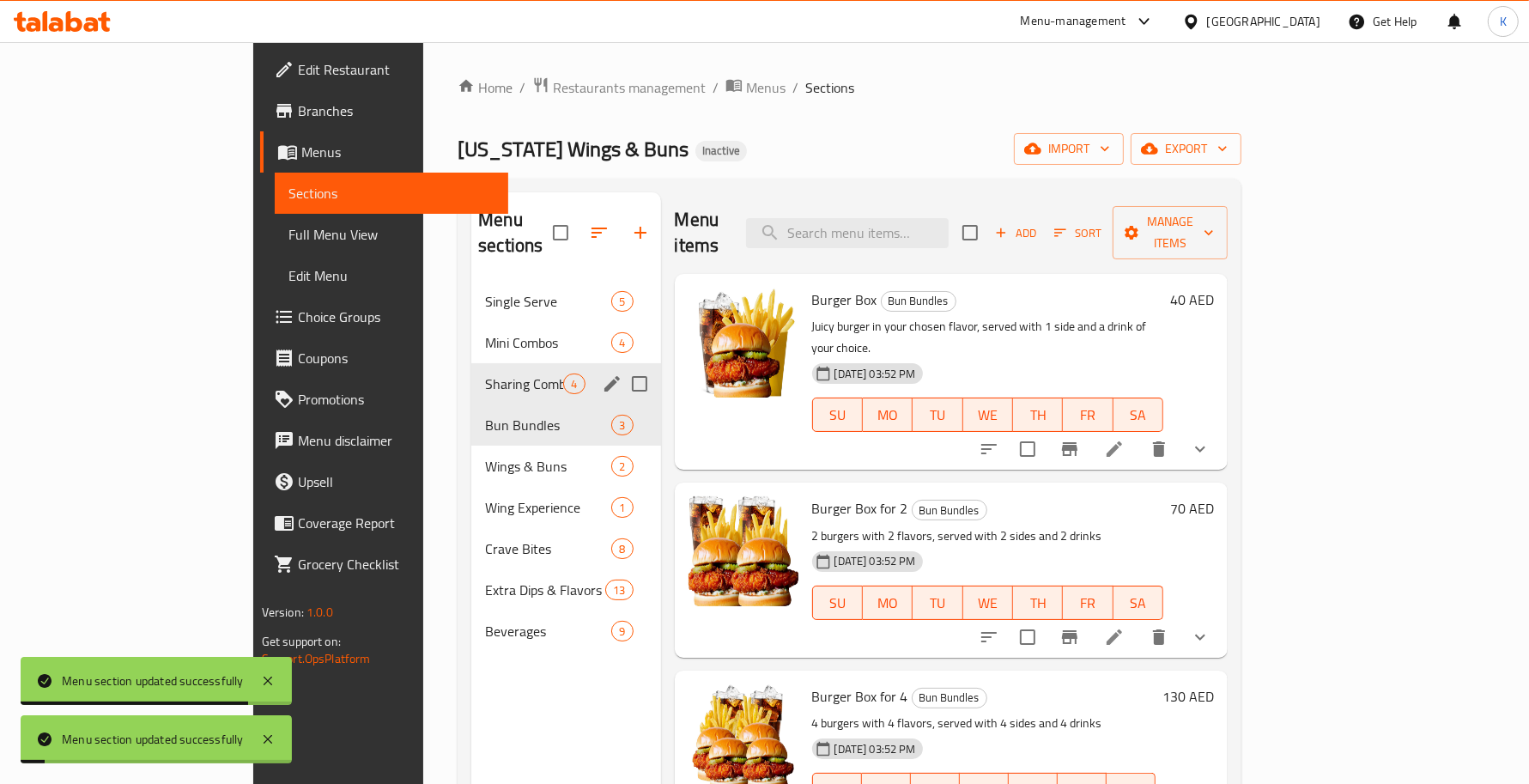
click at [485, 332] on span "Mini Combos" at bounding box center [549, 342] width 127 height 21
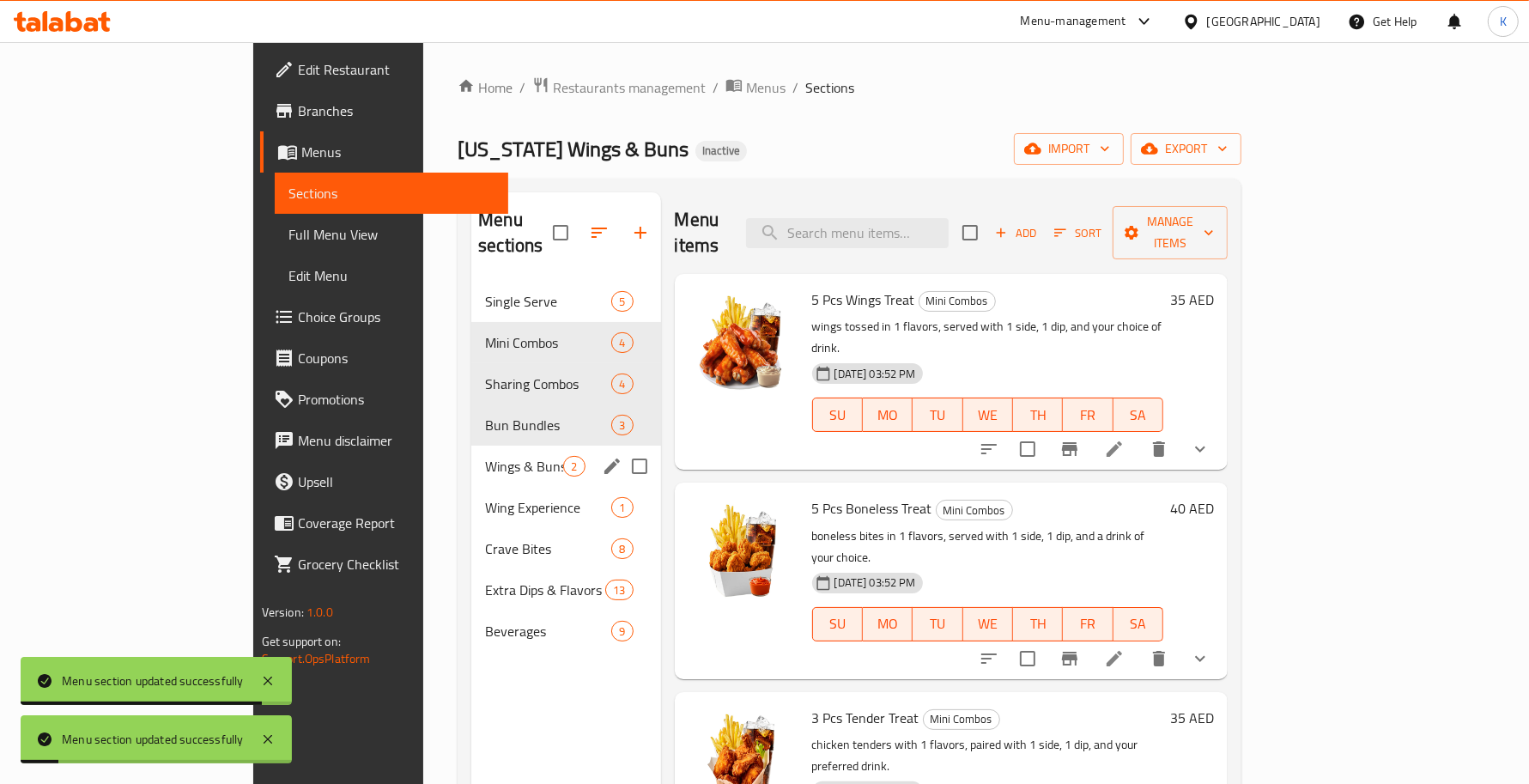
click at [472, 455] on div "Wings & Buns 2" at bounding box center [566, 466] width 189 height 42
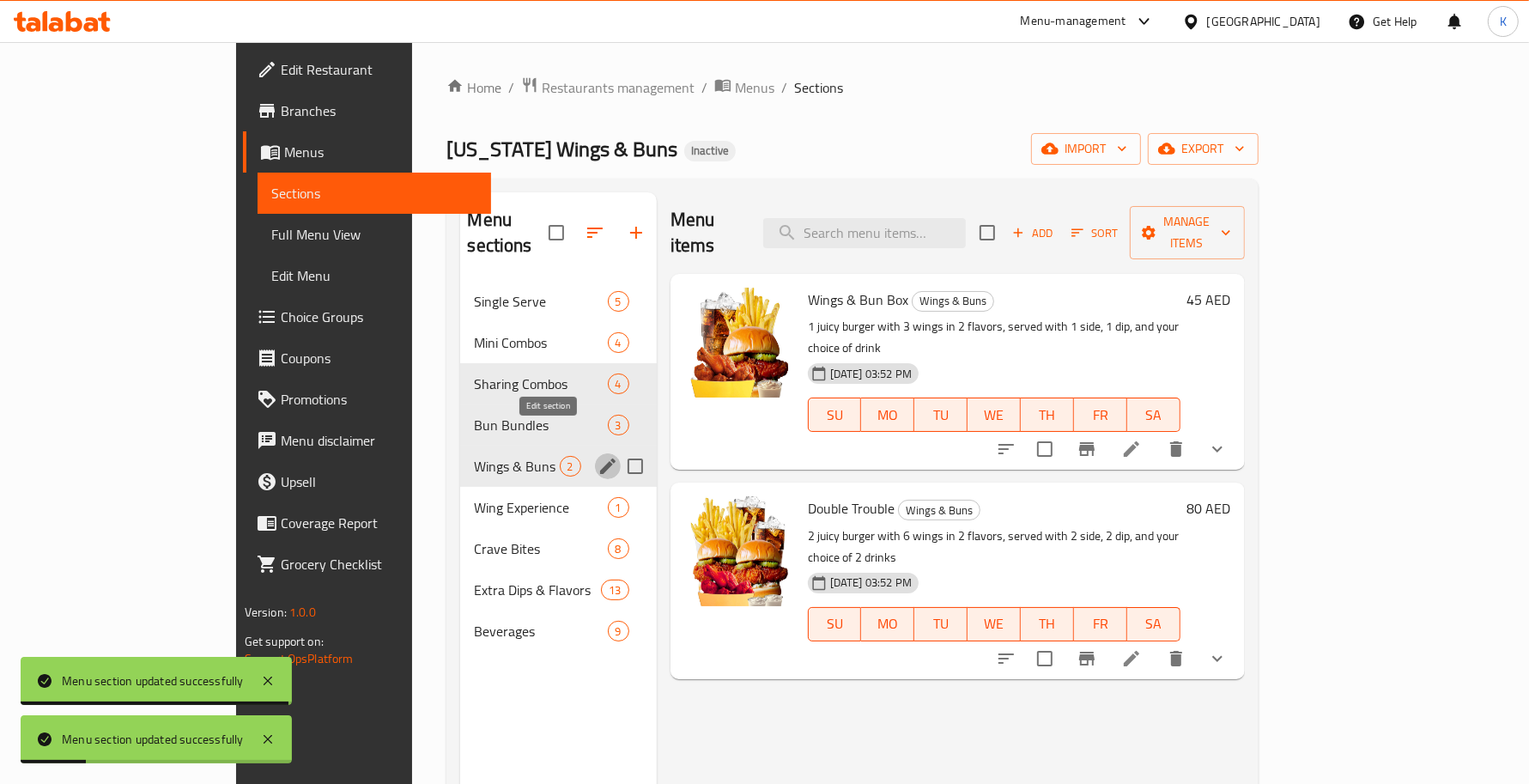
click at [598, 456] on icon "edit" at bounding box center [608, 466] width 21 height 21
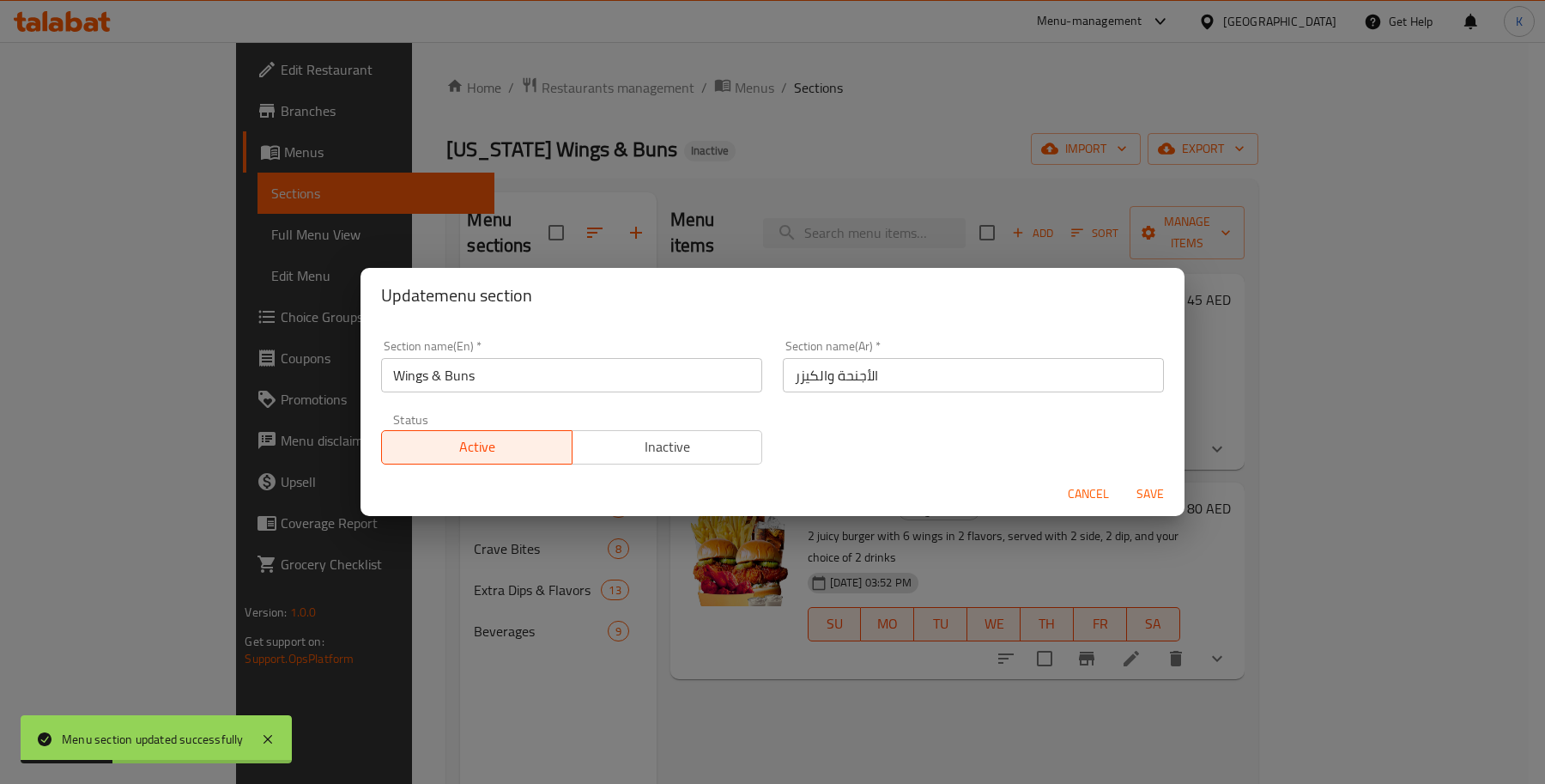
click at [516, 496] on div "Cancel Save" at bounding box center [772, 494] width 824 height 46
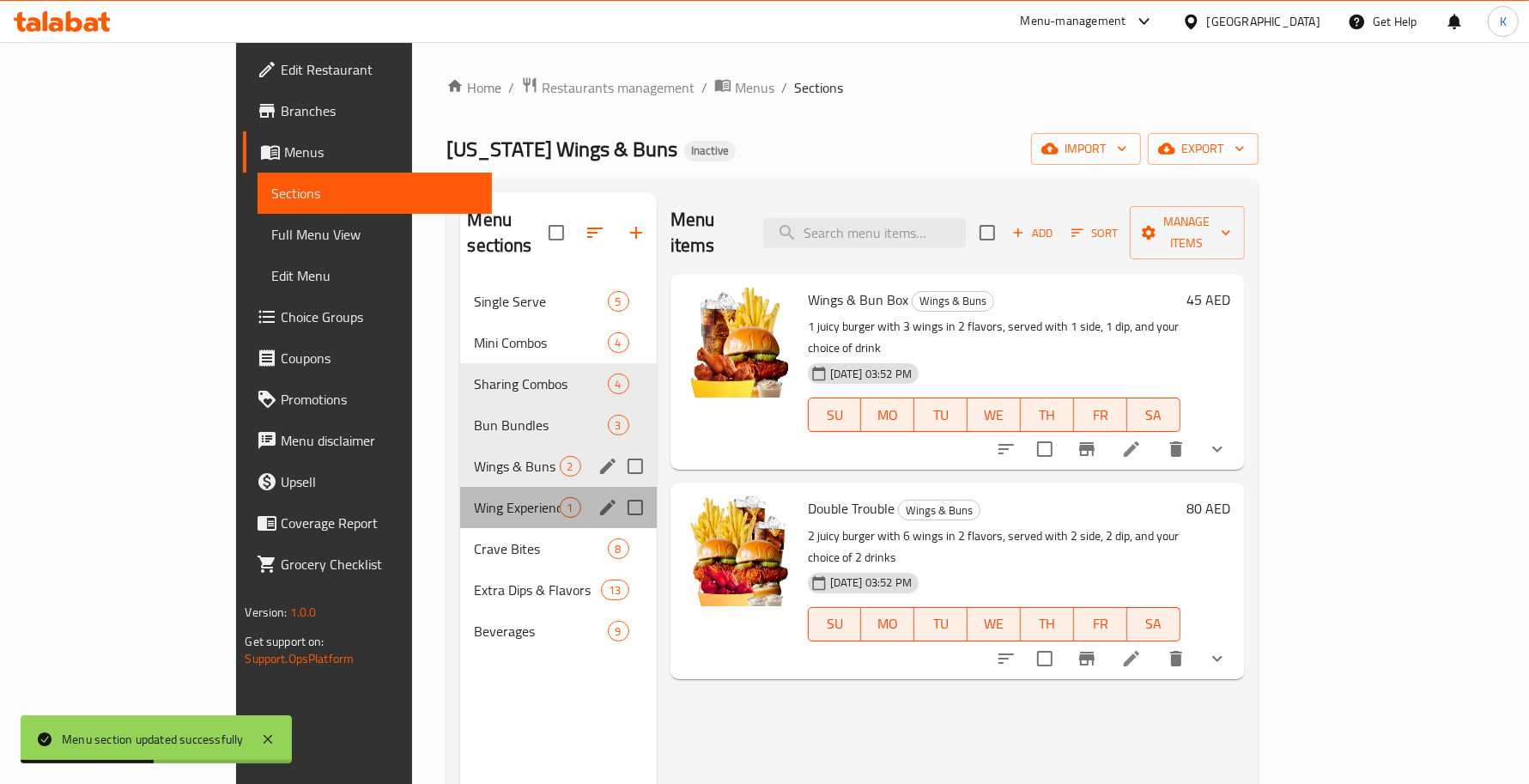
click at [535, 487] on div "Wing Experience 1" at bounding box center [558, 508] width 196 height 42
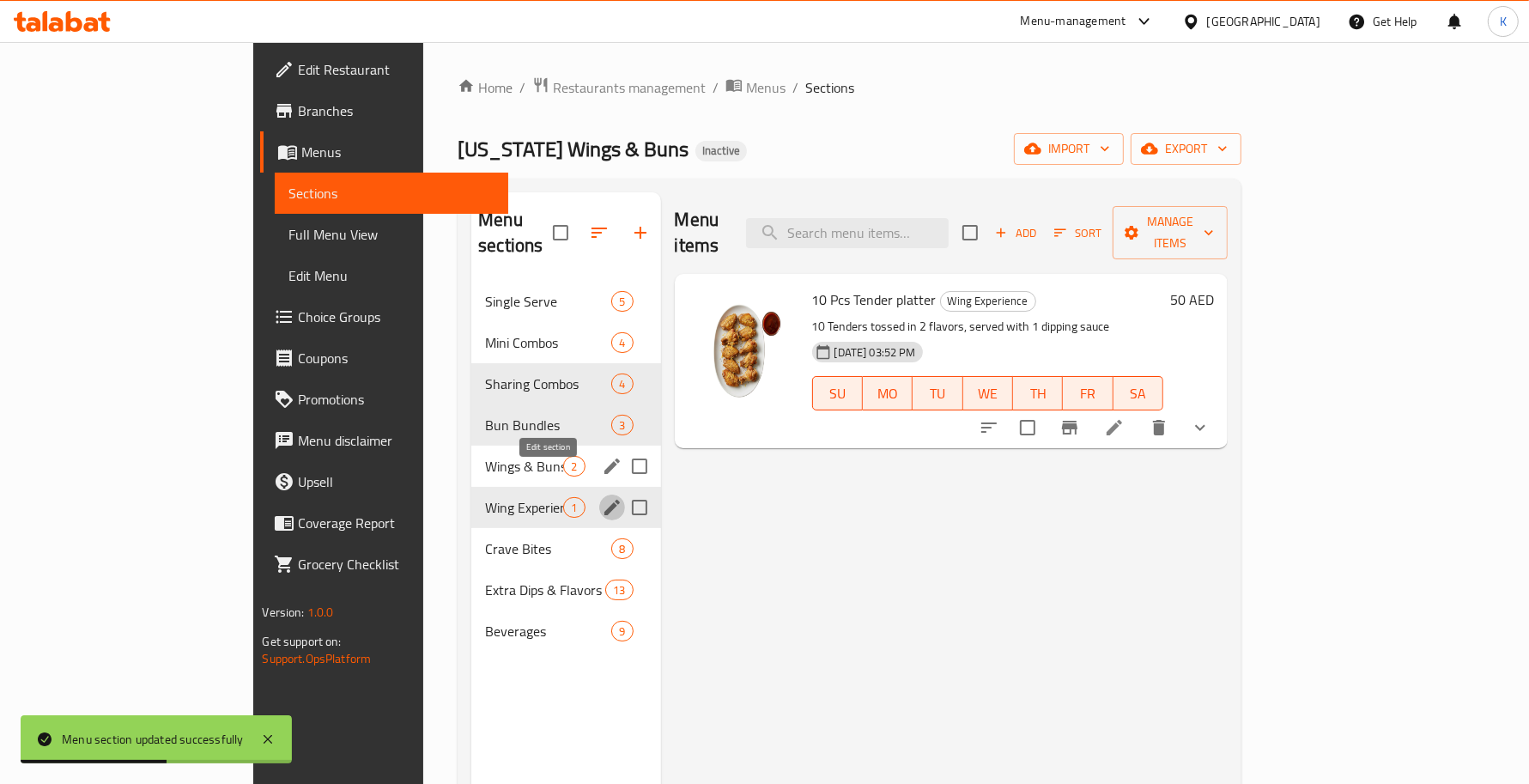
click at [604, 500] on icon "edit" at bounding box center [612, 508] width 16 height 16
click at [604, 541] on icon "edit" at bounding box center [612, 548] width 16 height 16
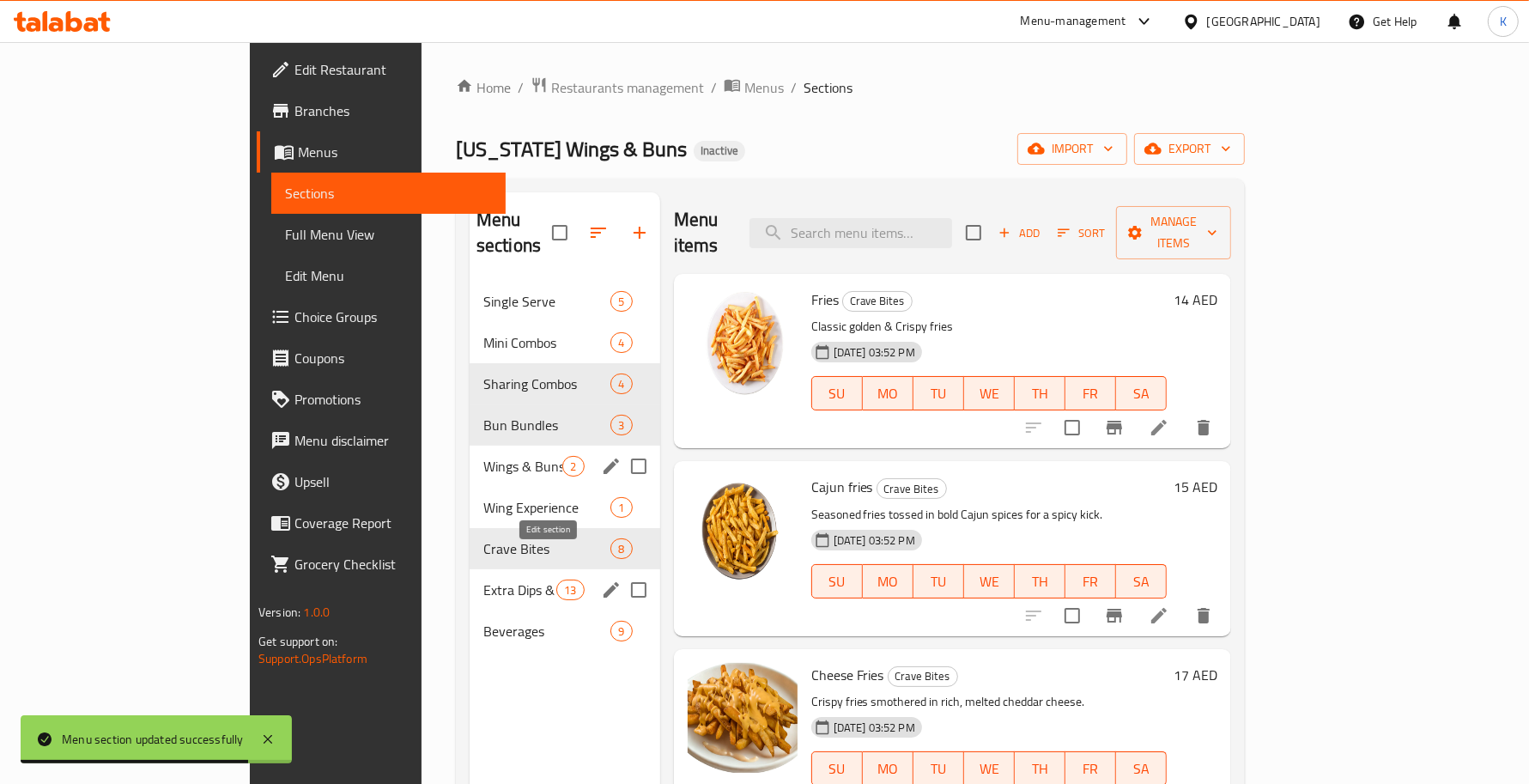
click at [601, 580] on icon "edit" at bounding box center [611, 590] width 21 height 21
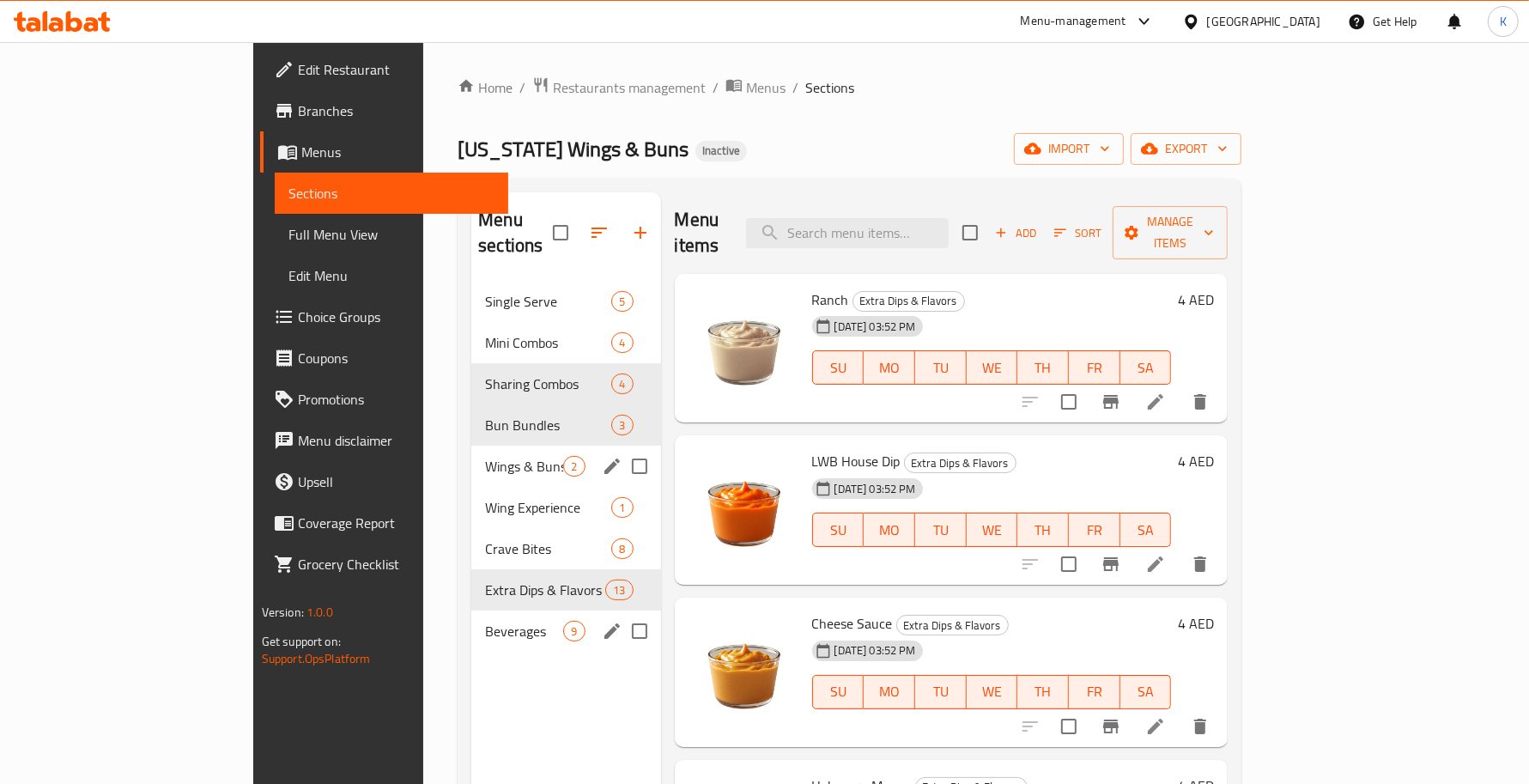
click at [602, 620] on icon "edit" at bounding box center [612, 631] width 21 height 21
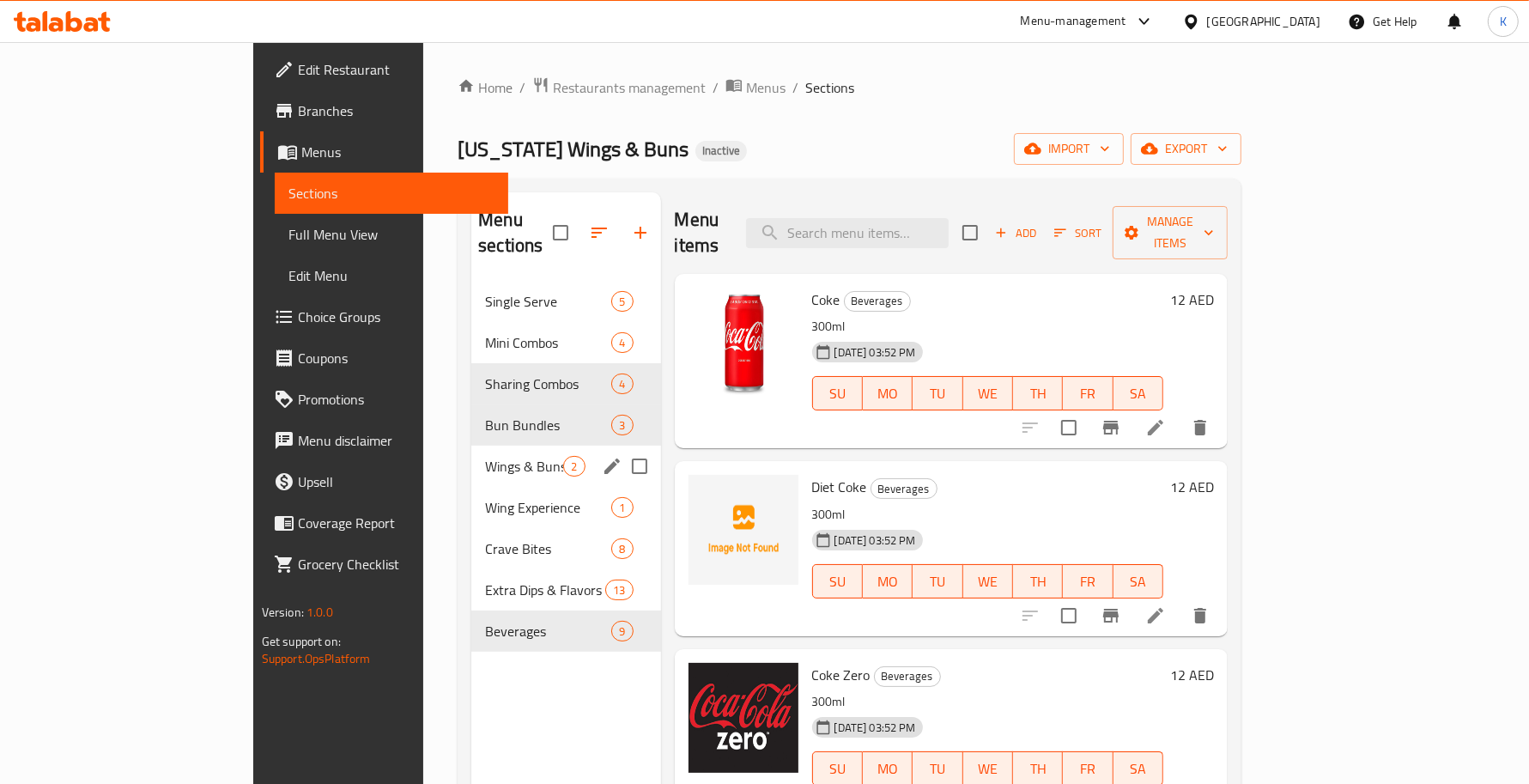
click at [1053, 159] on div "Louisiana Wings & Buns Inactive import export" at bounding box center [849, 149] width 784 height 32
click at [1242, 132] on div "Home / Restaurants management / Menus / Sections Louisiana Wings & Buns Inactiv…" at bounding box center [849, 533] width 784 height 913
click at [1228, 157] on span "export" at bounding box center [1187, 149] width 83 height 22
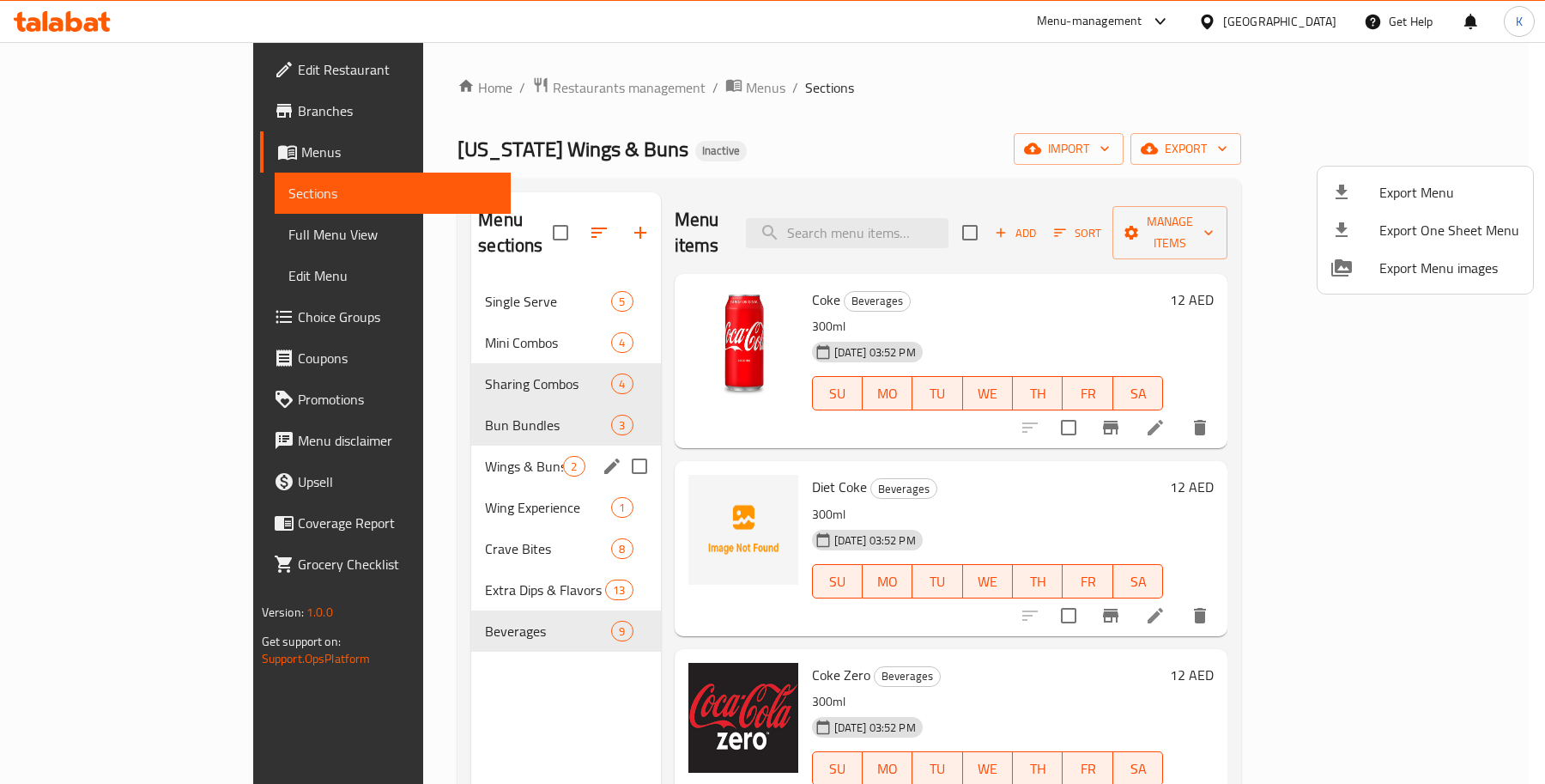
click at [1428, 203] on span "Export Menu" at bounding box center [1449, 192] width 140 height 21
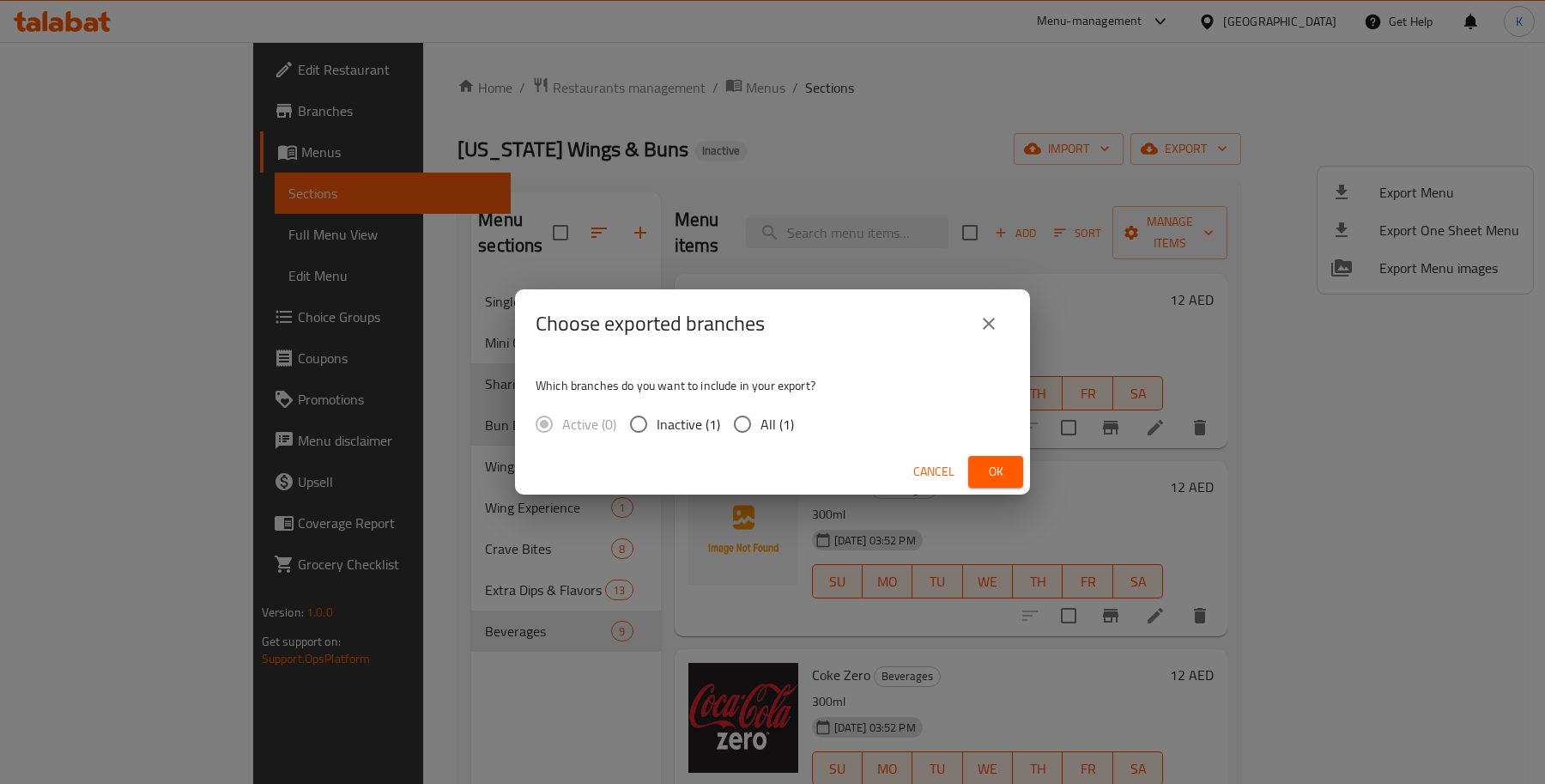
click at [773, 427] on span "All (1)" at bounding box center [777, 424] width 34 height 21
click at [761, 427] on input "All (1)" at bounding box center [743, 424] width 36 height 36
radio input "true"
click at [985, 466] on span "Ok" at bounding box center [996, 471] width 28 height 22
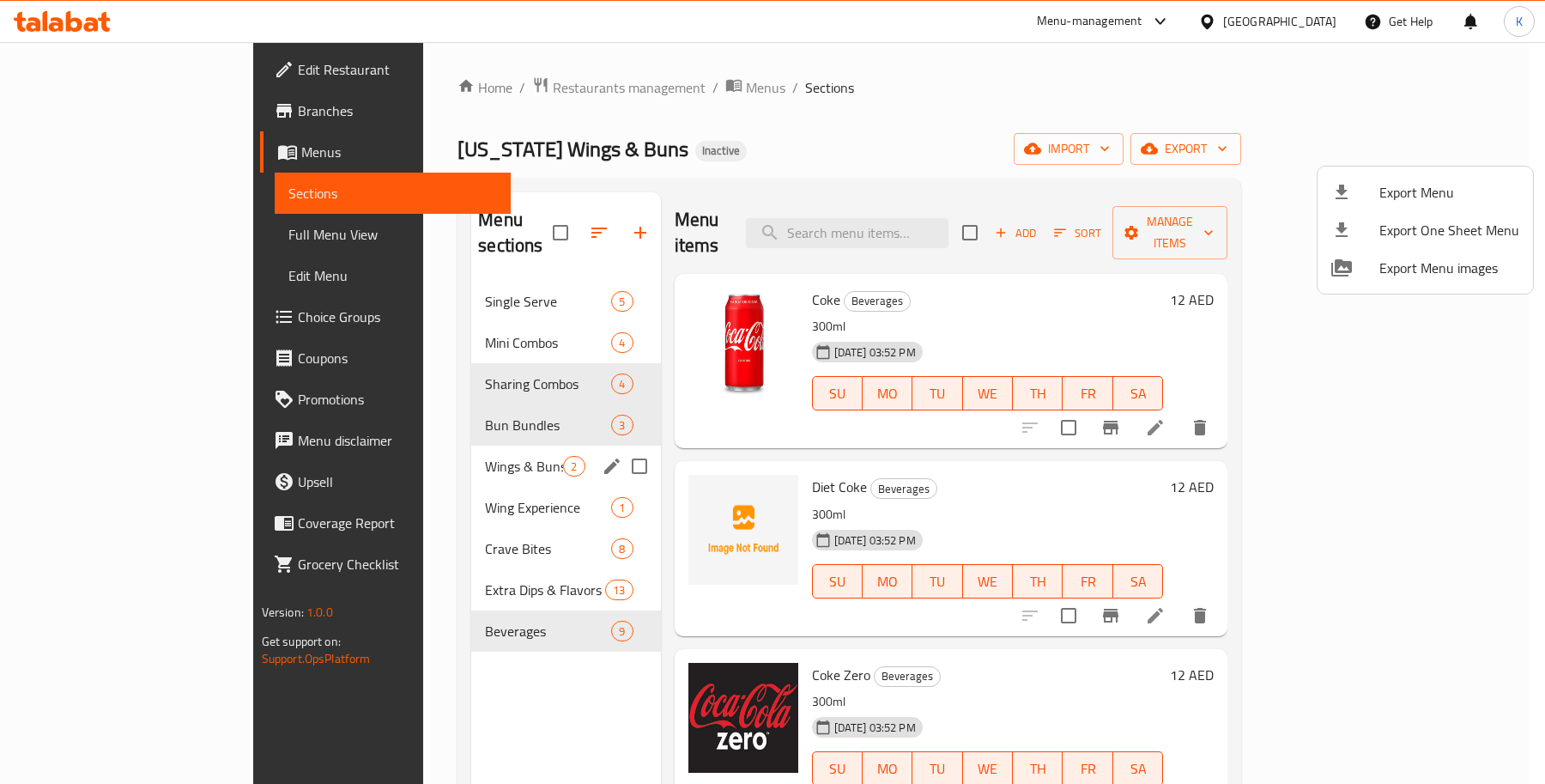
click at [131, 232] on div at bounding box center [772, 392] width 1545 height 784
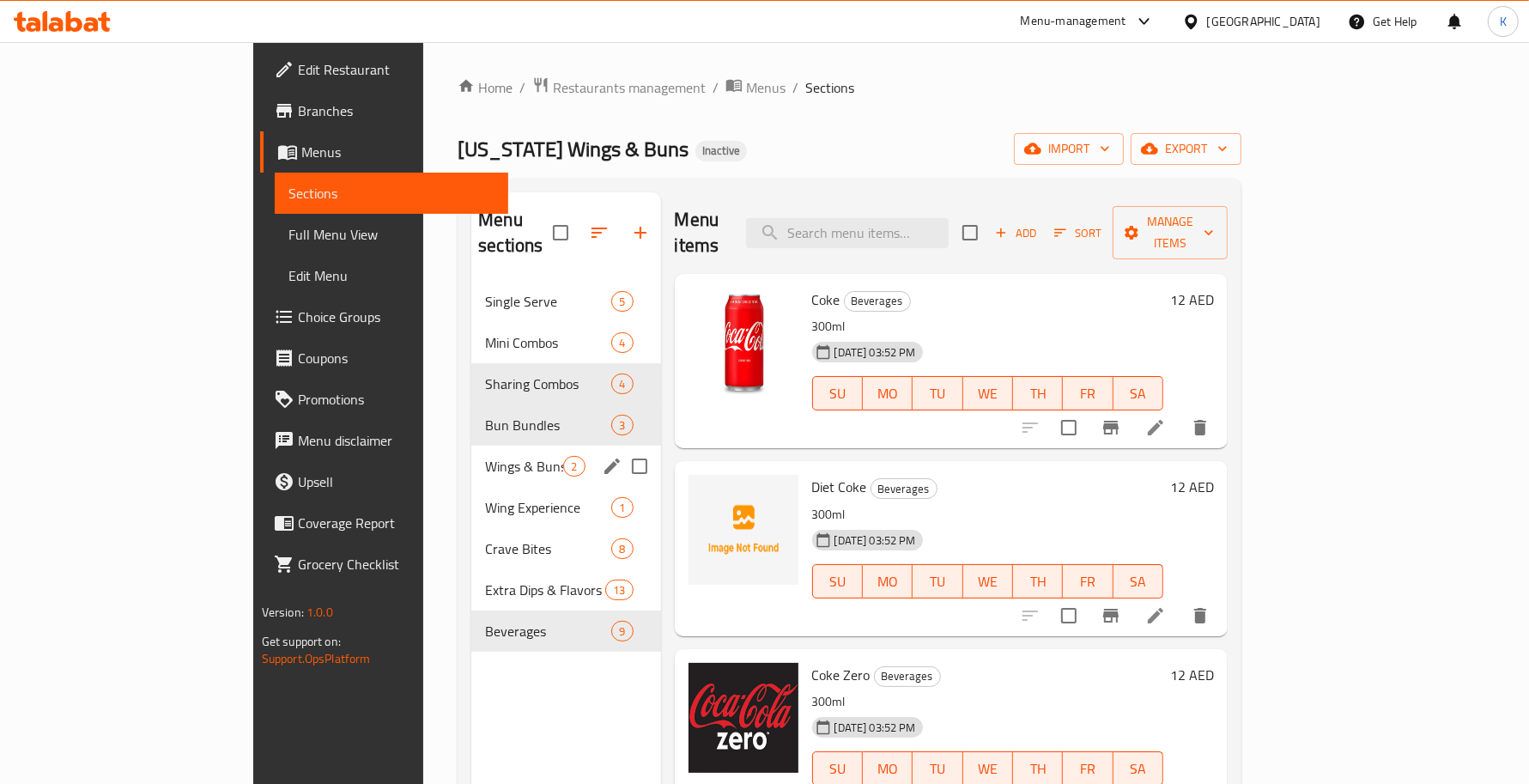
click at [289, 241] on span "Full Menu View" at bounding box center [392, 235] width 206 height 21
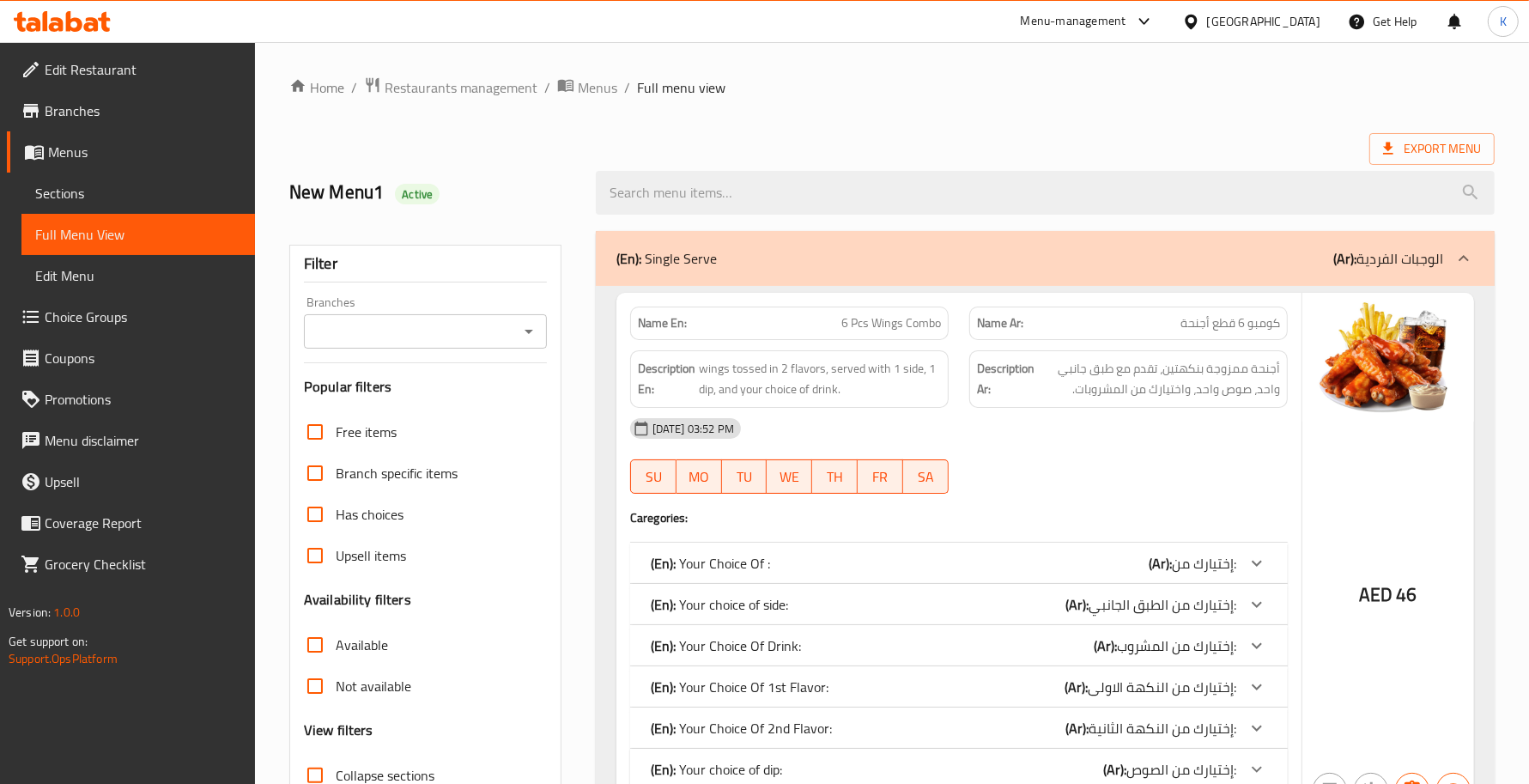
scroll to position [249, 0]
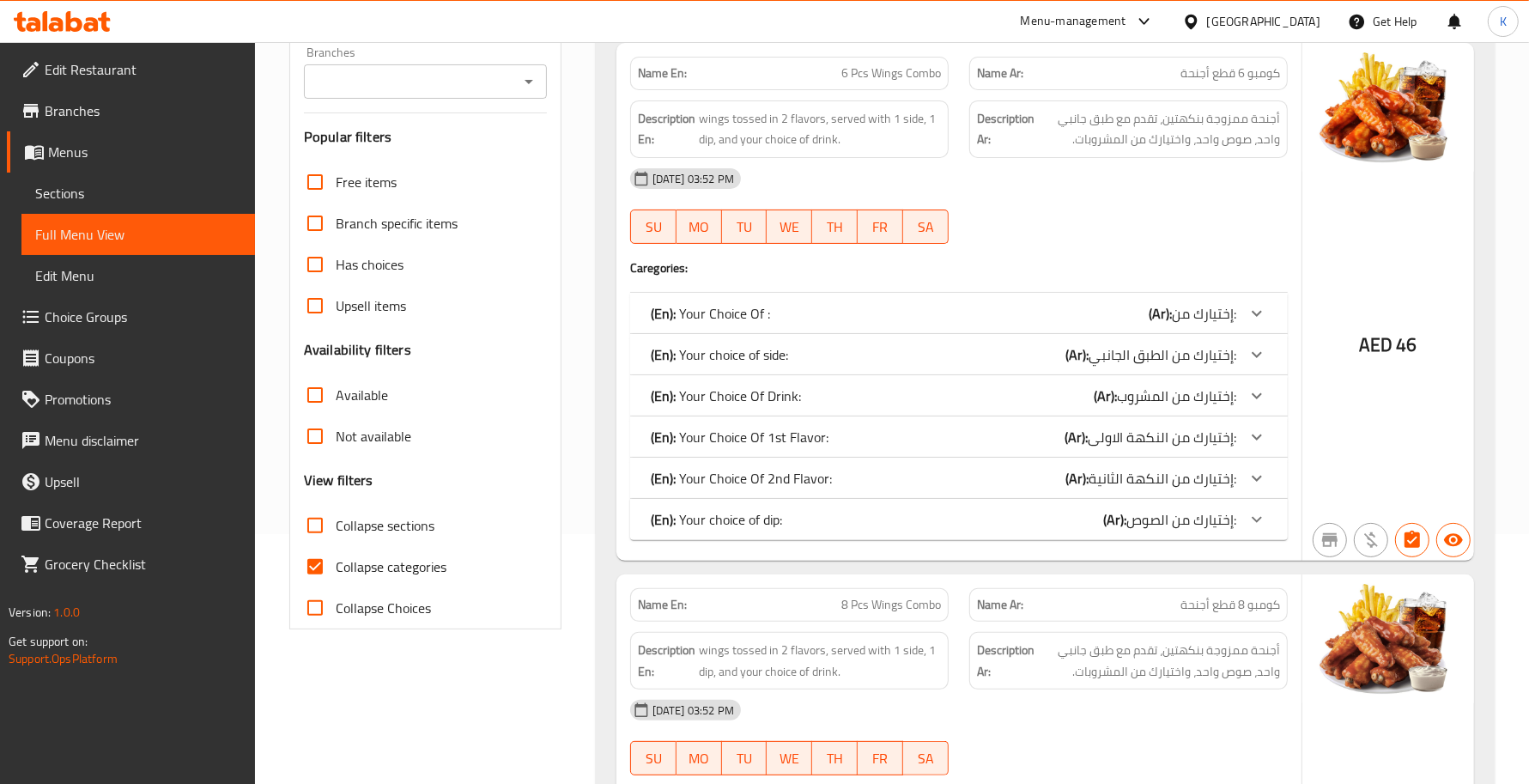
click at [361, 572] on span "Collapse categories" at bounding box center [391, 567] width 111 height 21
click at [335, 572] on input "Collapse categories" at bounding box center [316, 567] width 42 height 42
checkbox input "false"
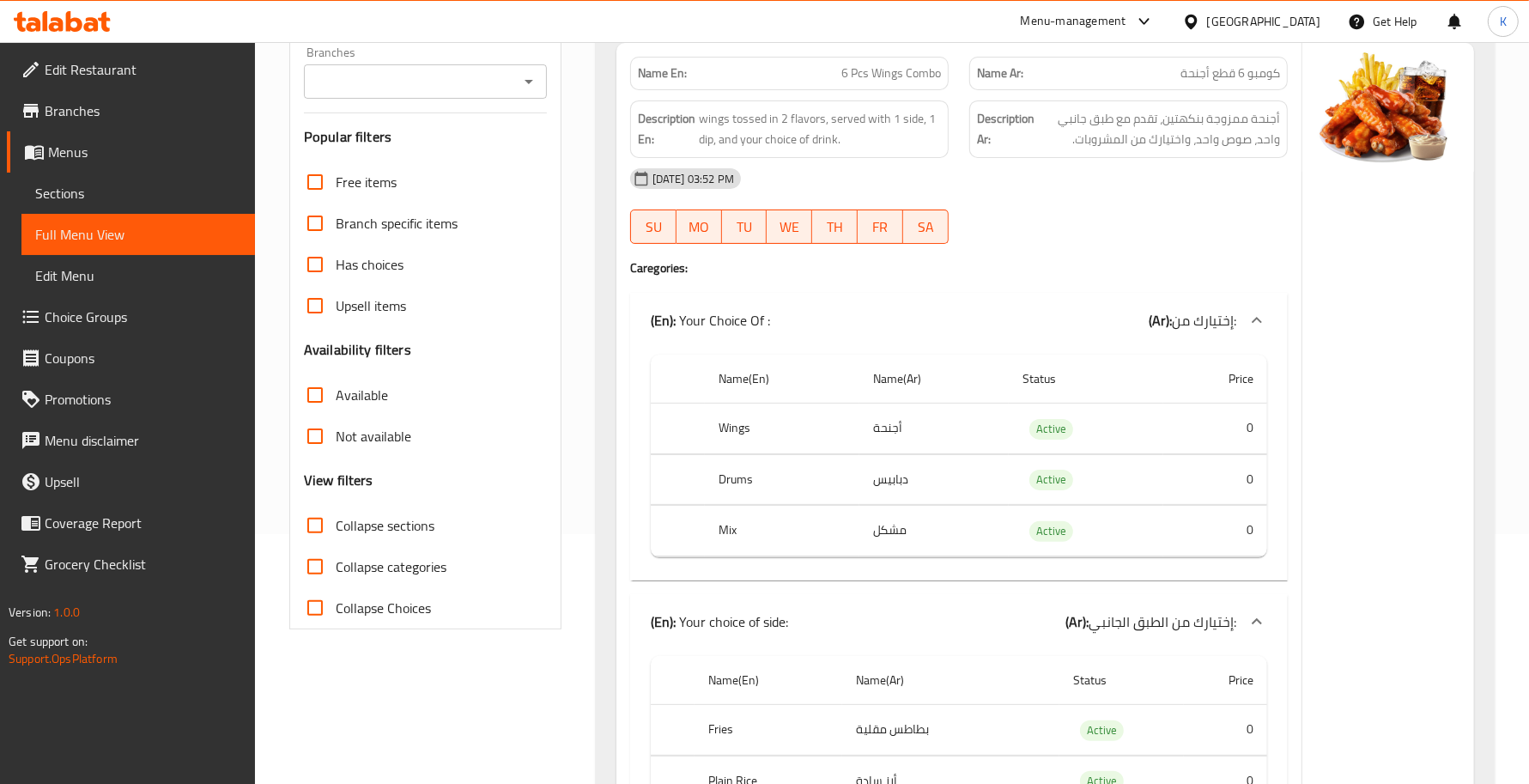
scroll to position [0, 0]
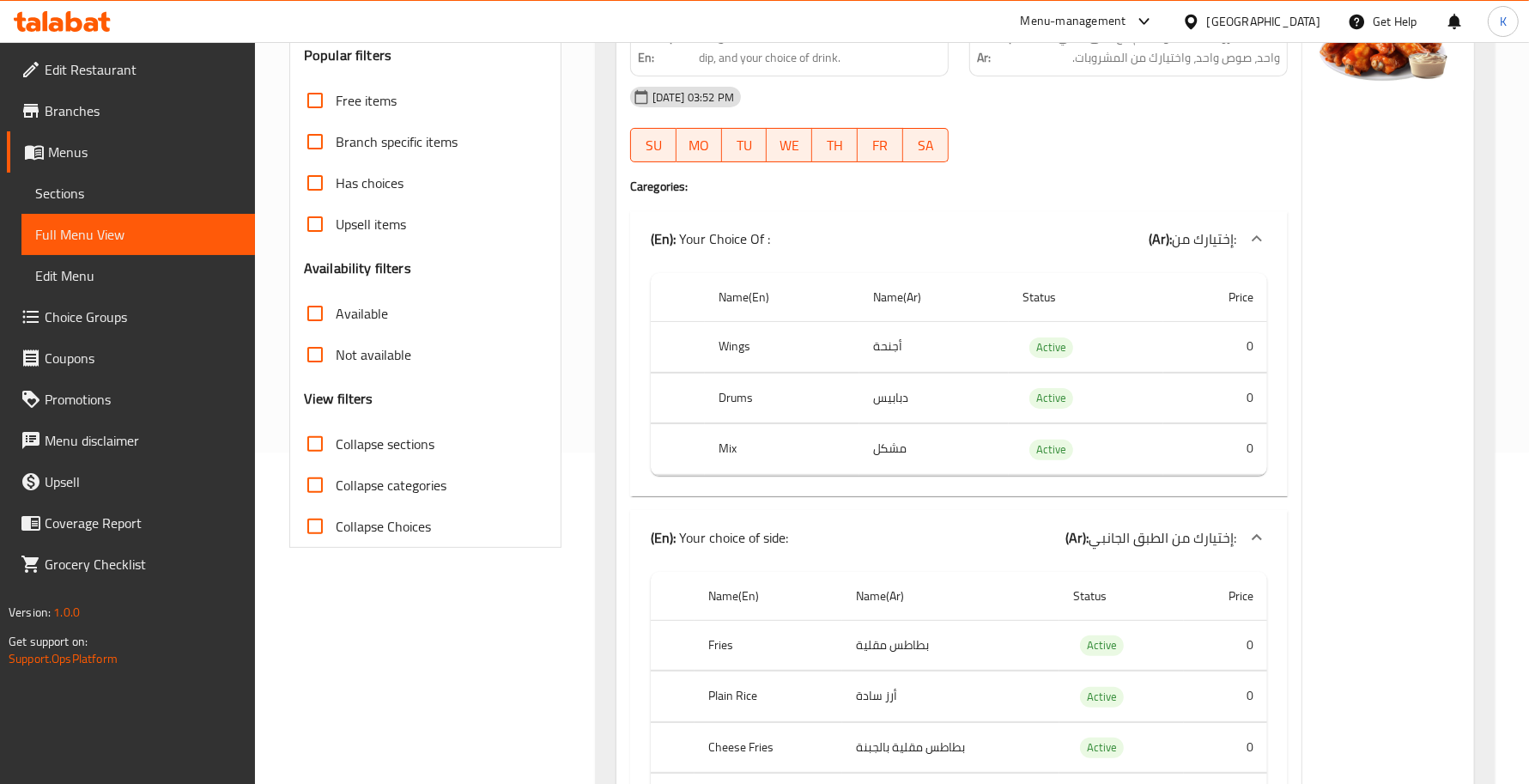
scroll to position [249, 0]
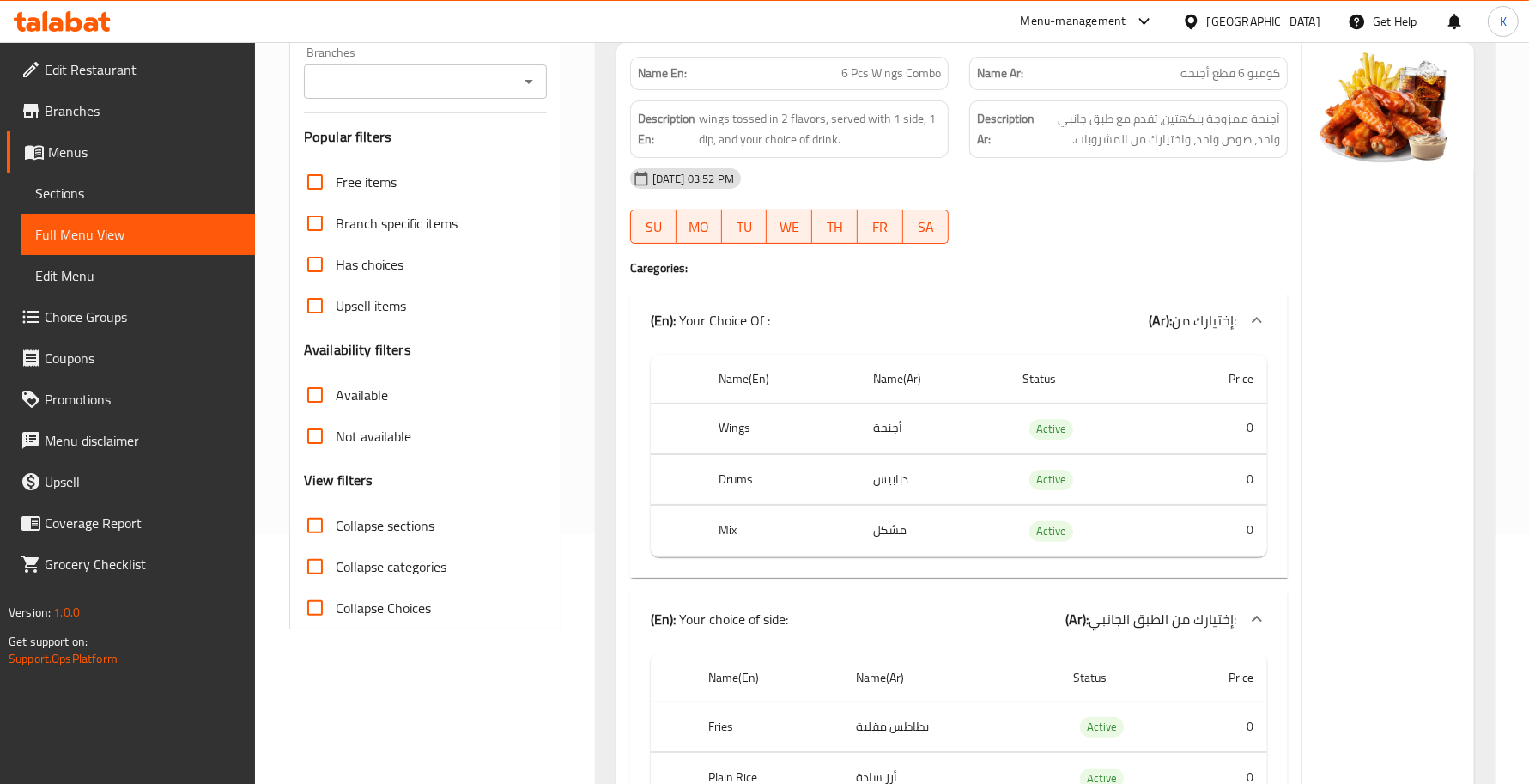
click at [343, 528] on span "Collapse sections" at bounding box center [385, 525] width 99 height 21
click at [335, 528] on input "Collapse sections" at bounding box center [316, 526] width 42 height 42
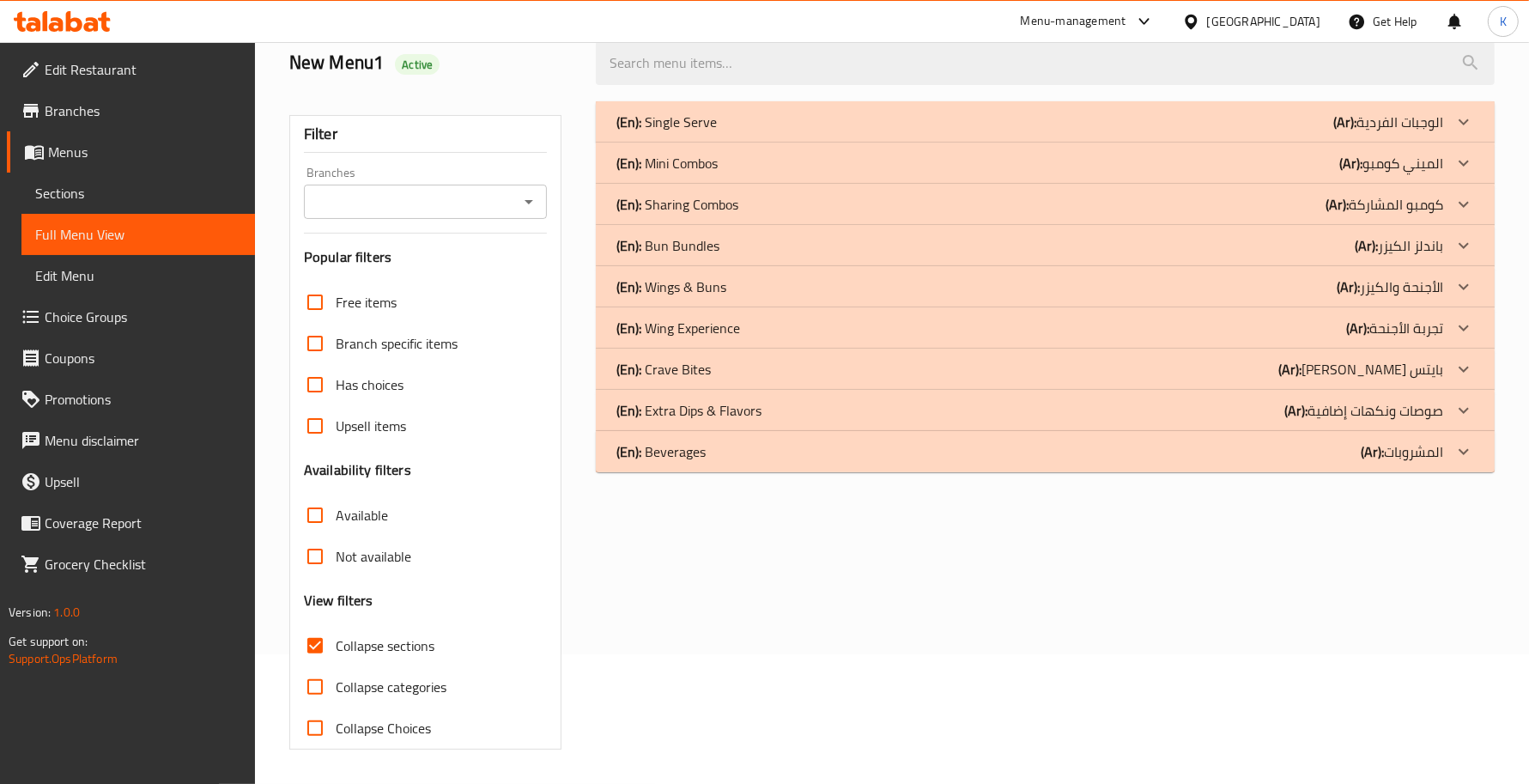
scroll to position [130, 0]
click at [353, 648] on span "Collapse sections" at bounding box center [385, 645] width 99 height 21
click at [335, 648] on input "Collapse sections" at bounding box center [316, 645] width 42 height 42
checkbox input "false"
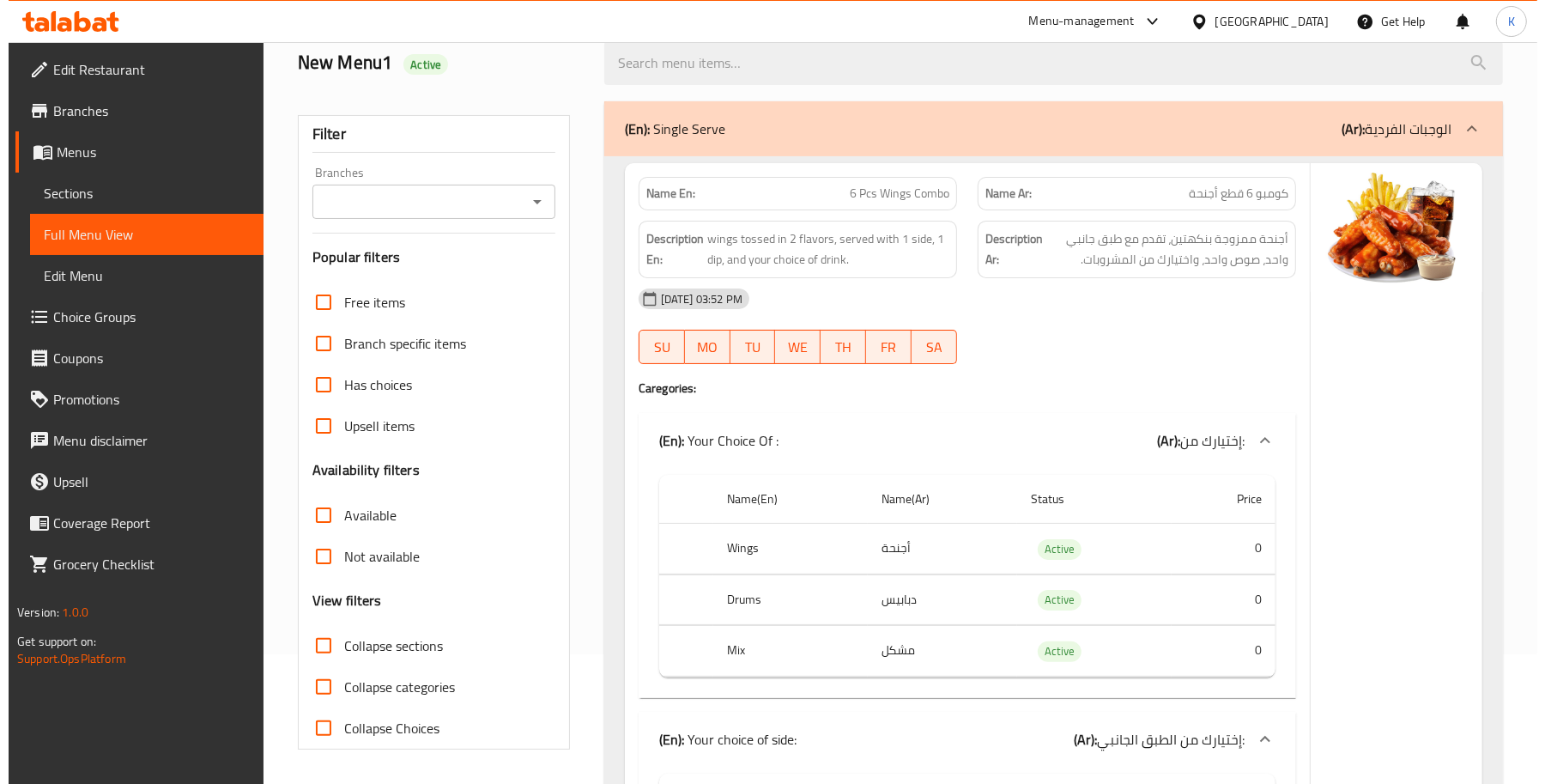
scroll to position [0, 0]
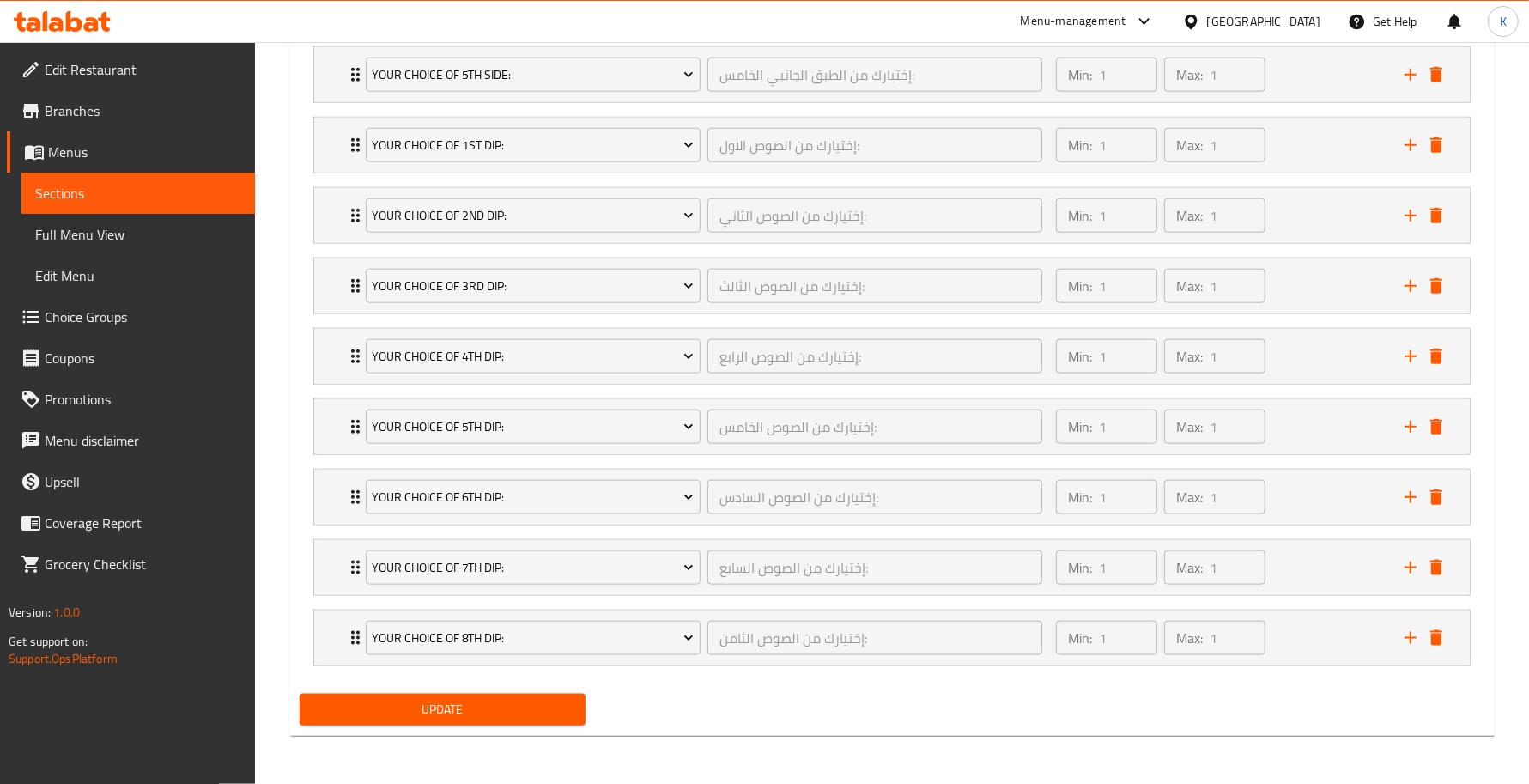
scroll to position [1759, 0]
click at [142, 195] on span "Sections" at bounding box center [139, 193] width 206 height 21
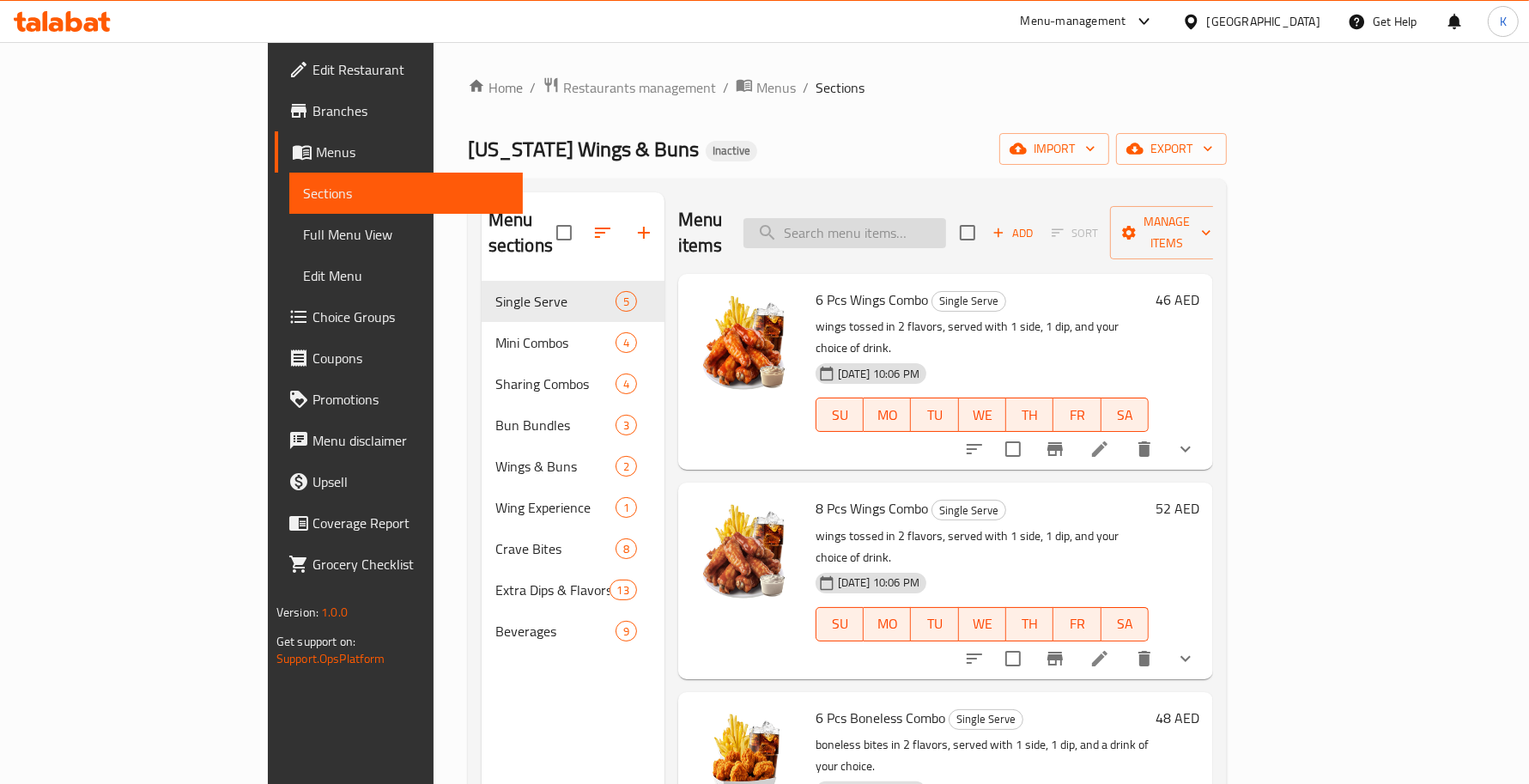
click at [921, 230] on input "search" at bounding box center [845, 233] width 203 height 30
paste input "LWB Fries"
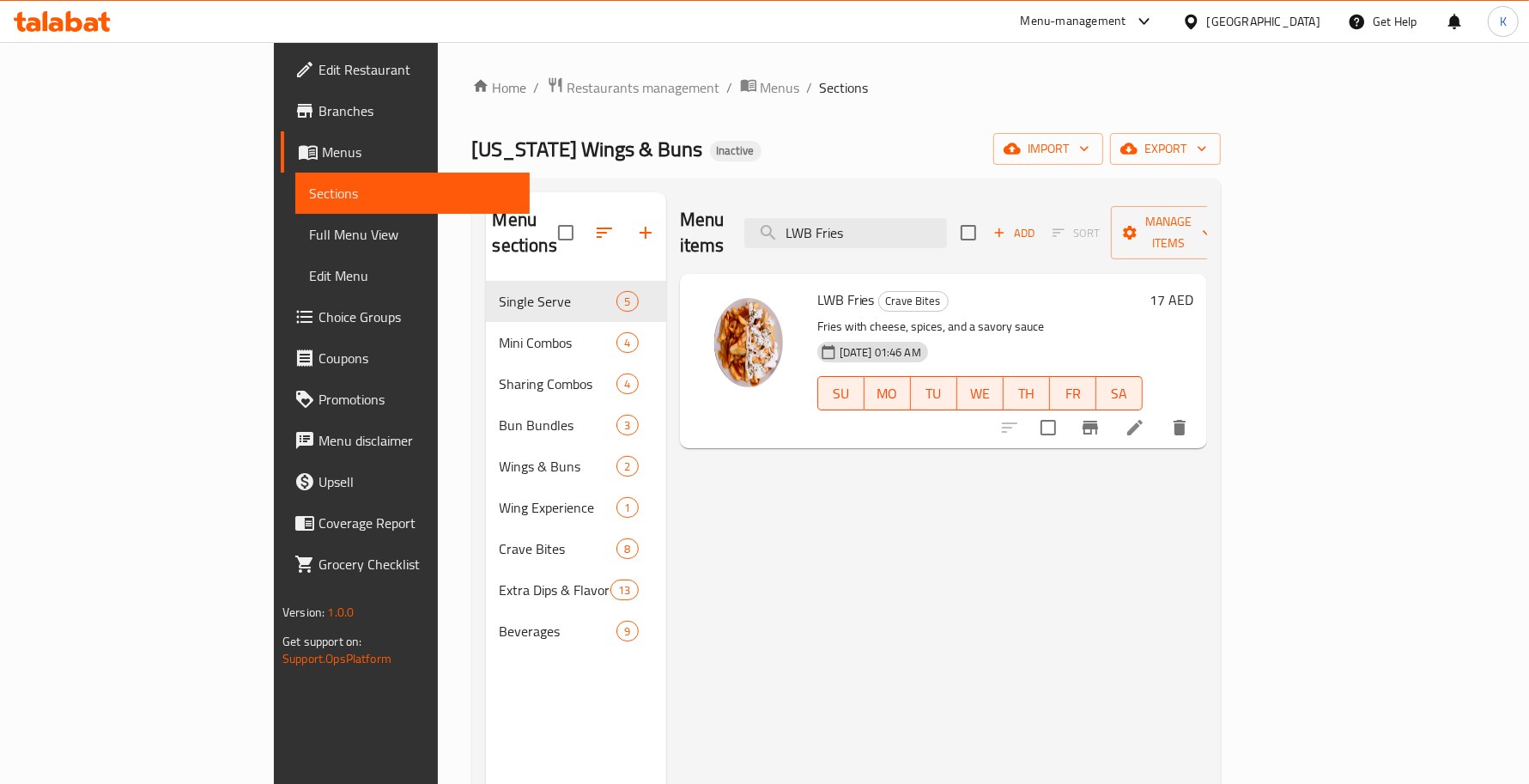
paste input "Fries with cheese, spices, and a savory sauce"
type input "Fries with cheese, spices, and a savory sauce"
click at [1146, 417] on icon at bounding box center [1135, 427] width 21 height 21
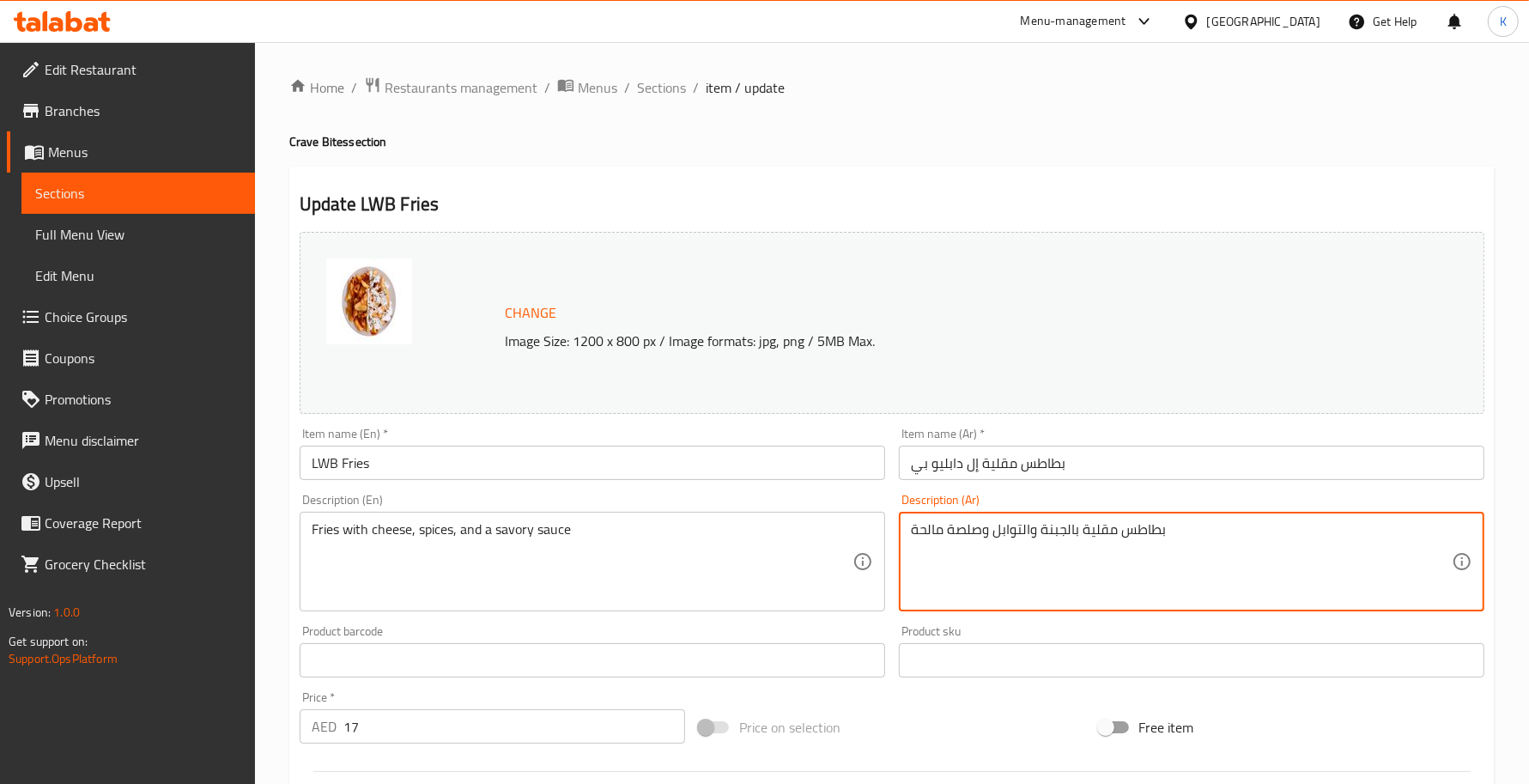
click at [966, 537] on textarea "بطاطس مقلية بالجبنة والتوابل وصلصة مالحة" at bounding box center [1181, 561] width 541 height 81
click at [926, 528] on textarea "بطاطس مقلية بالجبنة والتوابل وصوص لذيذ مالحة" at bounding box center [1181, 561] width 541 height 81
type textarea "بطاطس مقلية بالجبنة والتوابل وصوص لذيذ"
click at [676, 474] on input "LWB Fries" at bounding box center [593, 463] width 586 height 35
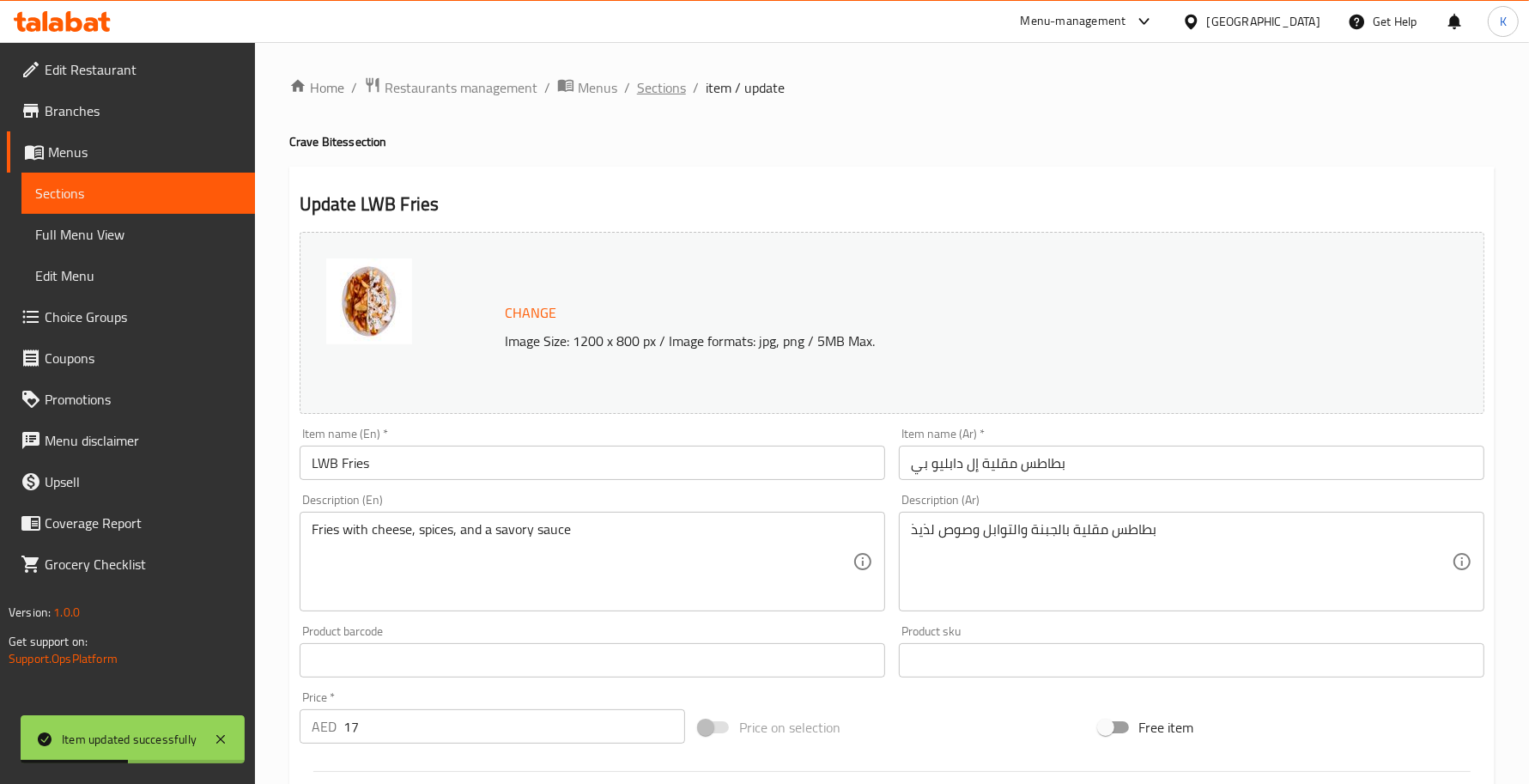
click at [660, 96] on span "Sections" at bounding box center [661, 87] width 49 height 21
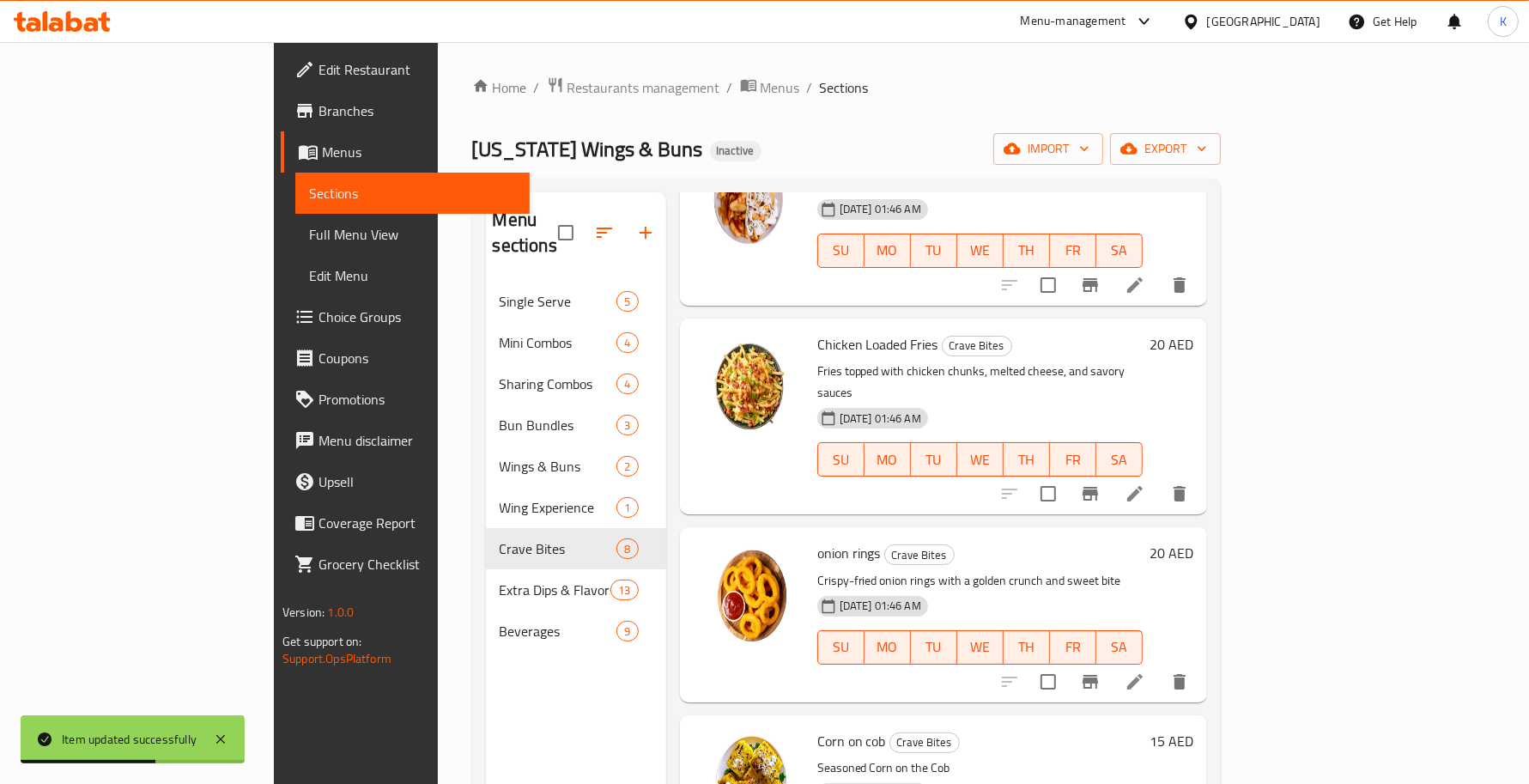
scroll to position [716, 0]
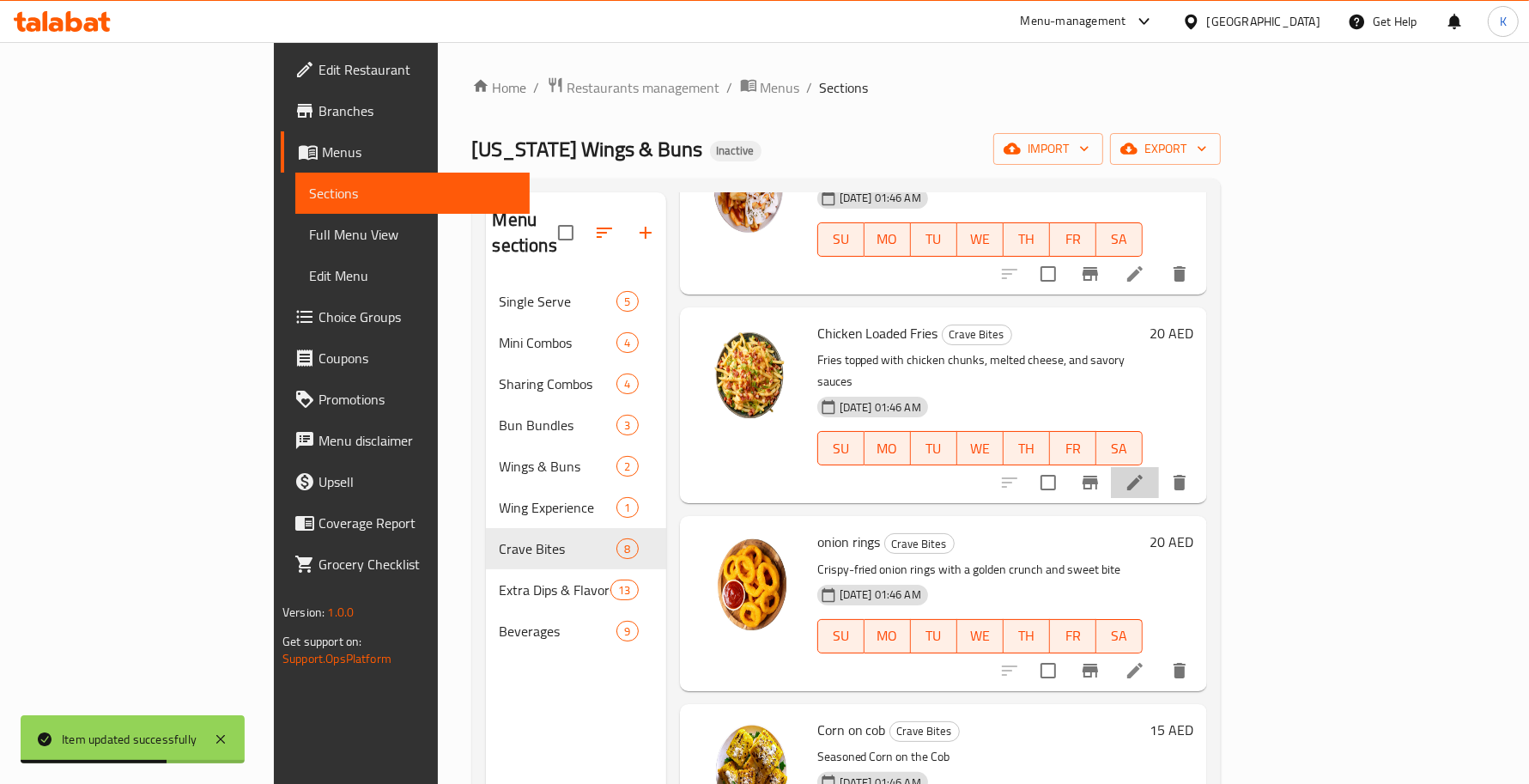
click at [1159, 467] on li at bounding box center [1135, 483] width 48 height 31
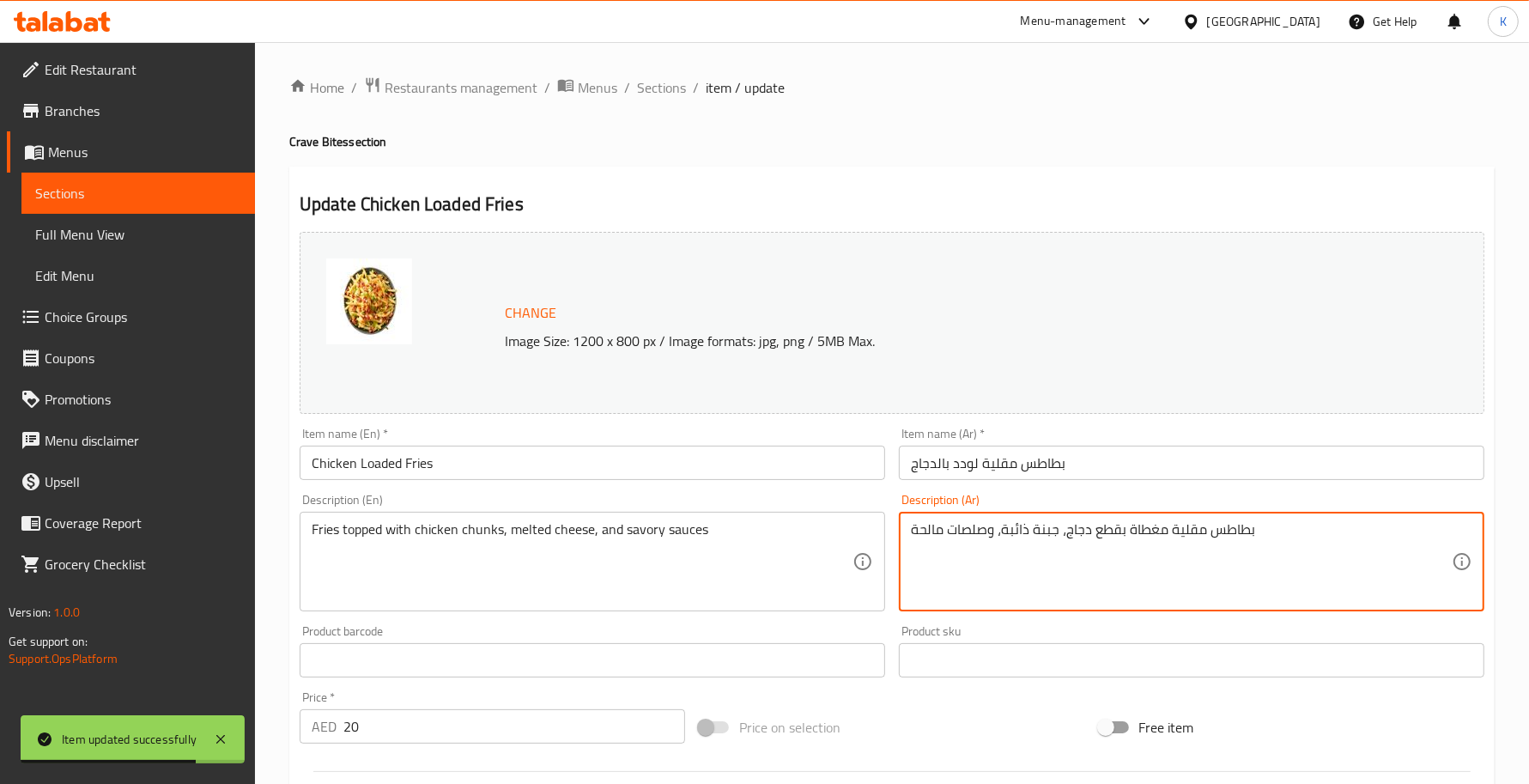
click at [965, 542] on textarea "بطاطس مقلية مغطاة بقطع دجاج، جبنة ذائبة، وصلصات مالحة" at bounding box center [1181, 561] width 541 height 81
click at [923, 541] on textarea "بطاطس مقلية مغطاة بقطع دجاج، جبنة ذائبة، وصوصات لذيذة مالحة" at bounding box center [1181, 561] width 541 height 81
type textarea "بطاطس مقلية مغطاة بقطع دجاج، جبنة ذائبة، وصوصات لذيذة"
drag, startPoint x: 863, startPoint y: 499, endPoint x: 862, endPoint y: 485, distance: 14.0
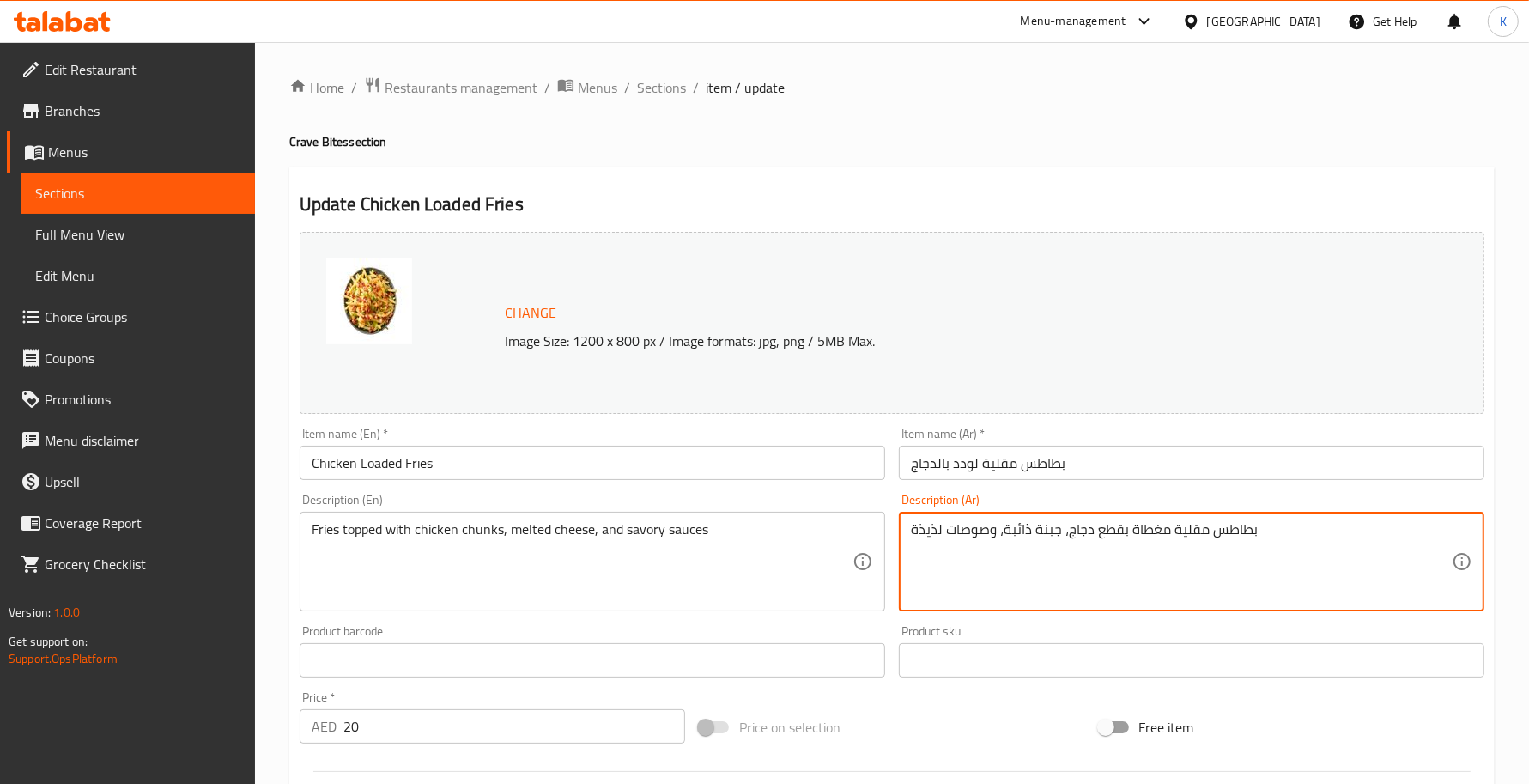
click at [862, 498] on div "Description (En) Fries topped with chicken chunks, melted cheese, and savory sa…" at bounding box center [593, 553] width 586 height 118
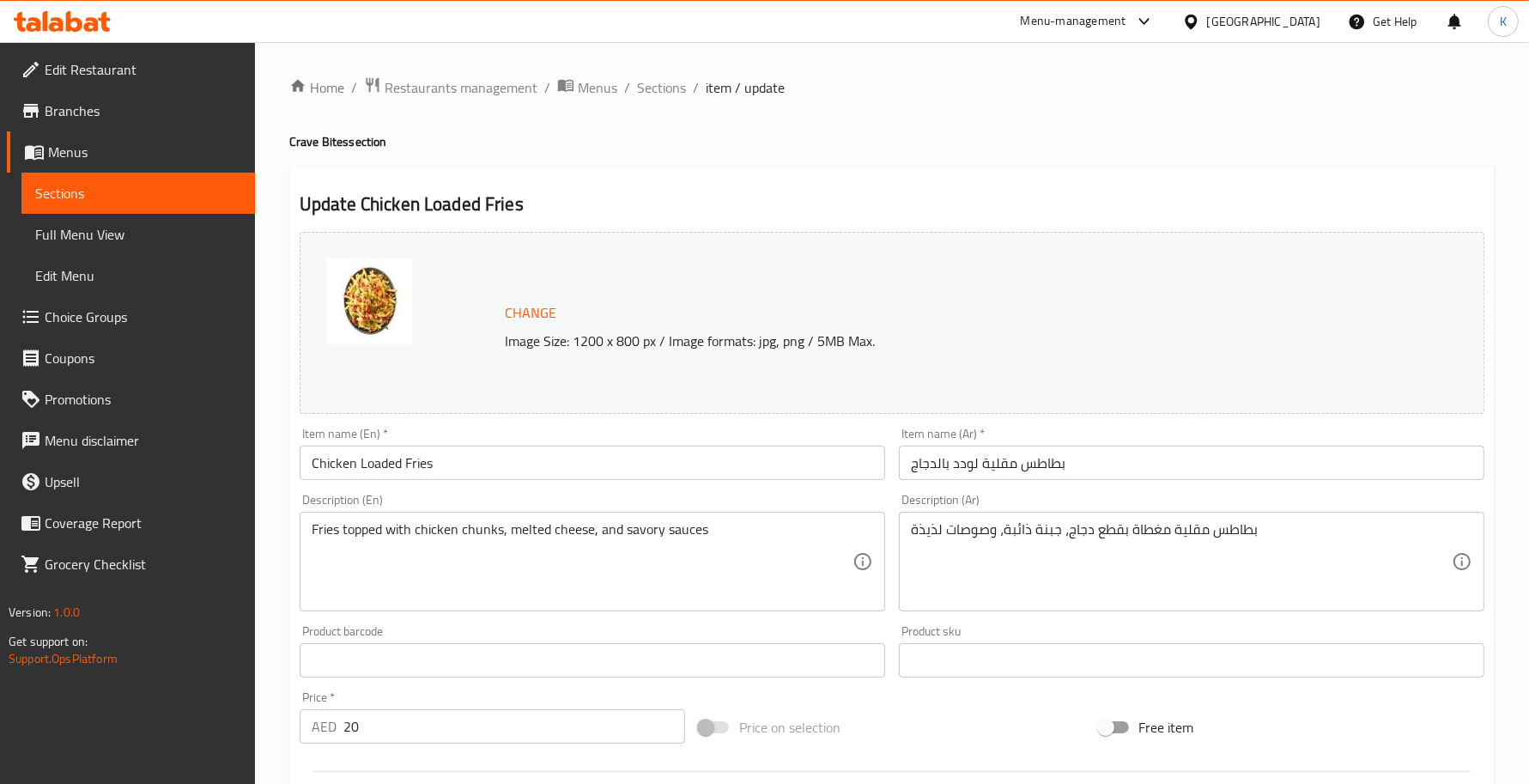
click at [862, 483] on div "Item name (En)   * Chicken Loaded Fries Item name (En) *" at bounding box center [593, 453] width 600 height 66
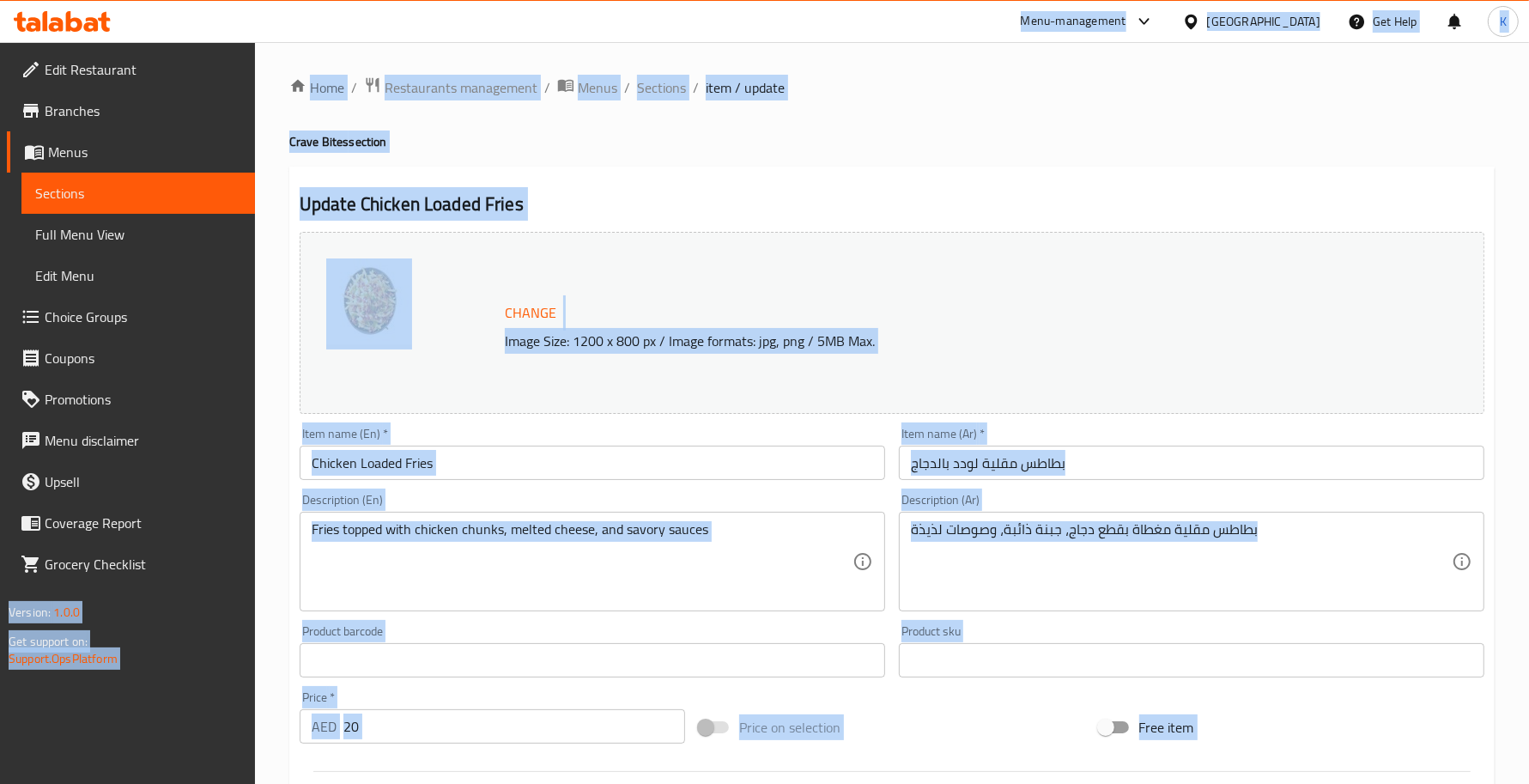
click at [782, 474] on input "Chicken Loaded Fries" at bounding box center [593, 463] width 586 height 35
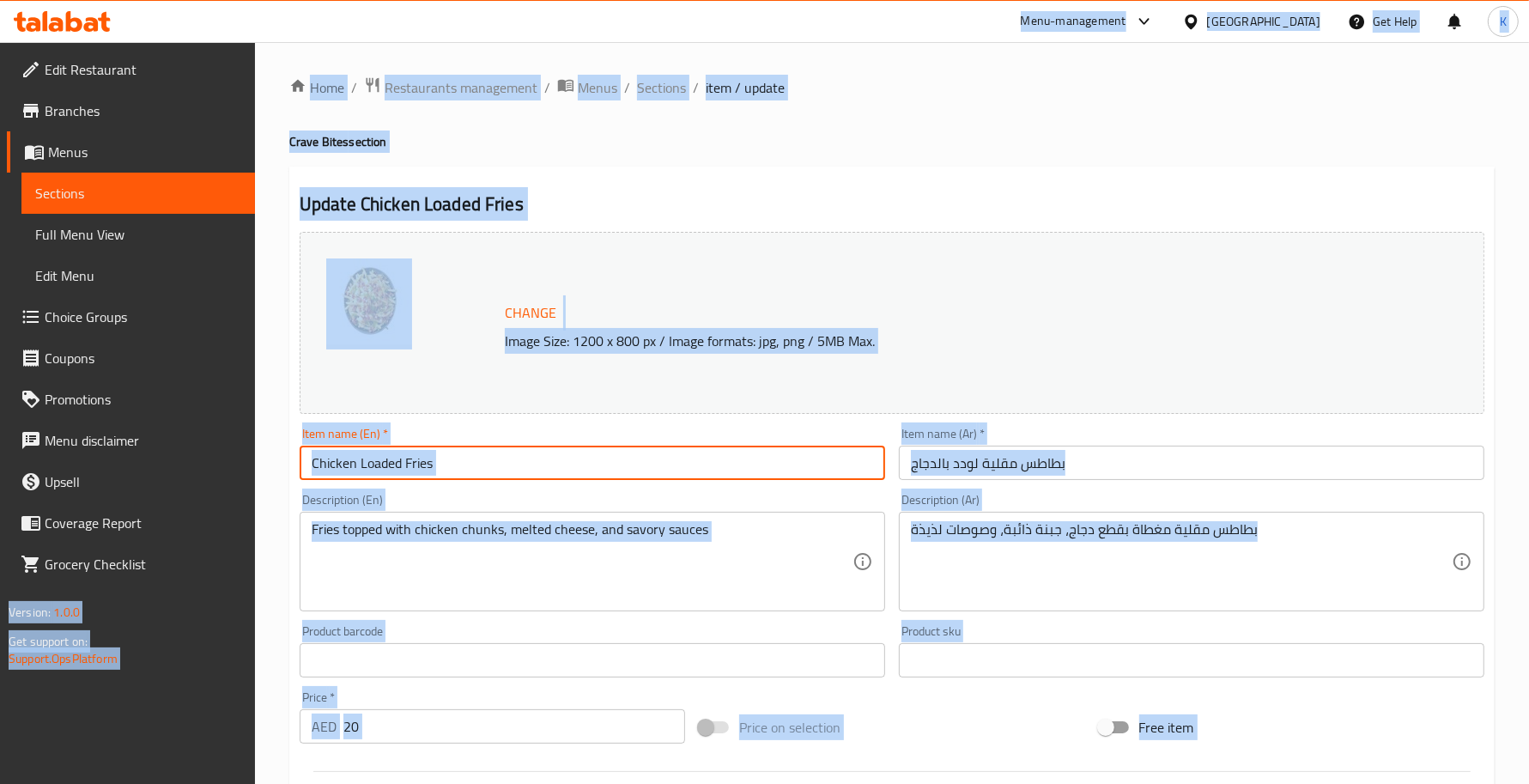
click at [767, 455] on input "Chicken Loaded Fries" at bounding box center [593, 463] width 586 height 35
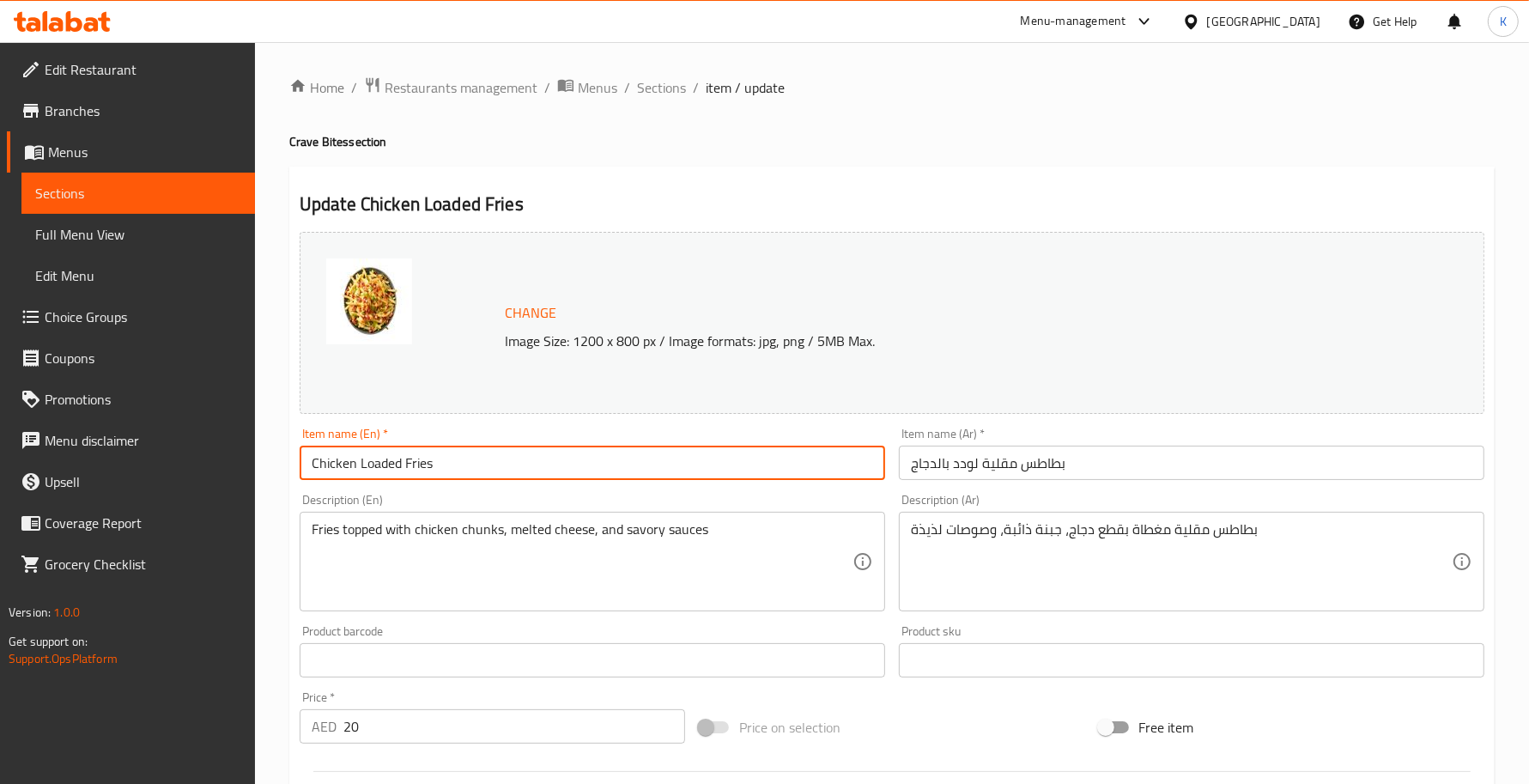
click at [644, 95] on span "Sections" at bounding box center [661, 87] width 49 height 21
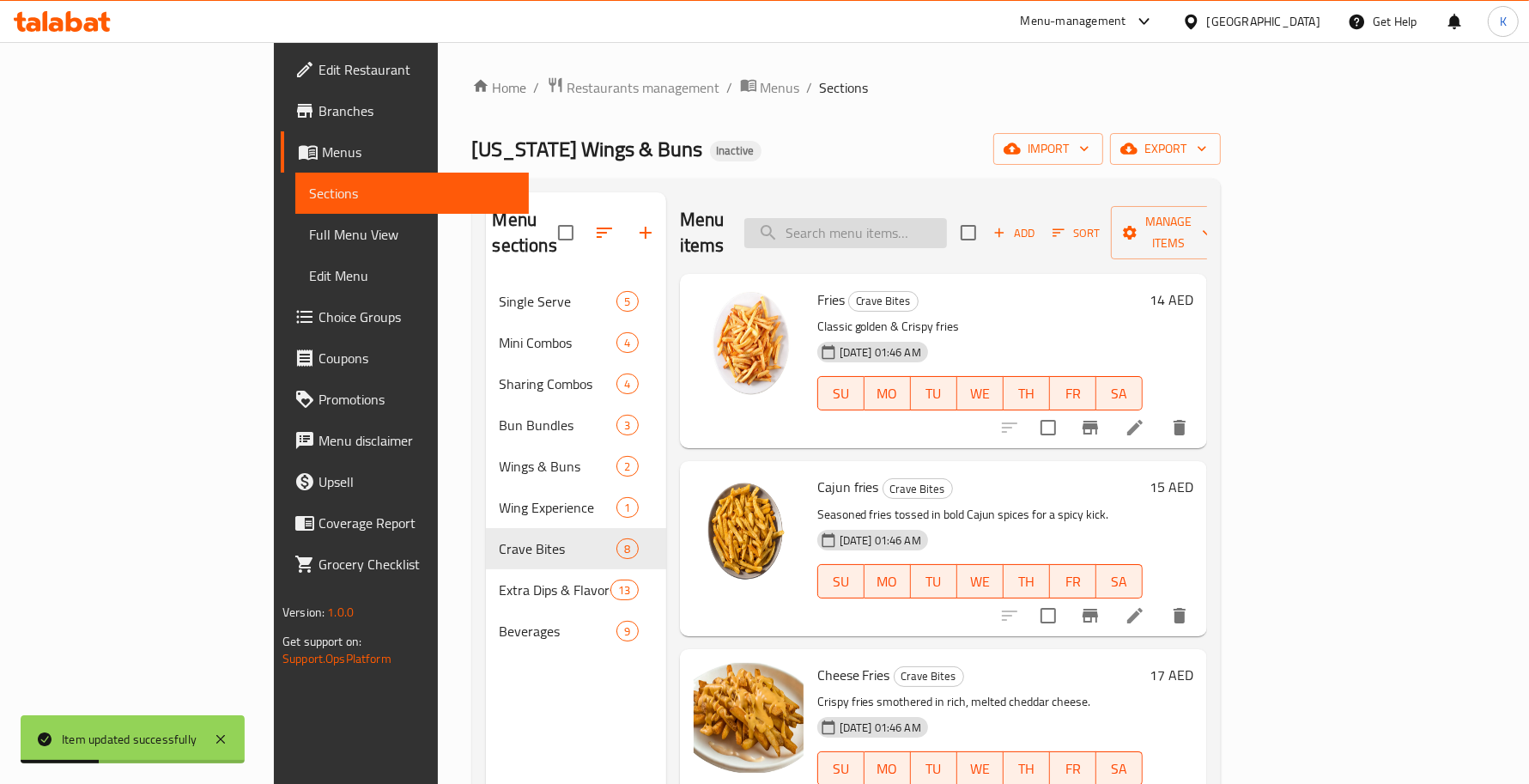
click at [890, 218] on input "search" at bounding box center [846, 233] width 203 height 30
paste input "Corn on cob"
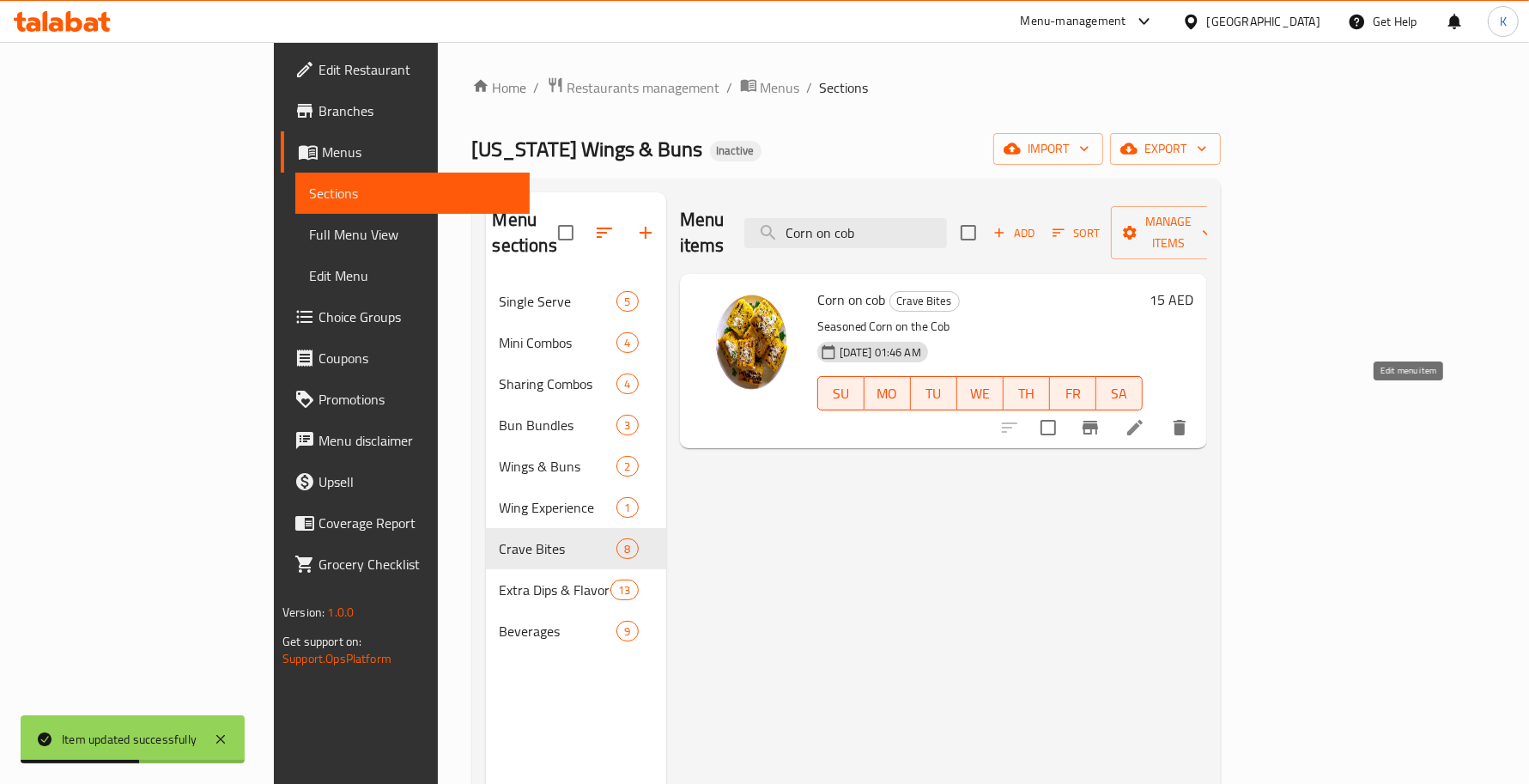
type input "Corn on cob"
click at [1143, 419] on icon at bounding box center [1135, 427] width 16 height 16
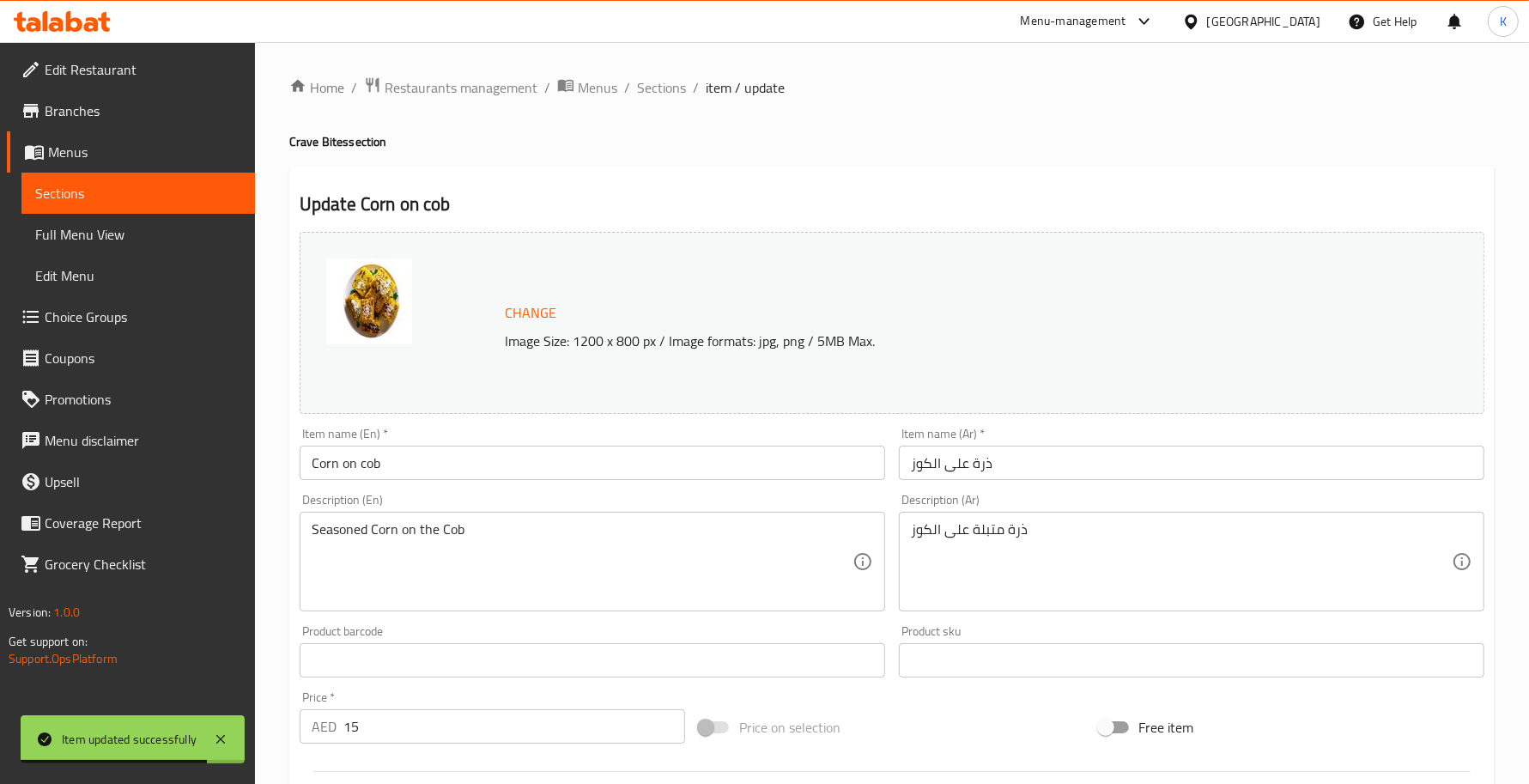
click at [1168, 477] on input "ذرة على الكوز" at bounding box center [1192, 463] width 586 height 35
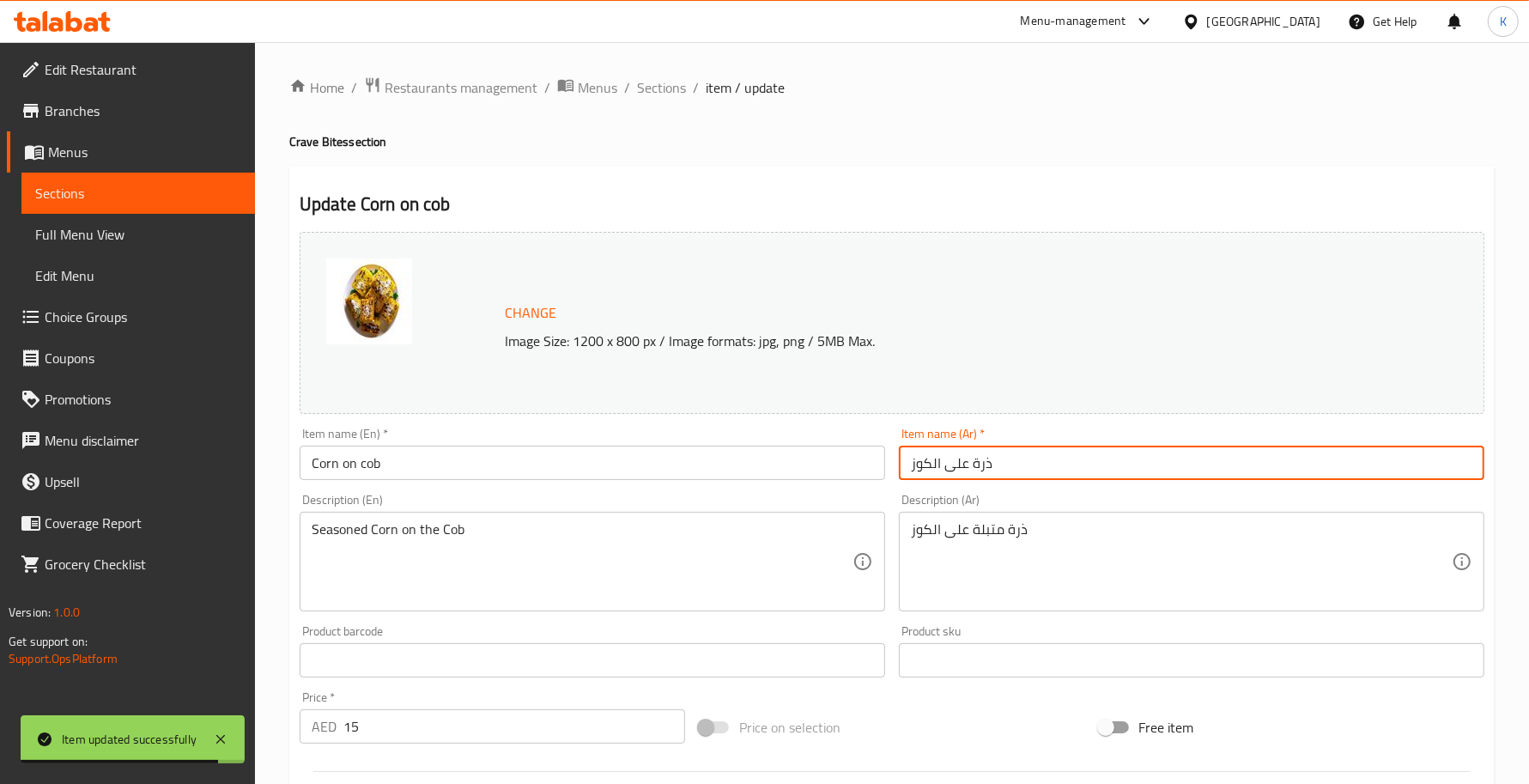
click at [1153, 460] on input "ذرة على الكوز" at bounding box center [1192, 463] width 586 height 35
type input ";"
type input "كوز ذرة"
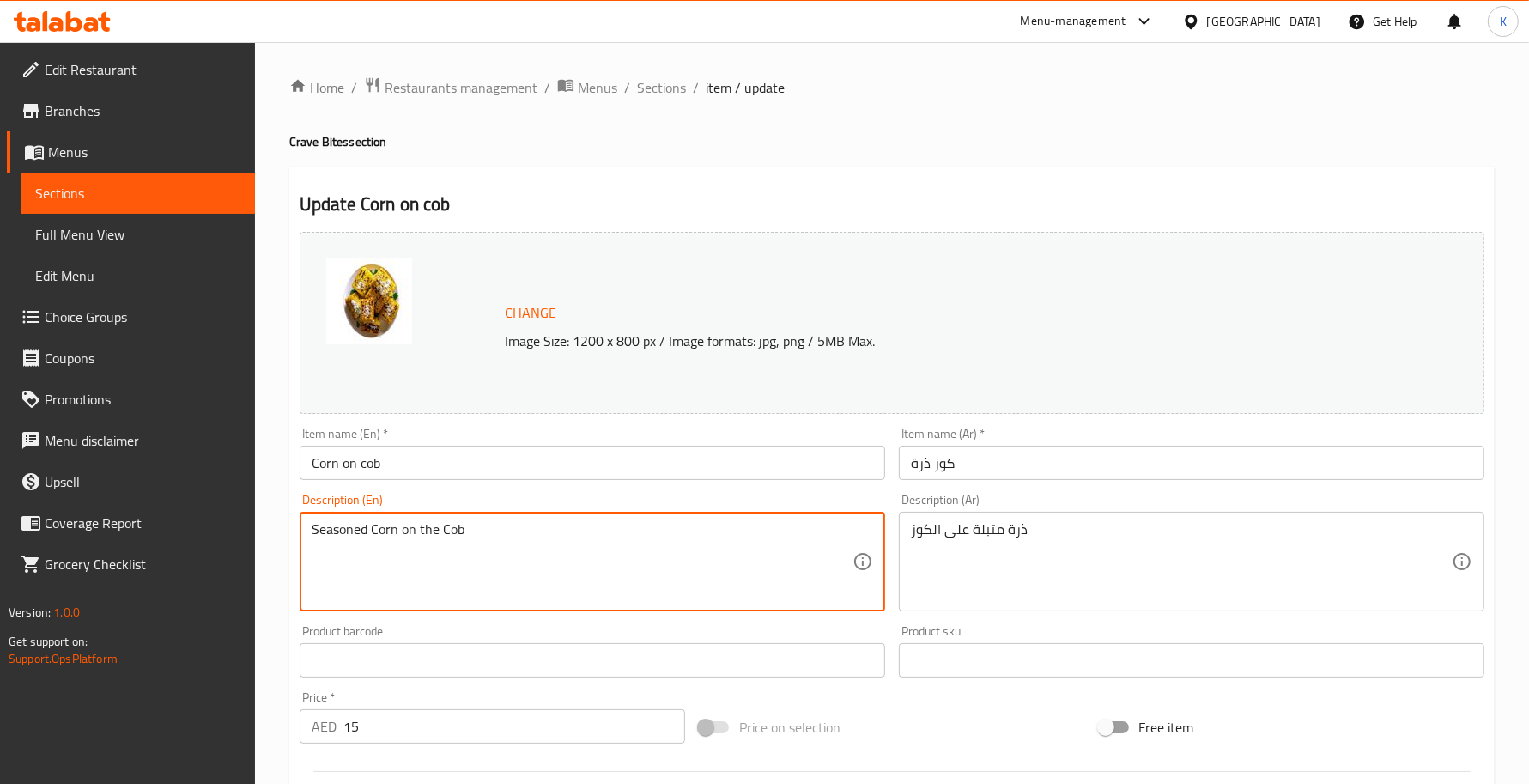
drag, startPoint x: 371, startPoint y: 535, endPoint x: 619, endPoint y: 536, distance: 248.0
type textarea "Seasoned"
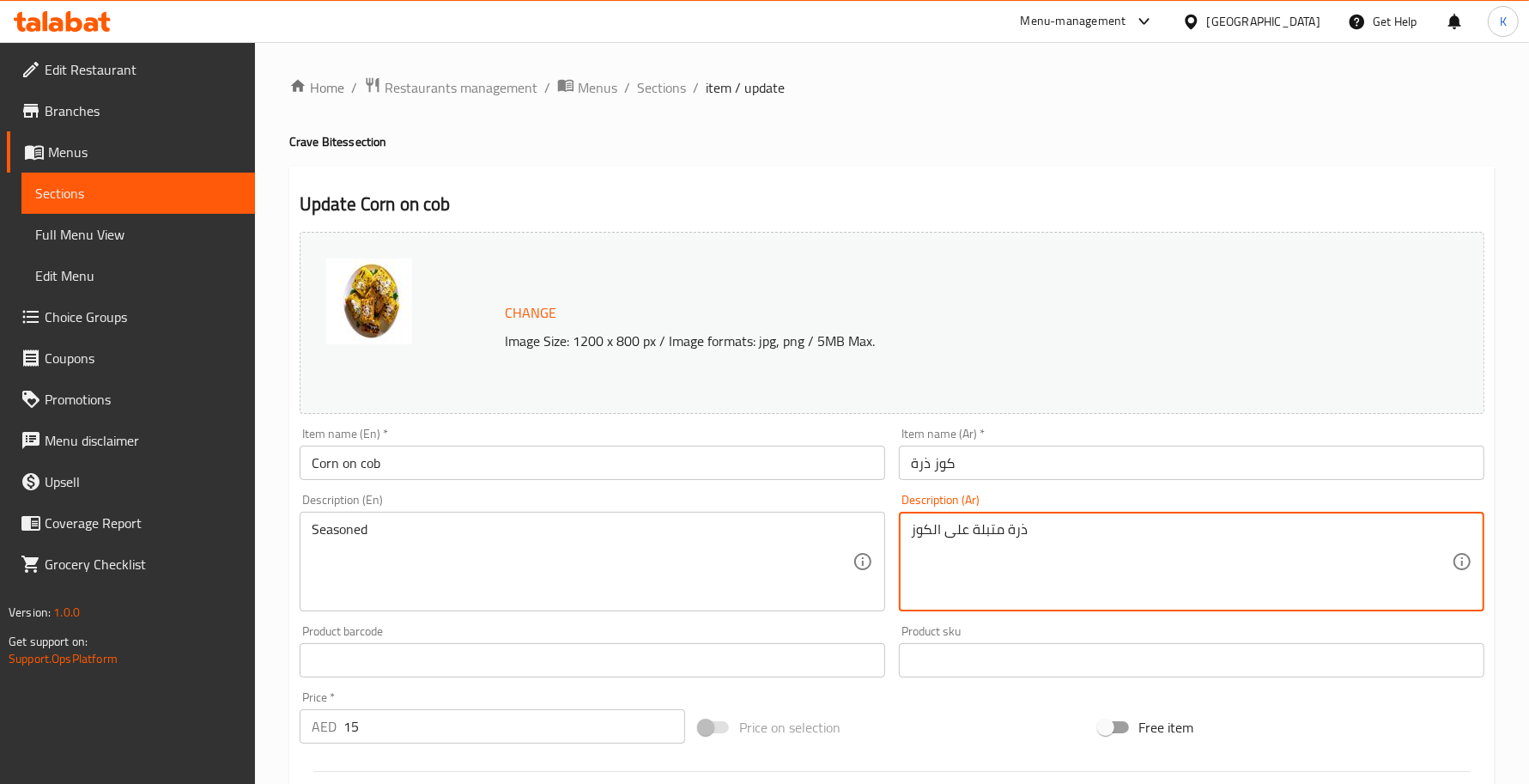
click at [966, 532] on textarea "ذرة متبلة على الكوز" at bounding box center [1181, 561] width 541 height 81
click at [925, 528] on textarea "ذرة متبلة الكوز" at bounding box center [1181, 561] width 541 height 81
click at [965, 539] on textarea "ذرة متبلة" at bounding box center [1181, 561] width 541 height 81
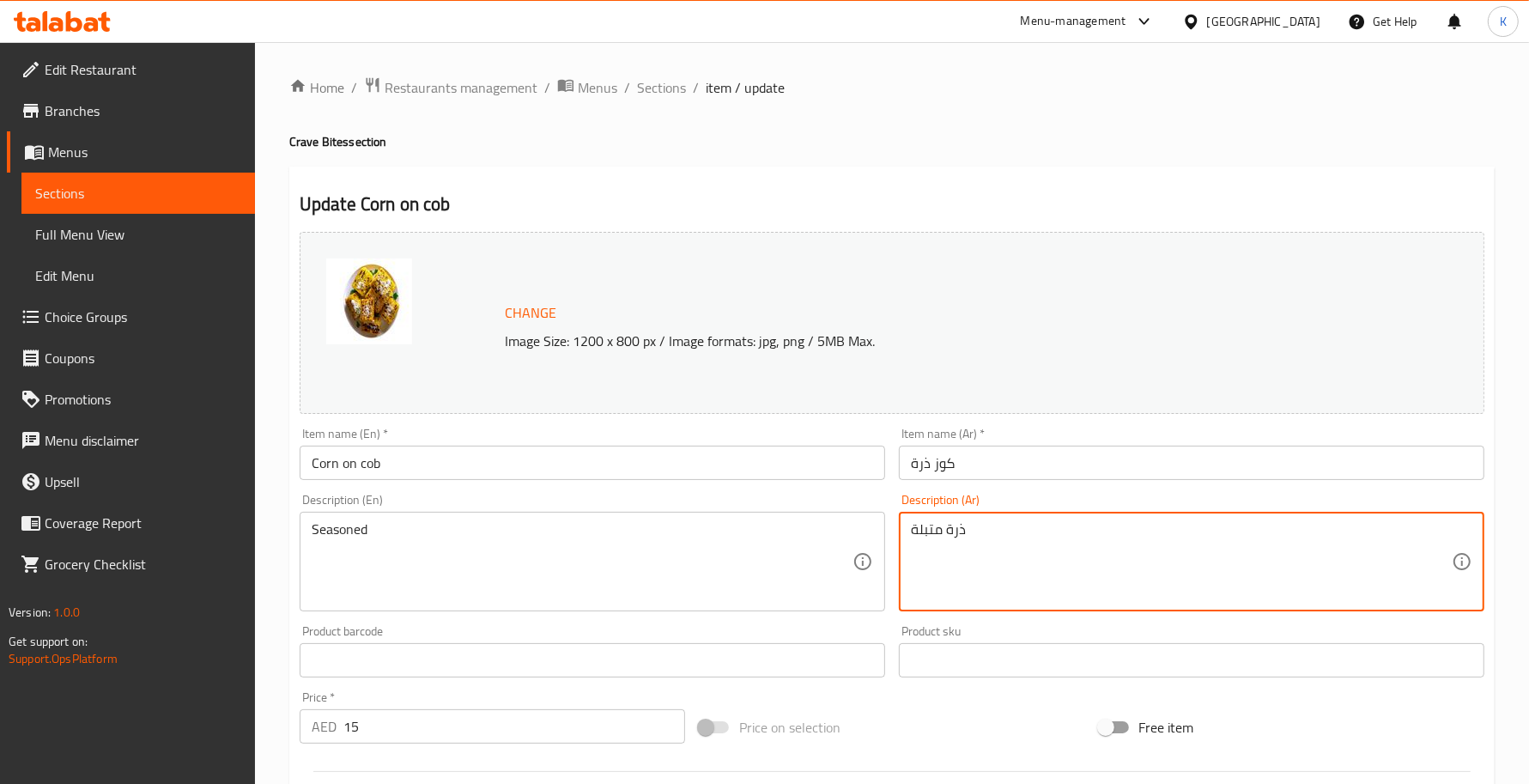
click at [955, 539] on textarea "ذرة متبلة" at bounding box center [1181, 561] width 541 height 81
type textarea "متبلة"
click at [817, 468] on input "Corn on cob" at bounding box center [593, 463] width 586 height 35
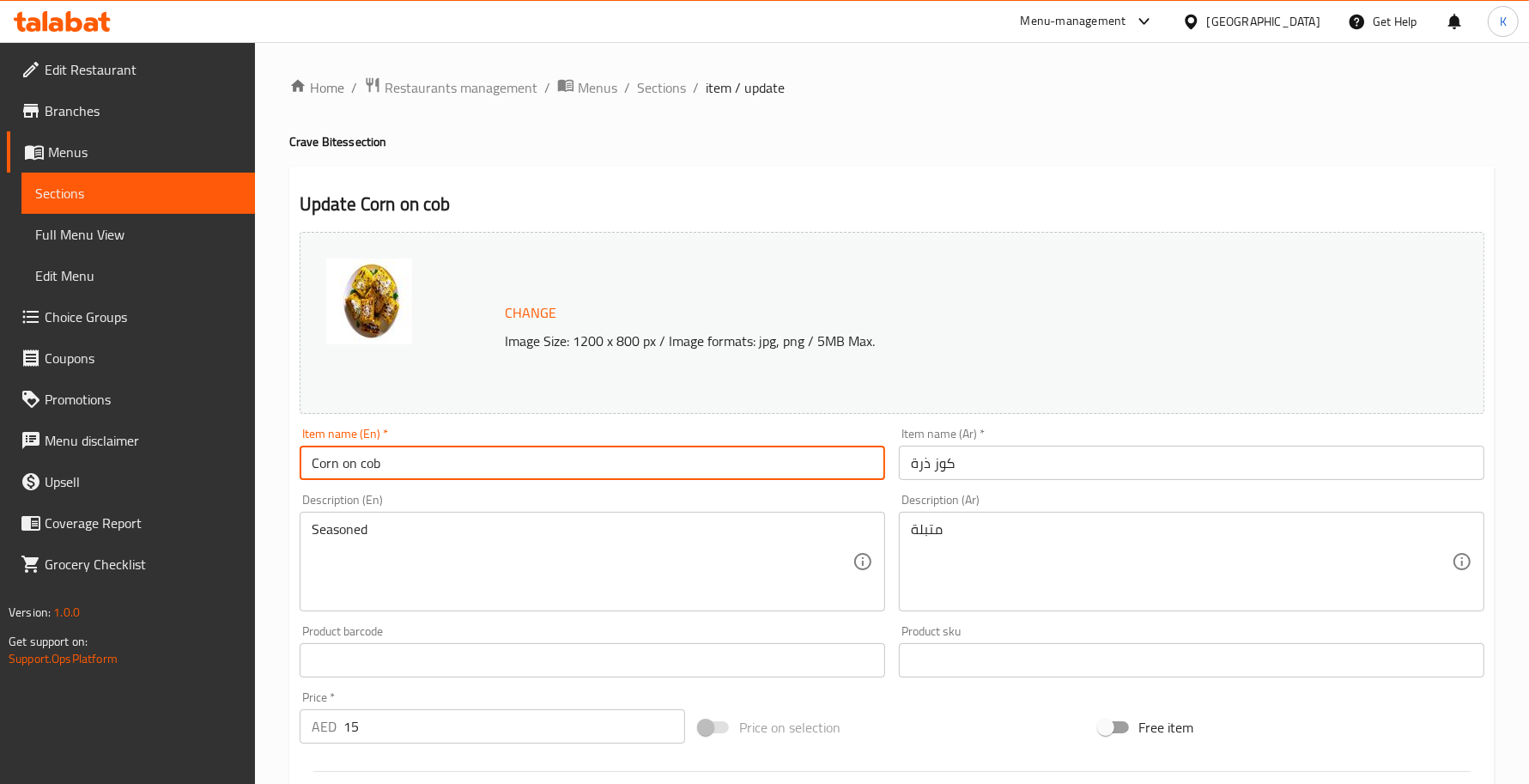
click at [371, 466] on input "Corn on cob" at bounding box center [593, 463] width 586 height 35
click at [361, 468] on input "Corn on cob" at bounding box center [593, 463] width 586 height 35
drag, startPoint x: 393, startPoint y: 464, endPoint x: 379, endPoint y: 466, distance: 14.1
click at [379, 466] on input "Corn on the cob" at bounding box center [593, 463] width 586 height 35
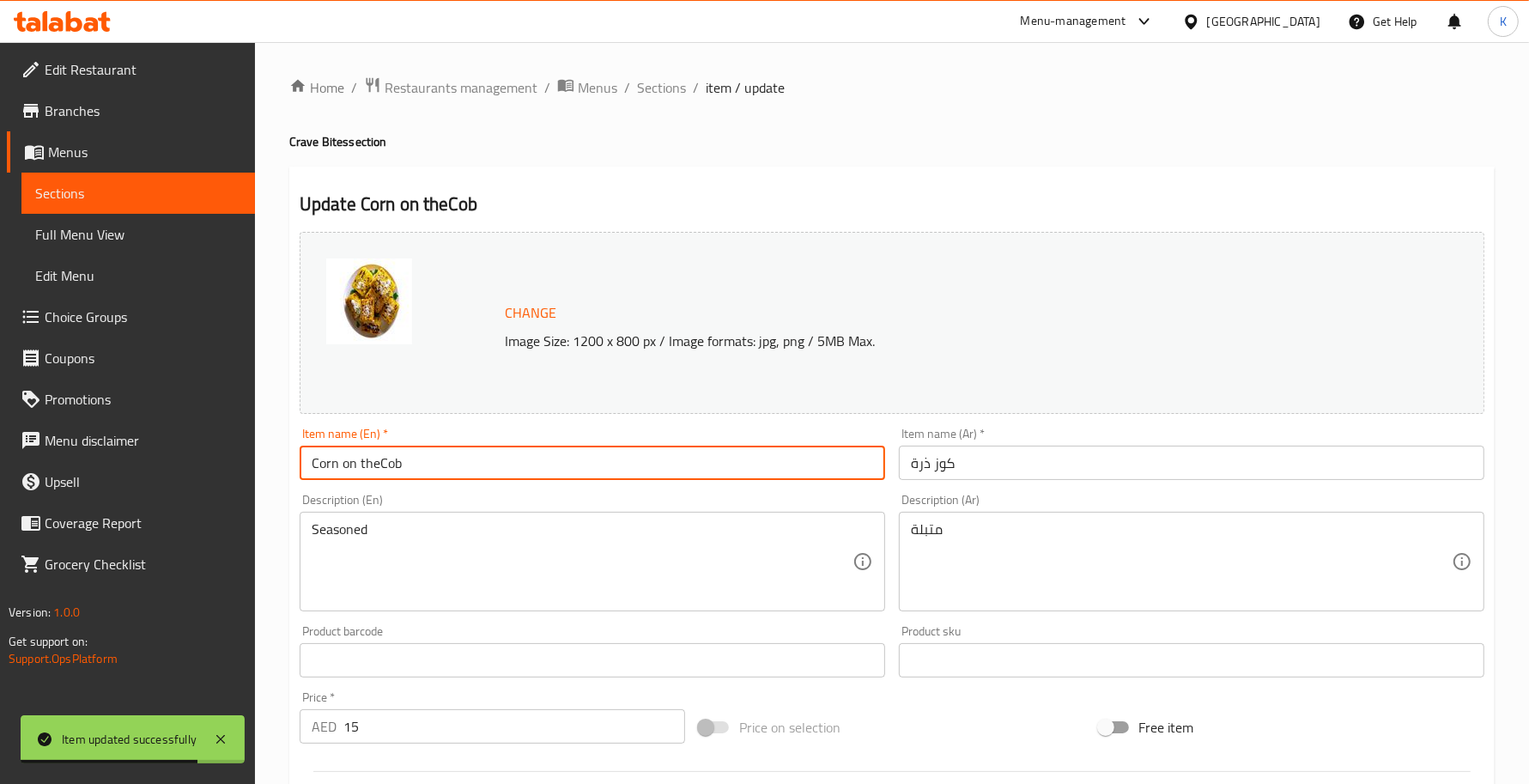
click at [378, 470] on input "Corn on theCob" at bounding box center [593, 463] width 586 height 35
type input "Corn on the Cob"
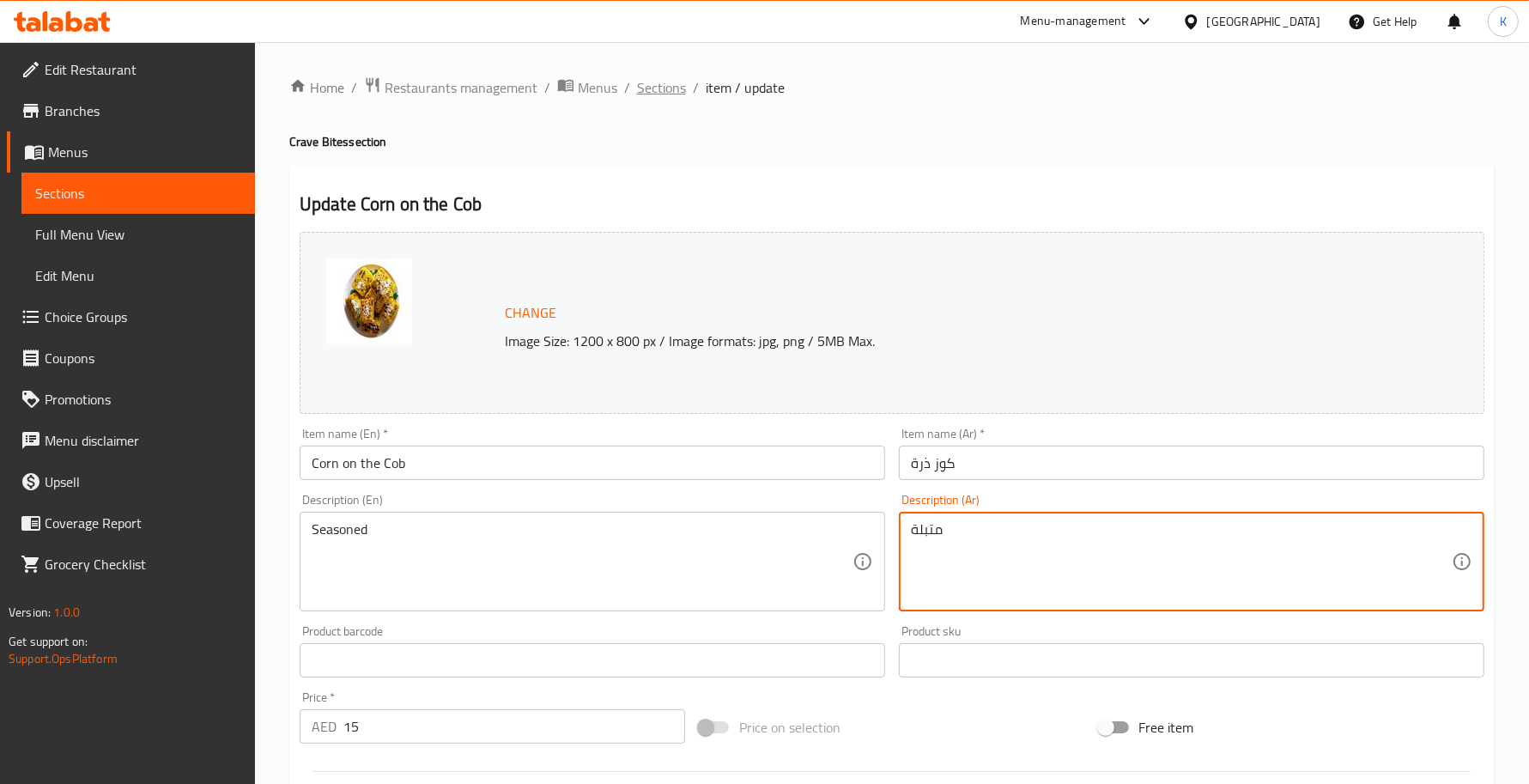
click at [672, 79] on span "Sections" at bounding box center [661, 87] width 49 height 21
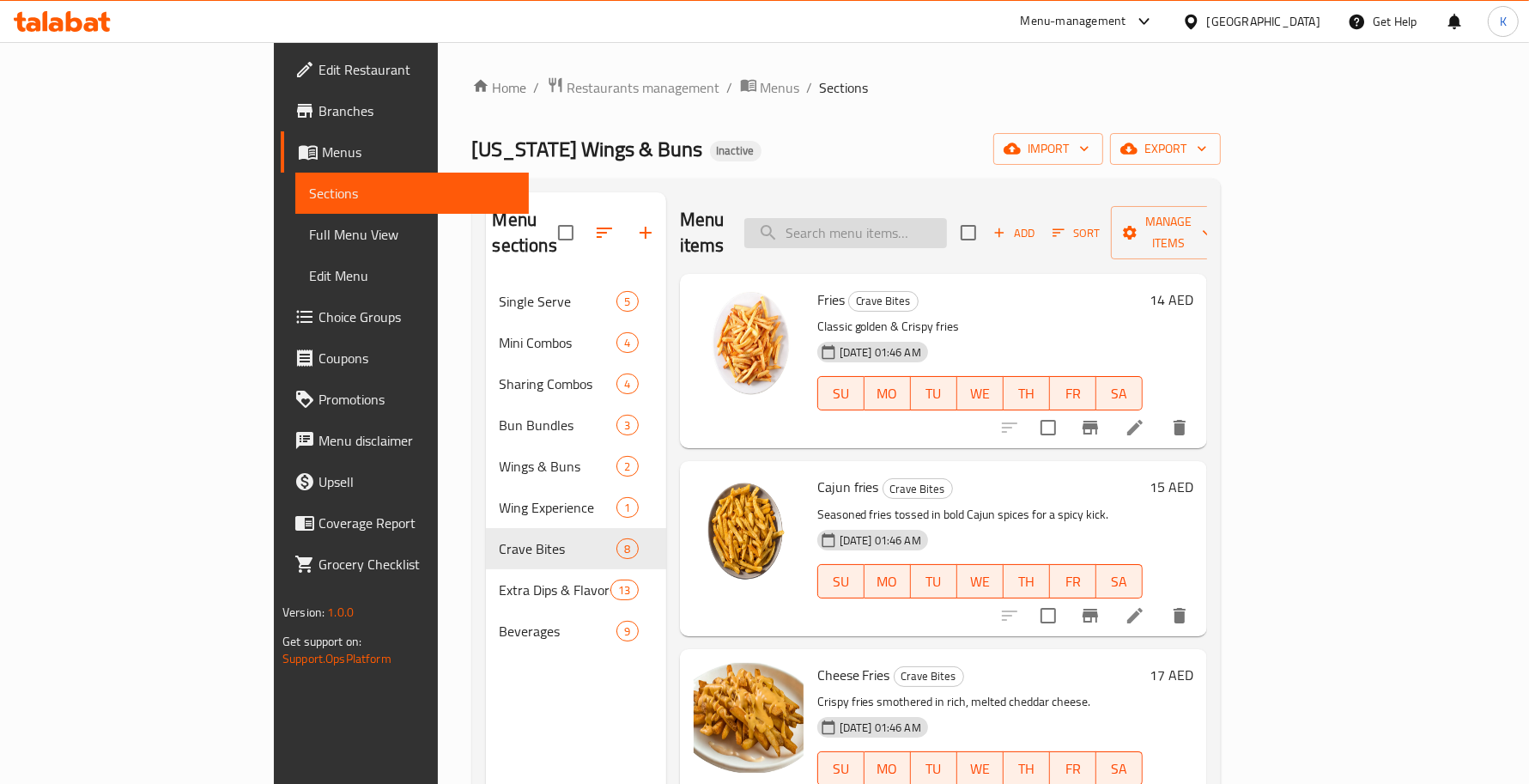
click at [930, 218] on input "search" at bounding box center [846, 233] width 203 height 30
paste input "Tangy citrus and cracked pepper mix, bold but mild"
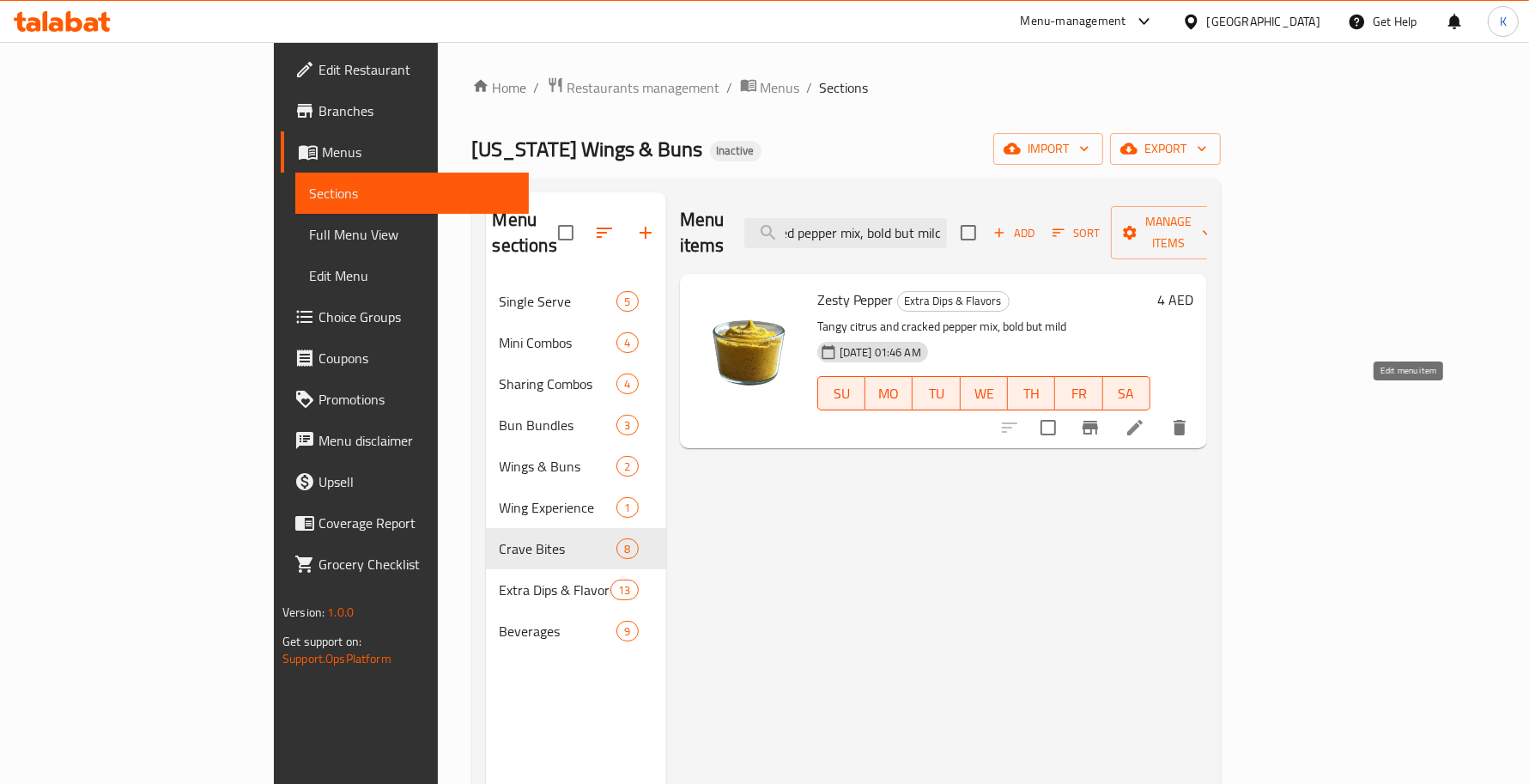
type input "Tangy citrus and cracked pepper mix, bold but mild"
click at [1146, 417] on icon at bounding box center [1135, 427] width 21 height 21
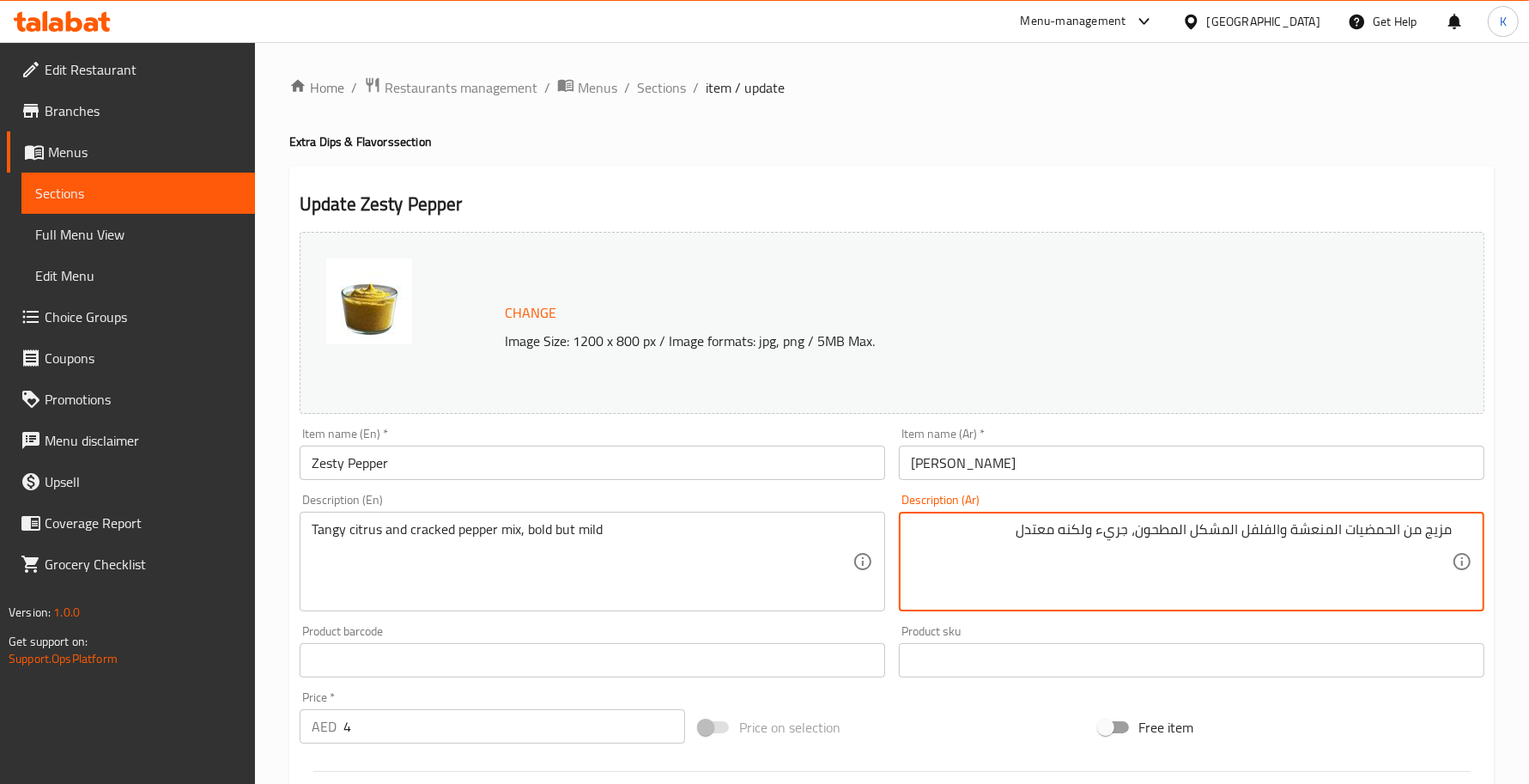
type textarea "مزيج من الحمضيات المنعشة والفلفل المشكل المطحون، جريء ولكنه معتدل"
drag, startPoint x: 766, startPoint y: 488, endPoint x: 758, endPoint y: 483, distance: 9.4
click at [763, 488] on div "Description (En) Tangy citrus and cracked pepper mix, bold but mild Description…" at bounding box center [593, 553] width 600 height 132
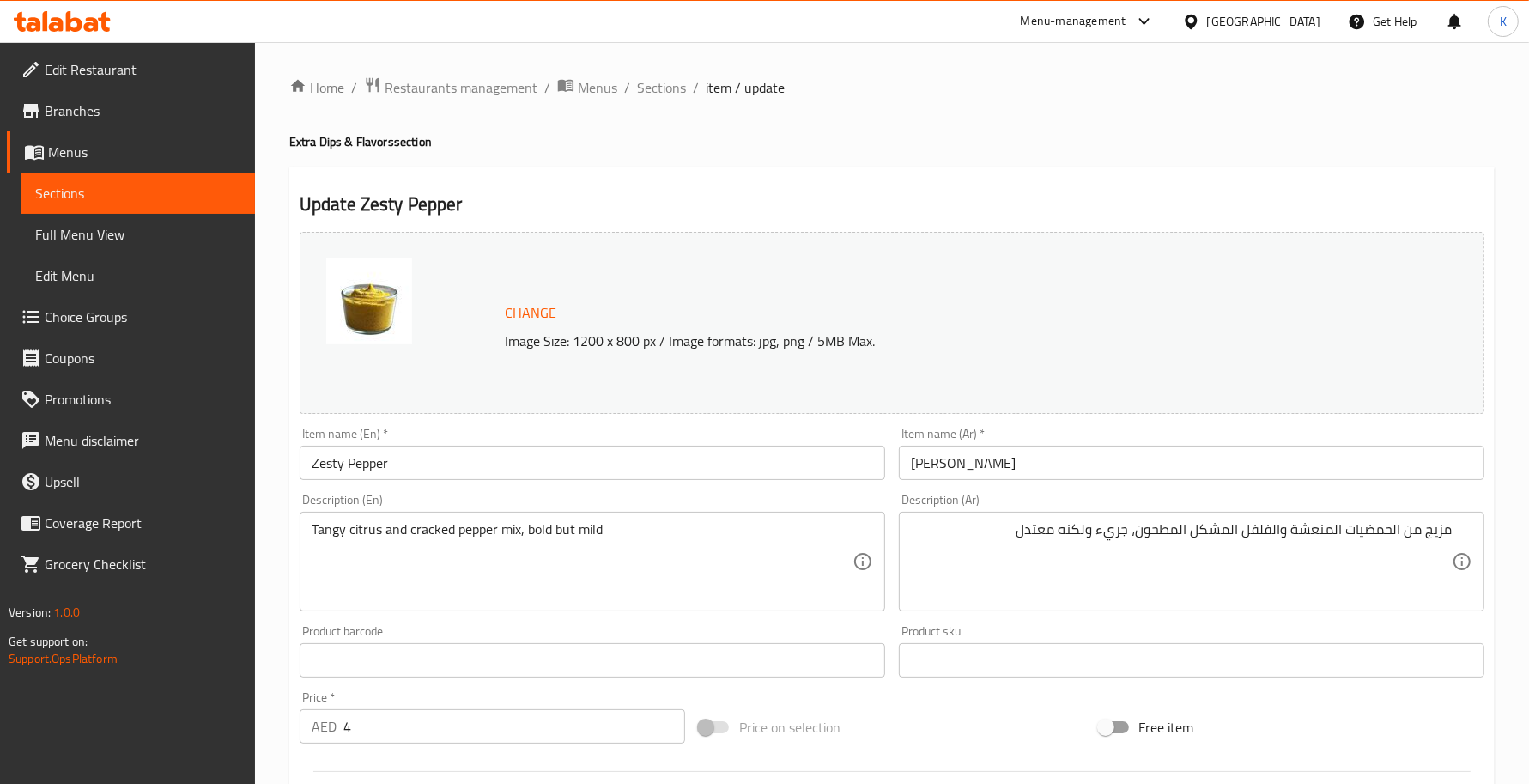
click at [762, 478] on input "Zesty Pepper" at bounding box center [593, 463] width 586 height 35
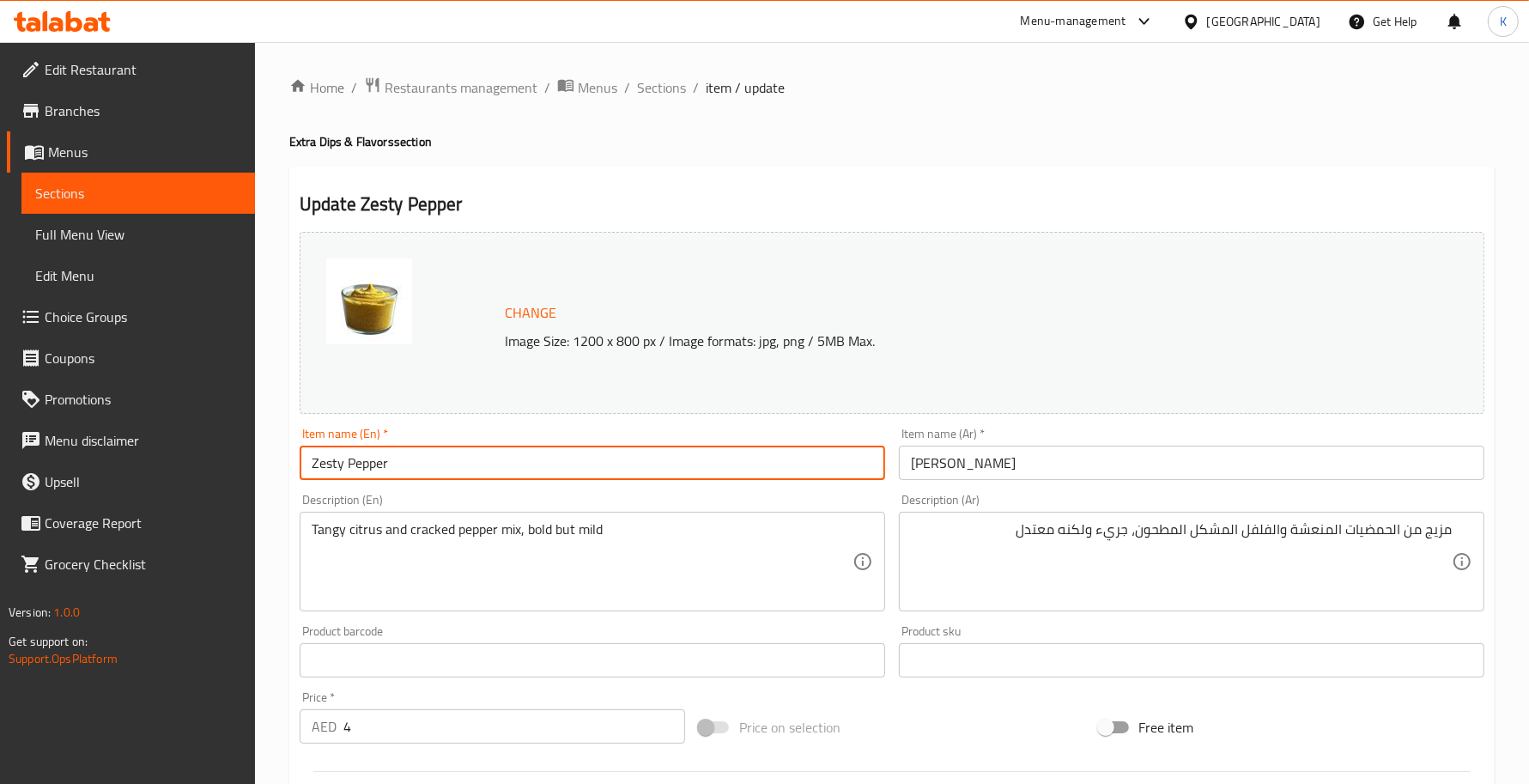
click at [774, 459] on input "Zesty Pepper" at bounding box center [593, 463] width 586 height 35
click at [679, 81] on span "Sections" at bounding box center [661, 87] width 49 height 21
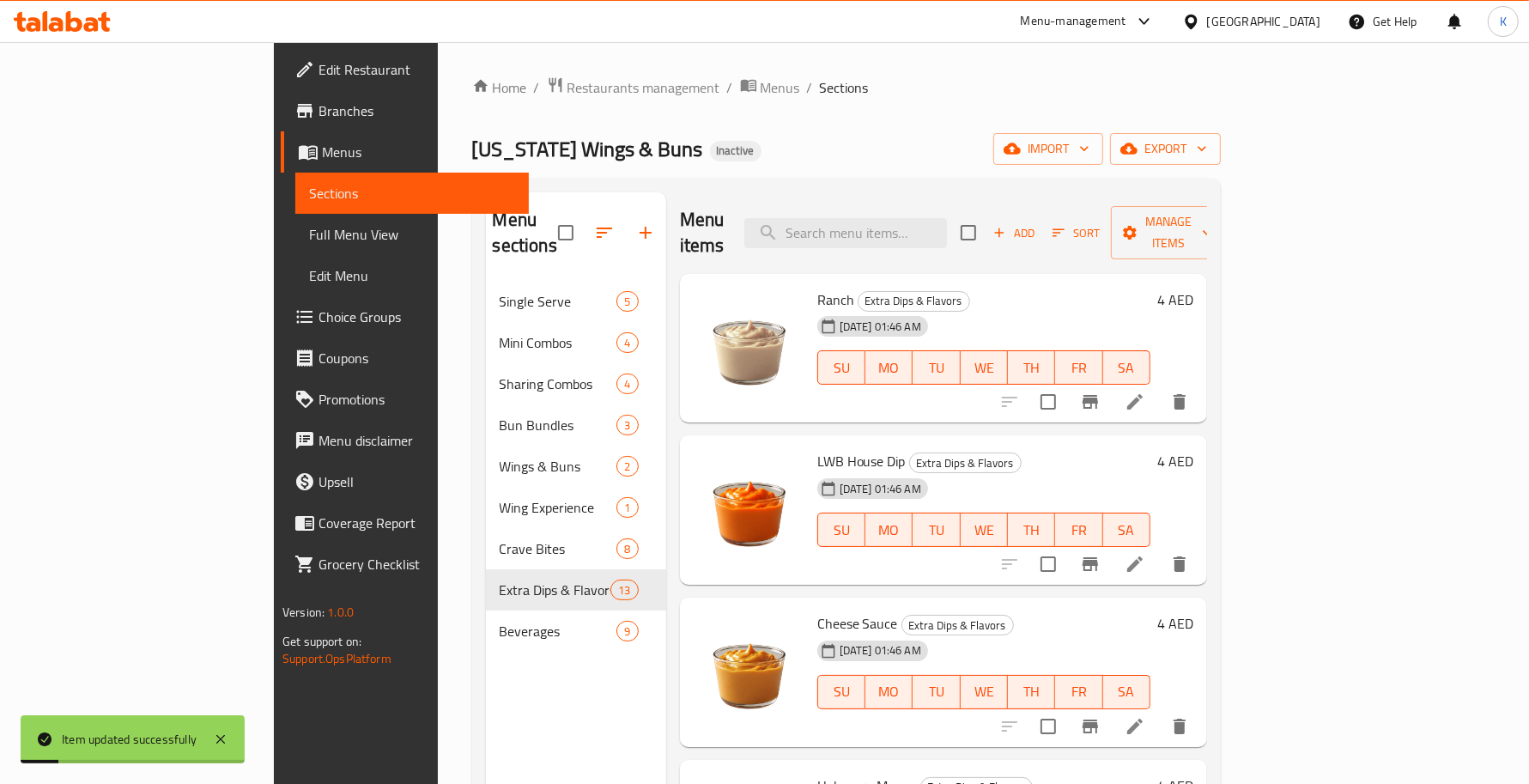
click at [920, 218] on input "search" at bounding box center [846, 233] width 203 height 30
paste input "Garlic Parm"
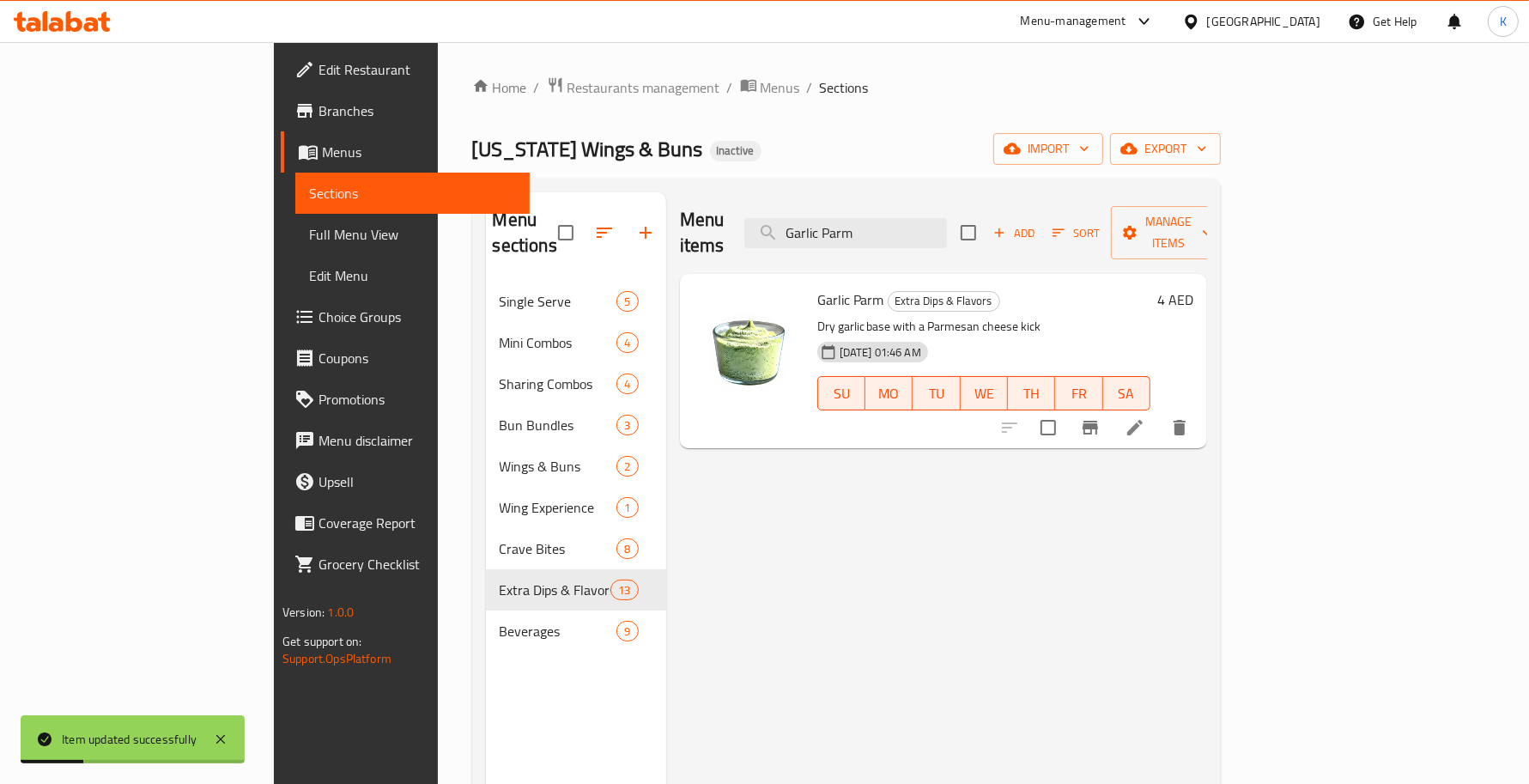
type input "Garlic Parm"
click at [1200, 420] on div at bounding box center [1095, 428] width 211 height 42
click at [1159, 415] on li at bounding box center [1135, 428] width 48 height 31
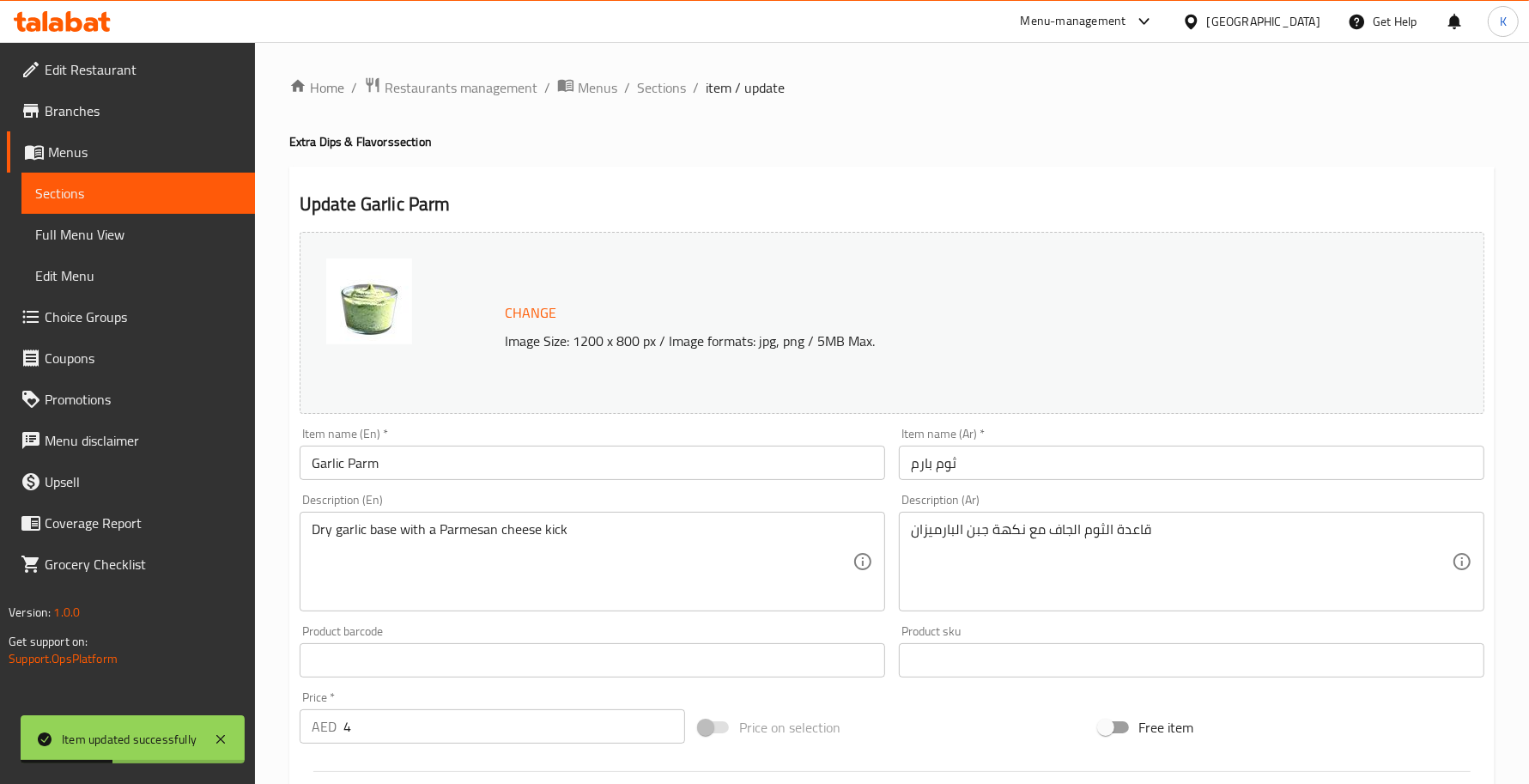
click at [1073, 486] on div "Item name (Ar)   * ثوم بارم Item name (Ar) *" at bounding box center [1192, 453] width 600 height 66
click at [1073, 474] on input "ثوم بارم" at bounding box center [1192, 463] width 586 height 35
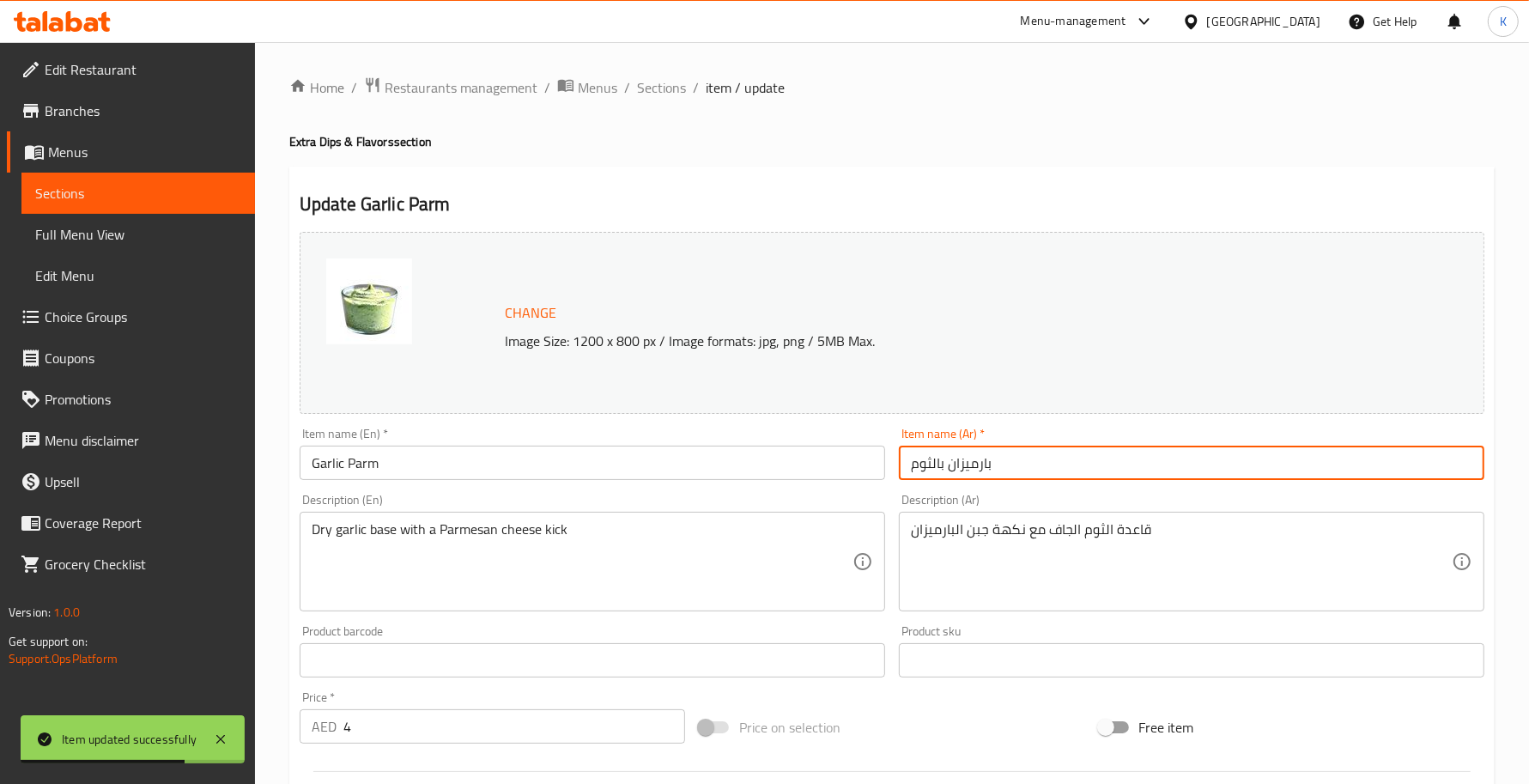
type input "بارميزان بالثوم"
click at [641, 90] on span "Sections" at bounding box center [661, 87] width 49 height 21
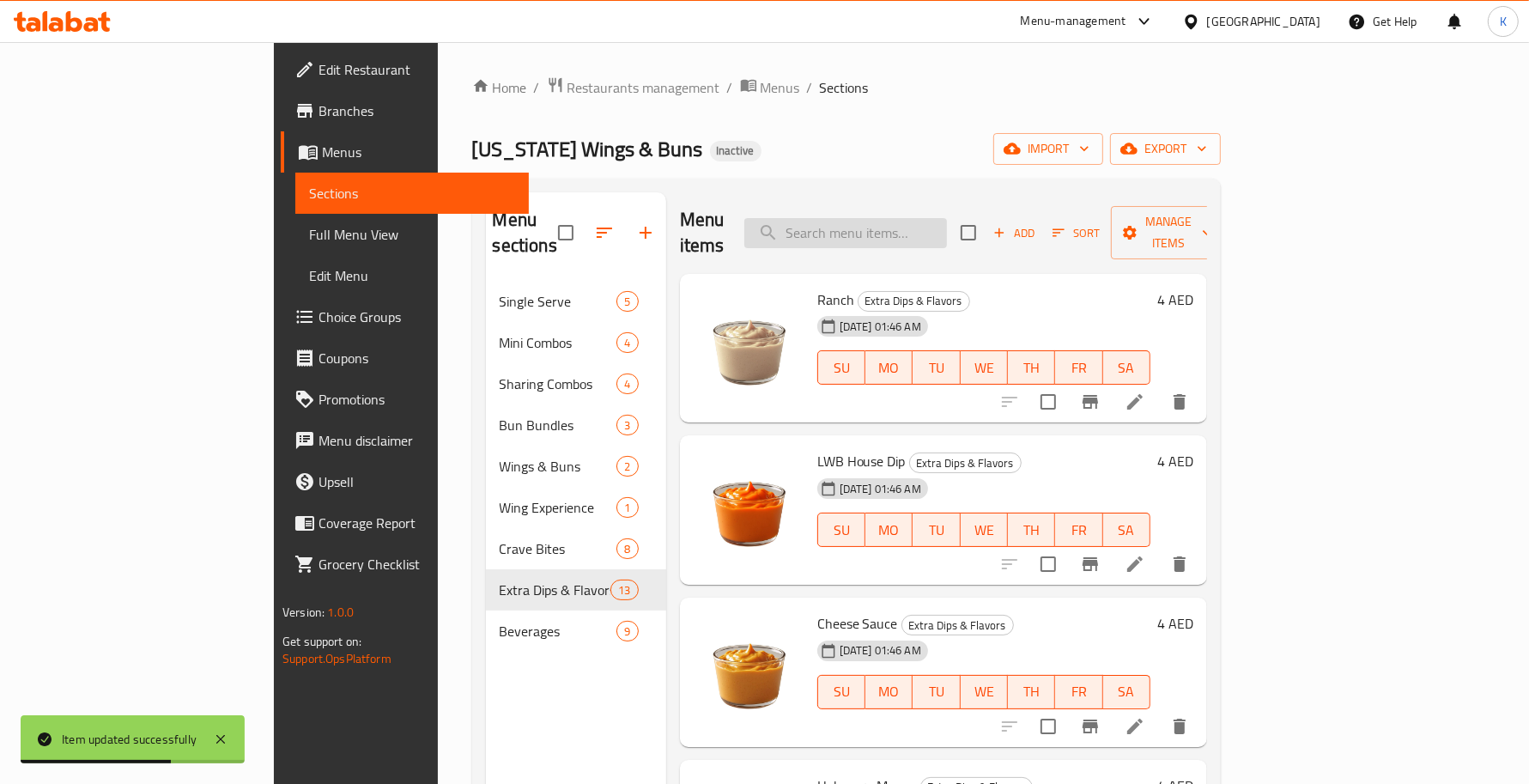
click at [930, 218] on input "search" at bounding box center [846, 233] width 203 height 30
paste input "Teriyaki"
type input "Teriyaki"
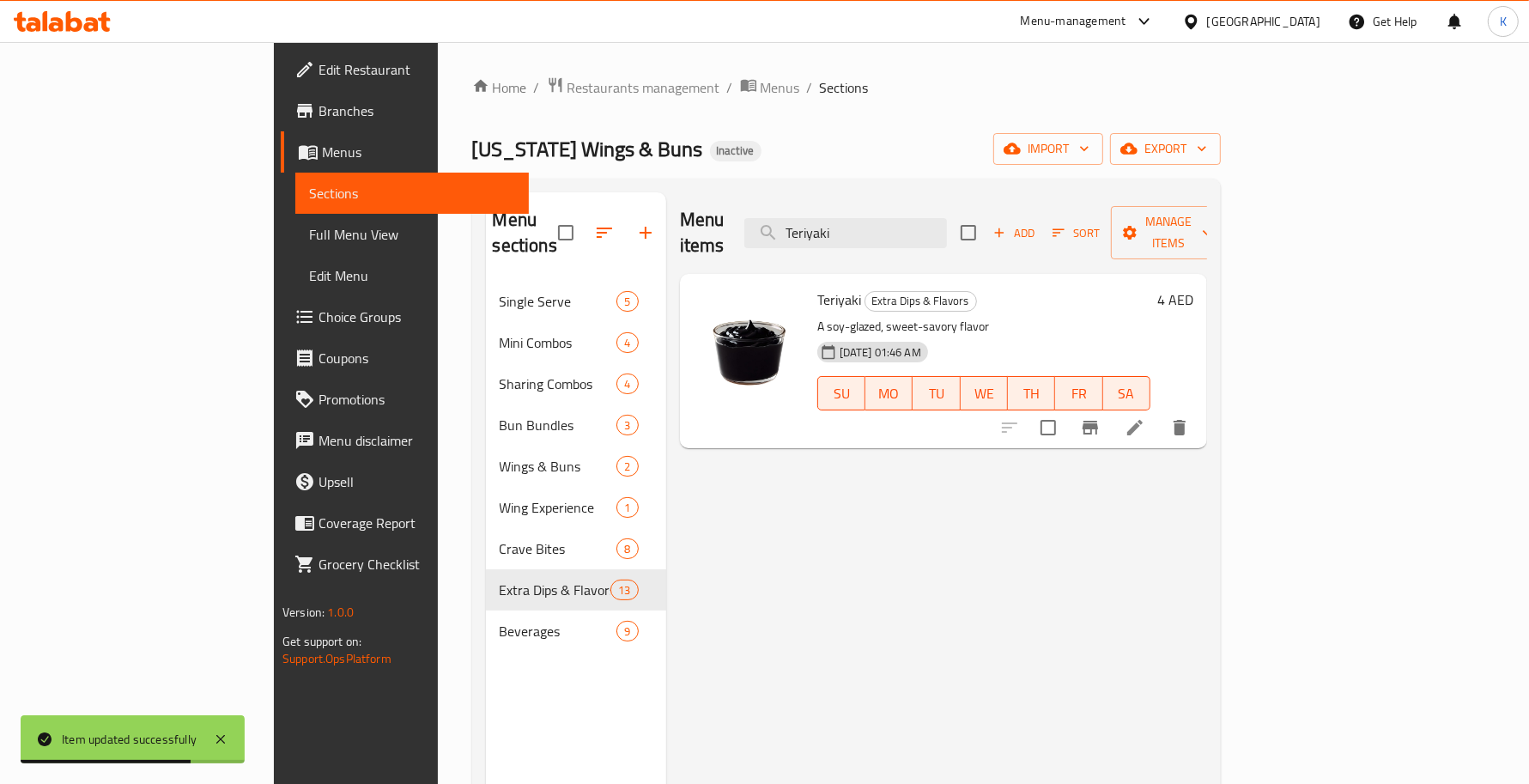
click at [1146, 417] on icon at bounding box center [1135, 427] width 21 height 21
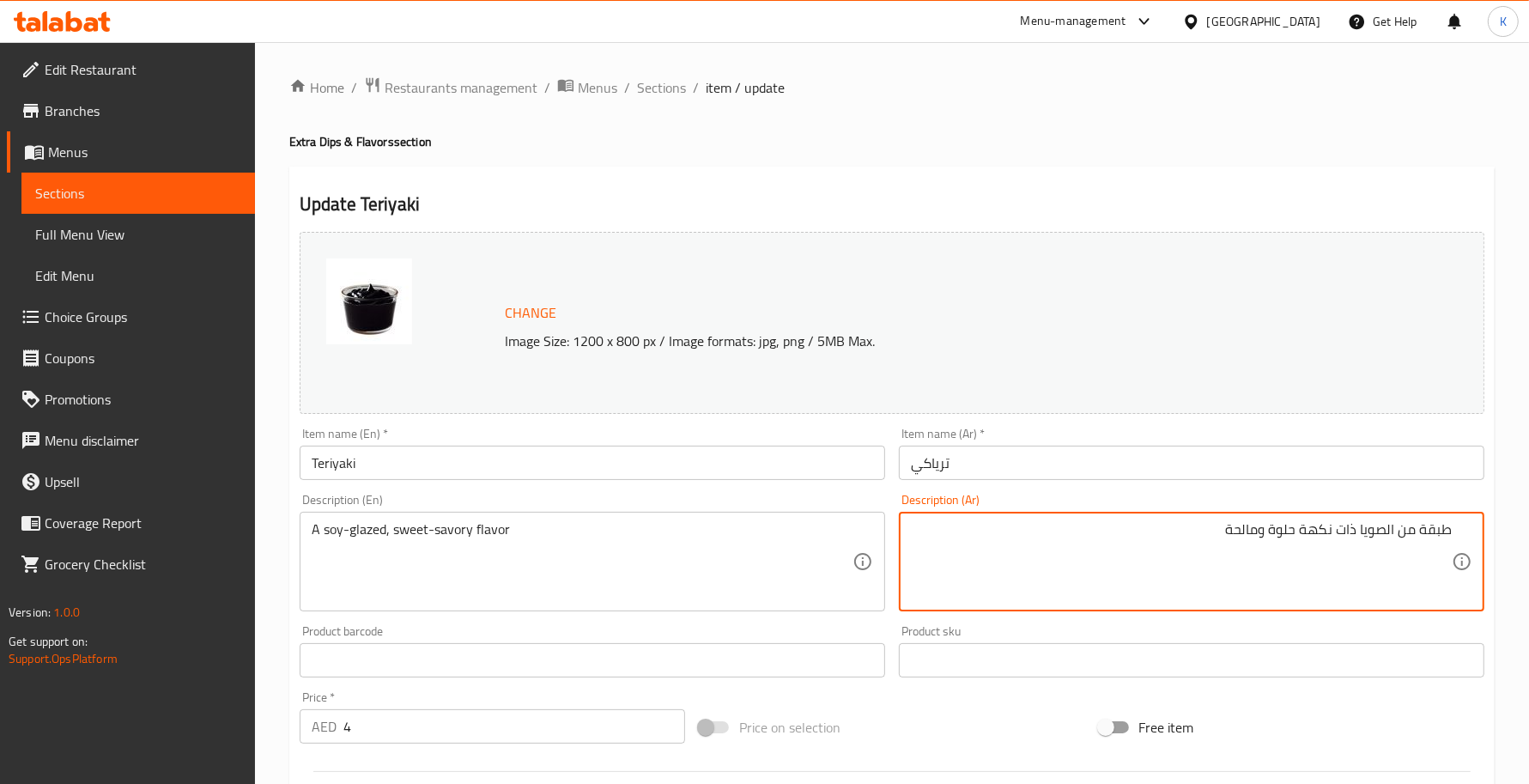
click at [749, 456] on input "Teriyaki" at bounding box center [593, 463] width 586 height 35
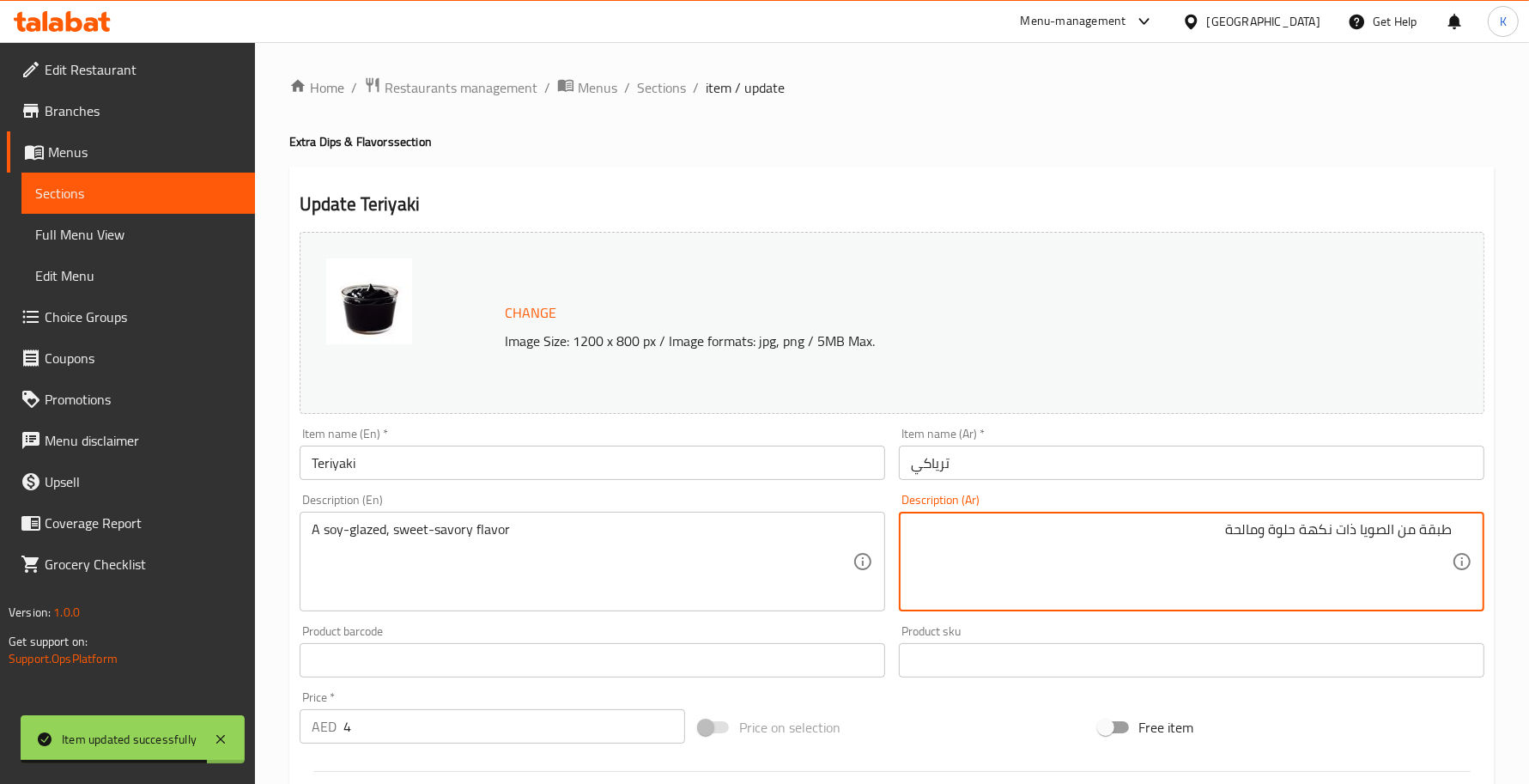
drag, startPoint x: 1401, startPoint y: 529, endPoint x: 1542, endPoint y: 534, distance: 141.1
type textarea "جليزد صويا ذات نكهة حلوة ومالحة"
drag, startPoint x: 663, startPoint y: 495, endPoint x: 650, endPoint y: 485, distance: 16.4
click at [662, 495] on div "Description (En) A soy-glazed, sweet-savory flavor Description (En)" at bounding box center [593, 553] width 586 height 118
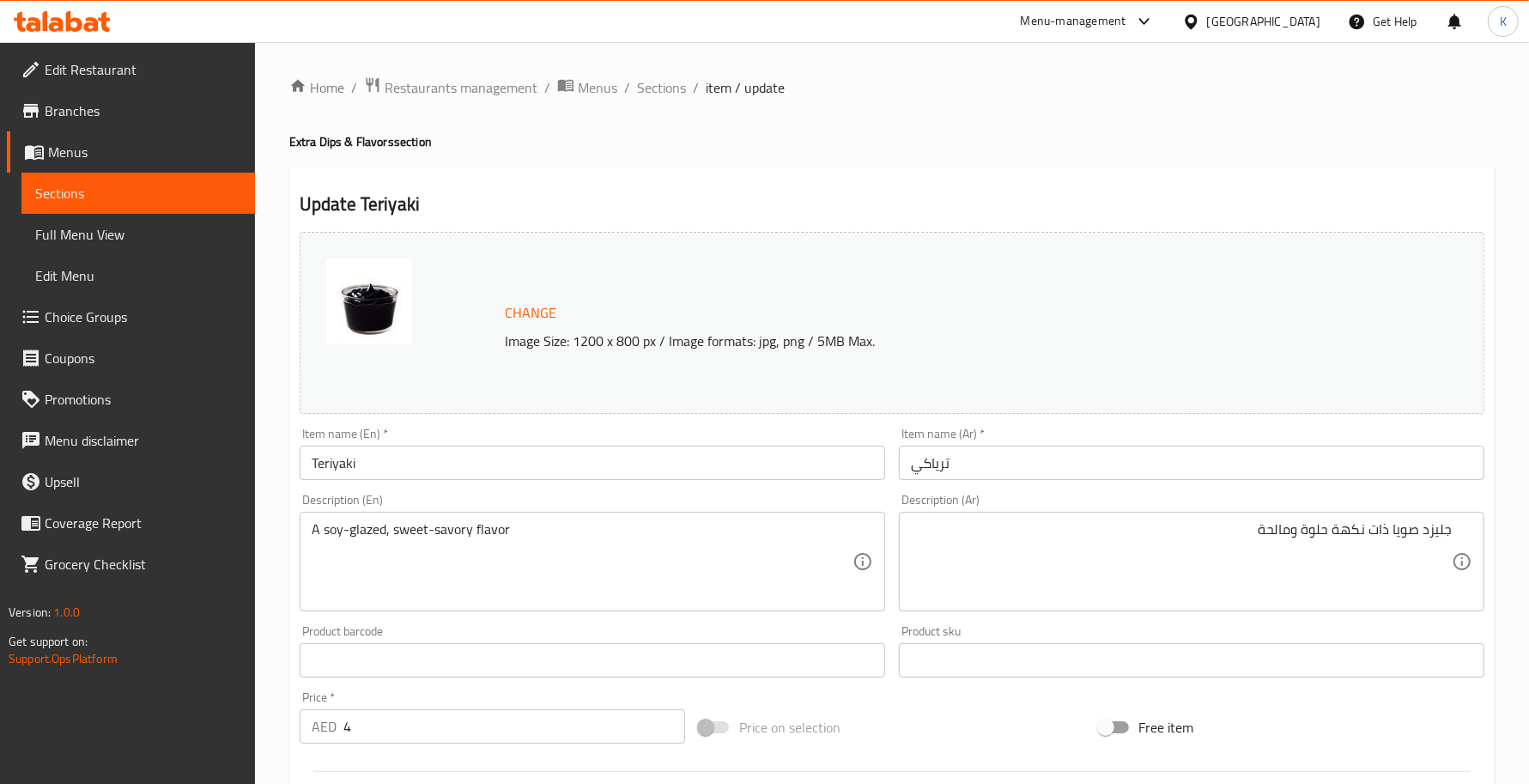
click at [650, 485] on div "Item name (En)   * Teriyaki Item name (En) *" at bounding box center [593, 453] width 600 height 66
click at [645, 470] on input "Teriyaki" at bounding box center [593, 463] width 586 height 35
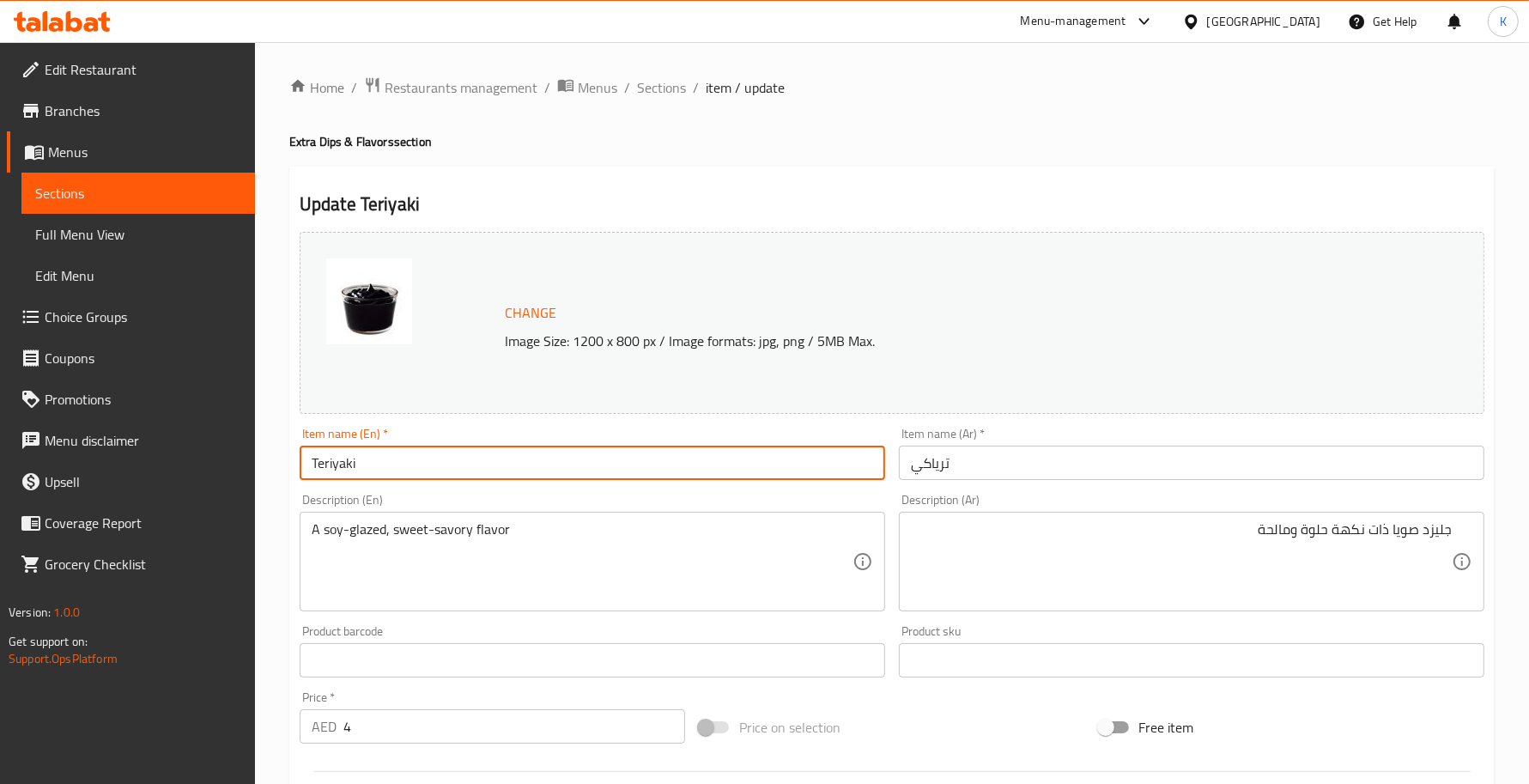
click at [602, 71] on div "Home / Restaurants management / Menus / Sections / item / update Extra Dips & F…" at bounding box center [892, 640] width 1274 height 1195
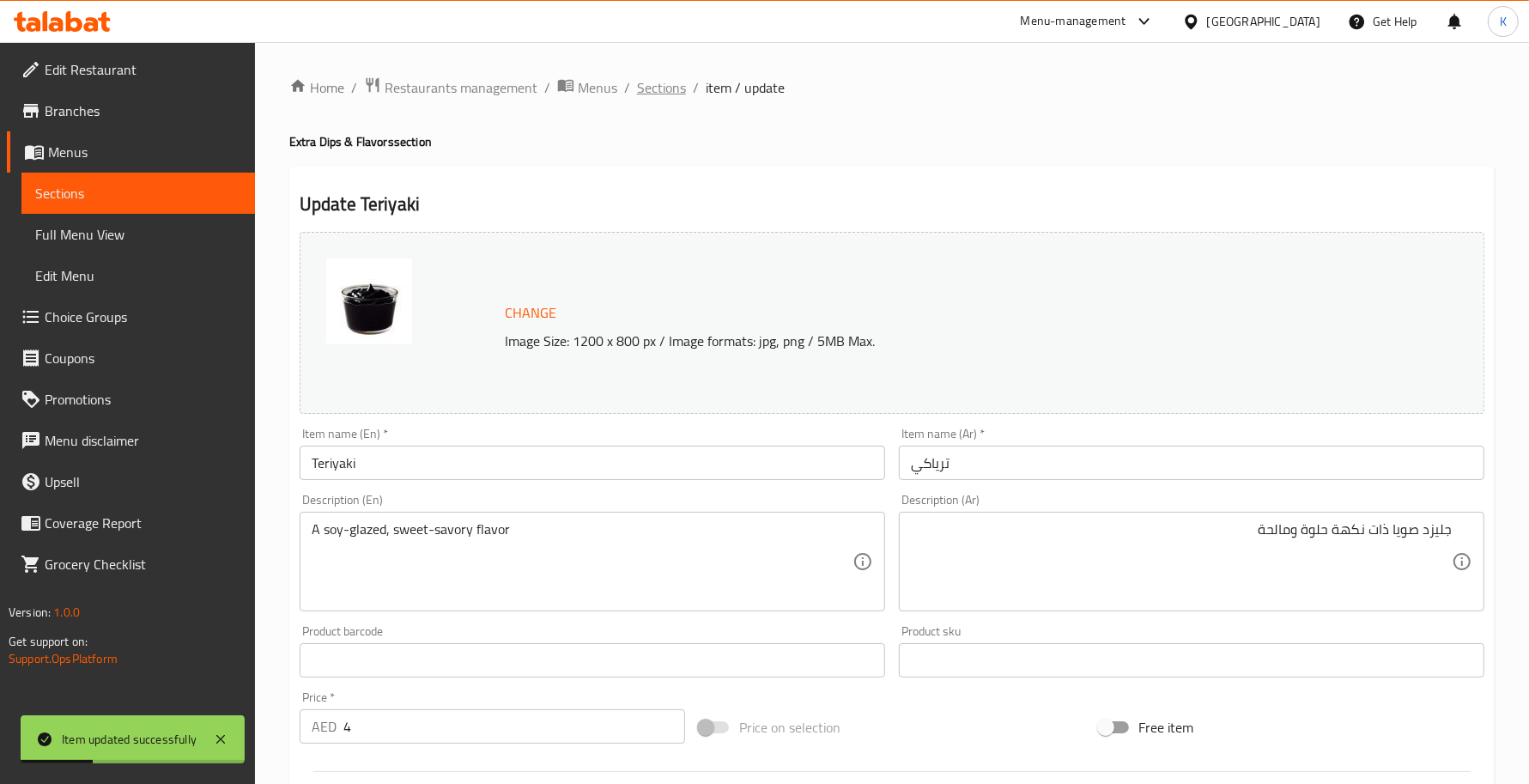
click at [650, 82] on span "Sections" at bounding box center [661, 87] width 49 height 21
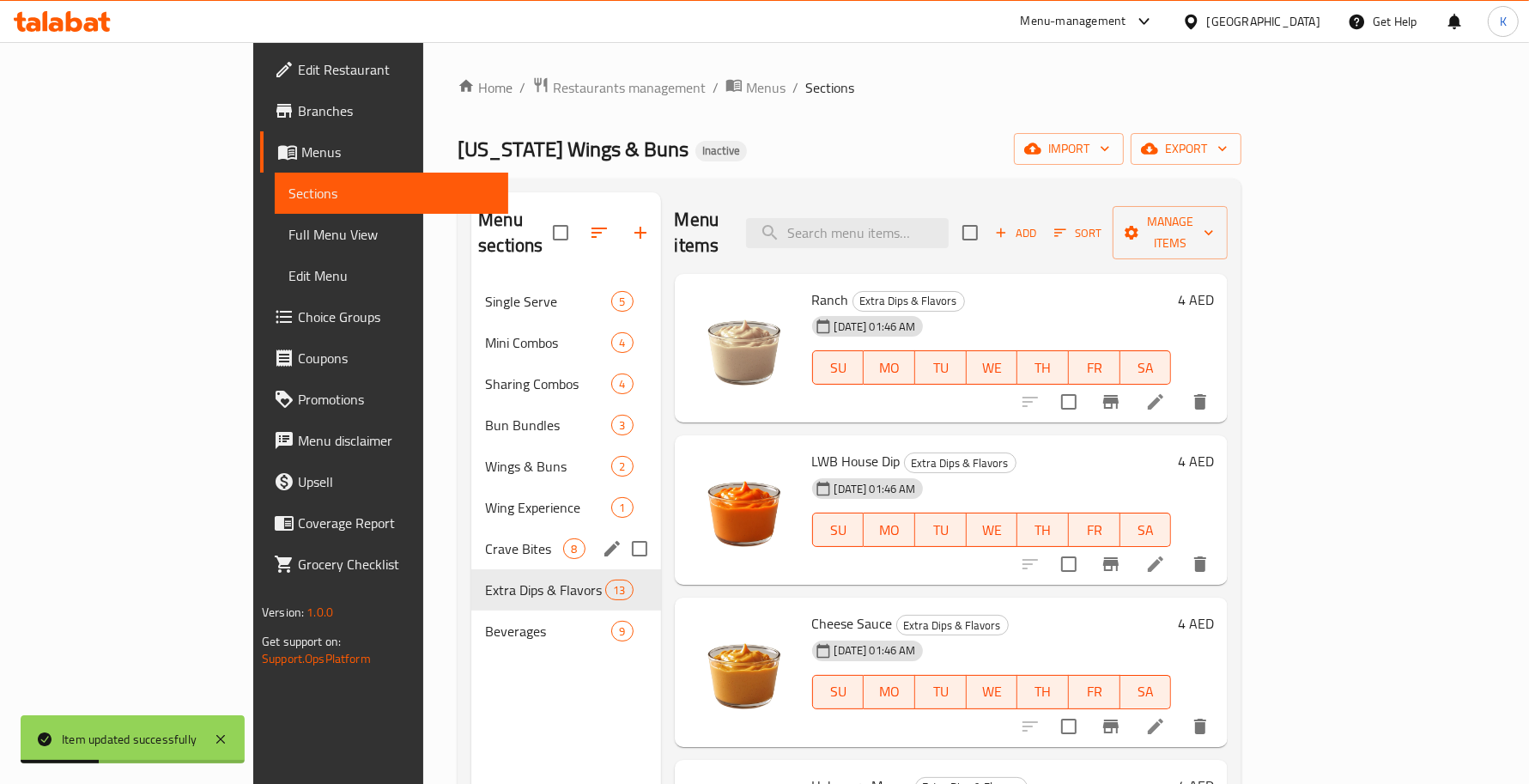
scroll to position [241, 0]
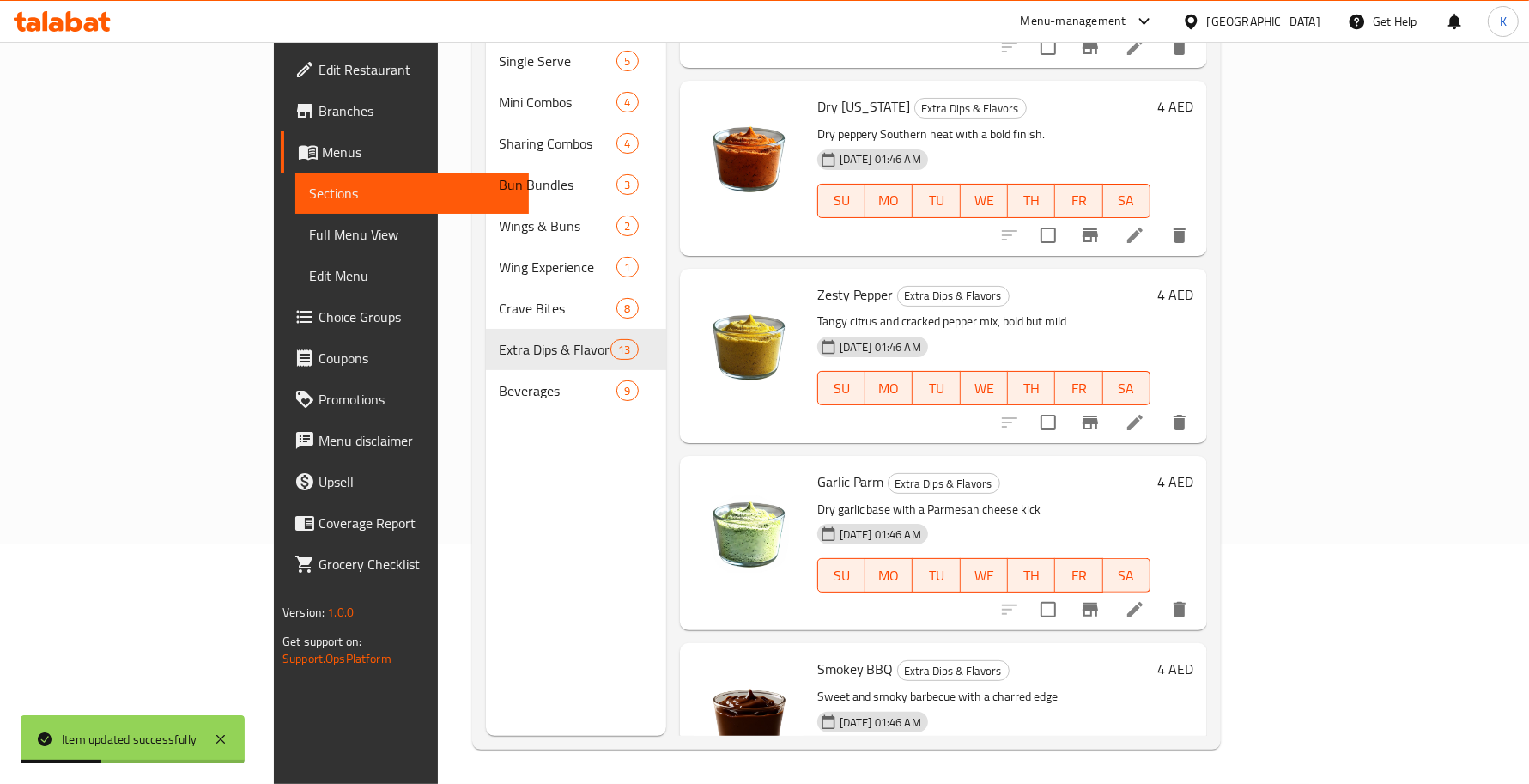
drag, startPoint x: 433, startPoint y: 358, endPoint x: 465, endPoint y: 370, distance: 34.2
click at [500, 380] on span "Beverages" at bounding box center [559, 391] width 118 height 21
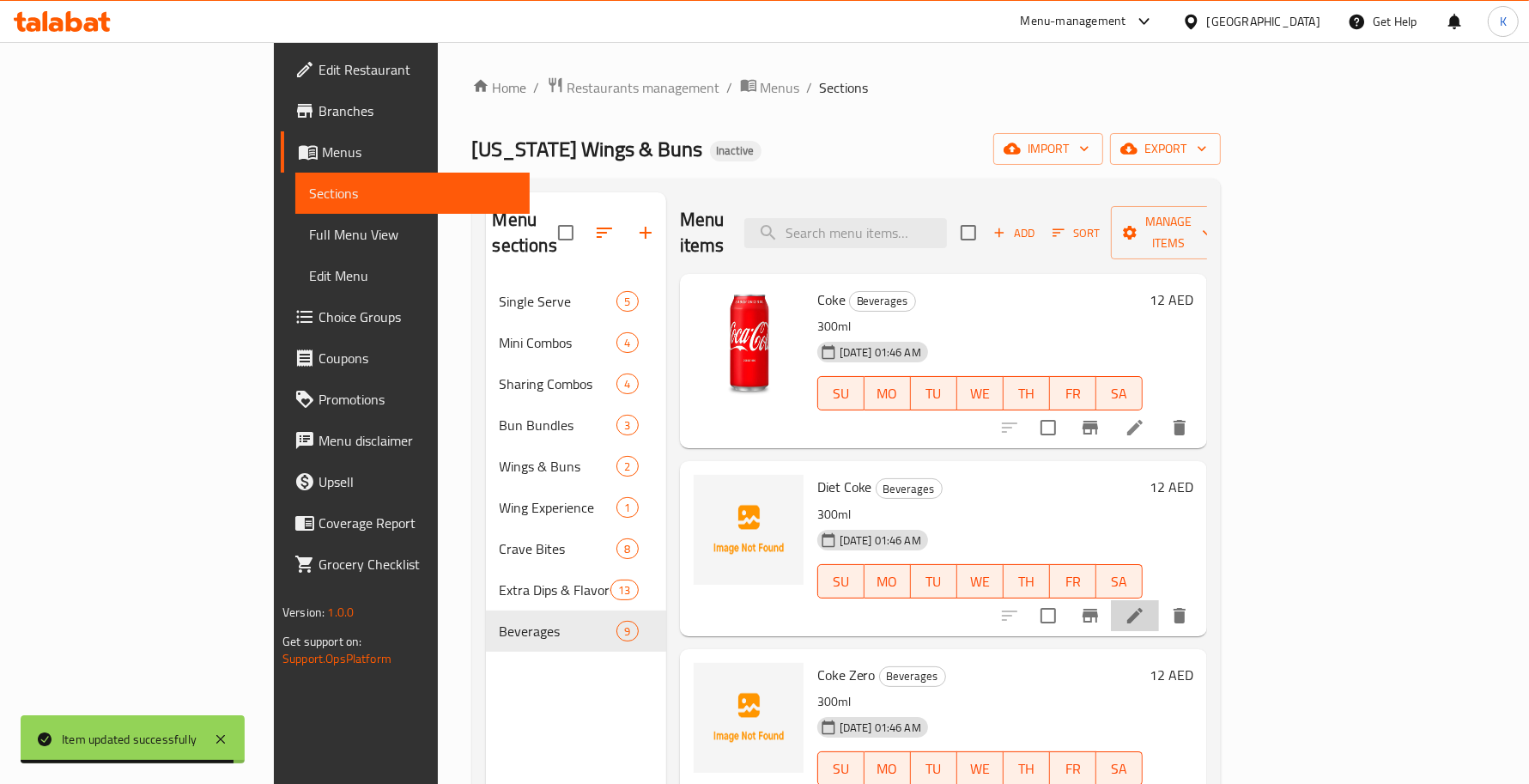
click at [1143, 607] on icon at bounding box center [1135, 615] width 16 height 16
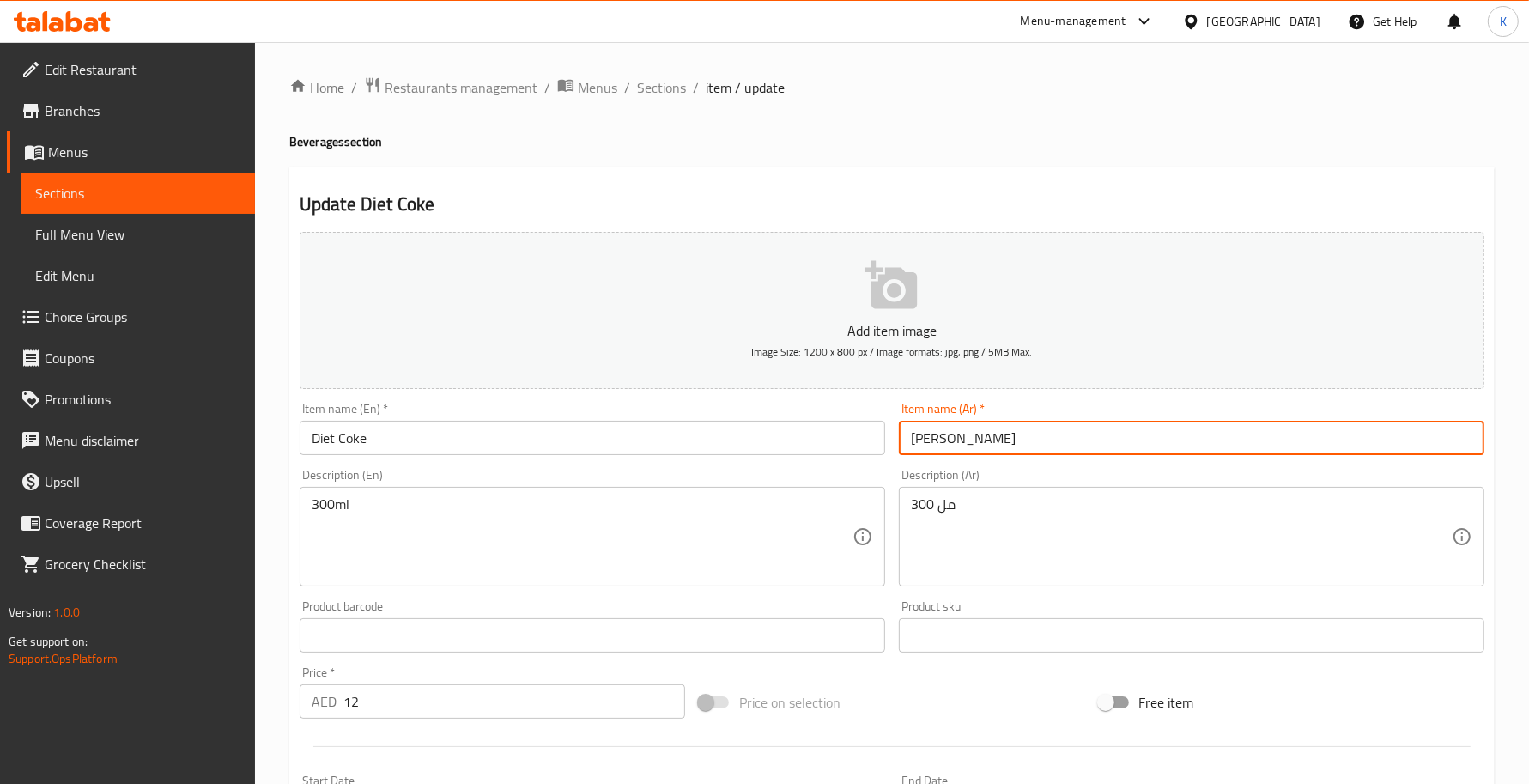
click at [1025, 438] on input "دايت كوكاكولا" at bounding box center [1192, 437] width 586 height 35
paste input "text"
type input "دايت كوك"
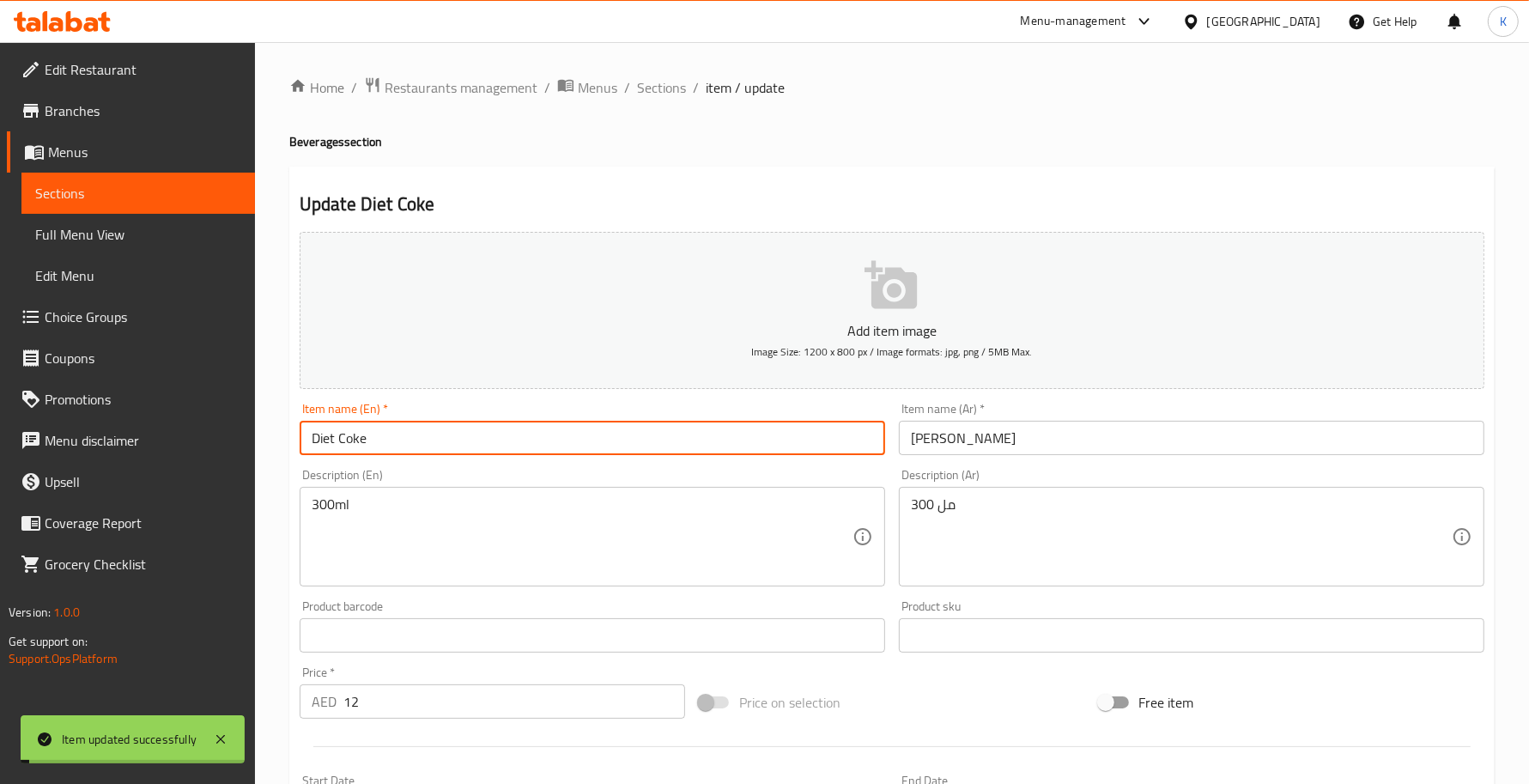
drag, startPoint x: 548, startPoint y: 431, endPoint x: 559, endPoint y: 433, distance: 11.2
click at [548, 431] on input "Diet Coke" at bounding box center [593, 437] width 586 height 35
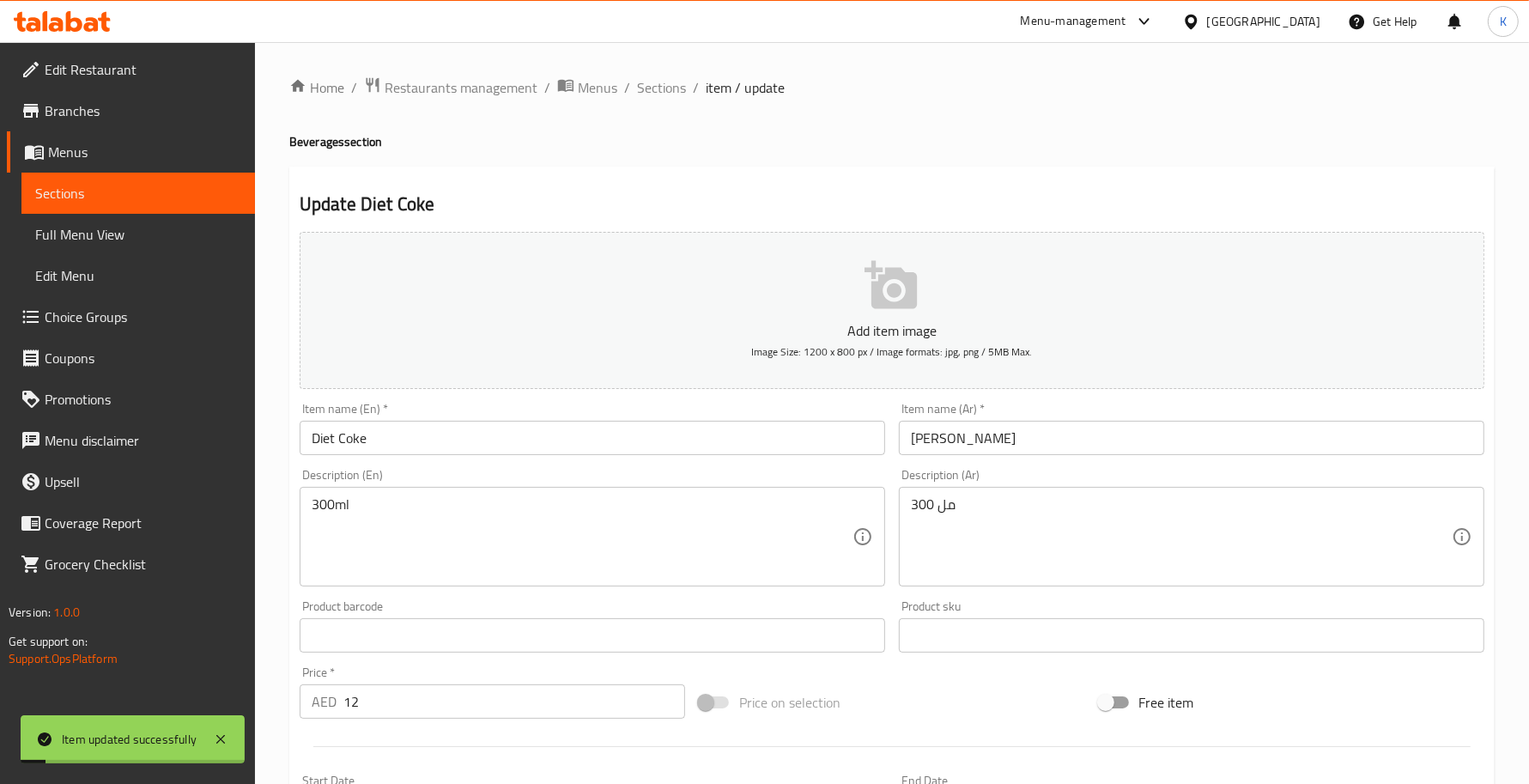
click at [644, 67] on div "Home / Restaurants management / Menus / Sections / item / update Beverages sect…" at bounding box center [892, 627] width 1274 height 1170
click at [654, 81] on span "Sections" at bounding box center [661, 87] width 49 height 21
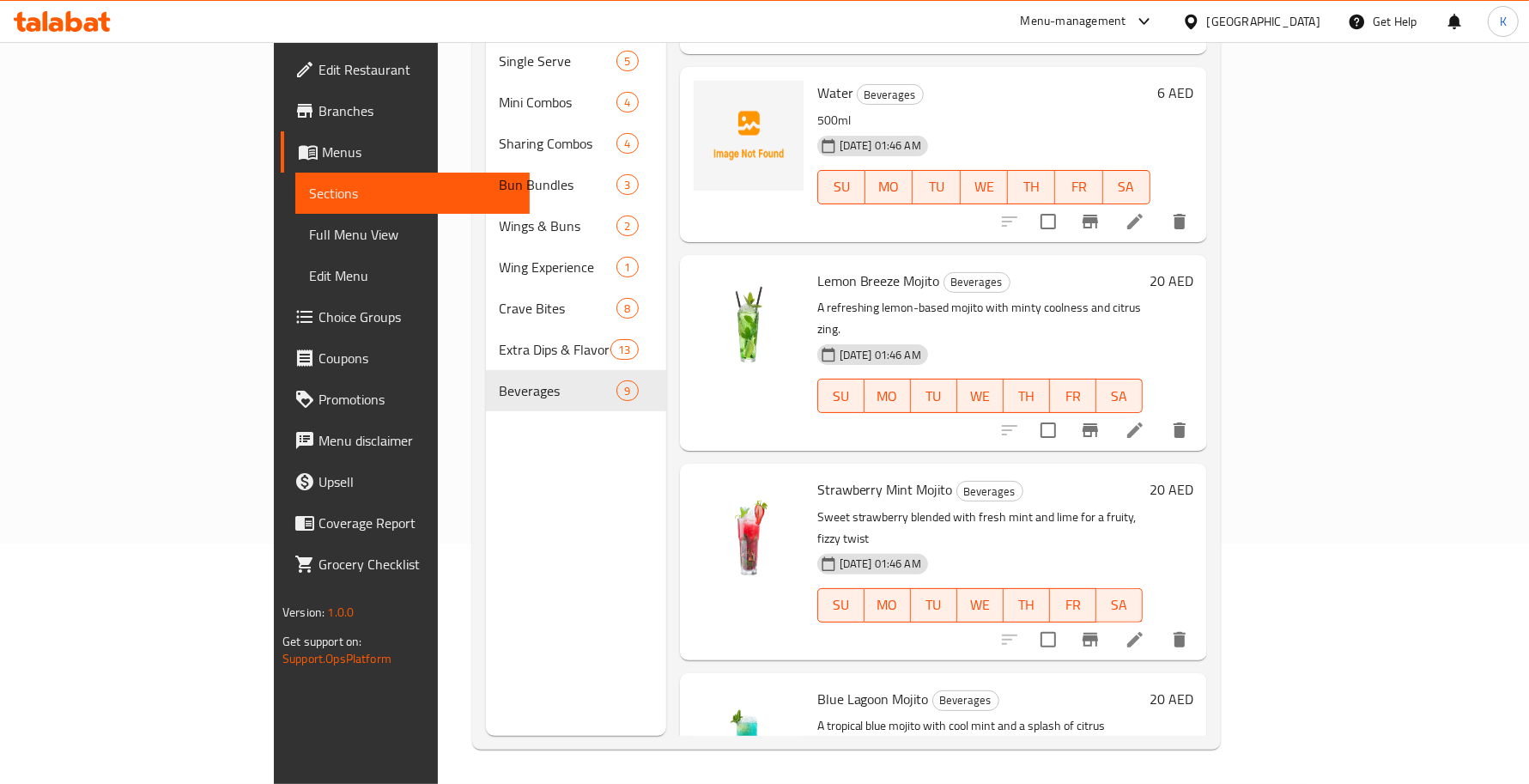
scroll to position [945, 0]
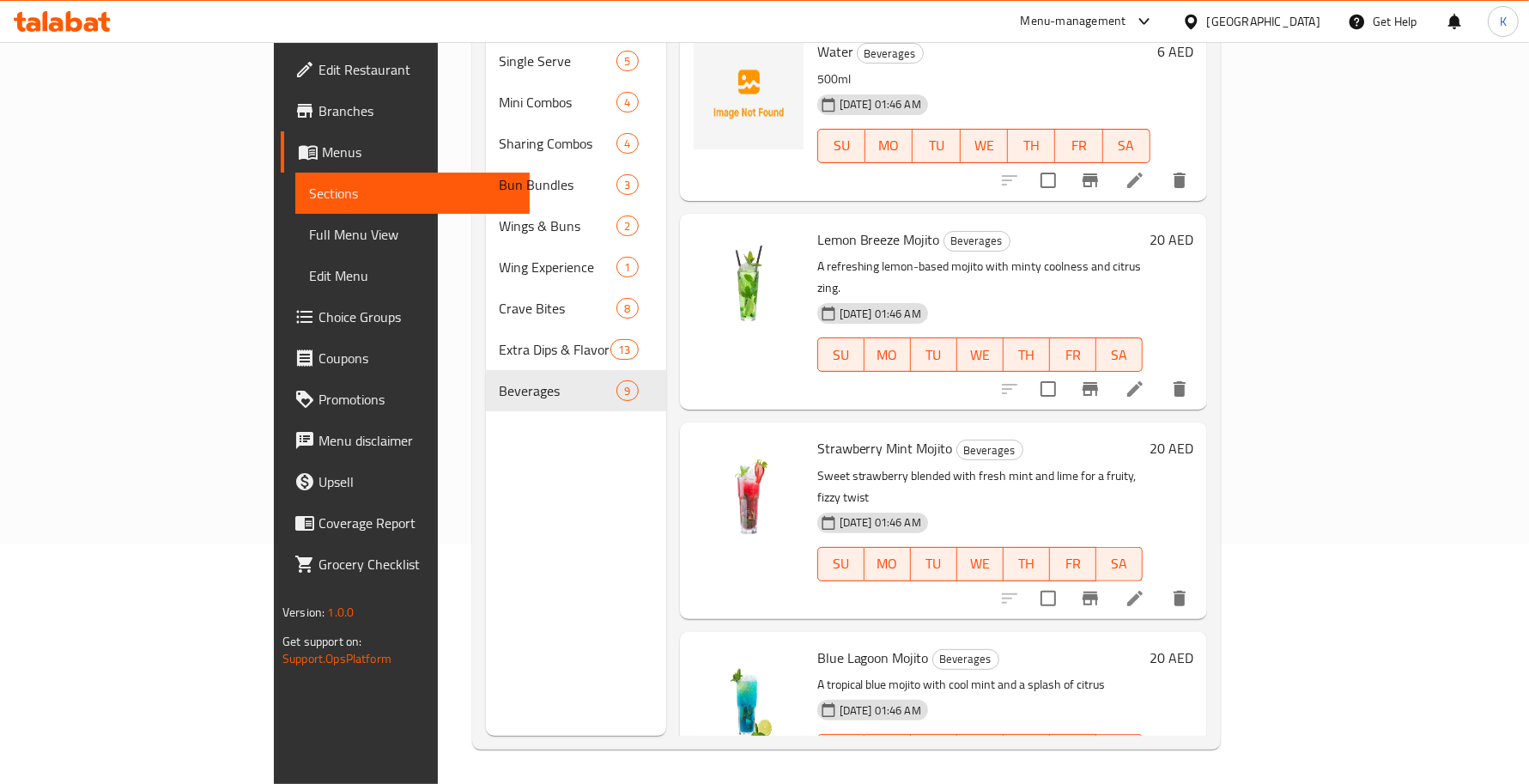
click at [1159, 583] on li at bounding box center [1135, 599] width 48 height 31
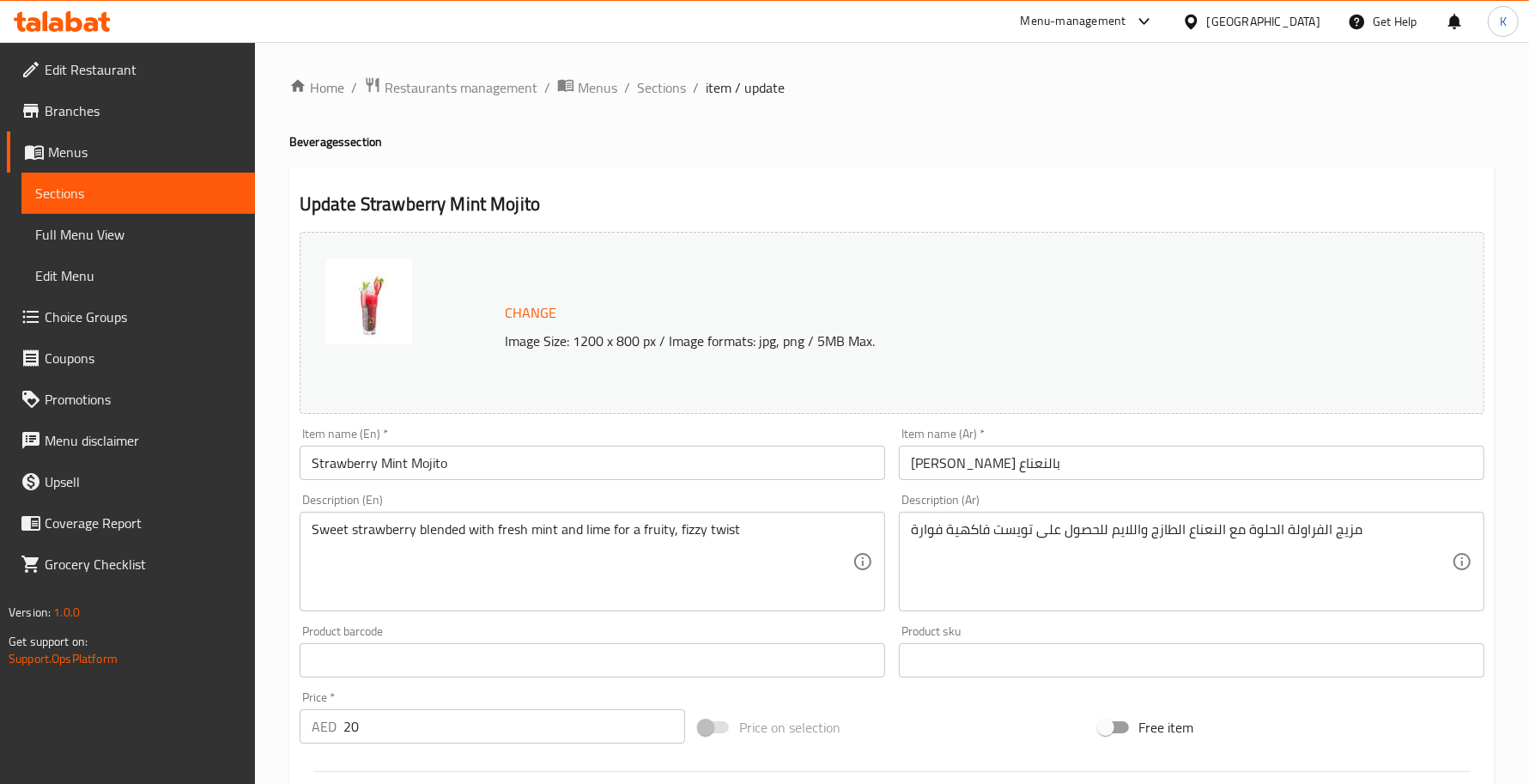
click at [1267, 606] on div "مزيج الفراولة الحلوة مع النعناع الطازج واللايم للحصول على تويست فاكهية فوارة De…" at bounding box center [1192, 560] width 586 height 100
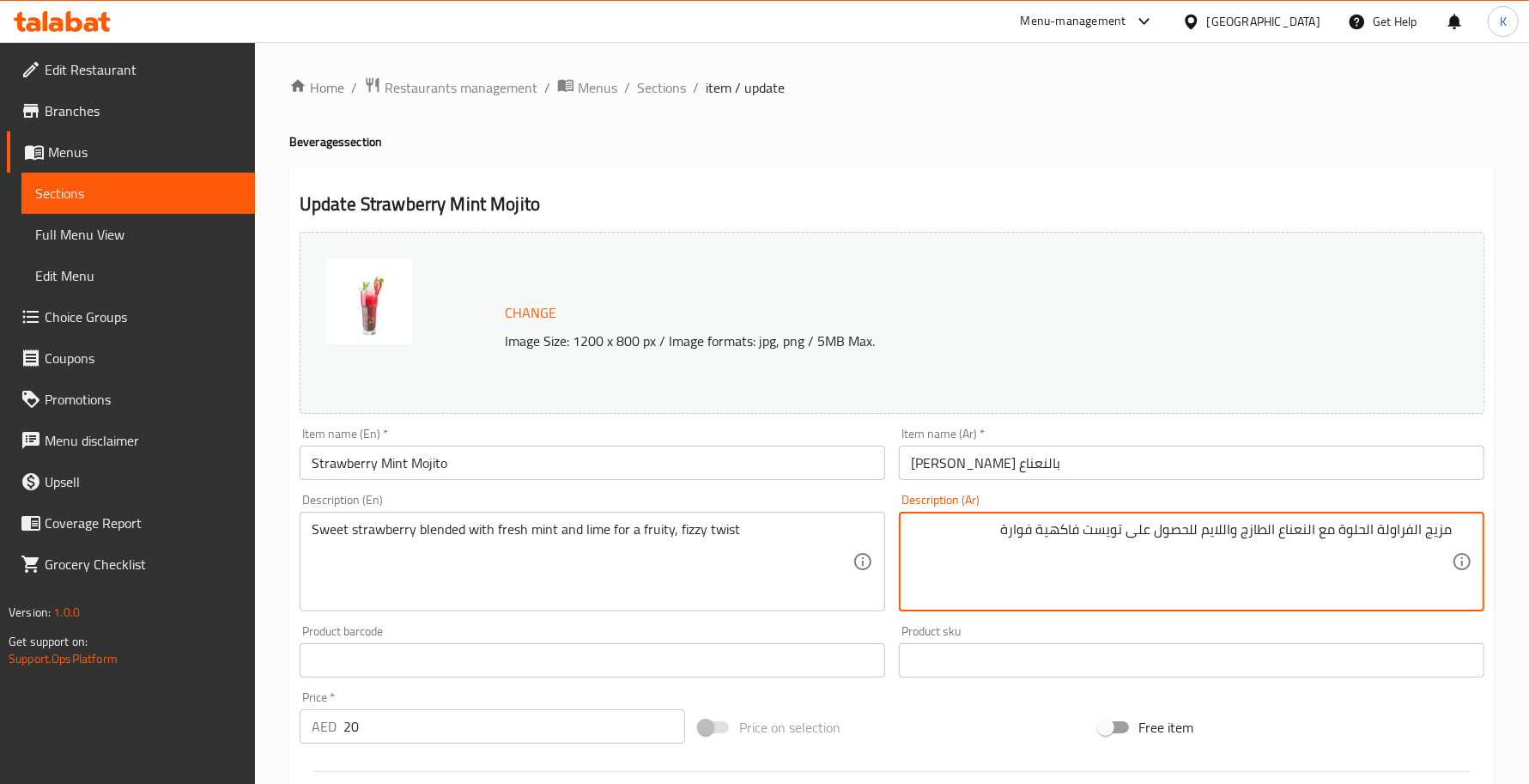
click at [1229, 535] on textarea "مزيج الفراولة الحلوة مع النعناع الطازج واللايم للحصول على تويست فاكهية فوارة" at bounding box center [1181, 561] width 541 height 81
click at [724, 460] on input "Strawberry Mint Mojito" at bounding box center [593, 463] width 586 height 35
click at [1086, 524] on textarea "مزيج الفراولة الحلوة مع النعناع الطازج والحامض للحصول على تويست فاكهية فوارة" at bounding box center [1181, 561] width 541 height 81
type textarea "مزيج الفراولة الحلوة مع النعناع الطازج والحامض للحصول على نكهة فاكهية فوارة"
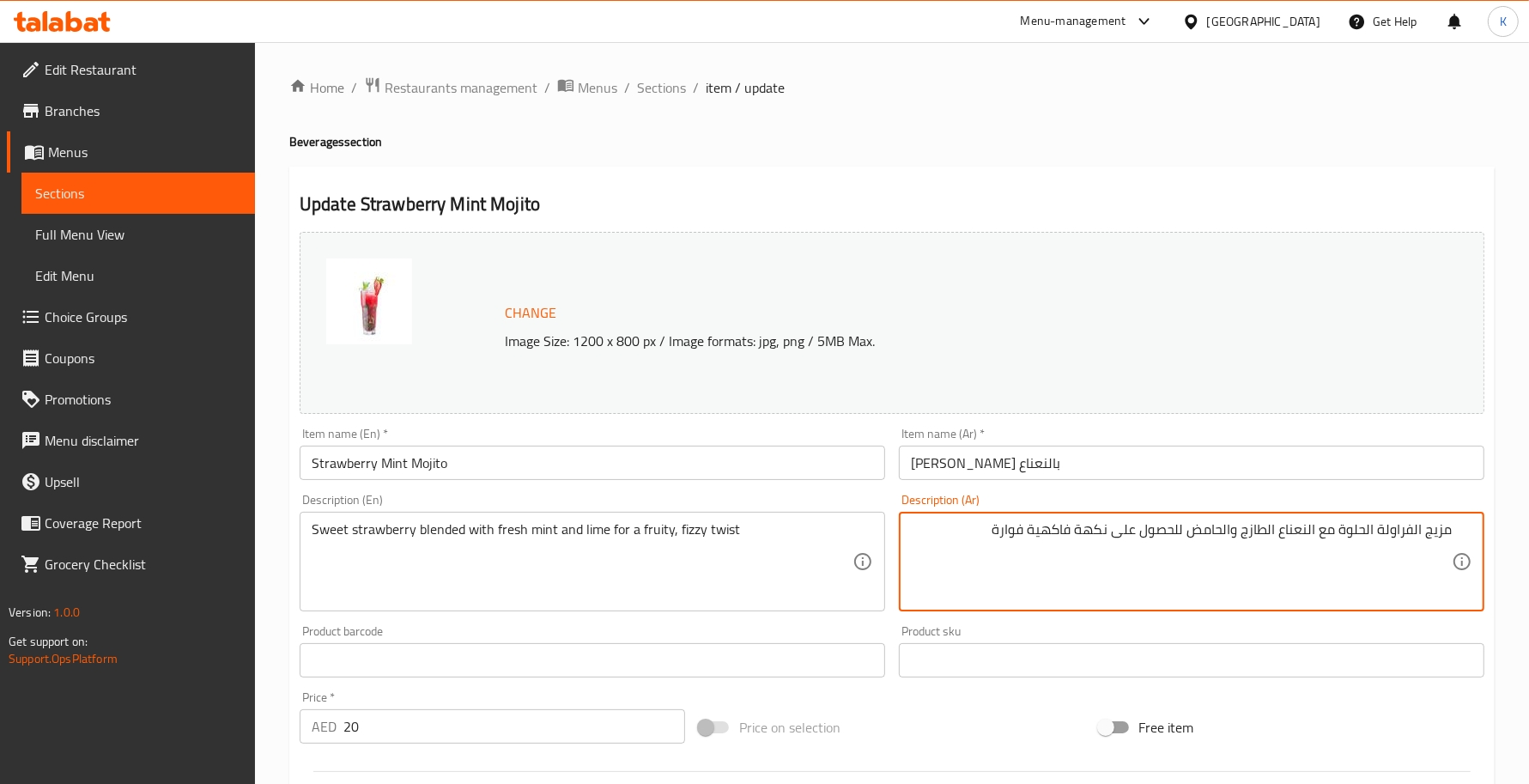
click at [735, 474] on input "Strawberry Mint Mojito" at bounding box center [593, 463] width 586 height 35
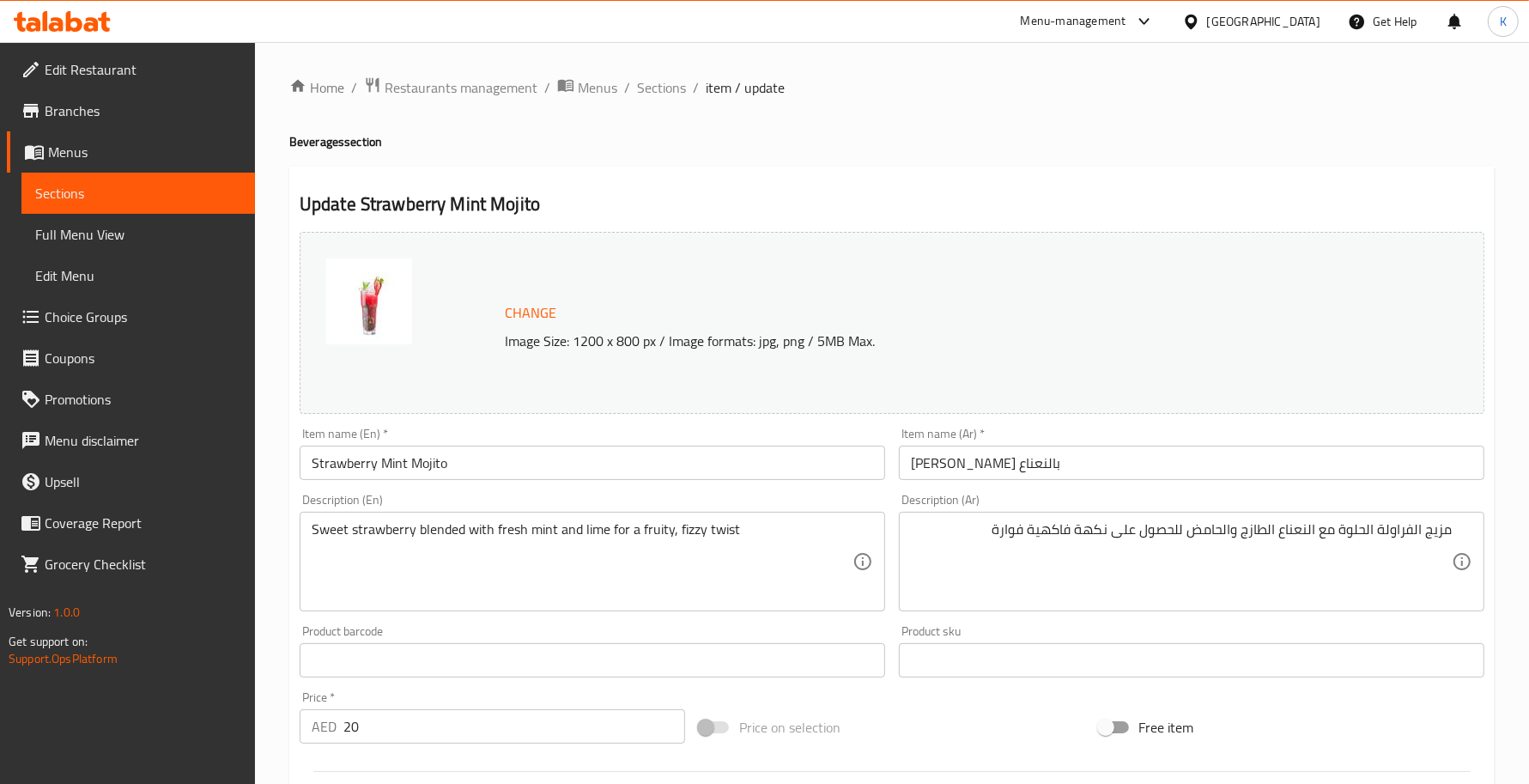
click at [129, 59] on span "Edit Restaurant" at bounding box center [143, 69] width 197 height 21
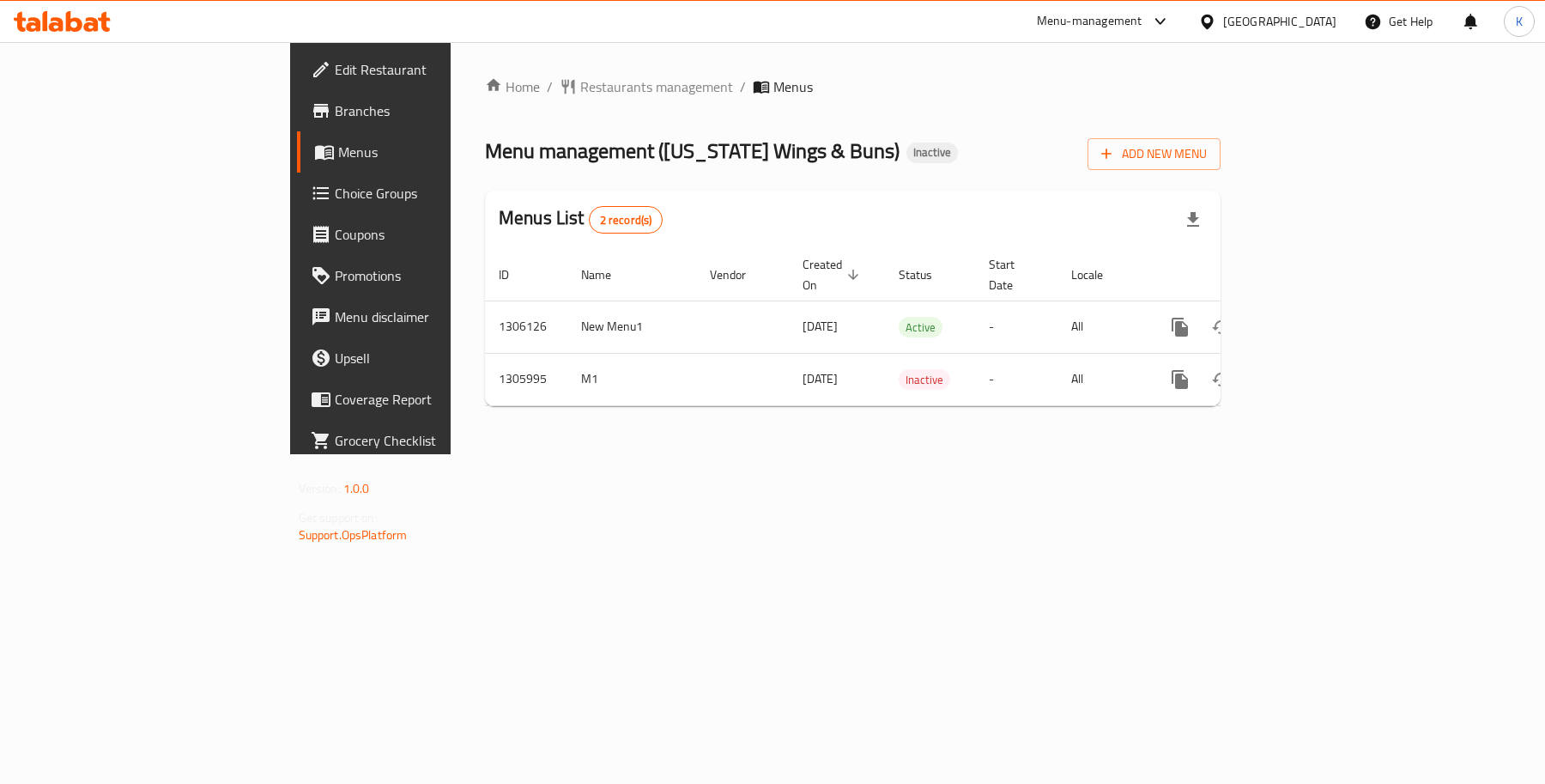
click at [334, 79] on span "Edit Restaurant" at bounding box center [434, 69] width 200 height 21
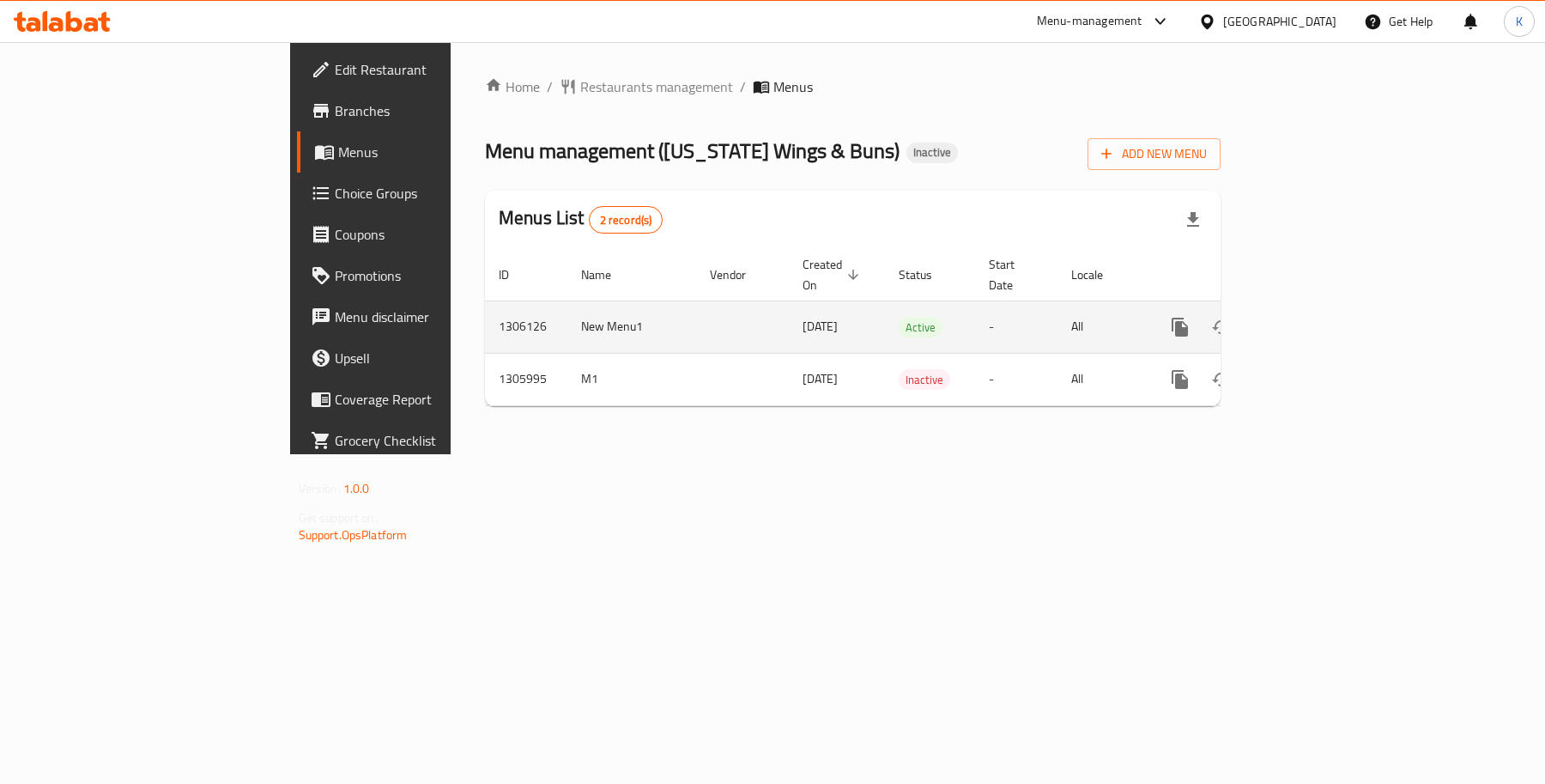
click at [1312, 320] on icon "enhanced table" at bounding box center [1304, 327] width 16 height 16
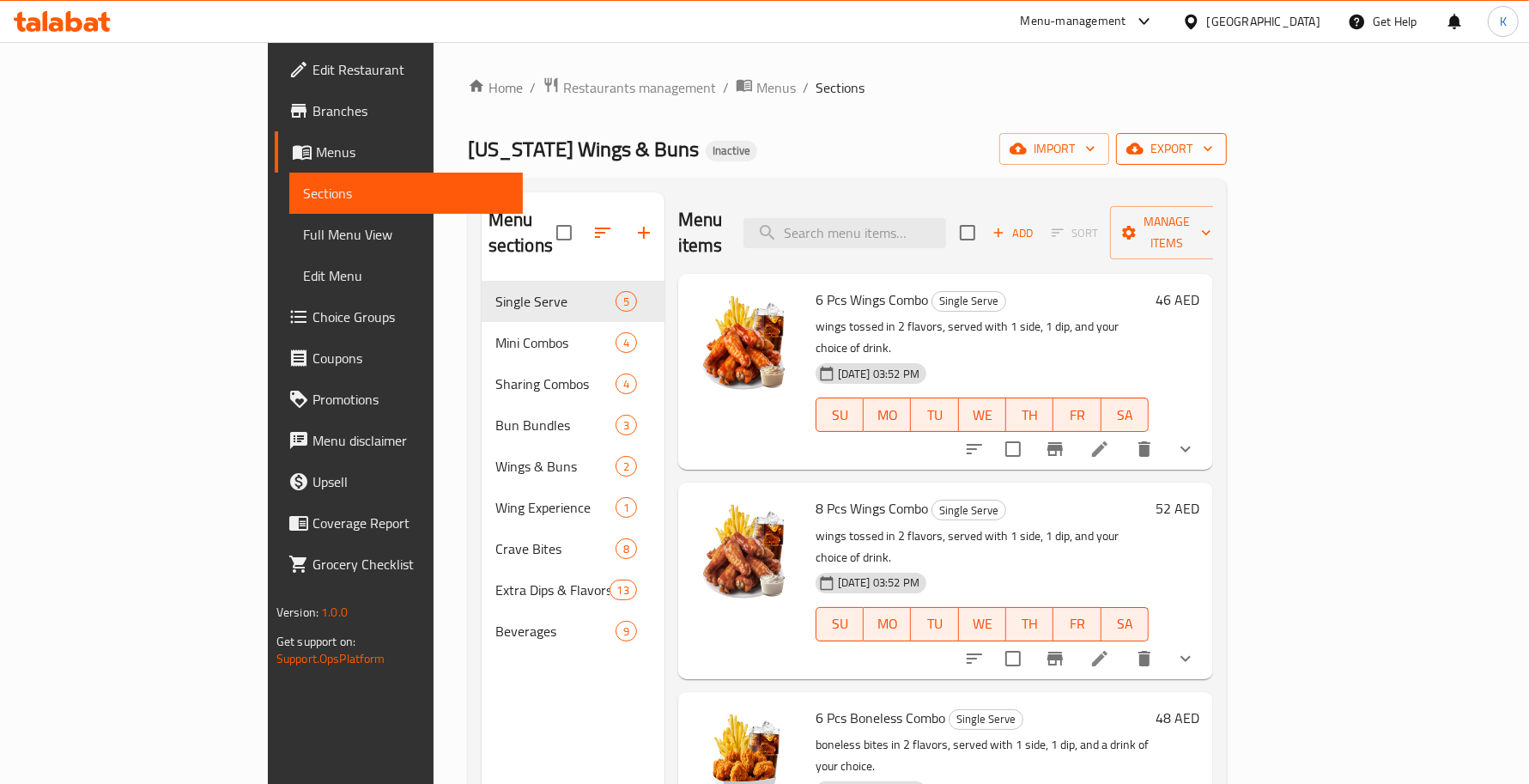
click at [1213, 141] on span "export" at bounding box center [1172, 149] width 83 height 22
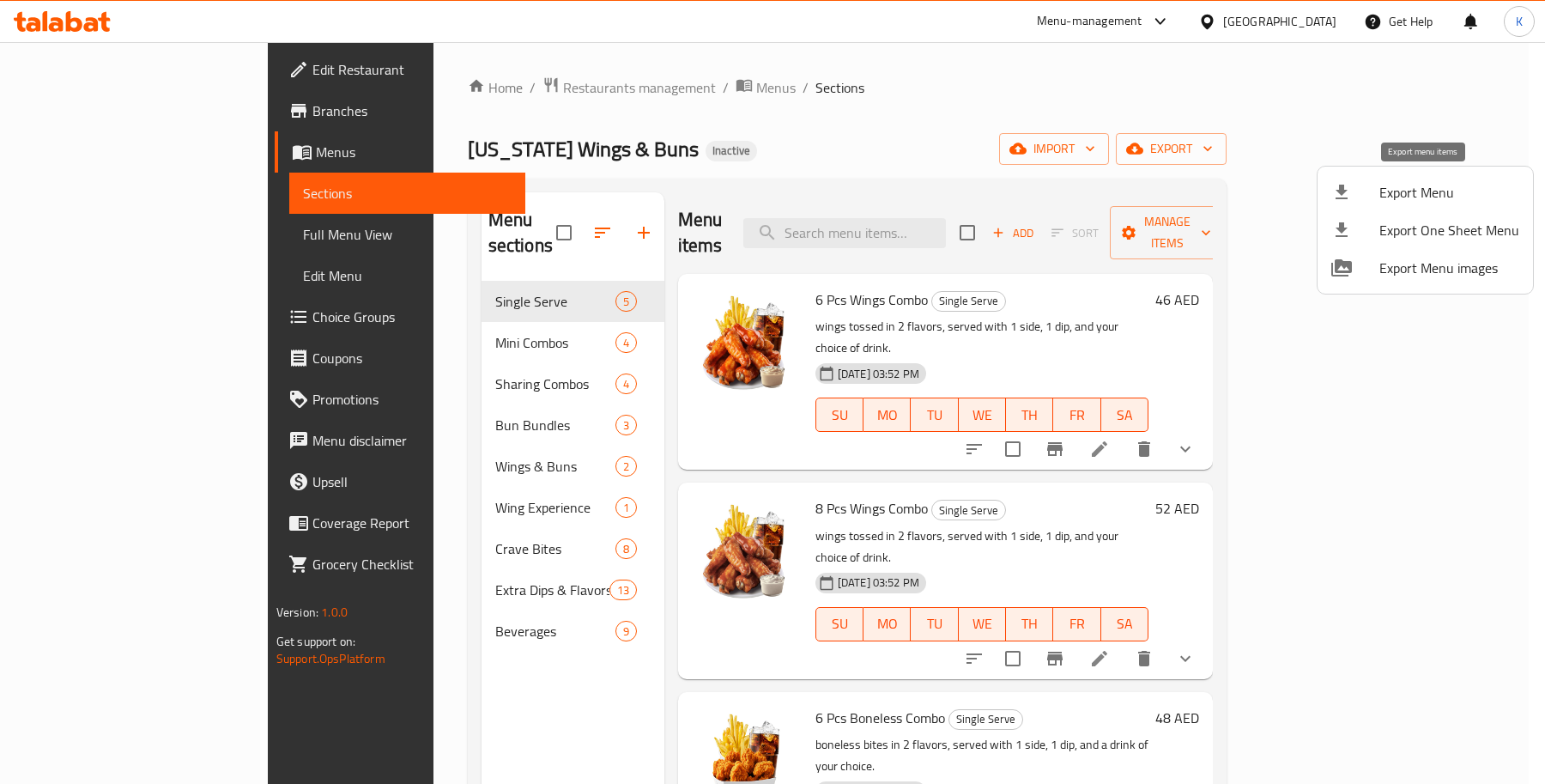
click at [1431, 190] on span "Export Menu" at bounding box center [1449, 192] width 140 height 21
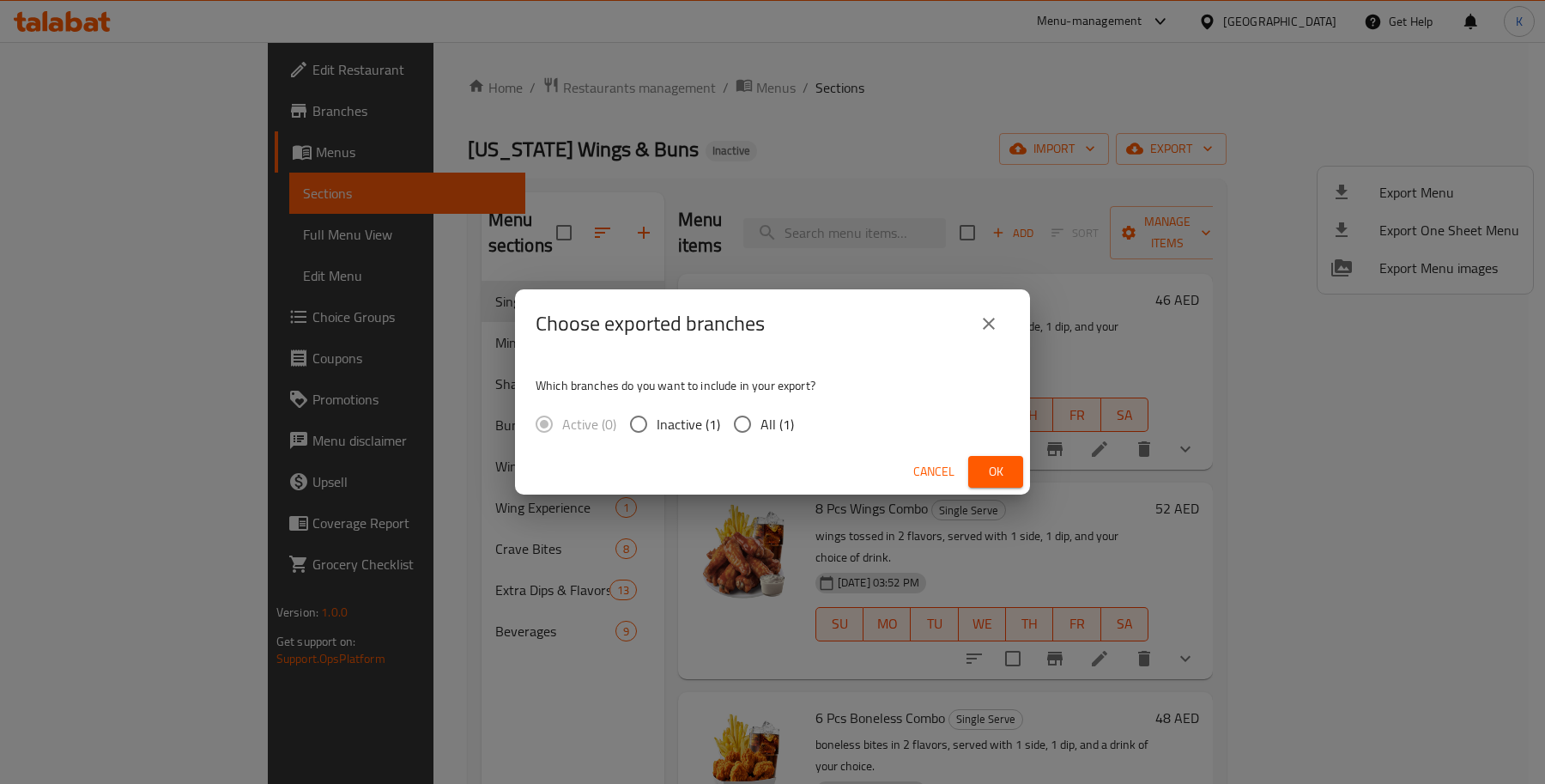
click at [778, 439] on label "All (1)" at bounding box center [759, 424] width 69 height 36
click at [761, 439] on input "All (1)" at bounding box center [743, 424] width 36 height 36
radio input "true"
click at [987, 473] on span "Ok" at bounding box center [996, 471] width 28 height 22
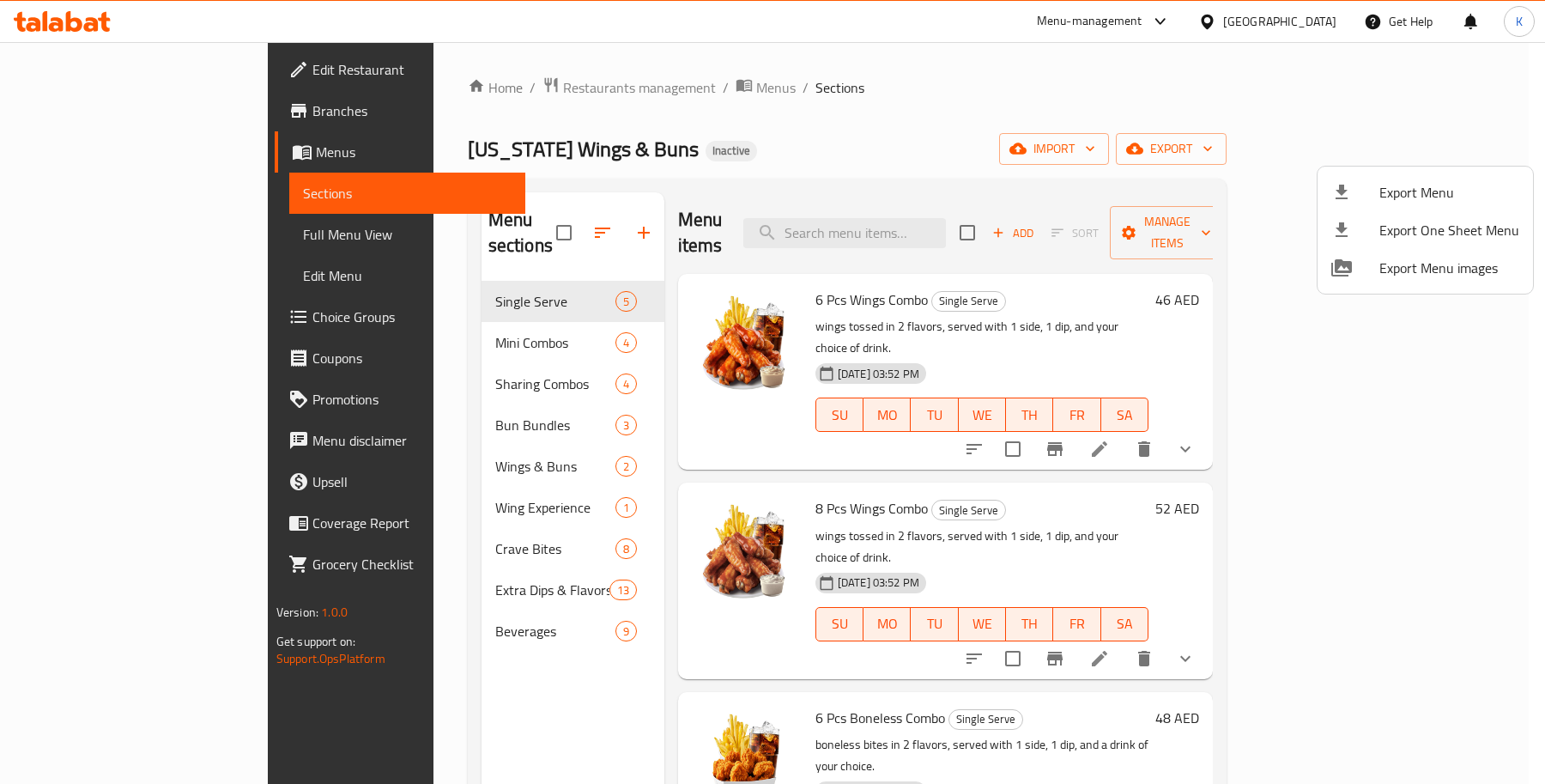
click at [775, 187] on div at bounding box center [772, 392] width 1545 height 784
